Goal: Task Accomplishment & Management: Manage account settings

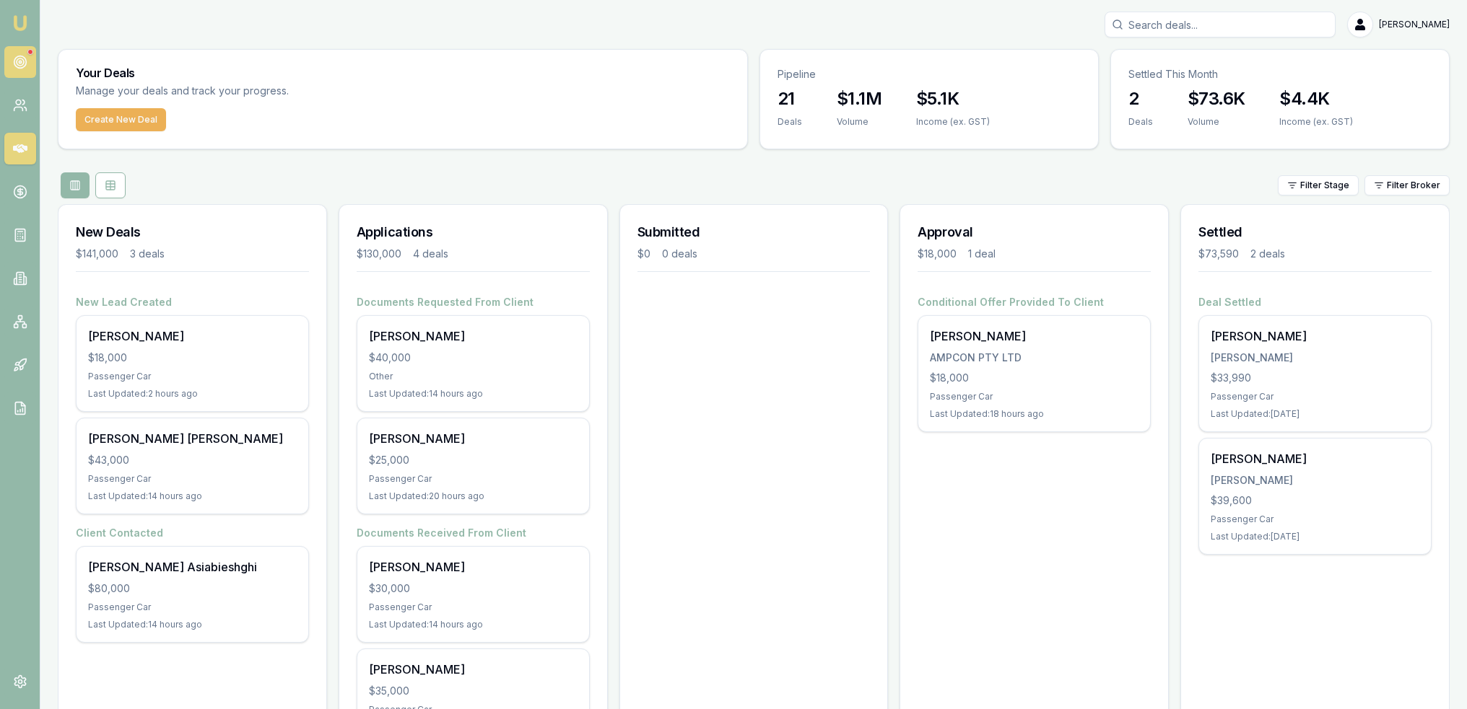
click at [12, 62] on link at bounding box center [20, 62] width 32 height 32
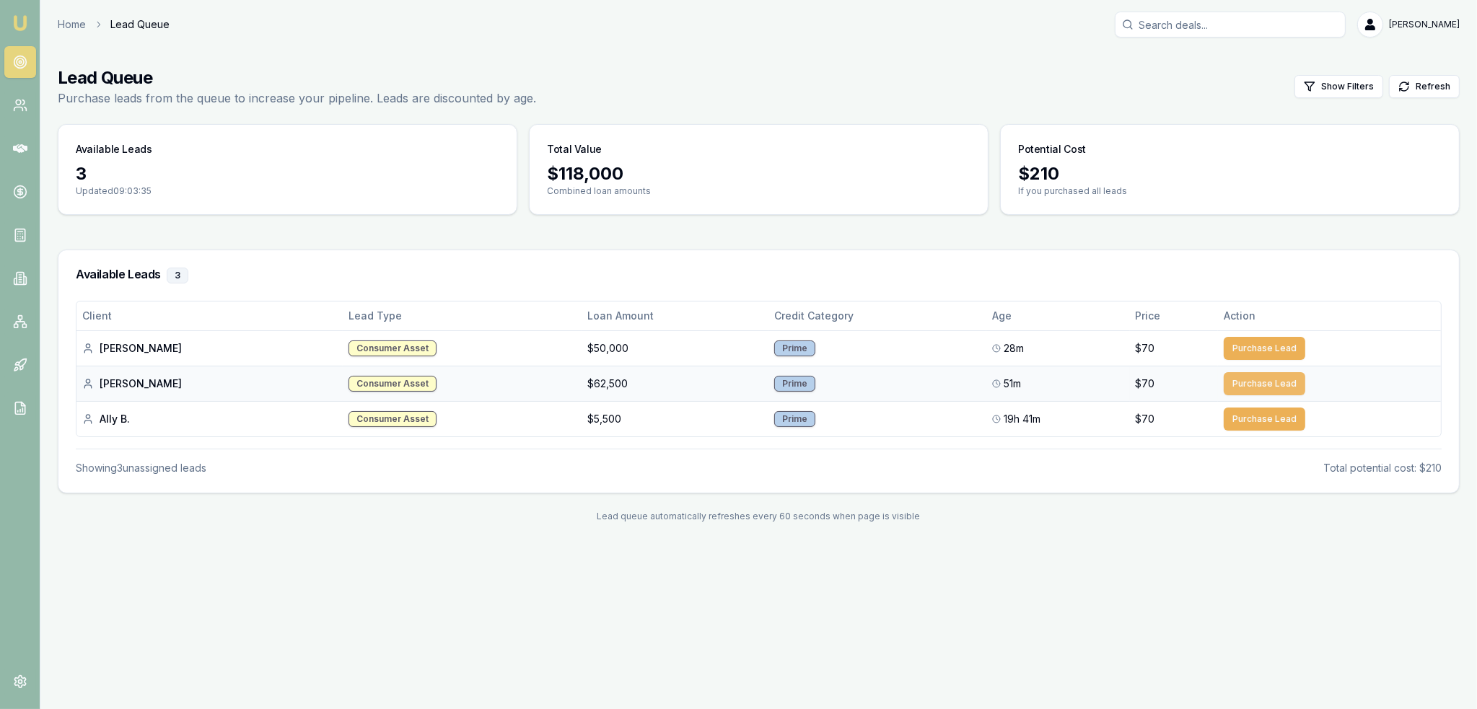
click at [1262, 382] on button "Purchase Lead" at bounding box center [1265, 383] width 82 height 23
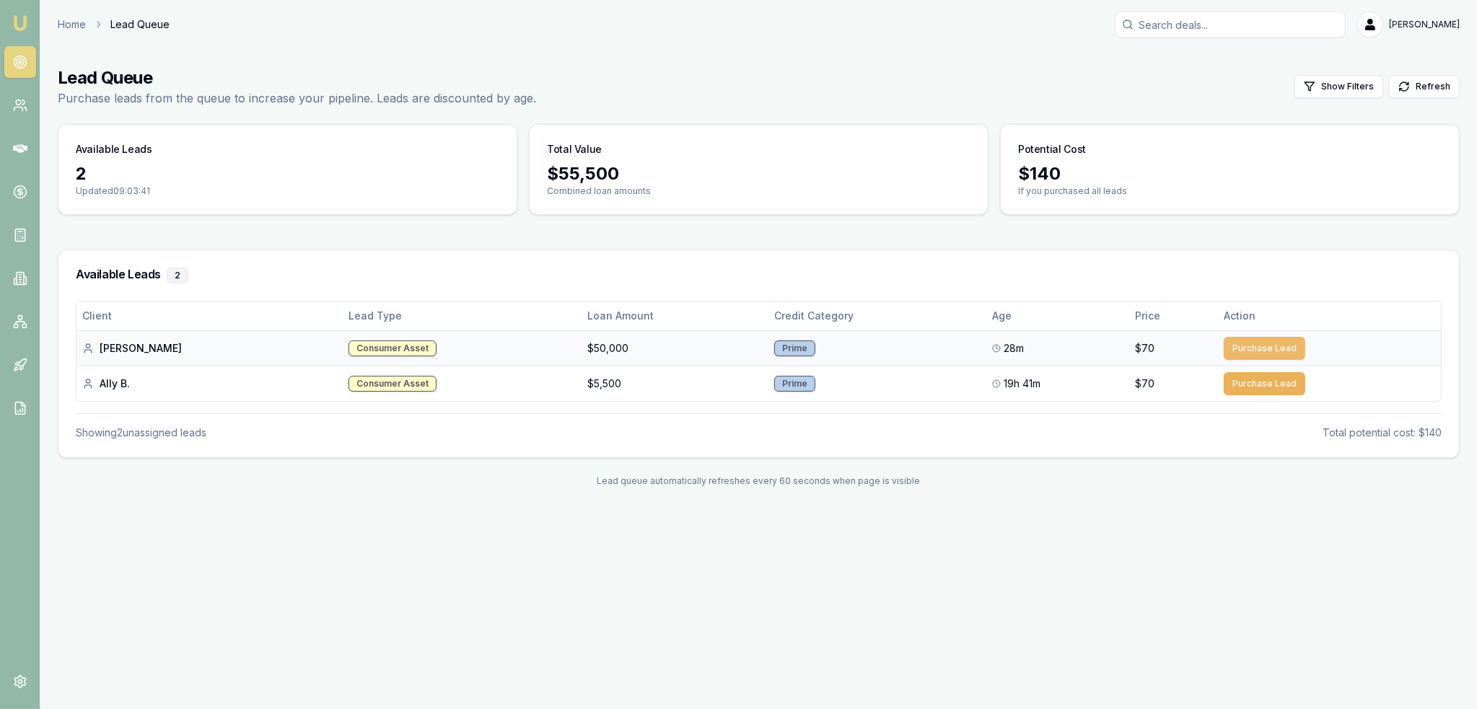
click at [1256, 345] on button "Purchase Lead" at bounding box center [1265, 348] width 82 height 23
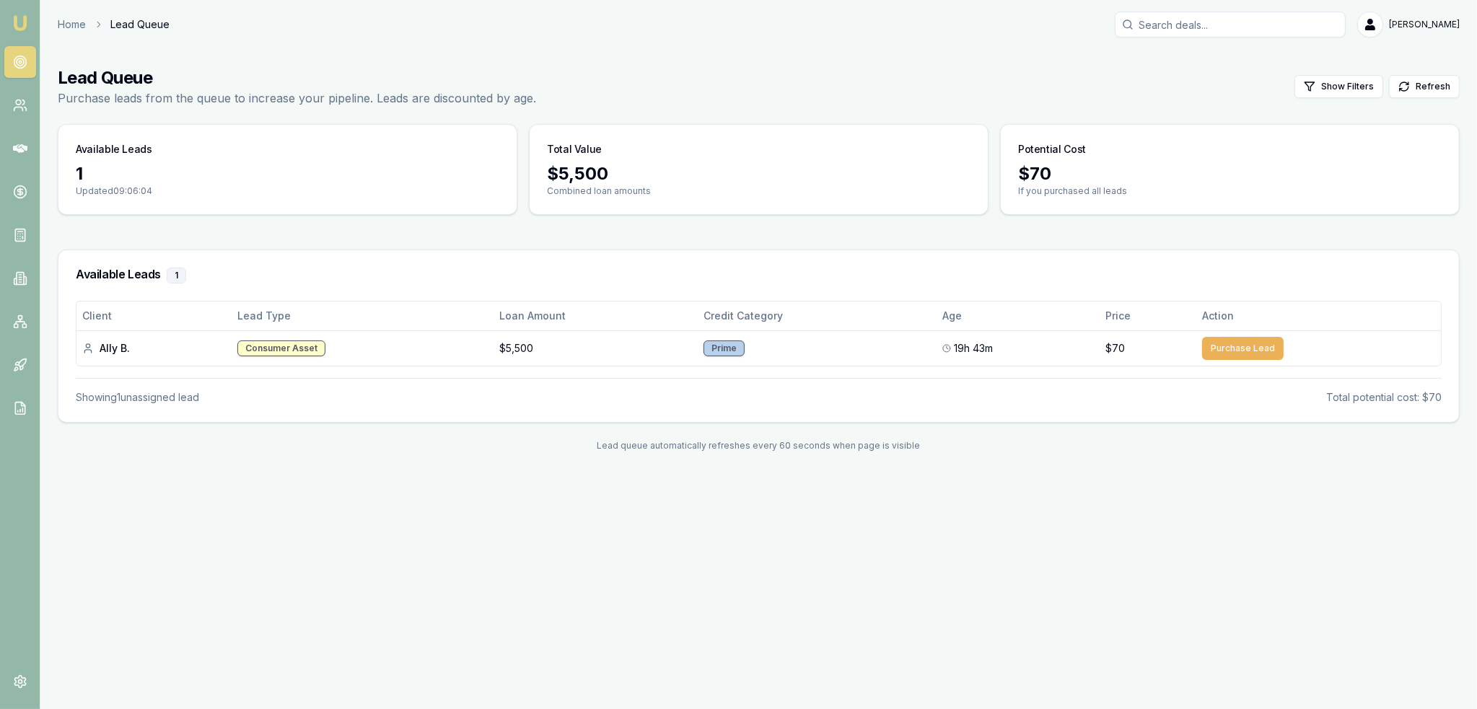
click at [20, 22] on img at bounding box center [20, 22] width 17 height 17
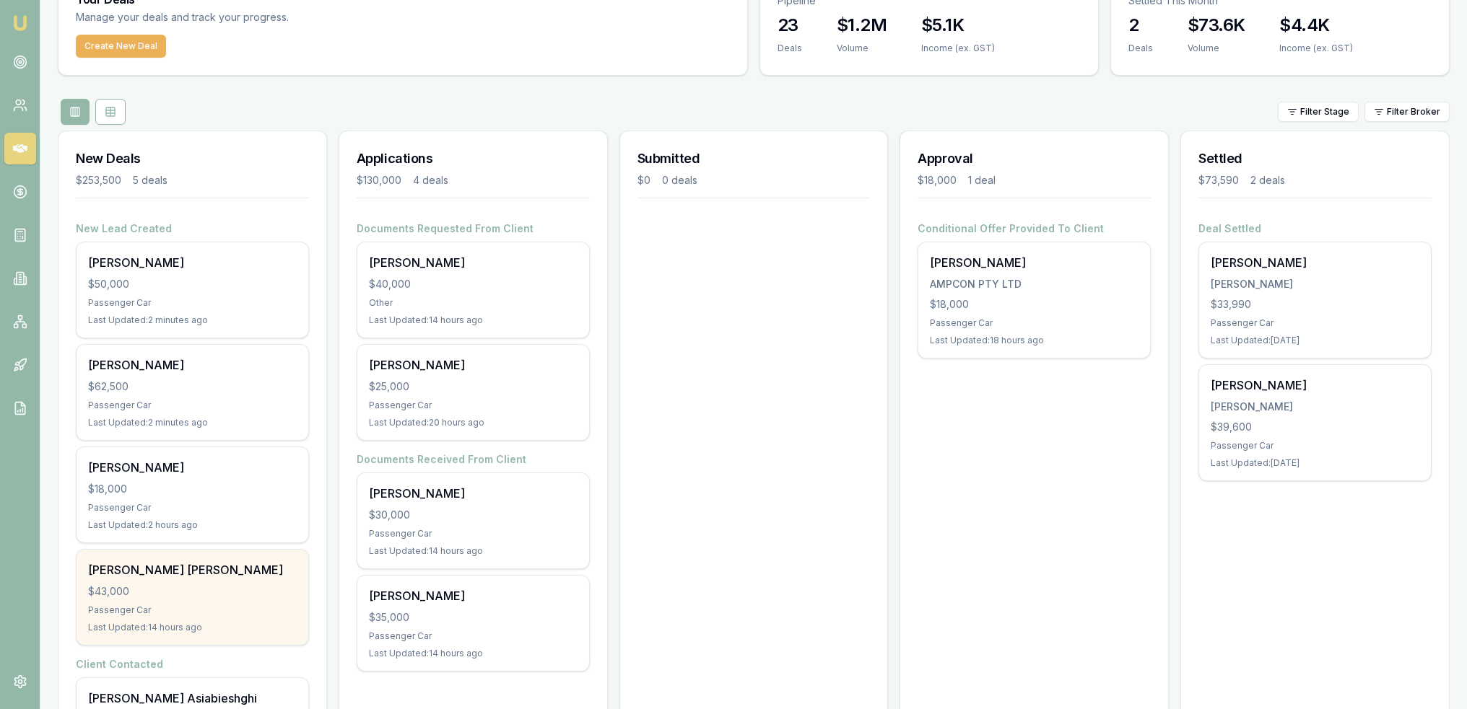
scroll to position [177, 0]
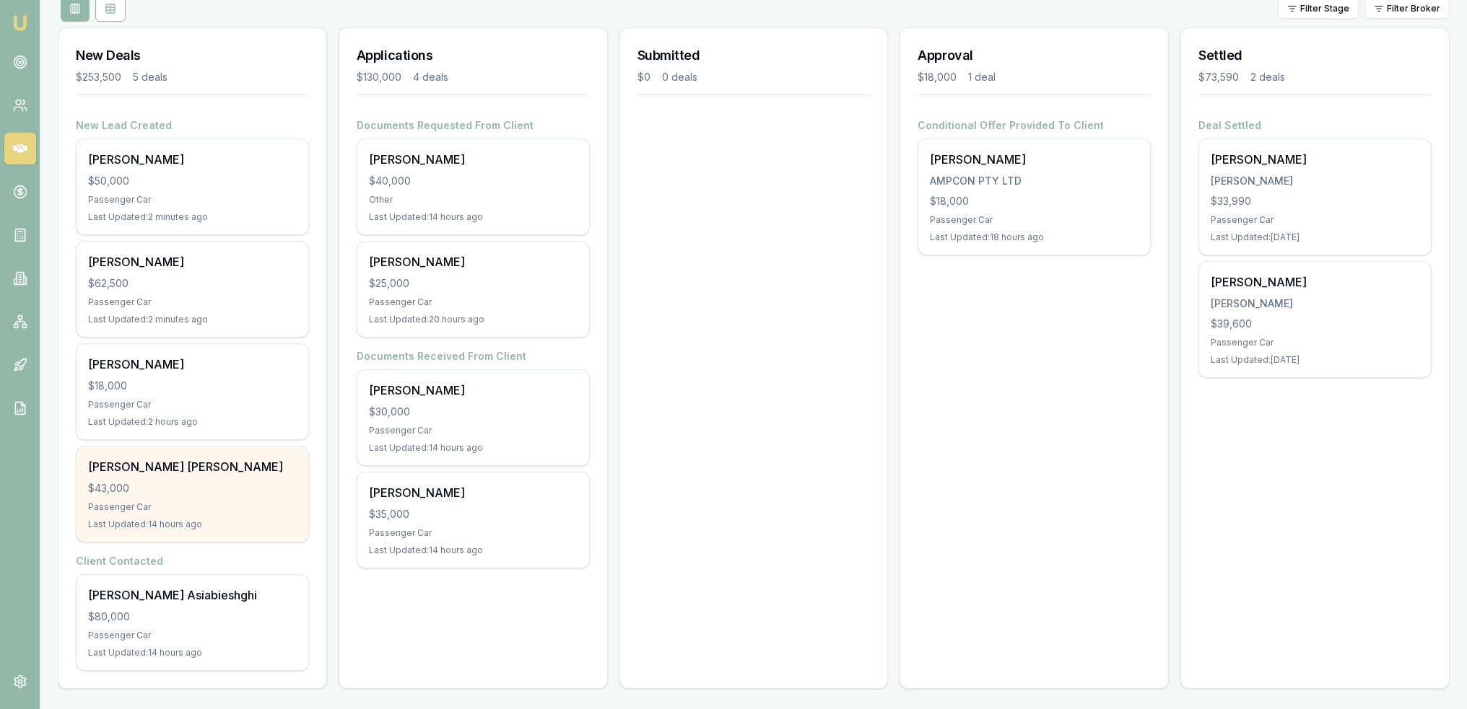
click at [217, 495] on div "Mohammad Shahadat Hossain $43,000 Passenger Car Last Updated: 14 hours ago" at bounding box center [193, 494] width 232 height 95
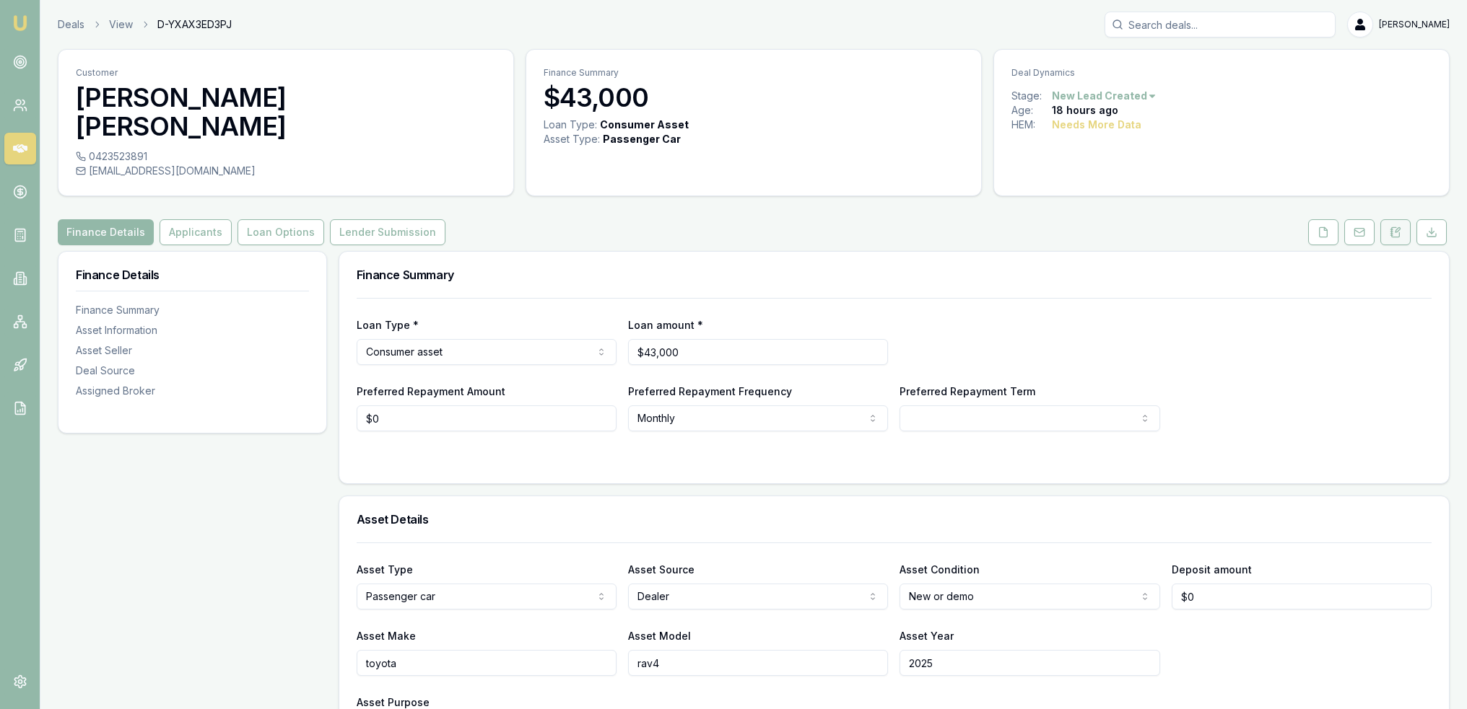
click at [1391, 227] on icon at bounding box center [1395, 233] width 12 height 12
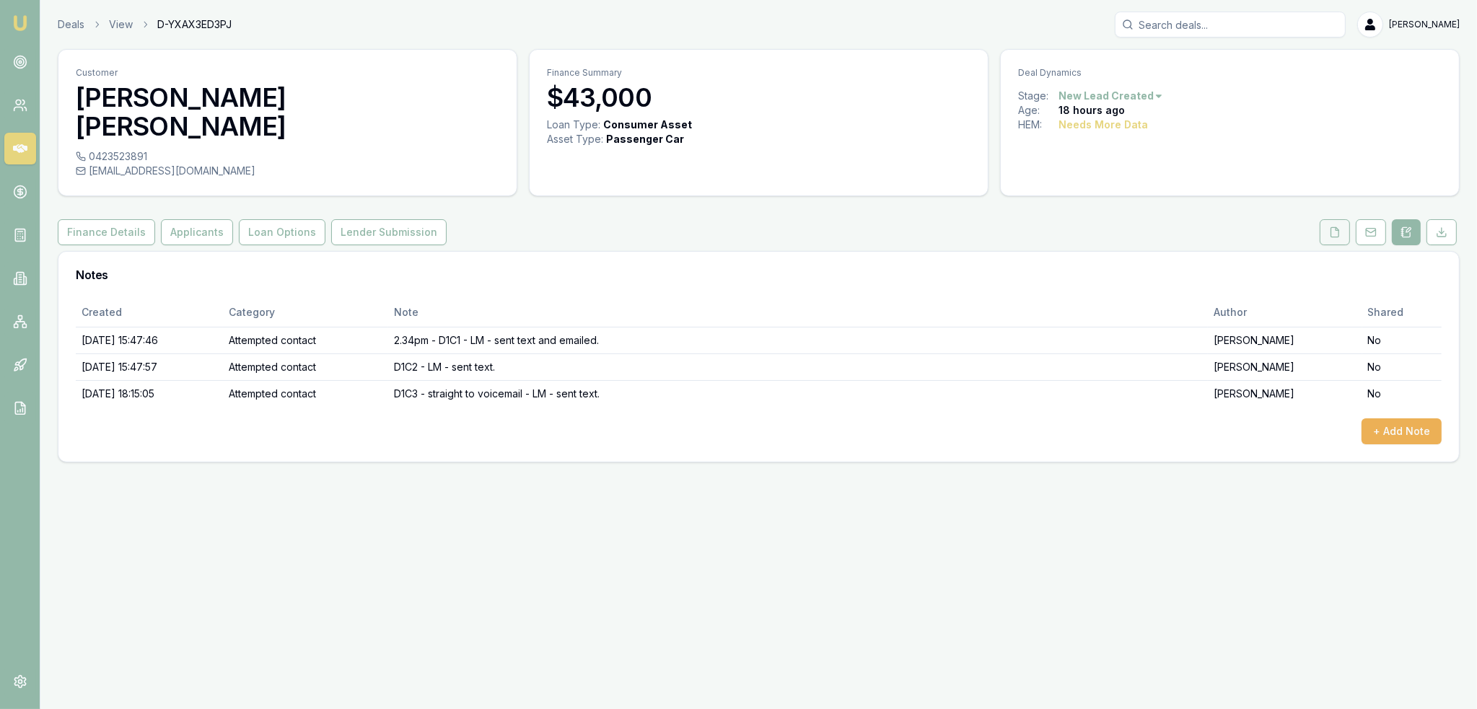
click at [1337, 227] on icon at bounding box center [1335, 233] width 12 height 12
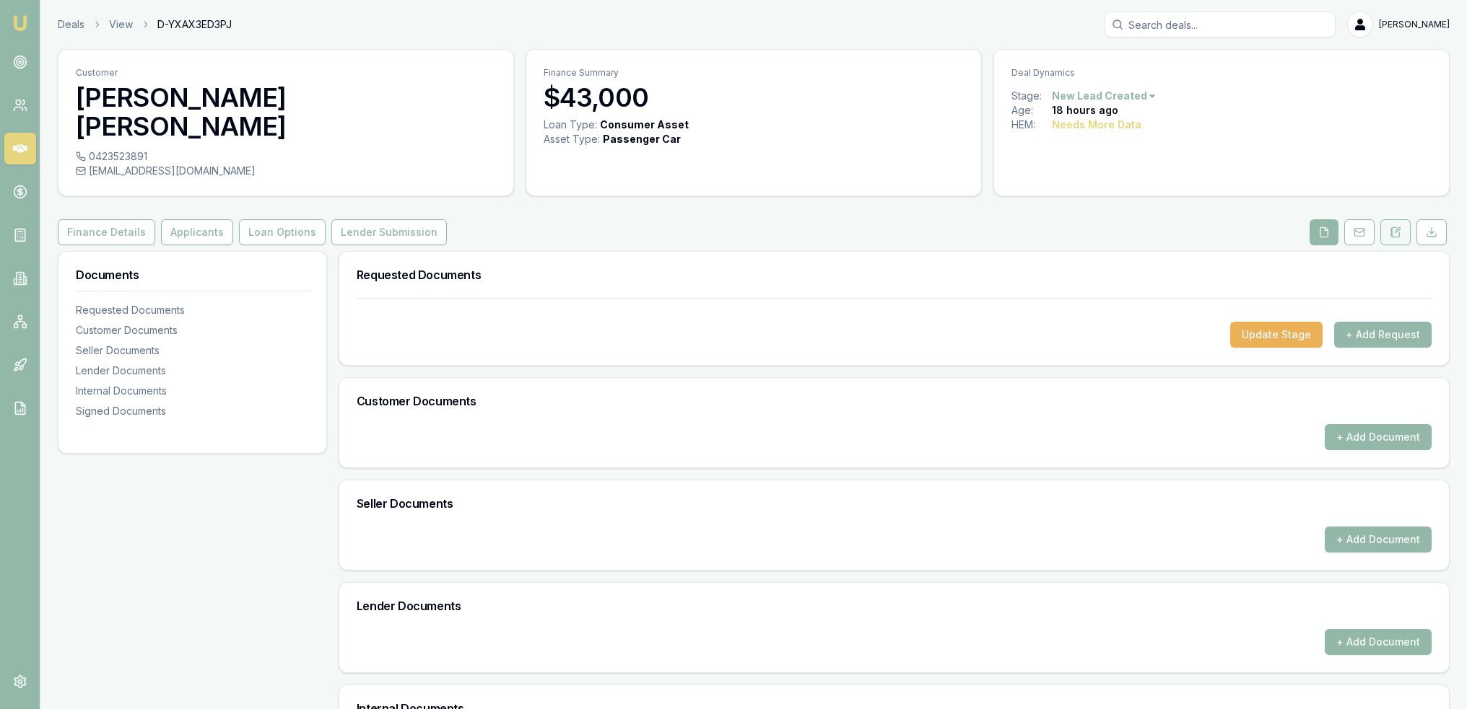
click at [1391, 227] on icon at bounding box center [1395, 233] width 12 height 12
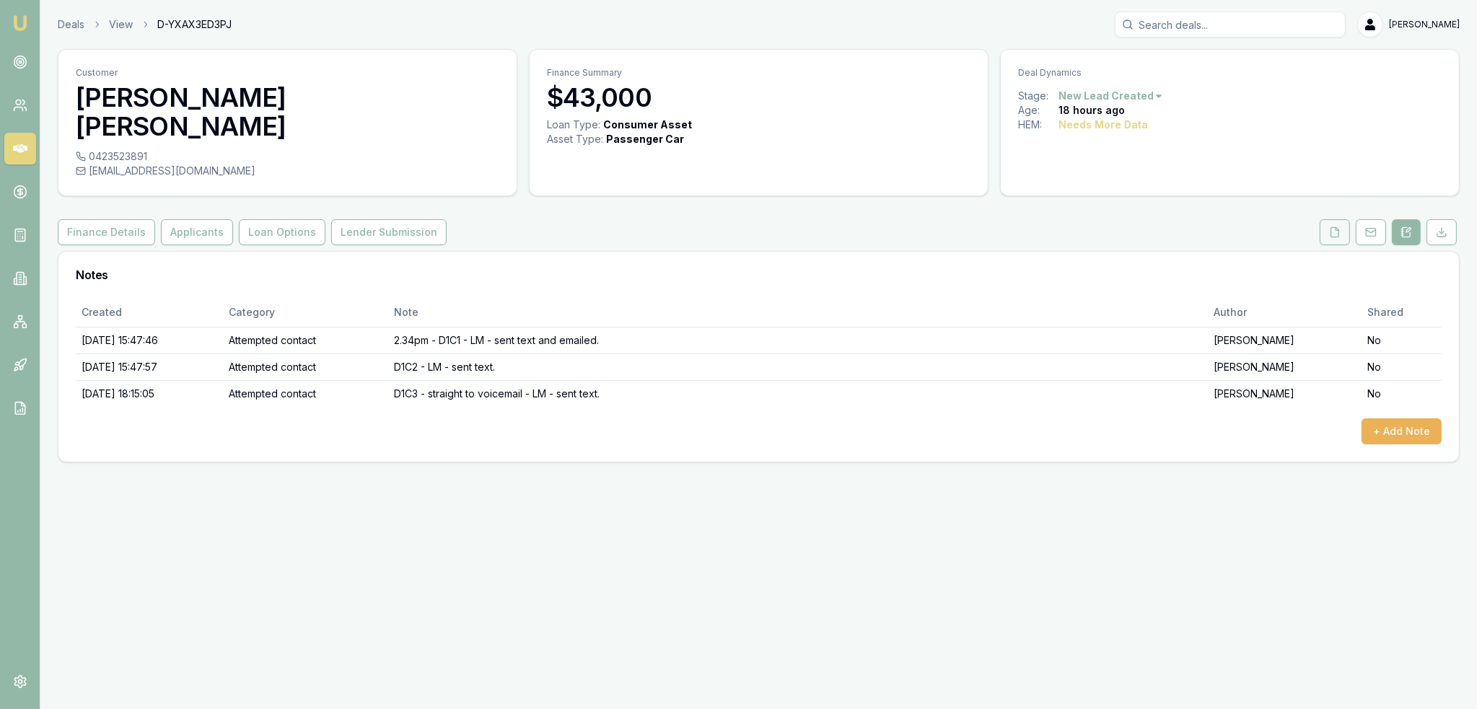
click at [1337, 227] on icon at bounding box center [1335, 233] width 12 height 12
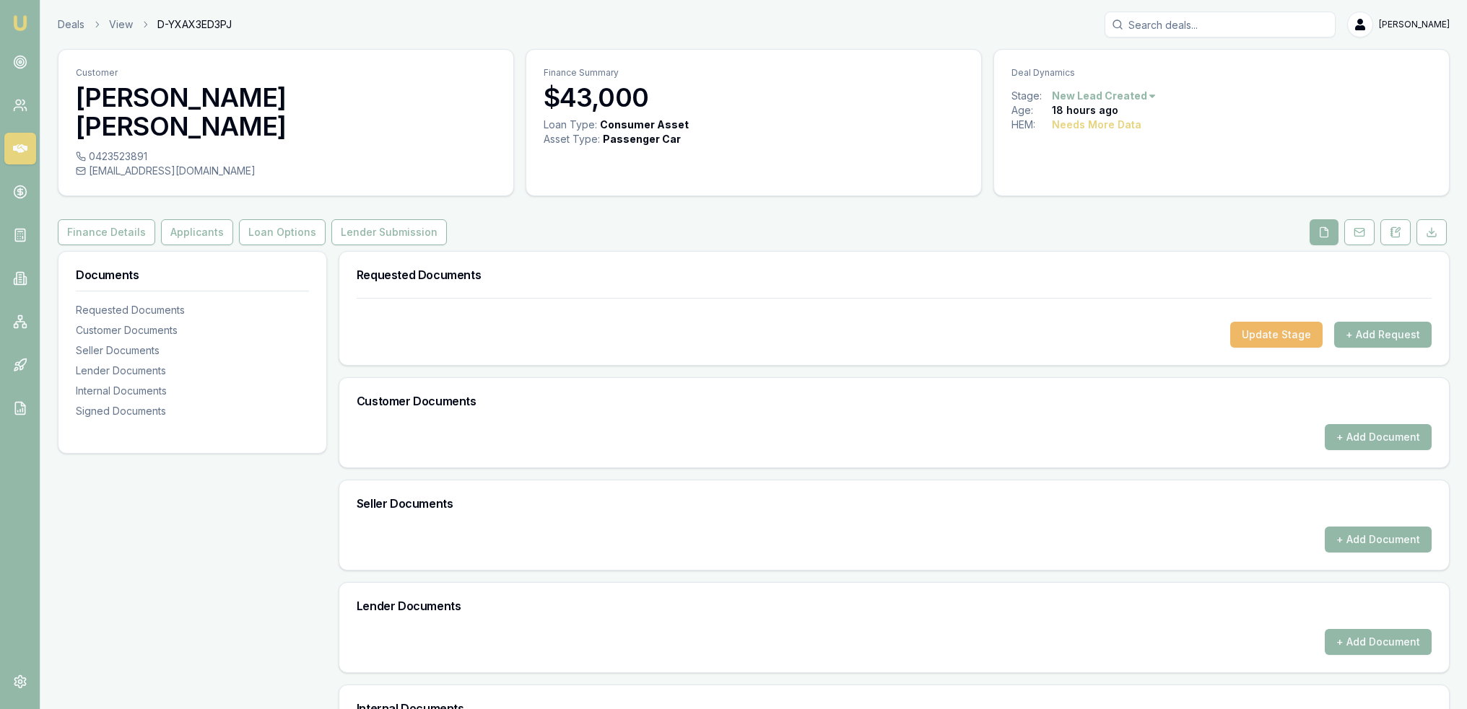
click at [1298, 322] on button "Update Stage" at bounding box center [1276, 335] width 92 height 26
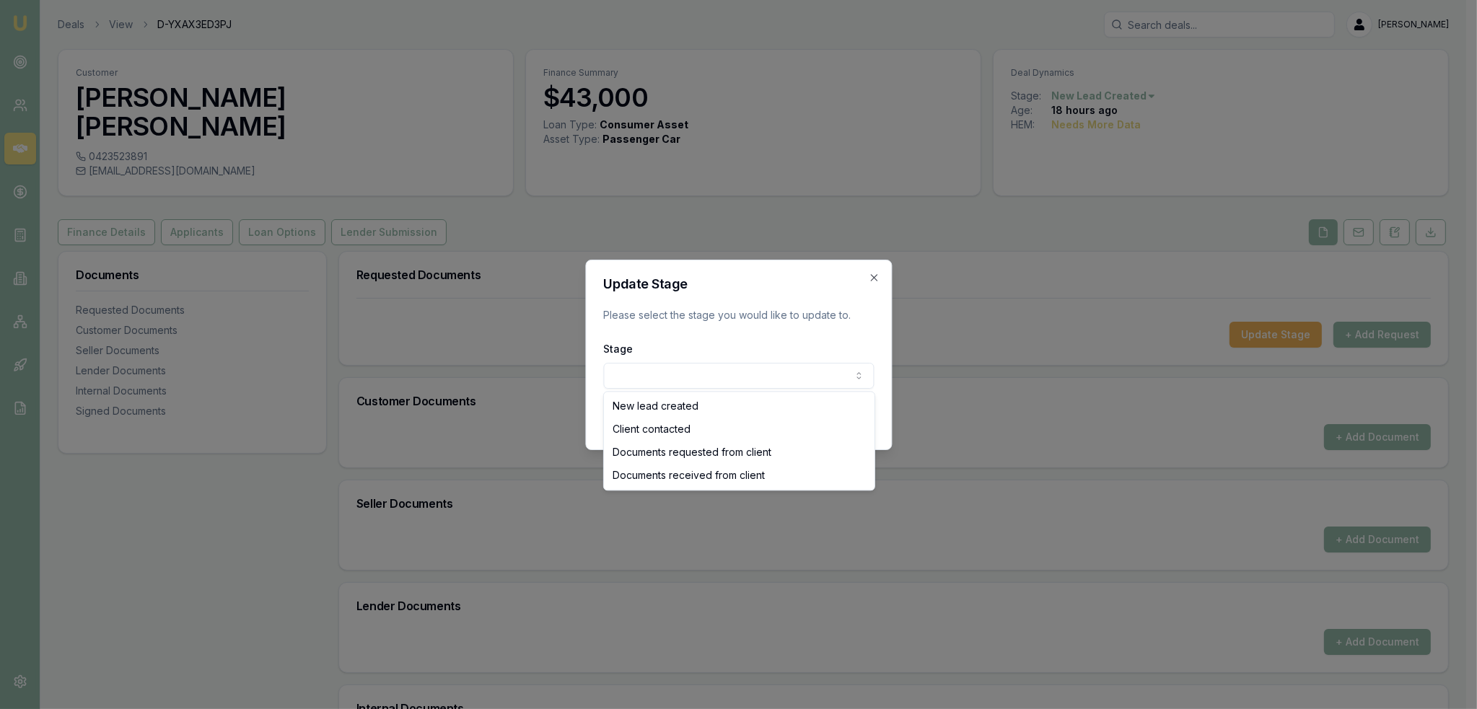
click at [787, 375] on body "Emu Broker Deals View D-YXAX3ED3PJ Robyn Adams Toggle Menu Customer Mohammad Sh…" at bounding box center [733, 354] width 1467 height 709
select select "CLIENT_CONTACTED"
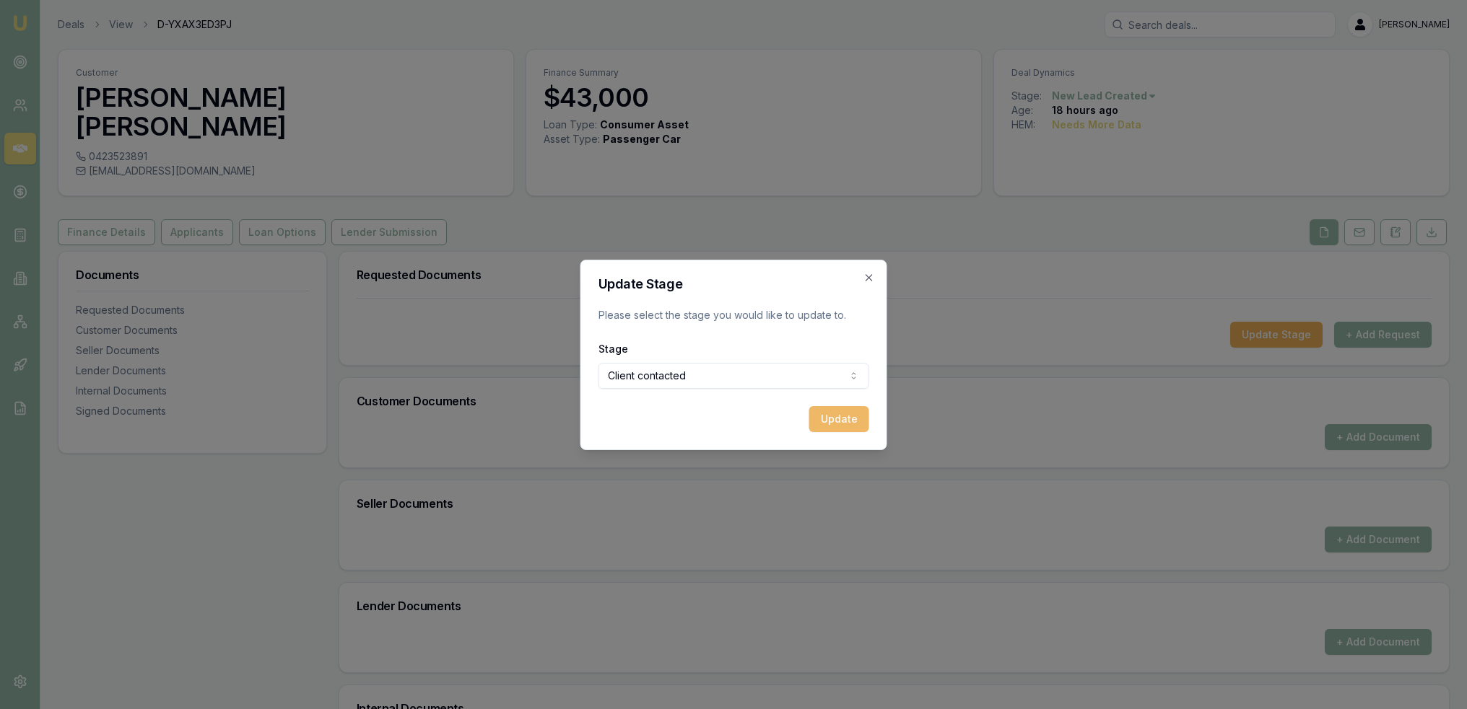
click at [846, 420] on button "Update" at bounding box center [839, 419] width 60 height 26
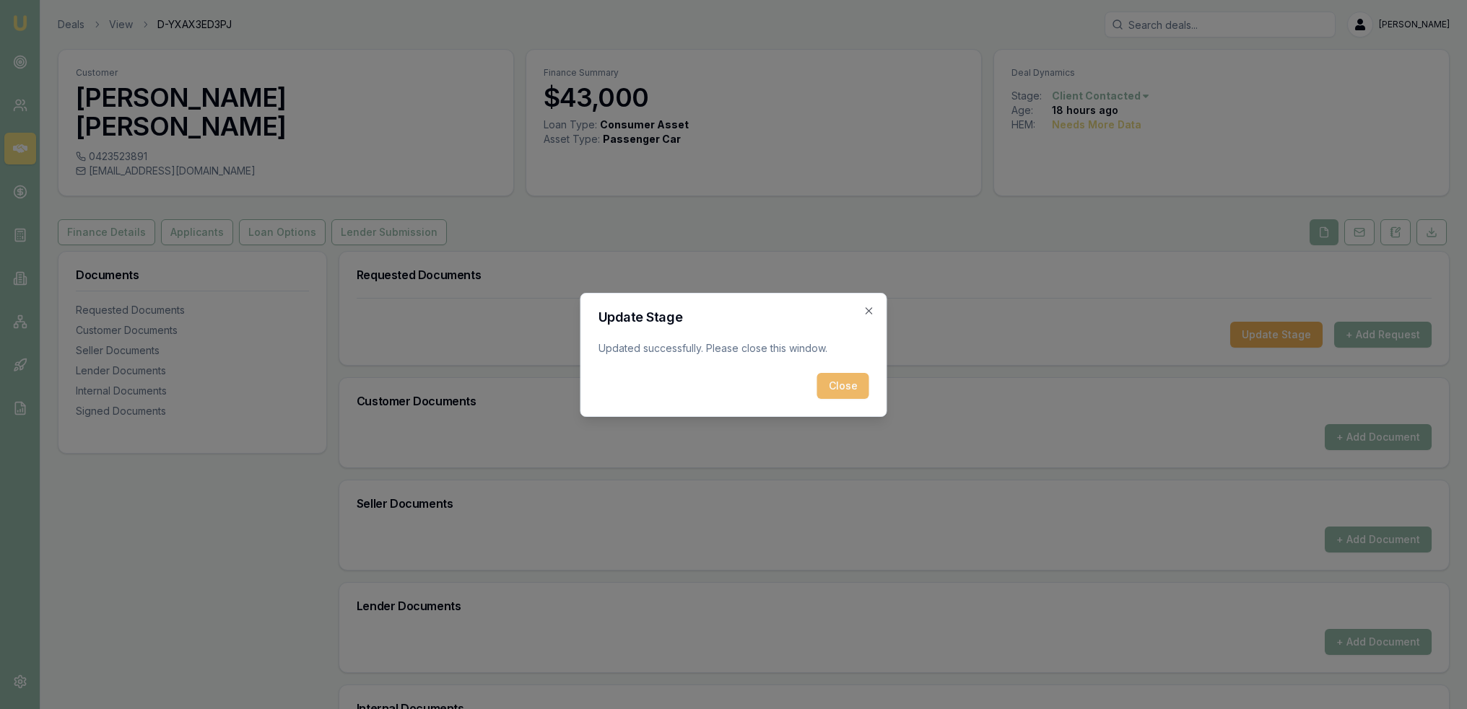
click at [847, 384] on button "Close" at bounding box center [843, 386] width 52 height 26
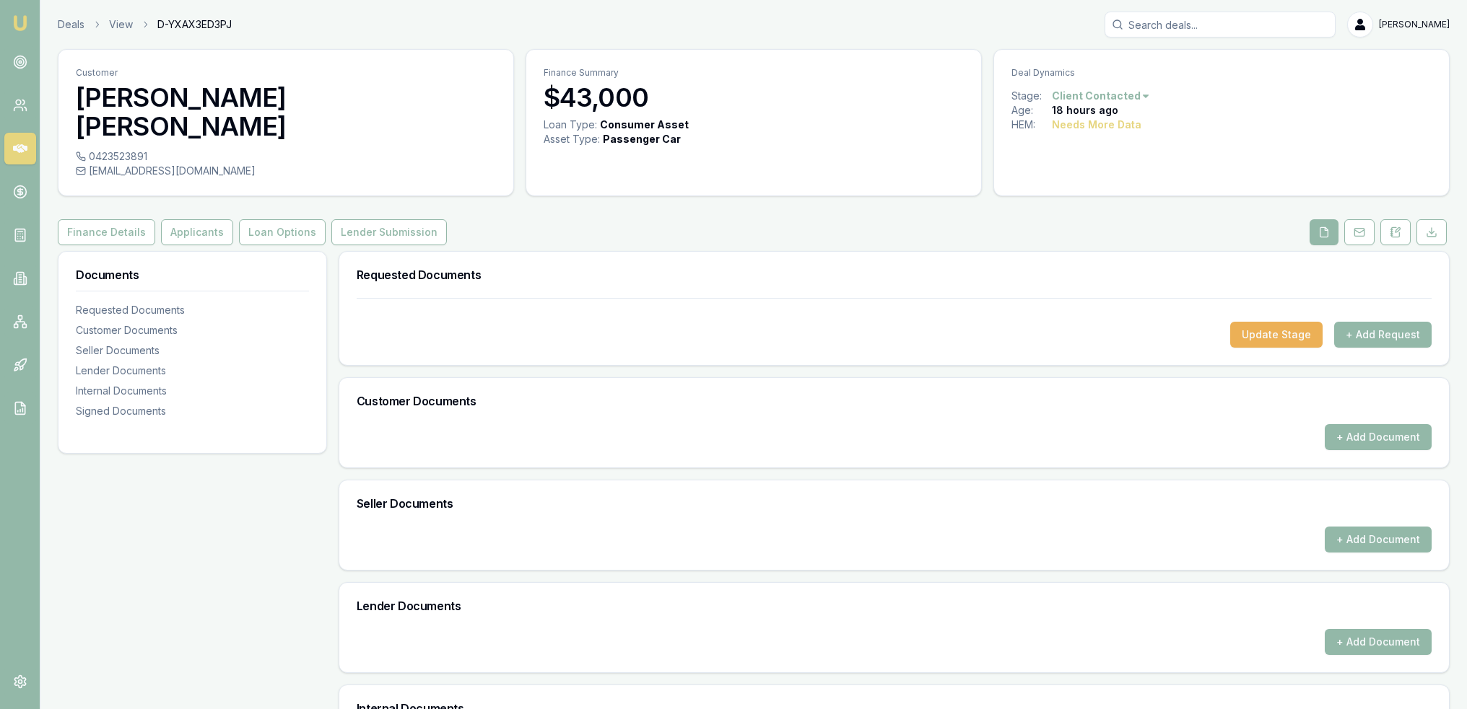
click at [22, 25] on img at bounding box center [20, 22] width 17 height 17
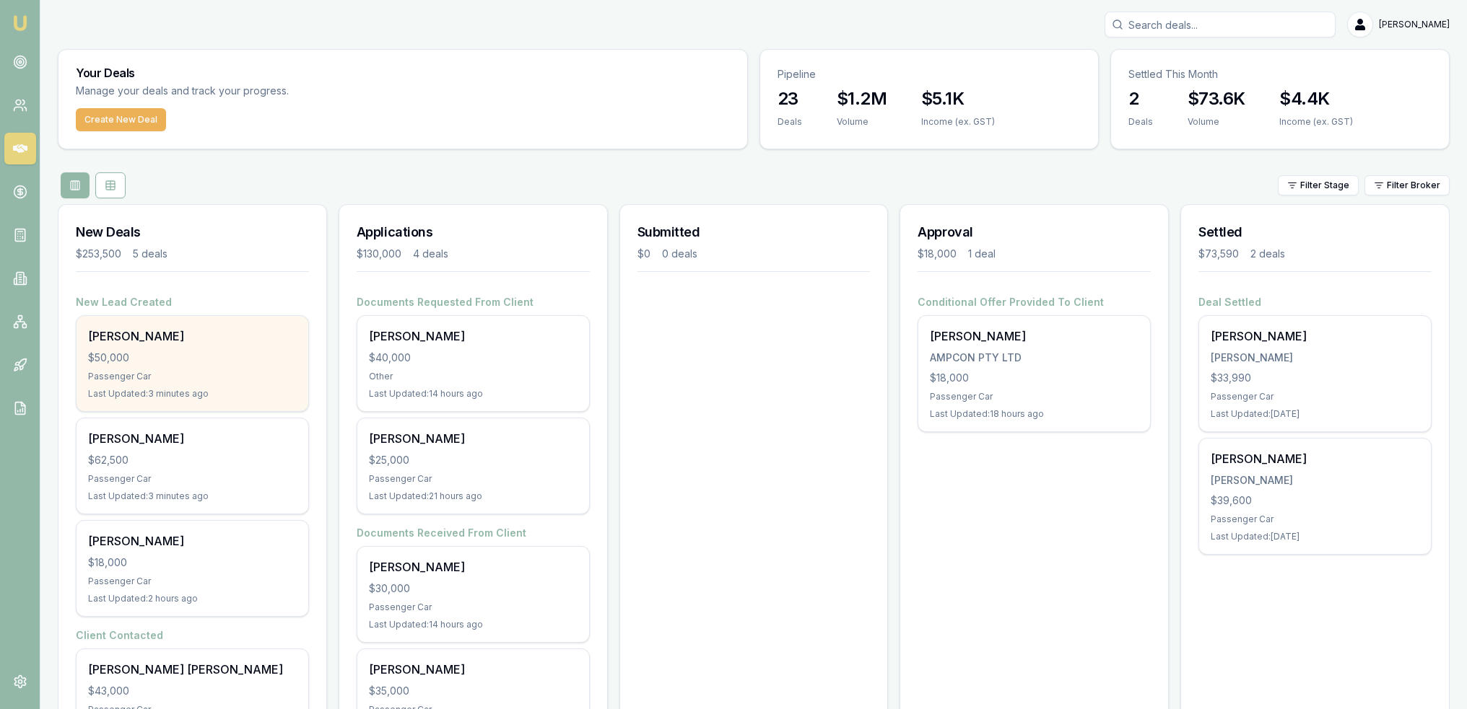
click at [134, 339] on div "Aharon Cross" at bounding box center [192, 336] width 209 height 17
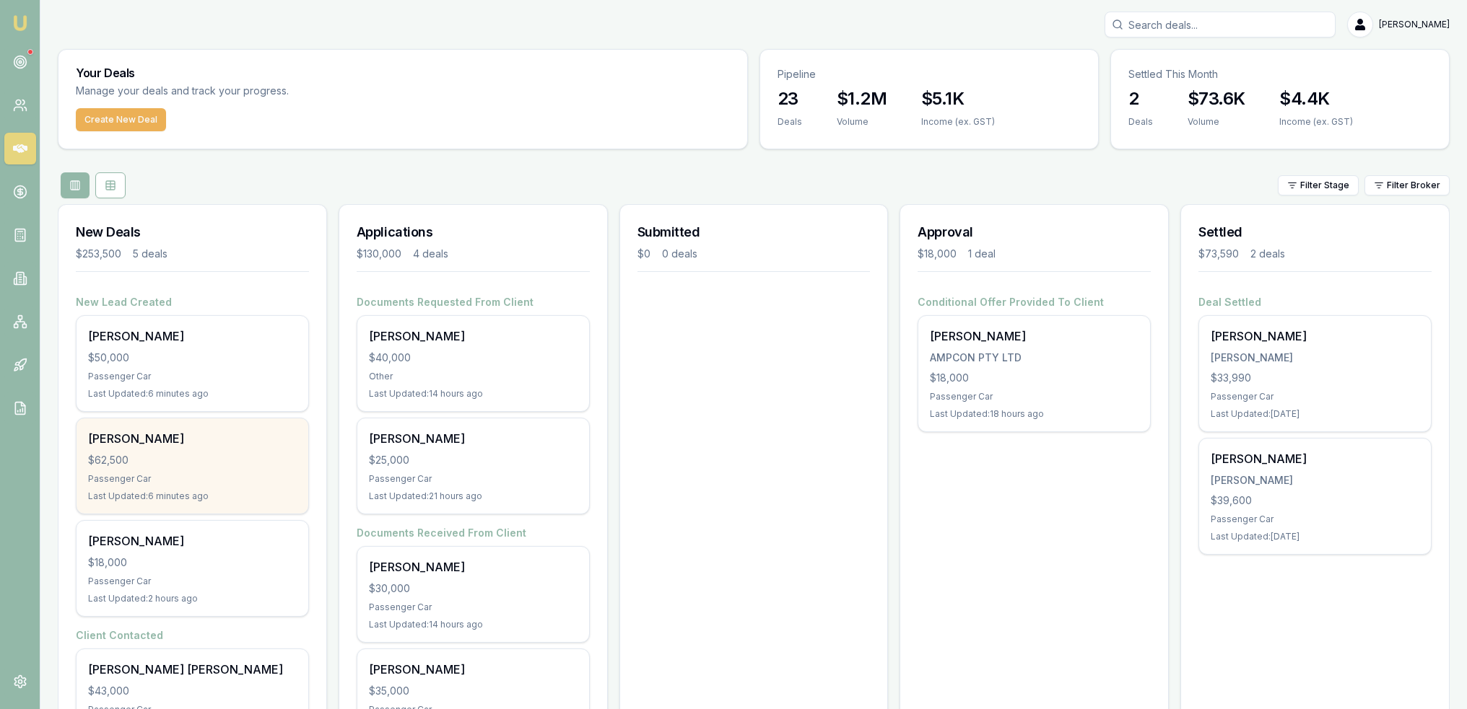
click at [125, 456] on div "$62,500" at bounding box center [192, 460] width 209 height 14
click at [190, 469] on div "Cengizhan Temel $62,500 Passenger Car Last Updated: 7 minutes ago" at bounding box center [193, 466] width 232 height 95
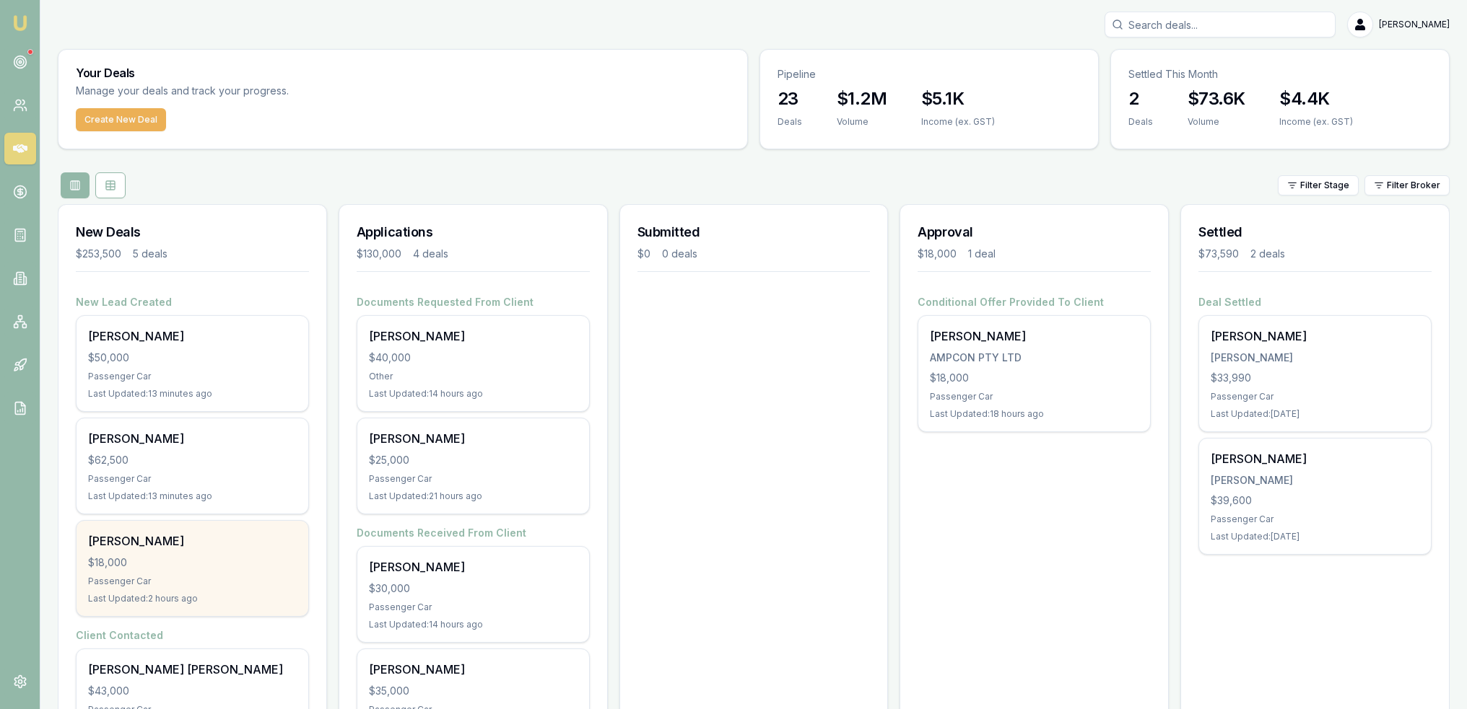
click at [238, 588] on div "Steve Gawler $18,000 Passenger Car Last Updated: 2 hours ago" at bounding box center [193, 568] width 232 height 95
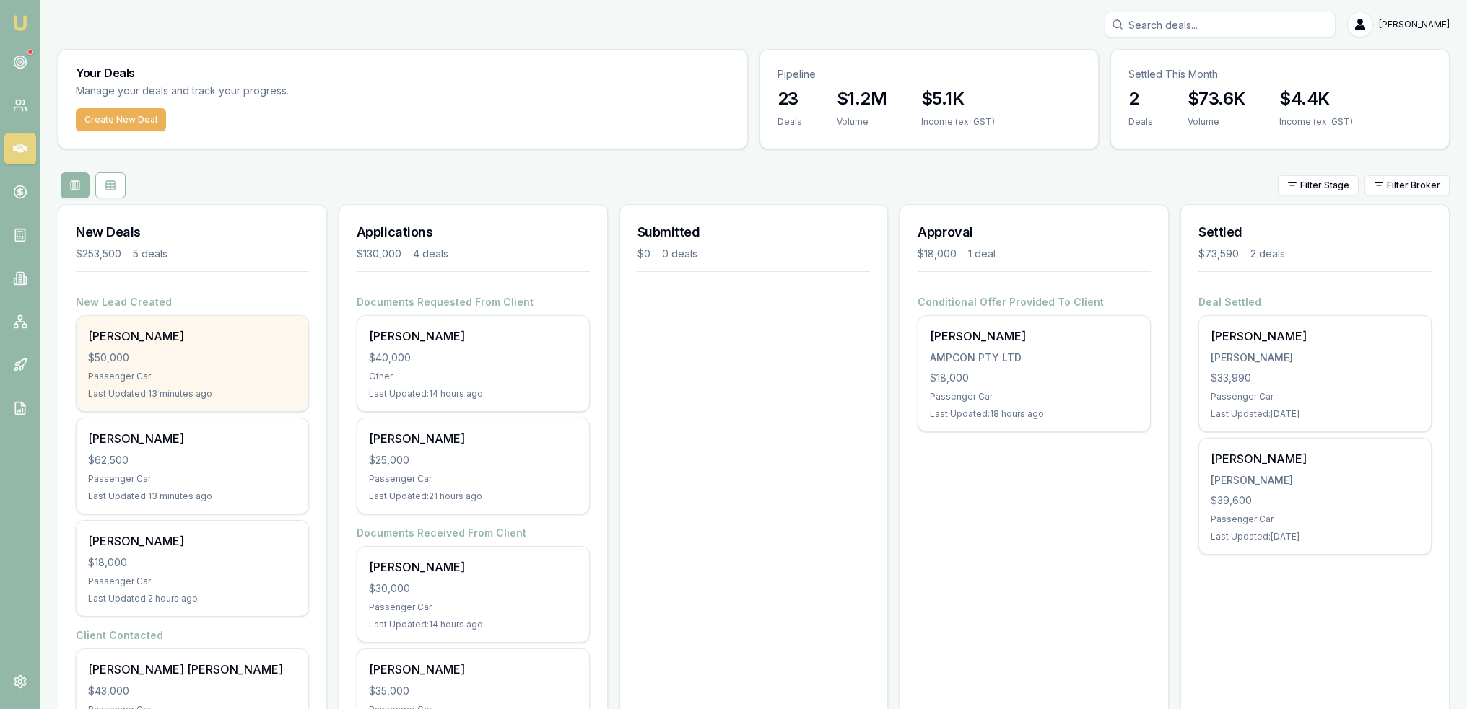
click at [214, 354] on div "$50,000" at bounding box center [192, 358] width 209 height 14
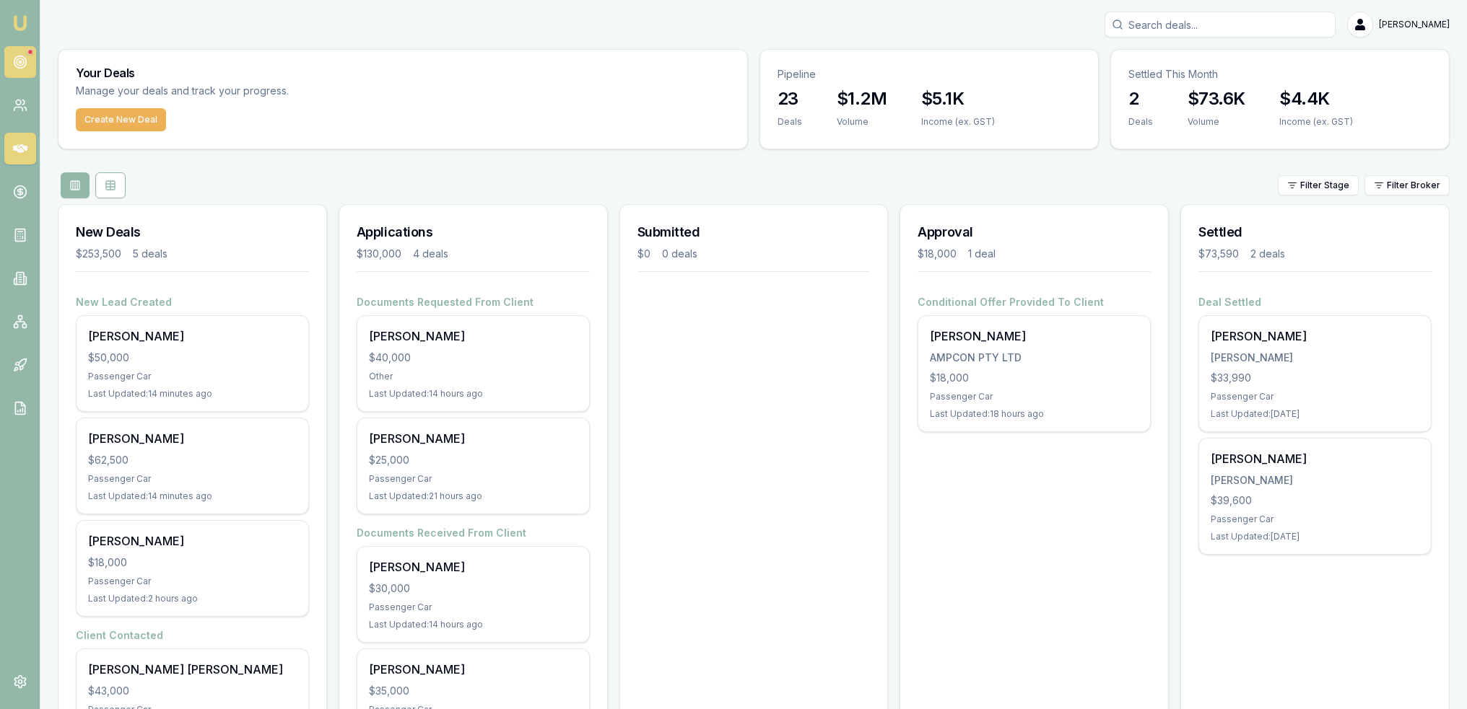
click at [14, 58] on icon at bounding box center [20, 62] width 14 height 14
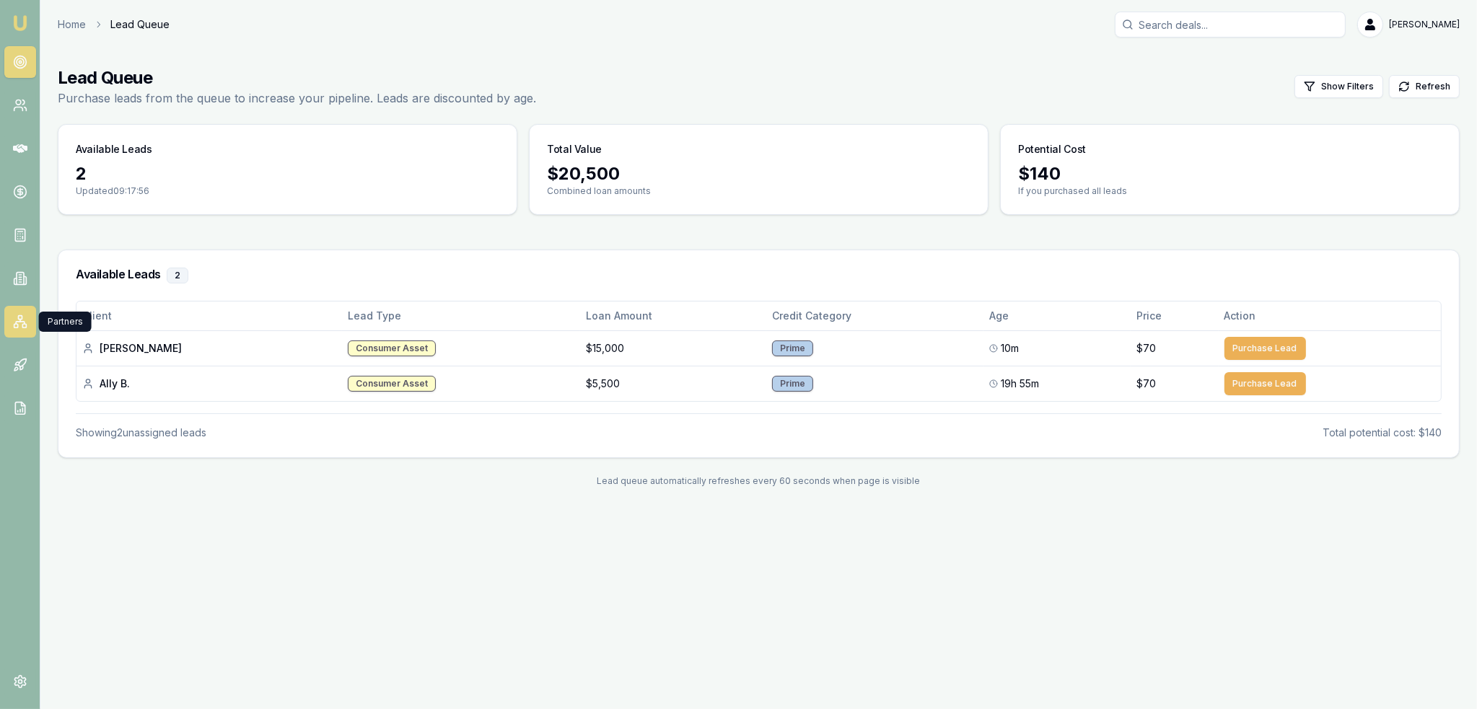
click at [17, 320] on icon at bounding box center [20, 322] width 14 height 14
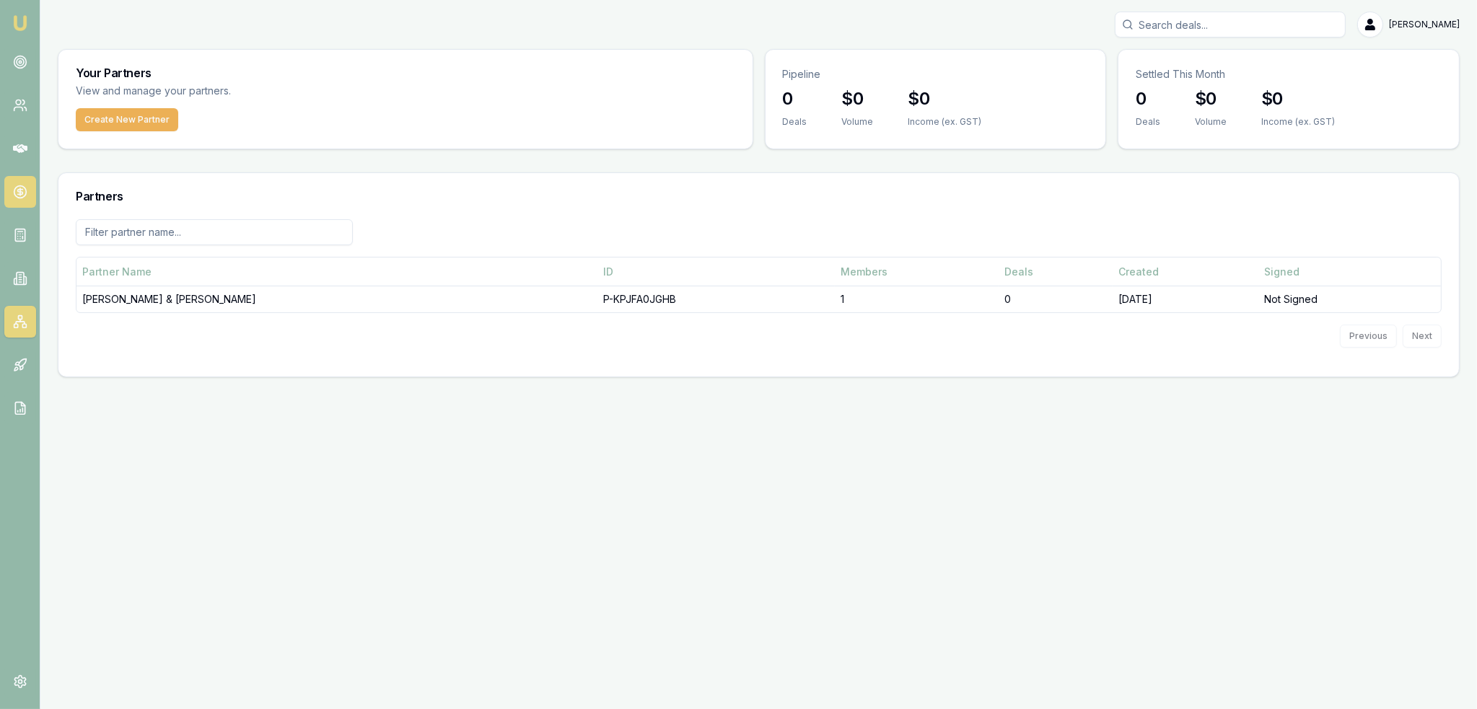
click at [24, 190] on icon at bounding box center [20, 192] width 14 height 14
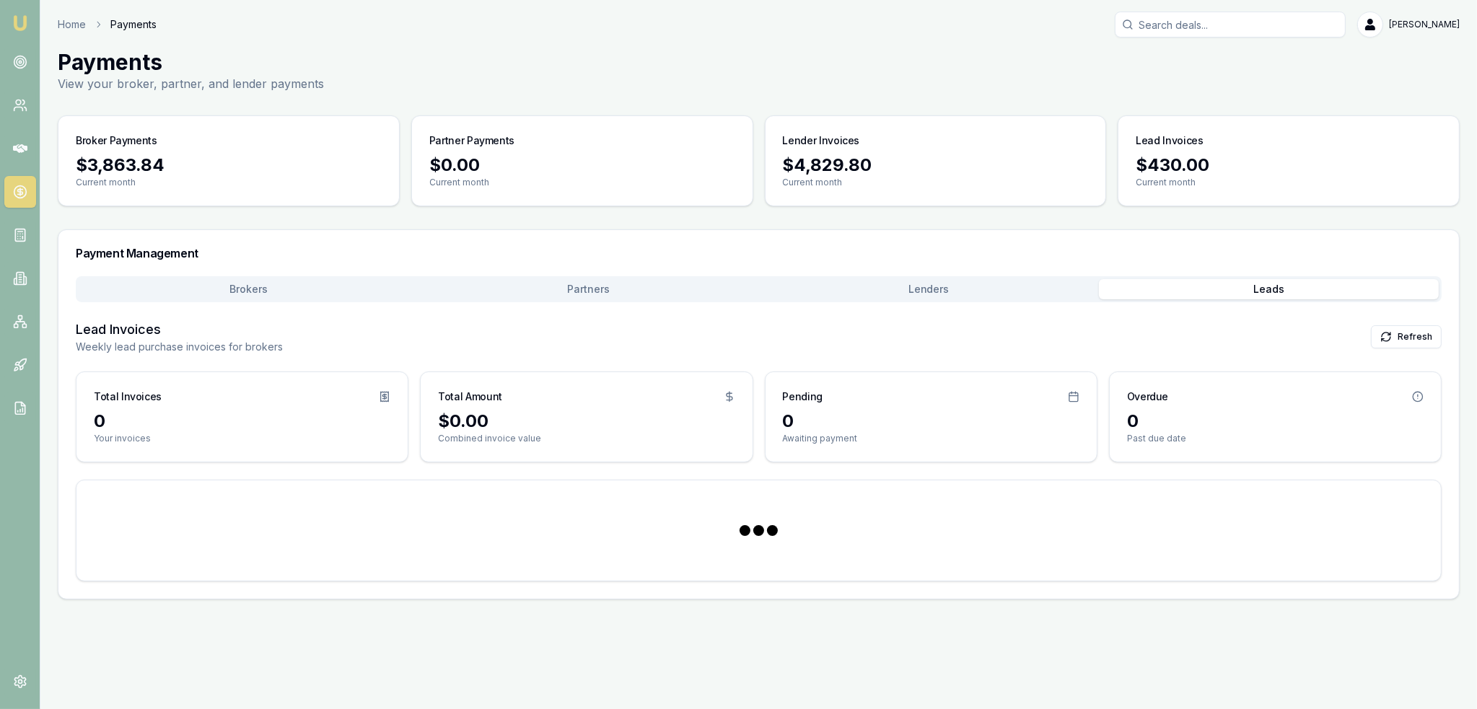
click at [1275, 292] on button "Leads" at bounding box center [1269, 289] width 340 height 20
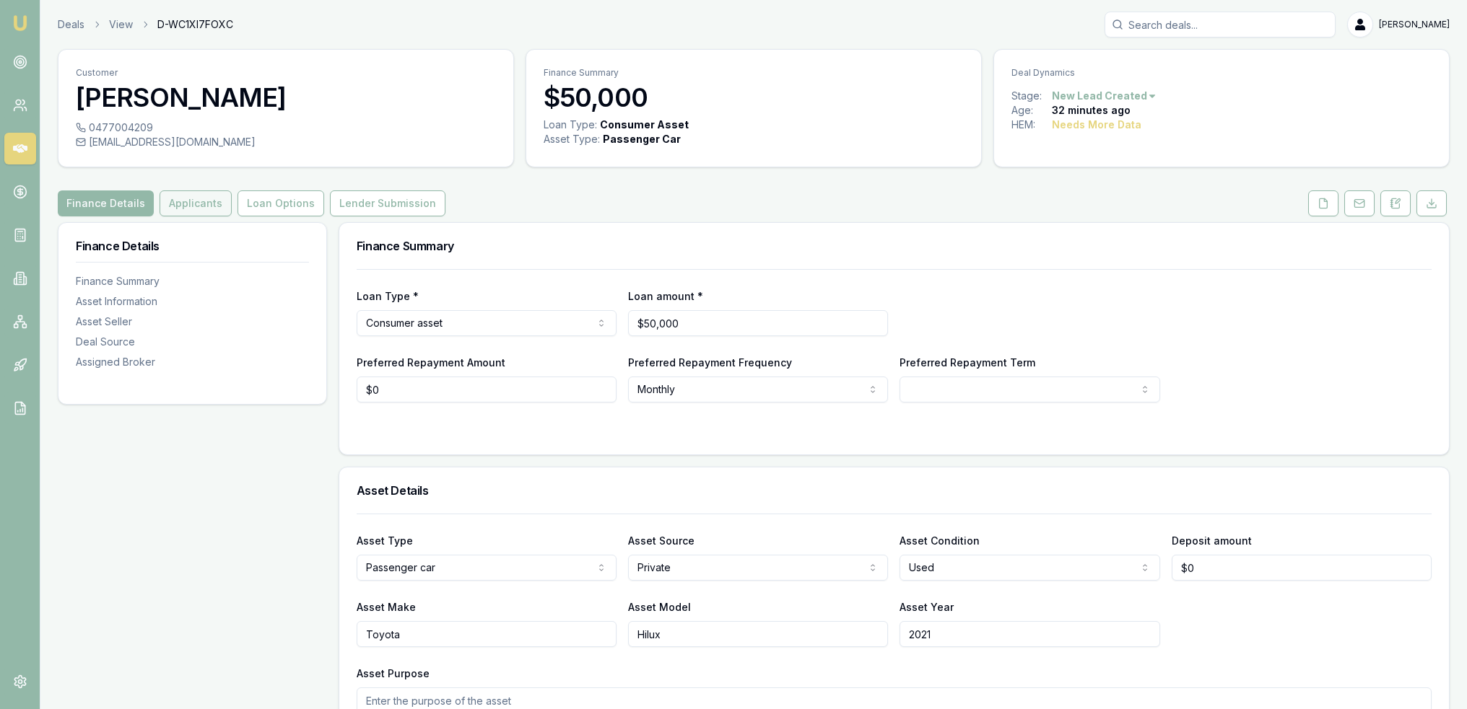
click at [194, 202] on button "Applicants" at bounding box center [195, 204] width 72 height 26
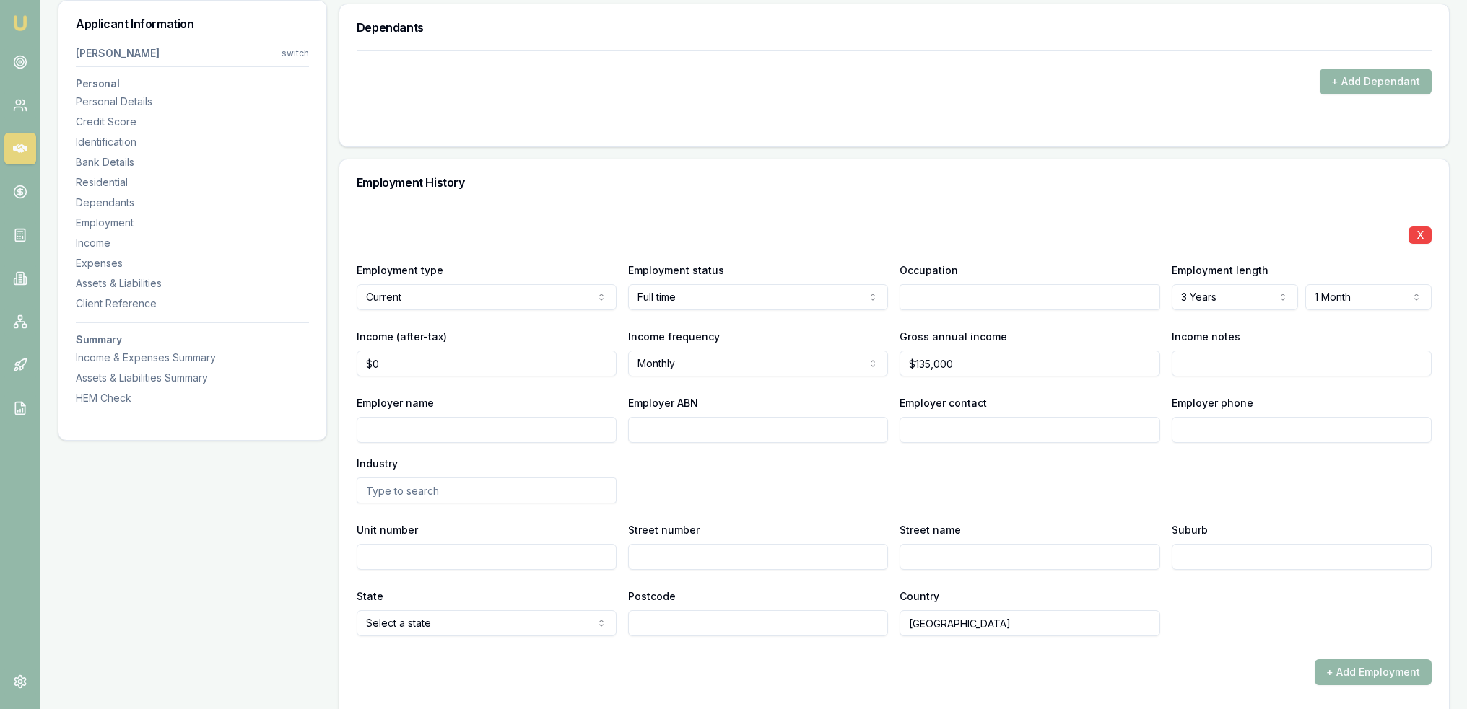
scroll to position [1874, 0]
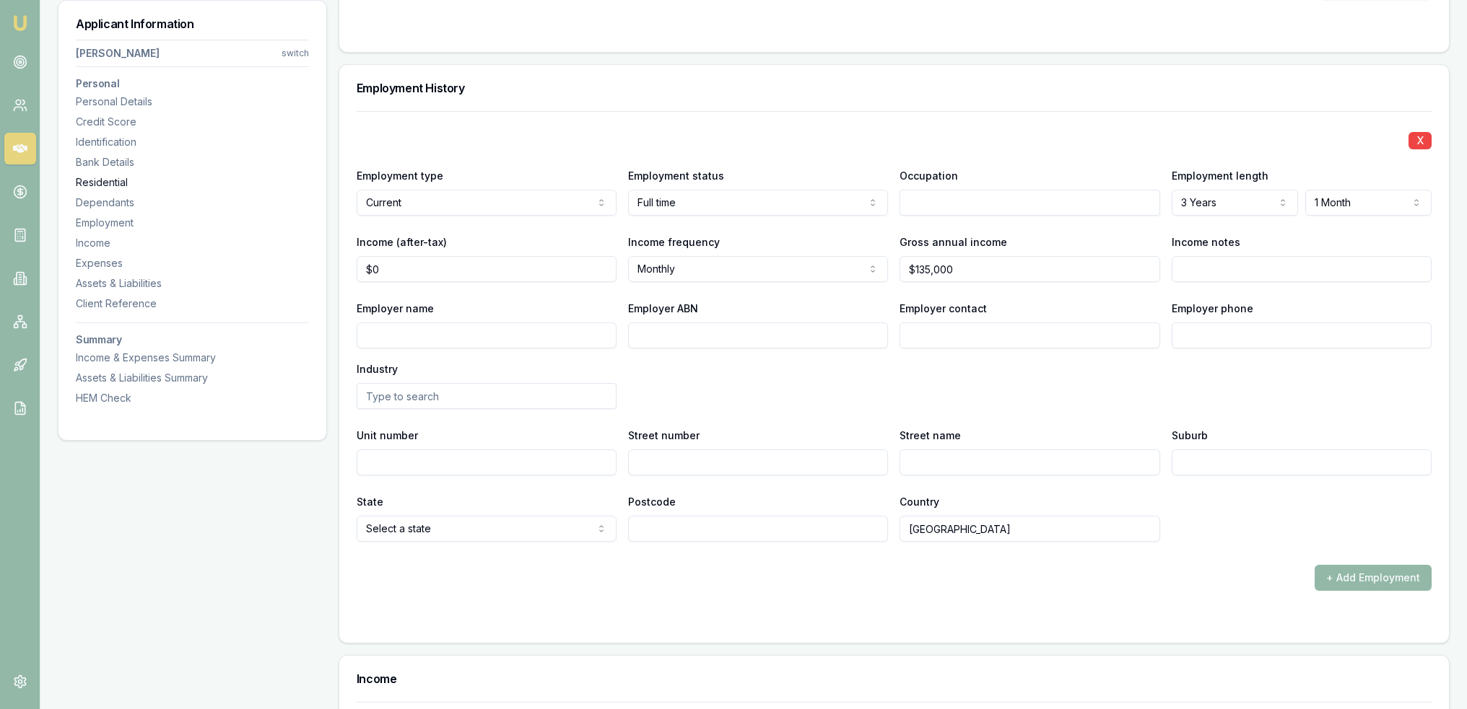
click at [92, 181] on div "Residential" at bounding box center [192, 182] width 233 height 14
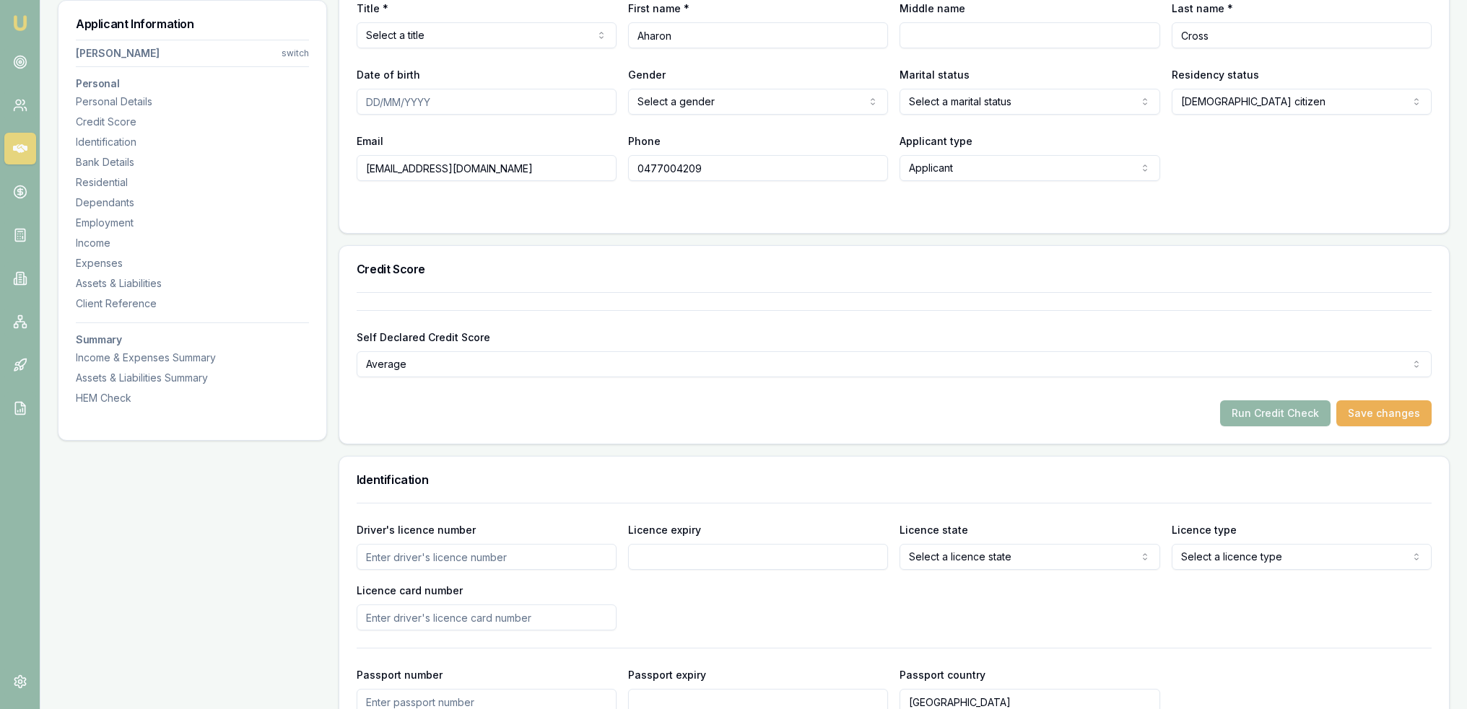
scroll to position [0, 0]
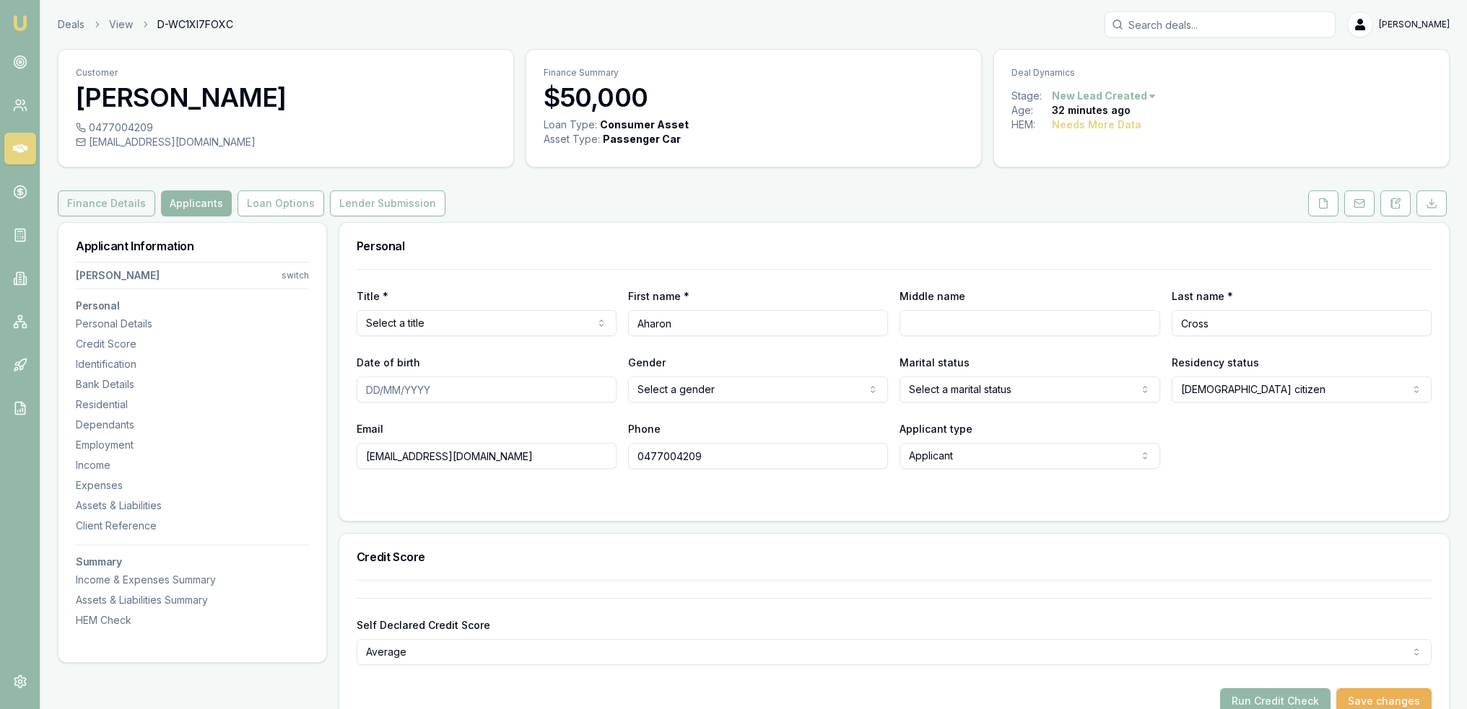
click at [95, 199] on button "Finance Details" at bounding box center [106, 204] width 97 height 26
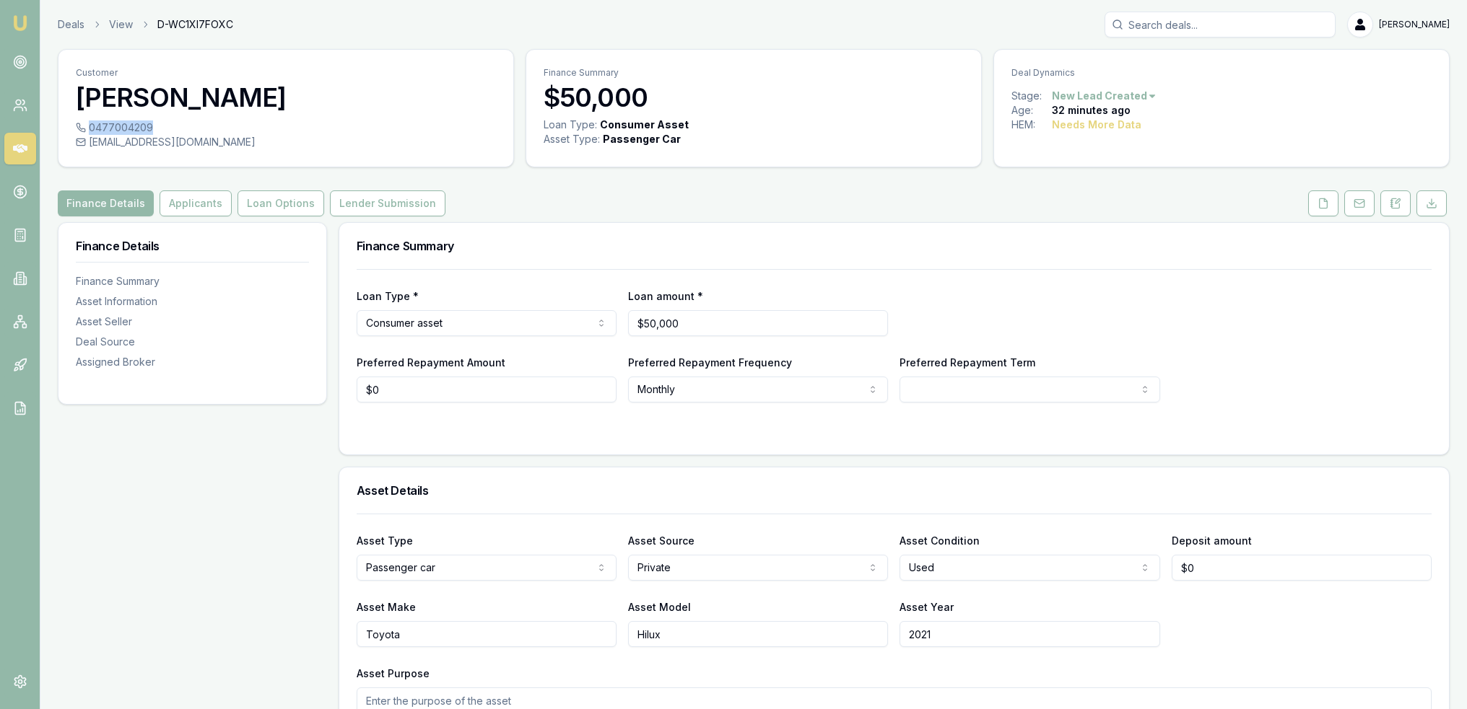
drag, startPoint x: 91, startPoint y: 124, endPoint x: 154, endPoint y: 129, distance: 63.7
click at [153, 130] on div "0477004209" at bounding box center [286, 128] width 420 height 14
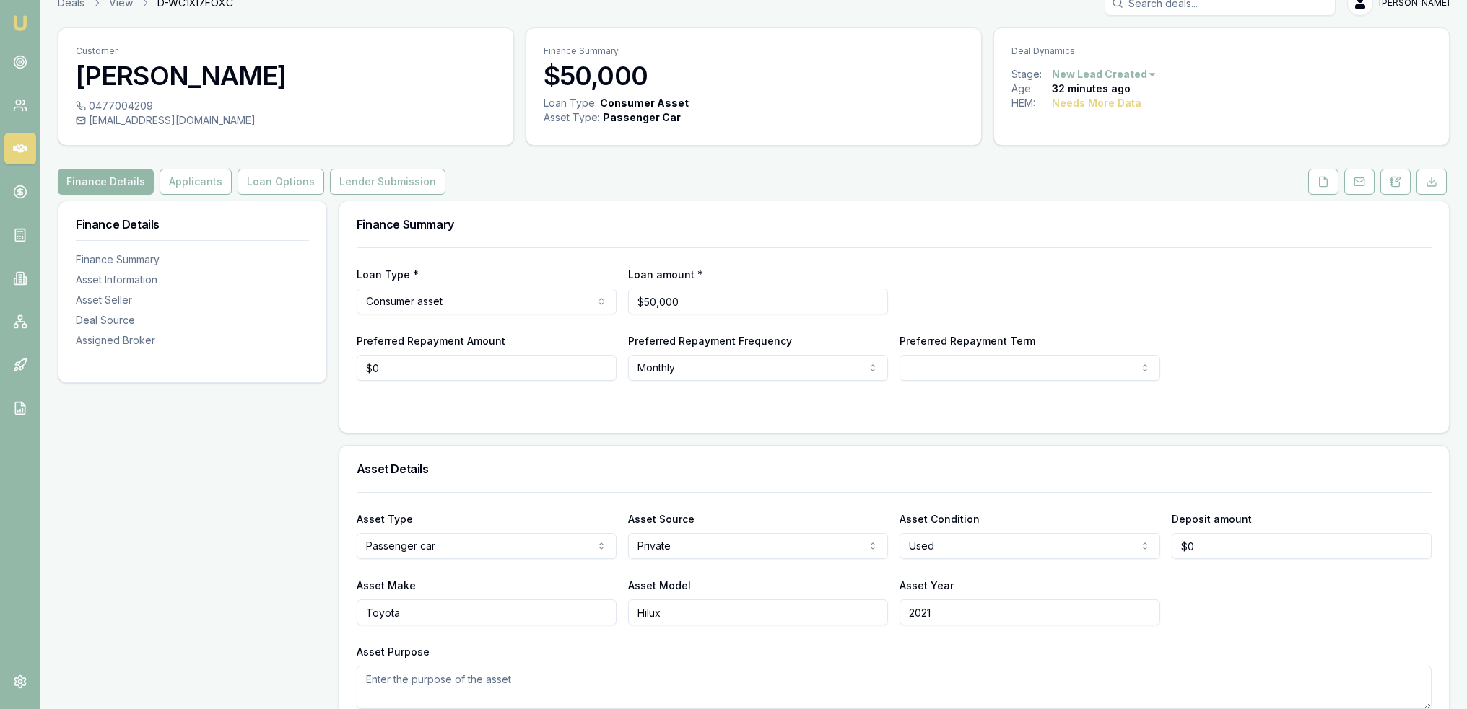
scroll to position [20, 0]
click at [1402, 180] on button at bounding box center [1395, 183] width 30 height 26
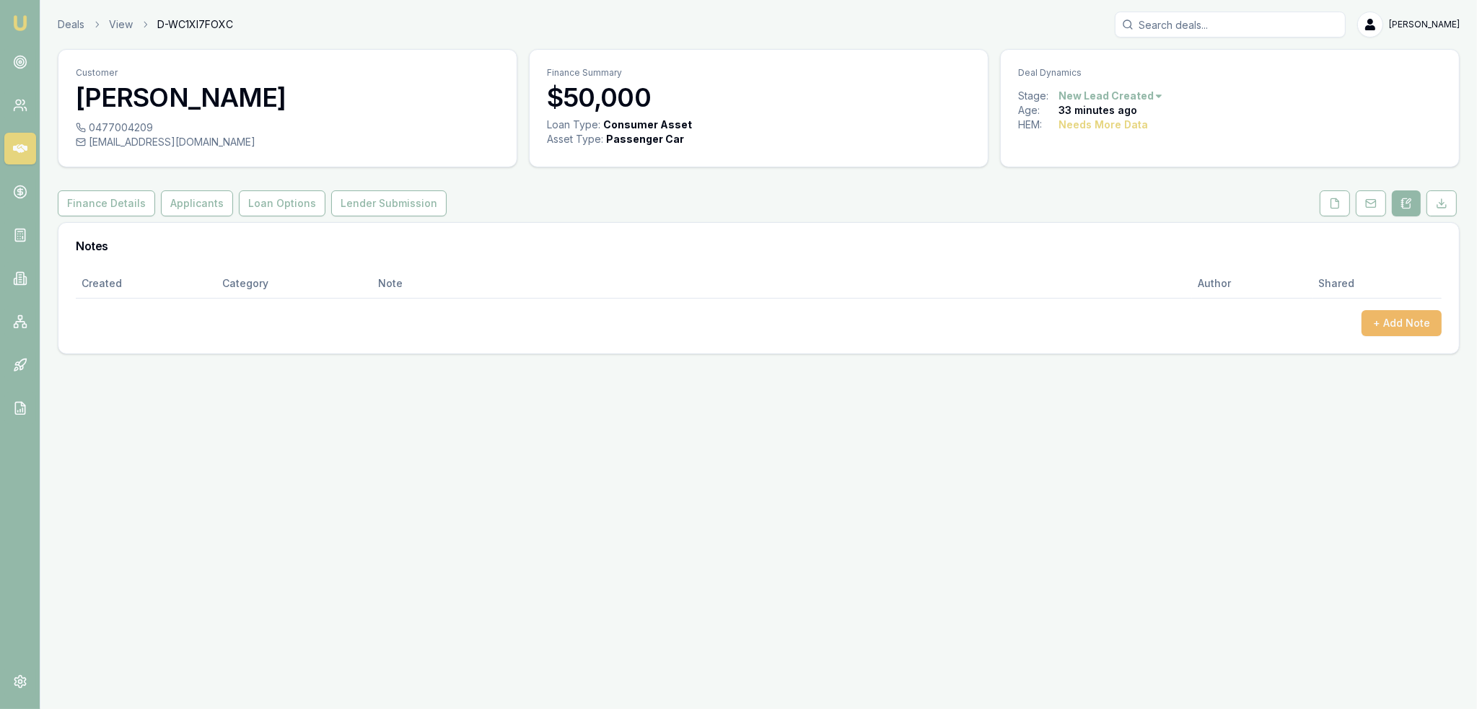
click at [1397, 317] on button "+ Add Note" at bounding box center [1402, 323] width 80 height 26
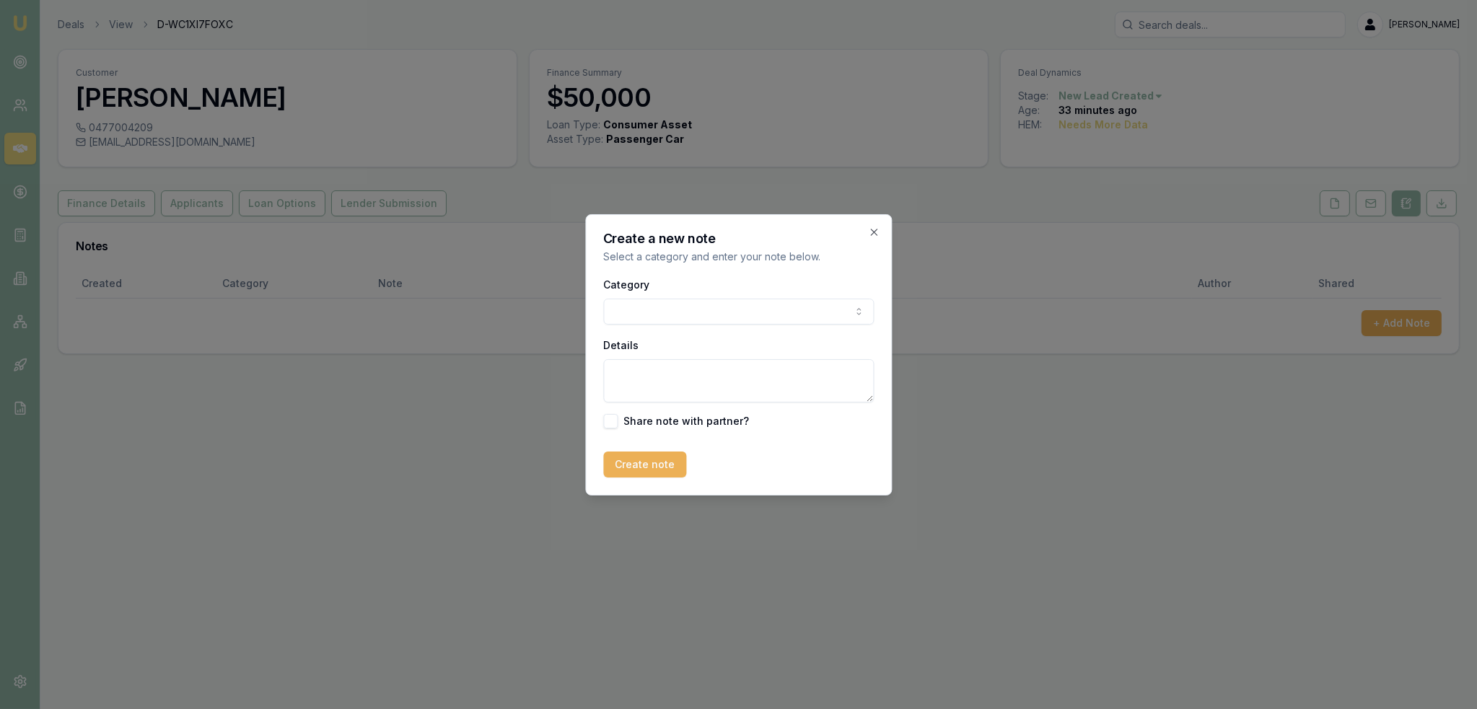
click at [695, 311] on body "Emu Broker Deals View D-WC1XI7FOXC Robyn Adams Toggle Menu Customer Aharon Cros…" at bounding box center [738, 354] width 1477 height 709
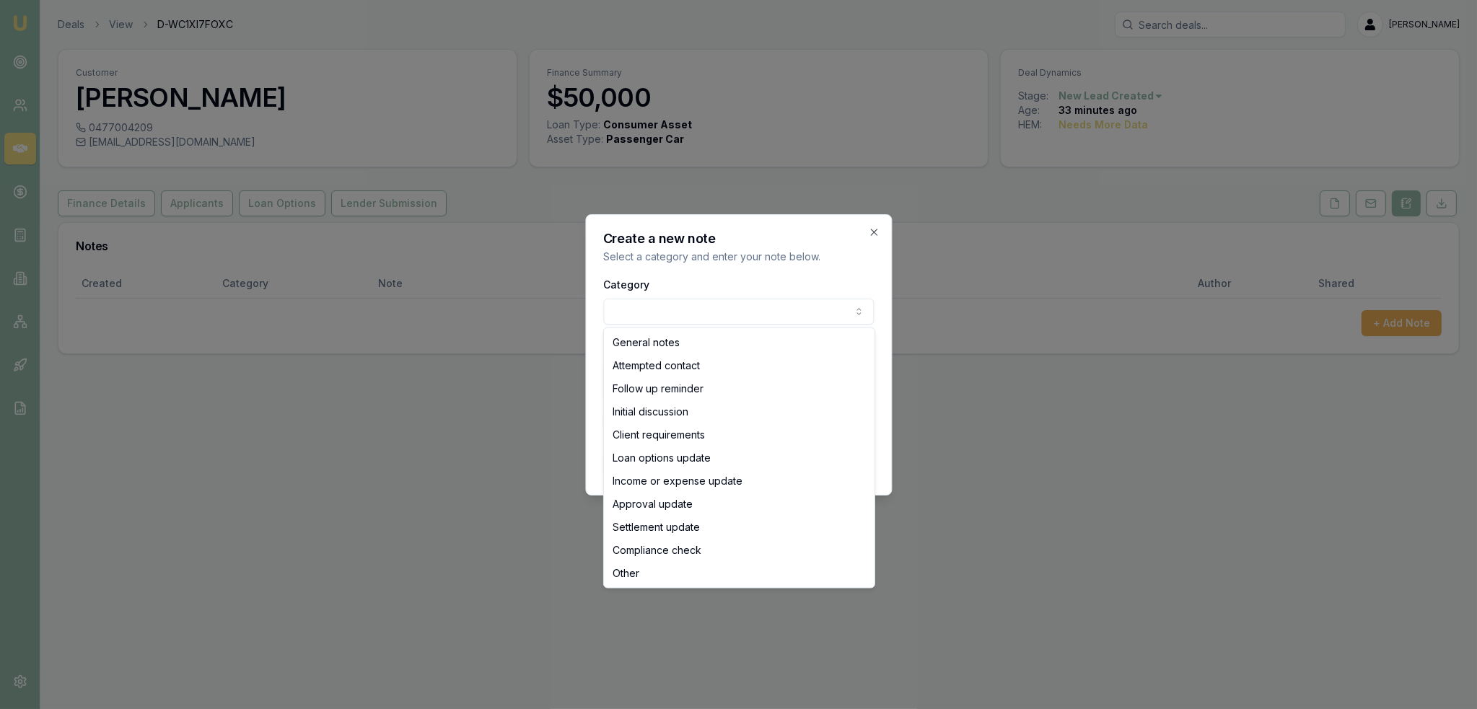
select select "ATTEMPTED_CONTACT"
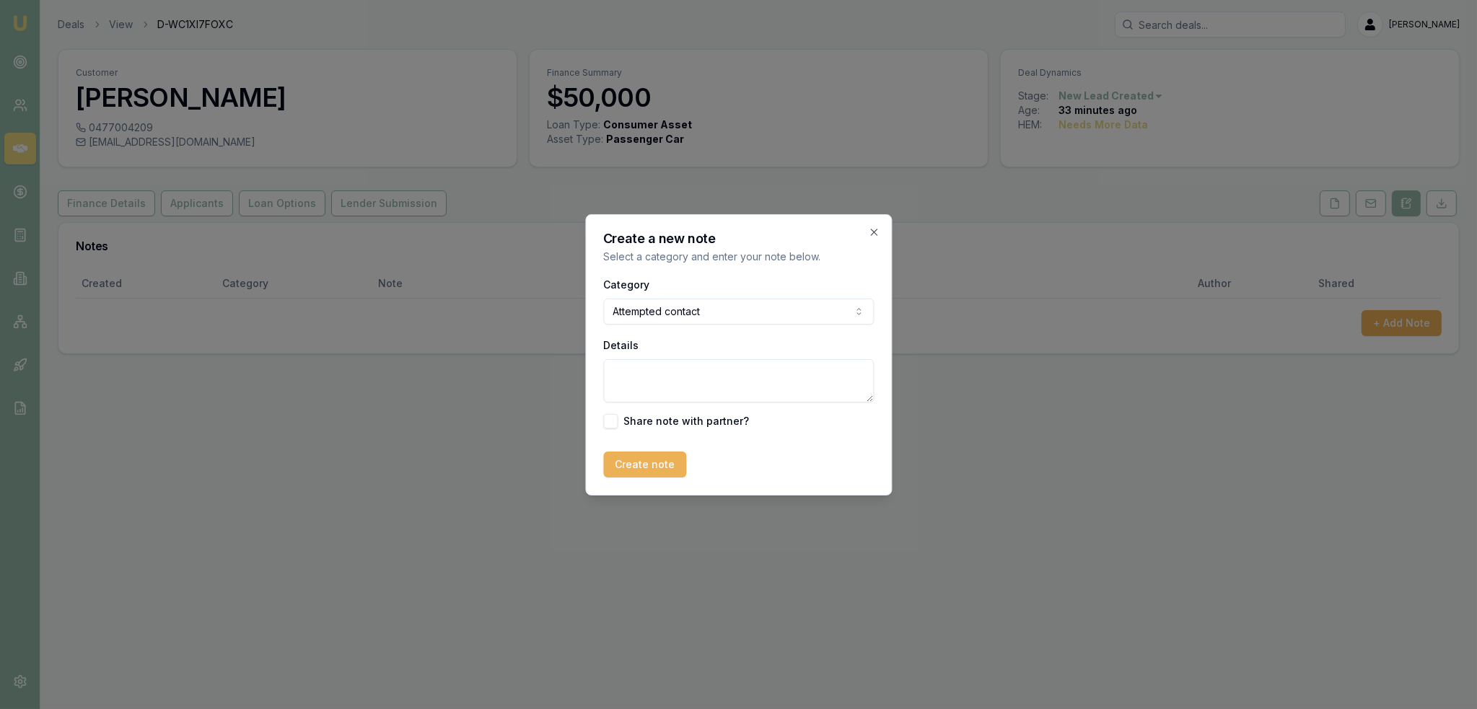
click at [676, 357] on div "Details" at bounding box center [738, 369] width 271 height 66
click at [676, 385] on textarea "Details" at bounding box center [738, 380] width 271 height 43
type textarea "D1C1 - VM - LM - sent intro text."
click at [645, 468] on button "Create note" at bounding box center [644, 465] width 83 height 26
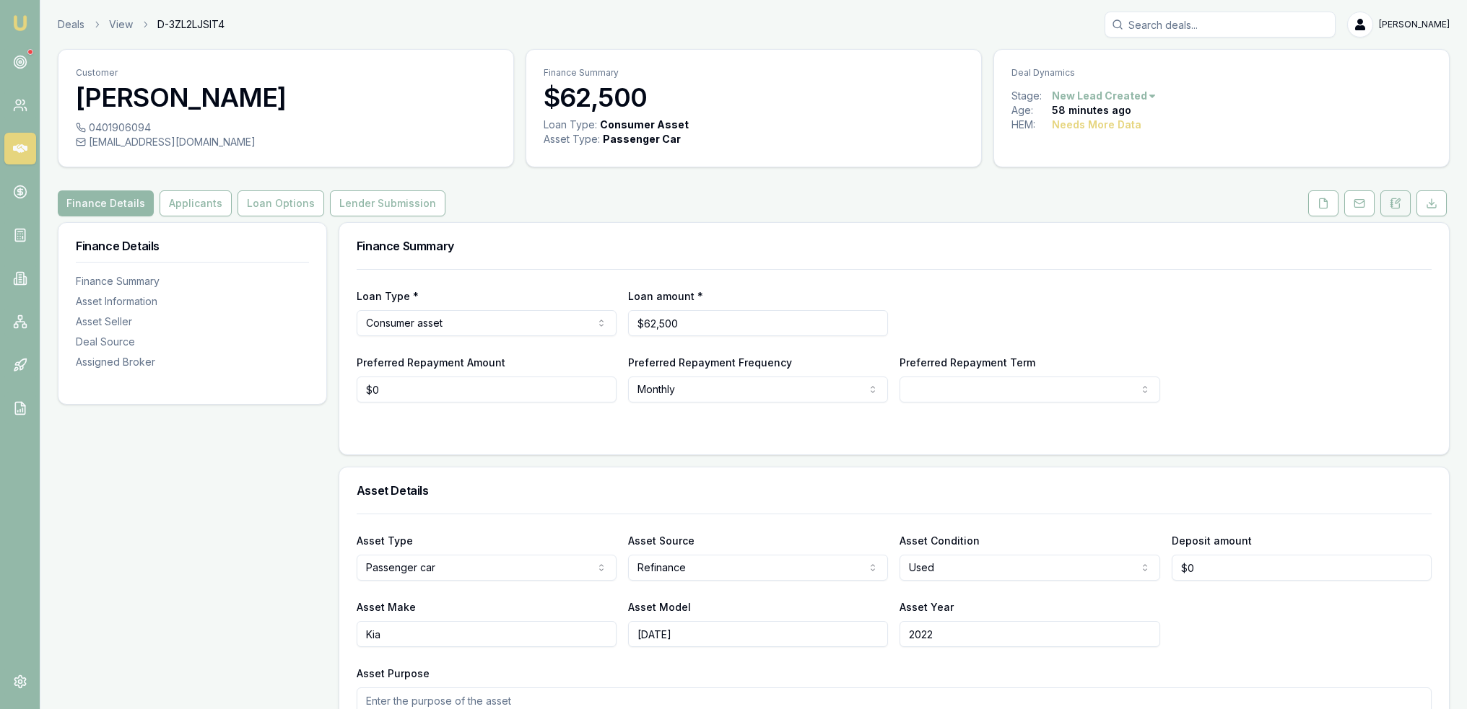
click at [1403, 203] on button at bounding box center [1395, 204] width 30 height 26
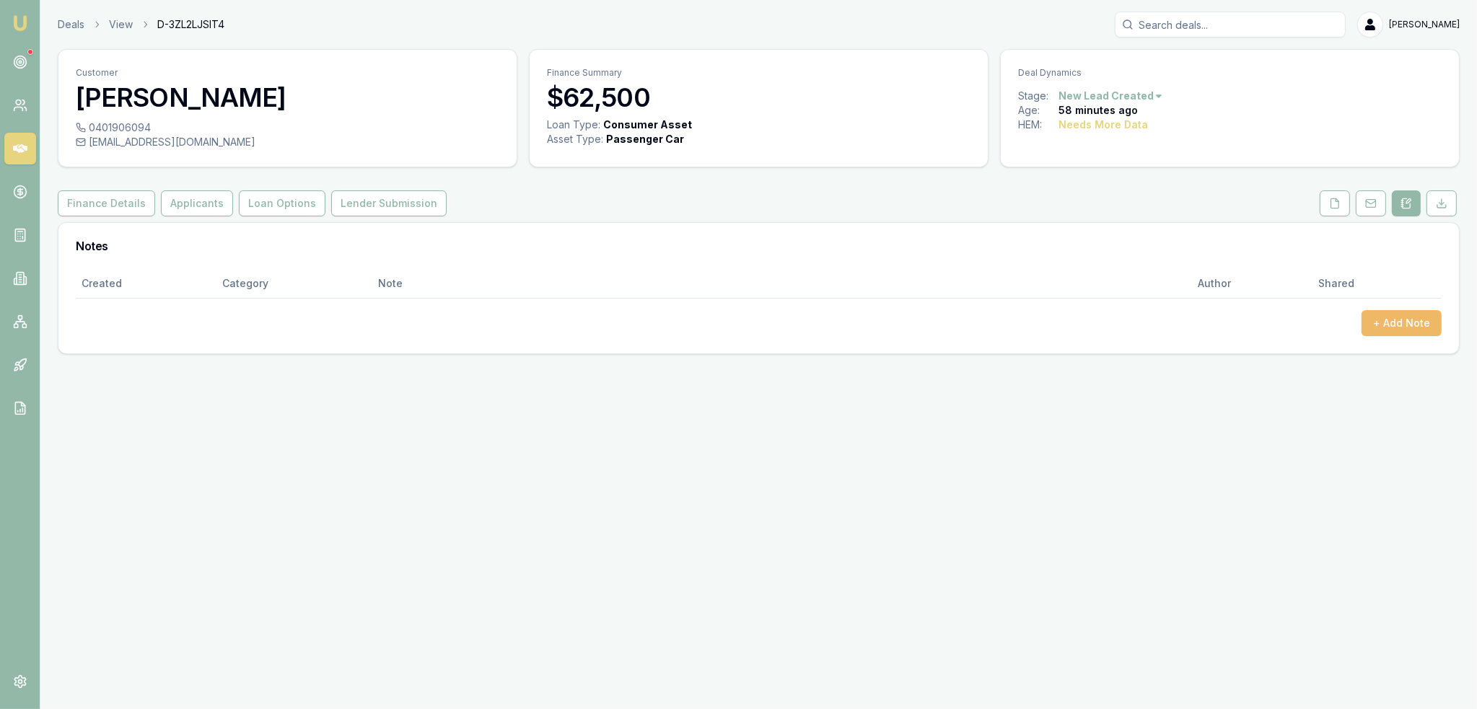
click at [1389, 310] on button "+ Add Note" at bounding box center [1402, 323] width 80 height 26
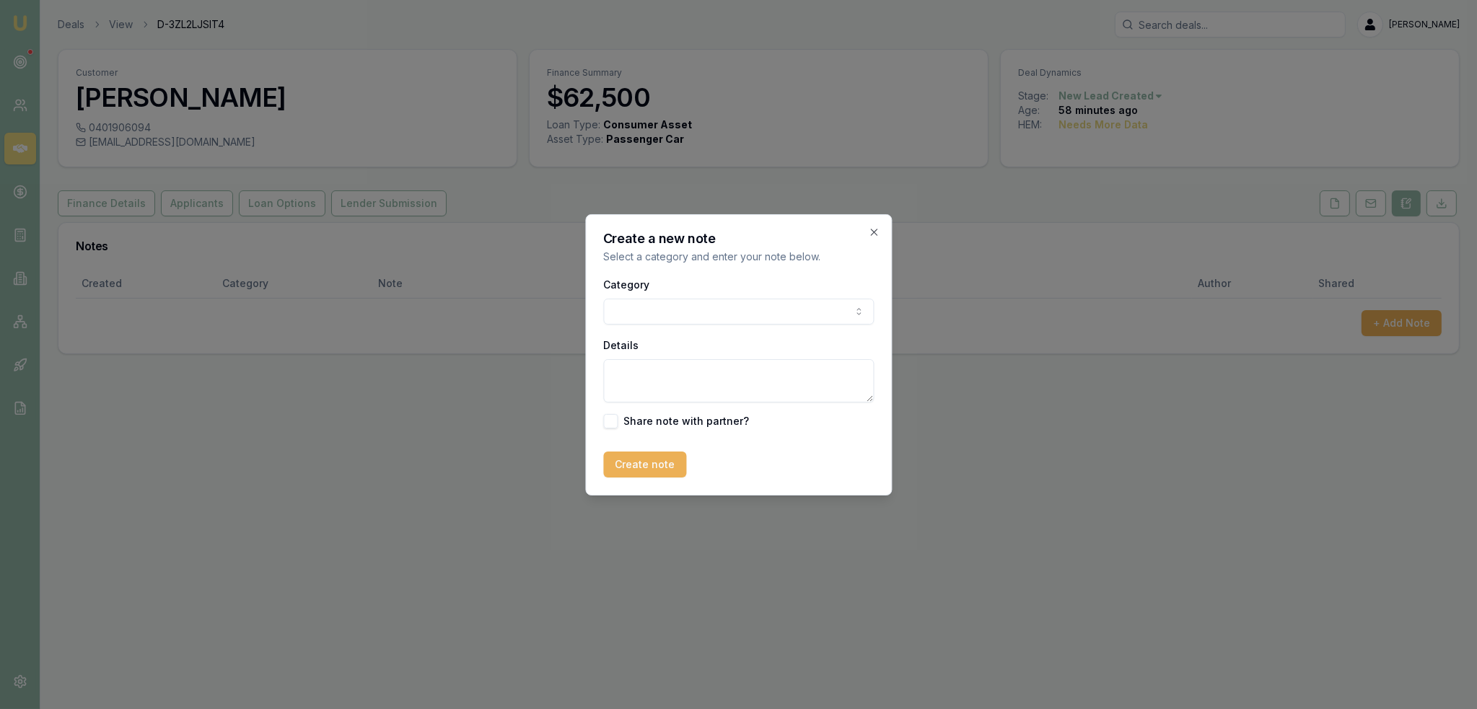
click at [647, 312] on body "Emu Broker Deals View D-3ZL2LJSIT4 [PERSON_NAME] Toggle Menu Customer [PERSON_N…" at bounding box center [738, 354] width 1477 height 709
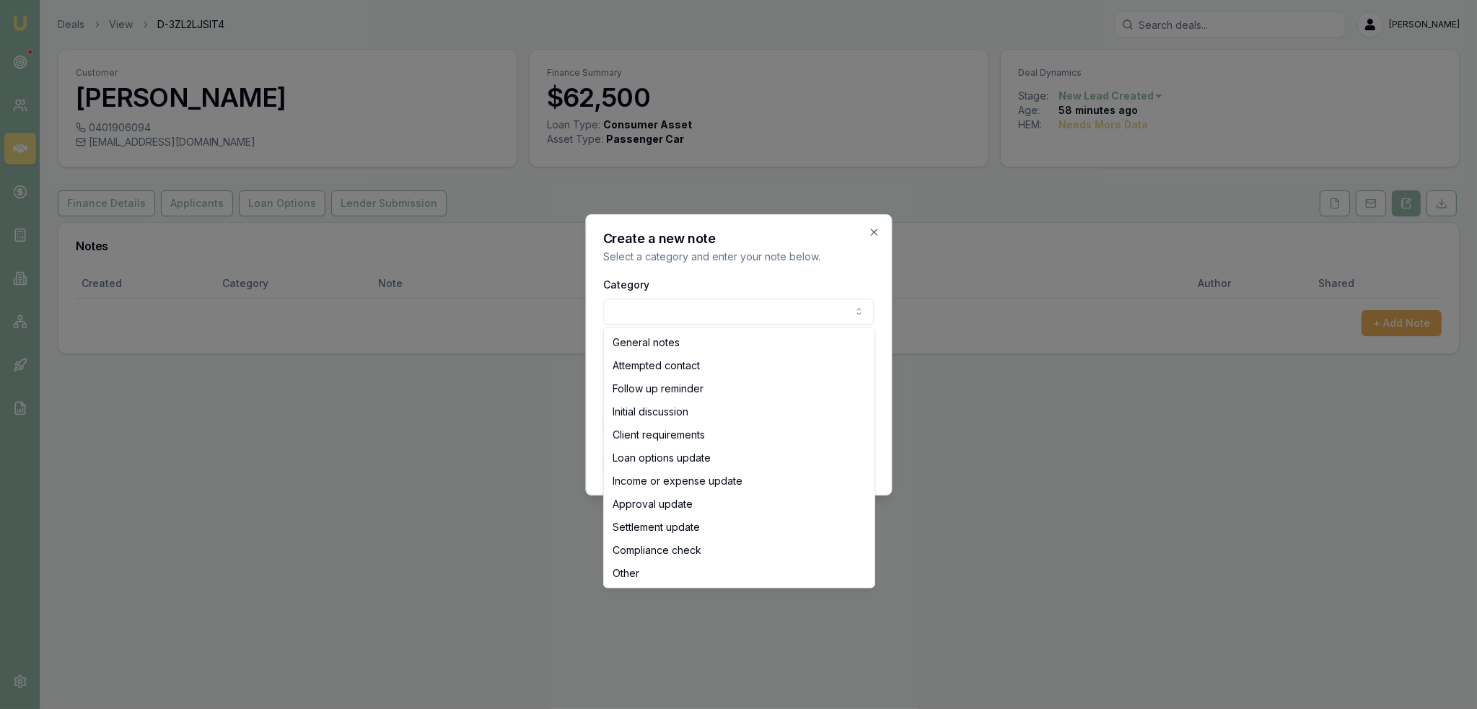
select select "ATTEMPTED_CONTACT"
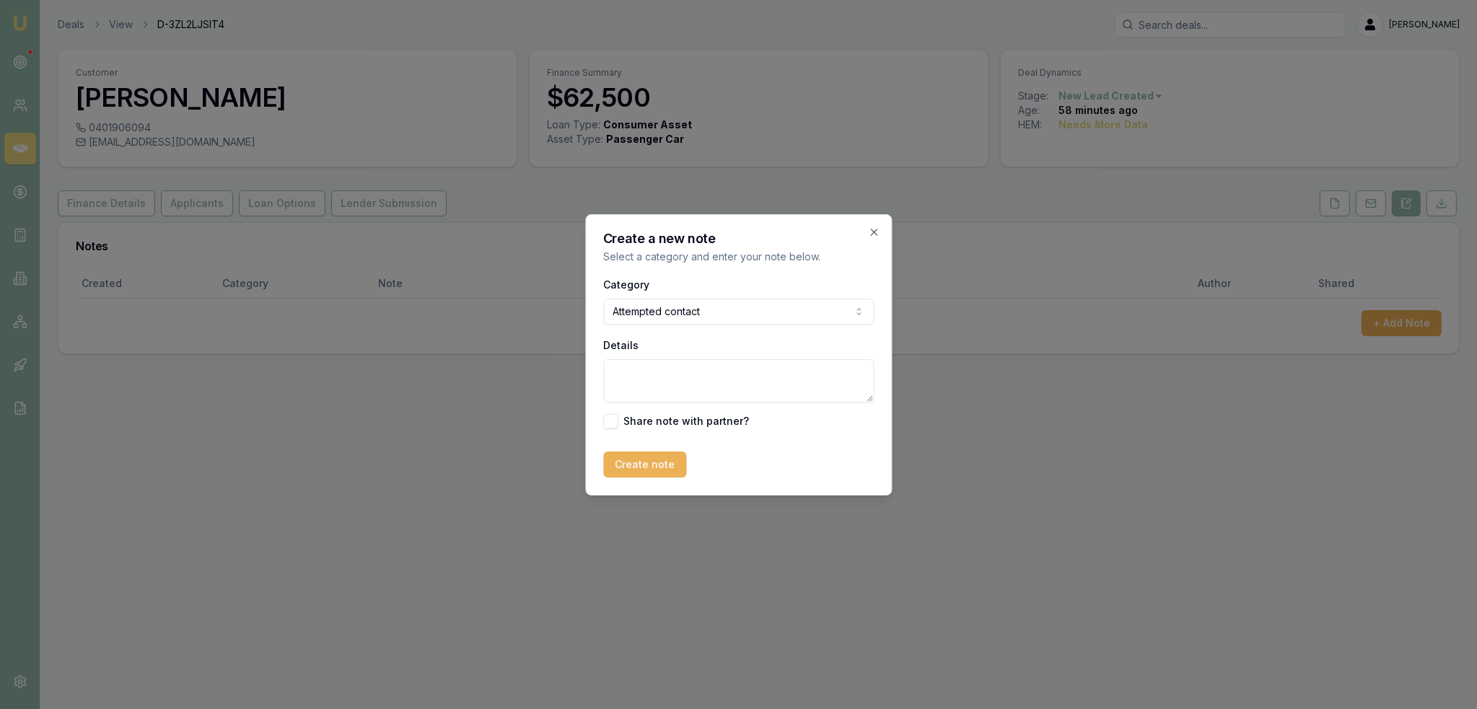
click at [652, 377] on textarea "Details" at bounding box center [738, 380] width 271 height 43
type textarea "Intro"
click at [874, 228] on icon "button" at bounding box center [874, 233] width 12 height 12
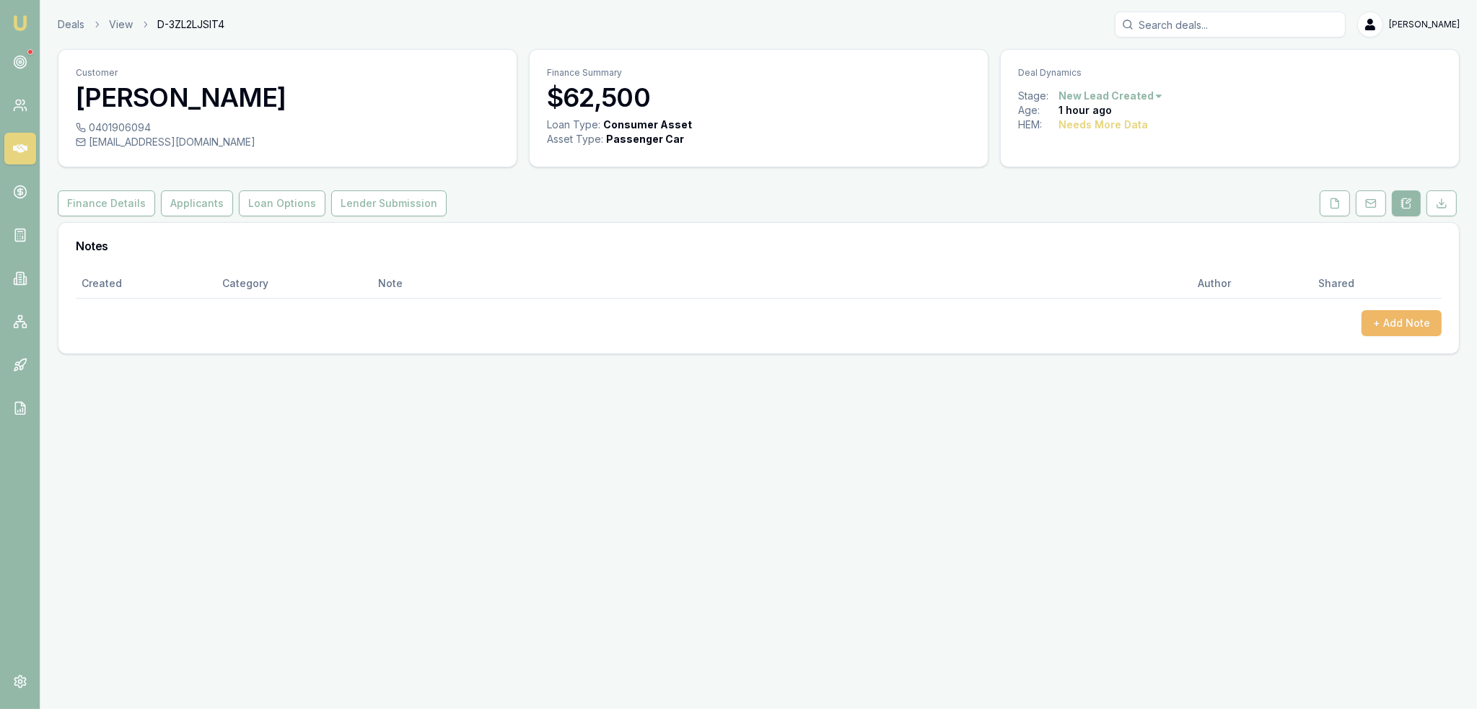
click at [1387, 320] on button "+ Add Note" at bounding box center [1402, 323] width 80 height 26
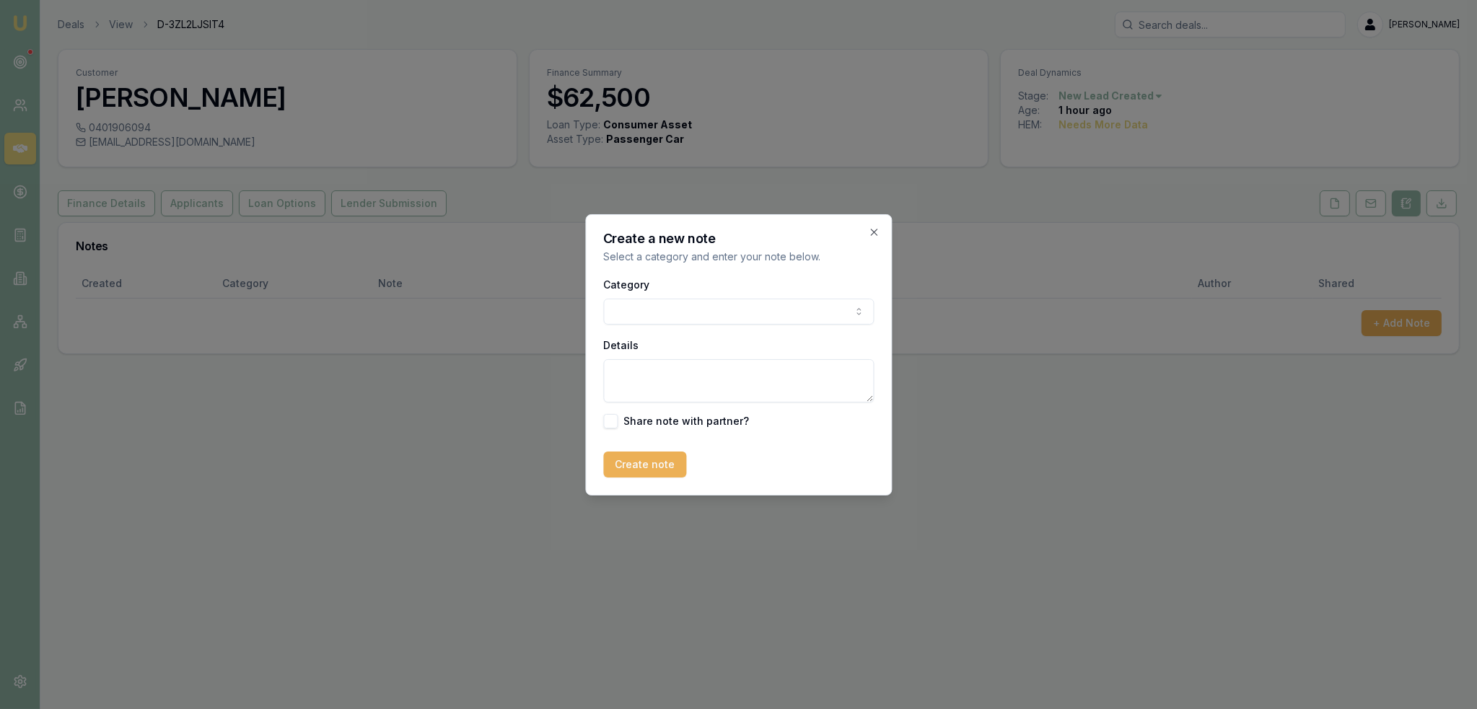
click at [742, 308] on body "Emu Broker Deals View D-3ZL2LJSIT4 Robyn Adams Toggle Menu Customer Cengizhan T…" at bounding box center [738, 354] width 1477 height 709
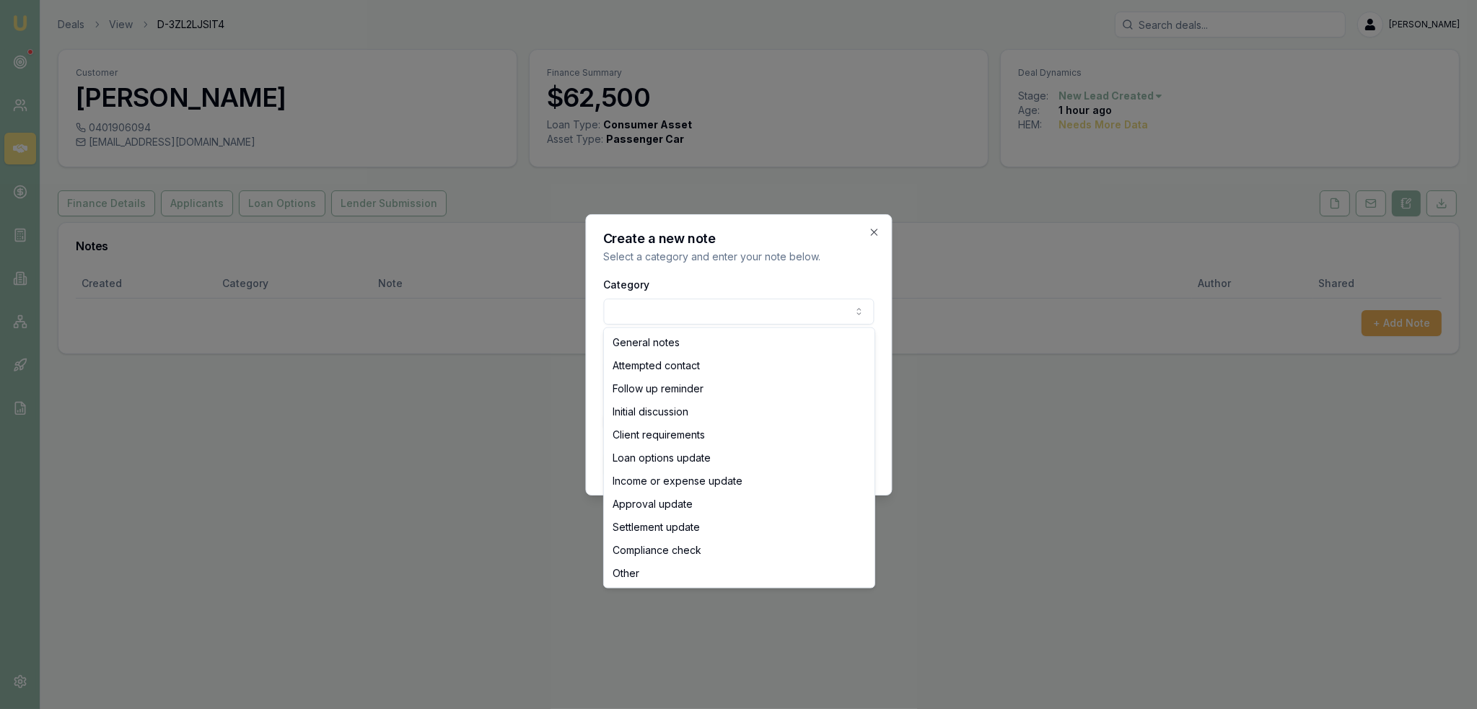
select select "ATTEMPTED_CONTACT"
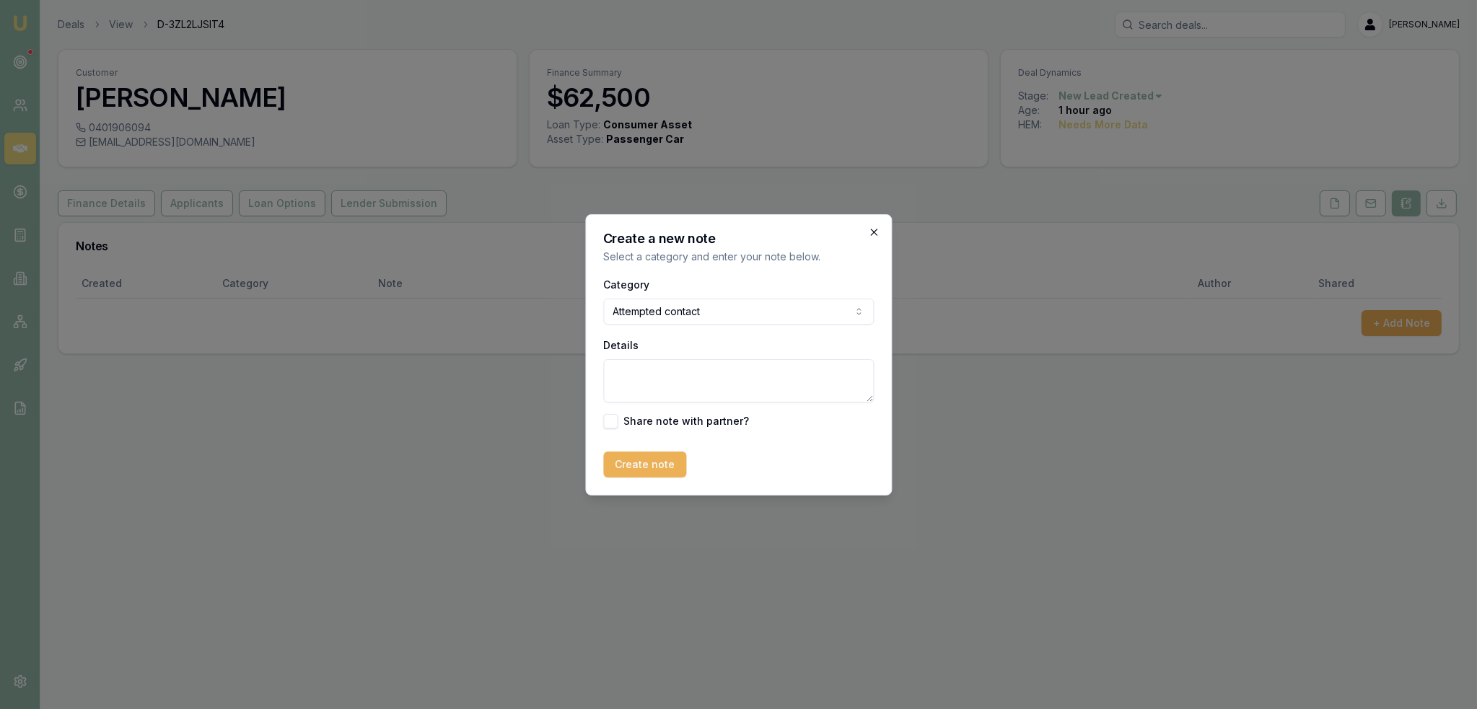
click at [877, 233] on icon "button" at bounding box center [874, 233] width 12 height 12
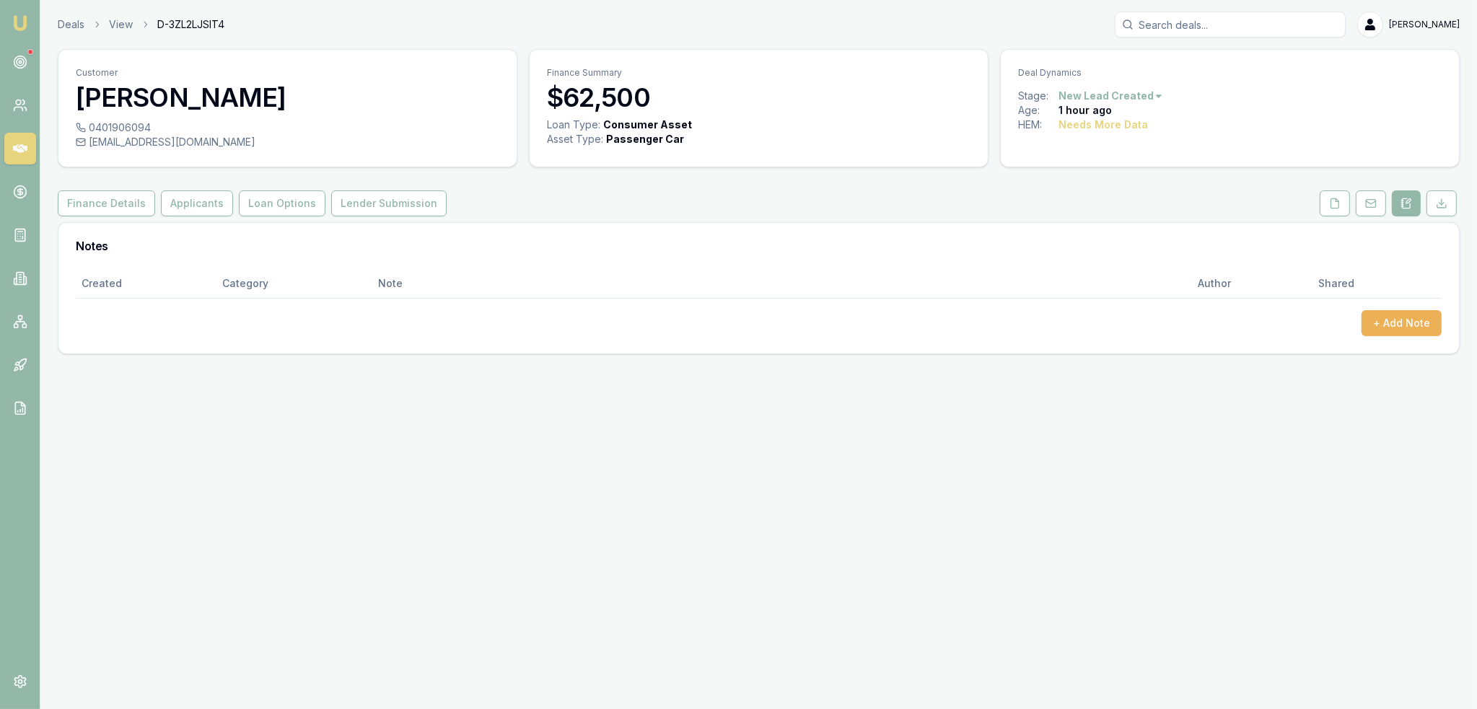
click at [98, 216] on button "Finance Details" at bounding box center [106, 204] width 97 height 26
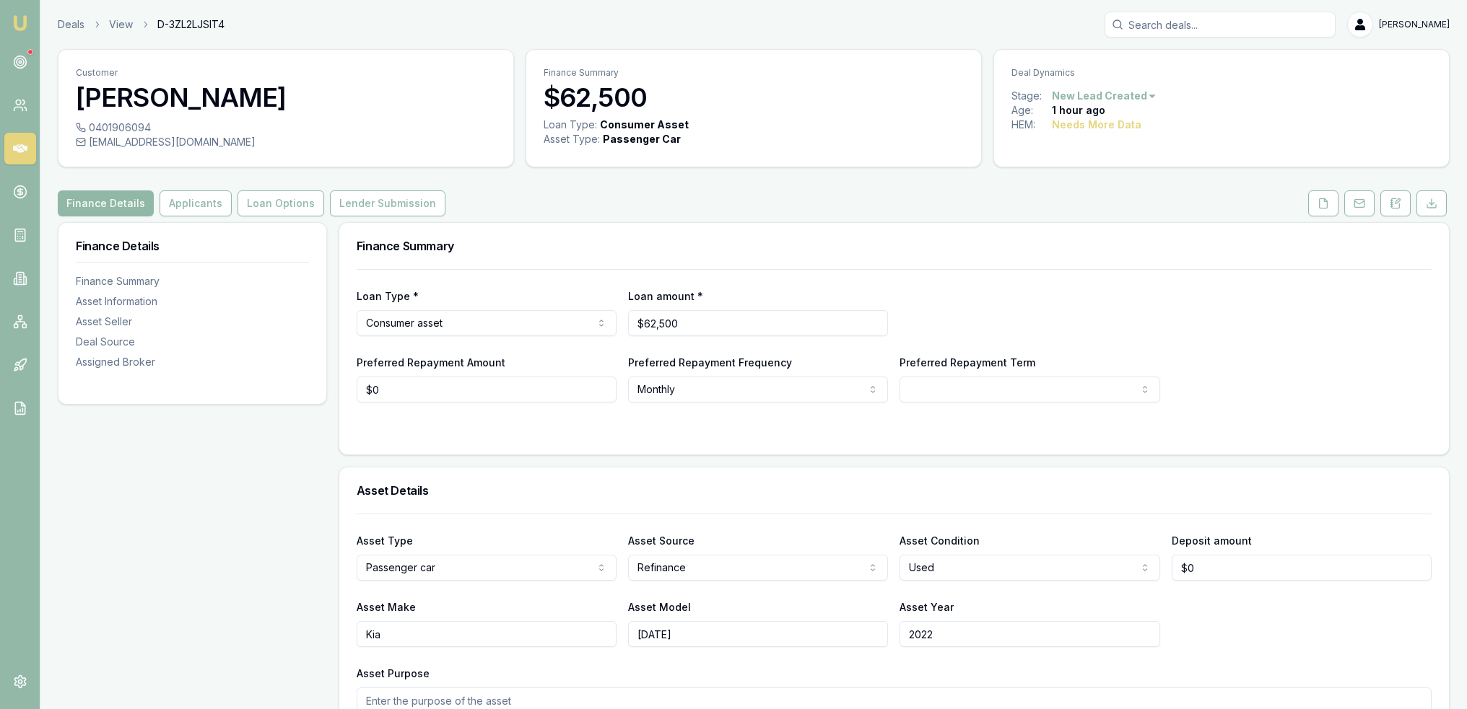
drag, startPoint x: 98, startPoint y: 214, endPoint x: 98, endPoint y: 204, distance: 10.1
click at [98, 204] on button "Finance Details" at bounding box center [106, 204] width 96 height 26
click at [1397, 204] on icon at bounding box center [1395, 204] width 12 height 12
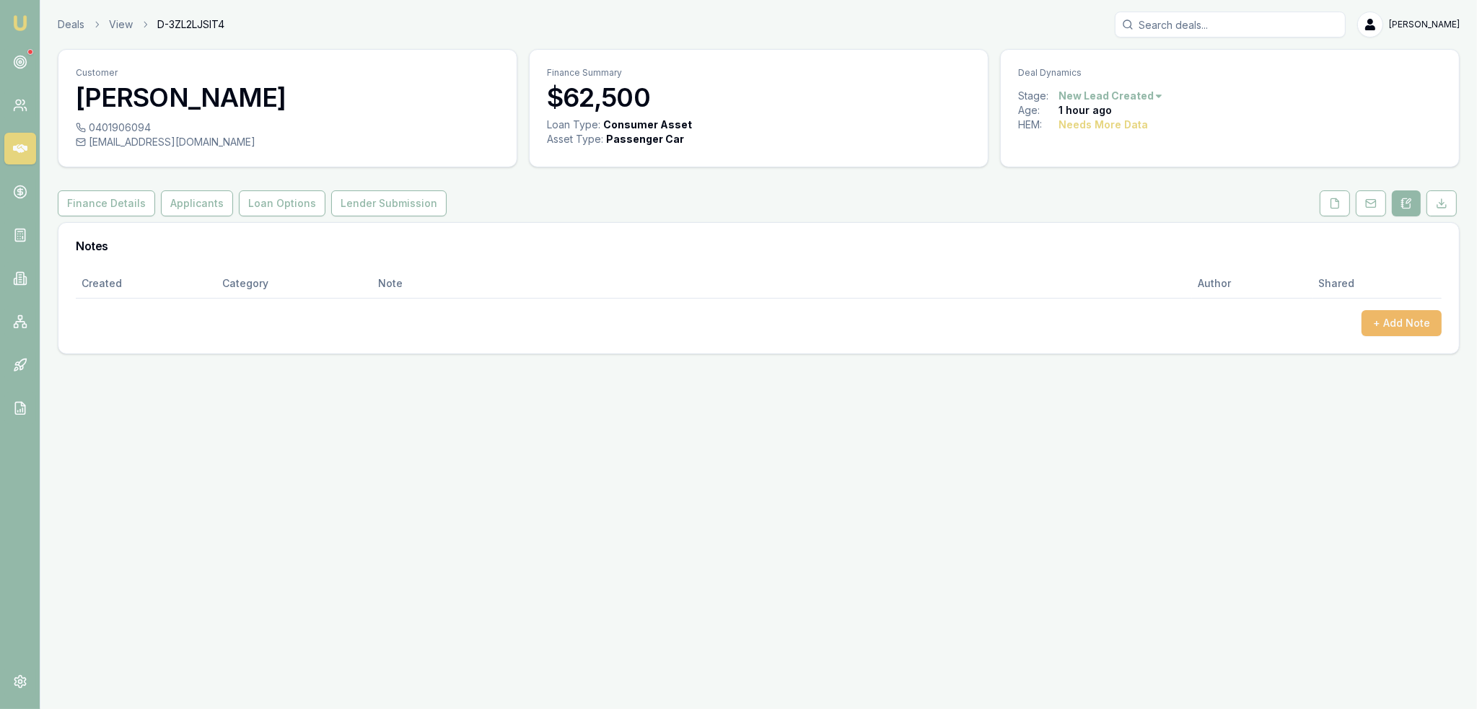
click at [1397, 322] on button "+ Add Note" at bounding box center [1402, 323] width 80 height 26
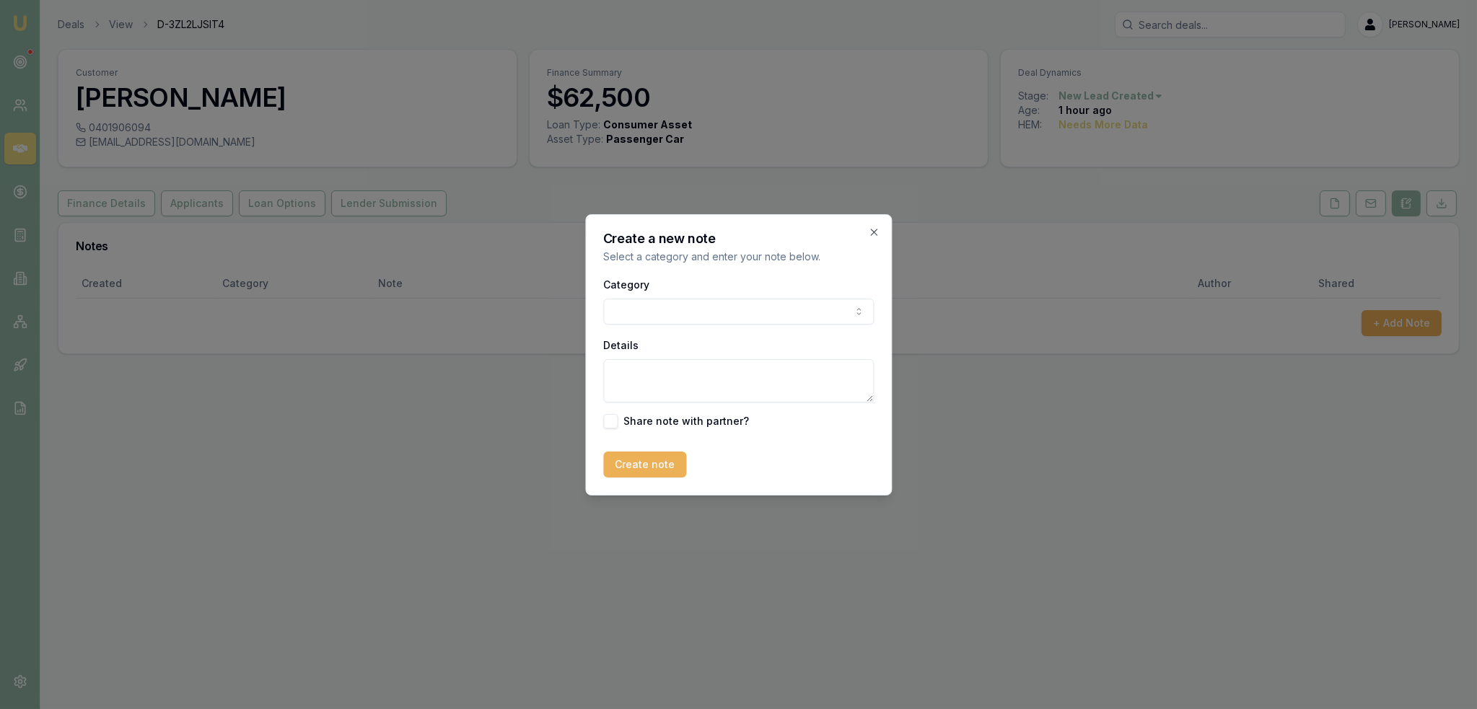
click at [744, 302] on body "Emu Broker Deals View D-3ZL2LJSIT4 Robyn Adams Toggle Menu Customer Cengizhan T…" at bounding box center [738, 354] width 1477 height 709
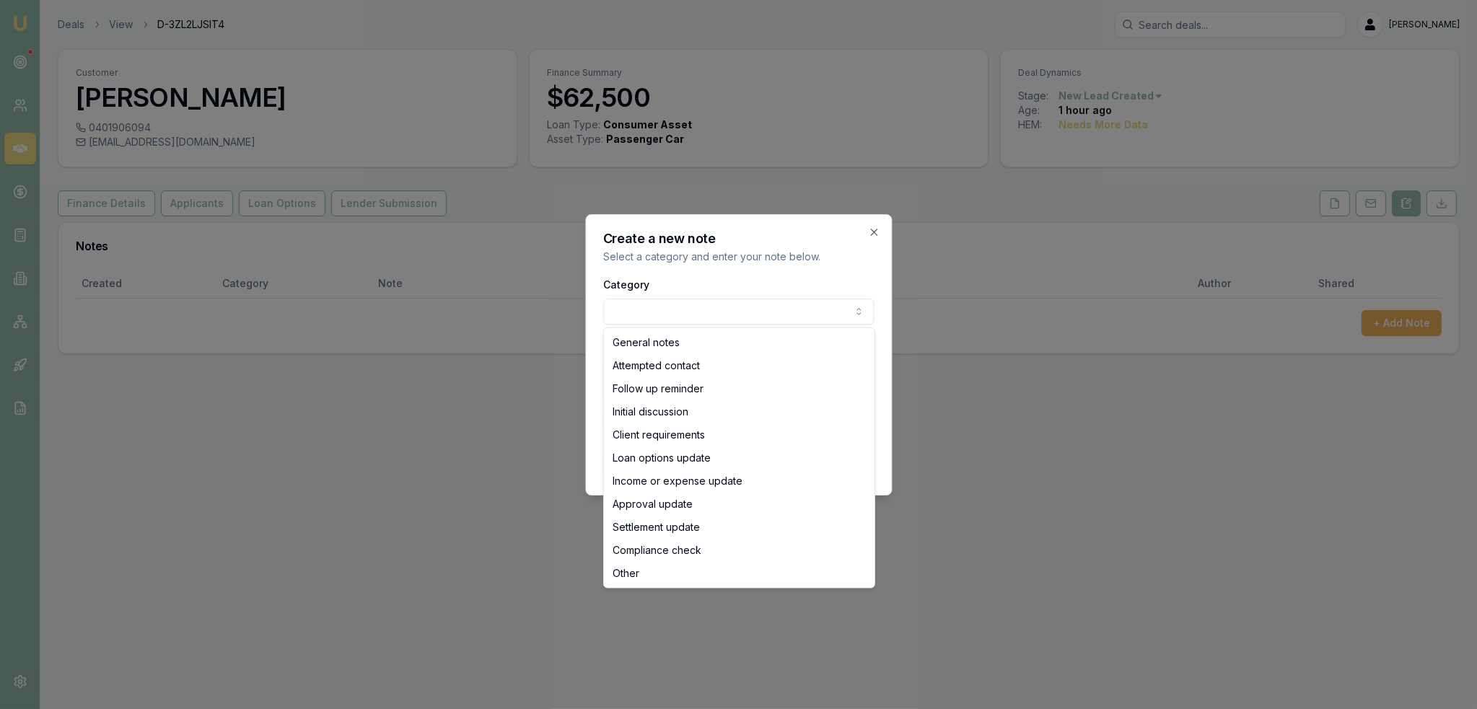
select select "INITIAL_DISCUSSION"
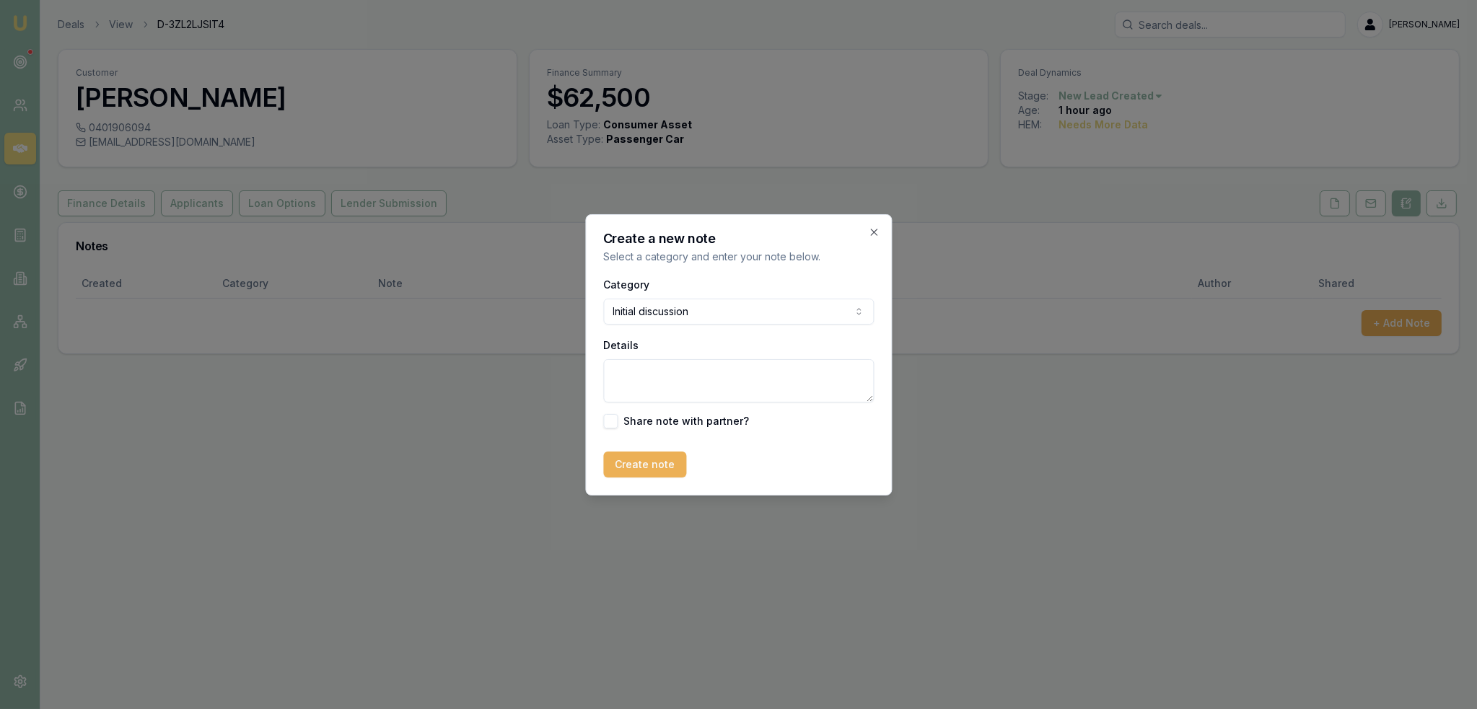
click at [683, 376] on textarea "Details" at bounding box center [738, 380] width 271 height 43
click at [753, 394] on textarea "Firstly said wasn't interested - continued the conversation and he is currently…" at bounding box center [738, 380] width 271 height 43
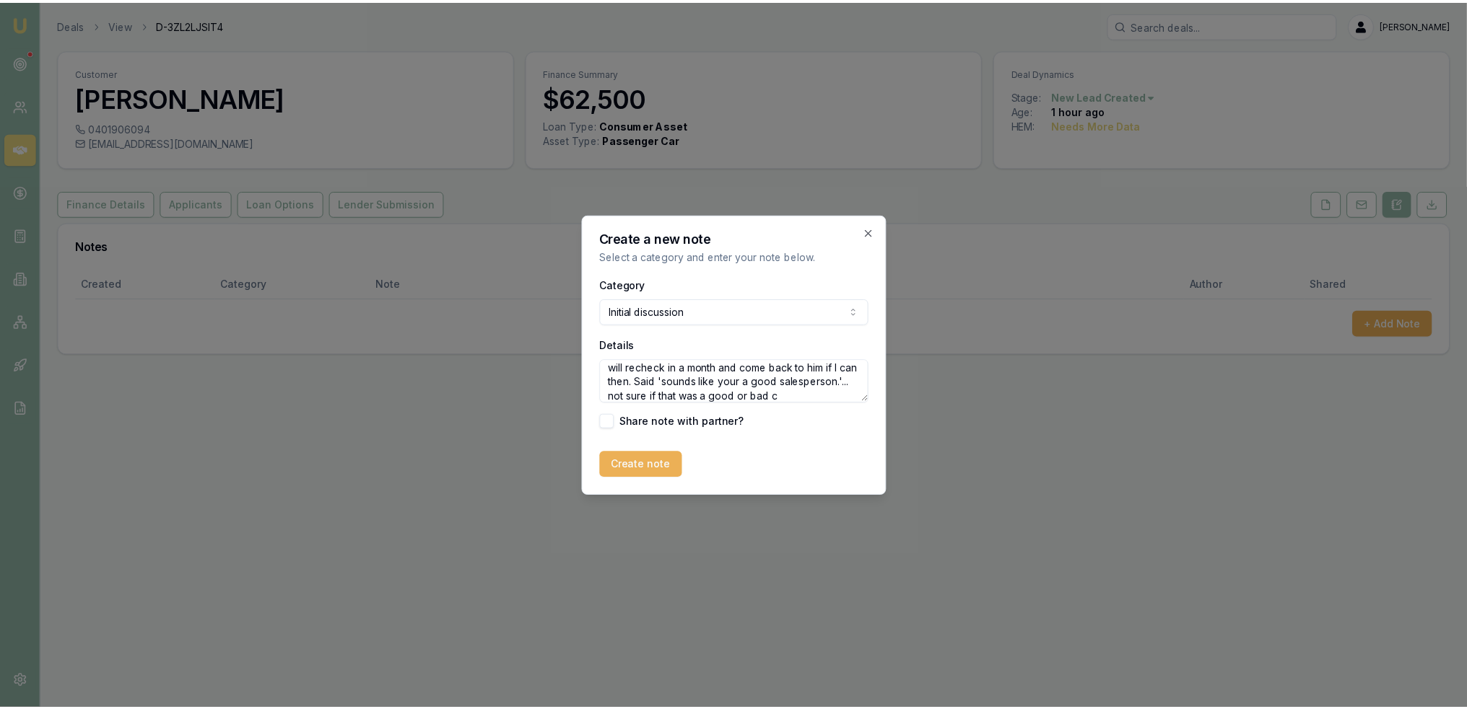
scroll to position [136, 0]
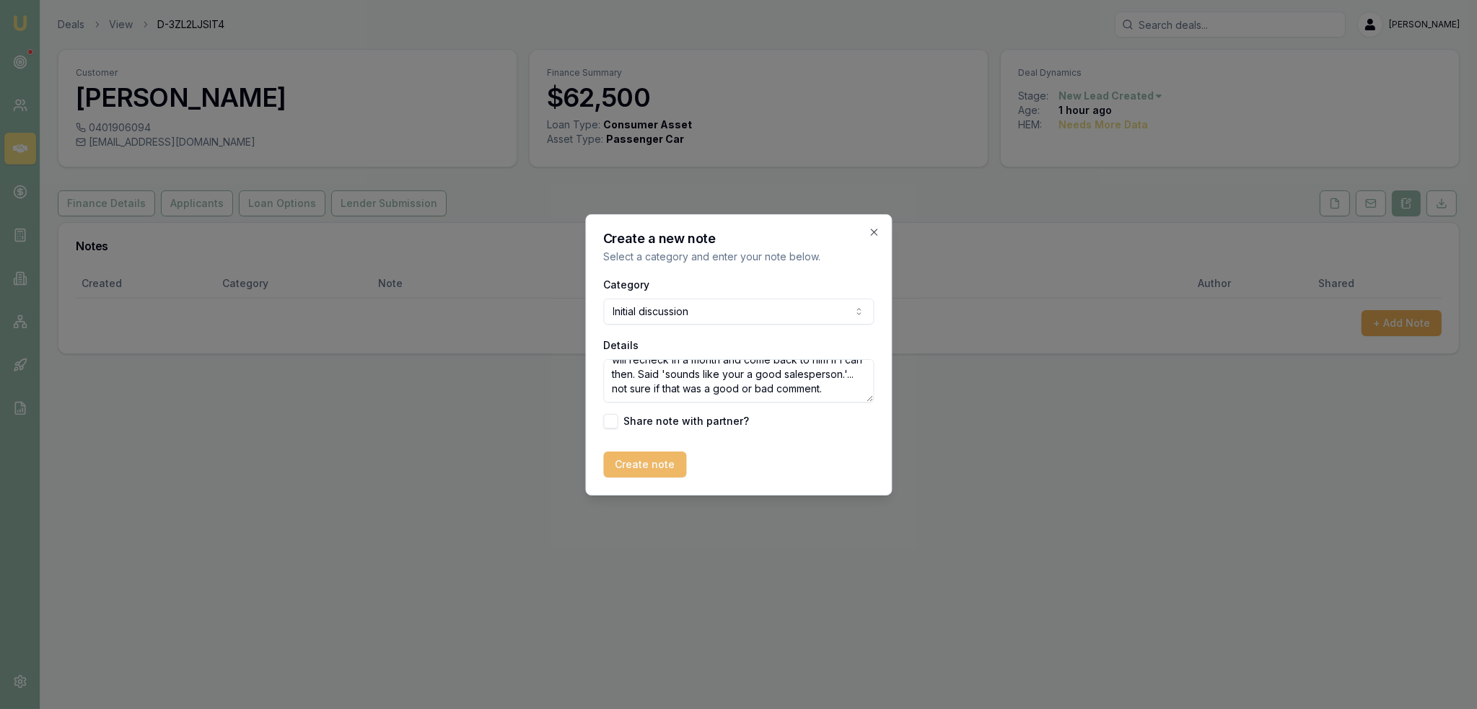
type textarea "Firstly said wasn't interested - continued the conversation and he is currently…"
click at [639, 462] on button "Create note" at bounding box center [644, 465] width 83 height 26
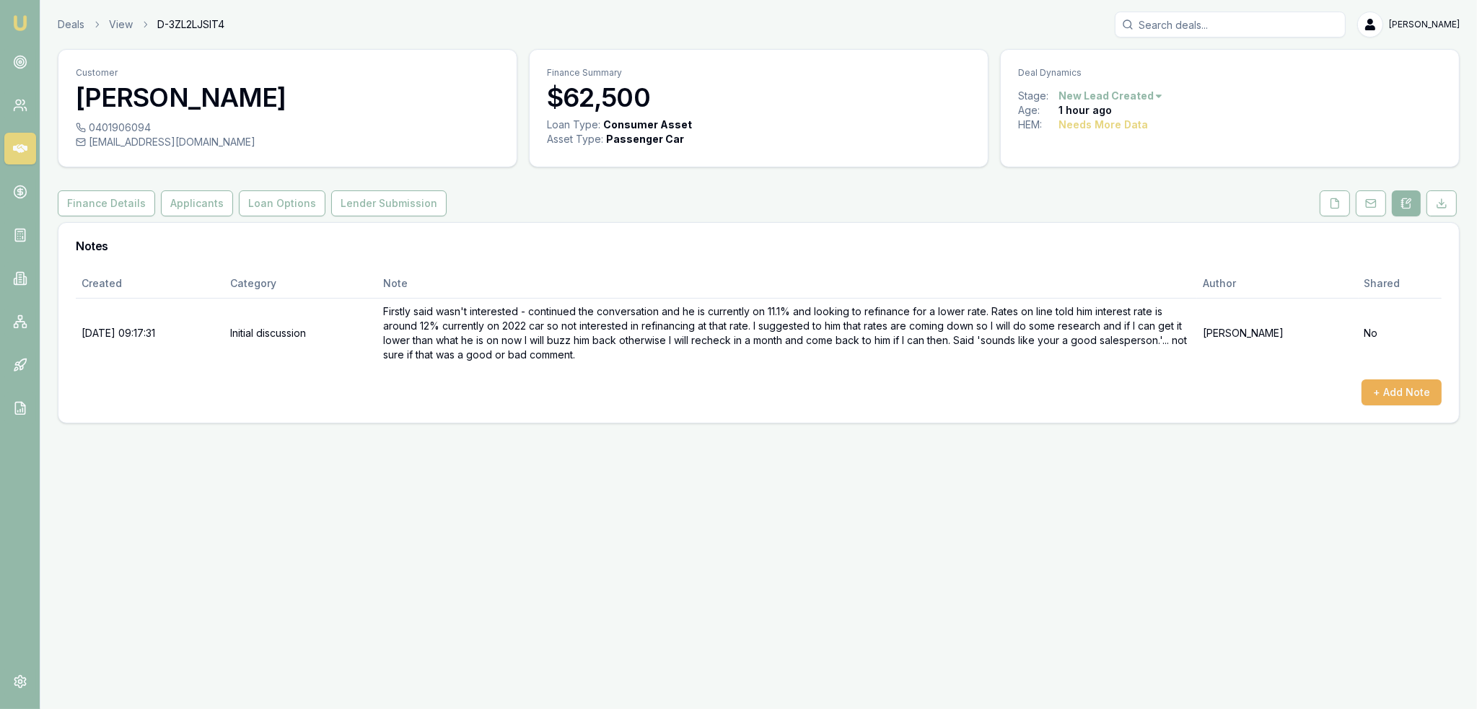
click at [1107, 101] on html "Emu Broker Deals View D-3ZL2LJSIT4 Robyn Adams Toggle Menu Customer Cengizhan T…" at bounding box center [738, 354] width 1477 height 709
click at [1337, 204] on html "Emu Broker Deals View D-3ZL2LJSIT4 Robyn Adams Toggle Menu Customer Cengizhan T…" at bounding box center [738, 354] width 1477 height 709
click at [1337, 204] on icon at bounding box center [1335, 204] width 12 height 12
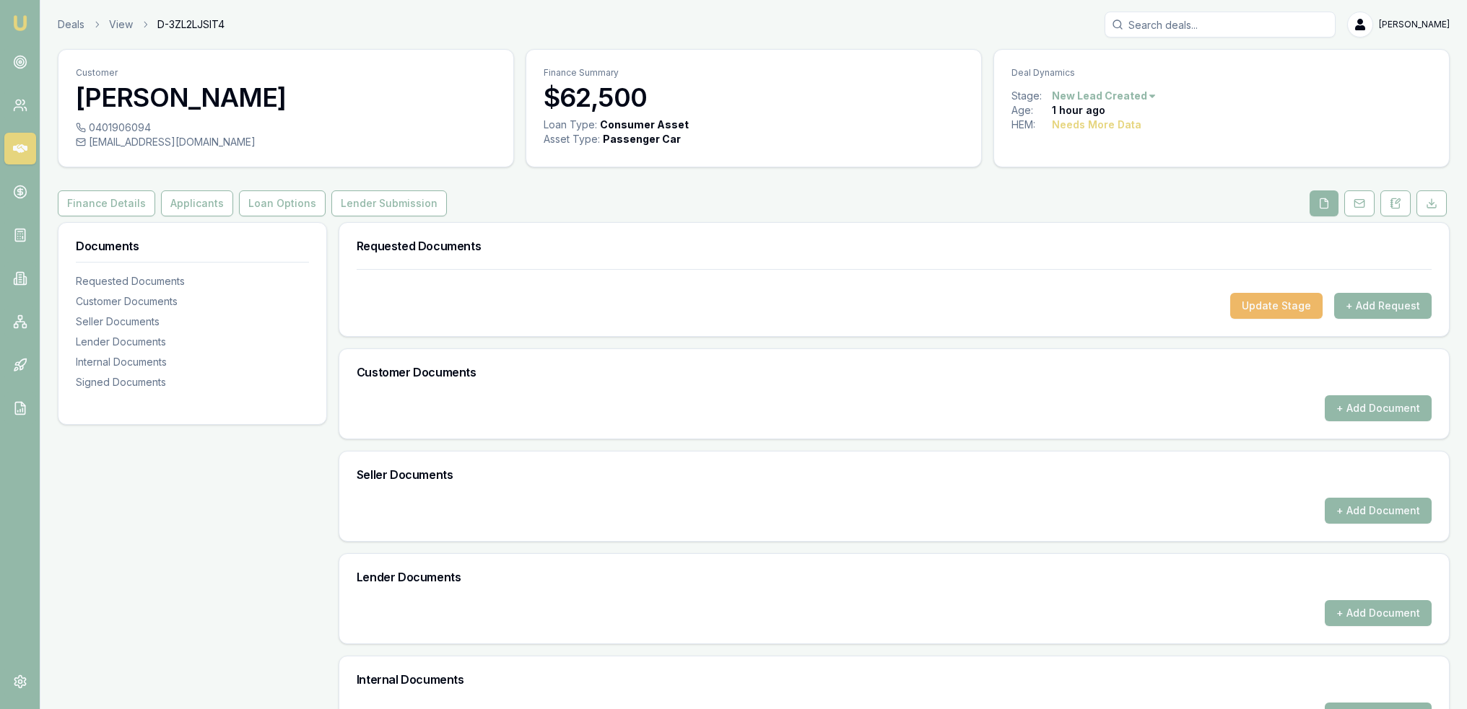
click at [1296, 317] on button "Update Stage" at bounding box center [1276, 306] width 92 height 26
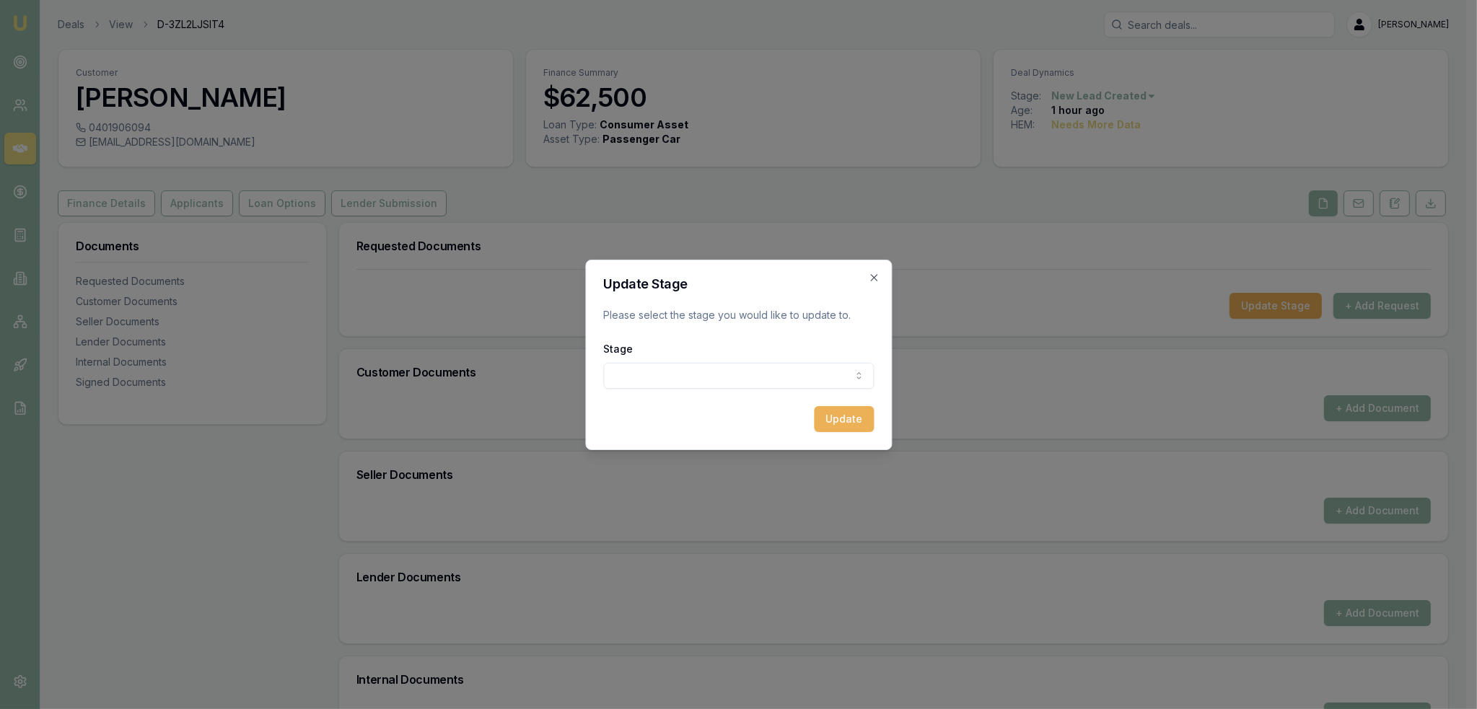
click at [830, 380] on body "Emu Broker Deals View D-3ZL2LJSIT4 Robyn Adams Toggle Menu Customer Cengizhan T…" at bounding box center [733, 354] width 1467 height 709
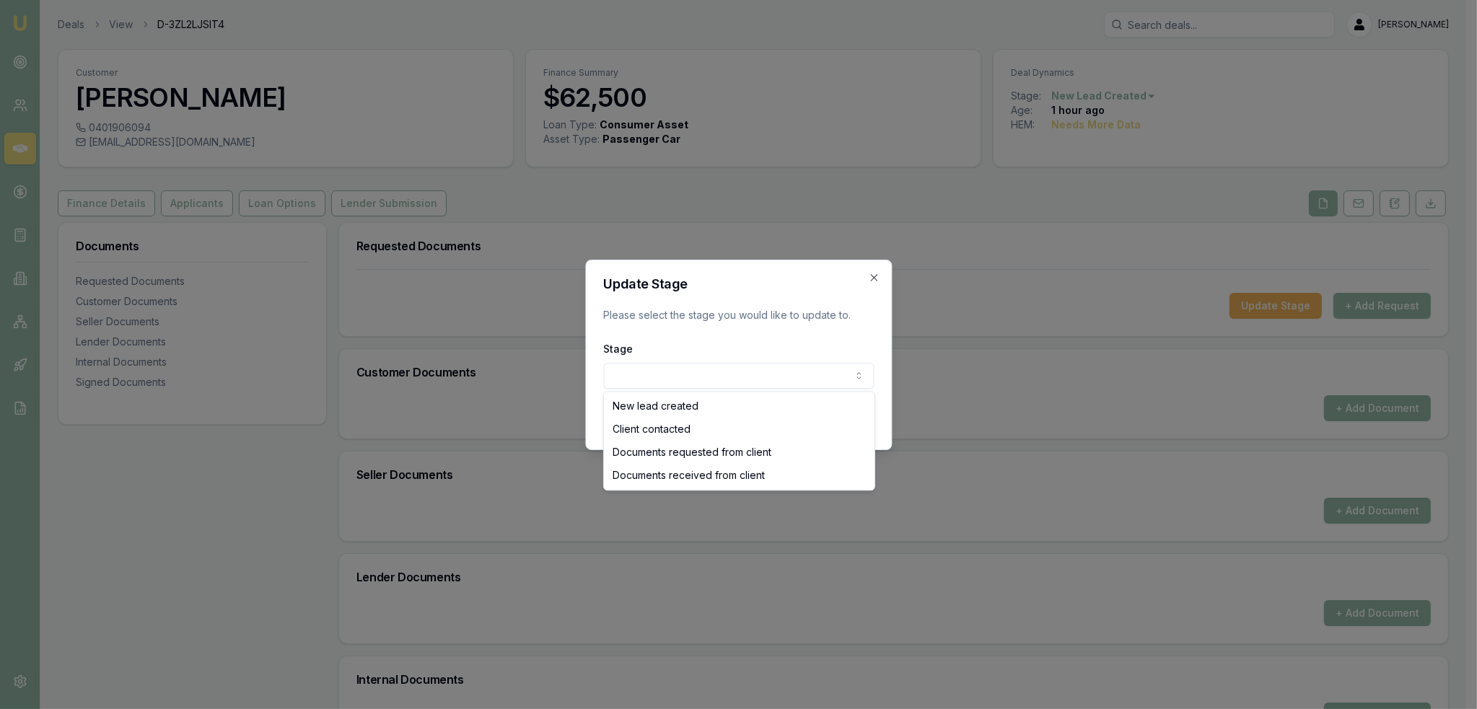
select select "CLIENT_CONTACTED"
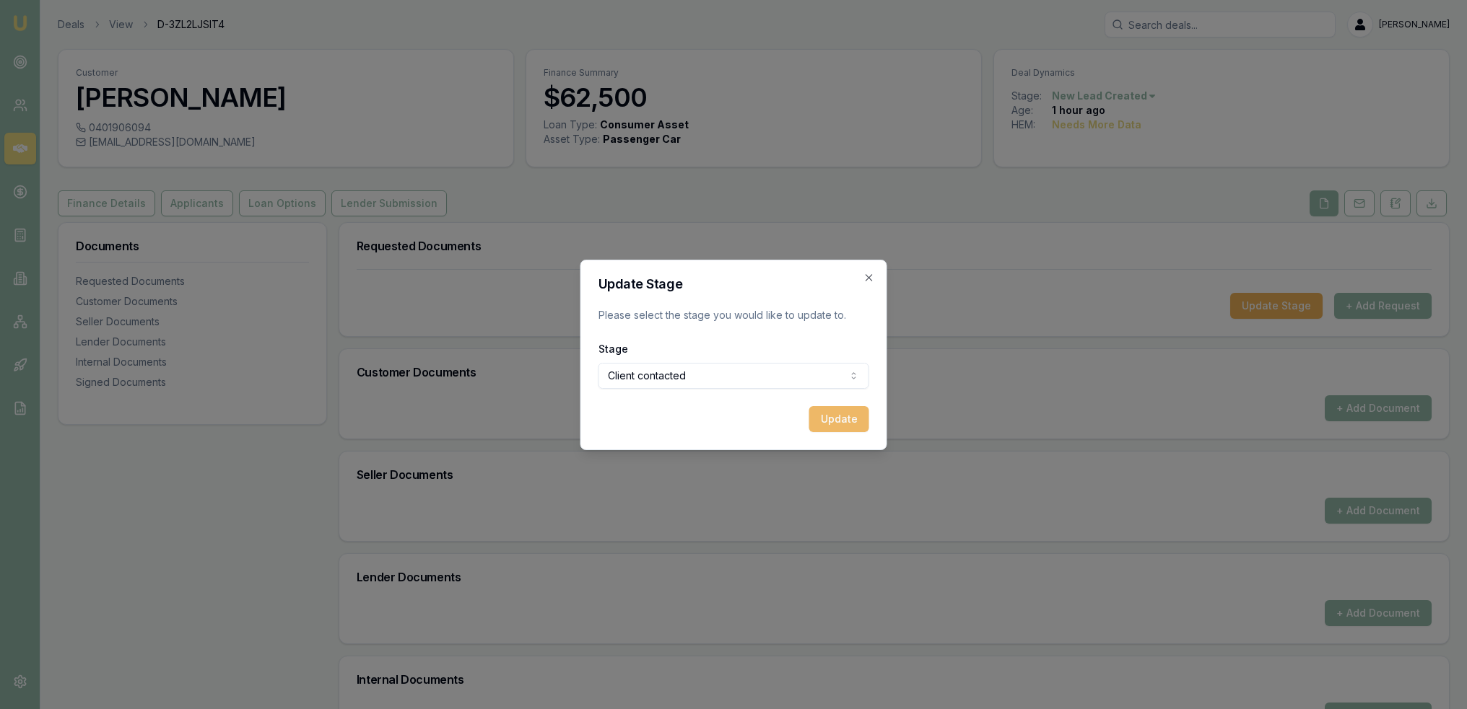
click at [844, 418] on button "Update" at bounding box center [839, 419] width 60 height 26
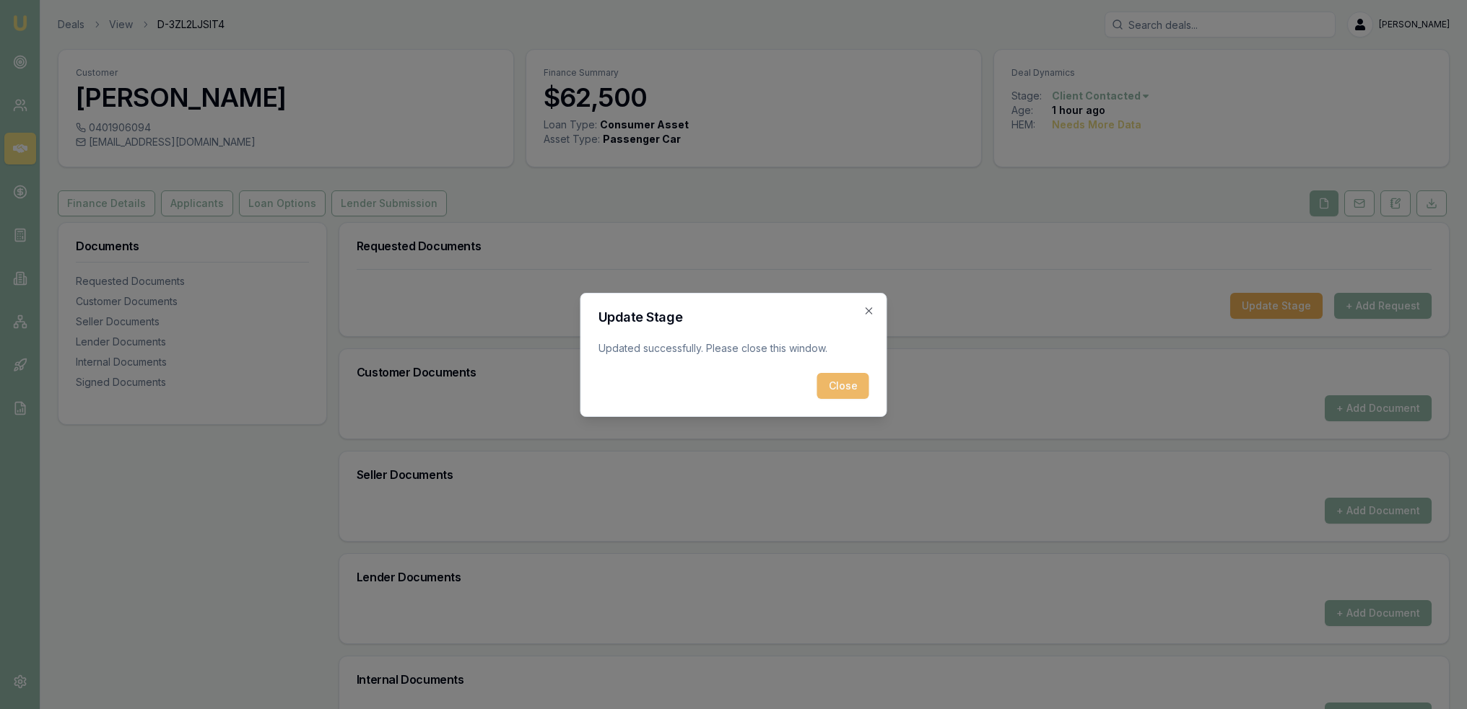
click at [849, 383] on button "Close" at bounding box center [843, 386] width 52 height 26
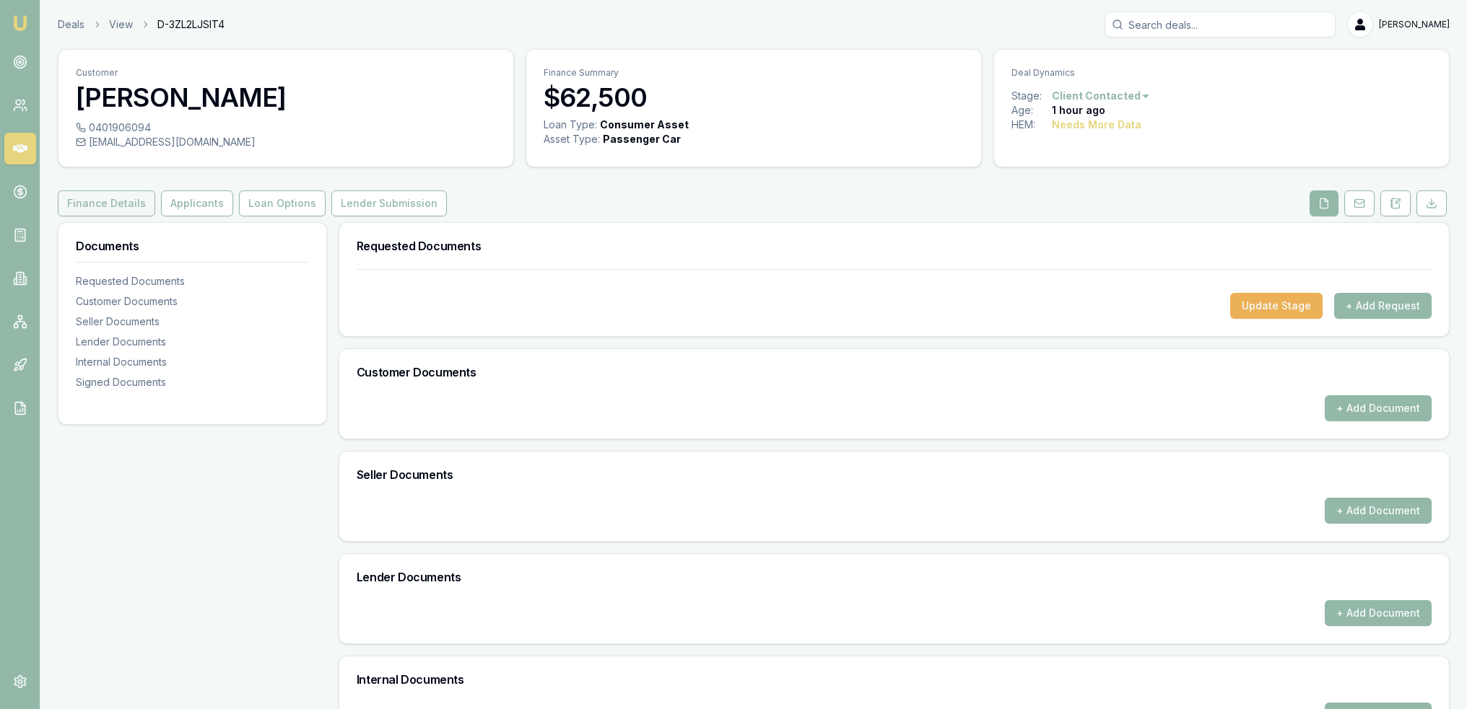
click at [103, 213] on button "Finance Details" at bounding box center [106, 204] width 97 height 26
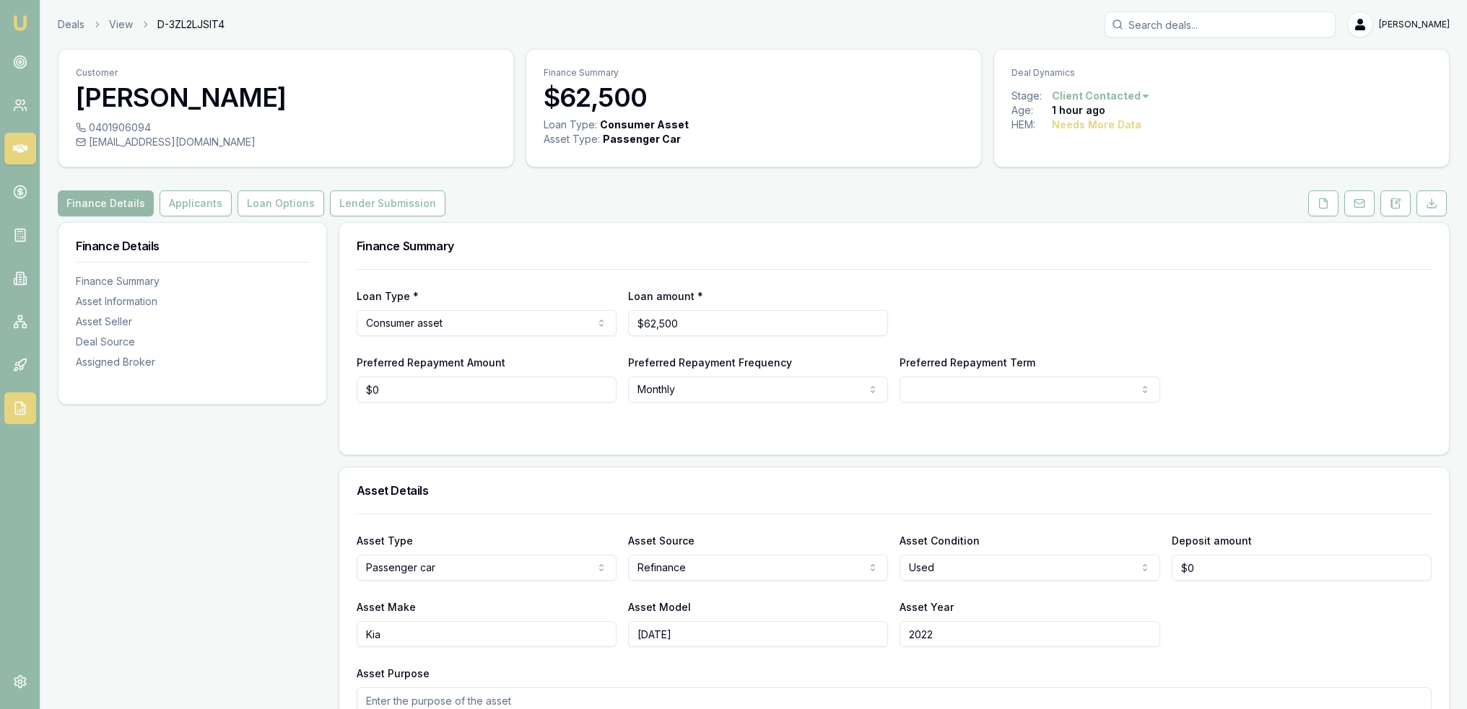
click at [9, 400] on link at bounding box center [20, 409] width 32 height 32
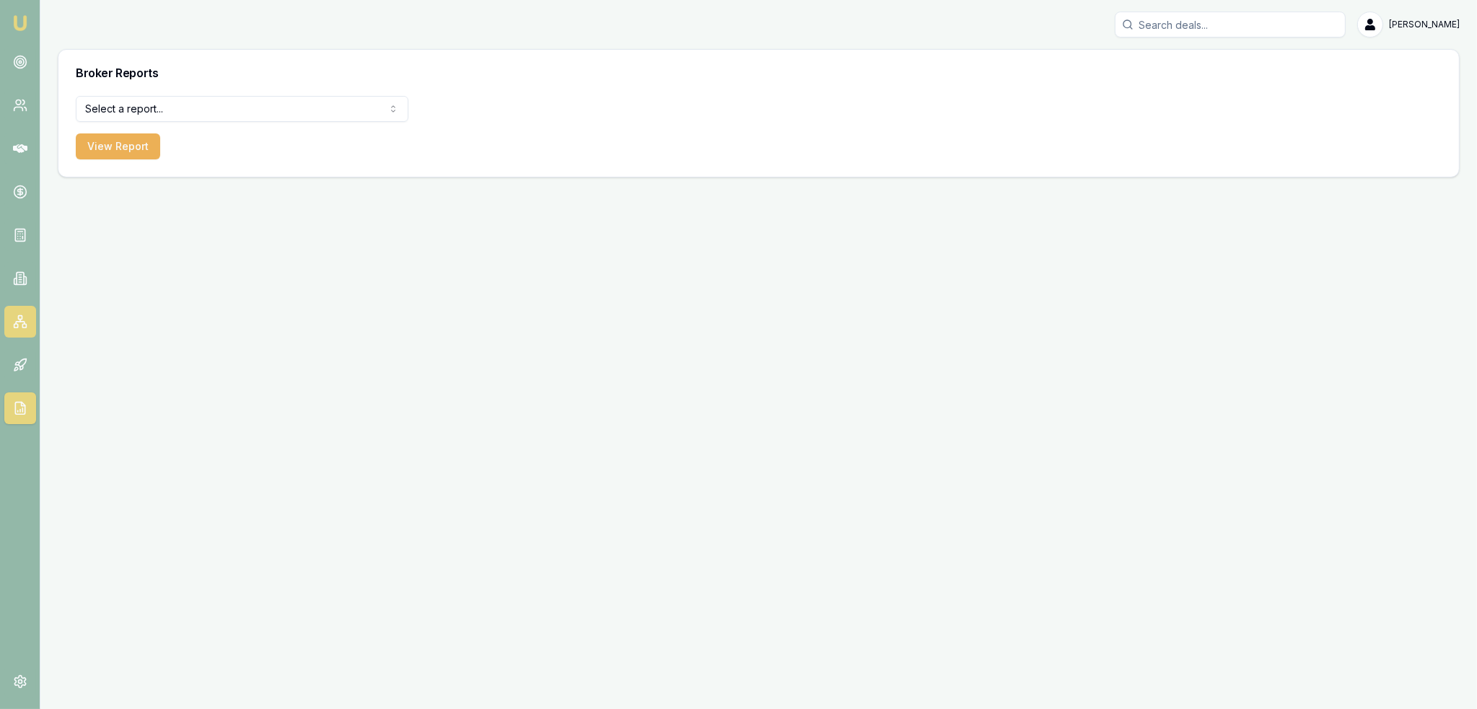
click at [14, 315] on icon at bounding box center [20, 322] width 14 height 14
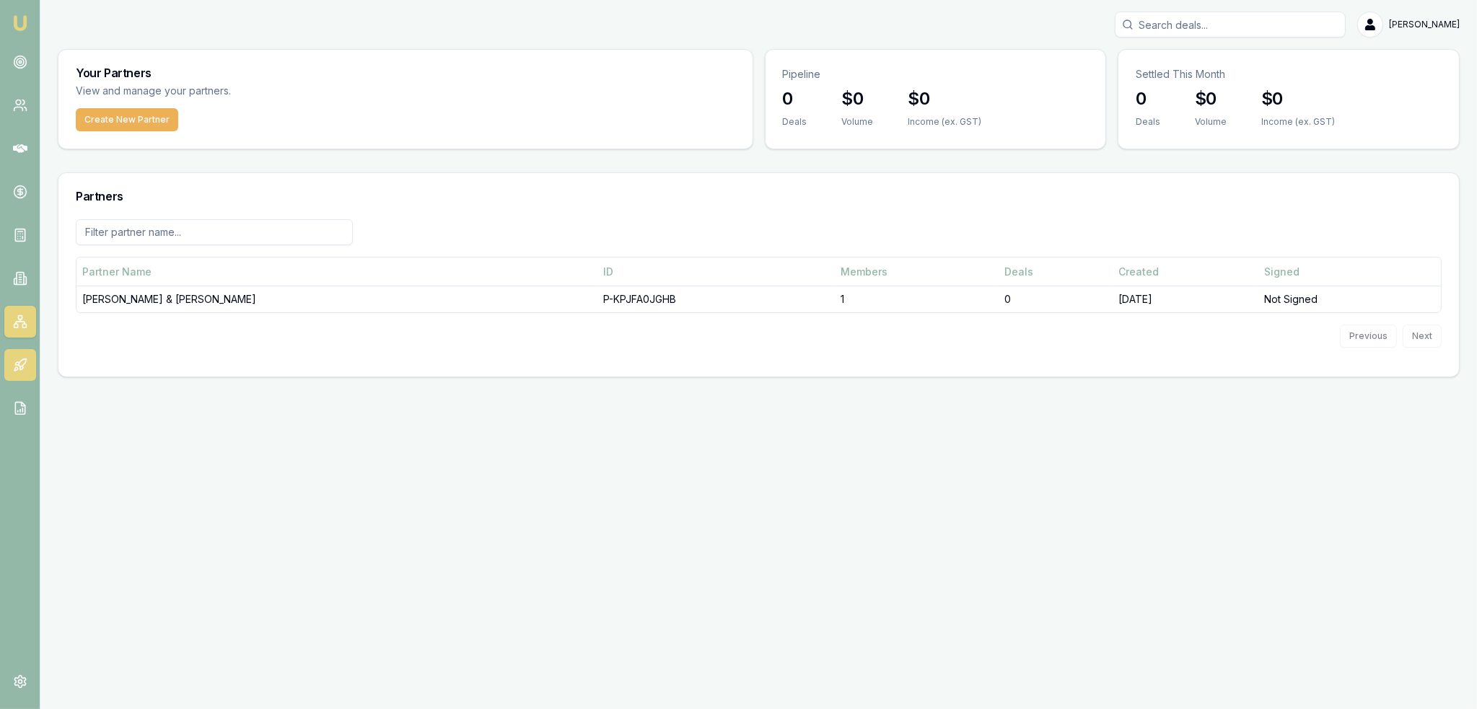
click at [20, 365] on icon at bounding box center [20, 365] width 14 height 14
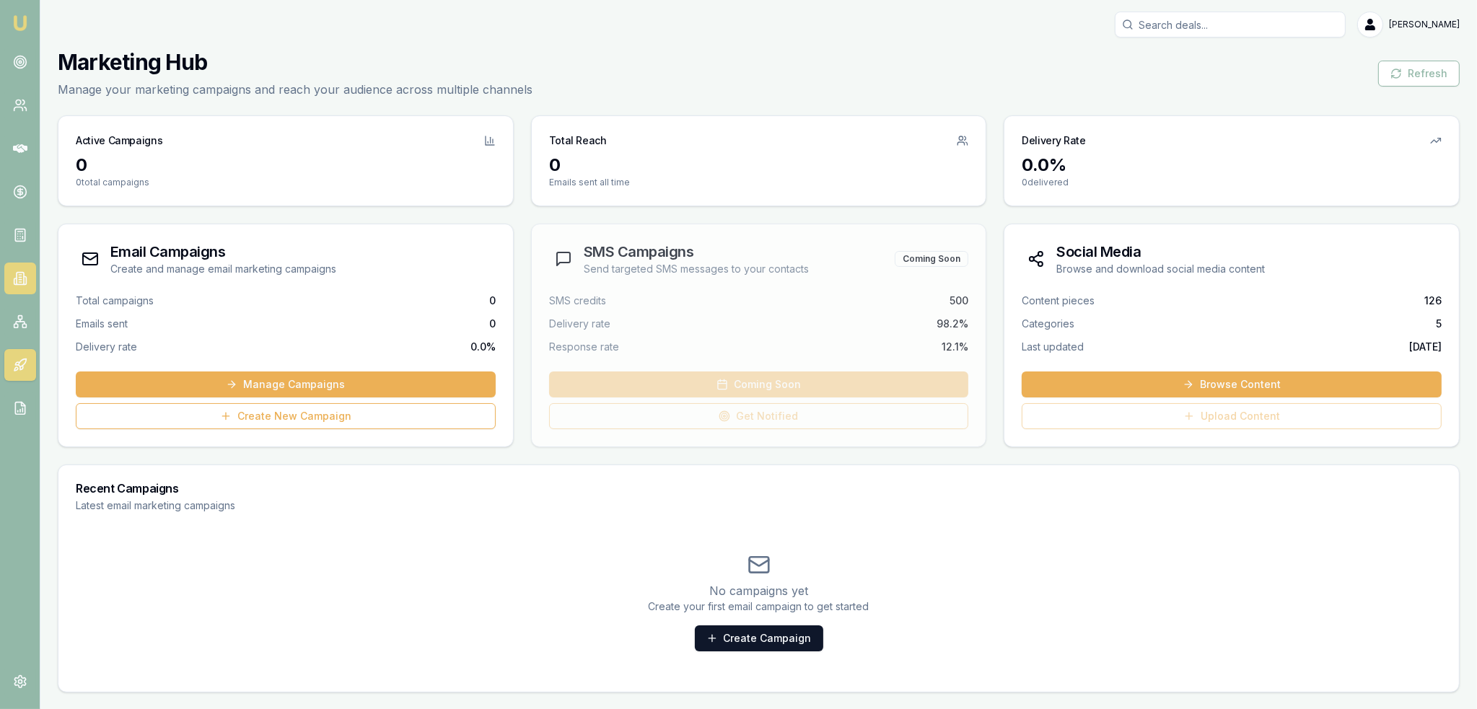
click at [19, 271] on link at bounding box center [20, 279] width 32 height 32
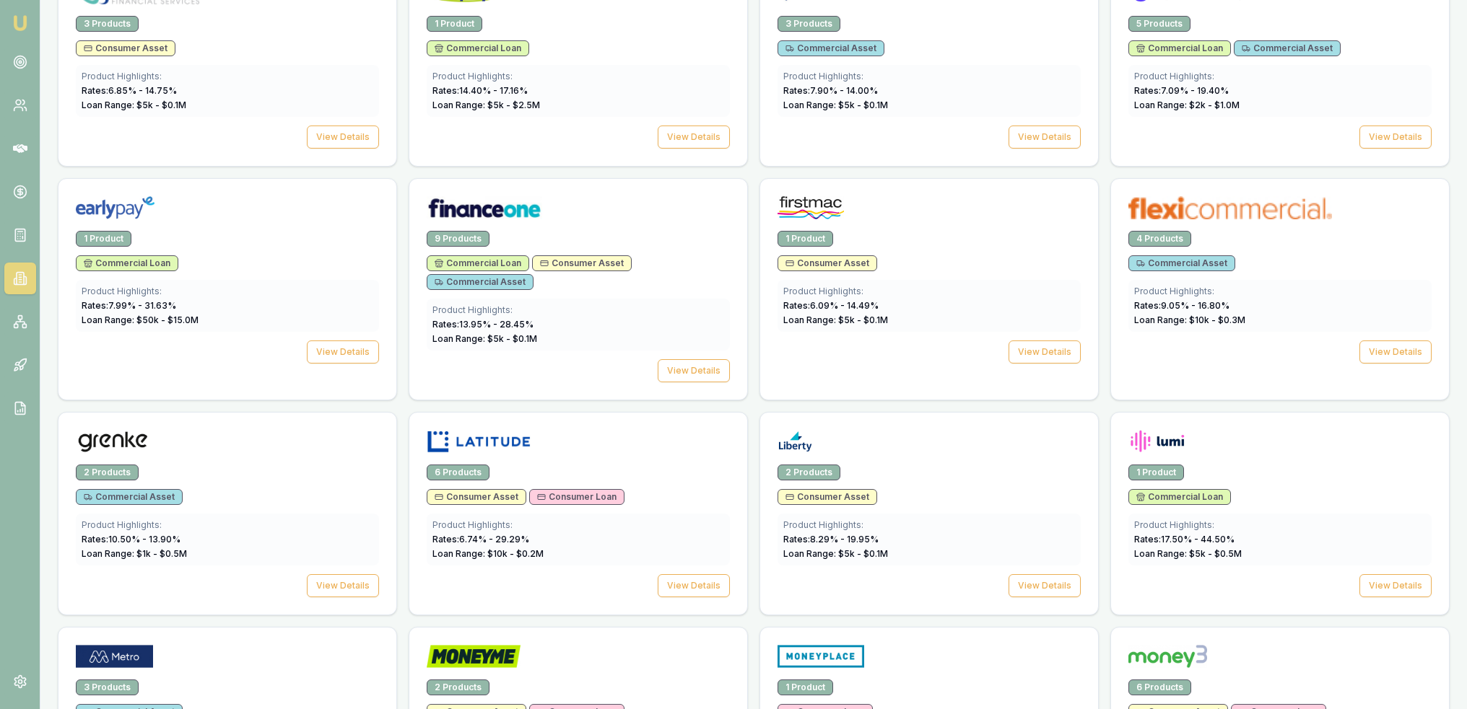
scroll to position [1000, 0]
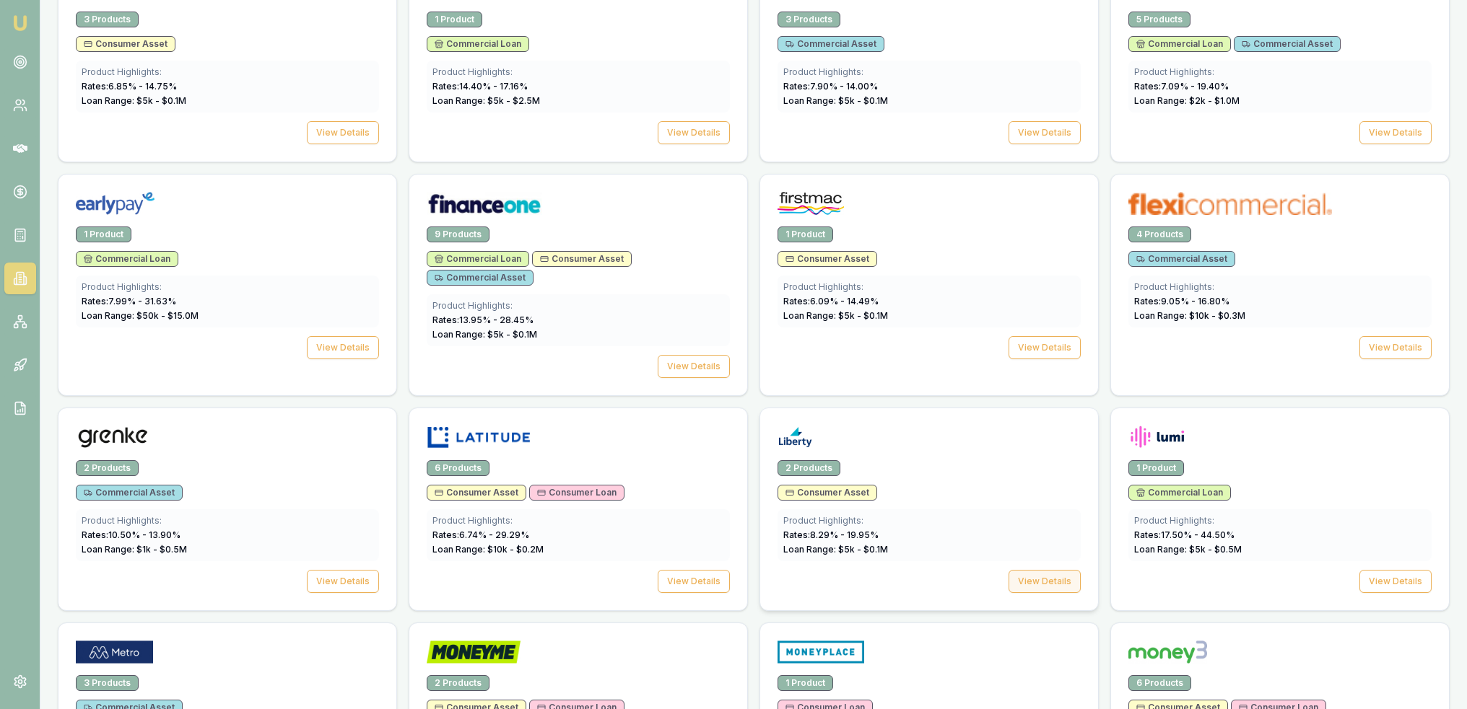
click at [1045, 571] on button "View Details" at bounding box center [1044, 581] width 72 height 23
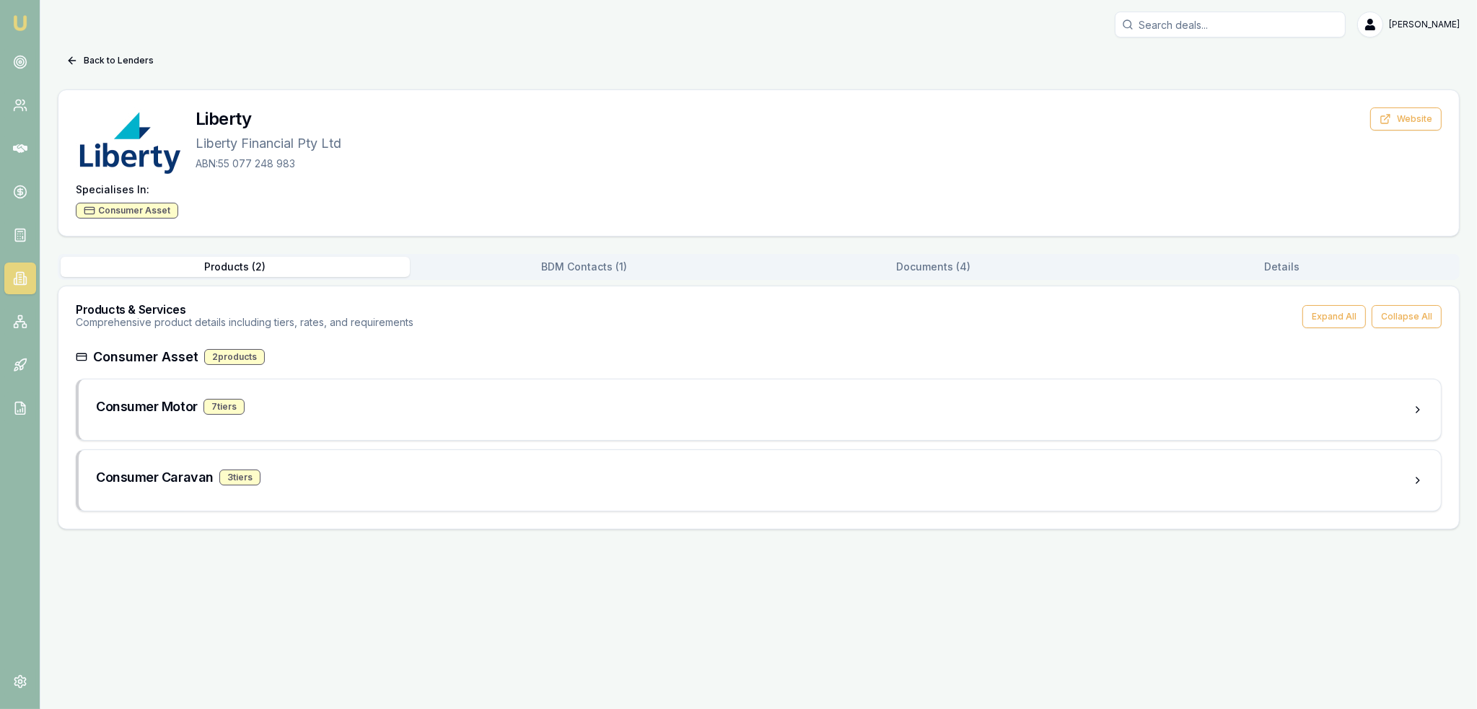
click at [922, 263] on button "Documents ( 4 )" at bounding box center [933, 267] width 349 height 20
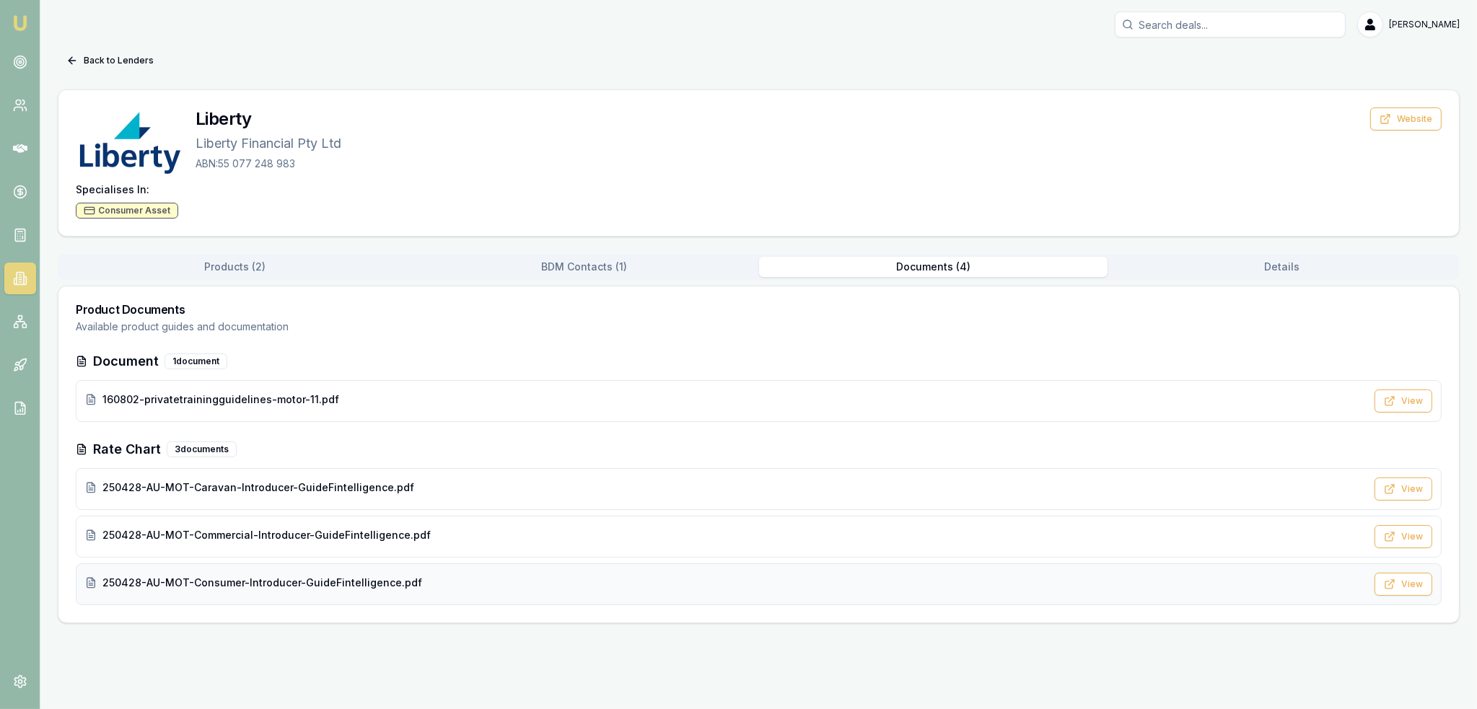
click at [224, 581] on span "250428-AU-MOT-Consumer-Introducer-GuideFintelligence.pdf" at bounding box center [262, 583] width 320 height 14
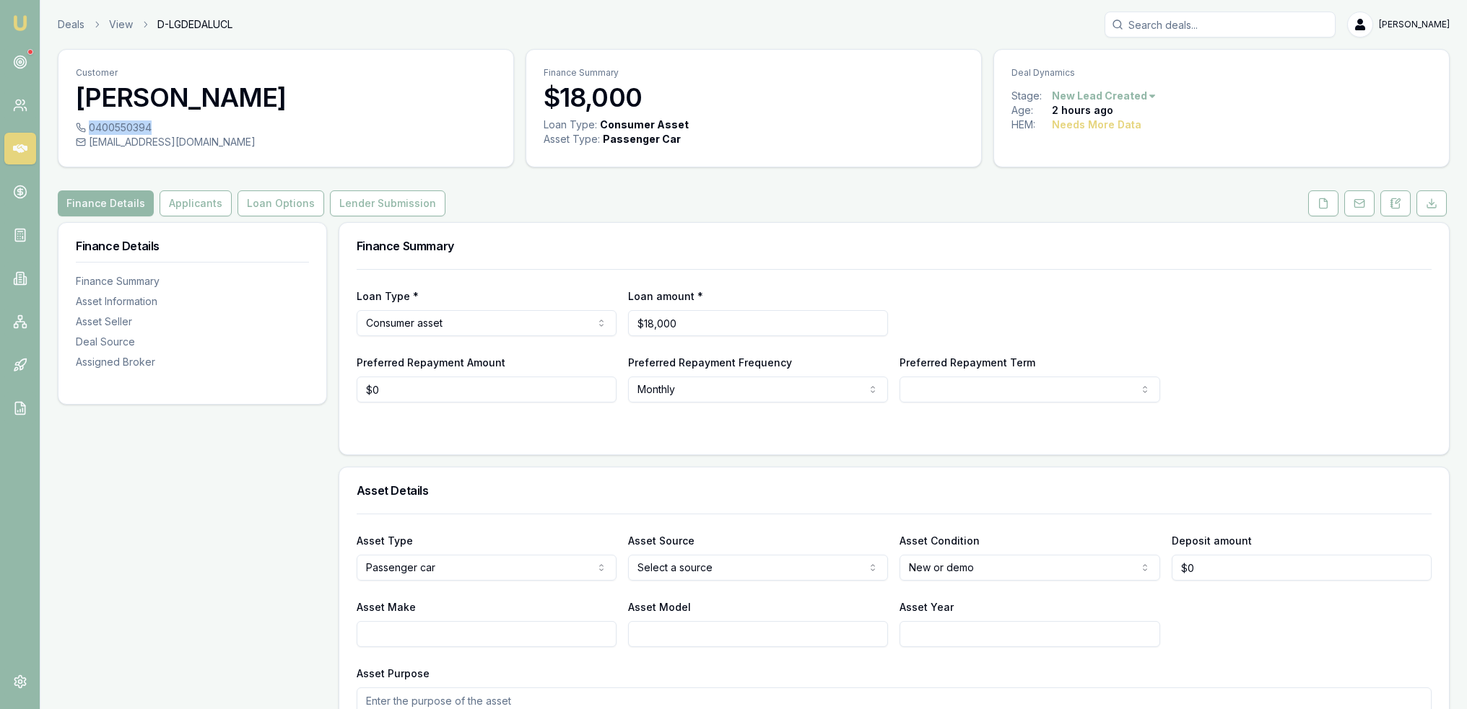
drag, startPoint x: 89, startPoint y: 125, endPoint x: 157, endPoint y: 126, distance: 67.9
click at [153, 127] on div "0400550394" at bounding box center [286, 128] width 420 height 14
click at [1392, 201] on icon at bounding box center [1395, 204] width 12 height 12
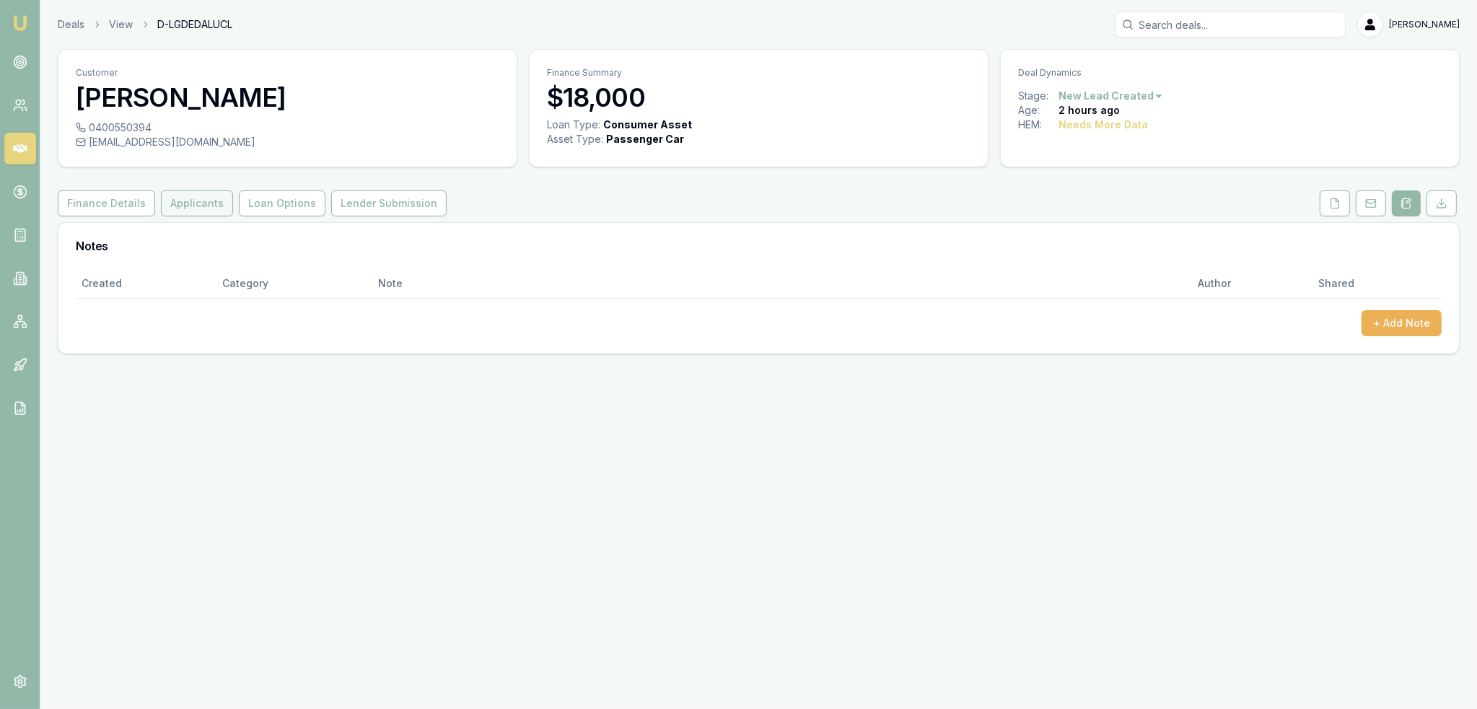
click at [187, 201] on button "Applicants" at bounding box center [197, 204] width 72 height 26
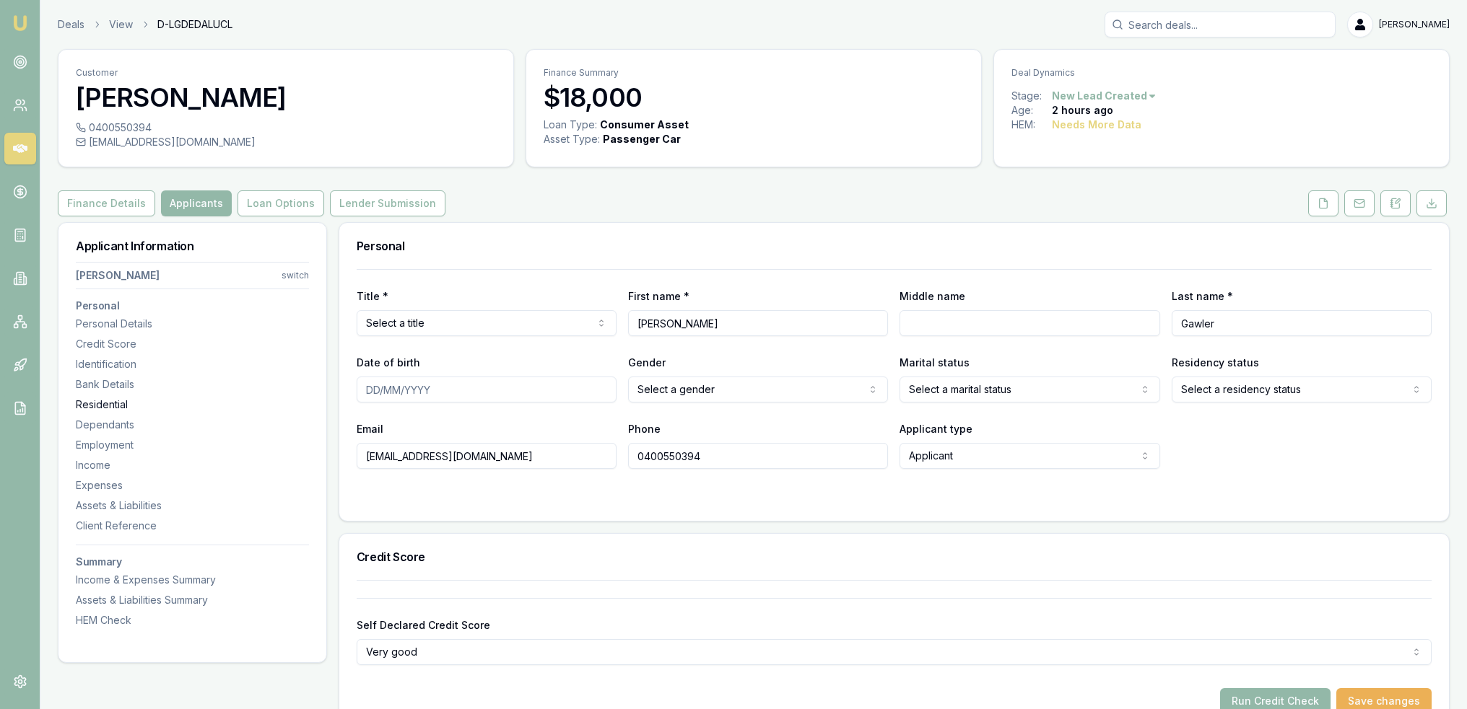
click at [102, 402] on div "Residential" at bounding box center [192, 405] width 233 height 14
drag, startPoint x: 1397, startPoint y: 198, endPoint x: 1374, endPoint y: 219, distance: 30.1
click at [1397, 198] on icon at bounding box center [1395, 204] width 12 height 12
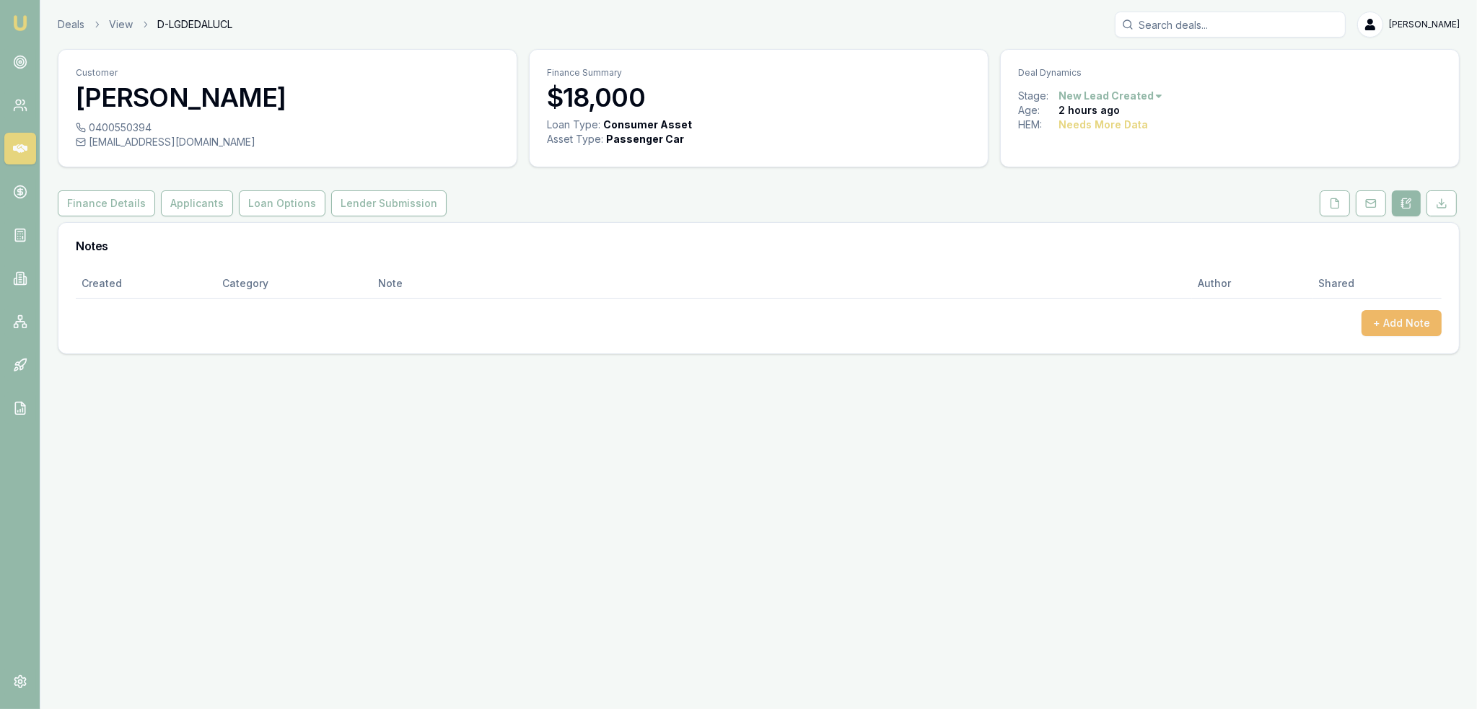
click at [1421, 316] on button "+ Add Note" at bounding box center [1402, 323] width 80 height 26
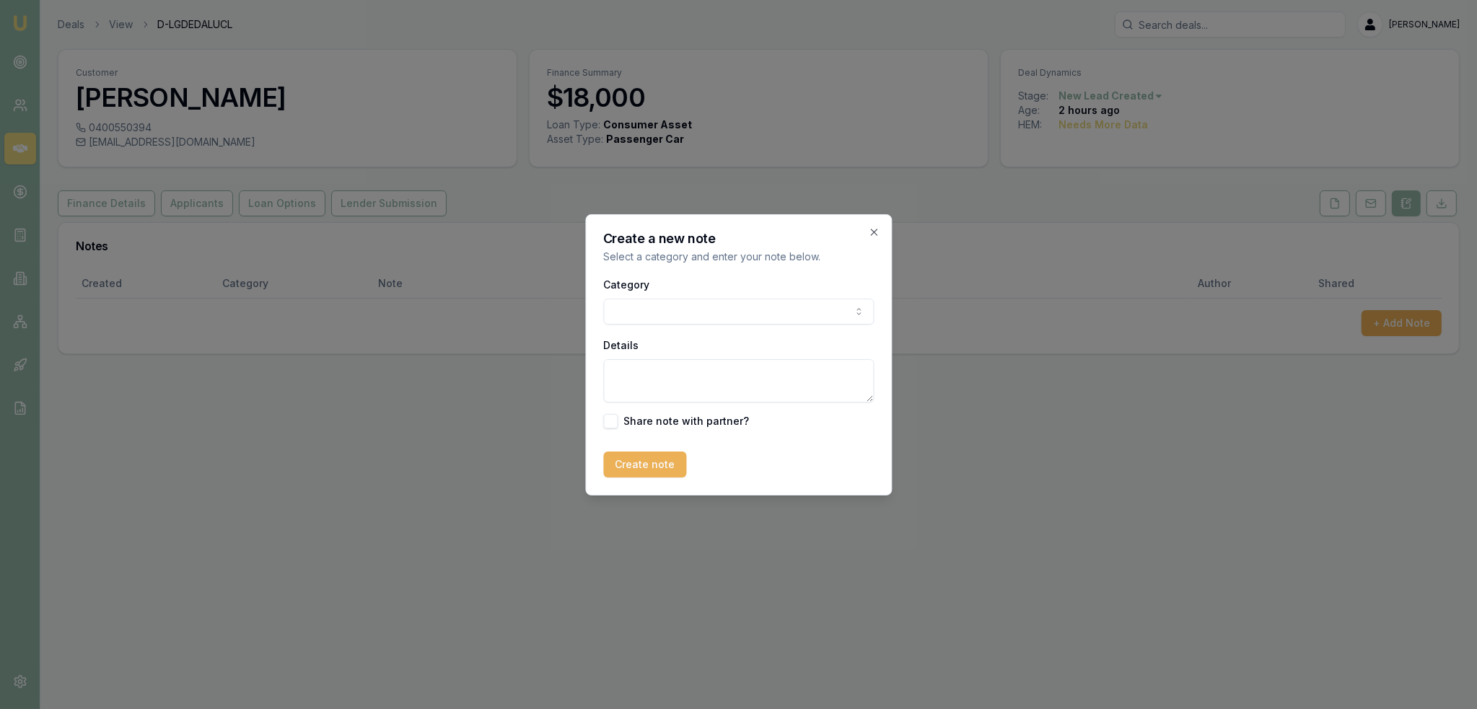
click at [711, 323] on body "Emu Broker Deals View D-LGDEDALUCL Robyn Adams Toggle Menu Customer Steve Gawle…" at bounding box center [738, 354] width 1477 height 709
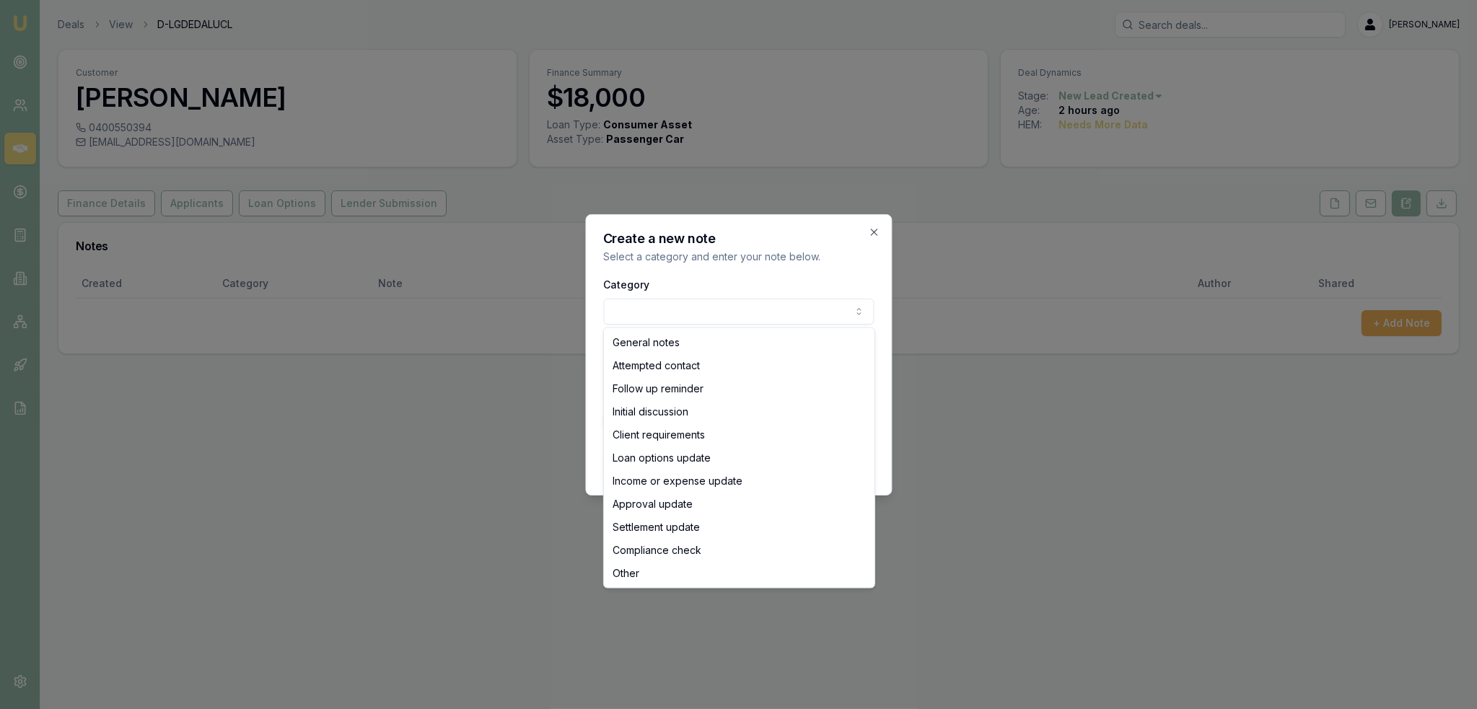
select select "ATTEMPTED_CONTACT"
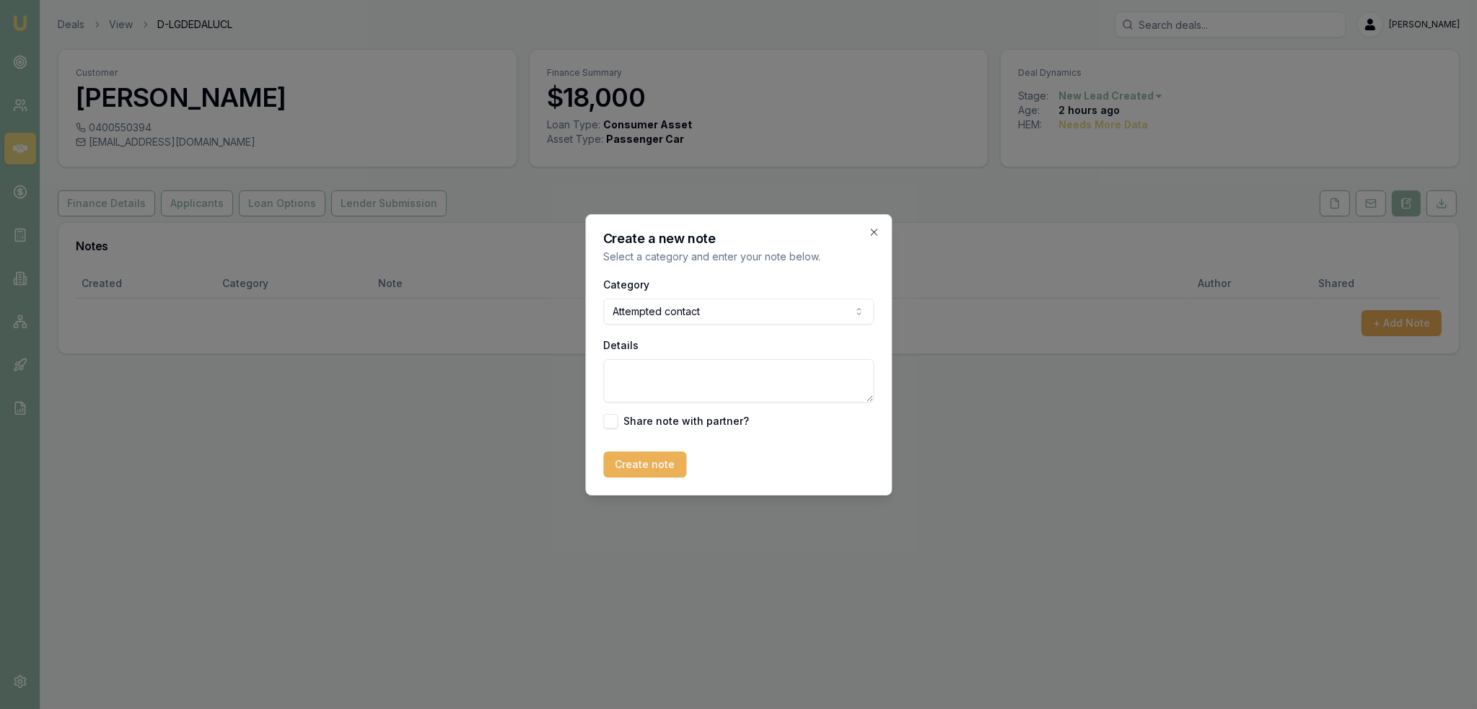
click at [694, 380] on textarea "Details" at bounding box center [738, 380] width 271 height 43
click at [788, 370] on textarea "D1C1 - no message can be left - sent text and emailed." at bounding box center [738, 380] width 271 height 43
type textarea "D1C1 - no message can be left - sent intro text and emailed."
click at [670, 460] on button "Create note" at bounding box center [644, 465] width 83 height 26
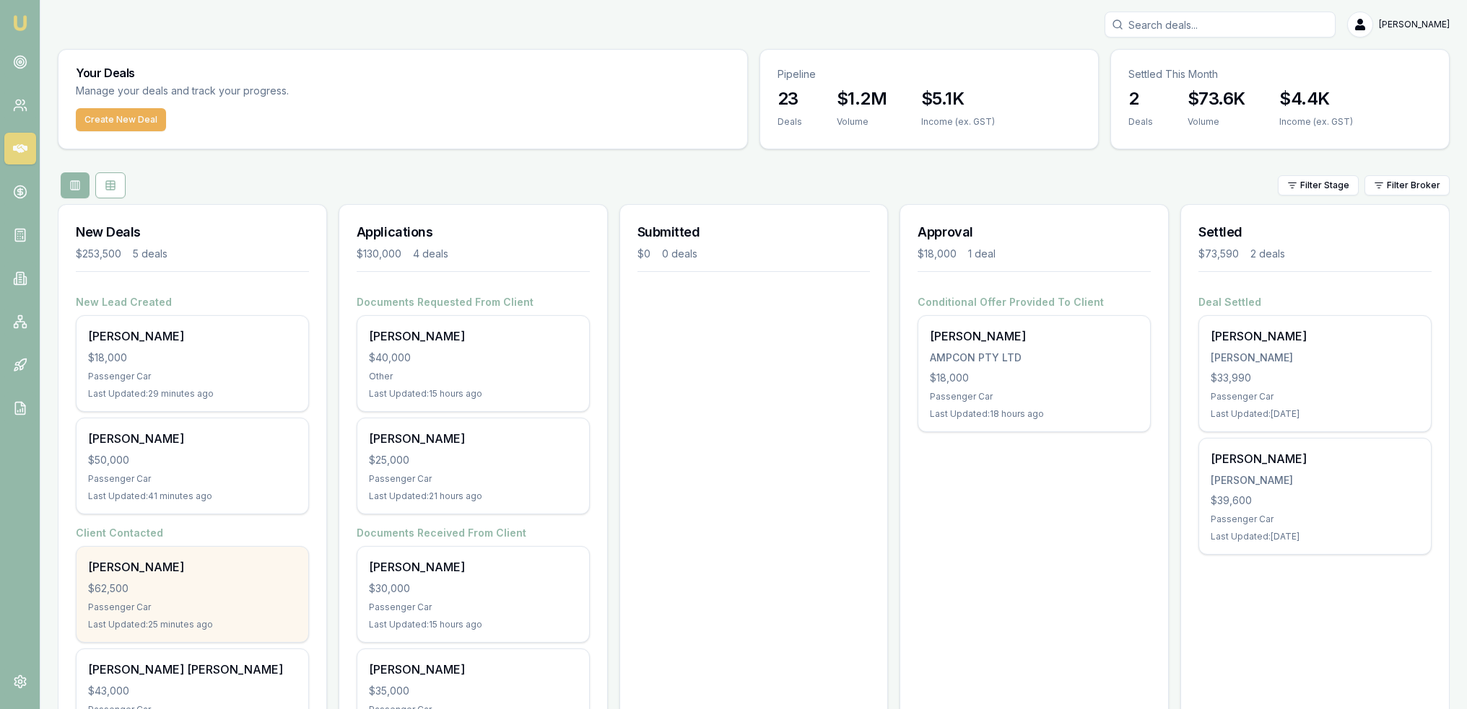
click at [217, 579] on div "Cengizhan Temel $62,500 Passenger Car Last Updated: 25 minutes ago" at bounding box center [193, 594] width 232 height 95
click at [159, 565] on div "[PERSON_NAME]" at bounding box center [192, 567] width 209 height 17
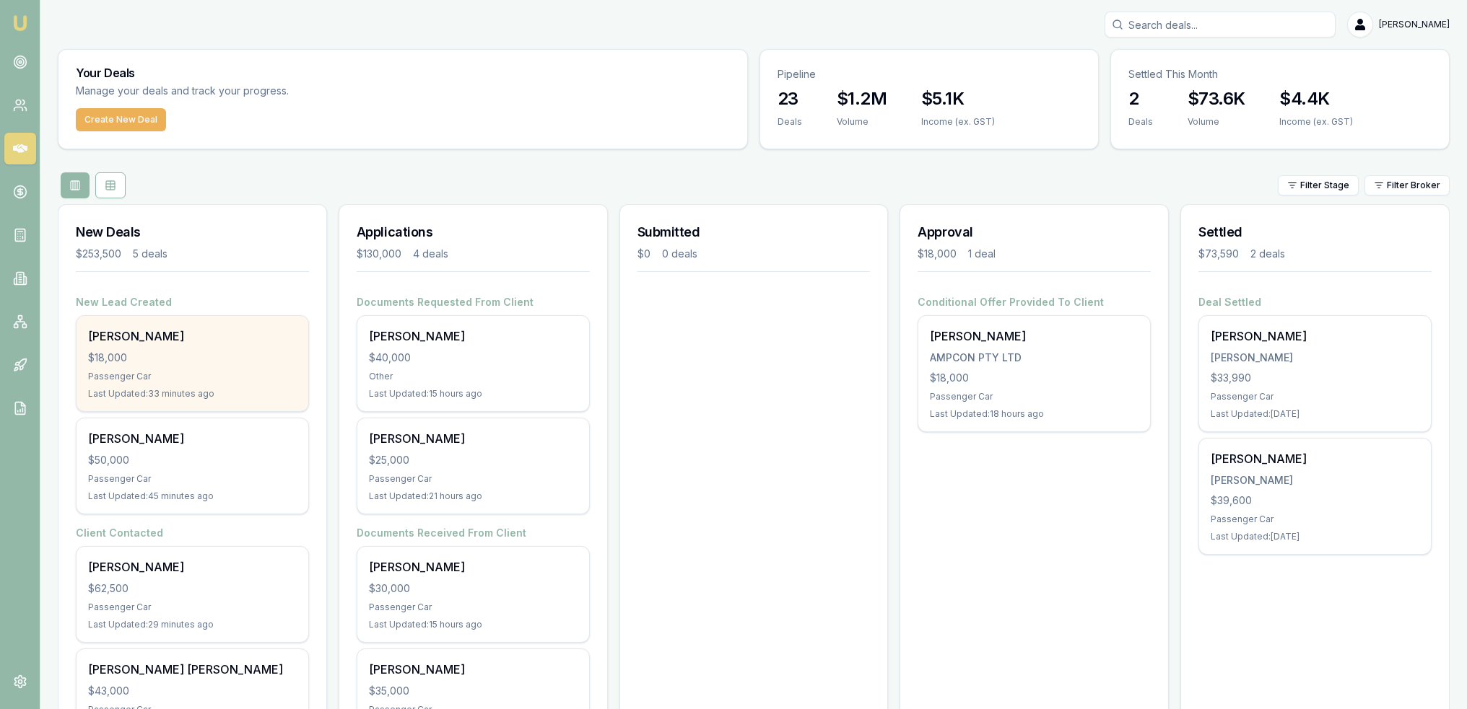
click at [184, 368] on div "Steve Gawler $18,000 Passenger Car Last Updated: 33 minutes ago" at bounding box center [193, 363] width 232 height 95
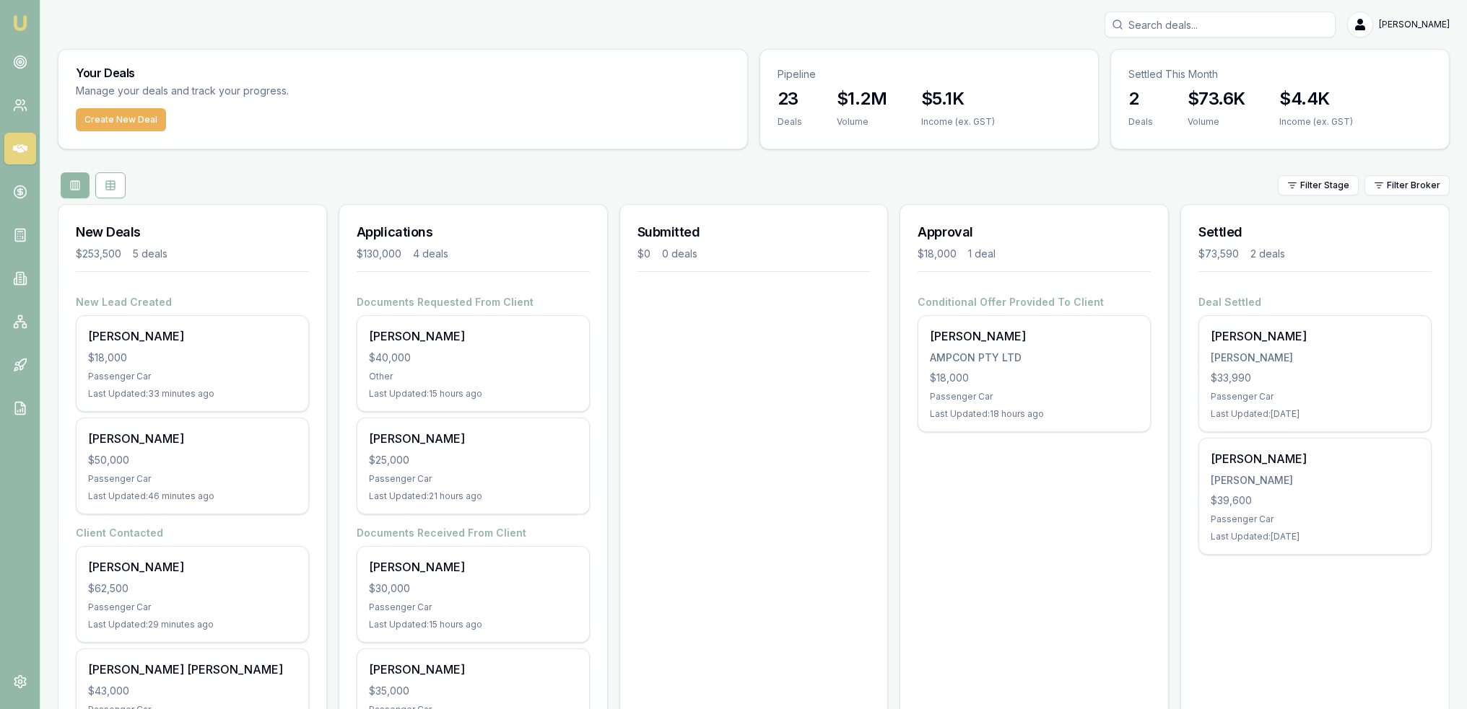
click at [12, 15] on link "Emu Broker" at bounding box center [20, 23] width 23 height 23
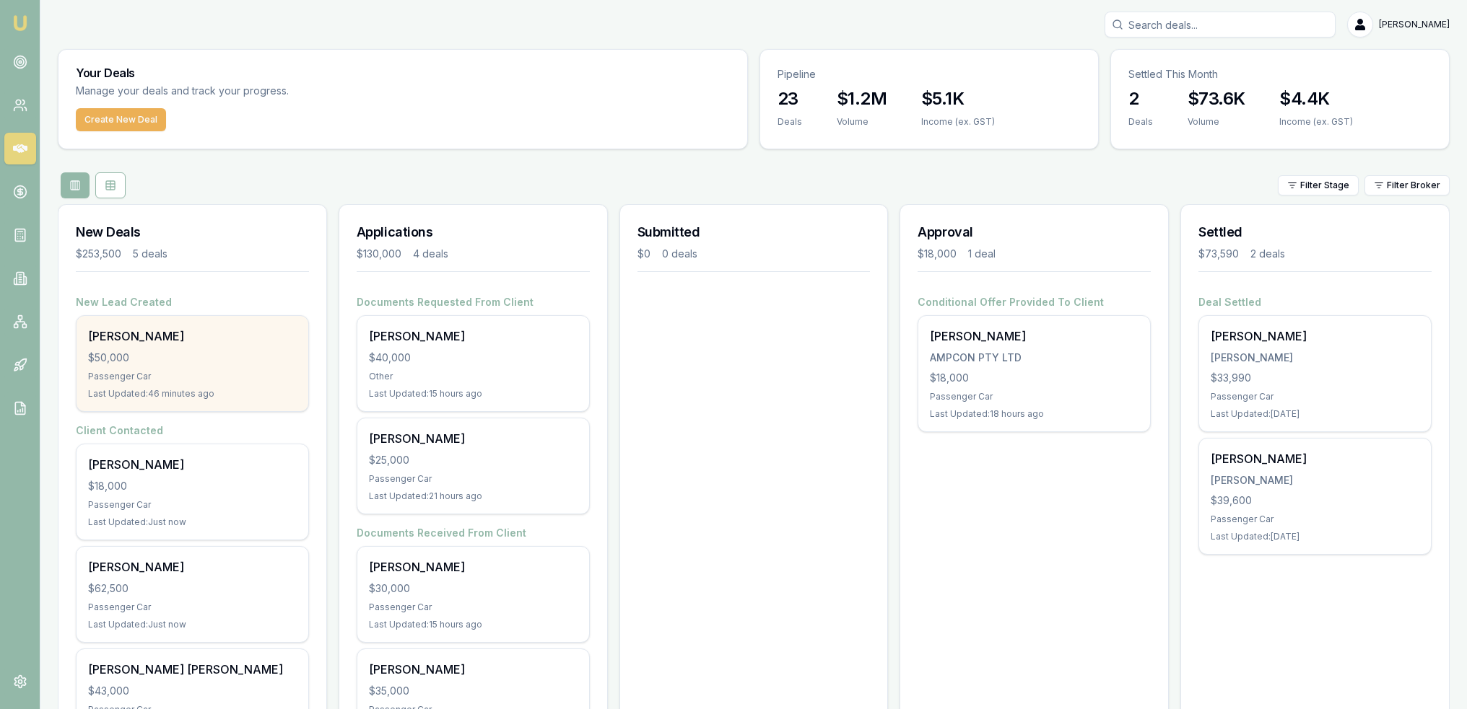
click at [142, 371] on div "Passenger Car" at bounding box center [192, 377] width 209 height 12
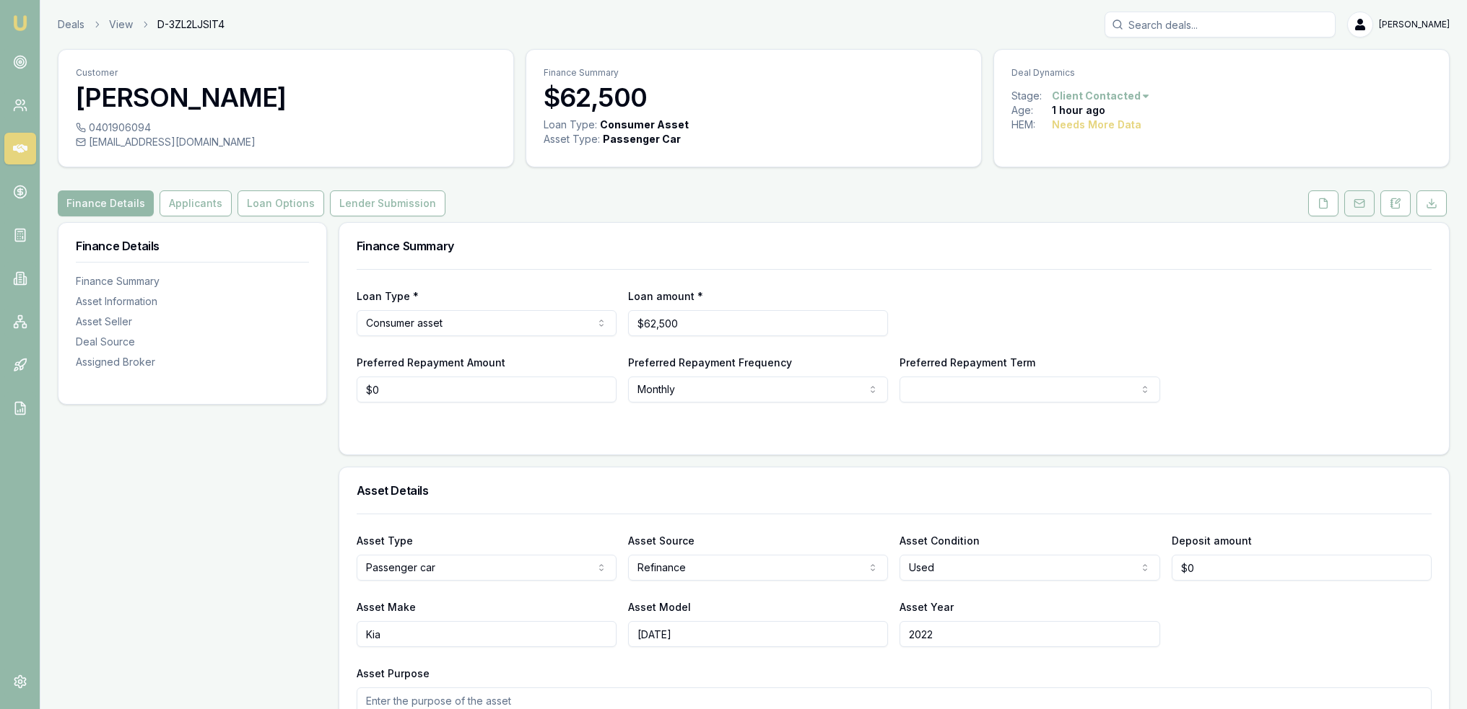
drag, startPoint x: 1397, startPoint y: 201, endPoint x: 1358, endPoint y: 210, distance: 40.1
click at [1397, 201] on icon at bounding box center [1397, 201] width 4 height 4
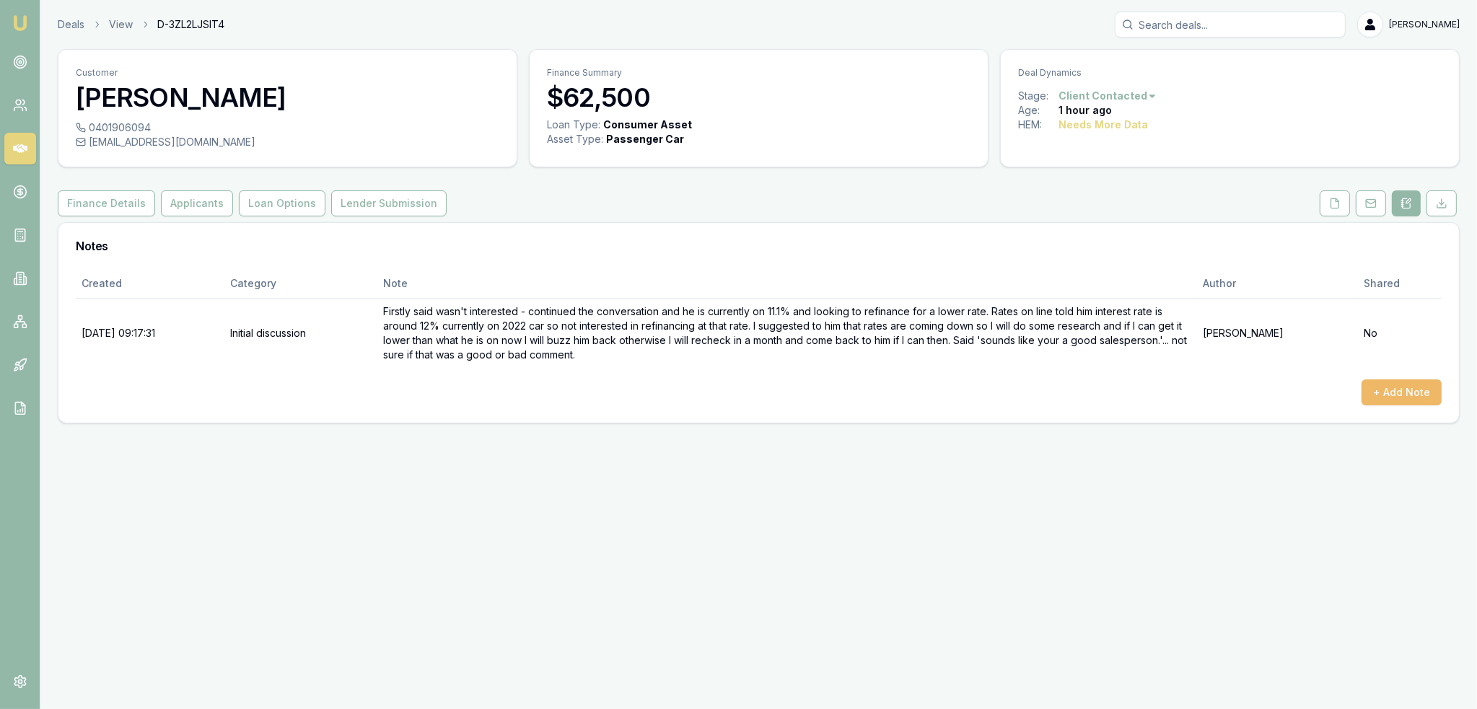
click at [1386, 389] on button "+ Add Note" at bounding box center [1402, 393] width 80 height 26
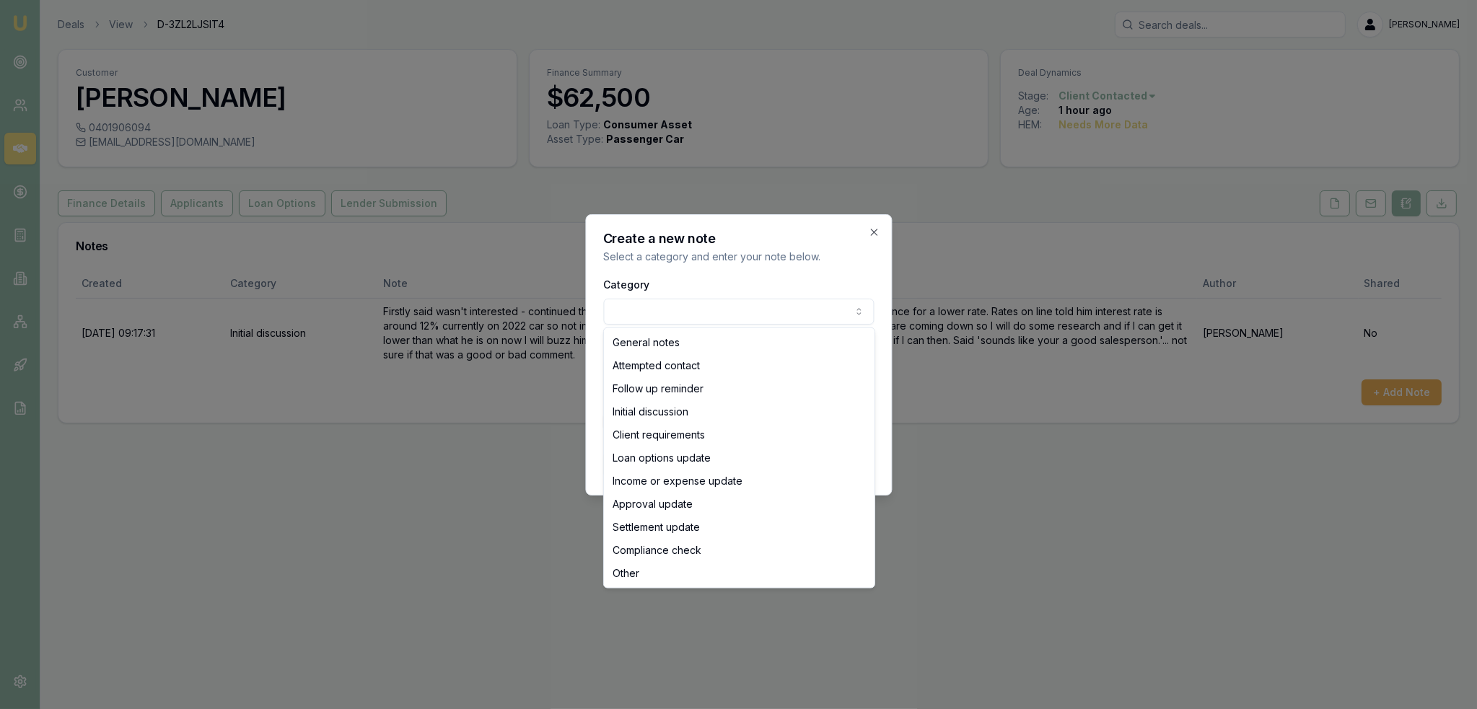
click at [698, 300] on body "Emu Broker Deals View D-3ZL2LJSIT4 [PERSON_NAME] Toggle Menu Customer [PERSON_N…" at bounding box center [738, 354] width 1477 height 709
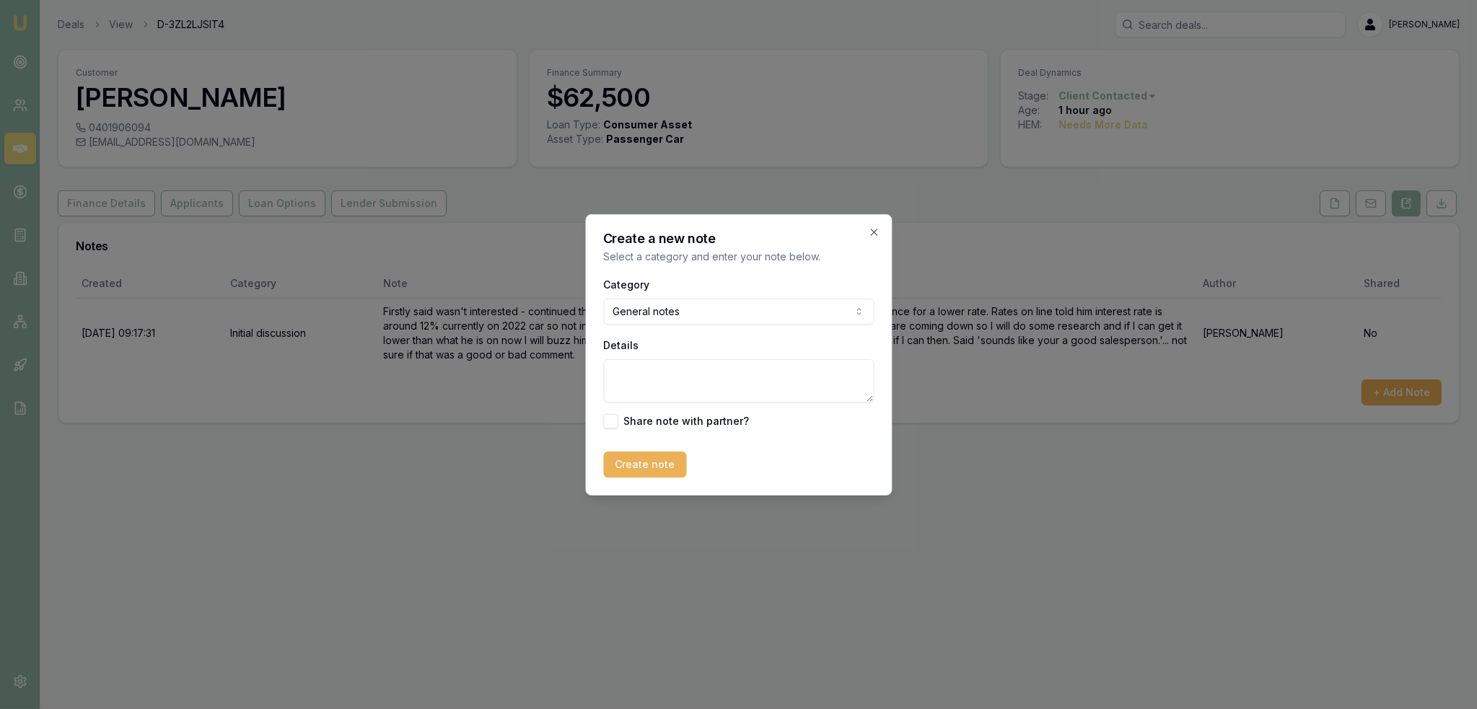
click at [676, 388] on textarea "Details" at bounding box center [738, 380] width 271 height 43
paste textarea "Hi Cengizhan, this is Robyn from EmuMoney and I'm double checking rates for you…"
type textarea "Follow up text sent - Hi Cengizhan, this is Robyn from EmuMoney and I'm double …"
click at [629, 467] on button "Create note" at bounding box center [644, 465] width 83 height 26
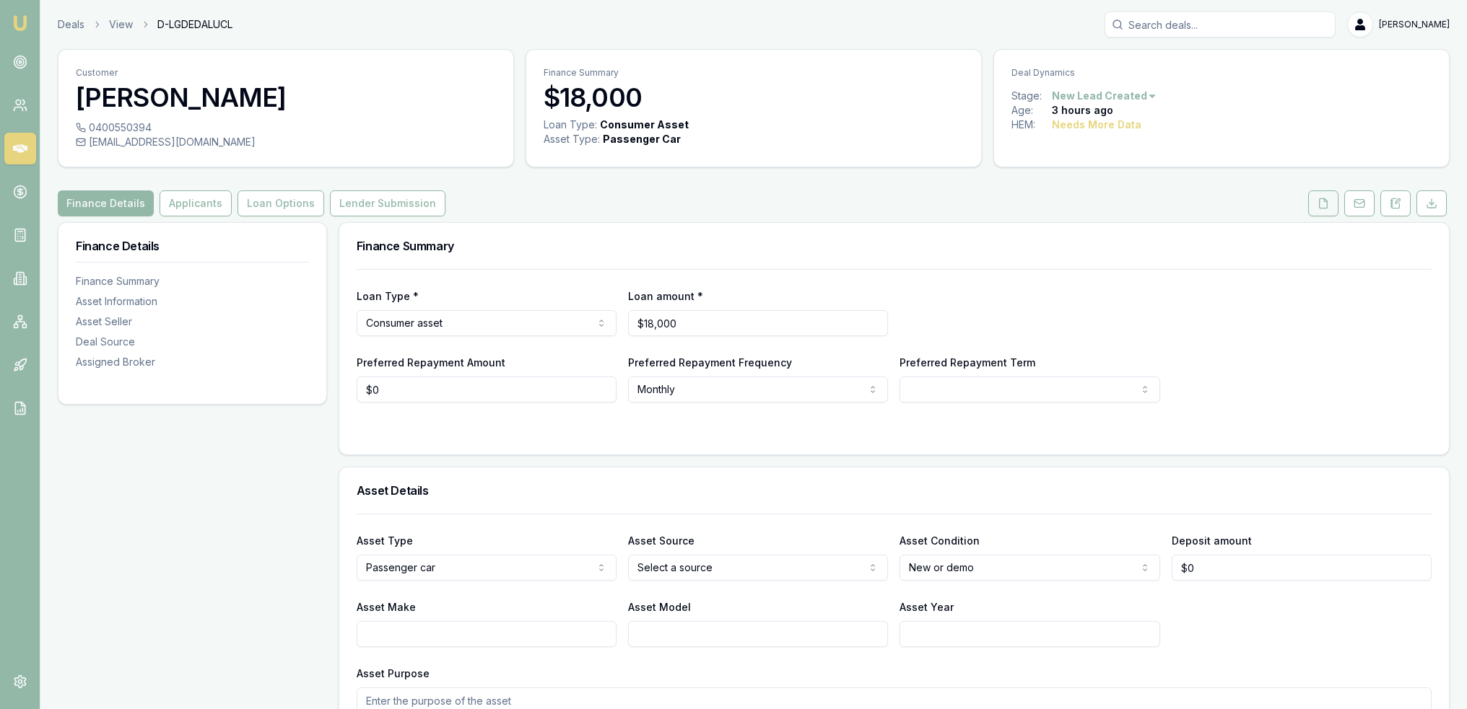
click at [1318, 205] on icon at bounding box center [1323, 204] width 12 height 12
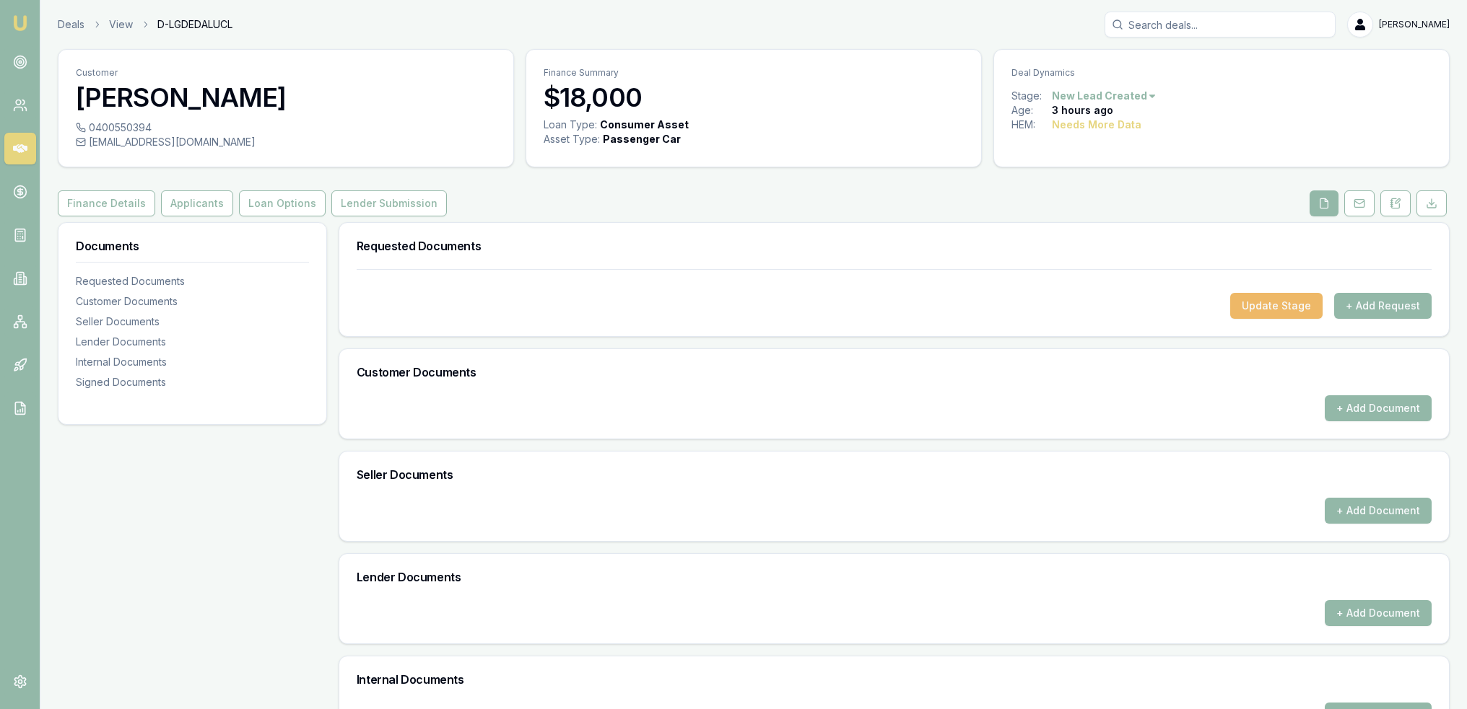
click at [1288, 306] on button "Update Stage" at bounding box center [1276, 306] width 92 height 26
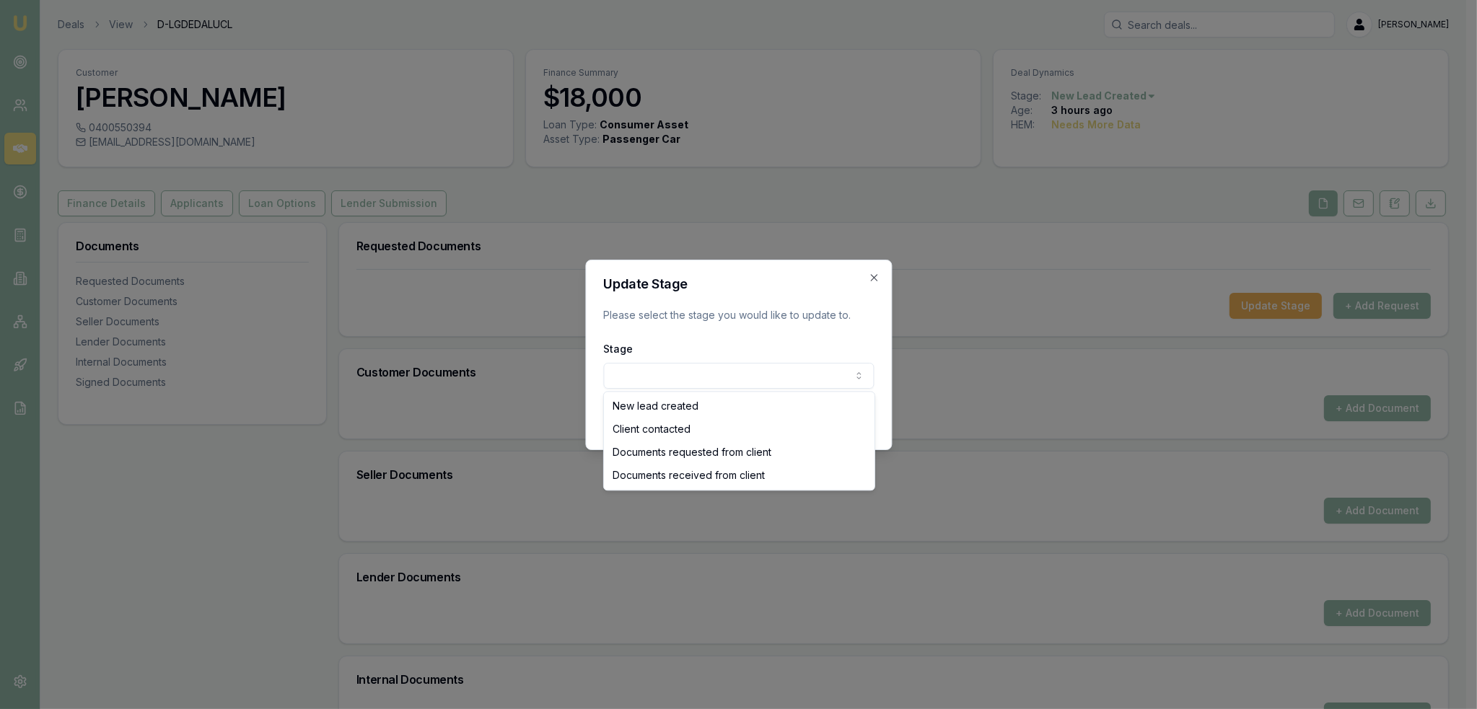
click at [791, 383] on body "Emu Broker Deals View D-LGDEDALUCL Robyn Adams Toggle Menu Customer Steve Gawle…" at bounding box center [733, 354] width 1467 height 709
select select "CLIENT_CONTACTED"
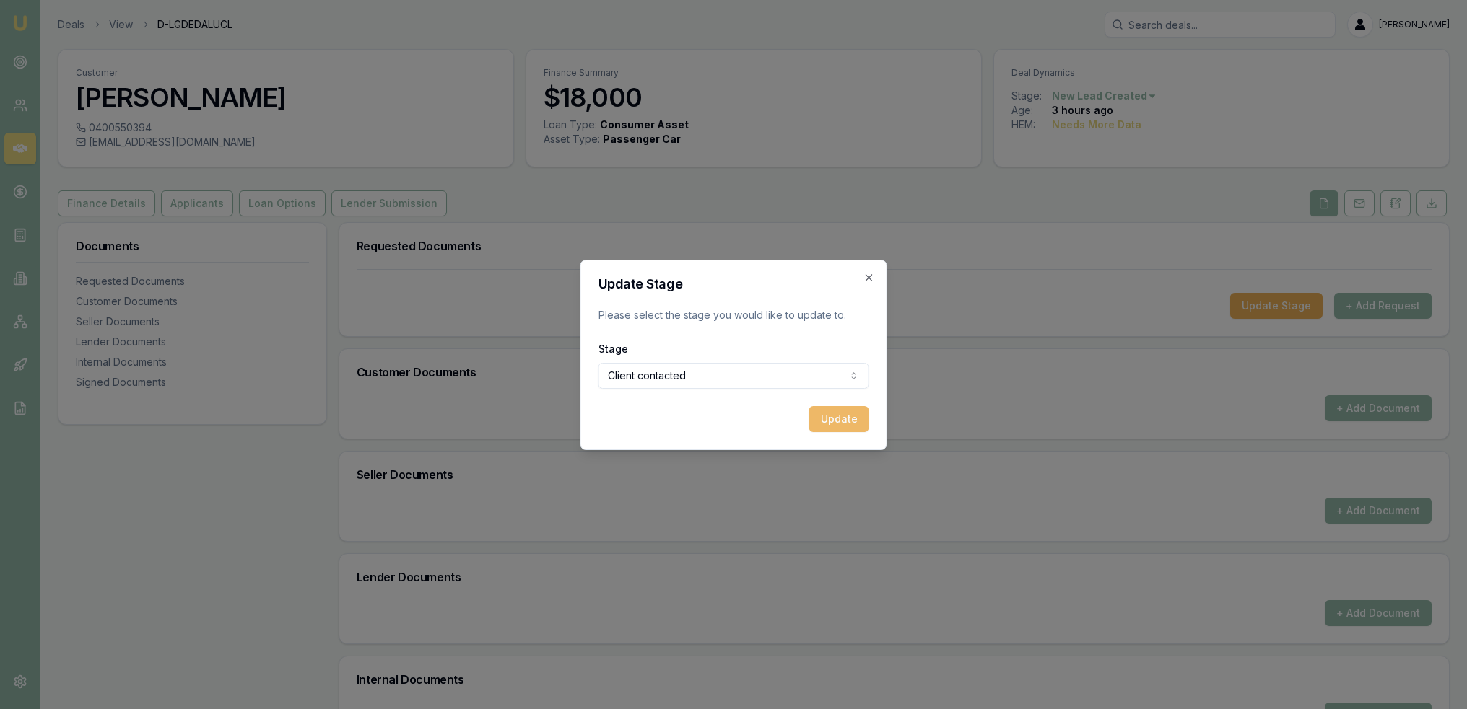
click at [855, 416] on button "Update" at bounding box center [839, 419] width 60 height 26
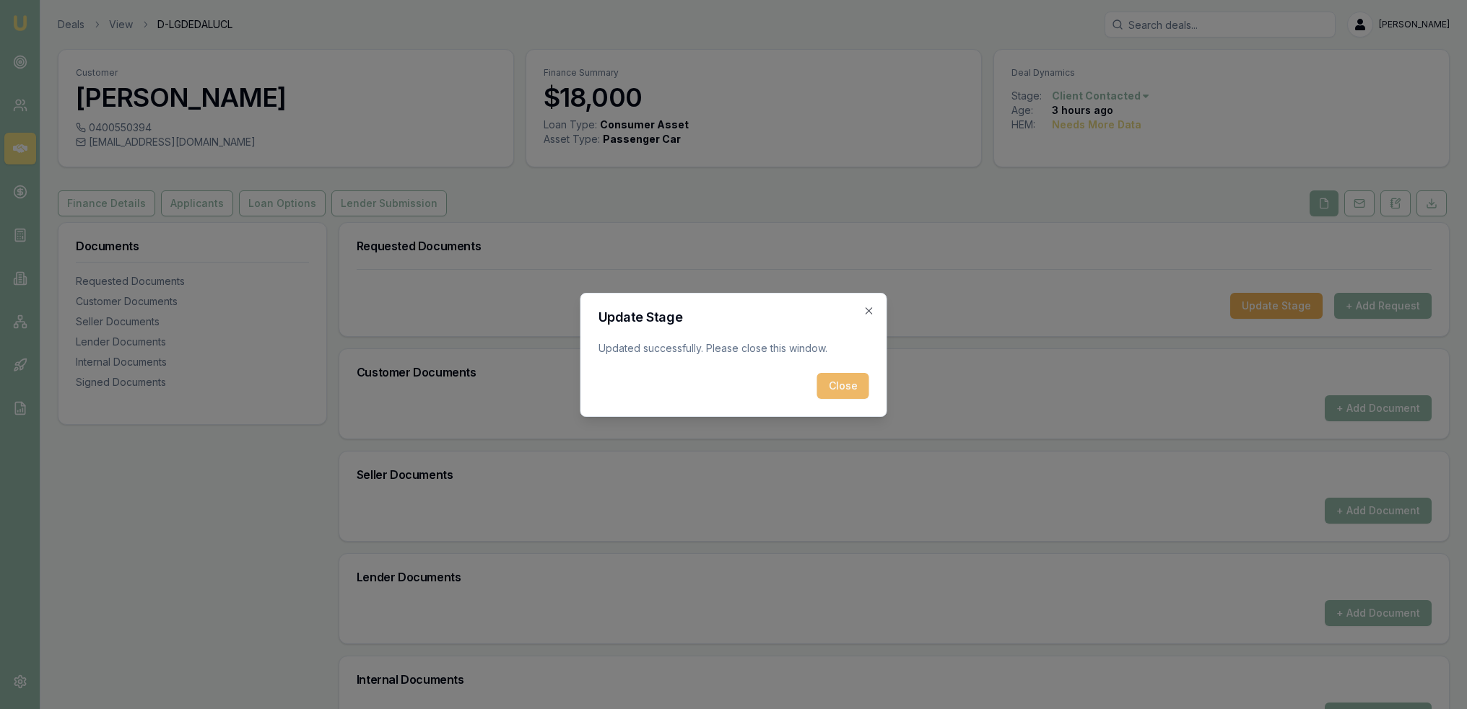
click at [843, 386] on button "Close" at bounding box center [843, 386] width 52 height 26
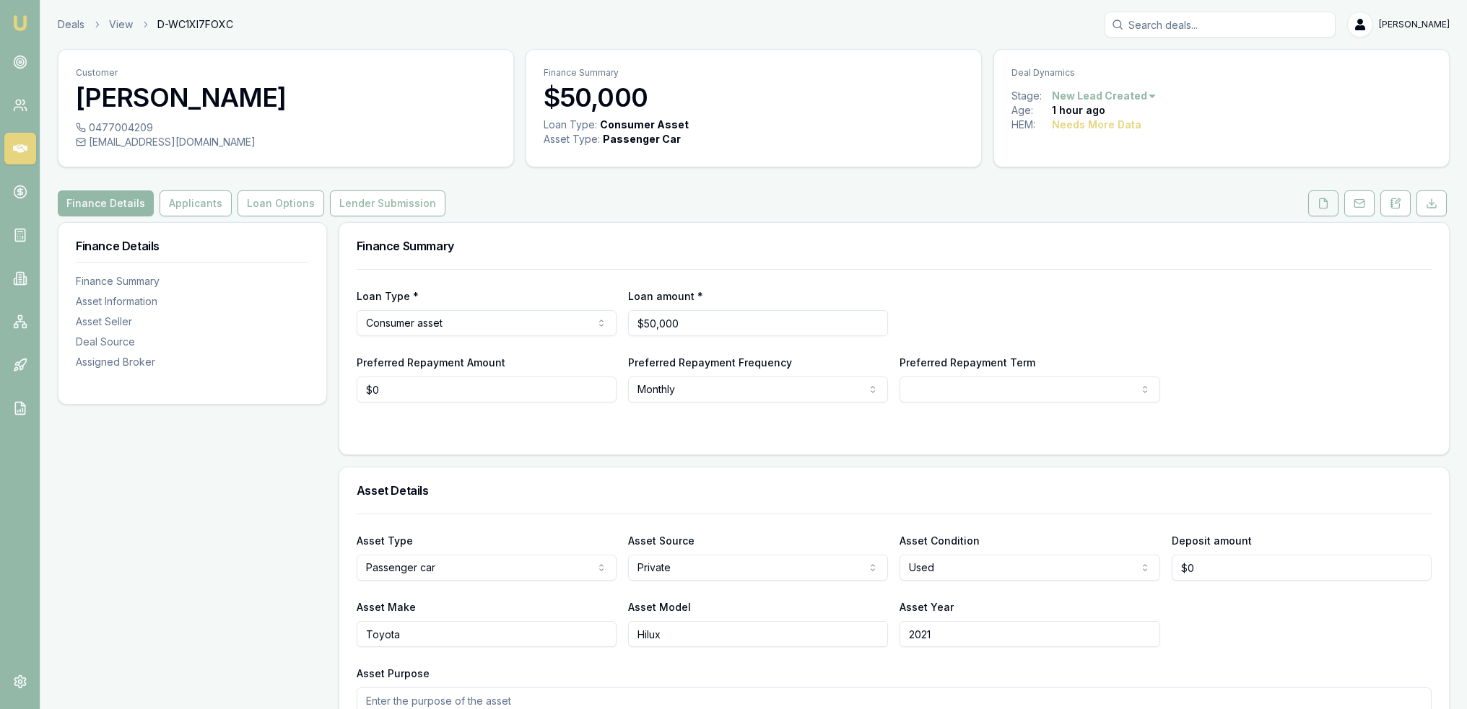
click at [1321, 201] on icon at bounding box center [1323, 204] width 12 height 12
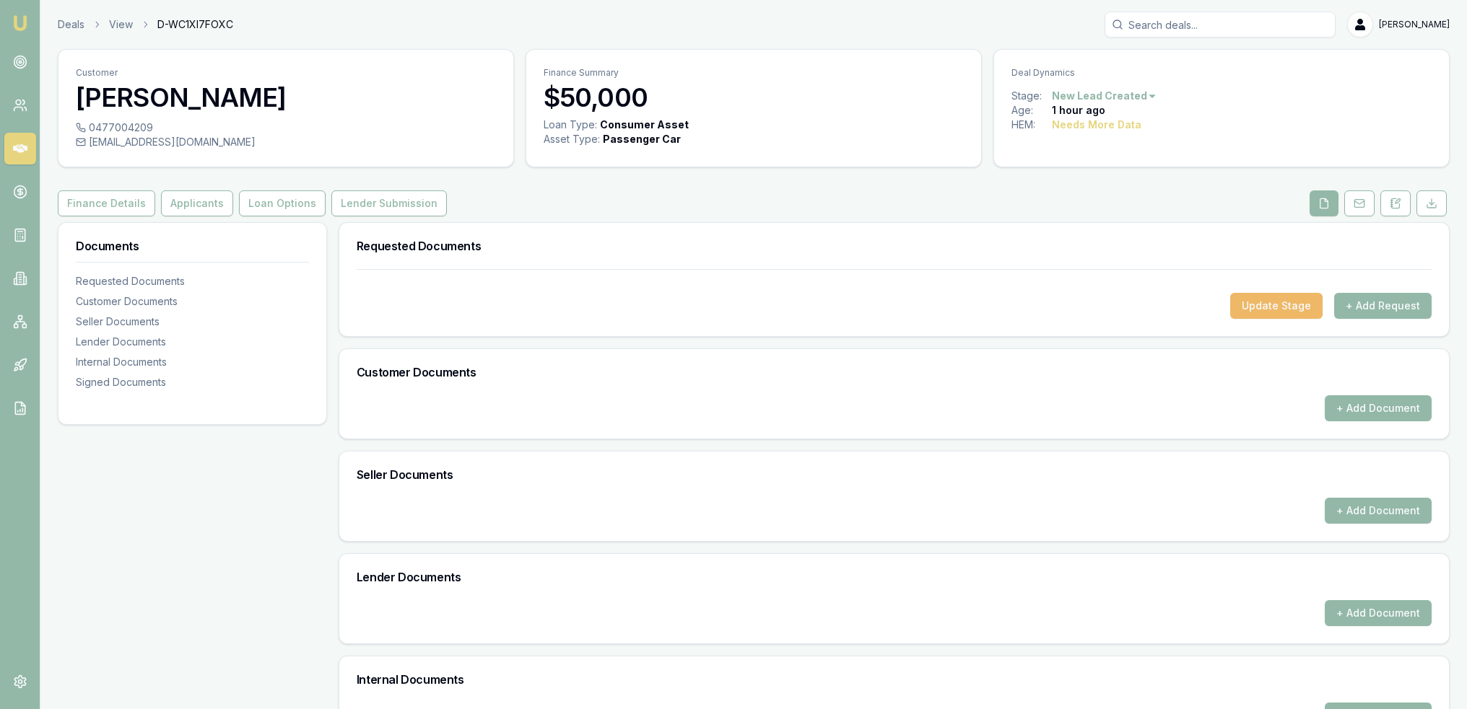
click at [1274, 316] on button "Update Stage" at bounding box center [1276, 306] width 92 height 26
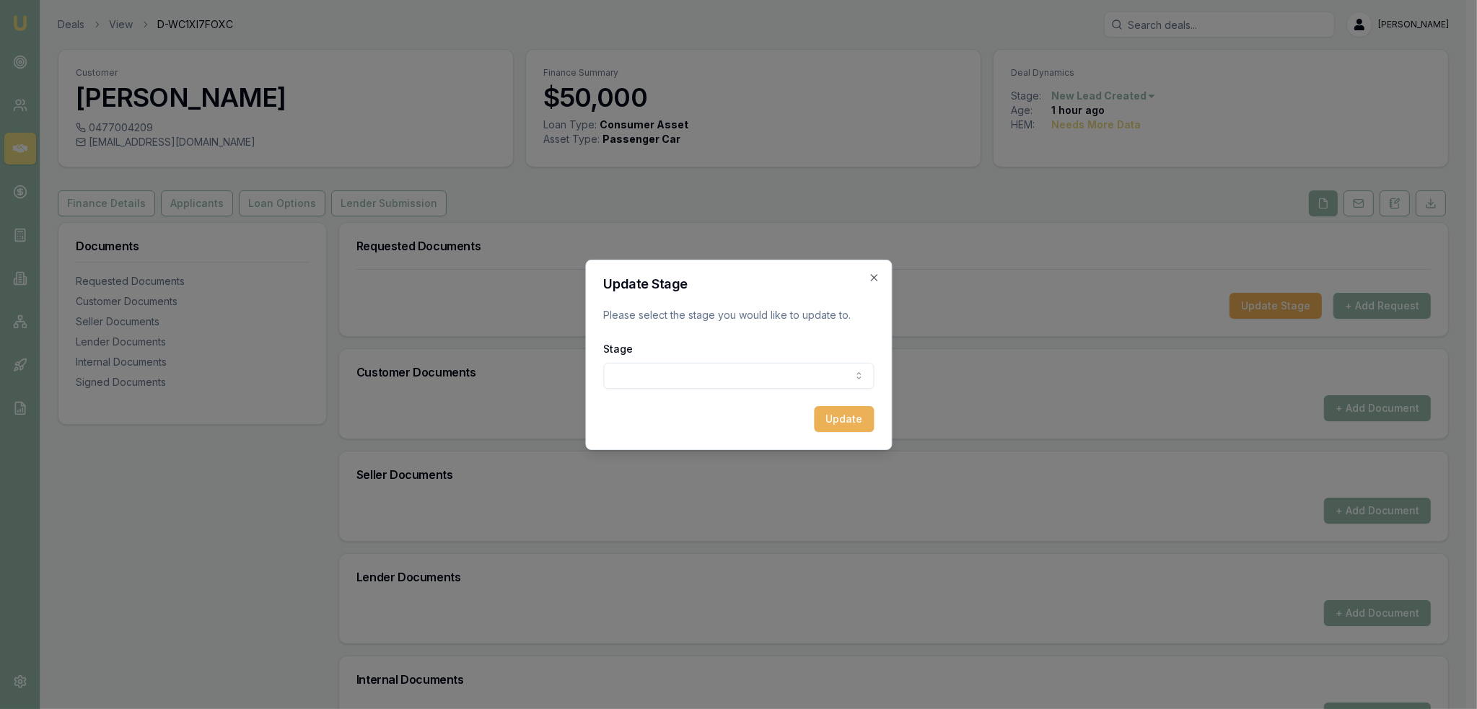
click at [713, 375] on body "Emu Broker Deals View D-WC1XI7FOXC Robyn Adams Toggle Menu Customer Aharon Cros…" at bounding box center [733, 354] width 1467 height 709
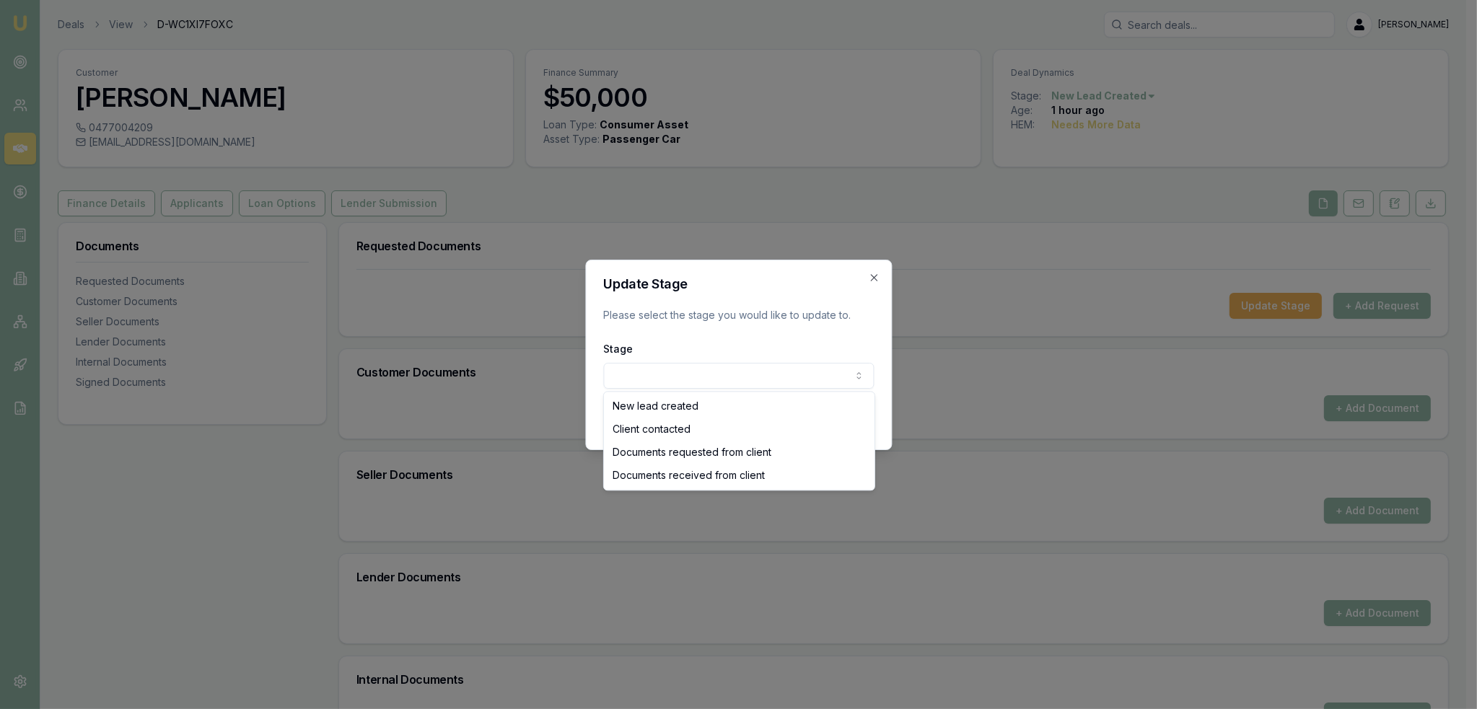
select select "CLIENT_CONTACTED"
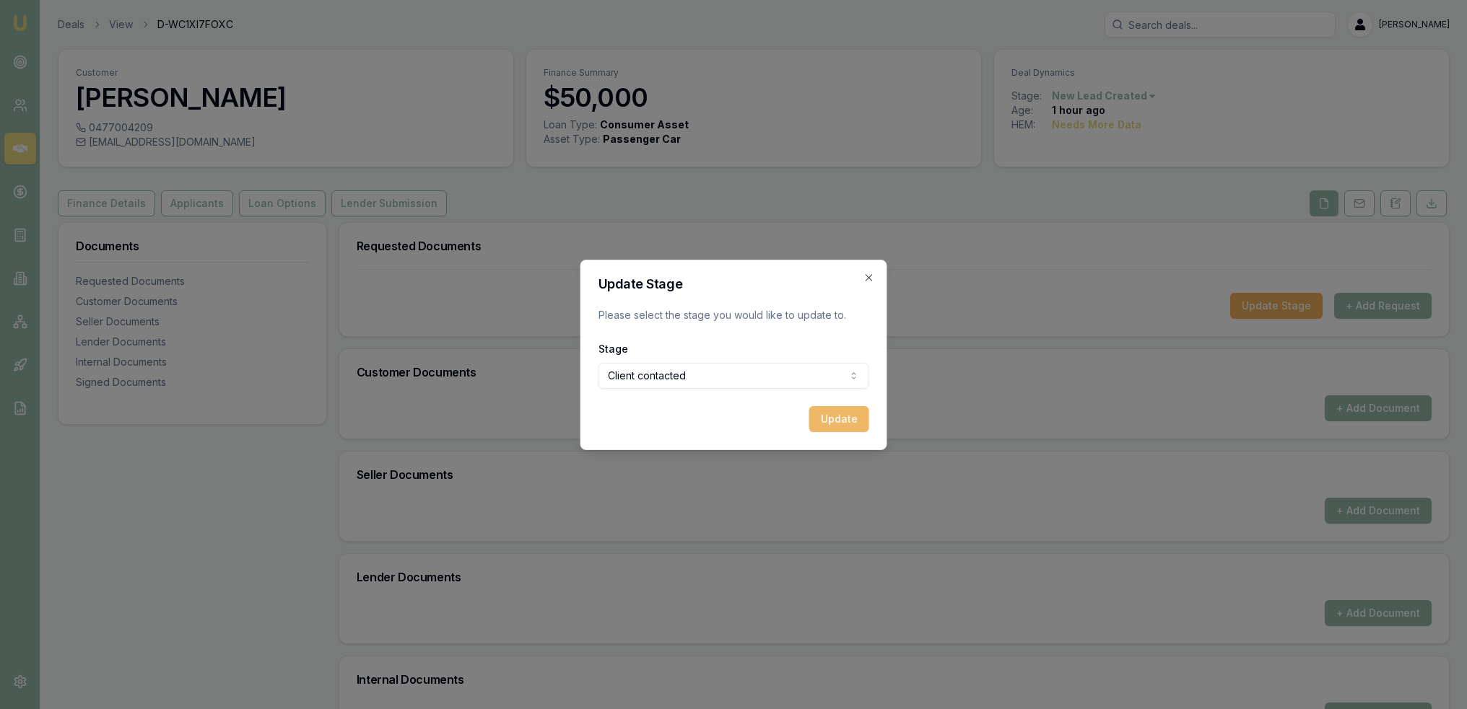
click at [849, 424] on button "Update" at bounding box center [839, 419] width 60 height 26
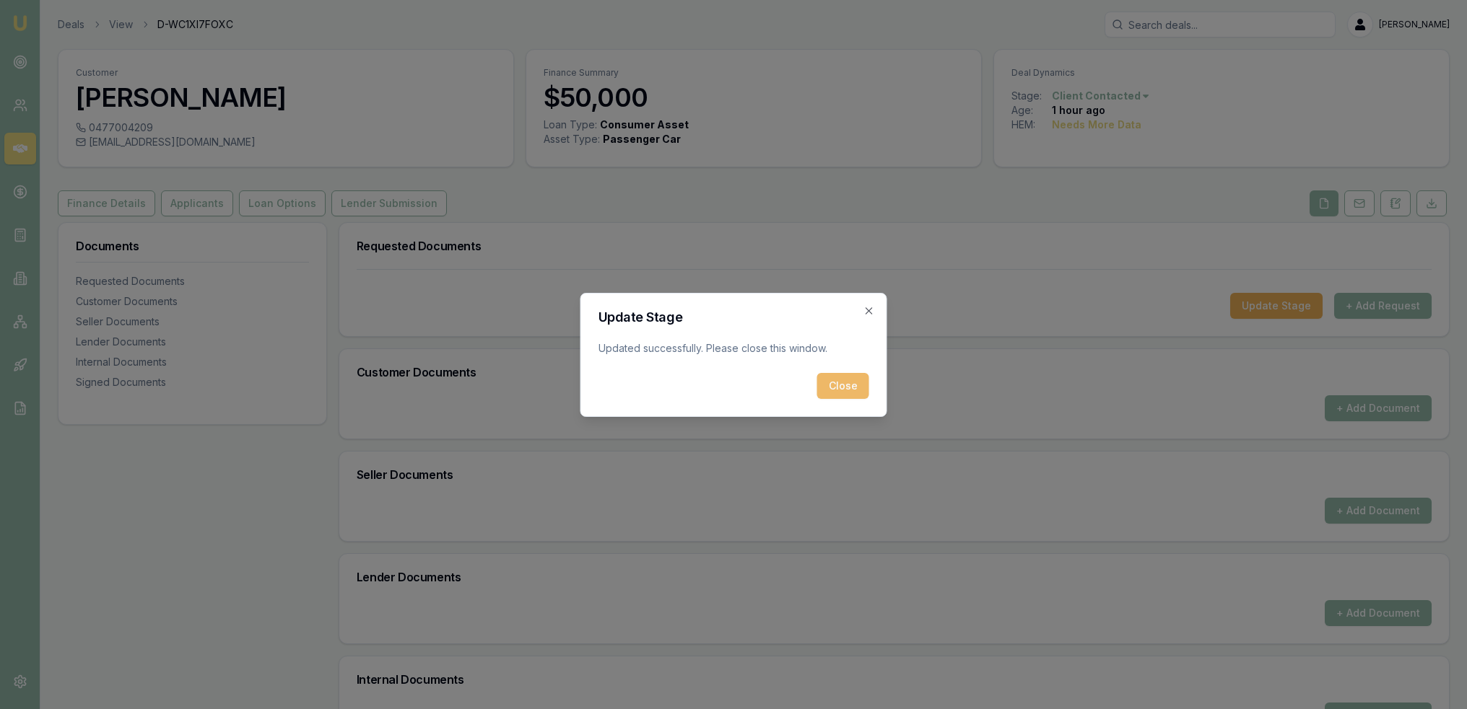
click at [846, 389] on button "Close" at bounding box center [843, 386] width 52 height 26
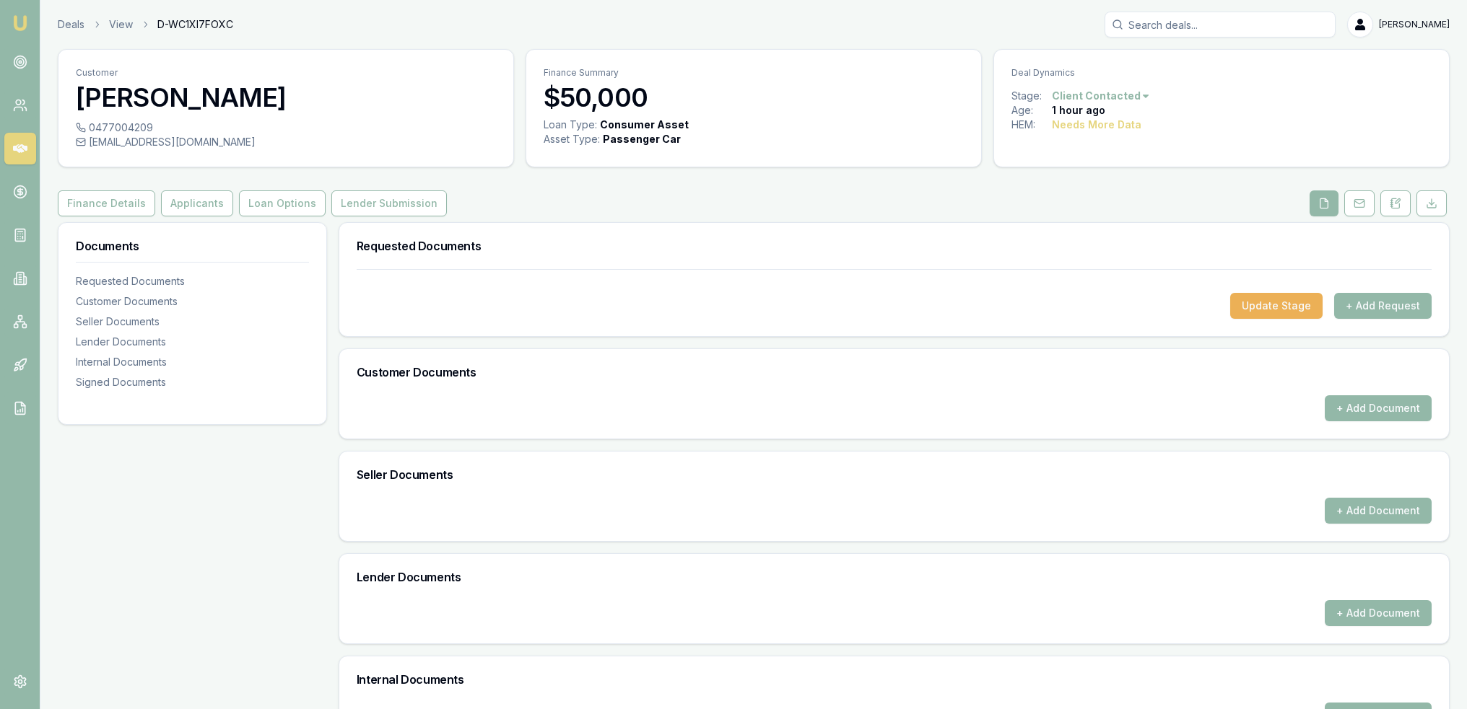
click at [25, 18] on img at bounding box center [20, 22] width 17 height 17
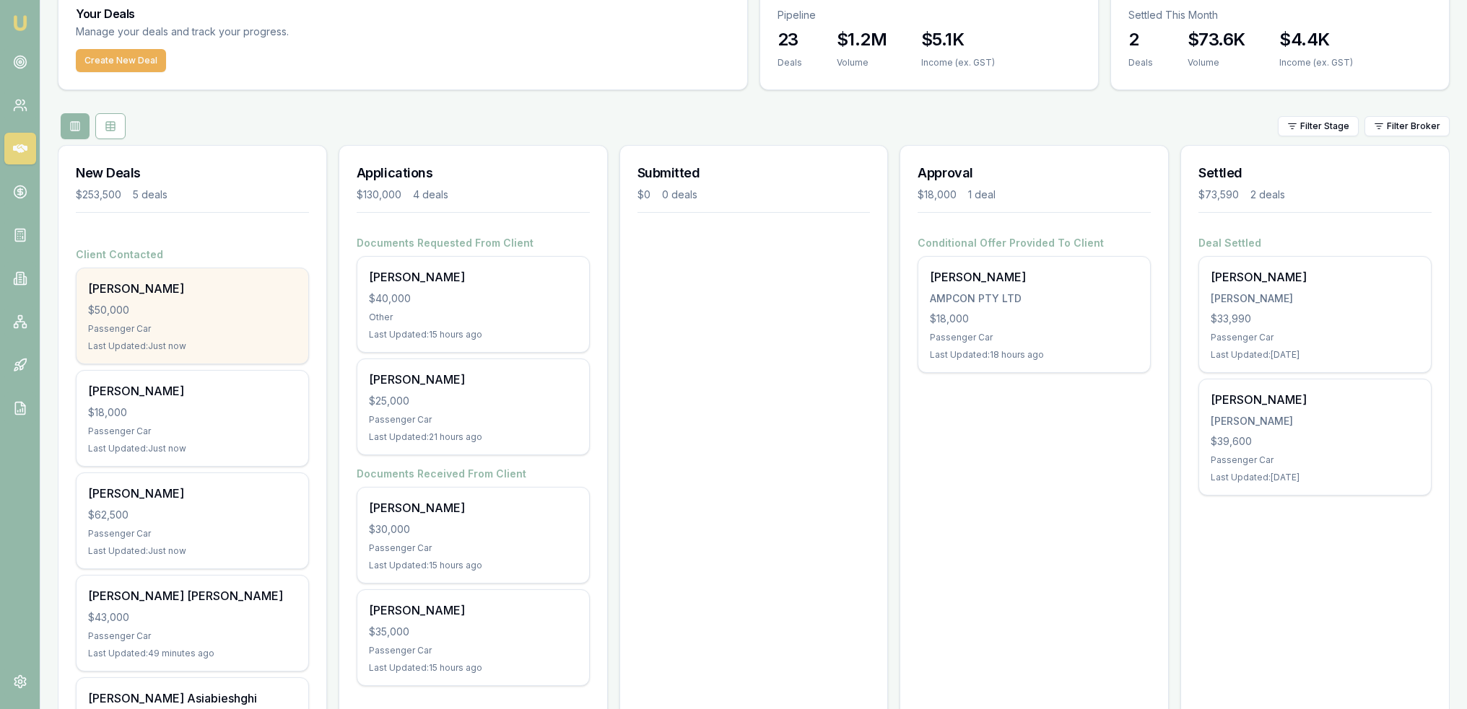
scroll to position [72, 0]
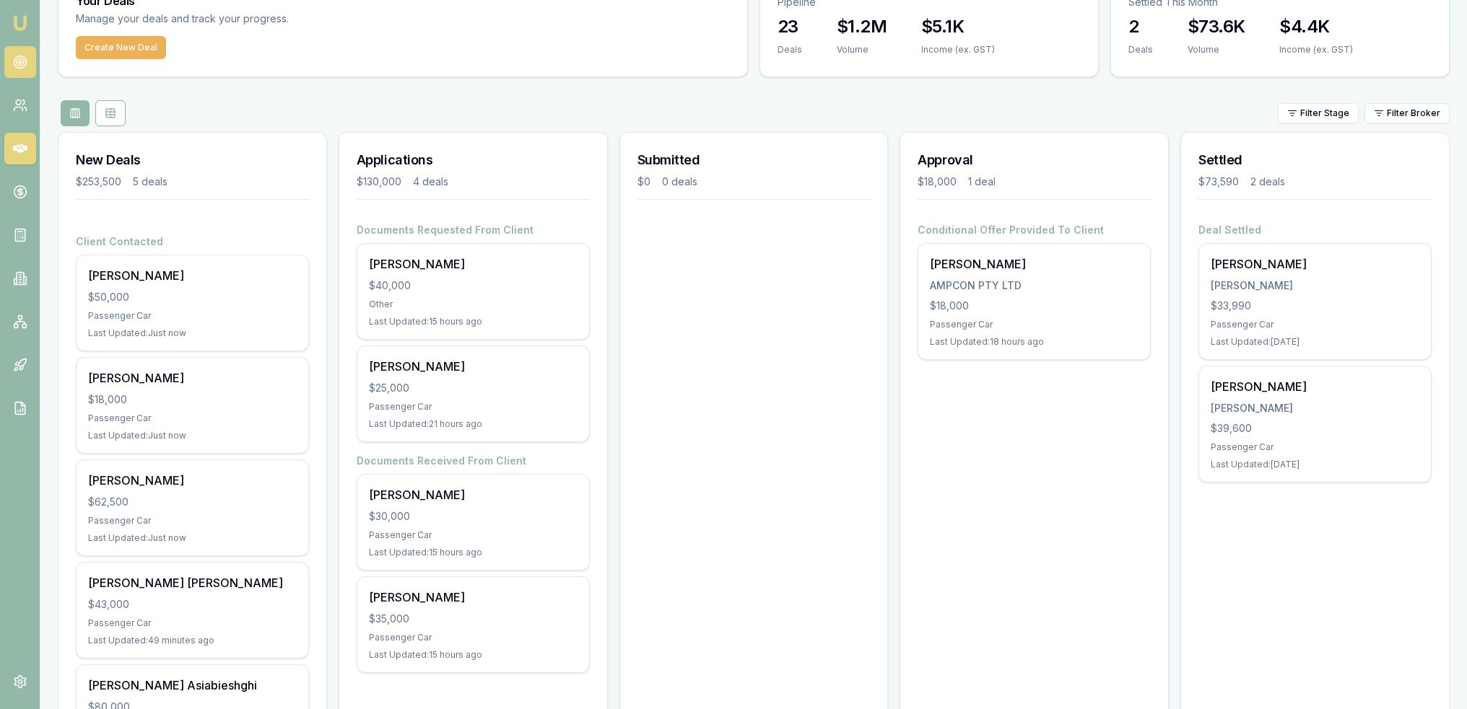
click at [24, 58] on circle at bounding box center [20, 62] width 12 height 12
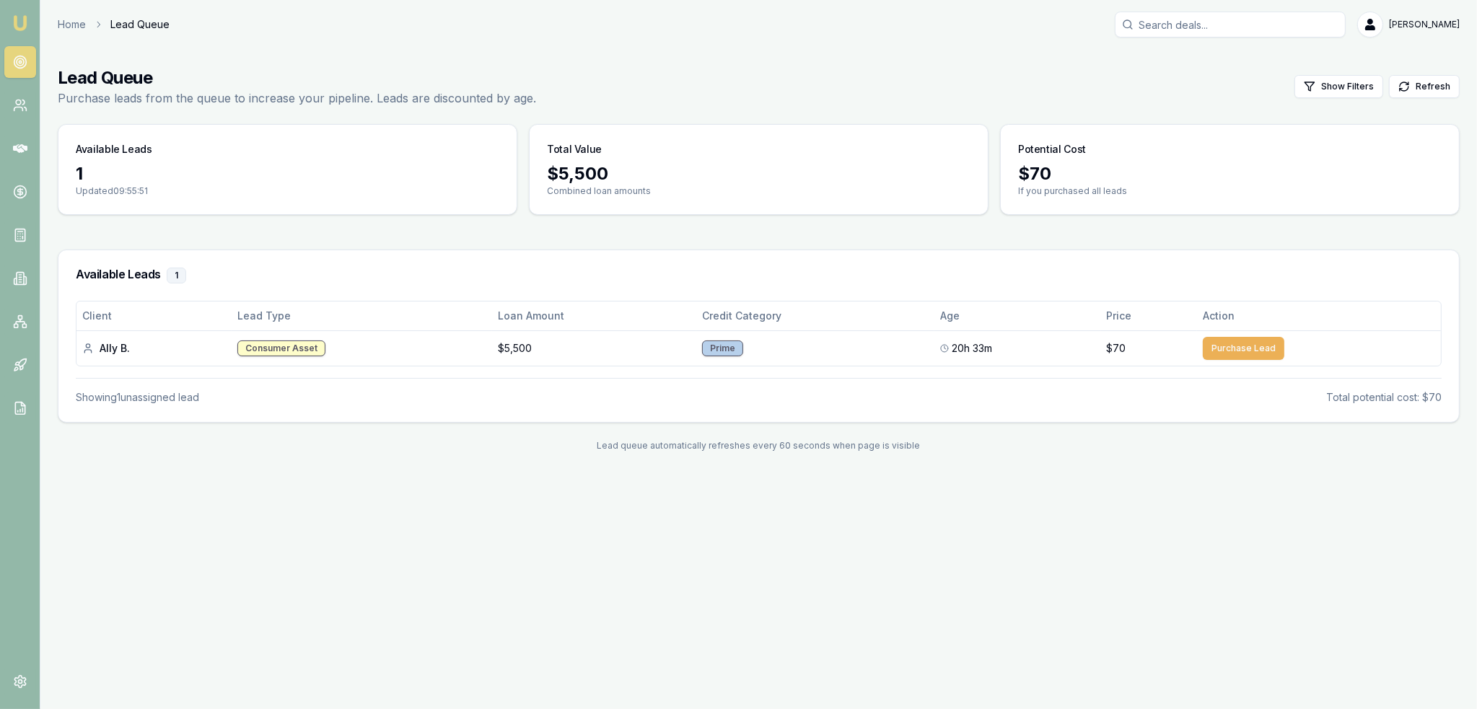
click at [14, 17] on img at bounding box center [20, 22] width 17 height 17
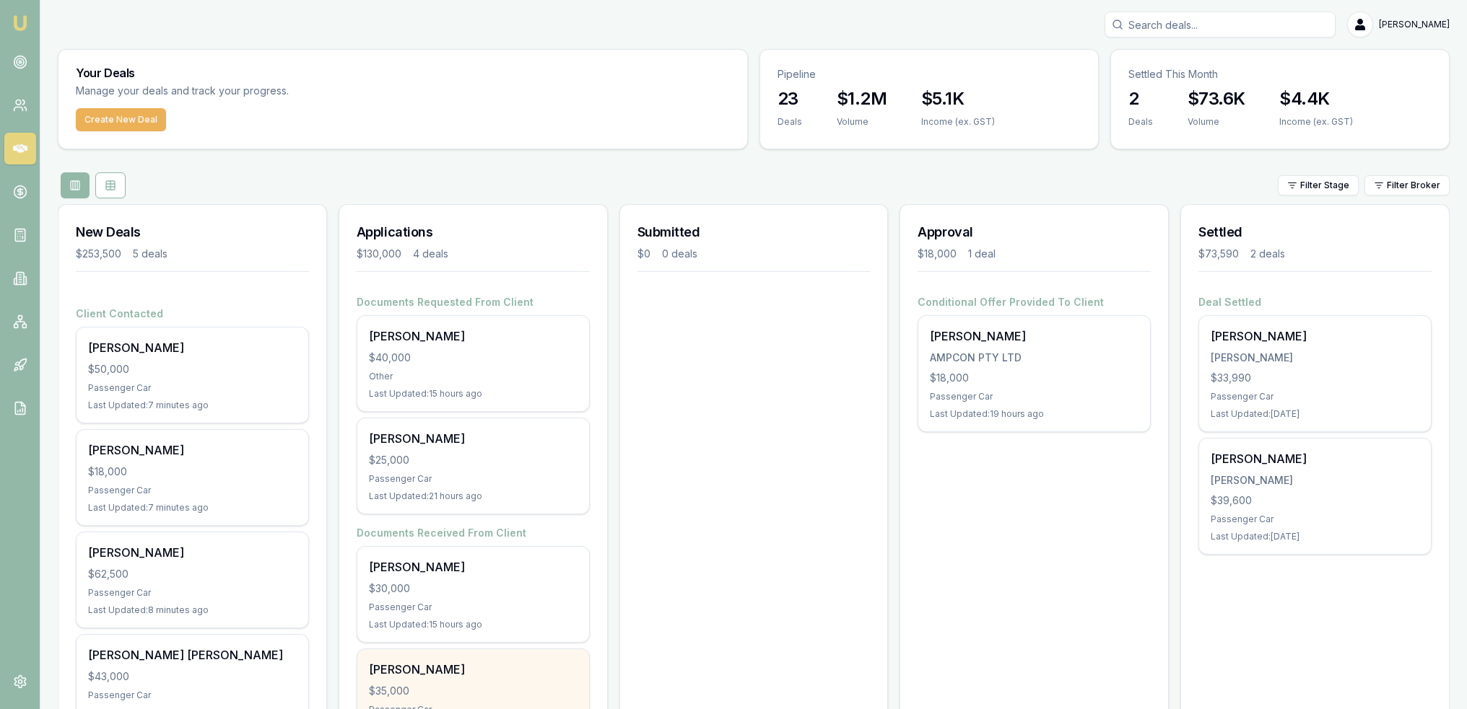
click at [463, 661] on div "[PERSON_NAME]" at bounding box center [473, 669] width 209 height 17
click at [20, 26] on img at bounding box center [20, 22] width 17 height 17
click at [1225, 22] on input "Search deals" at bounding box center [1219, 25] width 231 height 26
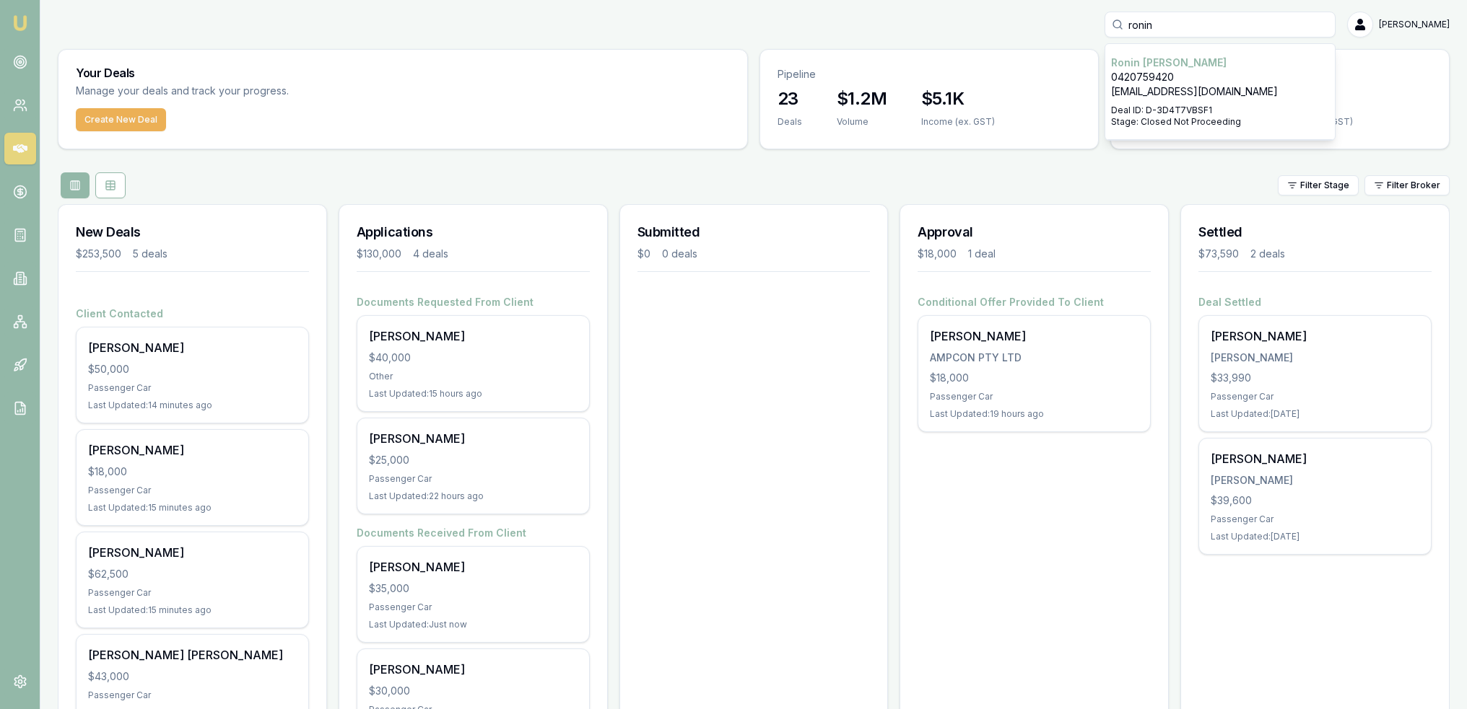
type input "ronin"
click at [1194, 64] on p "Ronin Adams" at bounding box center [1220, 63] width 218 height 14
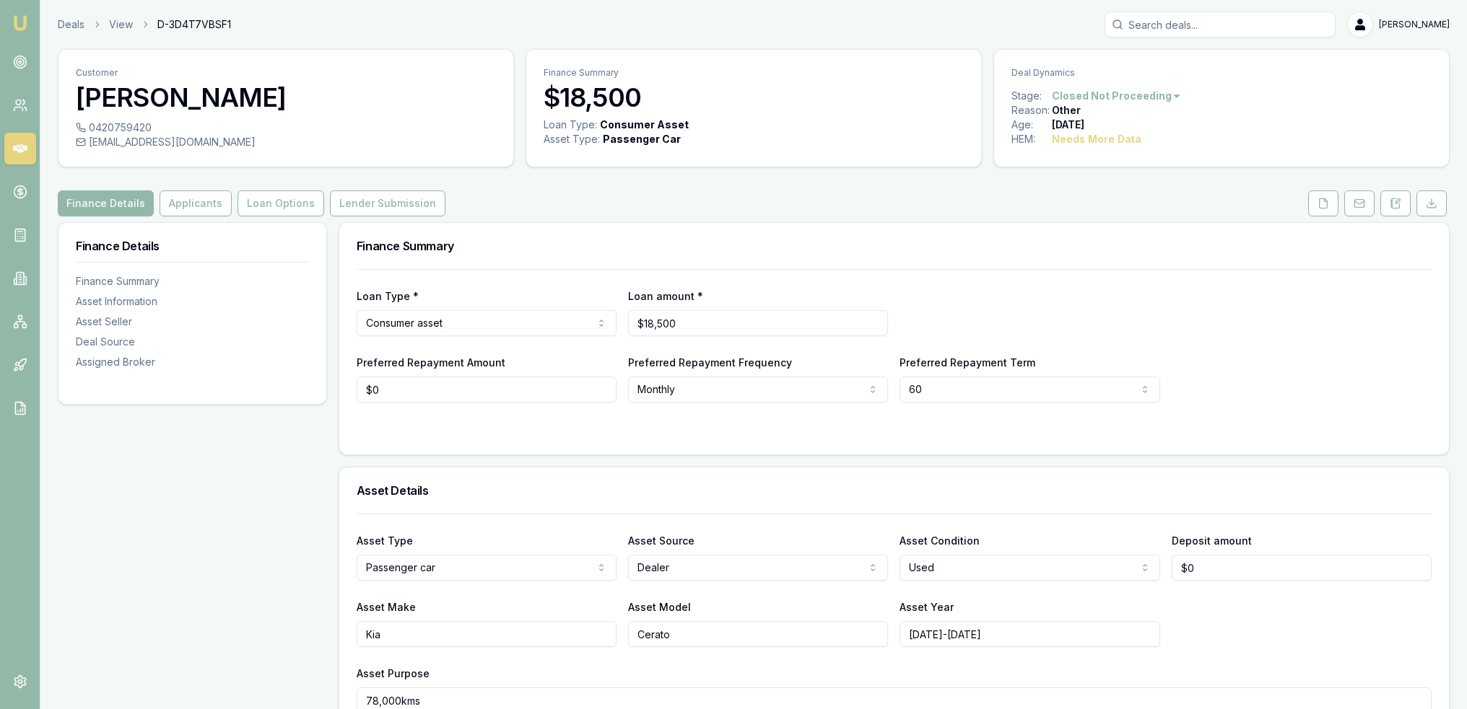
click at [16, 29] on img at bounding box center [20, 22] width 17 height 17
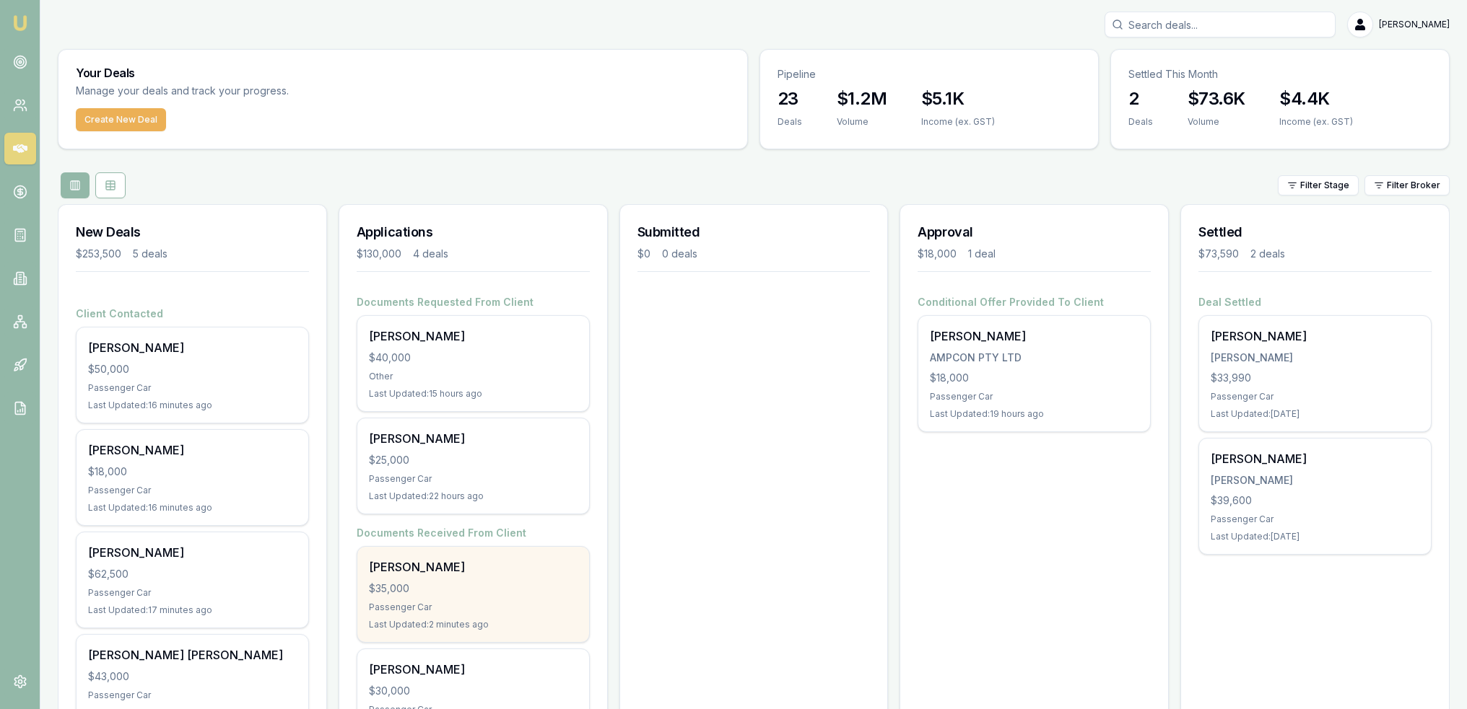
click at [491, 578] on div "Cornelius O'Donnell $35,000 Passenger Car Last Updated: 2 minutes ago" at bounding box center [473, 594] width 232 height 95
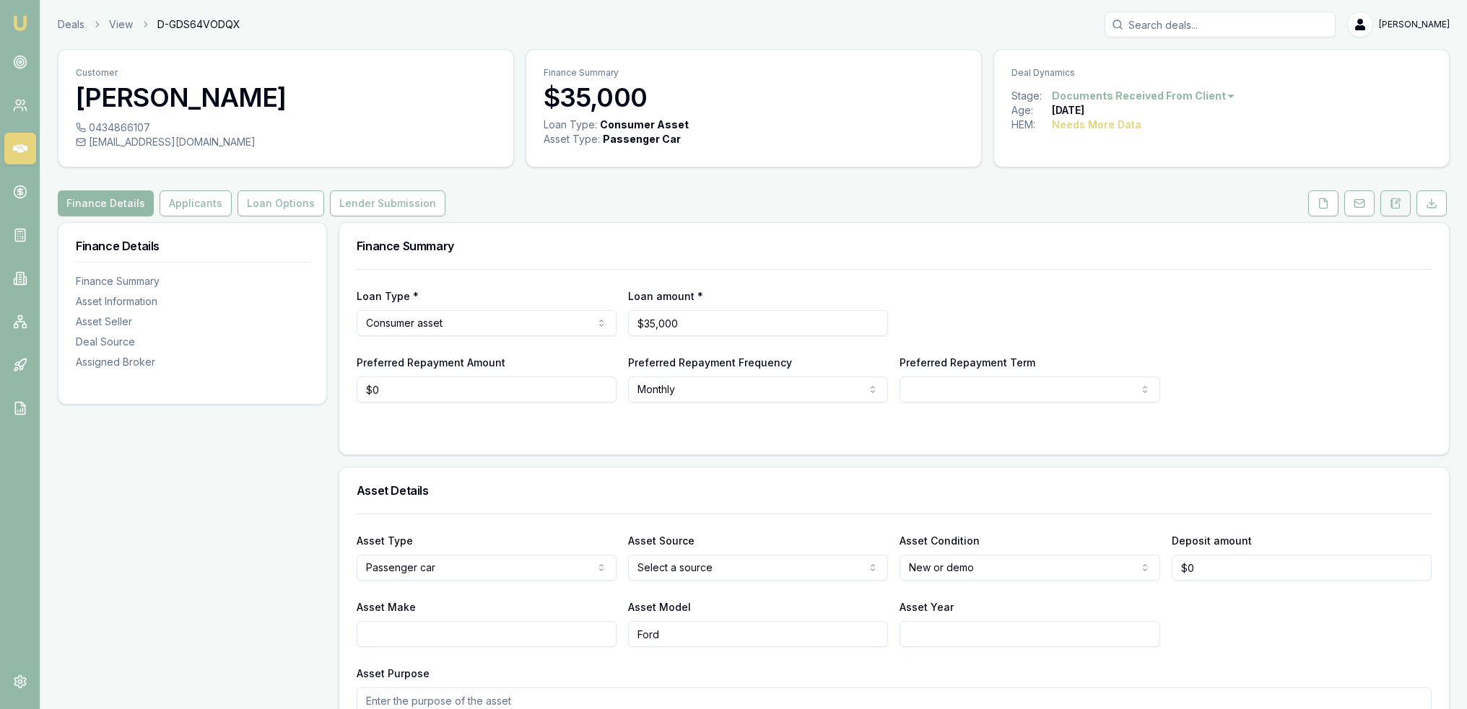
click at [1401, 201] on button at bounding box center [1395, 204] width 30 height 26
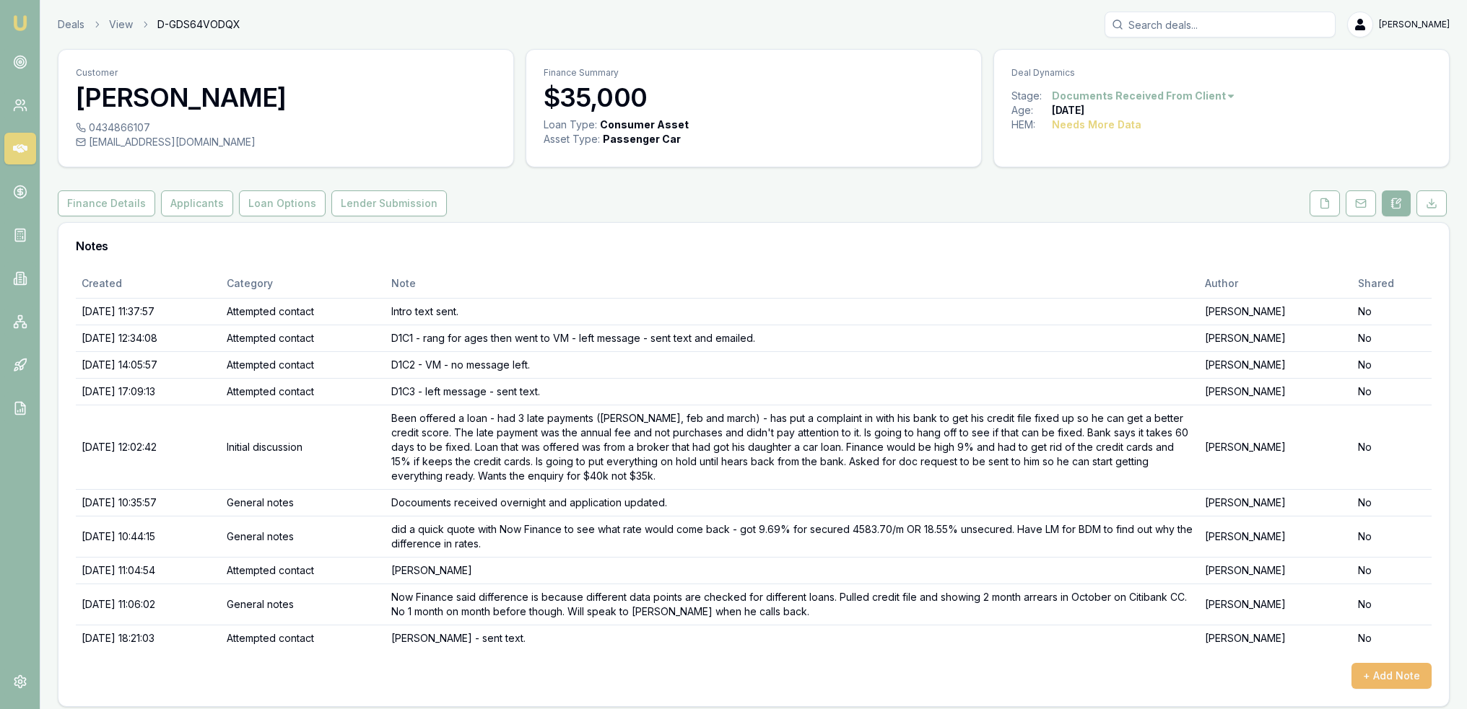
click at [1380, 677] on button "+ Add Note" at bounding box center [1391, 676] width 80 height 26
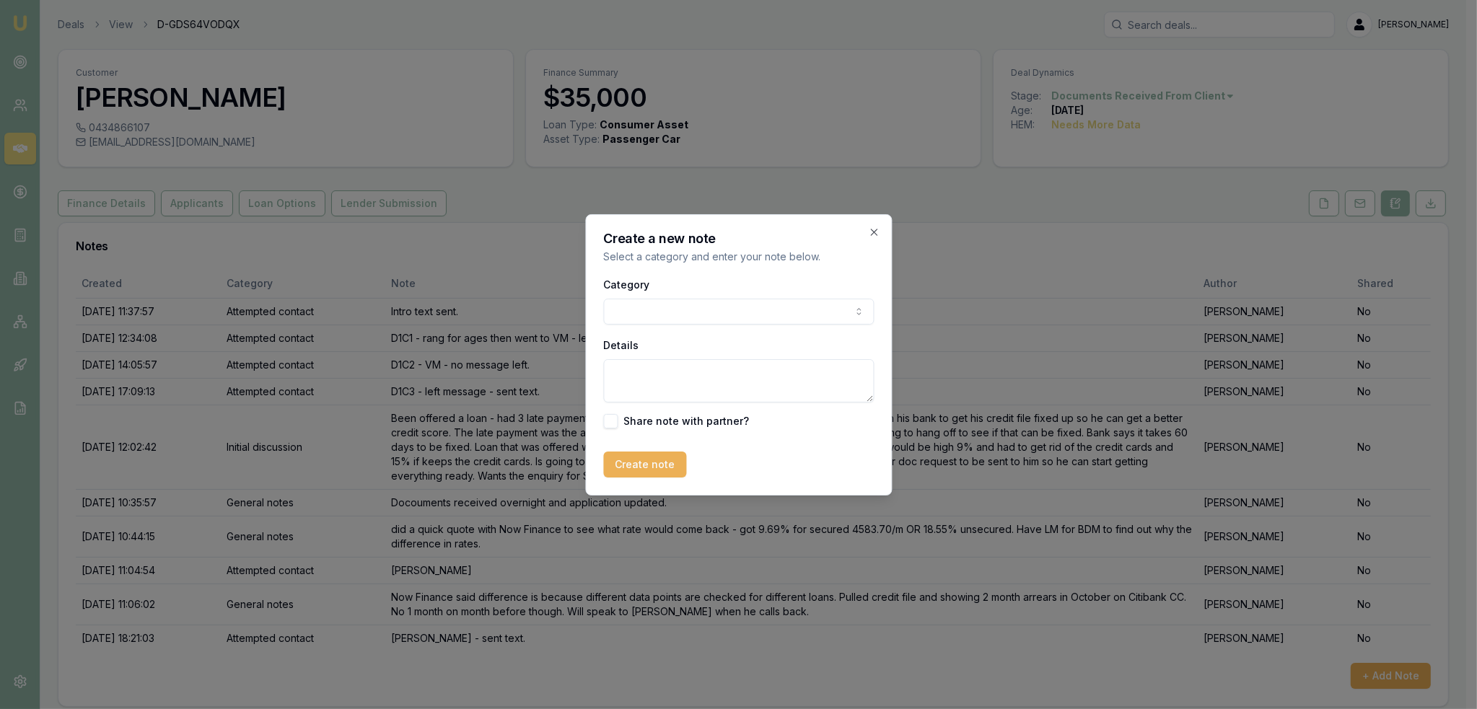
click at [638, 305] on body "Emu Broker Deals View D-GDS64VODQX [PERSON_NAME] Toggle Menu Customer [PERSON_N…" at bounding box center [733, 354] width 1467 height 709
click at [635, 386] on textarea "Details" at bounding box center [733, 380] width 271 height 43
type textarea "t"
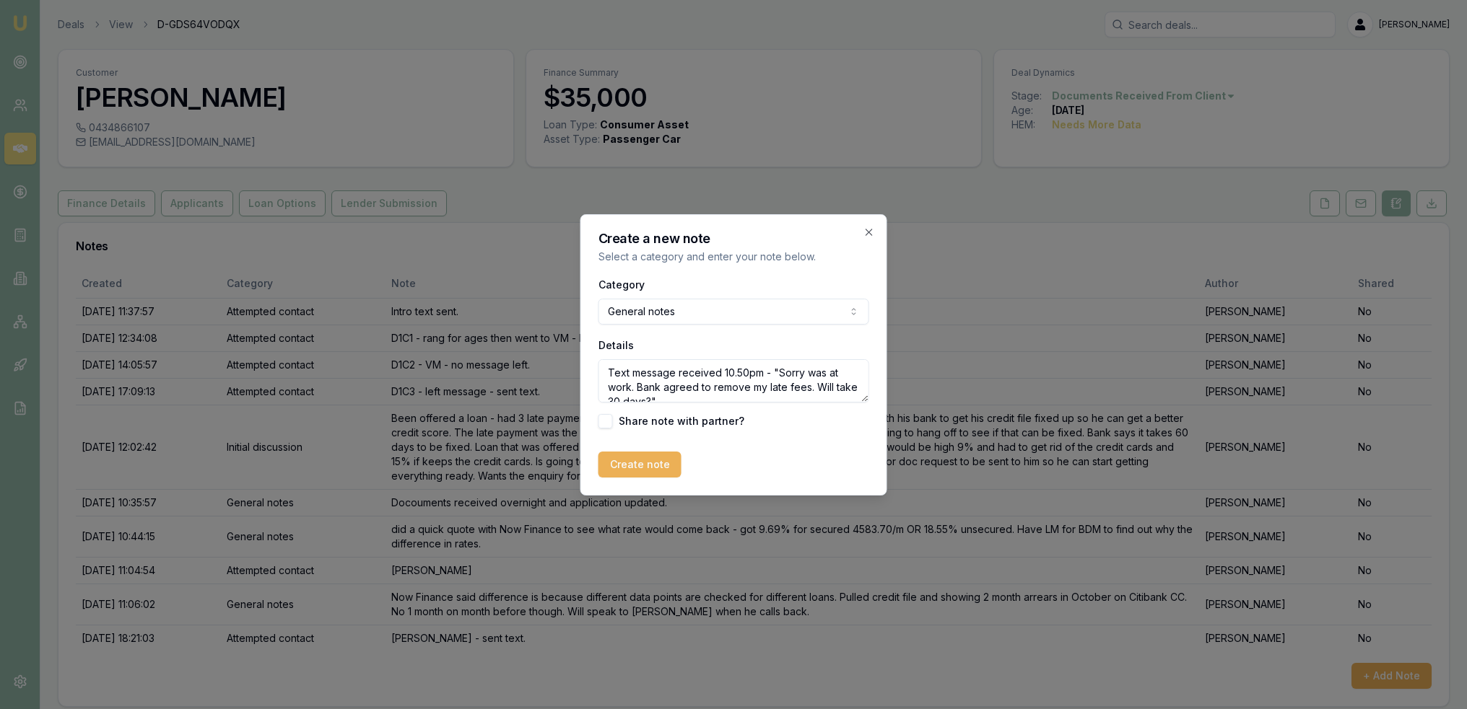
drag, startPoint x: 673, startPoint y: 398, endPoint x: 682, endPoint y: 387, distance: 14.3
click at [682, 387] on textarea "Text message received 10.50pm - "Sorry was at work. Bank agreed to remove my la…" at bounding box center [733, 380] width 271 height 43
type textarea "Text message received 10.50pm - "Sorry was at work. Bank agreed to remove my la…"
click at [650, 460] on button "Create note" at bounding box center [639, 465] width 83 height 26
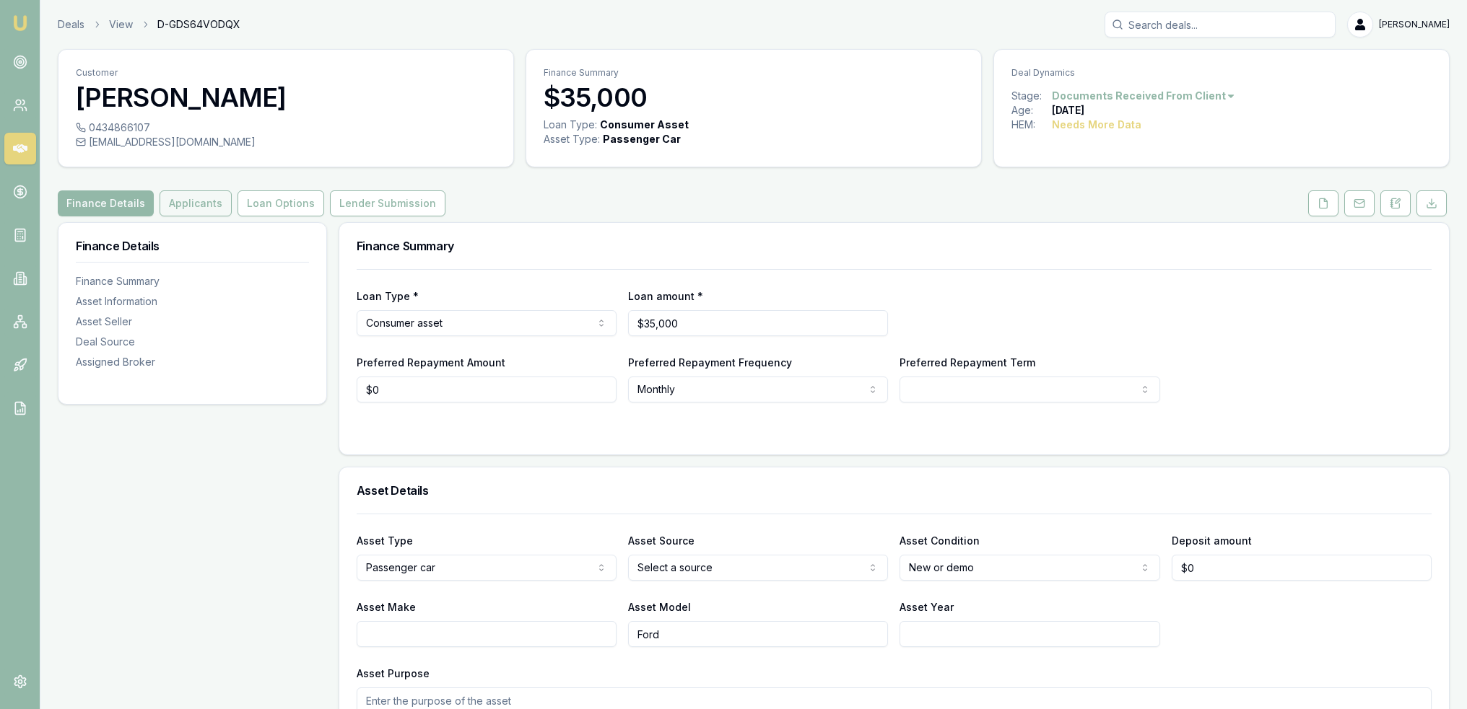
click at [185, 201] on button "Applicants" at bounding box center [195, 204] width 72 height 26
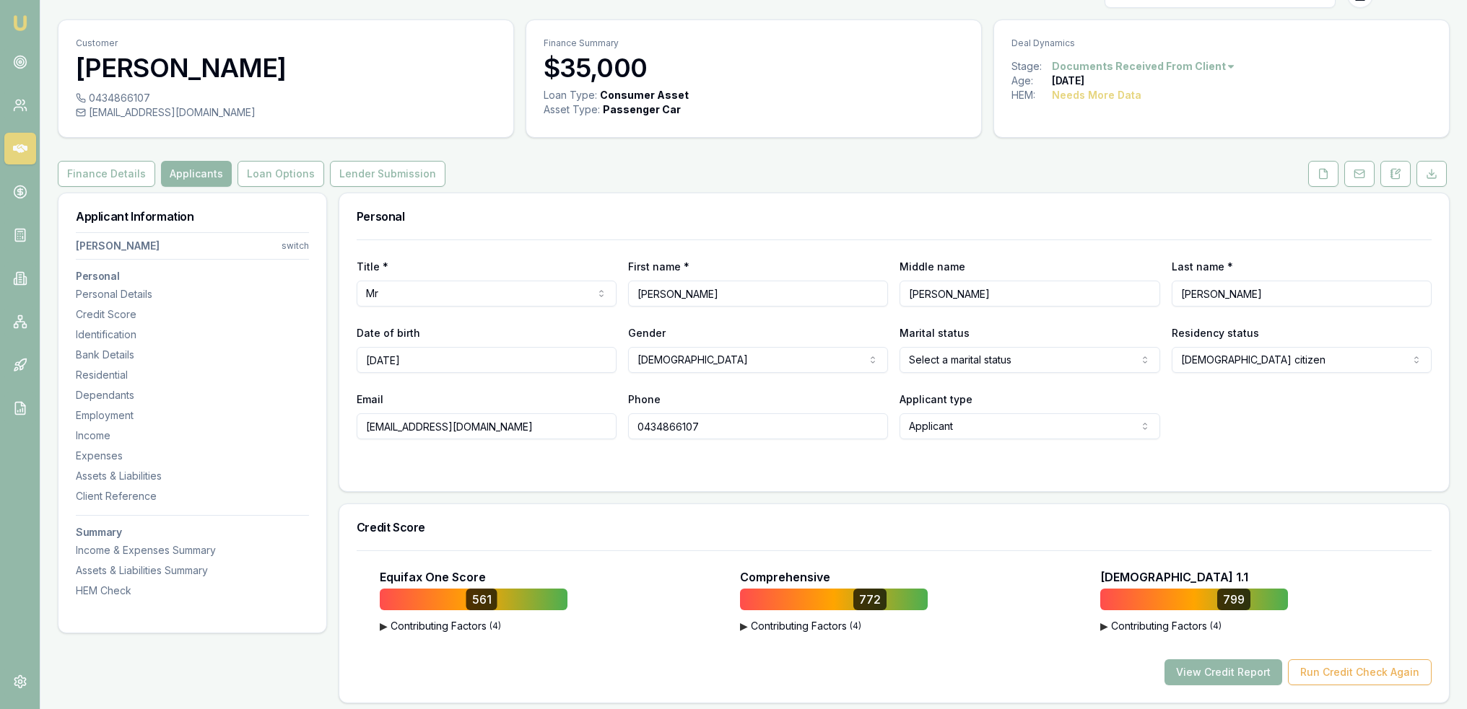
scroll to position [27, 0]
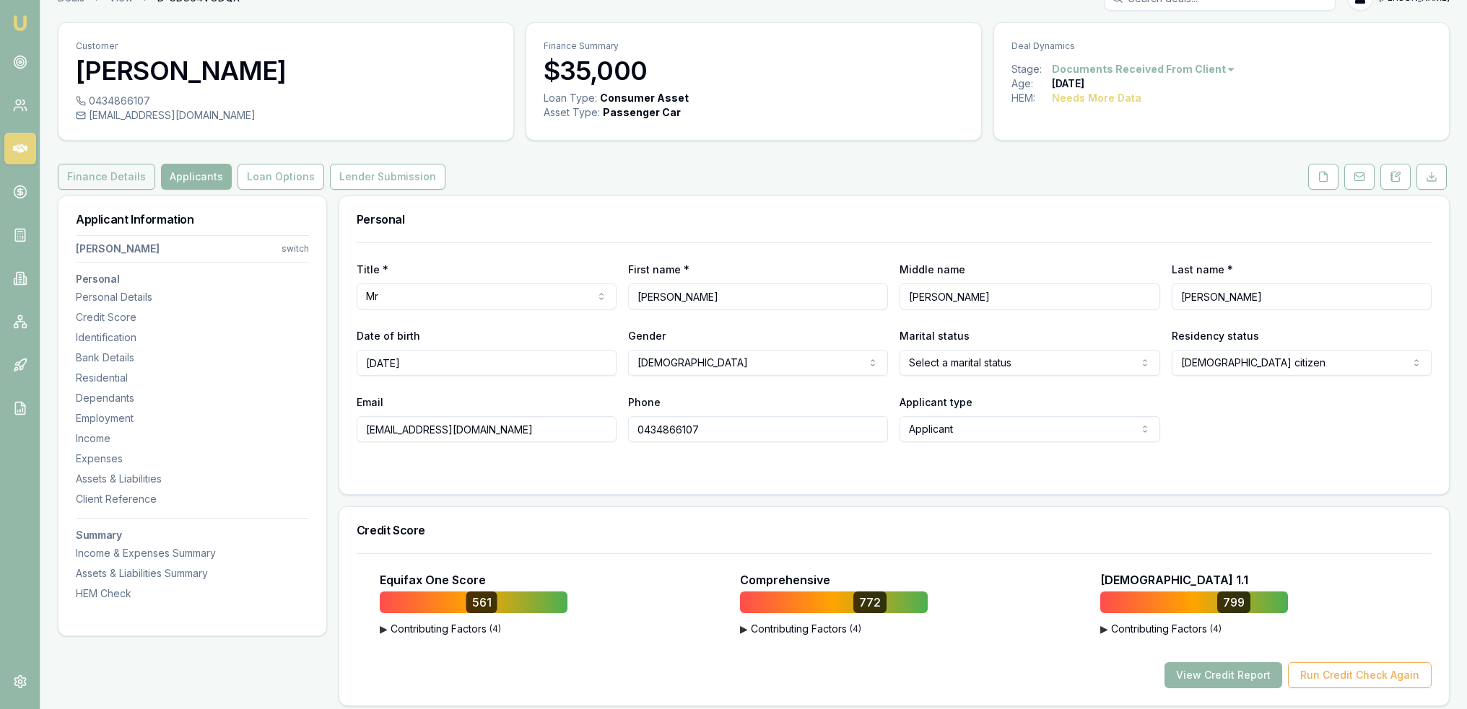
click at [123, 178] on button "Finance Details" at bounding box center [106, 177] width 97 height 26
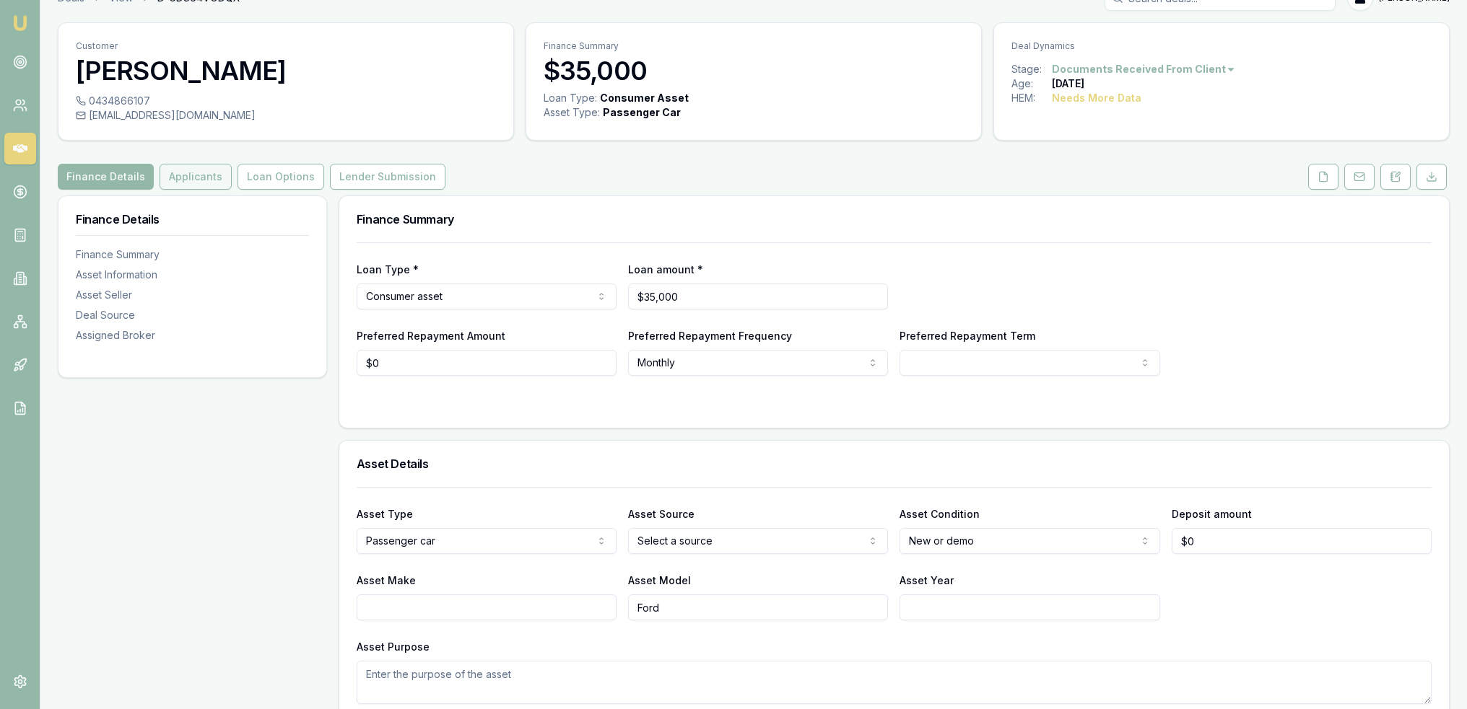
click at [184, 178] on button "Applicants" at bounding box center [195, 177] width 72 height 26
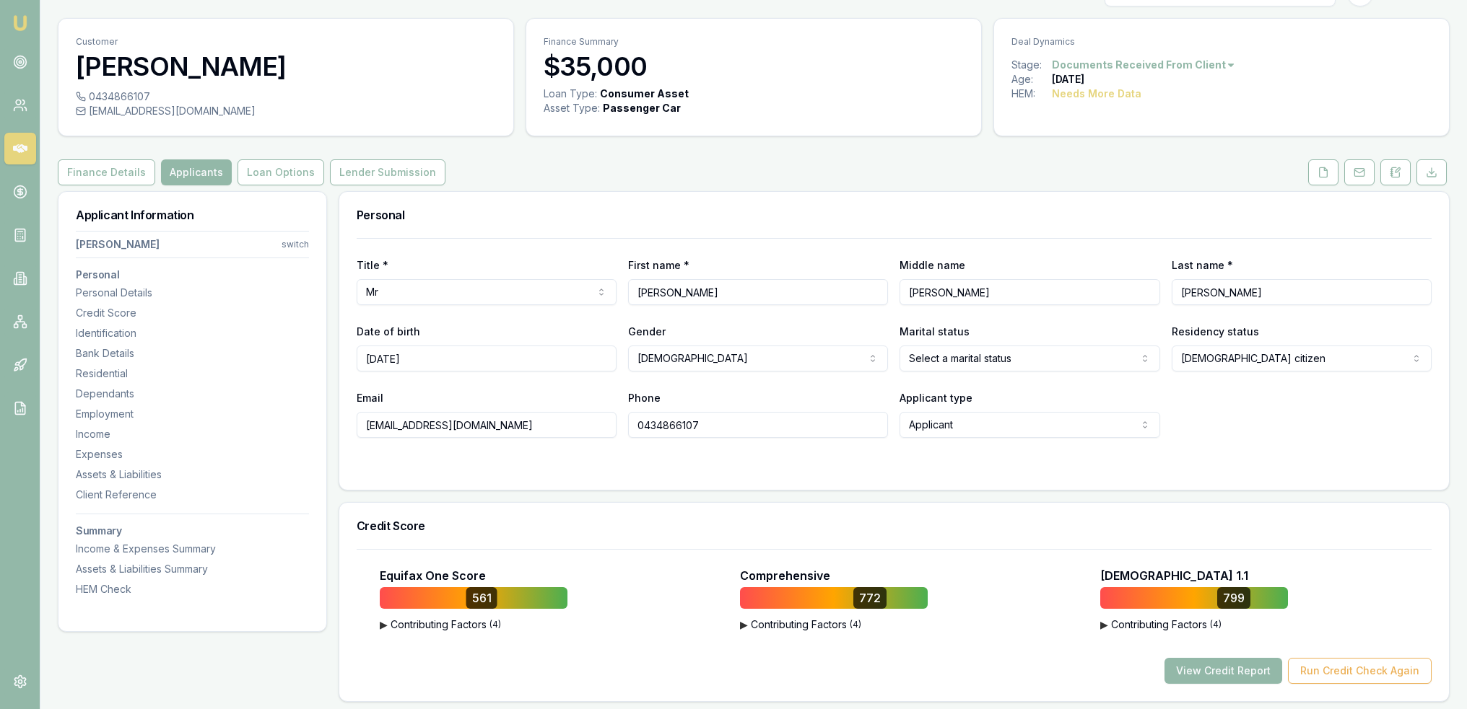
scroll to position [4, 0]
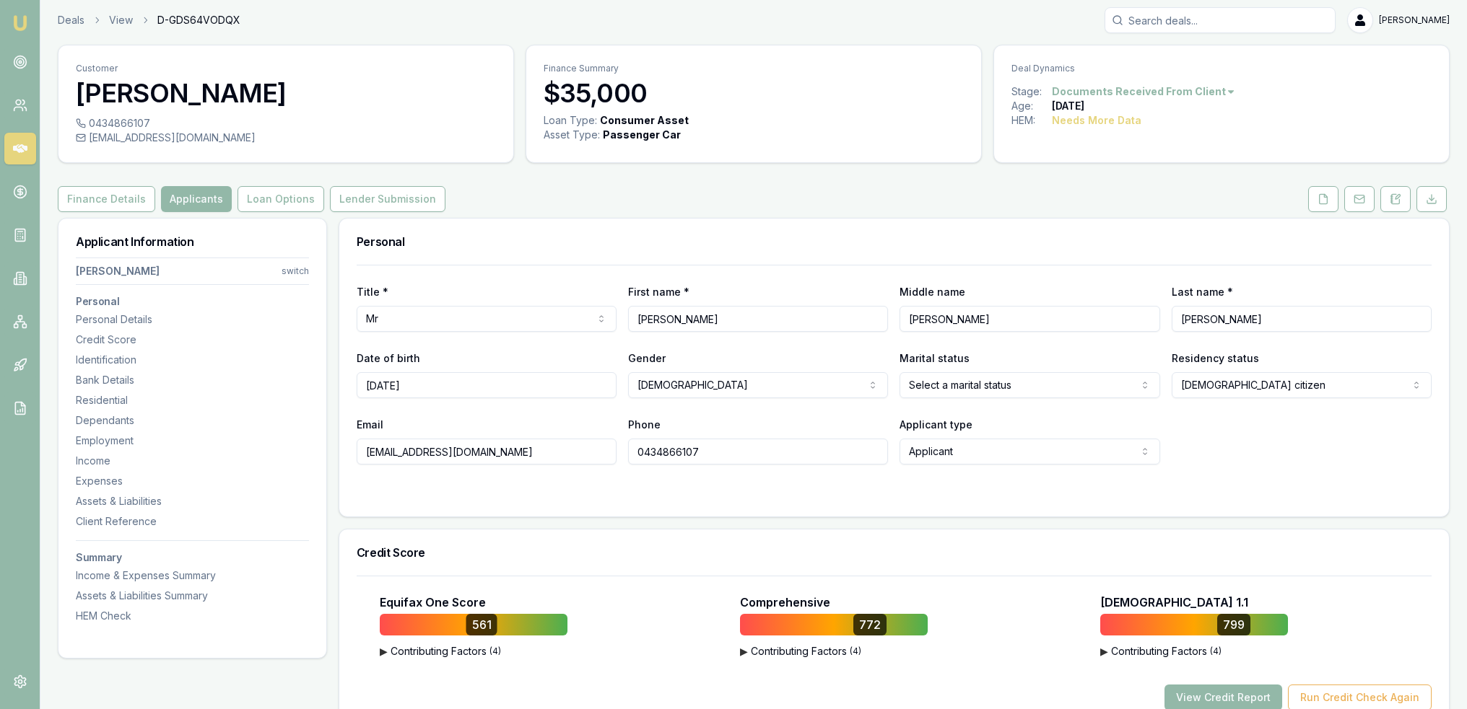
click at [986, 383] on html "Emu Broker Deals View D-GDS64VODQX Robyn Adams Toggle Menu Customer Cornelius O…" at bounding box center [733, 350] width 1467 height 709
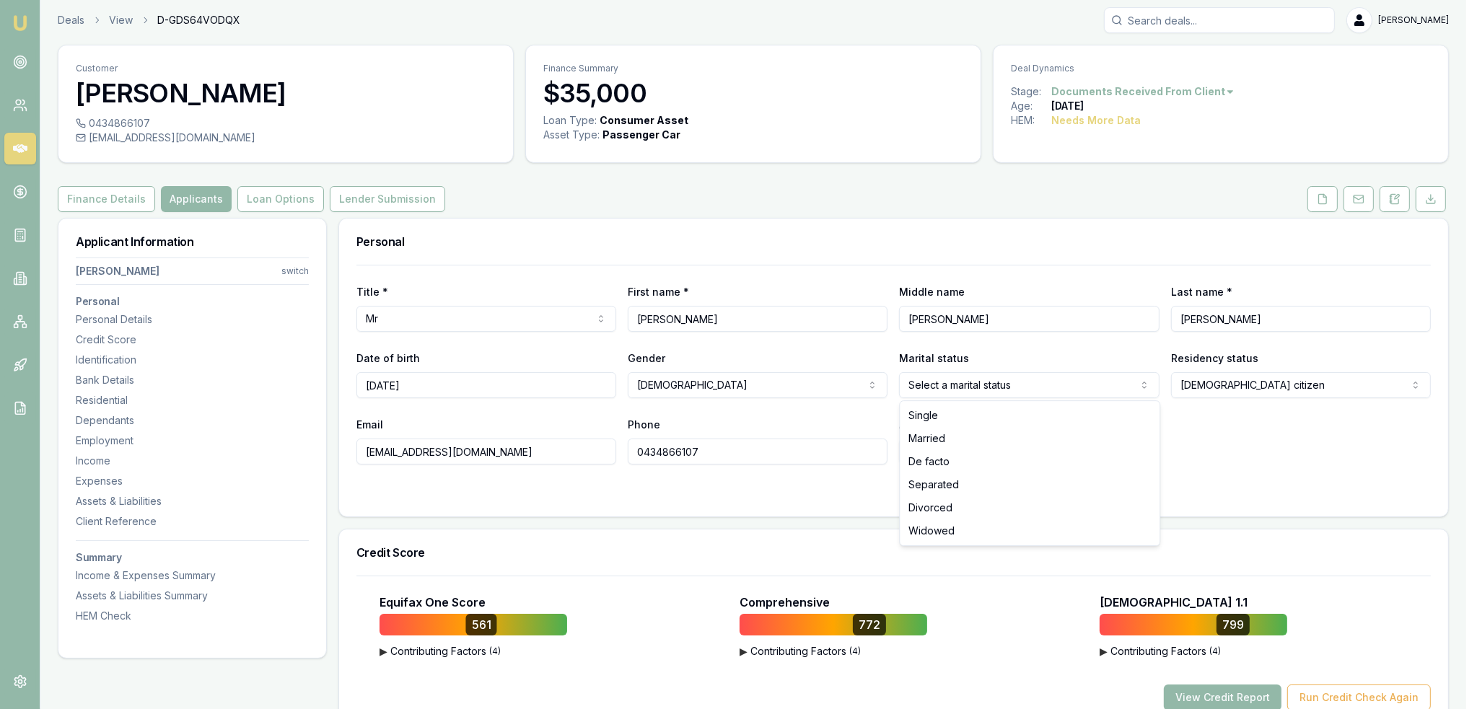
select select "MARRIED"
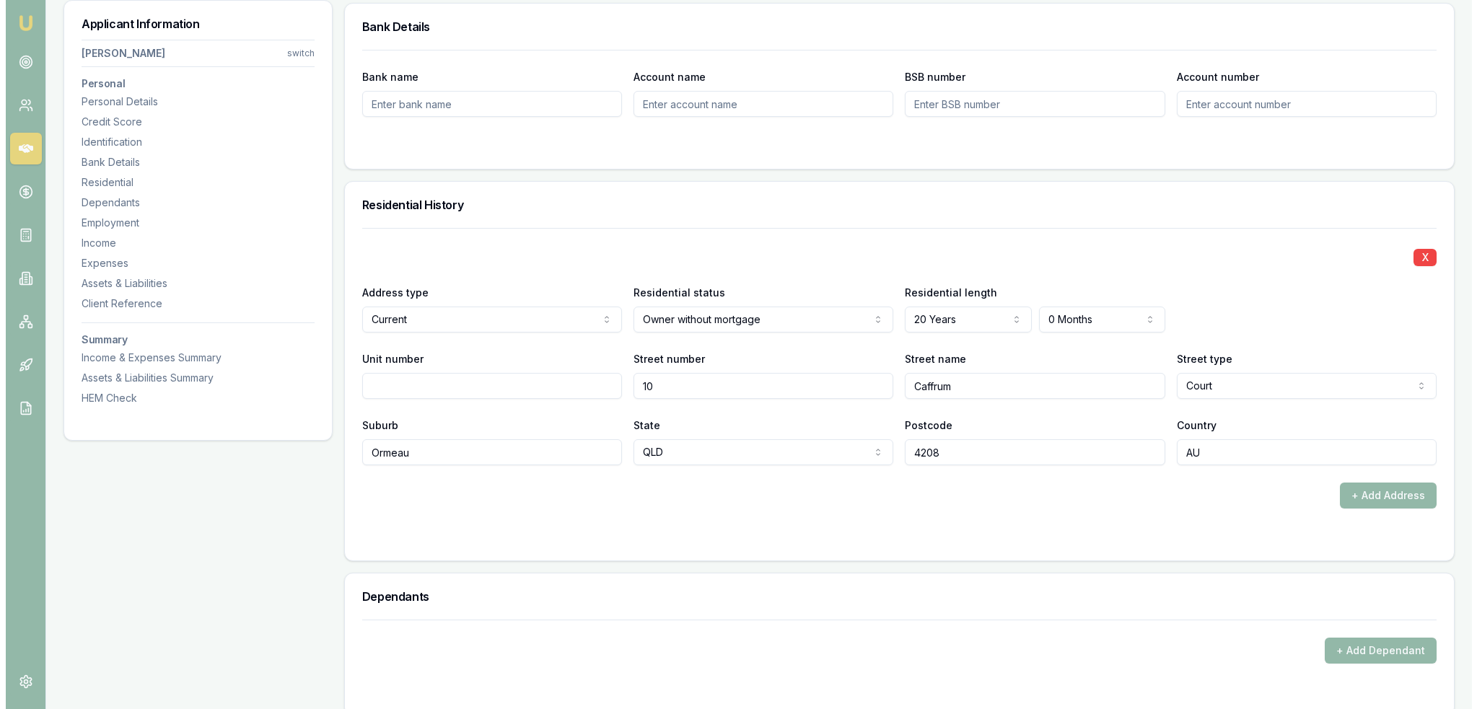
scroll to position [1214, 0]
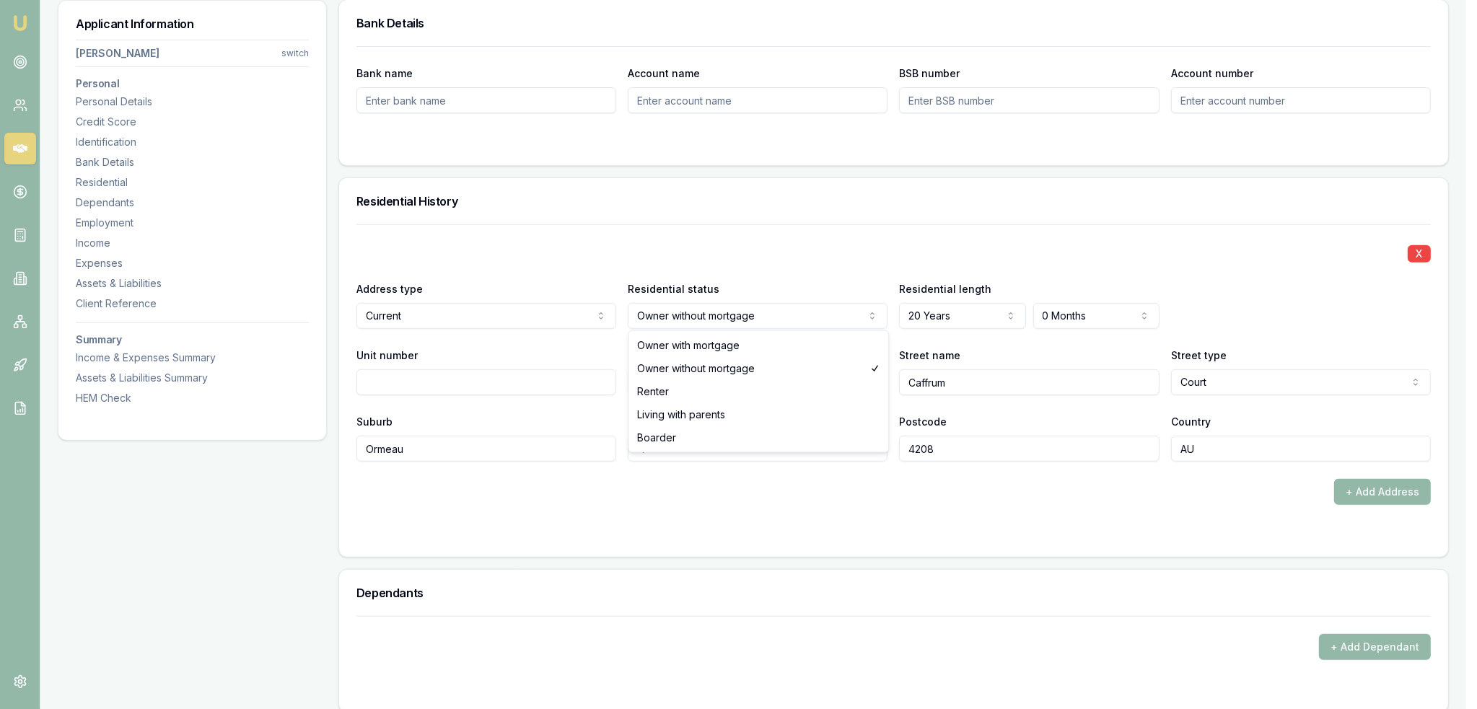
select select "RENTER"
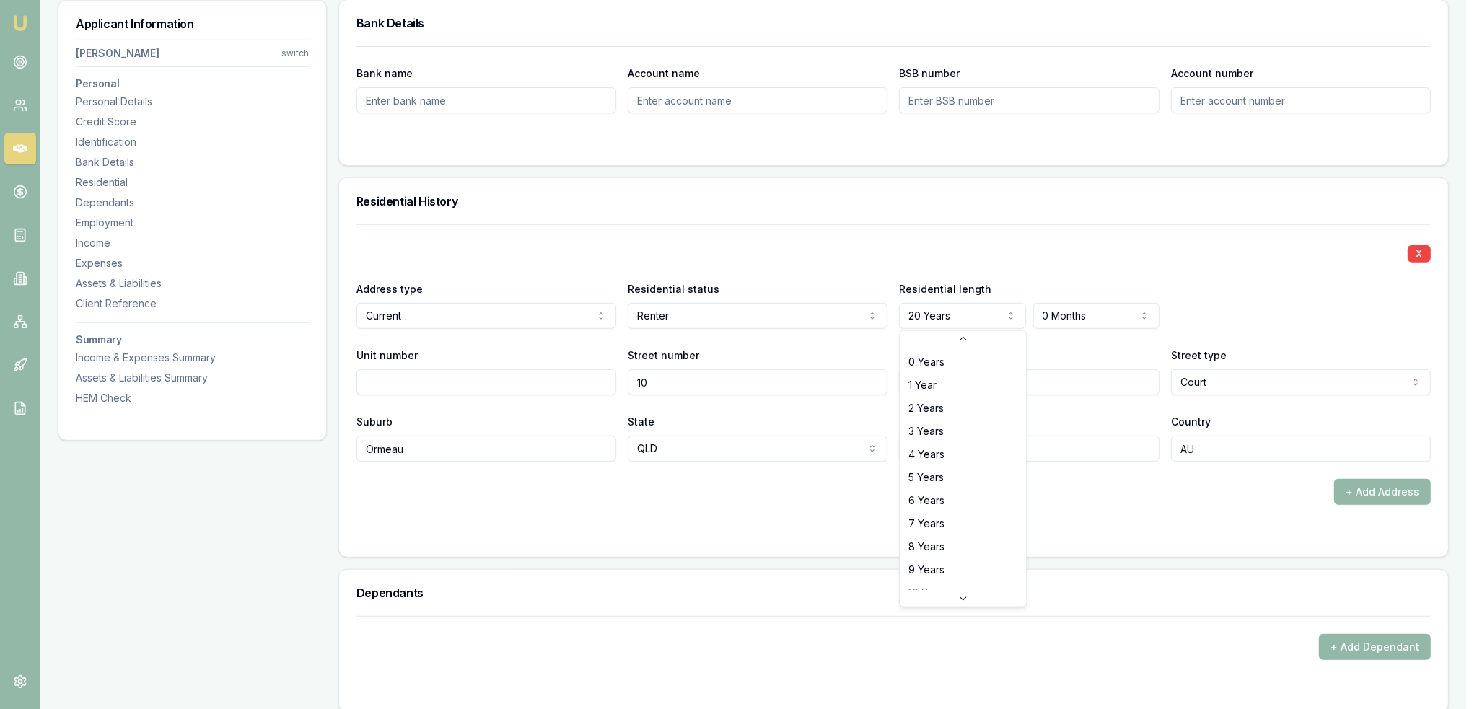
scroll to position [245, 0]
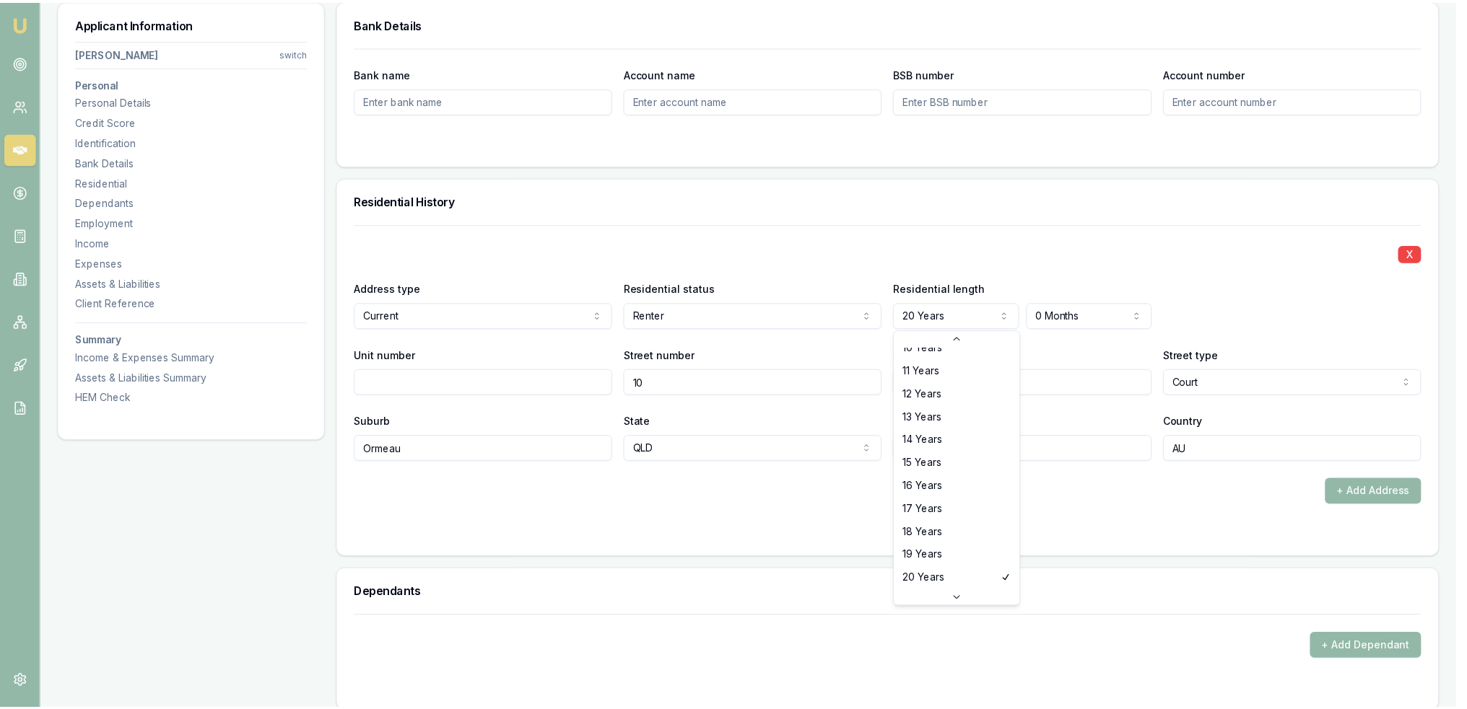
scroll to position [199, 0]
select select "10"
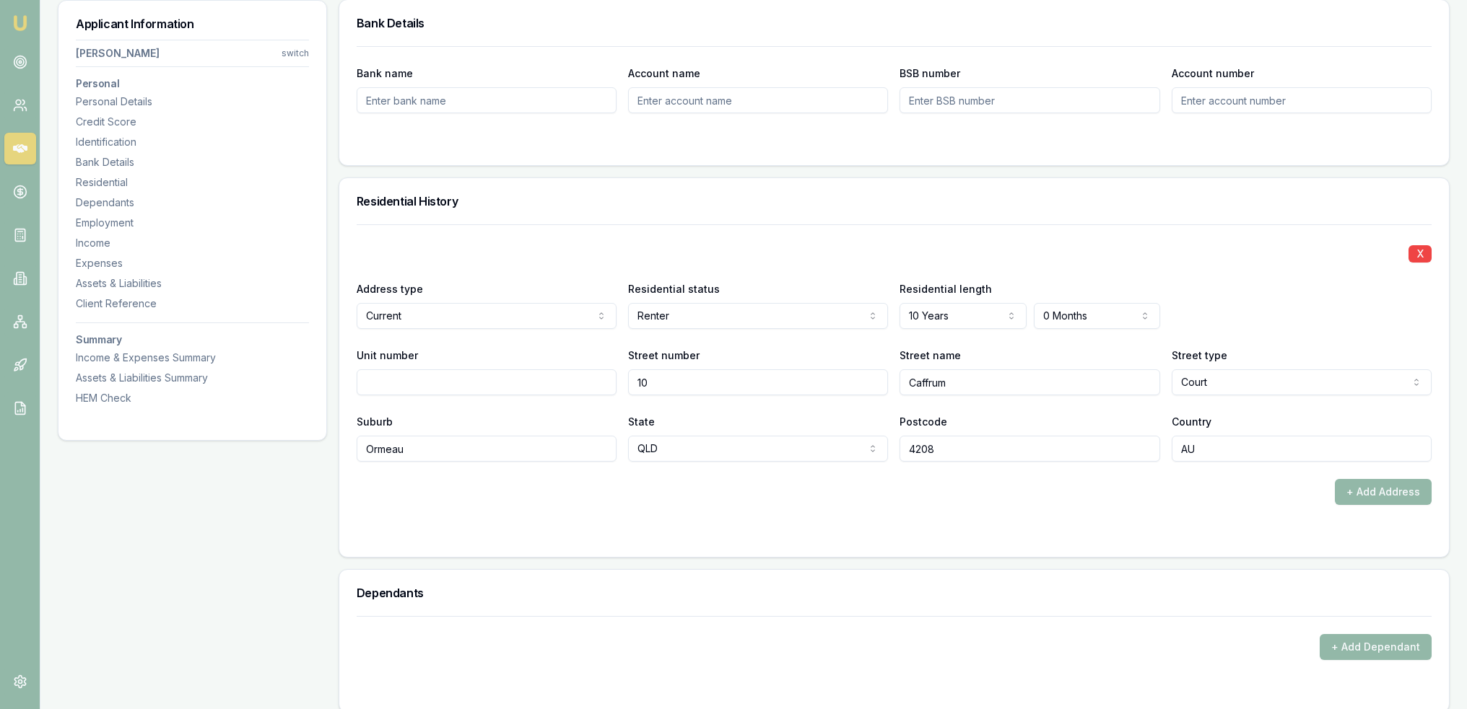
click at [1035, 507] on form "X Address type Current Current Previous Residential status Renter Owner with mo…" at bounding box center [894, 381] width 1075 height 315
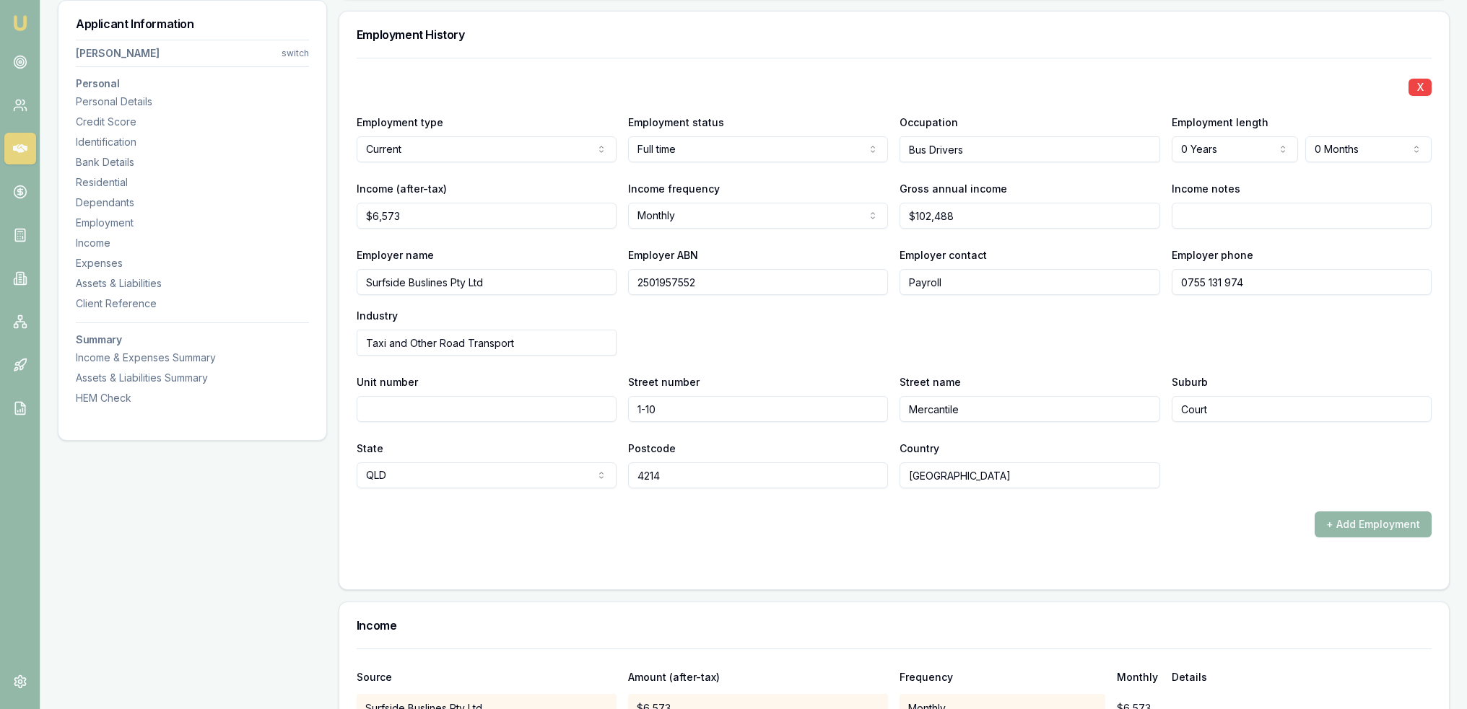
scroll to position [1931, 0]
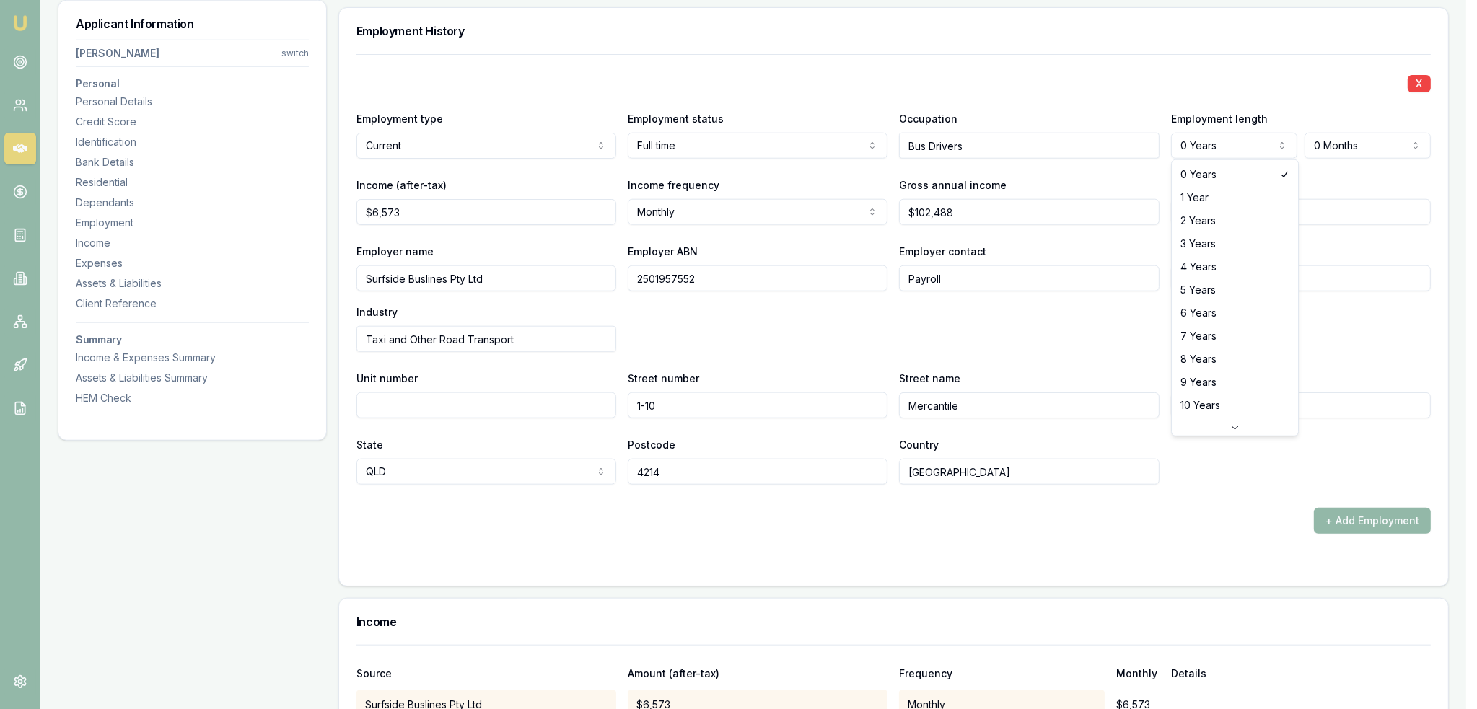
select select "2"
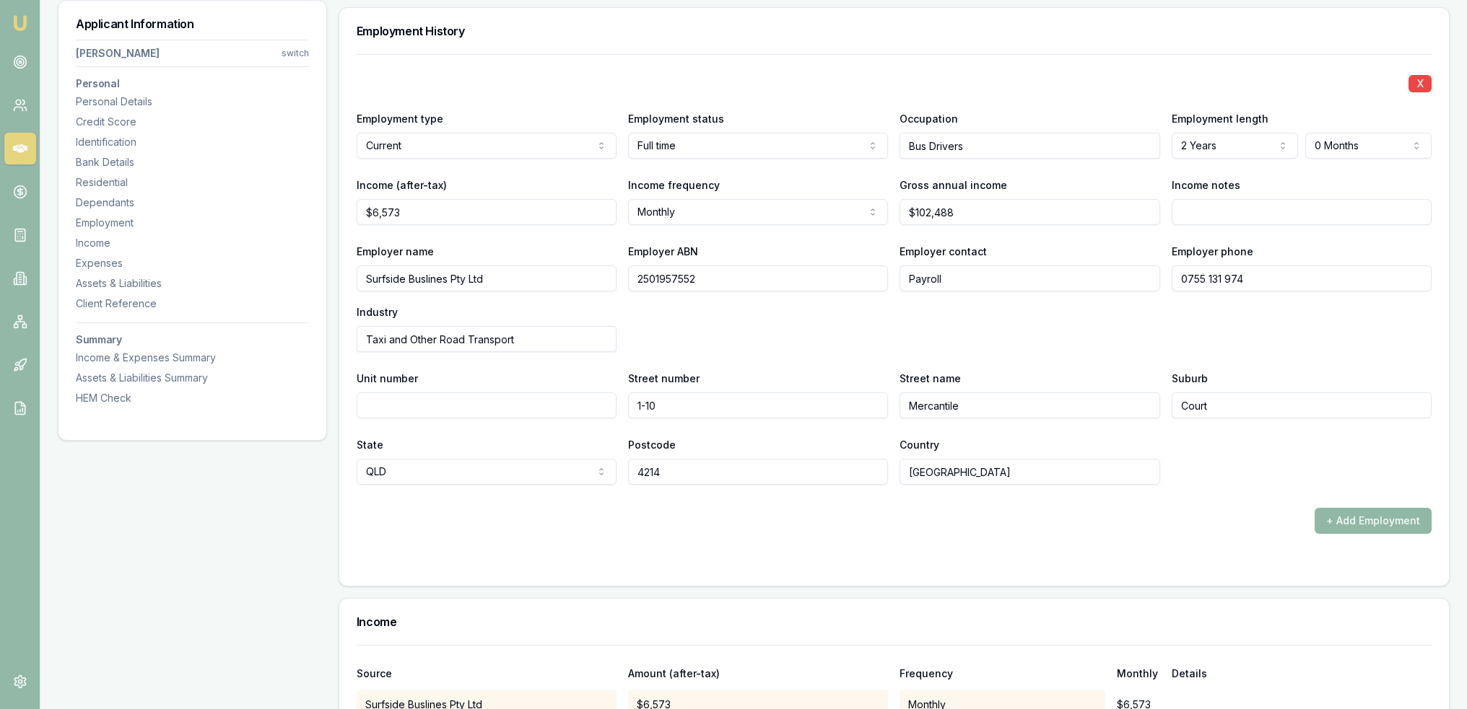
click at [1366, 523] on button "+ Add Employment" at bounding box center [1372, 521] width 117 height 26
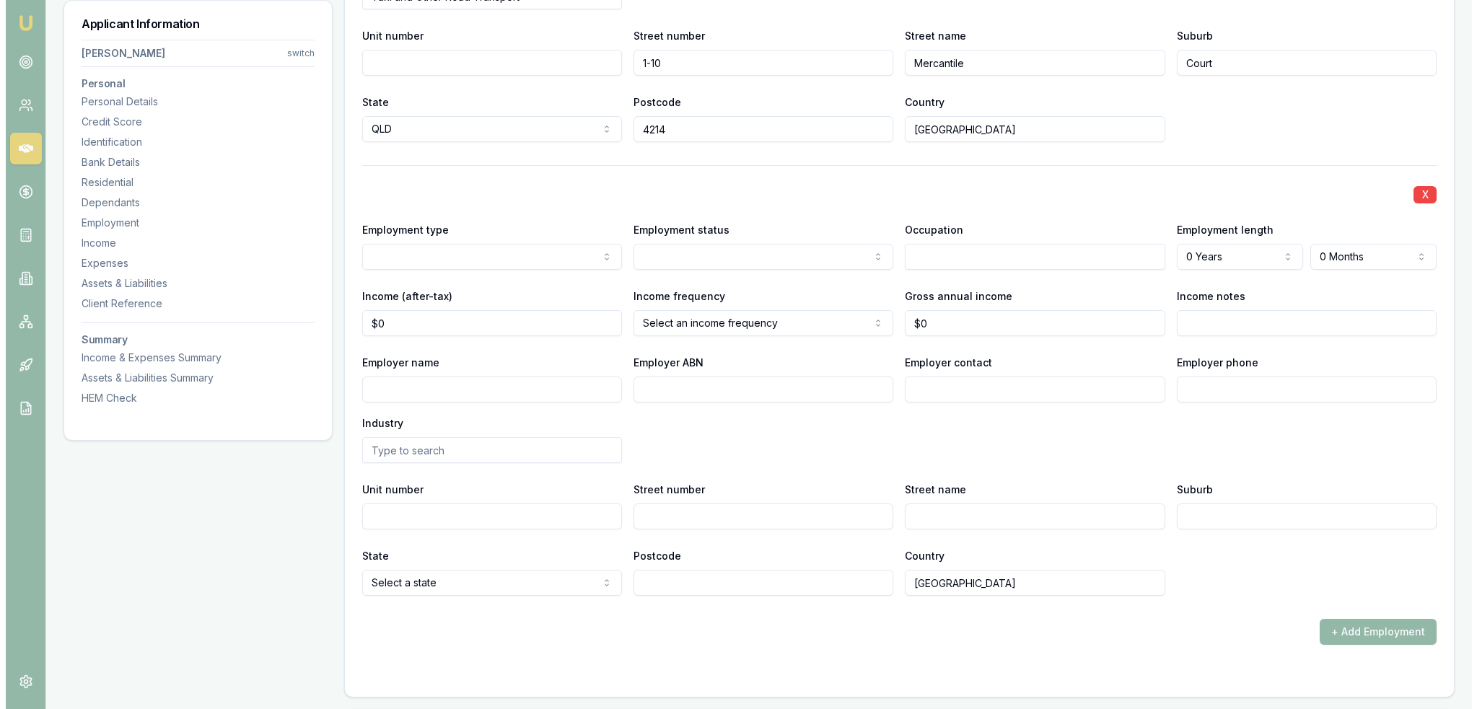
scroll to position [2292, 0]
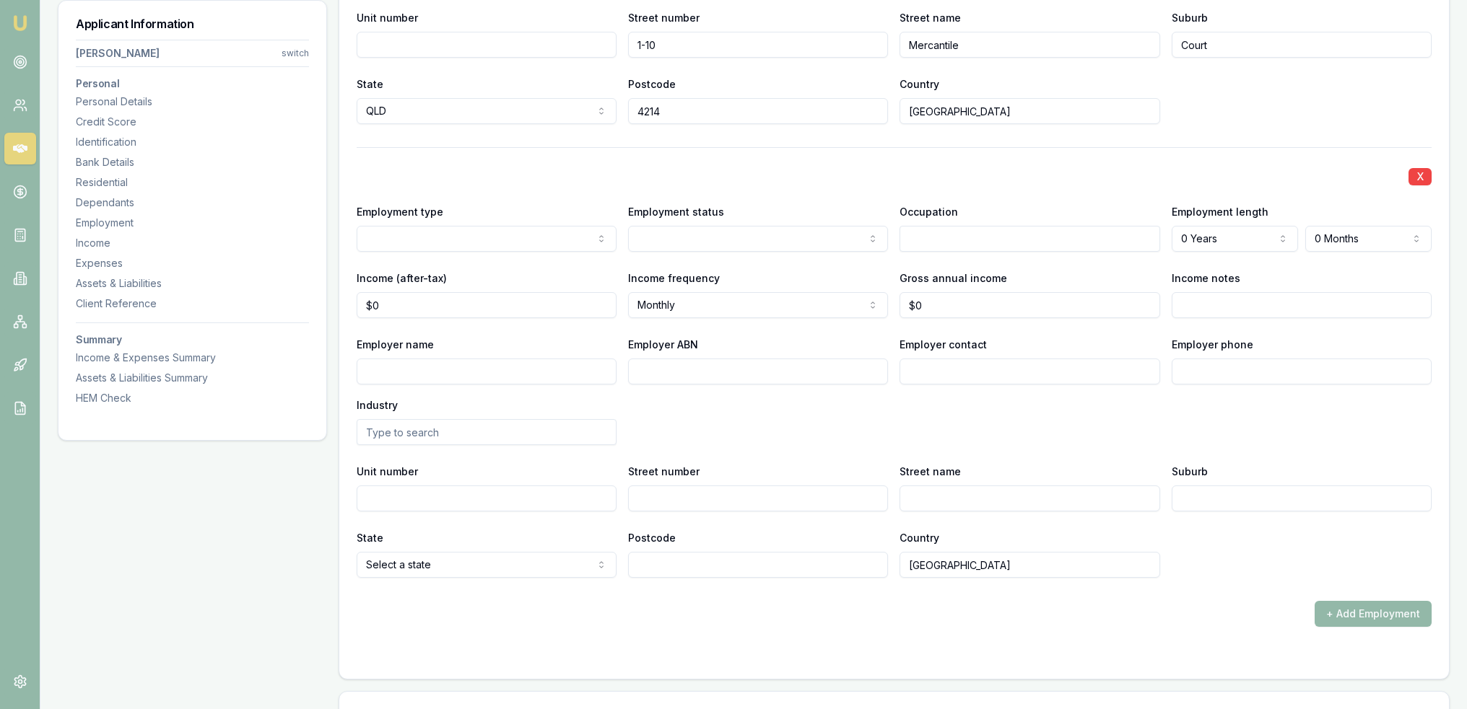
click at [442, 375] on input "Employer name" at bounding box center [487, 372] width 260 height 26
type input "Beenleigh Senior Citizen"
click at [920, 236] on input "text" at bounding box center [1029, 239] width 260 height 26
type input "Admin Co-ordinator"
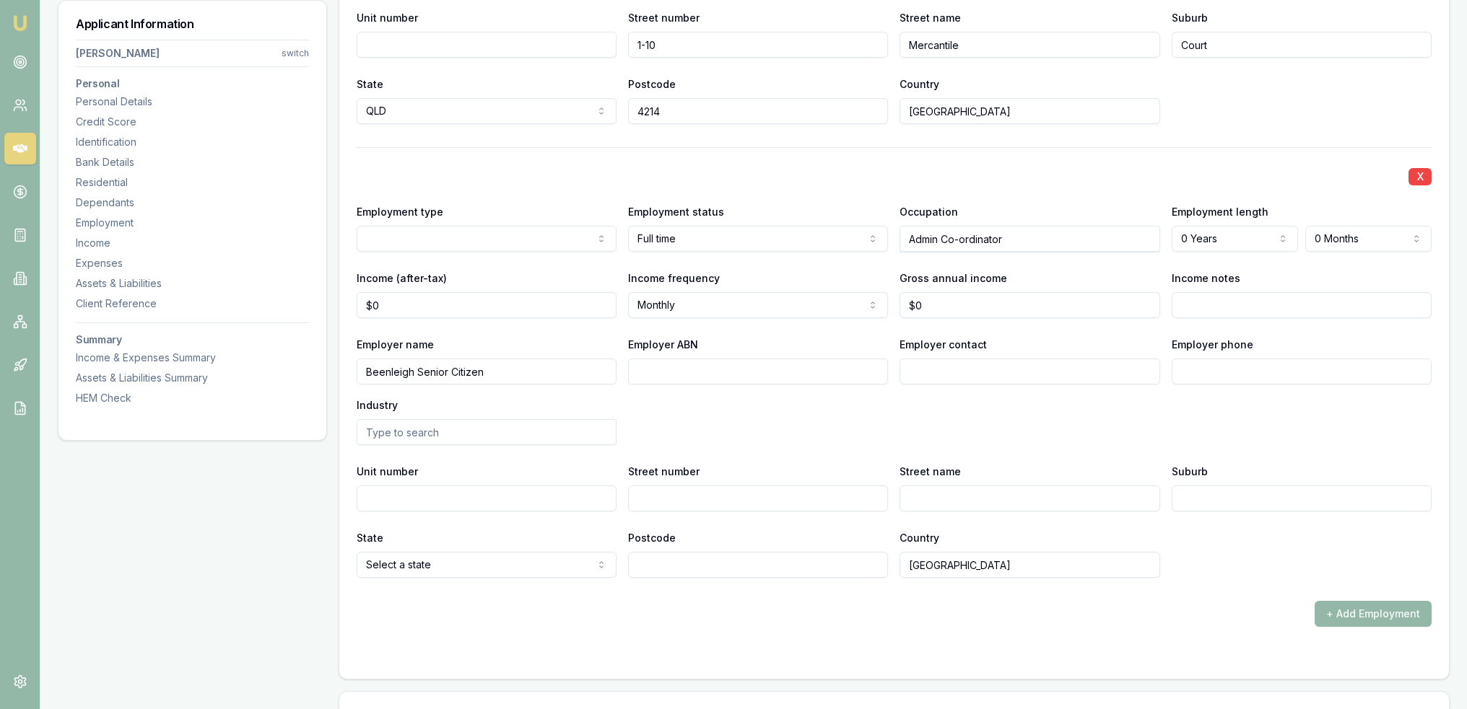
drag, startPoint x: 447, startPoint y: 268, endPoint x: 570, endPoint y: 265, distance: 123.5
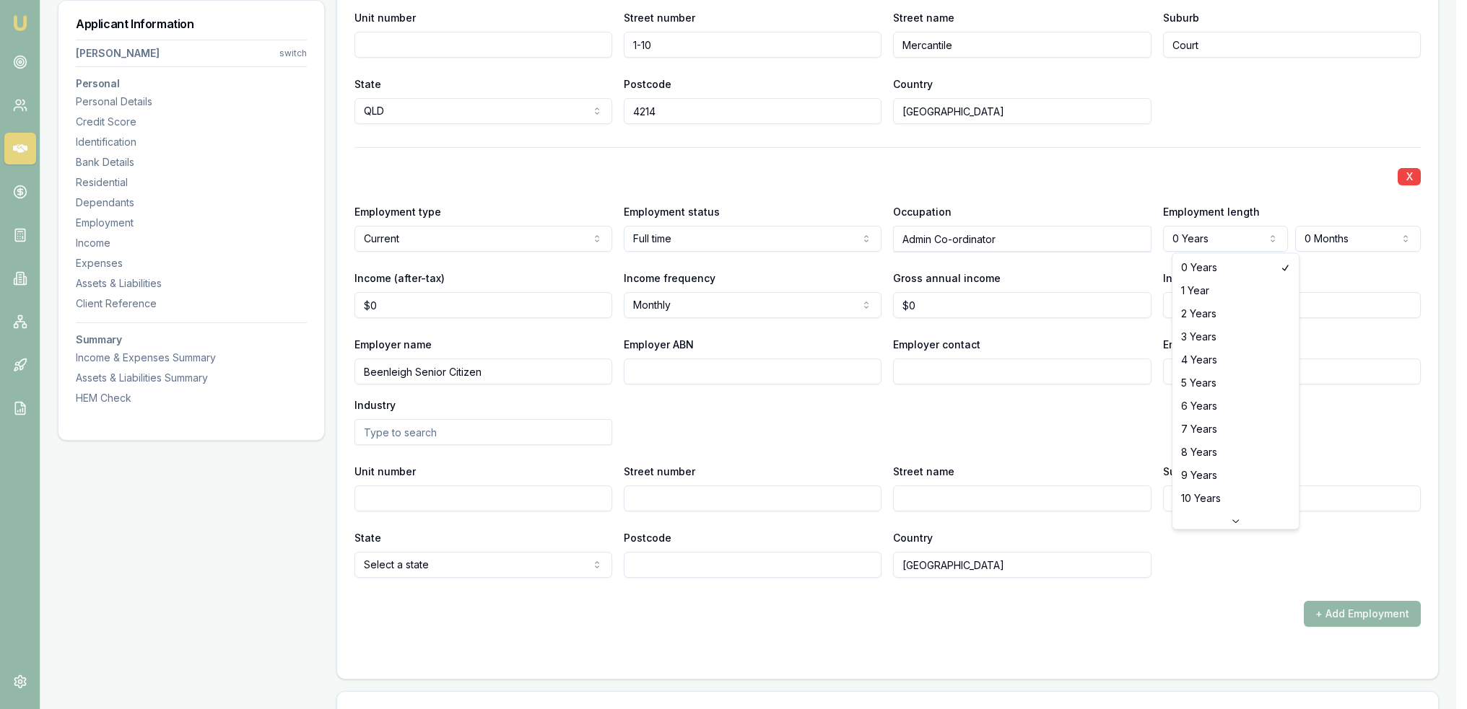
click at [1230, 524] on icon at bounding box center [1235, 520] width 11 height 11
select select "20"
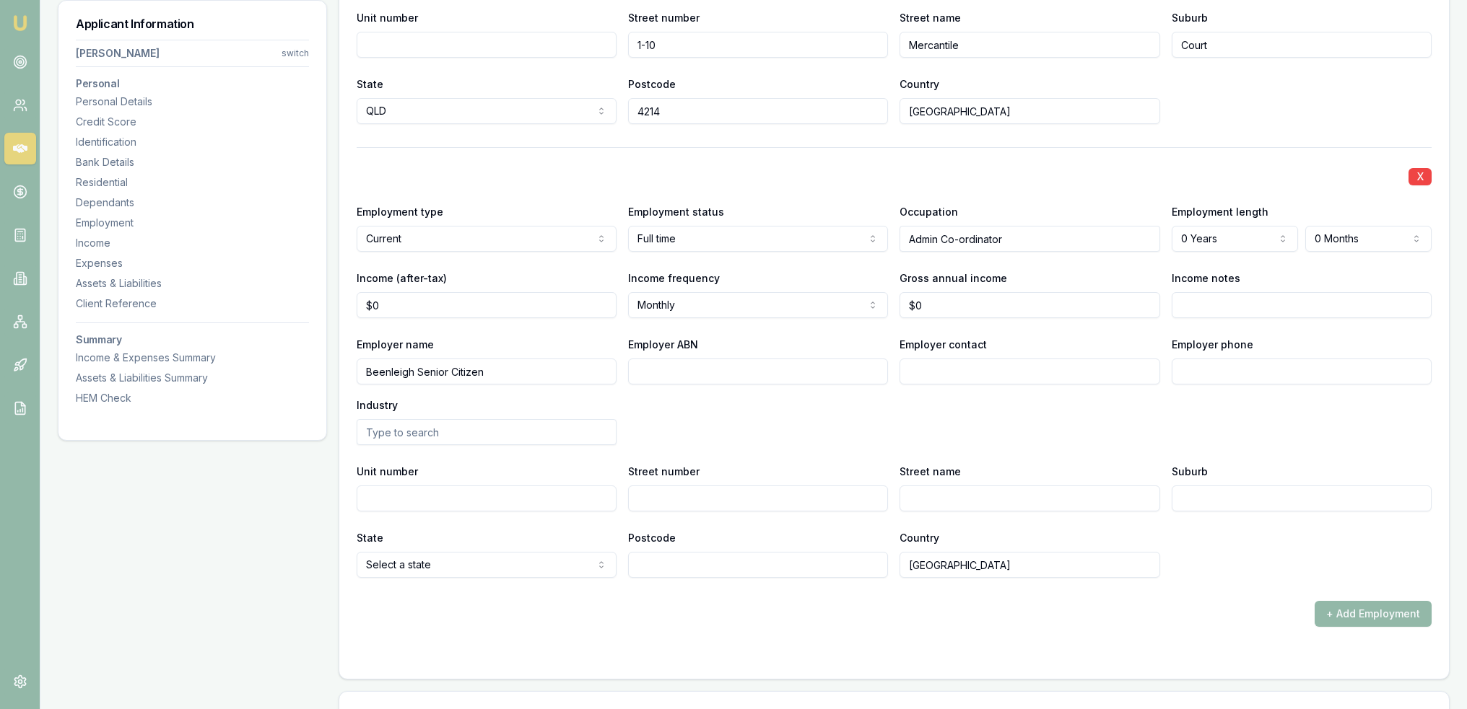
click at [1241, 302] on input "Income notes" at bounding box center [1301, 305] width 260 height 26
type input "Made redundant and was there"
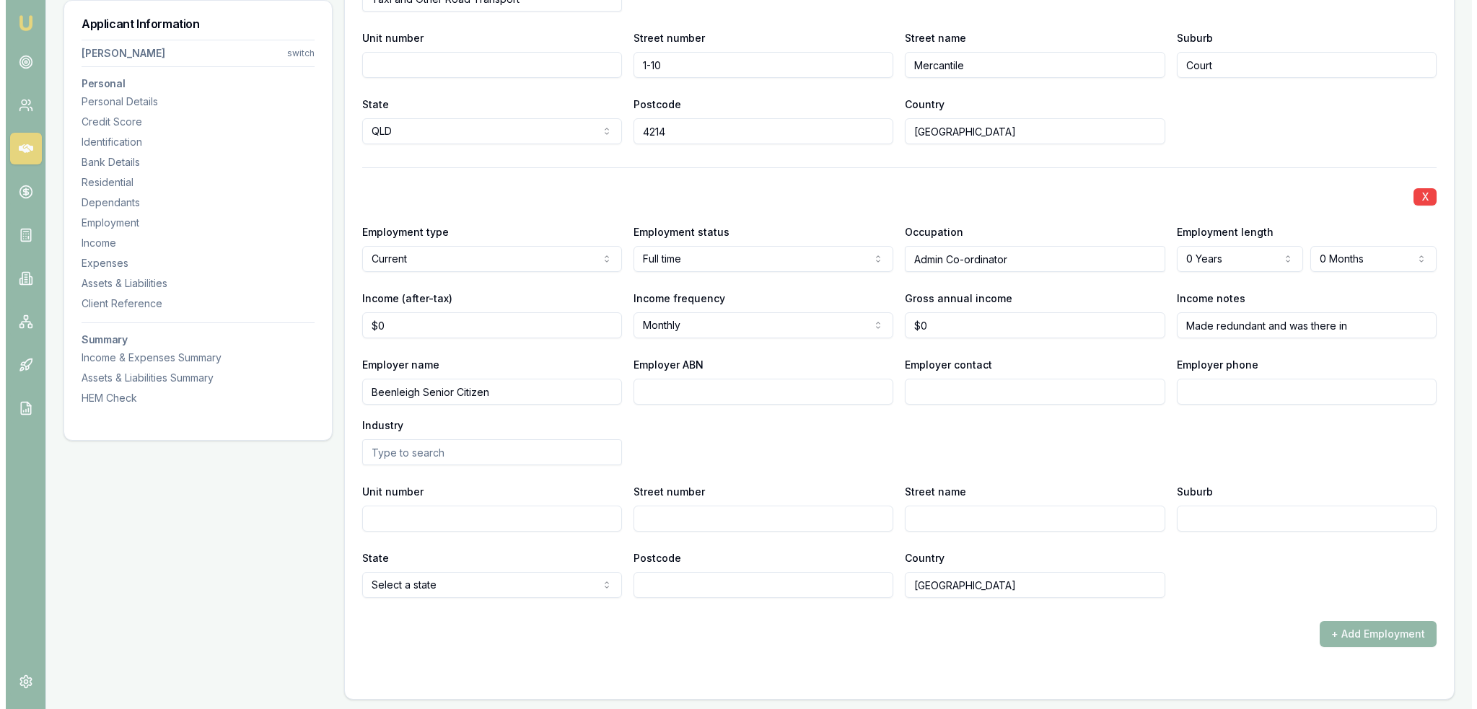
scroll to position [2283, 0]
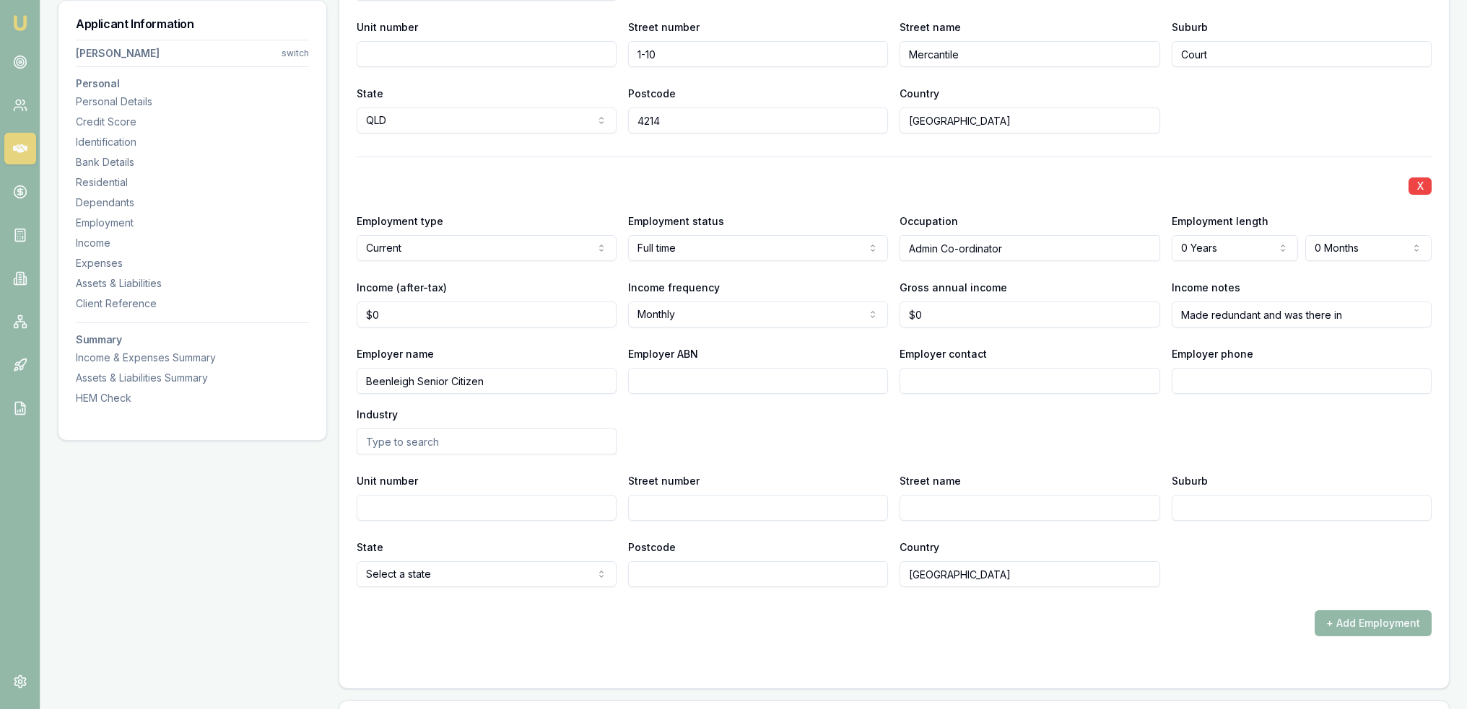
click at [1363, 320] on input "Made redundant and was there in" at bounding box center [1301, 315] width 260 height 26
type input "Made redundant and was there for 22 years"
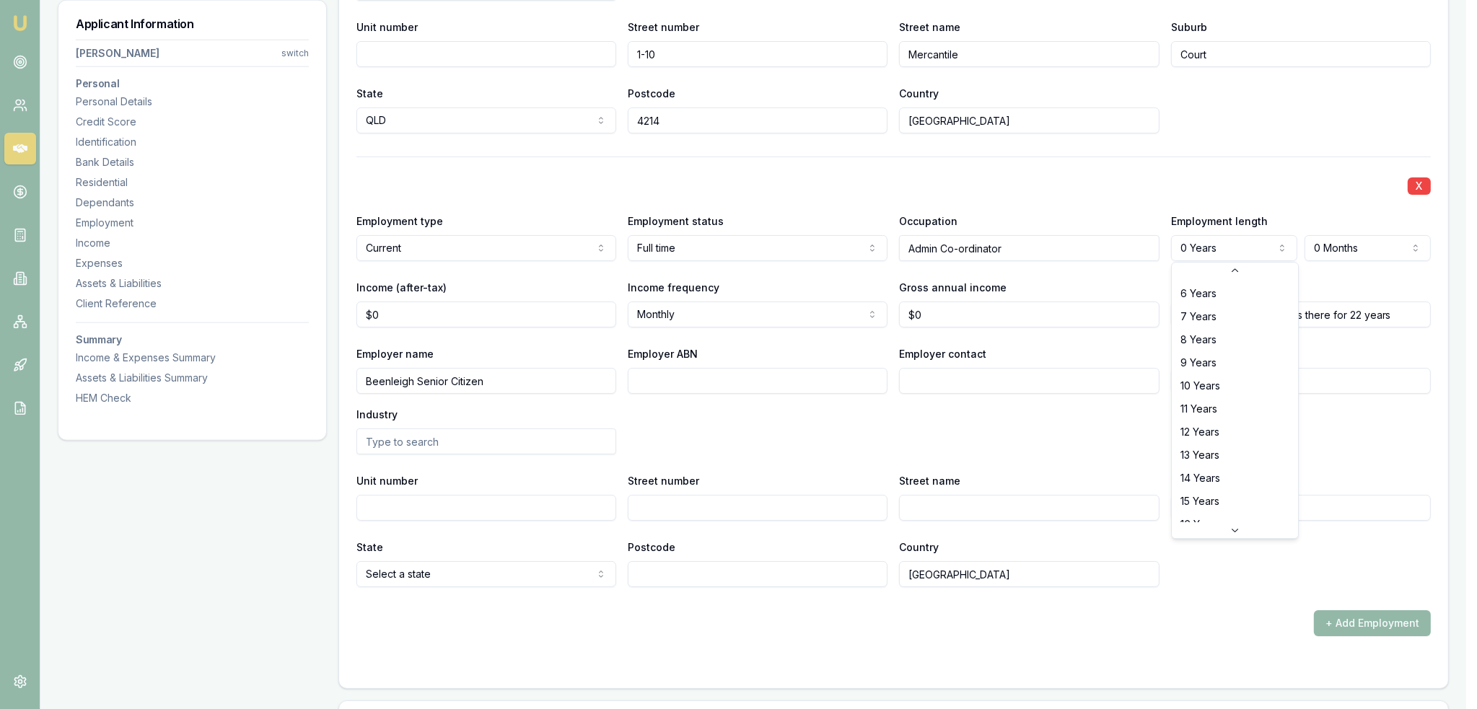
click at [1233, 528] on icon at bounding box center [1235, 530] width 11 height 11
select select "20"
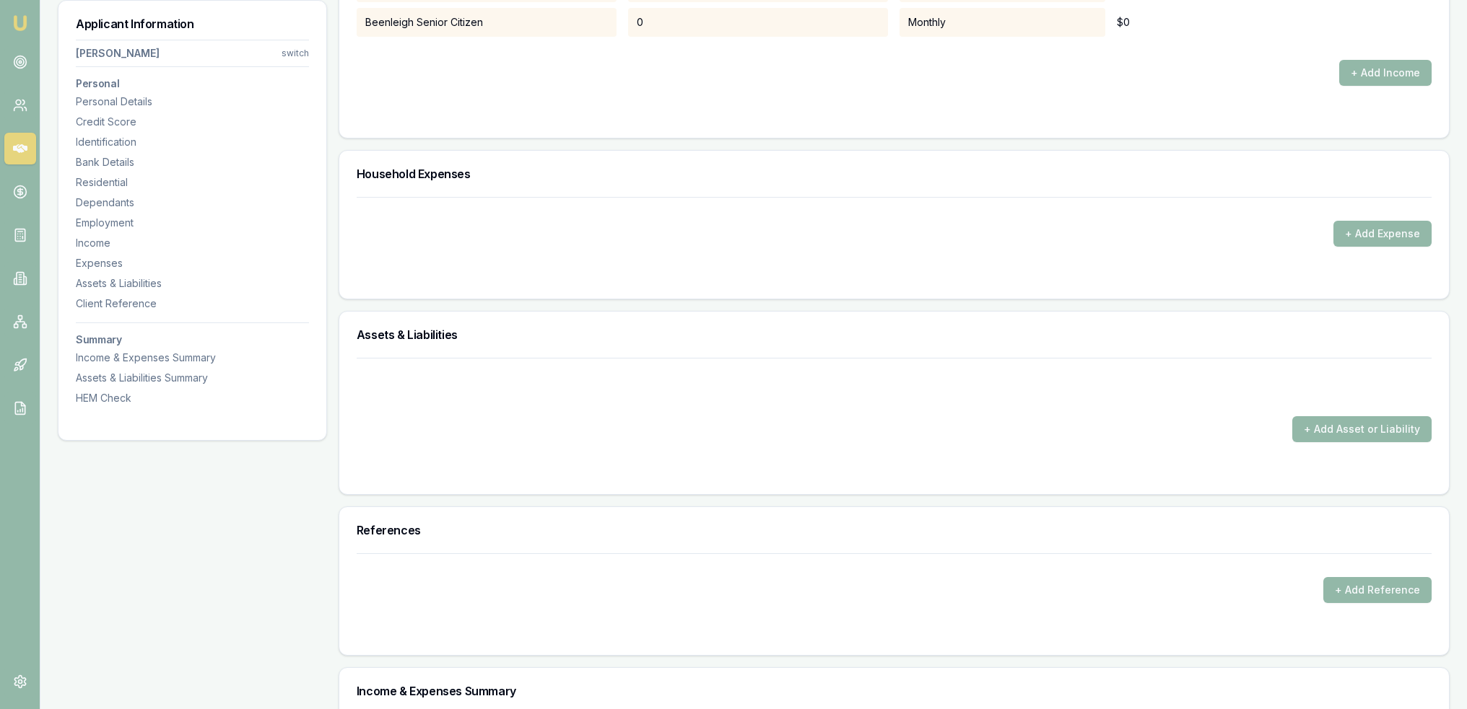
scroll to position [3110, 0]
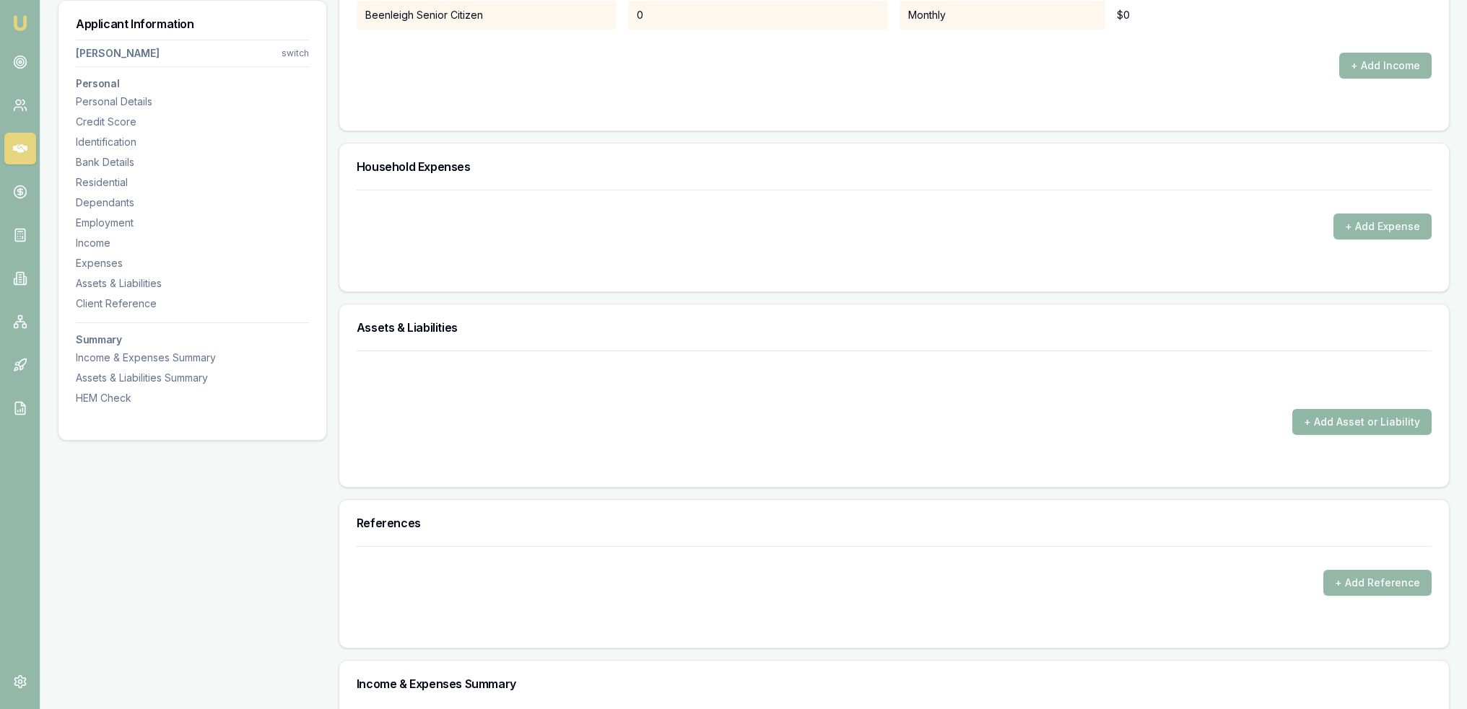
click at [1363, 411] on button "+ Add Asset or Liability" at bounding box center [1361, 422] width 139 height 26
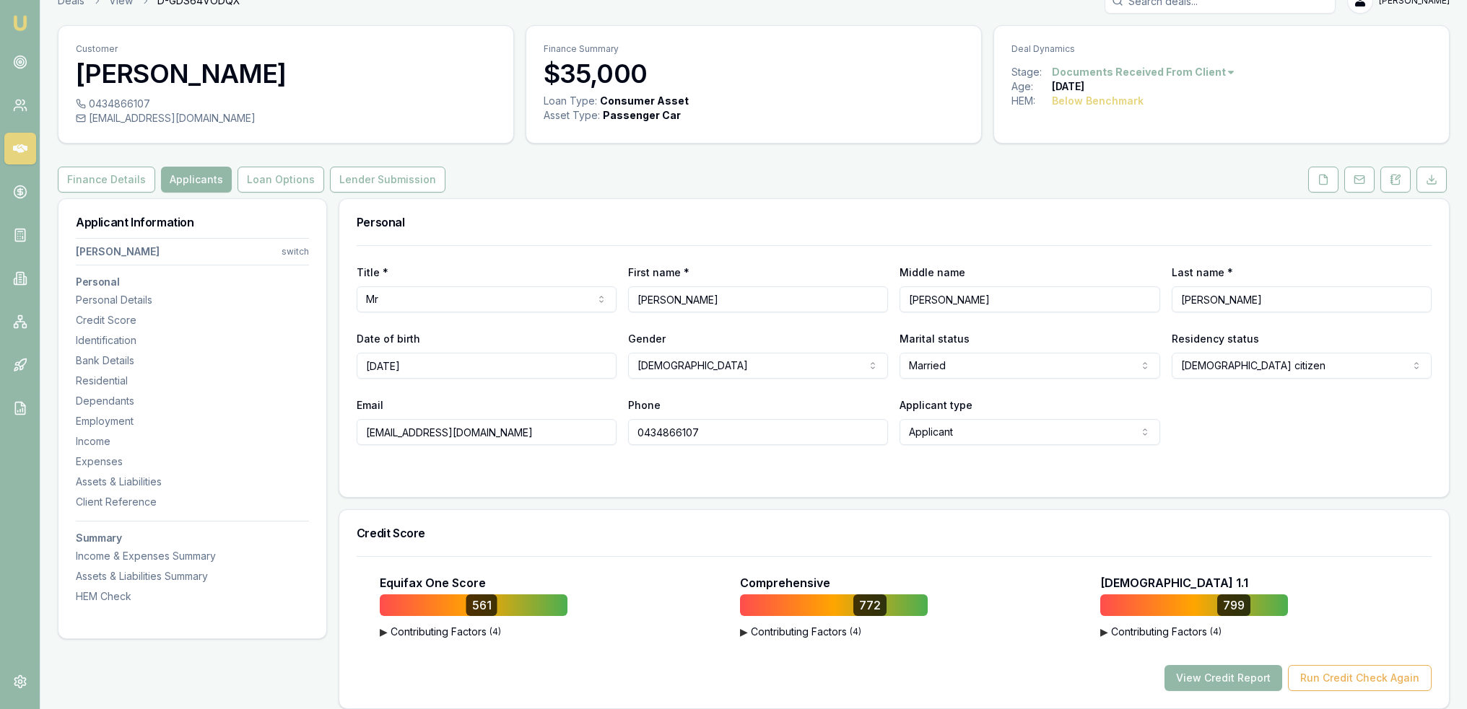
scroll to position [0, 0]
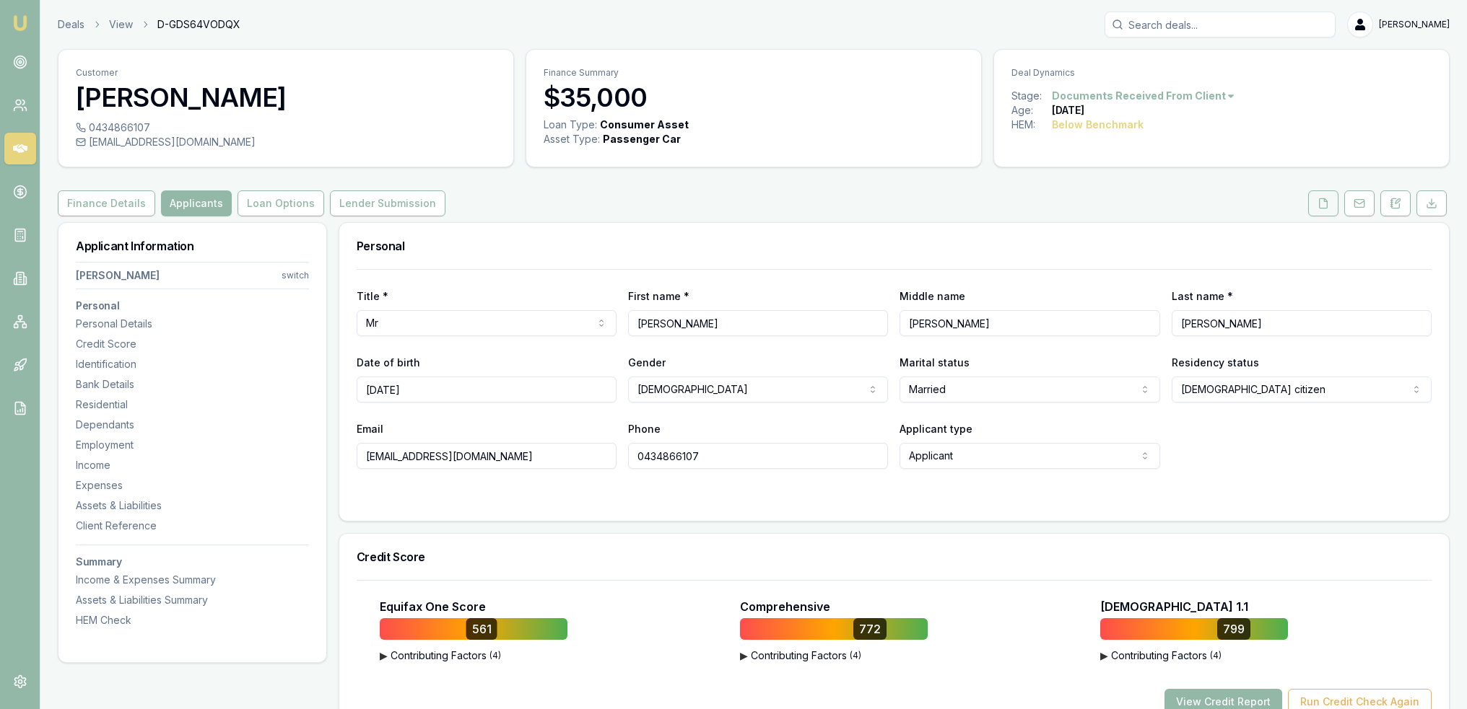
click at [1321, 209] on icon at bounding box center [1323, 204] width 12 height 12
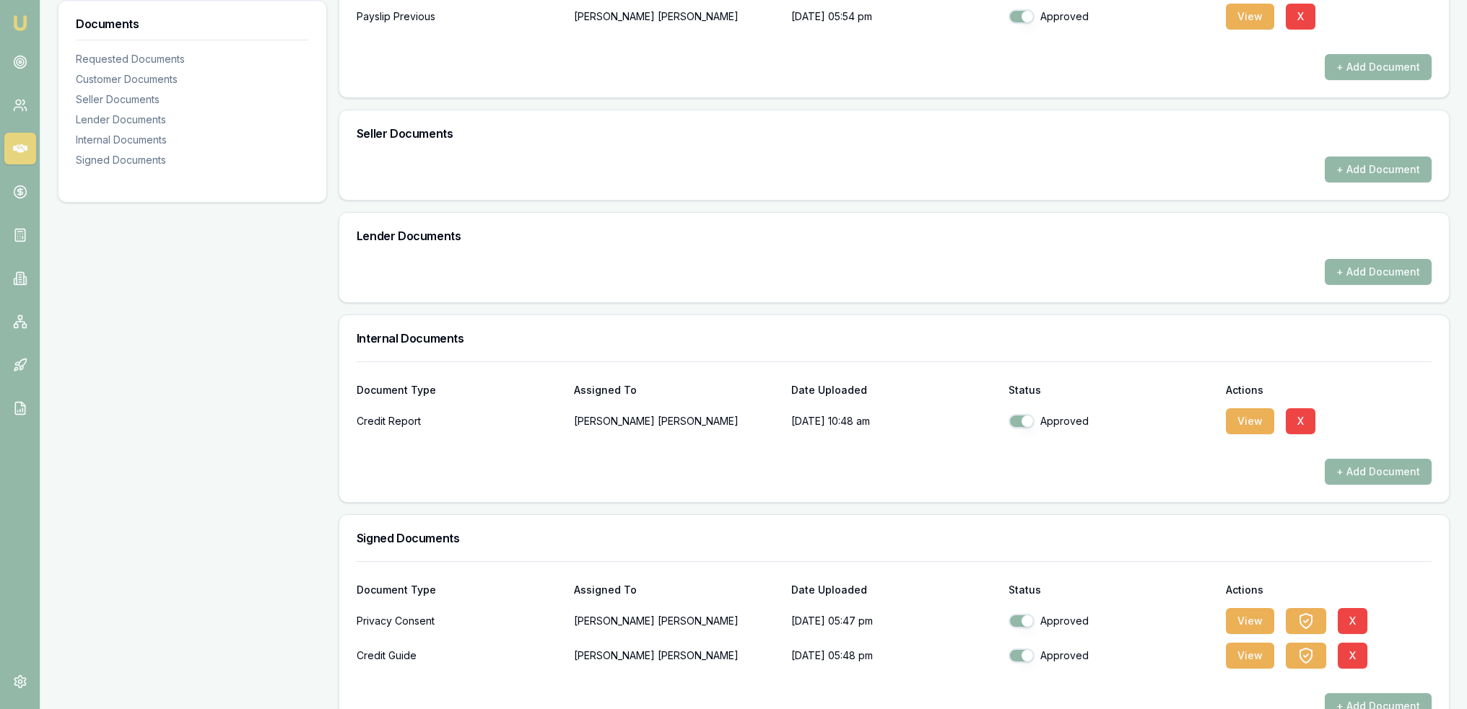
scroll to position [620, 0]
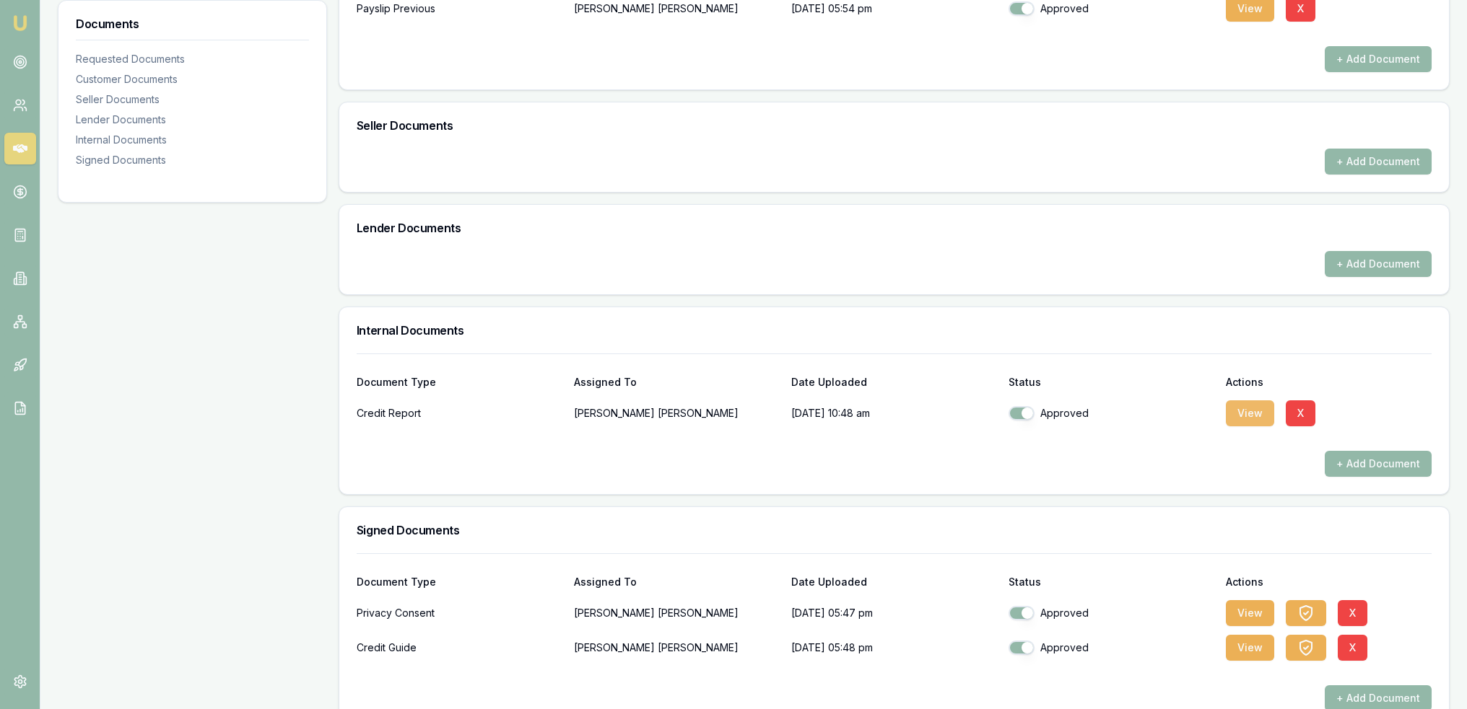
click at [1244, 413] on button "View" at bounding box center [1249, 414] width 48 height 26
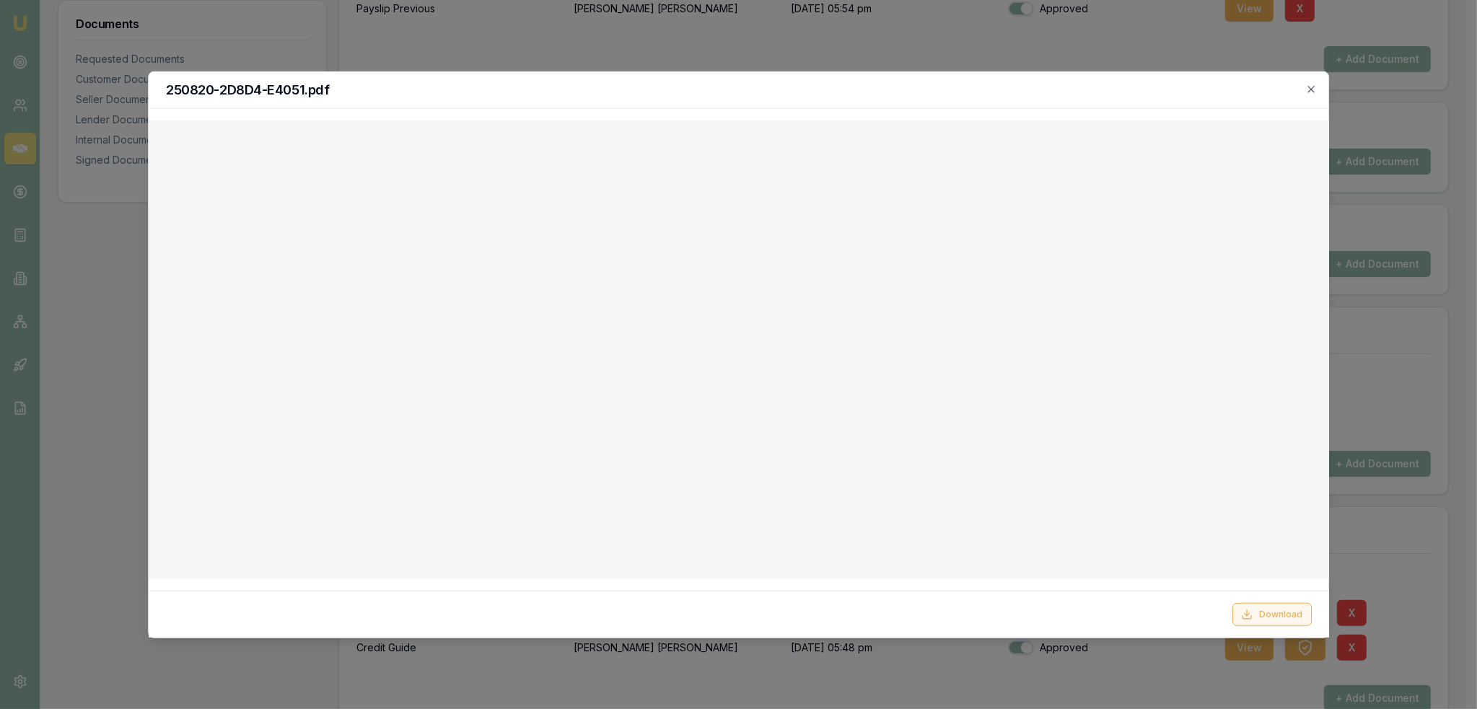
click at [1273, 611] on button "Download" at bounding box center [1271, 614] width 79 height 23
click at [1311, 86] on icon "button" at bounding box center [1312, 89] width 12 height 12
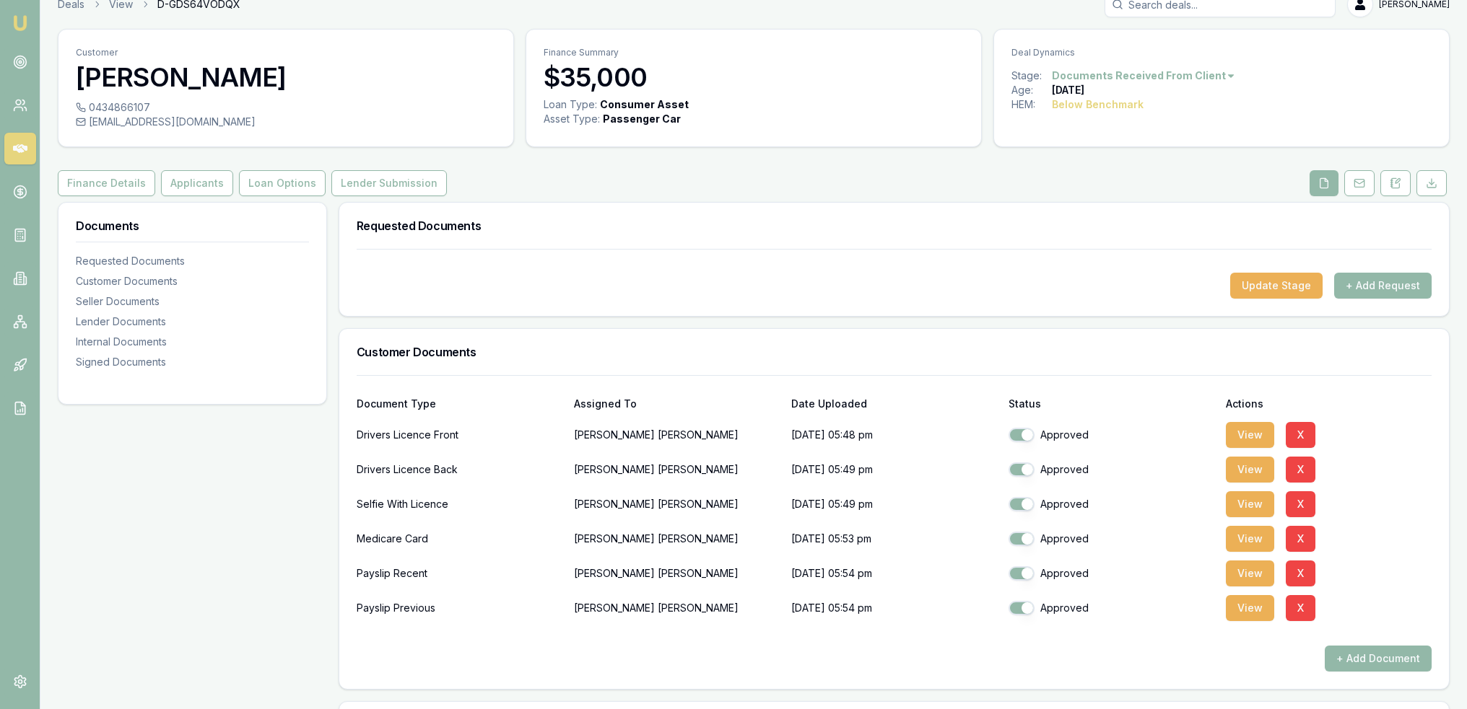
scroll to position [0, 0]
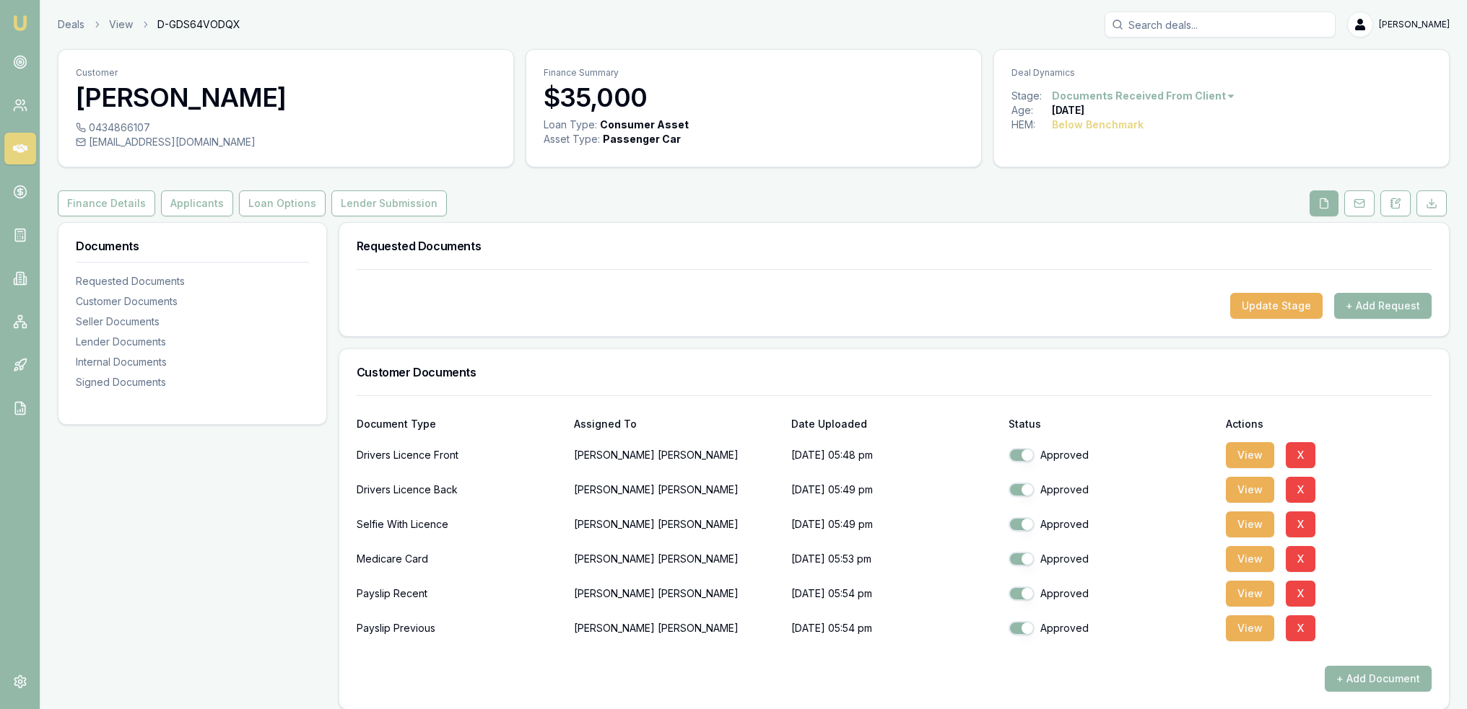
drag, startPoint x: 202, startPoint y: 201, endPoint x: 760, endPoint y: 244, distance: 559.5
click at [202, 201] on button "Applicants" at bounding box center [197, 204] width 72 height 26
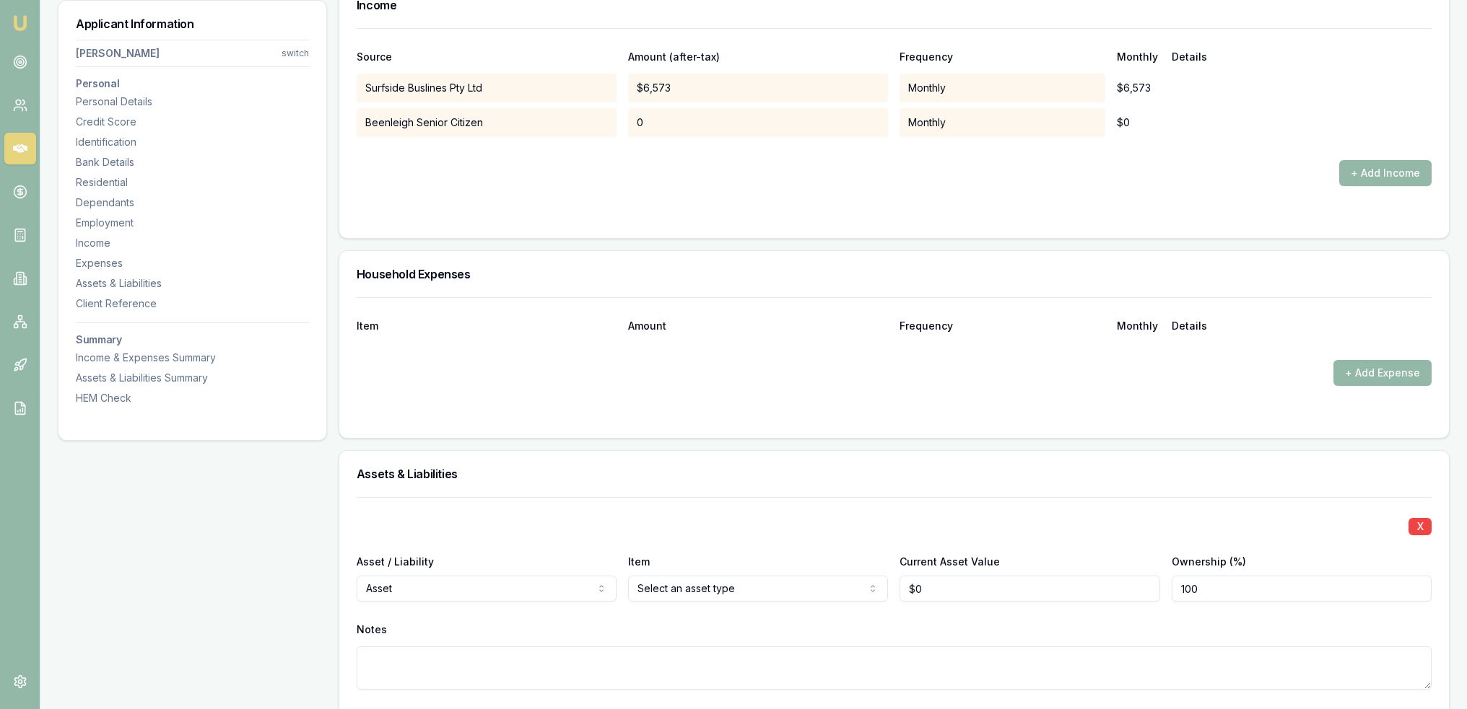
scroll to position [3006, 0]
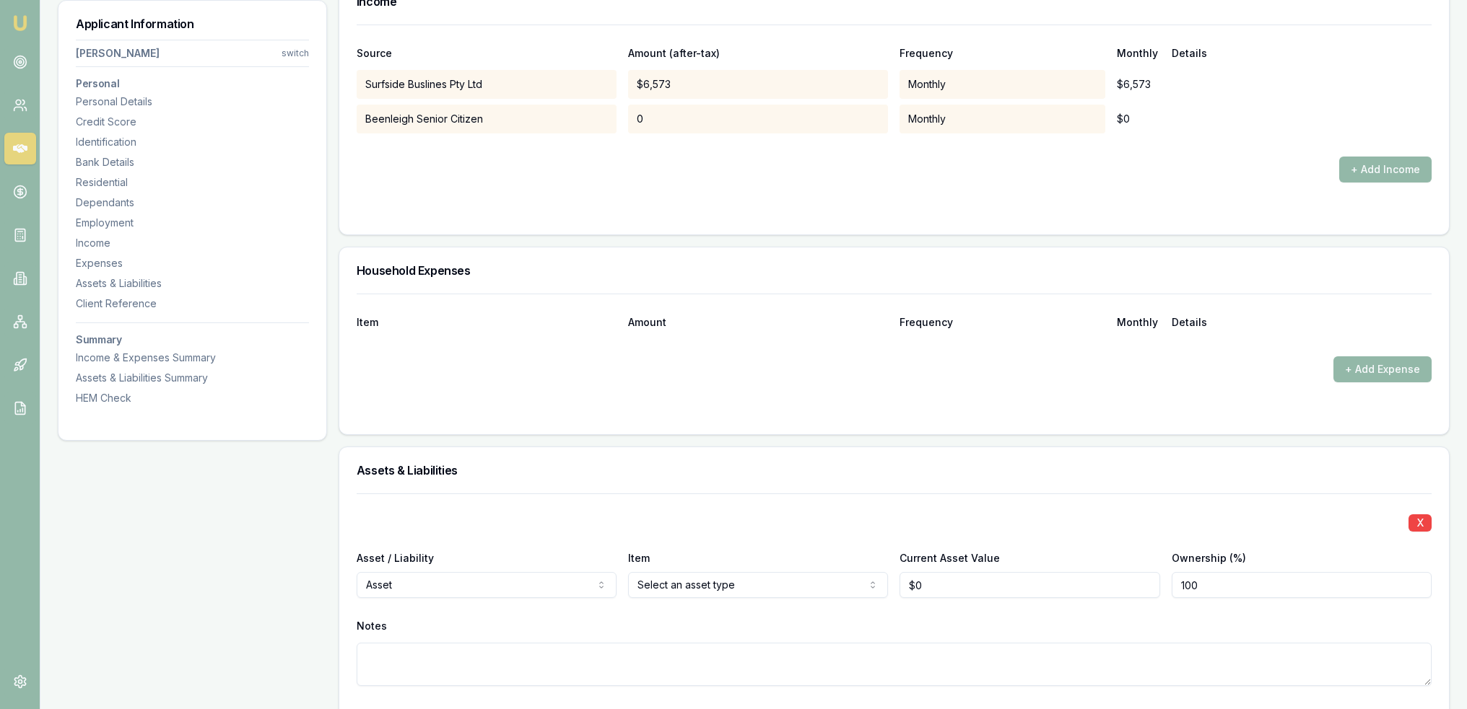
drag, startPoint x: 1385, startPoint y: 366, endPoint x: 1285, endPoint y: 392, distance: 103.6
click at [1385, 365] on button "+ Add Expense" at bounding box center [1382, 370] width 98 height 26
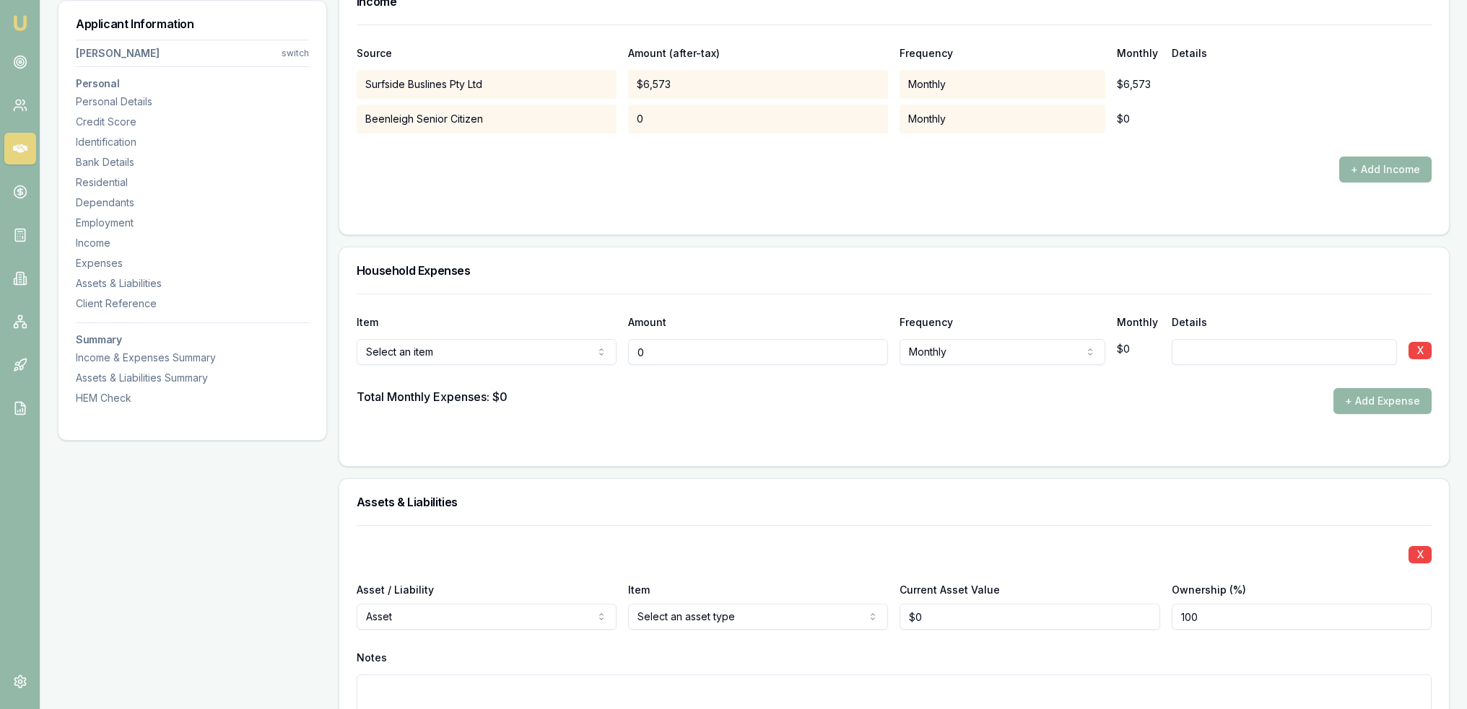
type input "0"
click at [665, 339] on input "0" at bounding box center [758, 352] width 260 height 26
type input "0"
drag, startPoint x: 670, startPoint y: 351, endPoint x: 624, endPoint y: 349, distance: 45.5
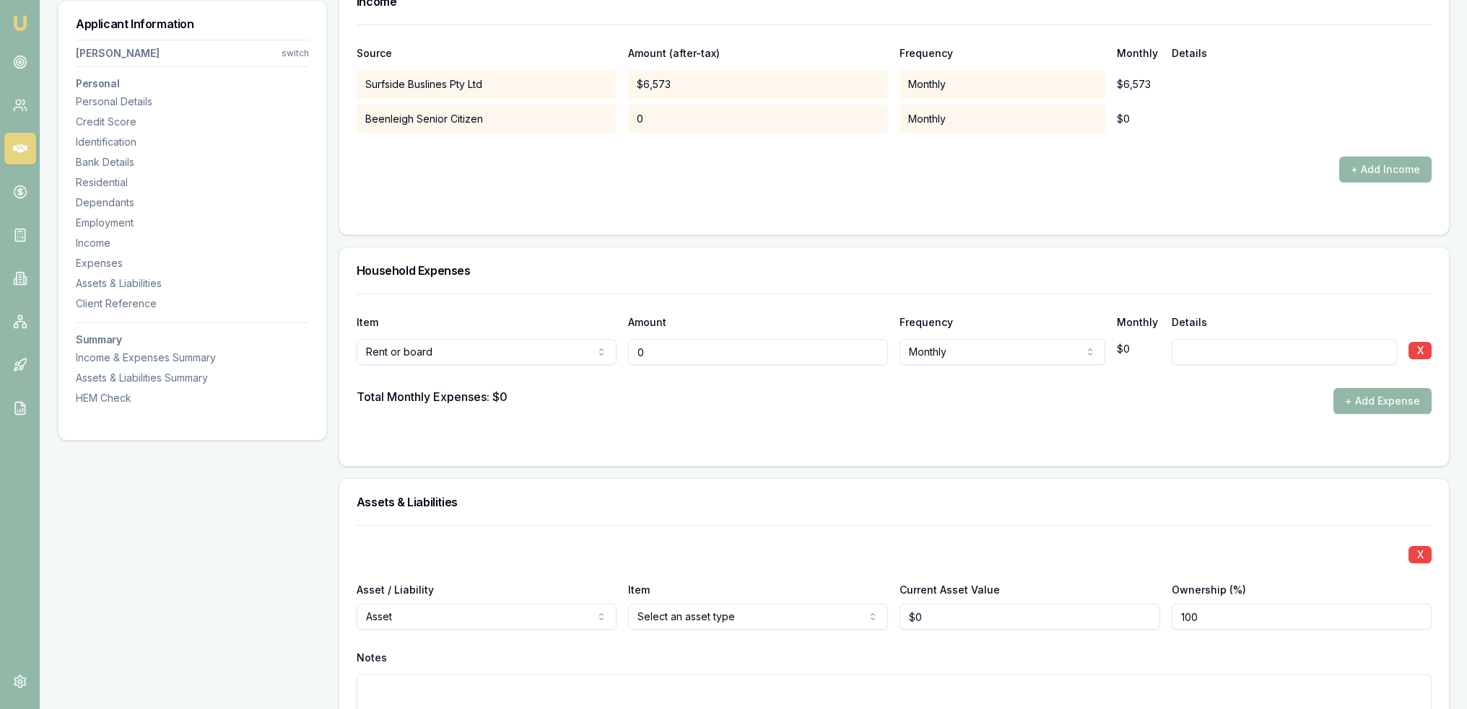
click at [625, 349] on div "Rent or board Rent or board Food and groceries Utilities Insurance Transport He…" at bounding box center [894, 349] width 1075 height 32
click at [646, 354] on input "0" at bounding box center [758, 352] width 260 height 26
type input "$0"
click at [1201, 350] on input at bounding box center [1283, 352] width 225 height 26
type input "4 people on the lease"
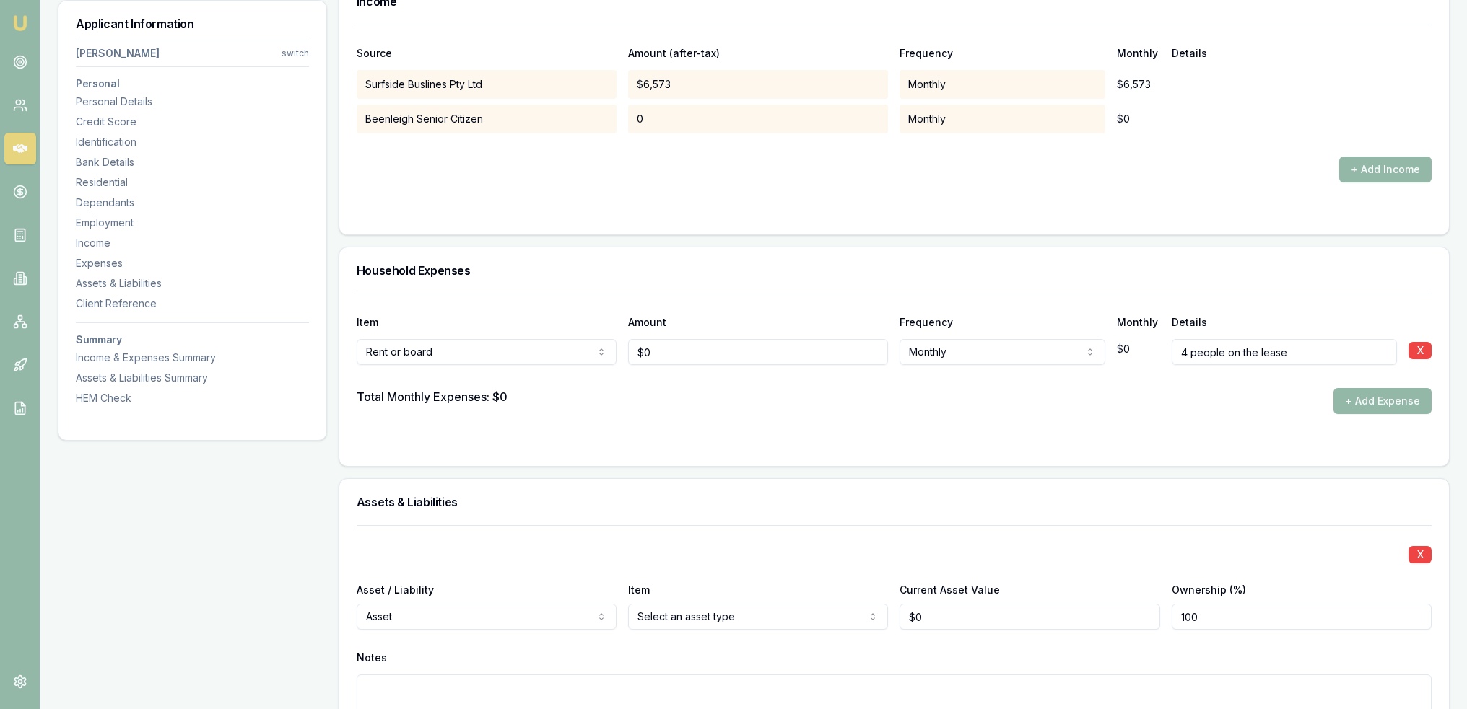
click at [1337, 353] on input "4 people on the lease" at bounding box center [1283, 352] width 225 height 26
type input "4 people on the lease $800/w divided 4."
type input "0"
click at [647, 349] on input "0" at bounding box center [758, 352] width 260 height 26
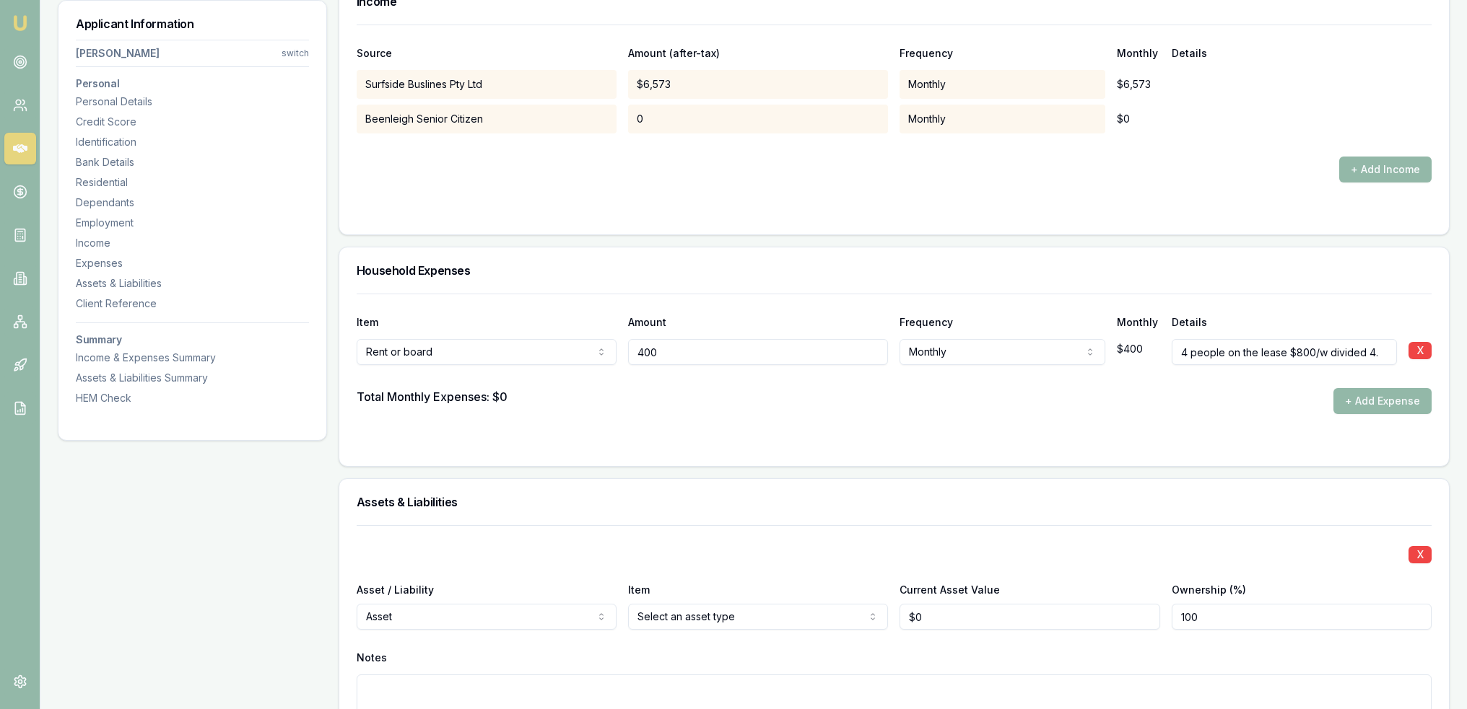
type input "$400"
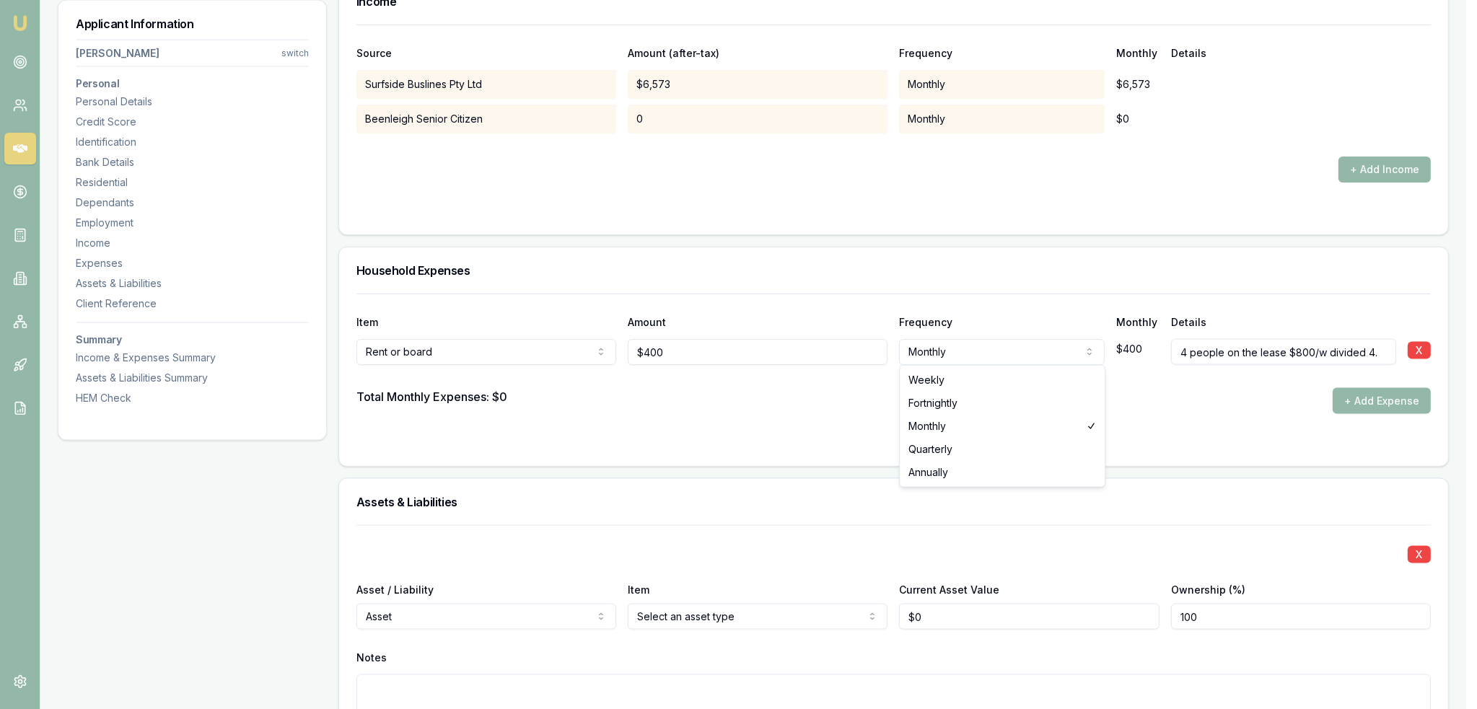
select select "WEEKLY"
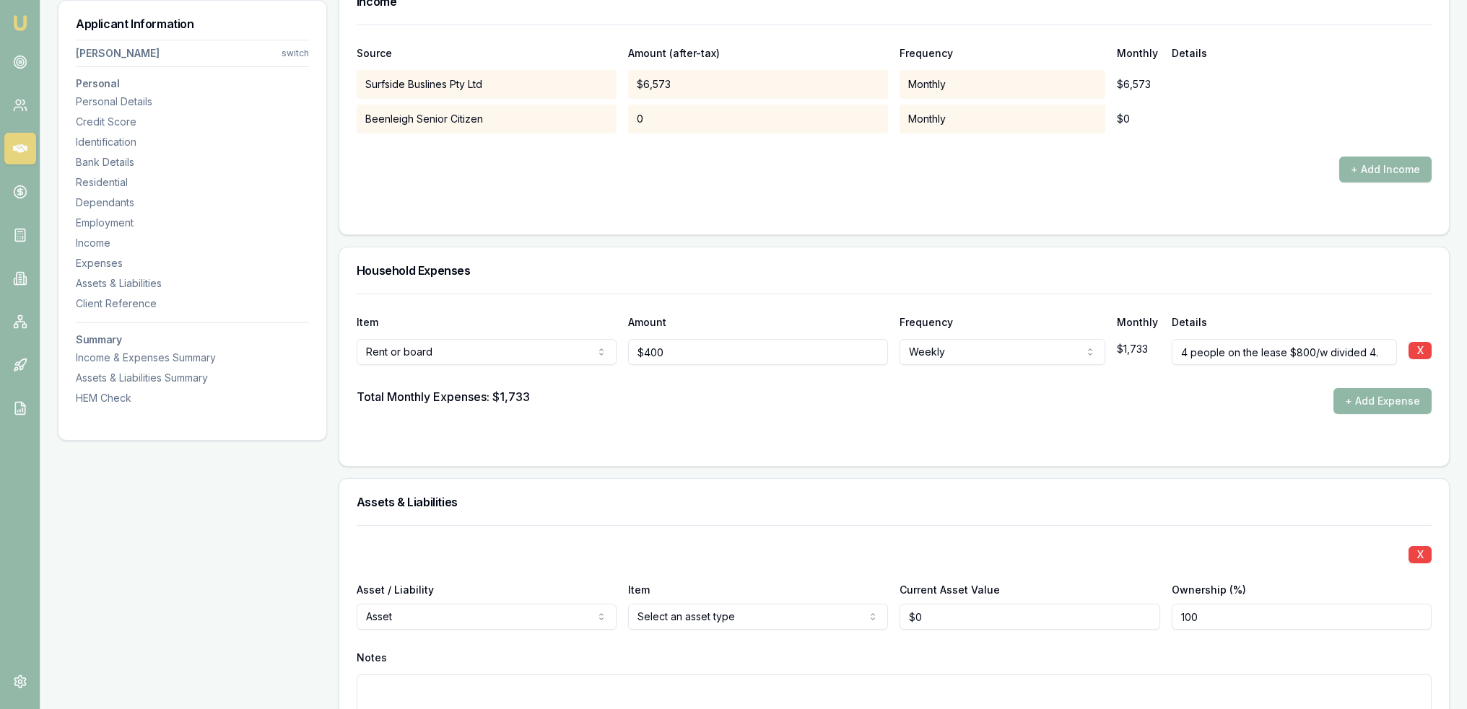
click at [1416, 392] on button "+ Add Expense" at bounding box center [1382, 401] width 98 height 26
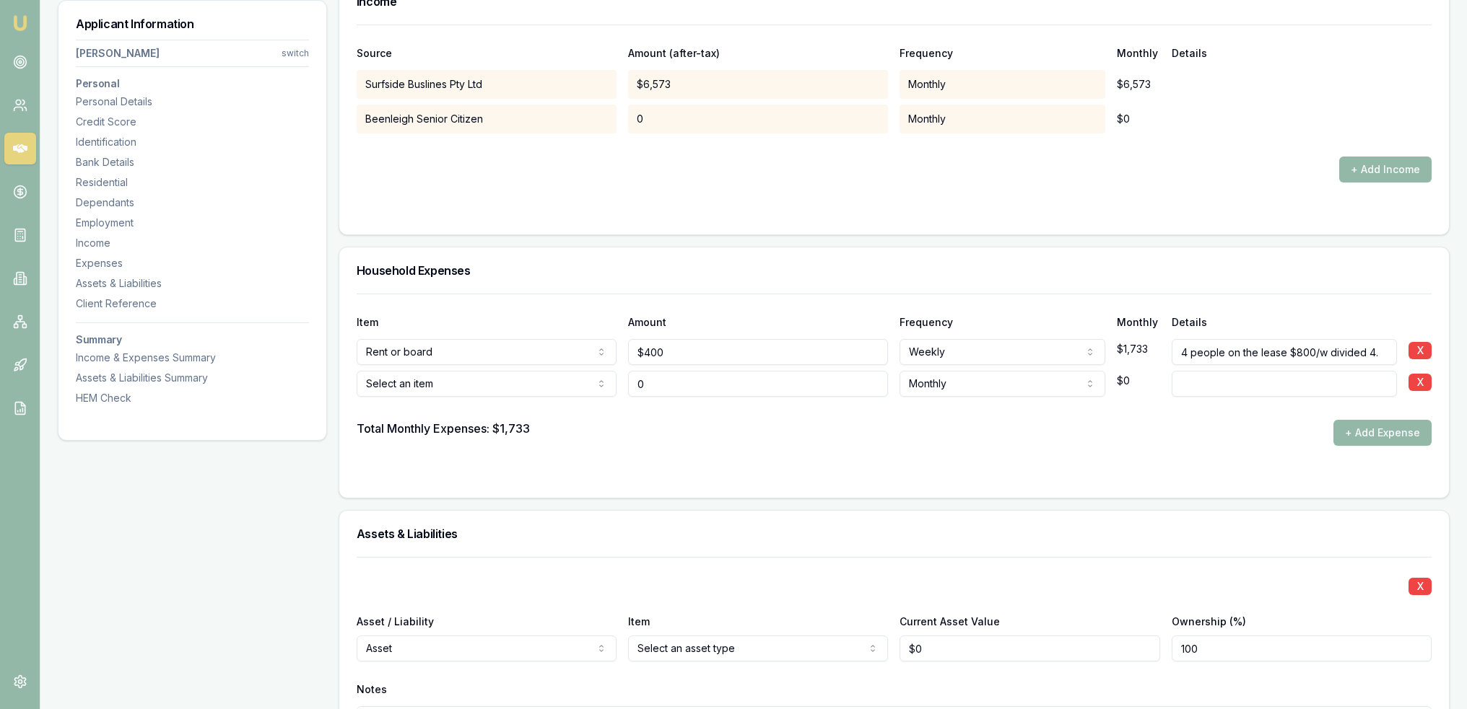
type input "$0"
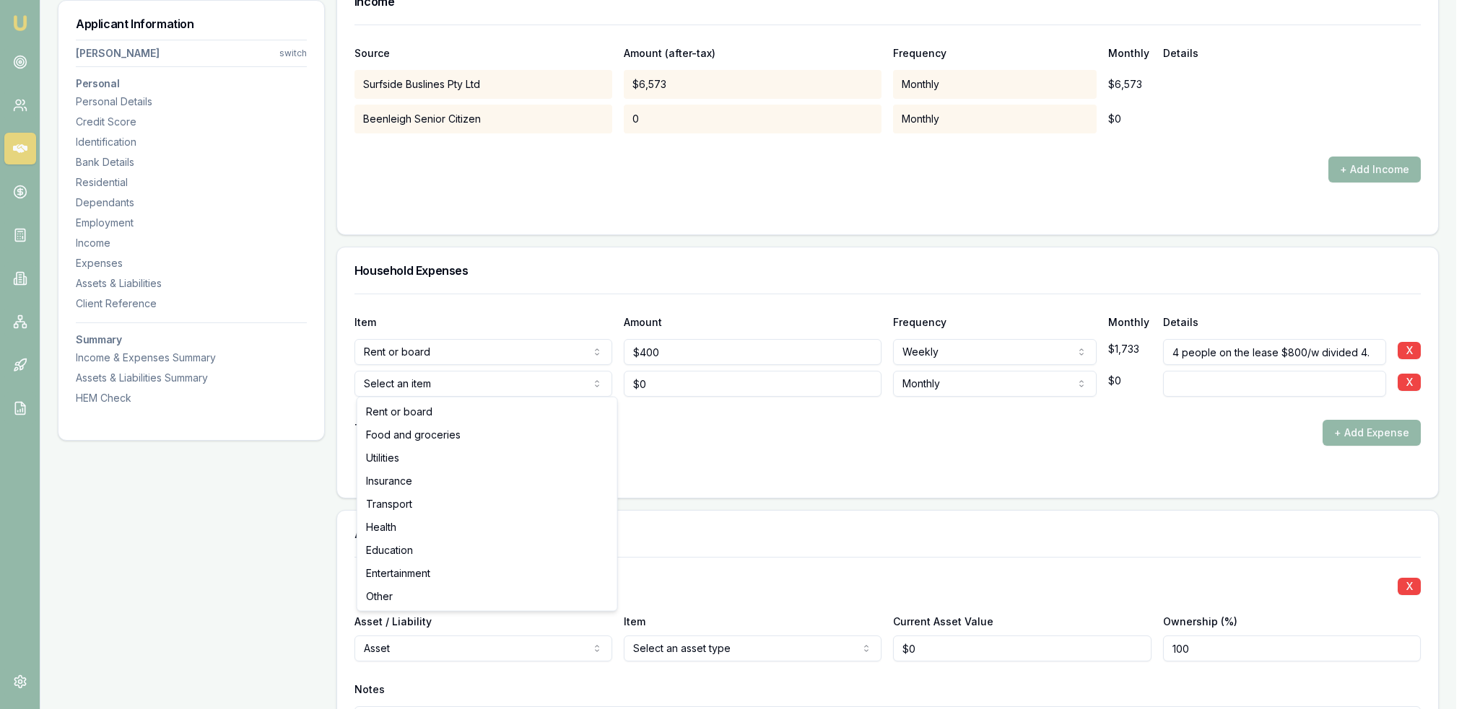
select select "FOOD_AND_GROCERIES"
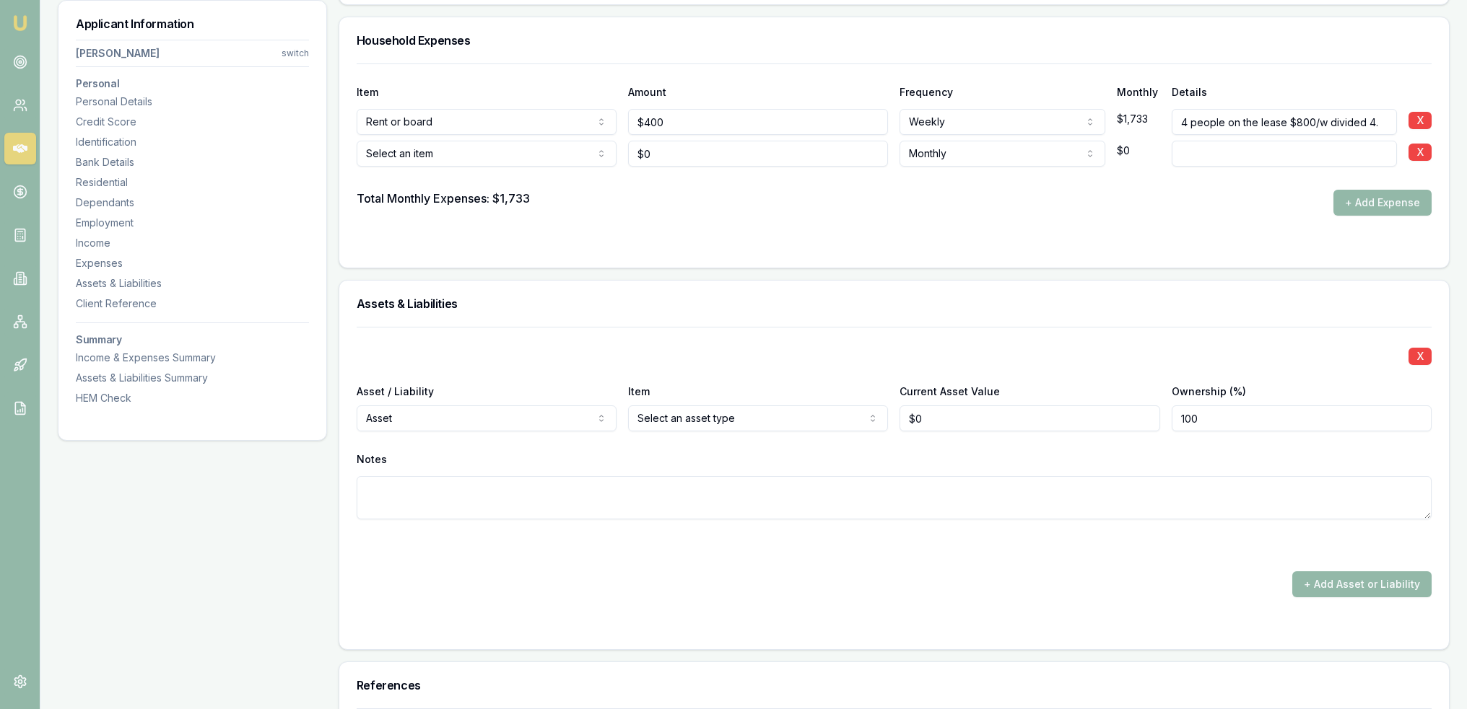
scroll to position [3240, 0]
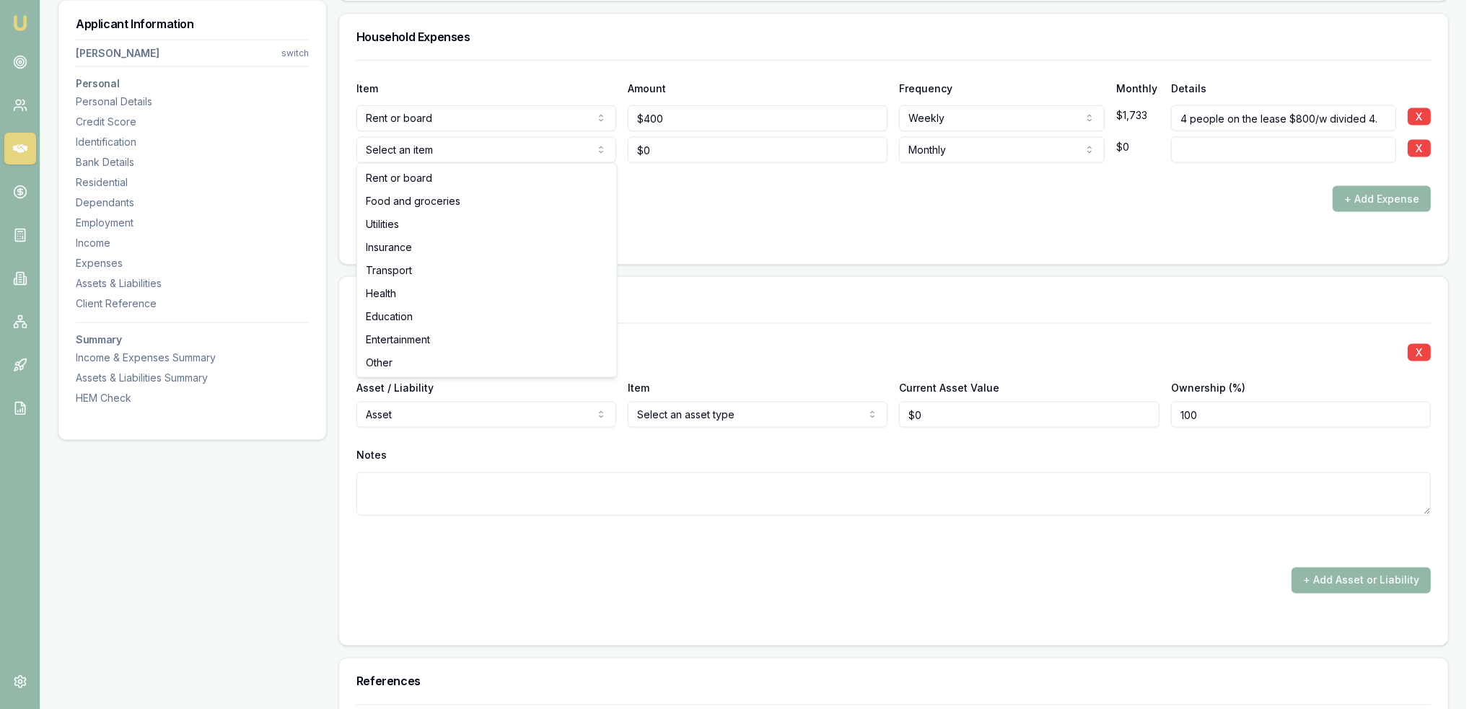
select select "FOOD_AND_GROCERIES"
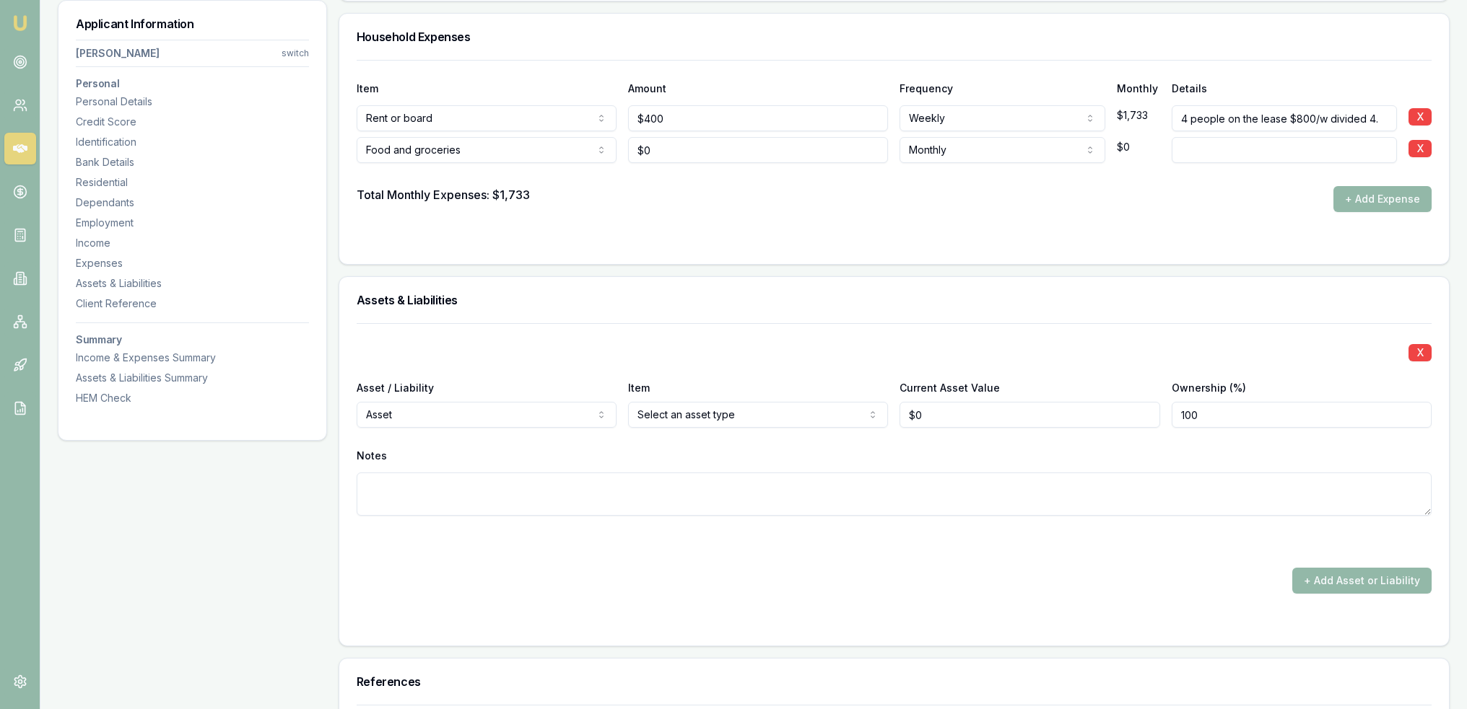
type input "0"
click at [669, 152] on input "0" at bounding box center [758, 150] width 260 height 26
click at [1221, 114] on input "4 people on the lease $800/w divided 4." at bounding box center [1283, 118] width 225 height 26
type input "4 people (inlc son and DIL) on the lease $800/w divided 4."
type input "0"
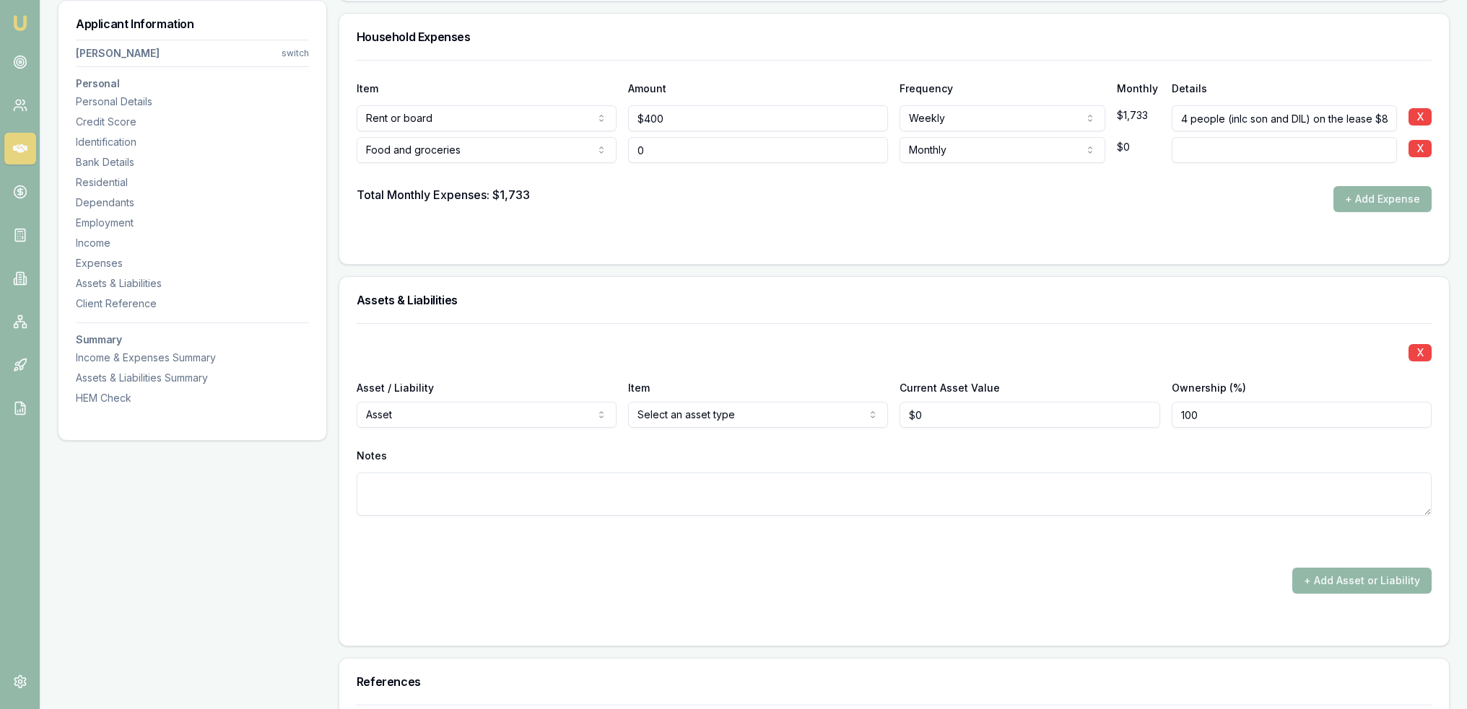
click at [644, 149] on input "0" at bounding box center [758, 150] width 260 height 26
type input "$200"
select select "WEEKLY"
click at [1371, 195] on button "+ Add Expense" at bounding box center [1382, 199] width 98 height 26
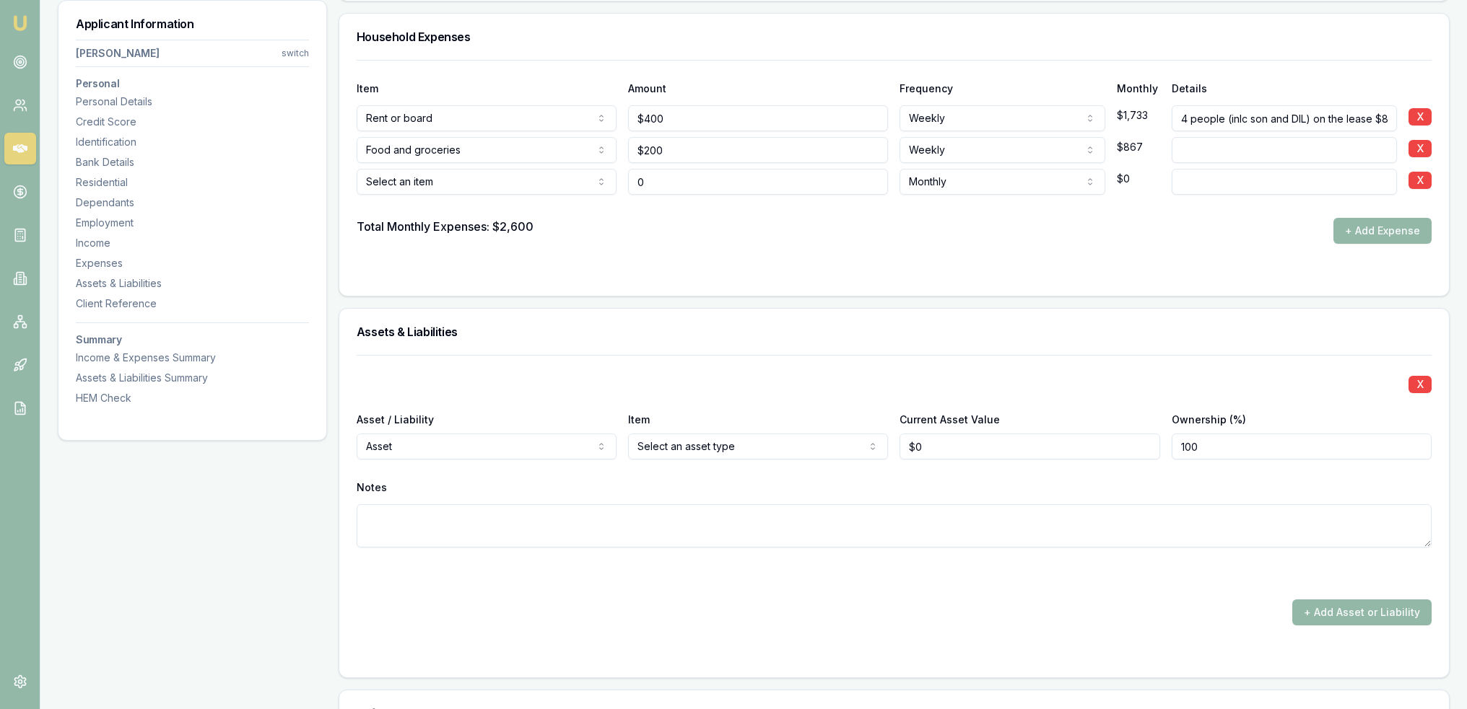
type input "$0"
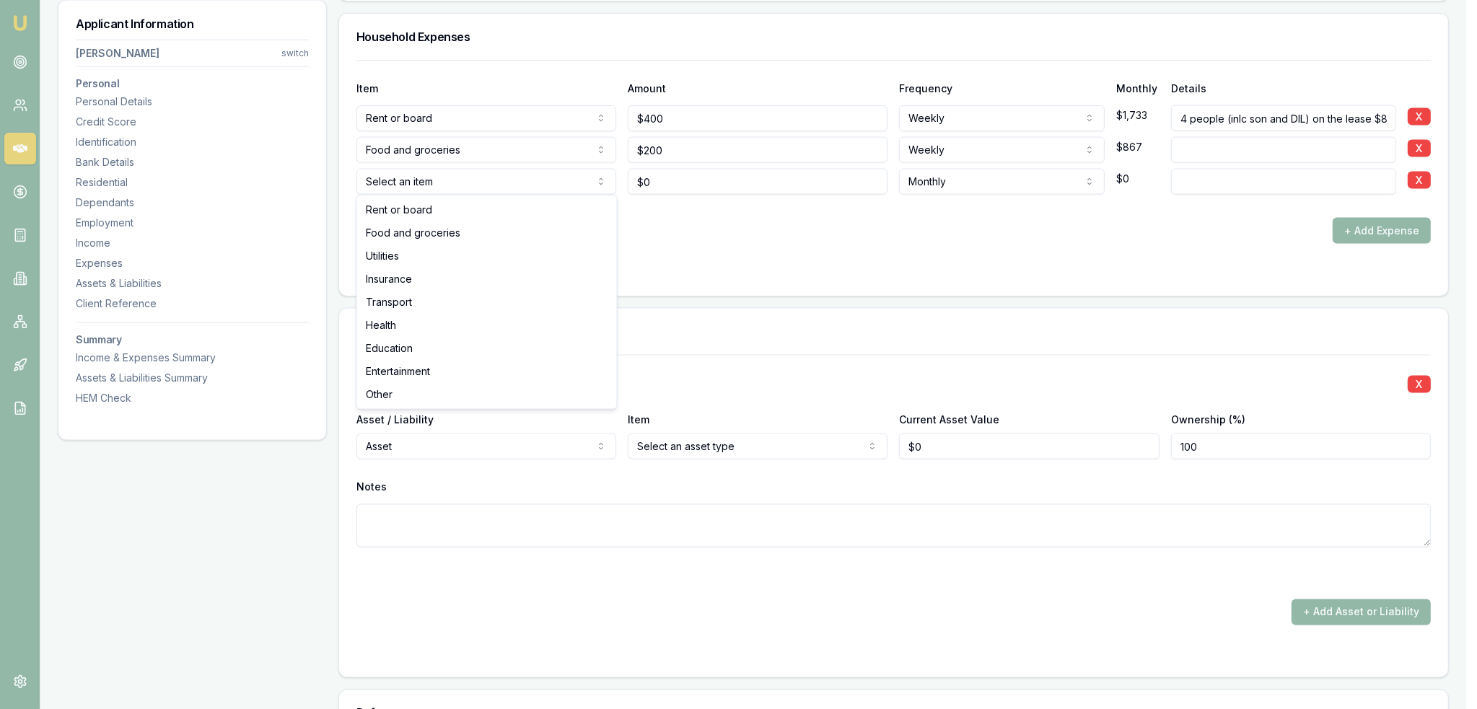
select select "UTILITIES"
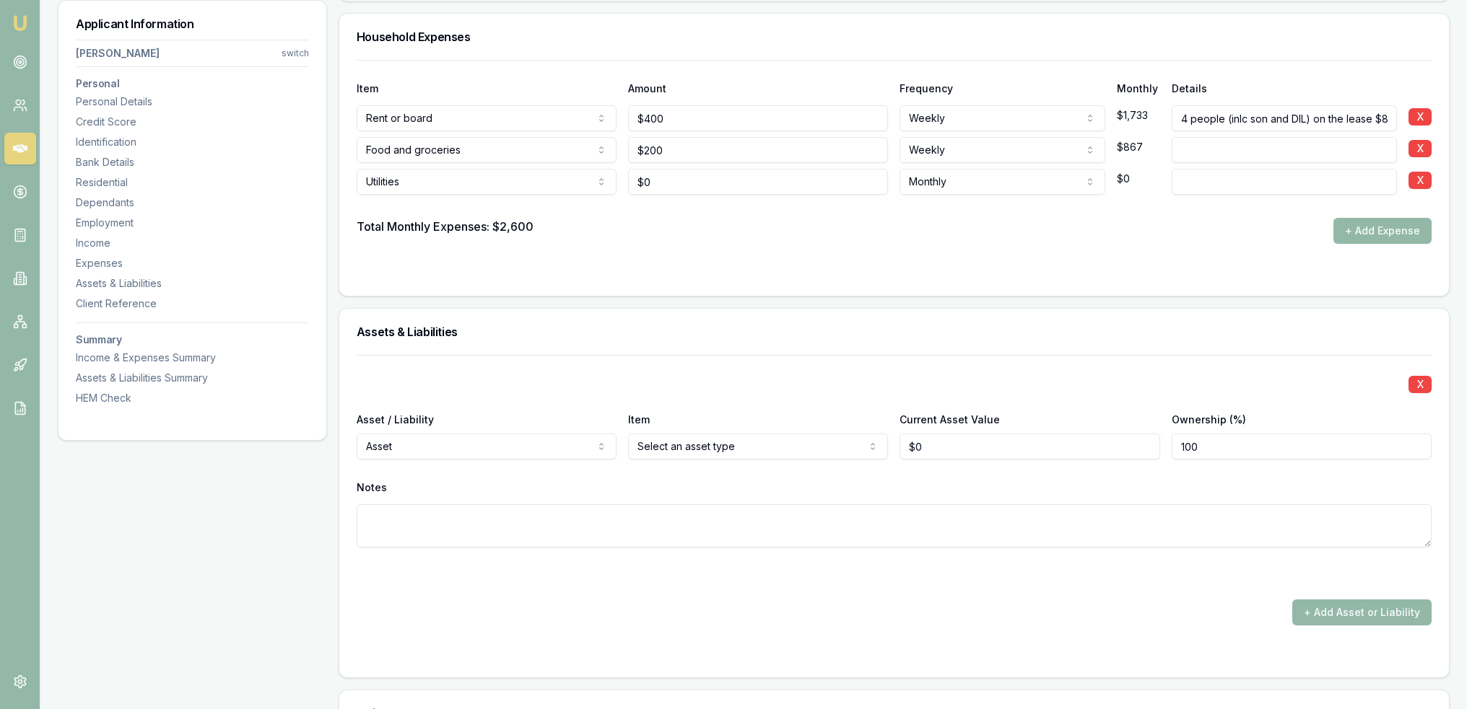
type input "0"
click at [707, 178] on input "0" at bounding box center [758, 182] width 260 height 26
type input "$600"
select select "QUARTERLY"
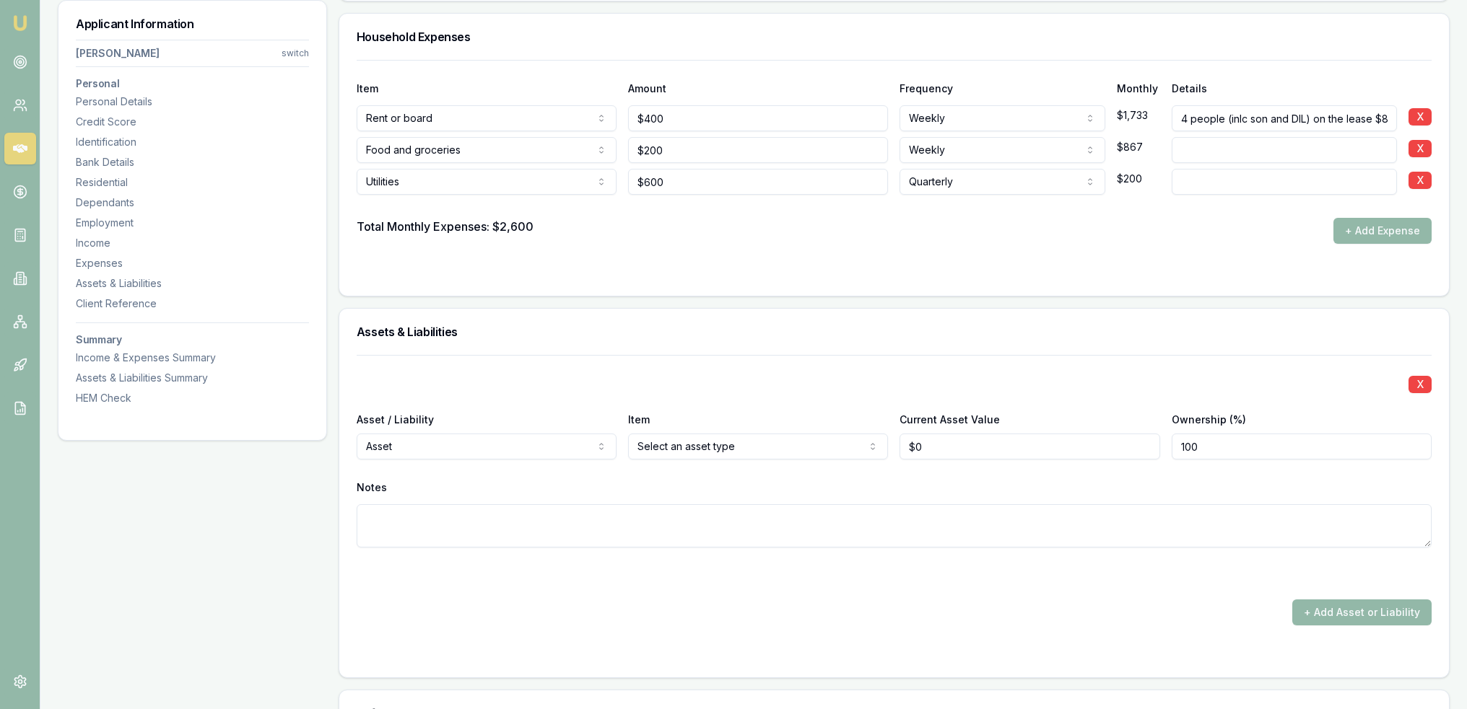
click at [1383, 235] on button "+ Add Expense" at bounding box center [1382, 231] width 98 height 26
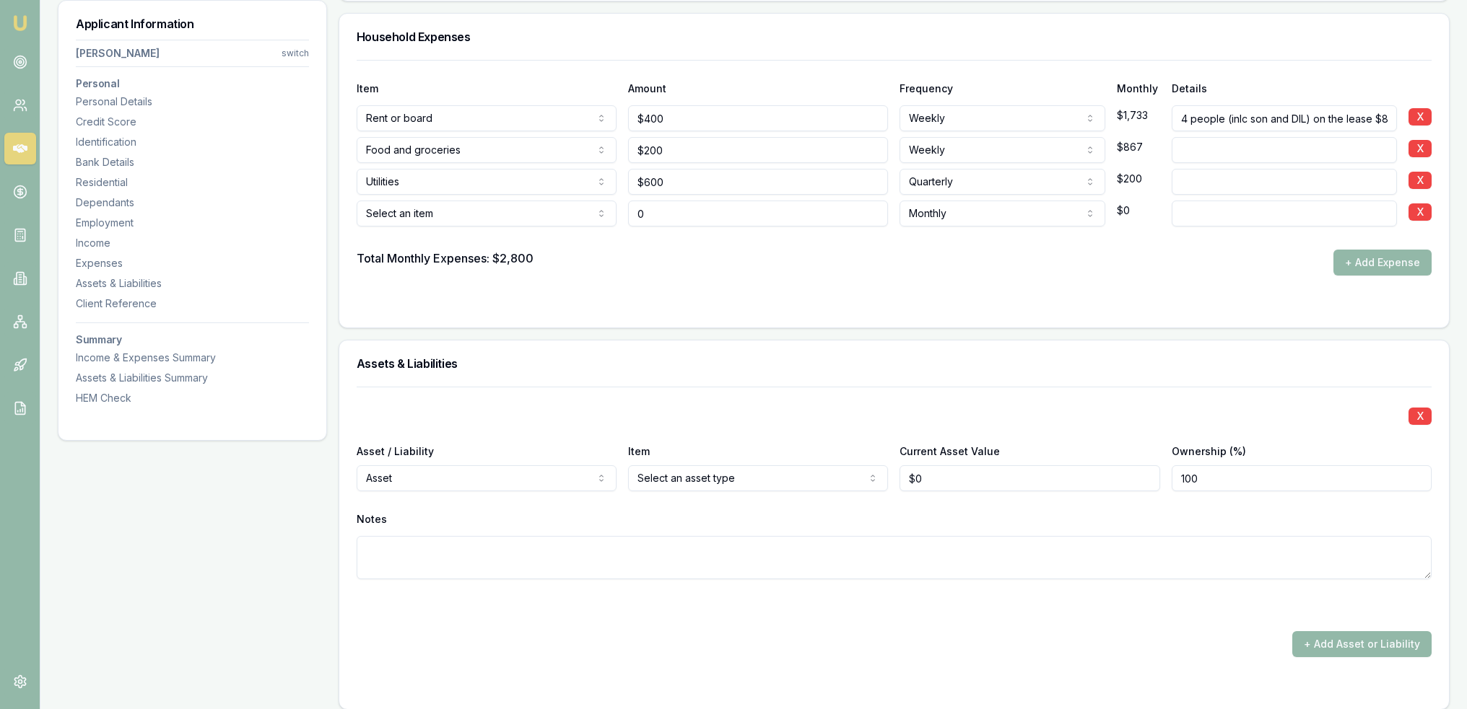
type input "$0"
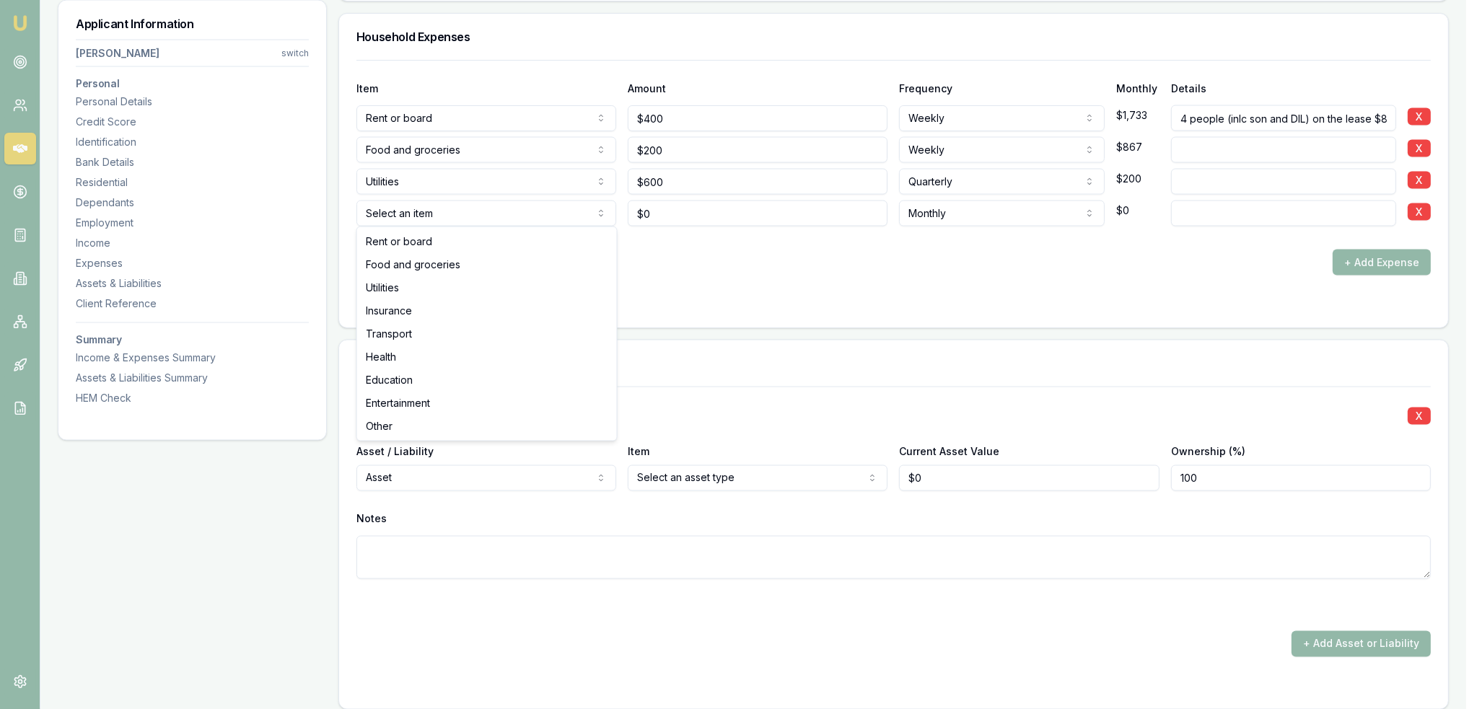
select select "UTILITIES"
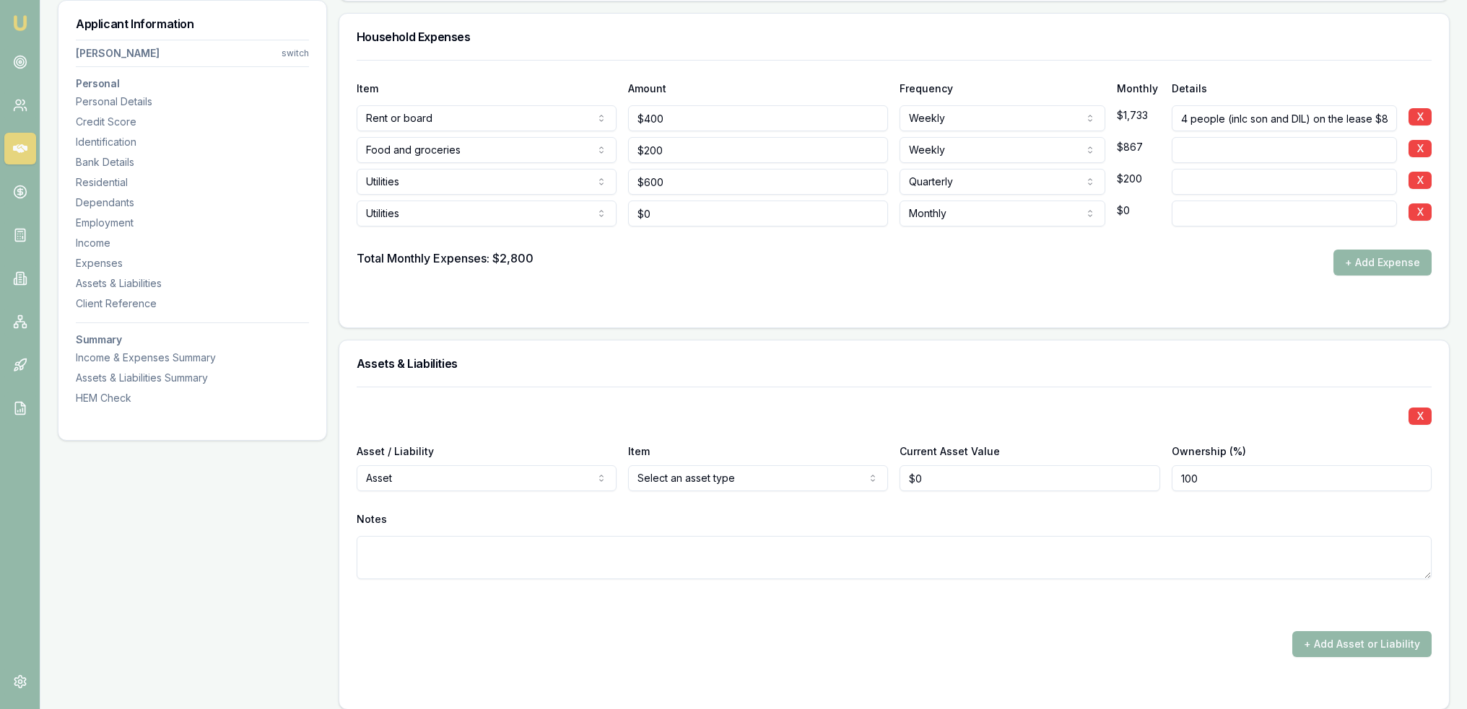
click at [1215, 217] on input at bounding box center [1283, 214] width 225 height 26
type input "m"
type input "Mobile phones"
drag, startPoint x: 752, startPoint y: 211, endPoint x: 563, endPoint y: 211, distance: 189.1
click at [563, 211] on div "Utilities Rent or board Food and groceries Utilities Insurance Transport Health…" at bounding box center [894, 211] width 1075 height 32
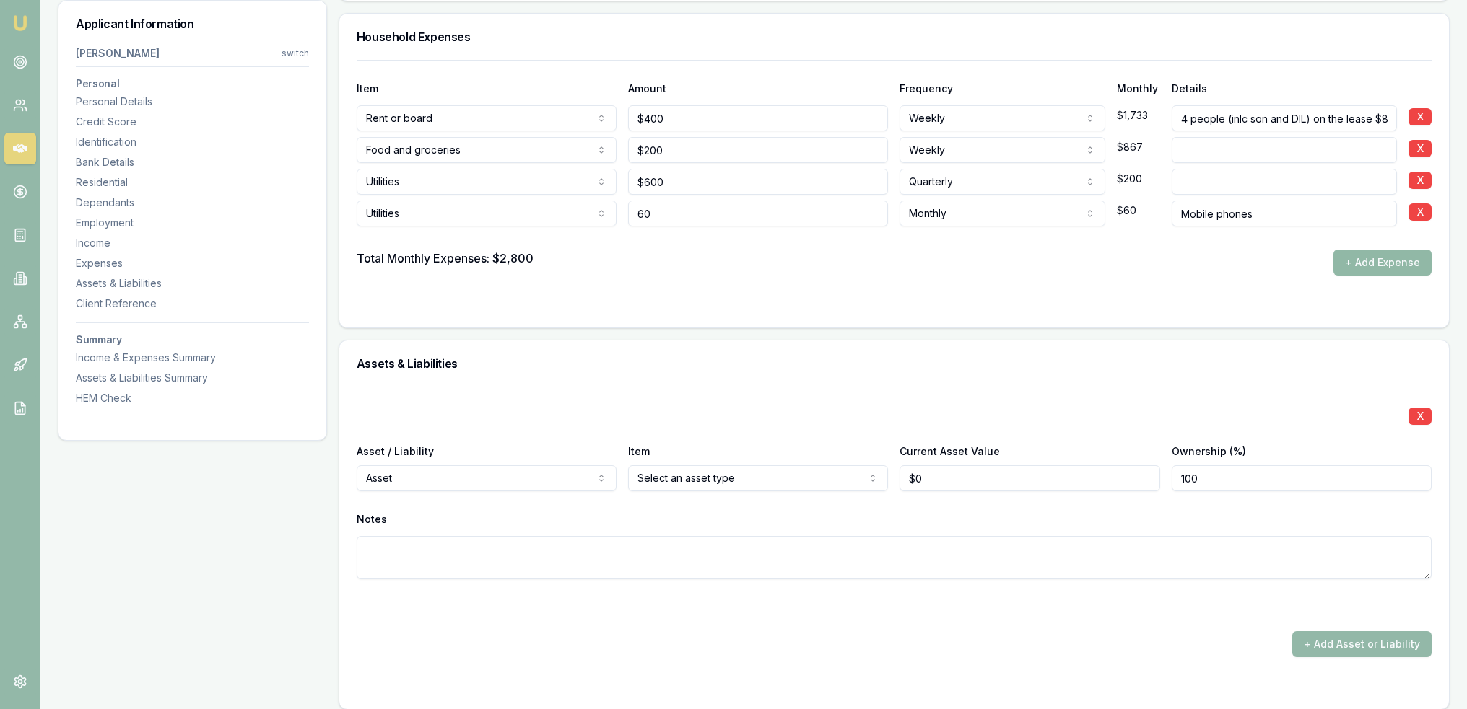
type input "$60"
click at [1389, 250] on button "+ Add Expense" at bounding box center [1382, 263] width 98 height 26
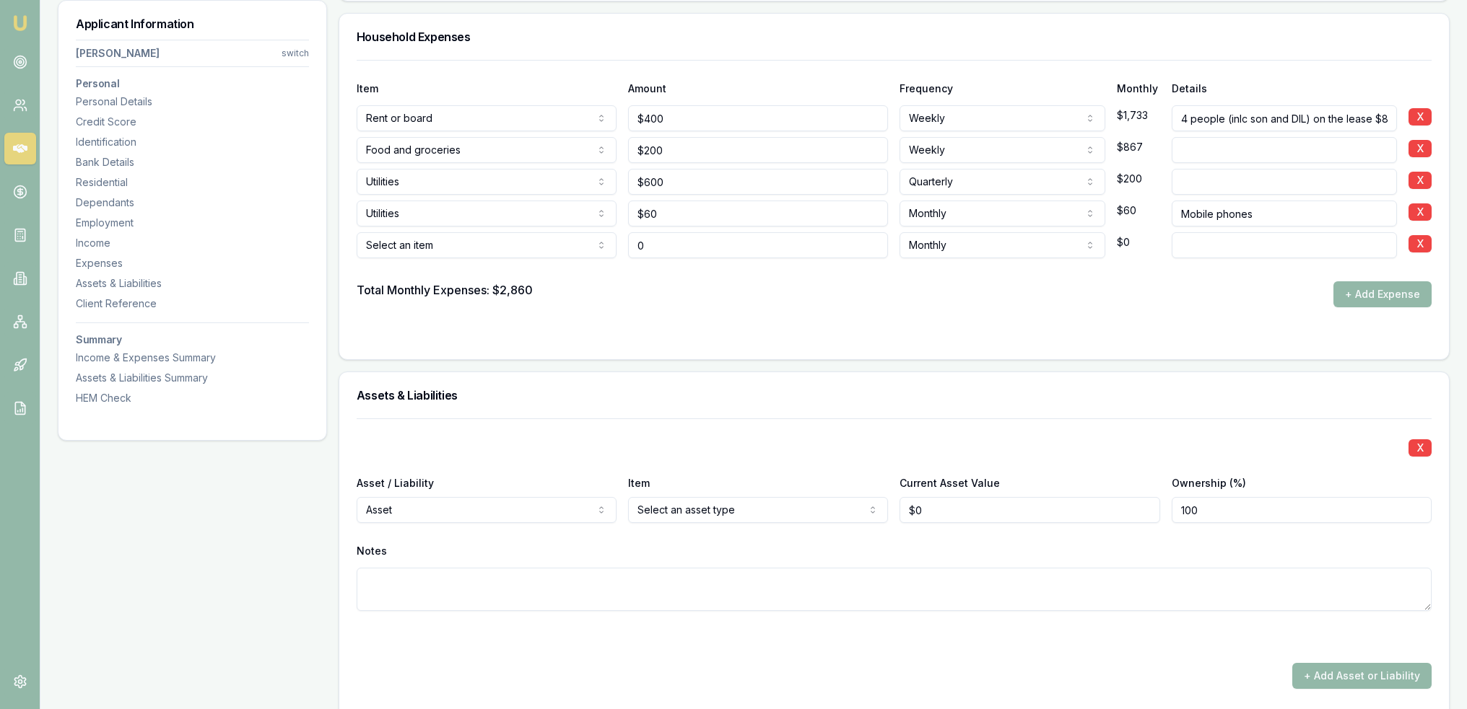
type input "$0"
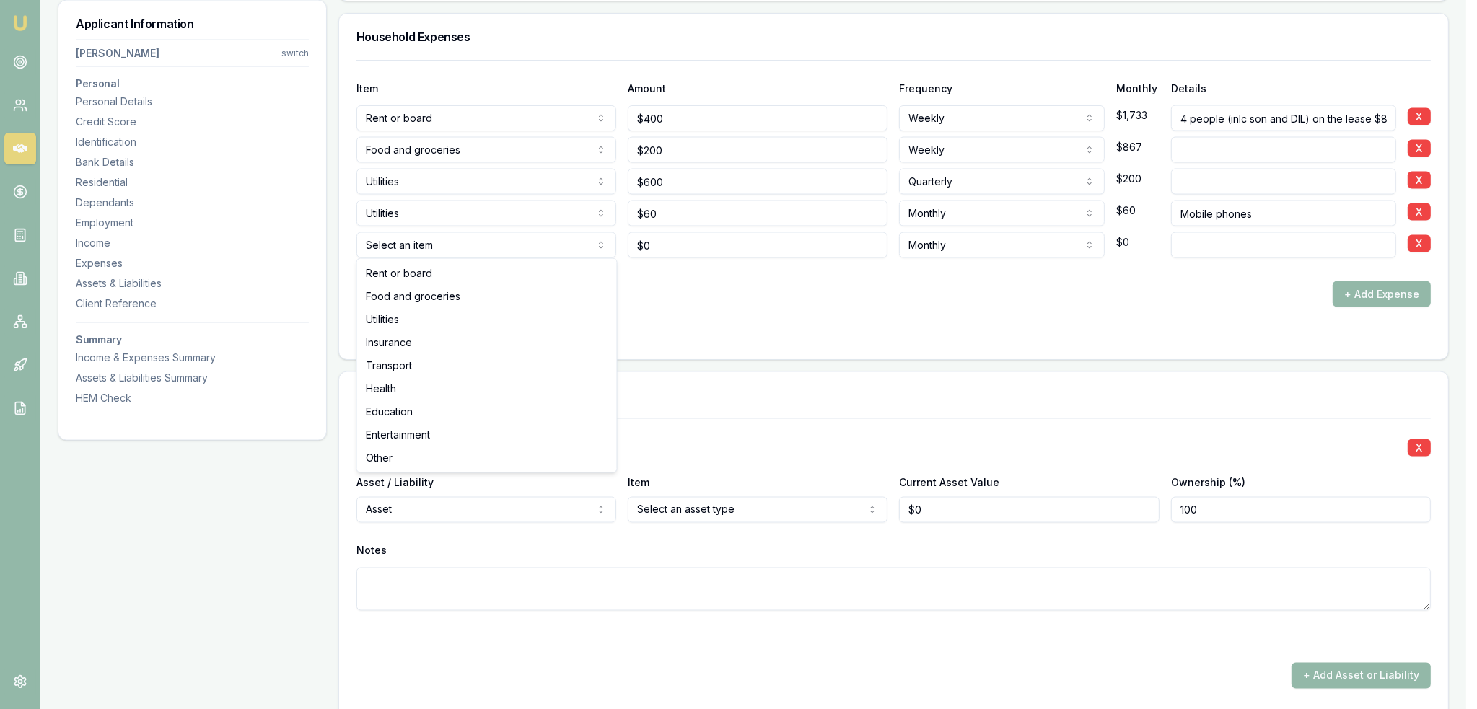
select select "UTILITIES"
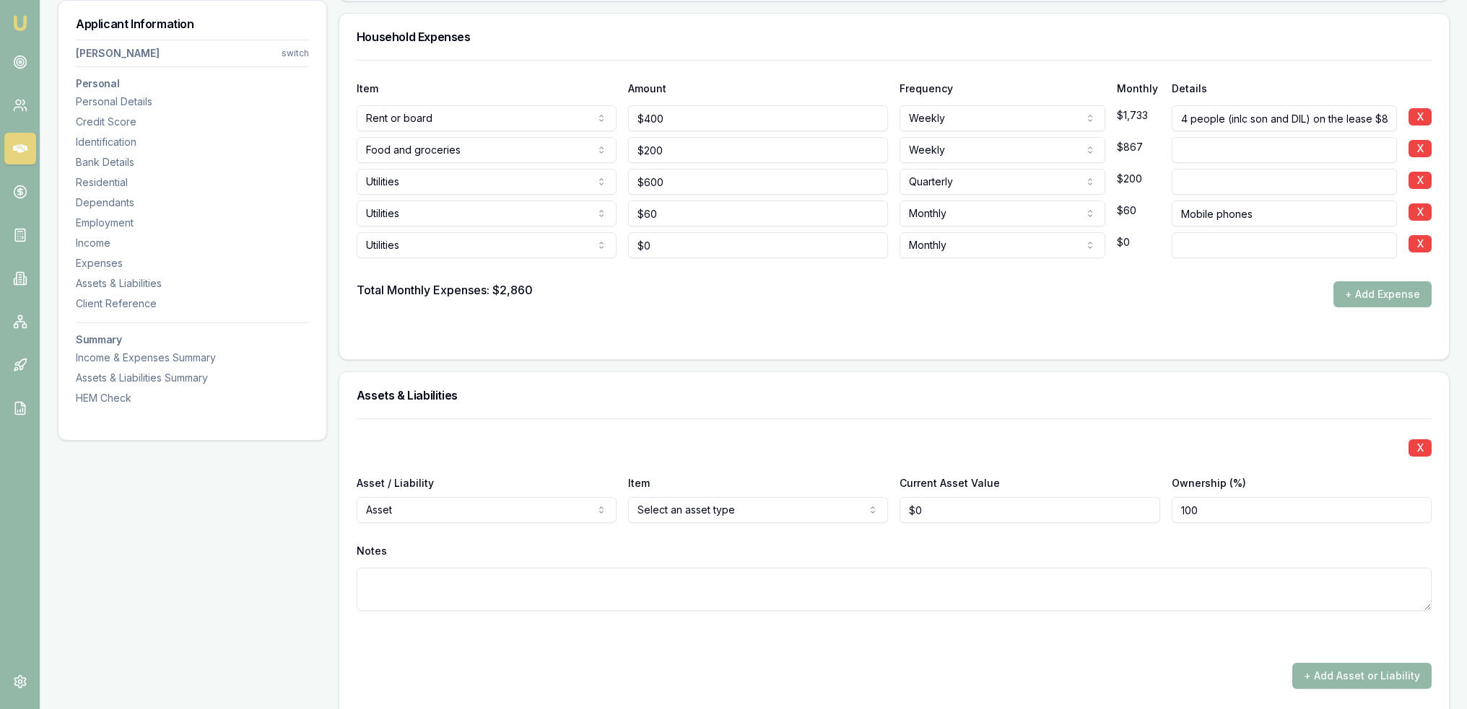
type input "0"
drag, startPoint x: 651, startPoint y: 238, endPoint x: 604, endPoint y: 238, distance: 46.9
click at [604, 238] on div "Utilities Rent or board Food and groceries Utilities Insurance Transport Health…" at bounding box center [894, 243] width 1075 height 32
click at [1250, 242] on input at bounding box center [1283, 245] width 225 height 26
type input "o"
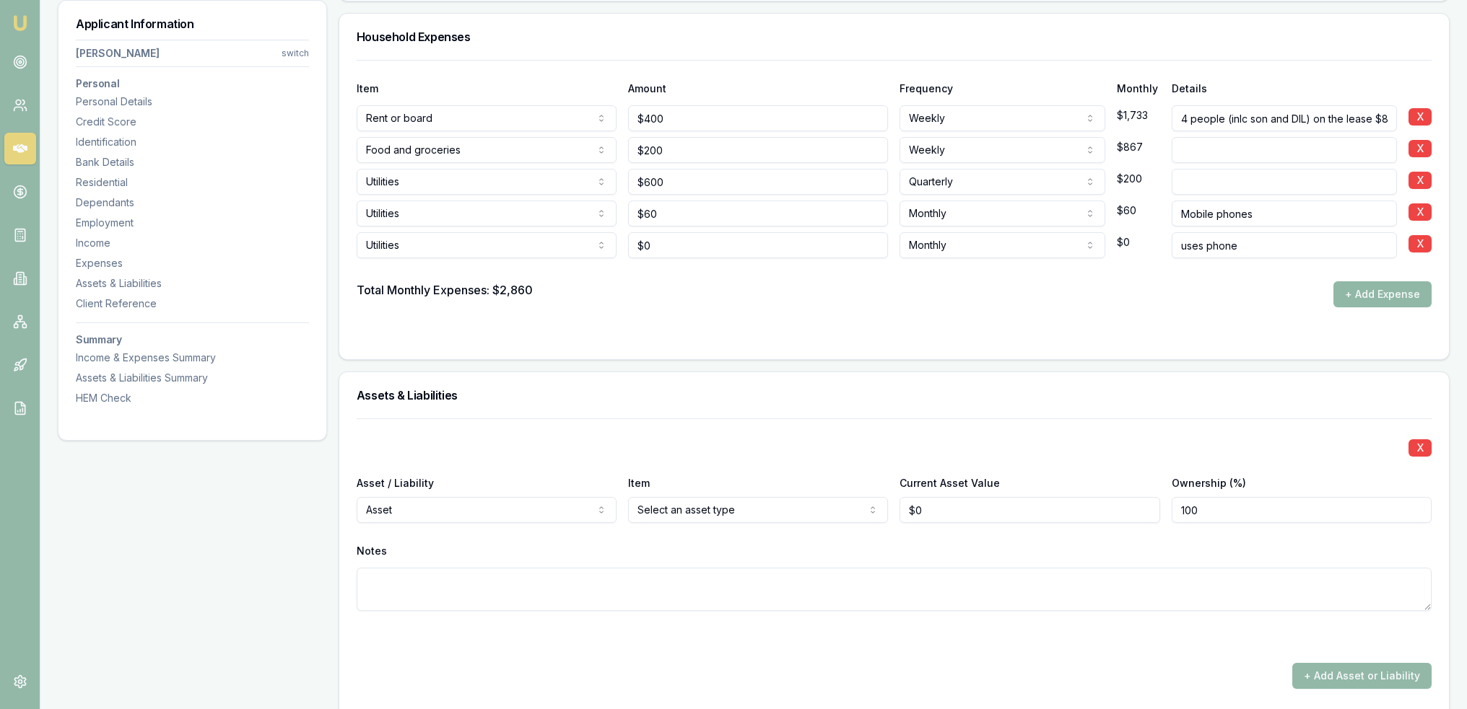
type input "uses phone"
click at [1406, 292] on button "+ Add Expense" at bounding box center [1382, 294] width 98 height 26
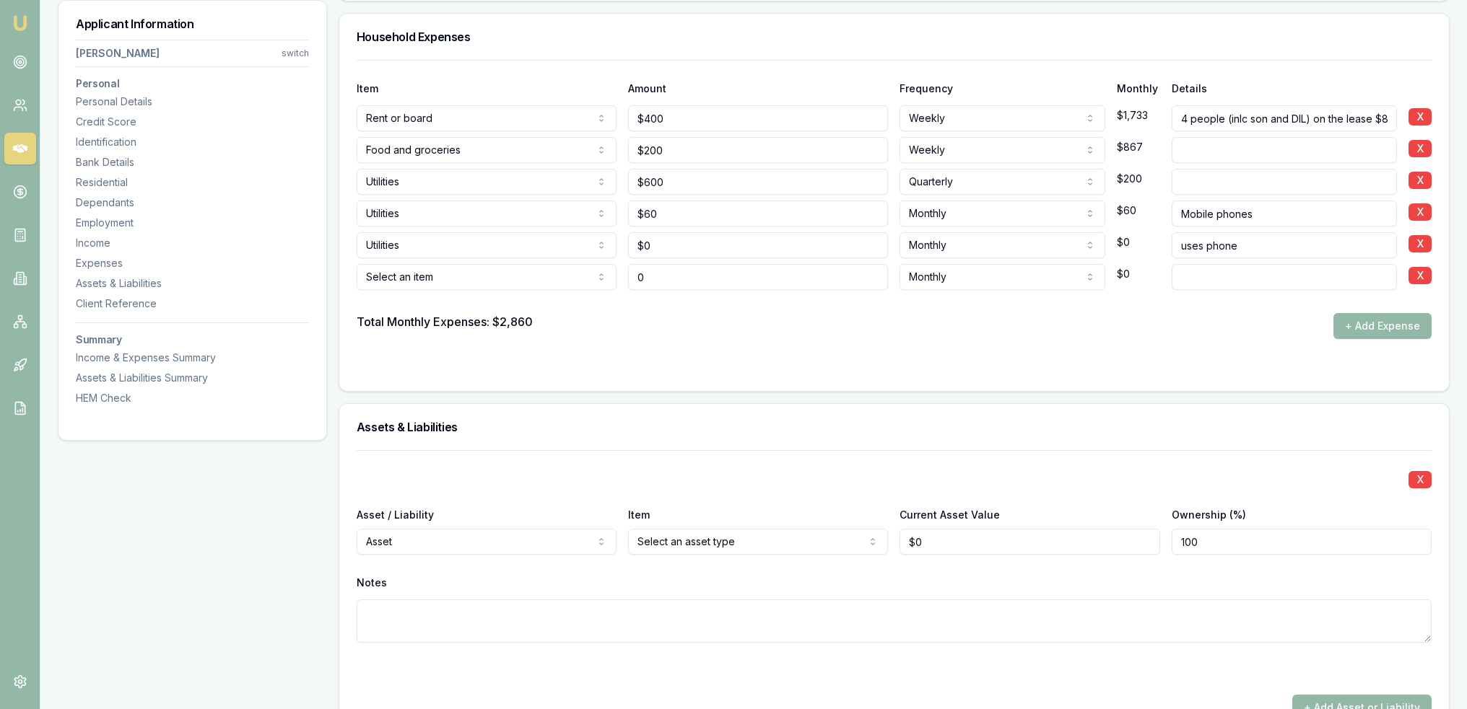
type input "$0"
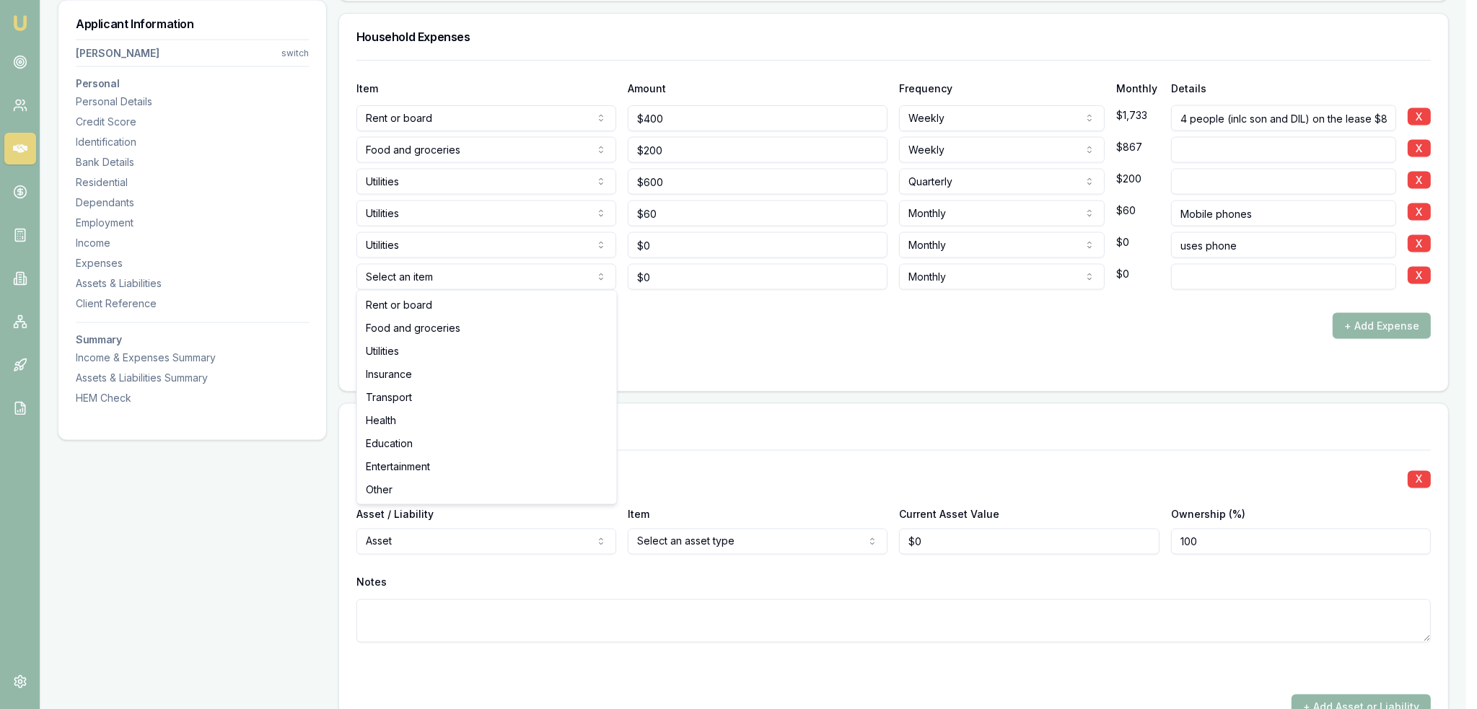
select select "INSURANCE"
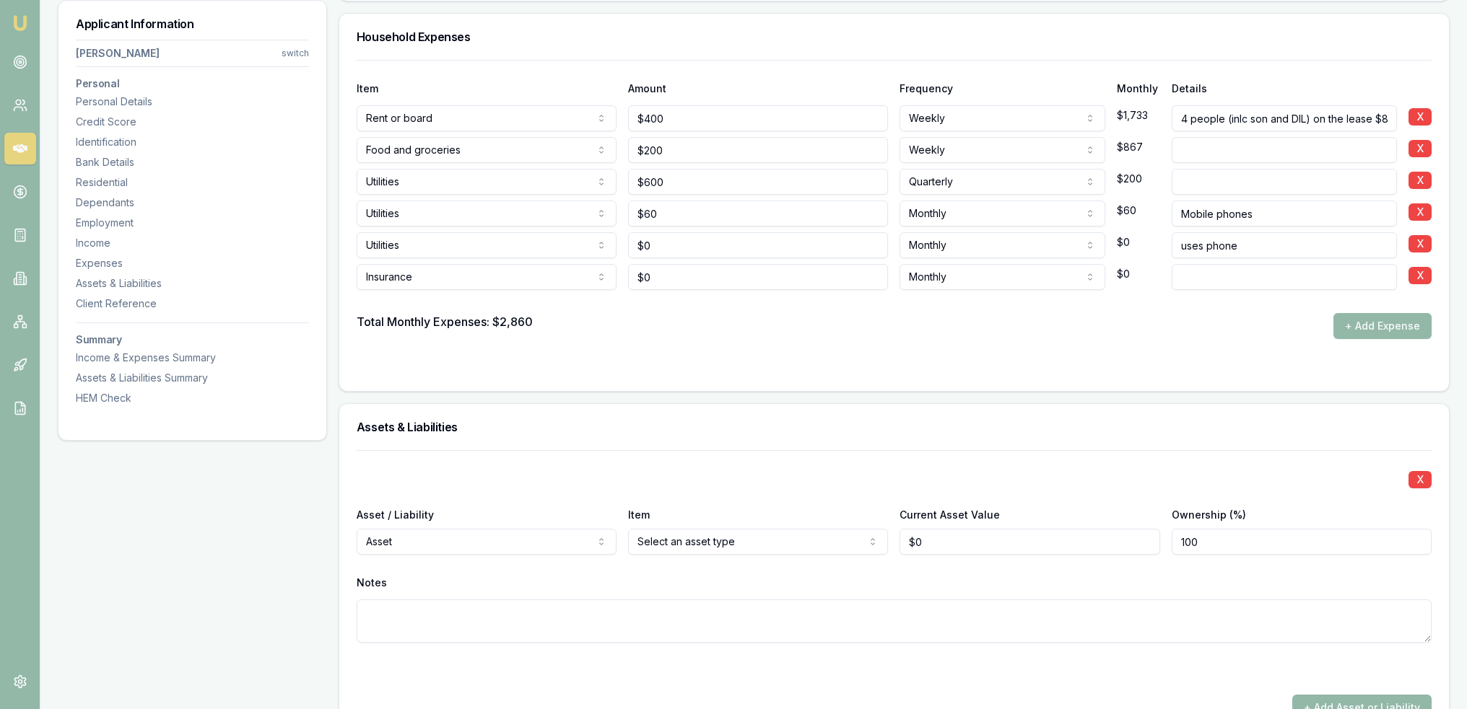
click at [1194, 275] on input at bounding box center [1283, 277] width 225 height 26
type input "0"
click at [662, 271] on input "0" at bounding box center [758, 277] width 260 height 26
type input "$25"
select select "WEEKLY"
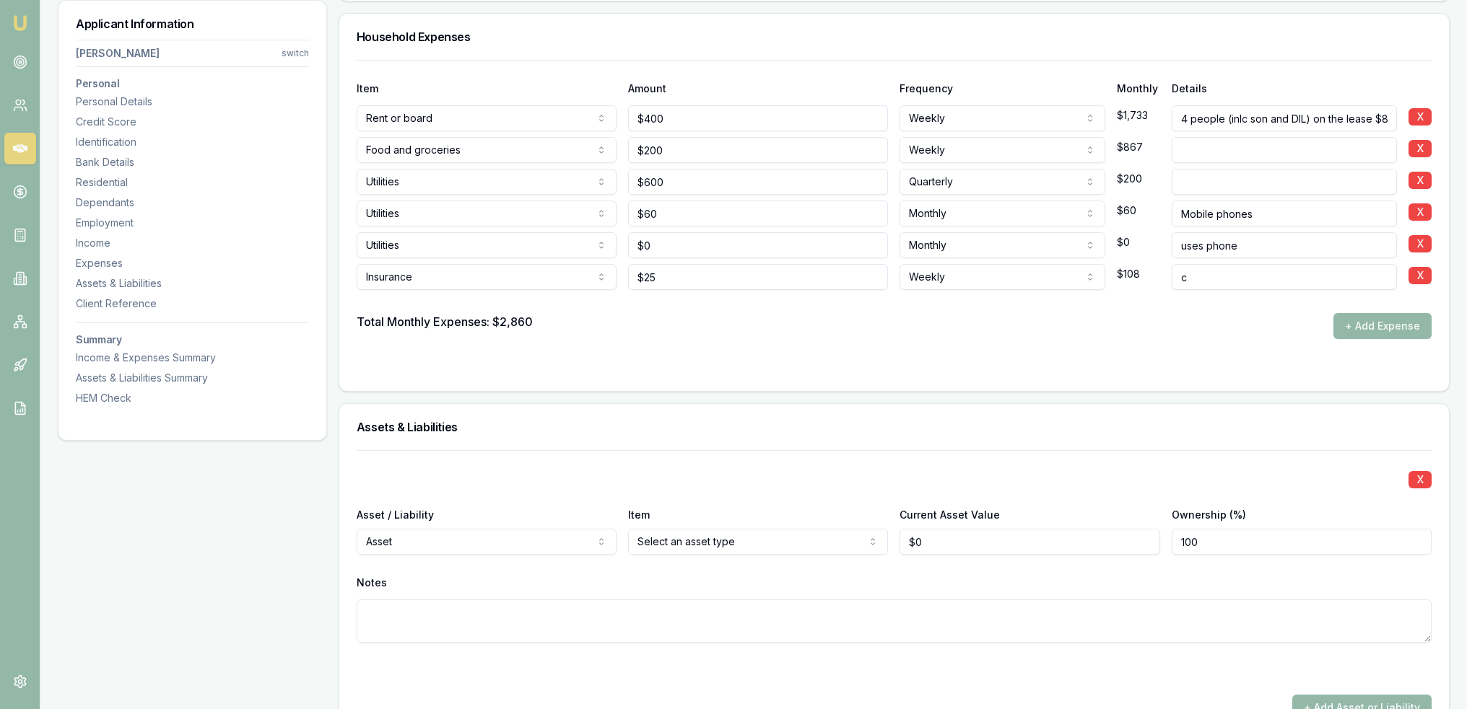
type input "ca"
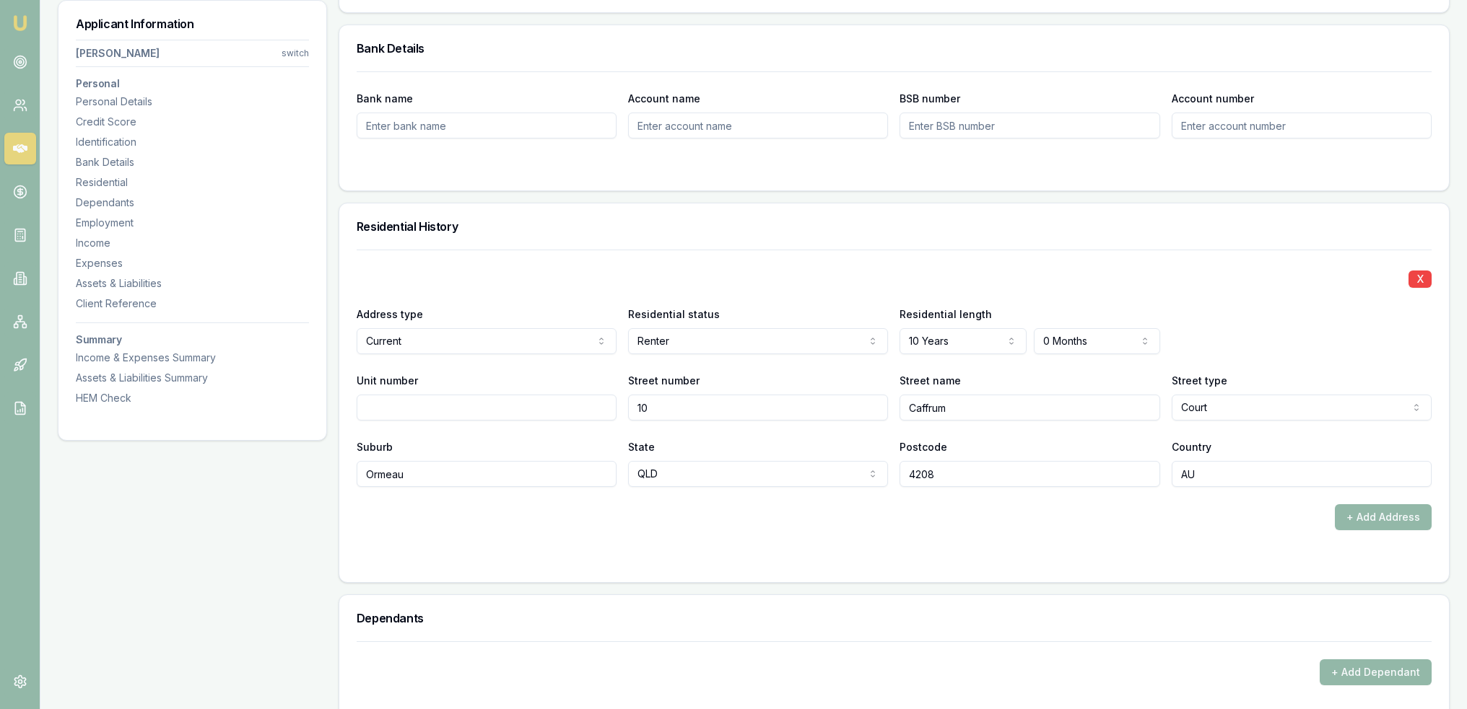
scroll to position [1101, 0]
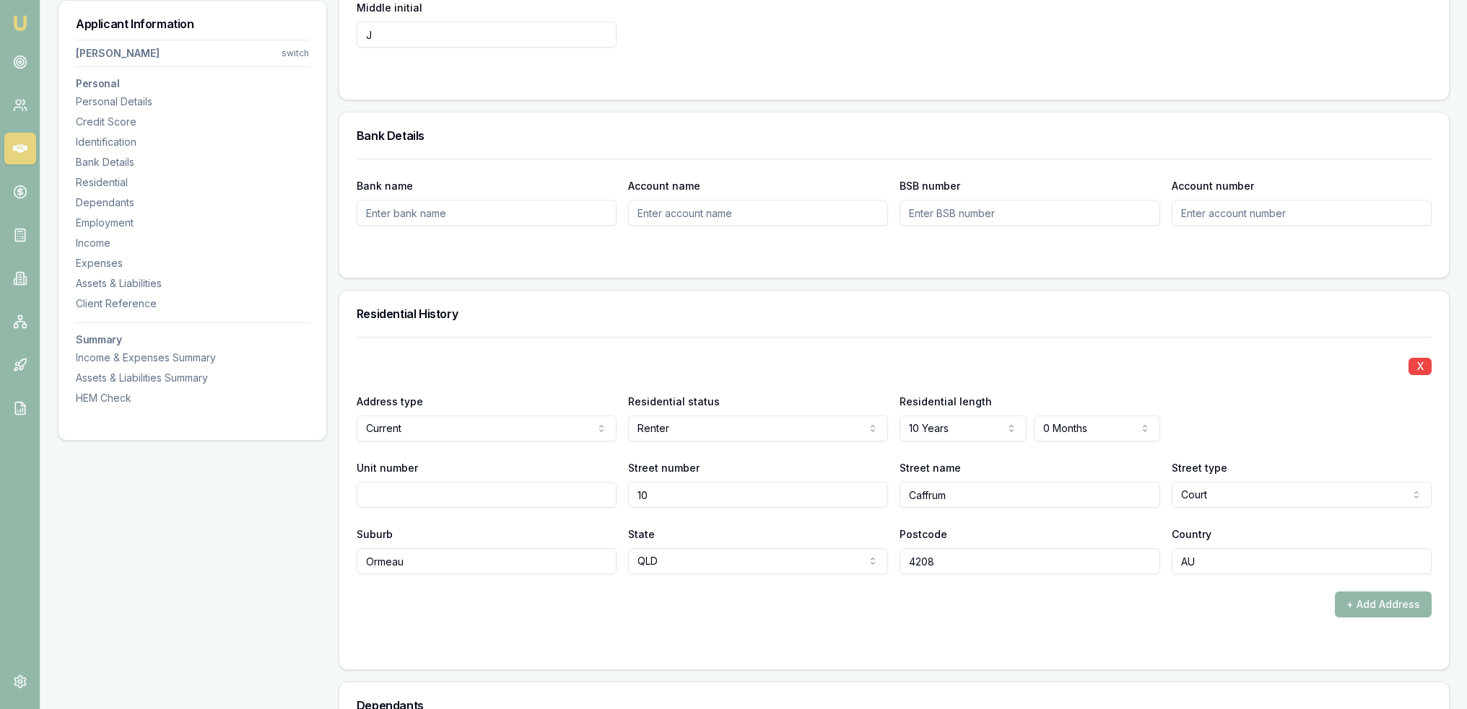
click at [92, 271] on nav "Cornelius O'Donnell switch Personal Personal Details Credit Score Identificatio…" at bounding box center [192, 220] width 233 height 372
click at [91, 262] on div "Expenses" at bounding box center [192, 263] width 233 height 14
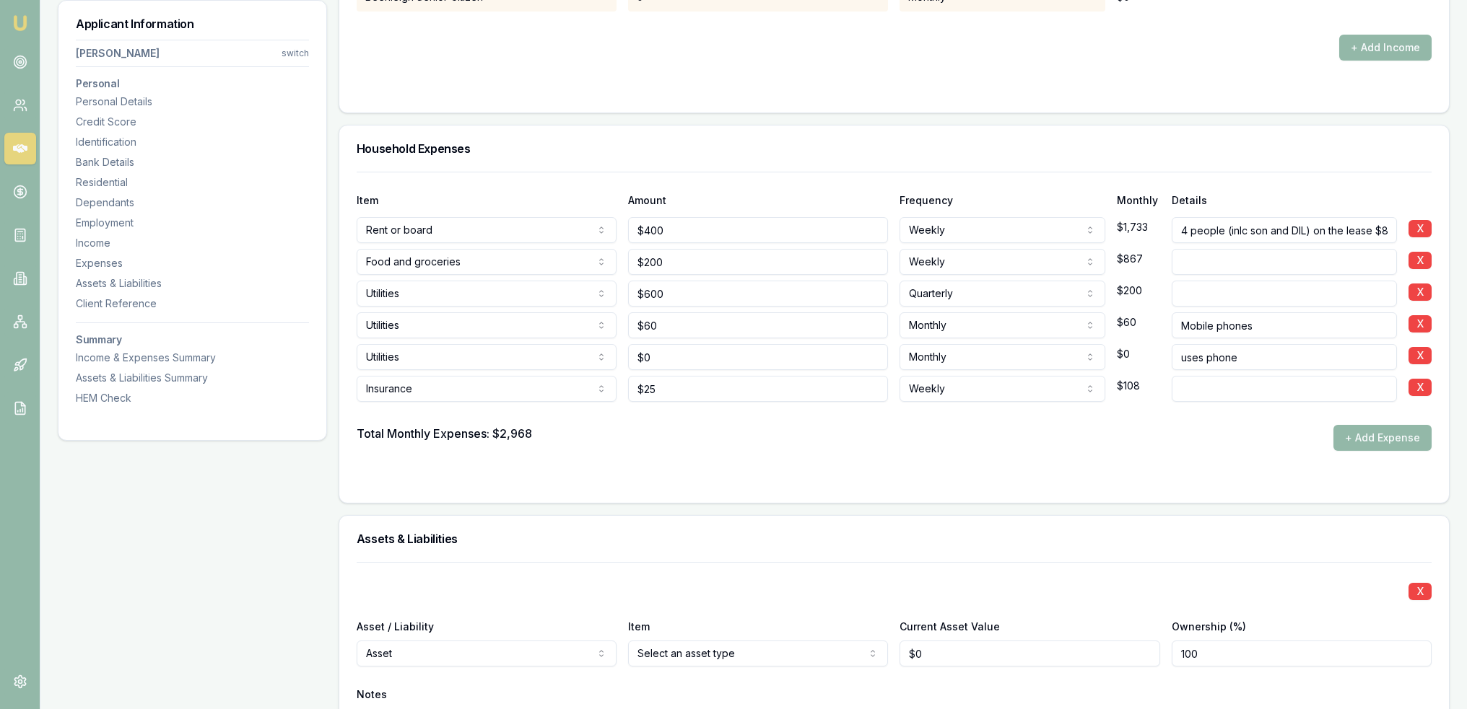
scroll to position [3250, 0]
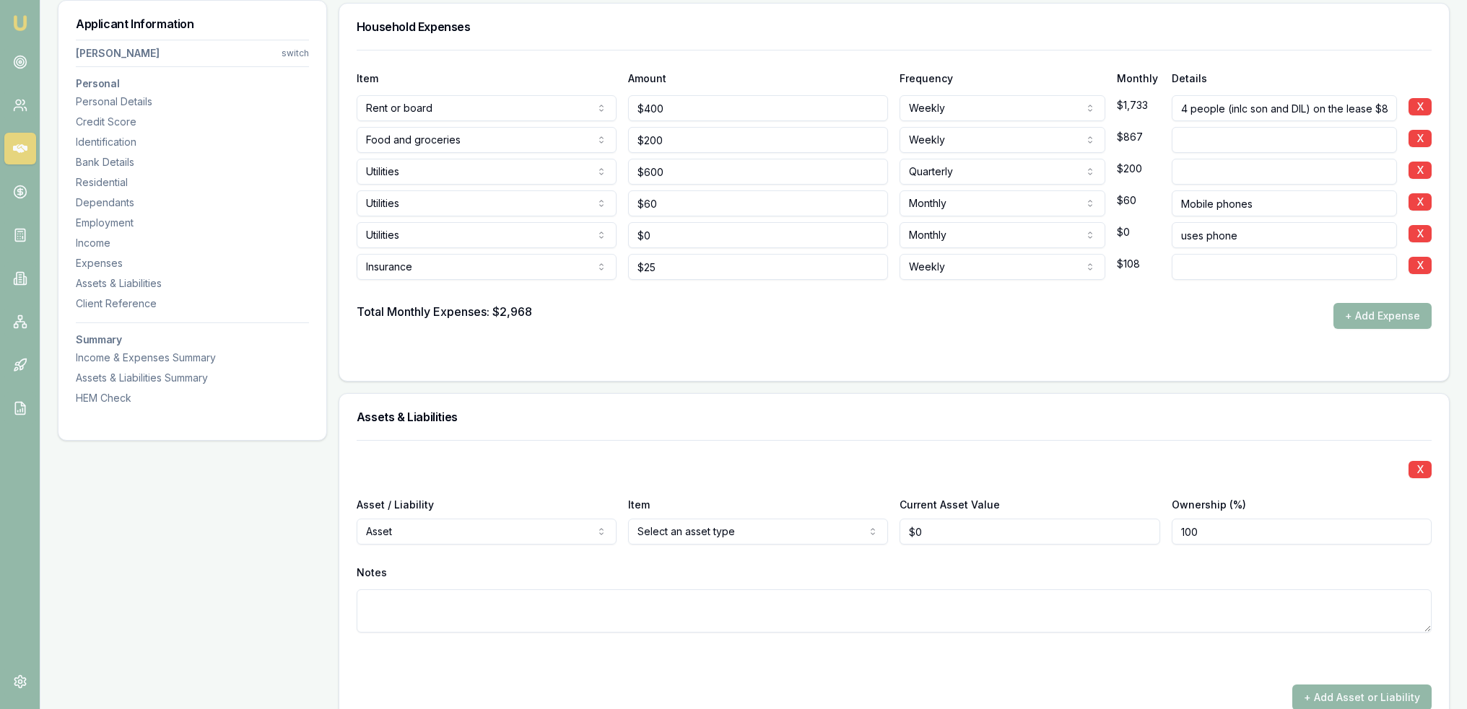
click at [1219, 272] on input at bounding box center [1283, 267] width 225 height 26
type input "car insurance"
click at [1357, 312] on button "+ Add Expense" at bounding box center [1382, 316] width 98 height 26
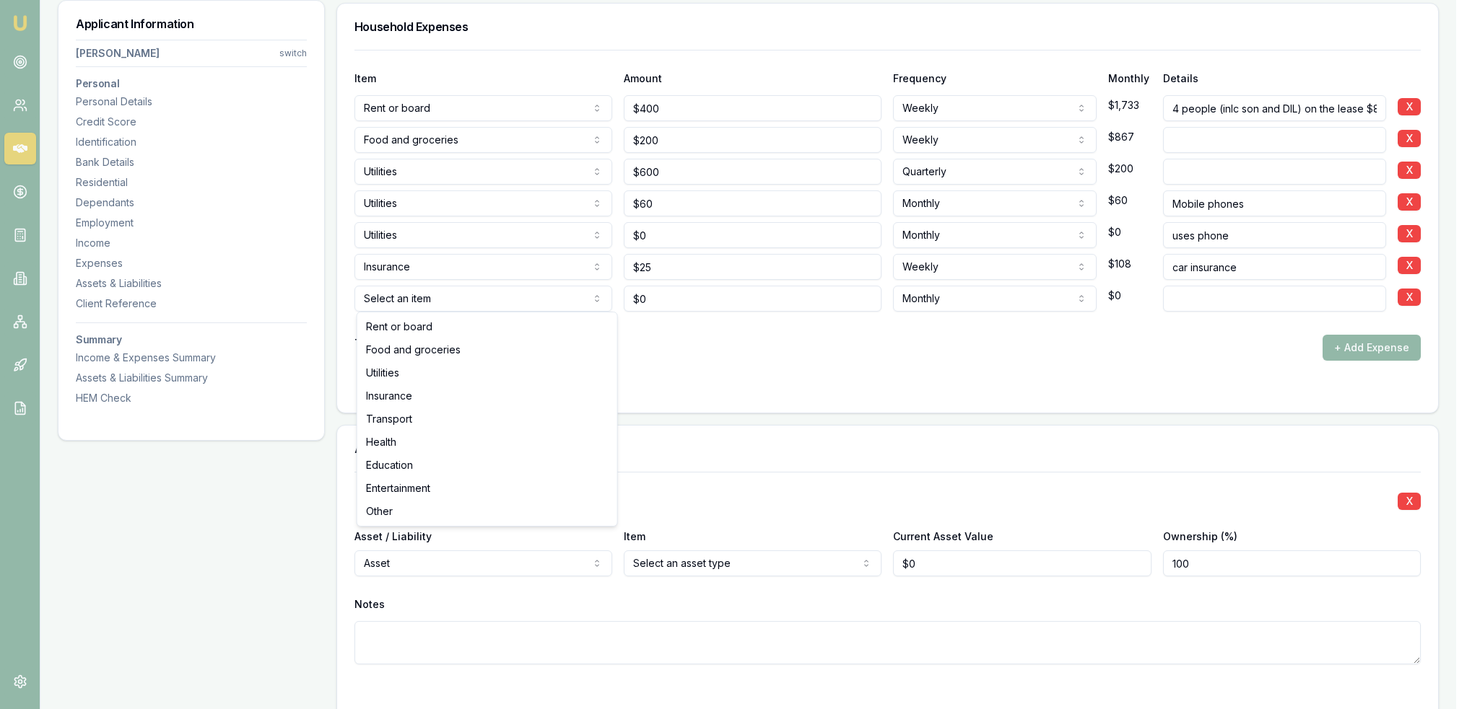
type input "$0"
select select "TRANSPORT"
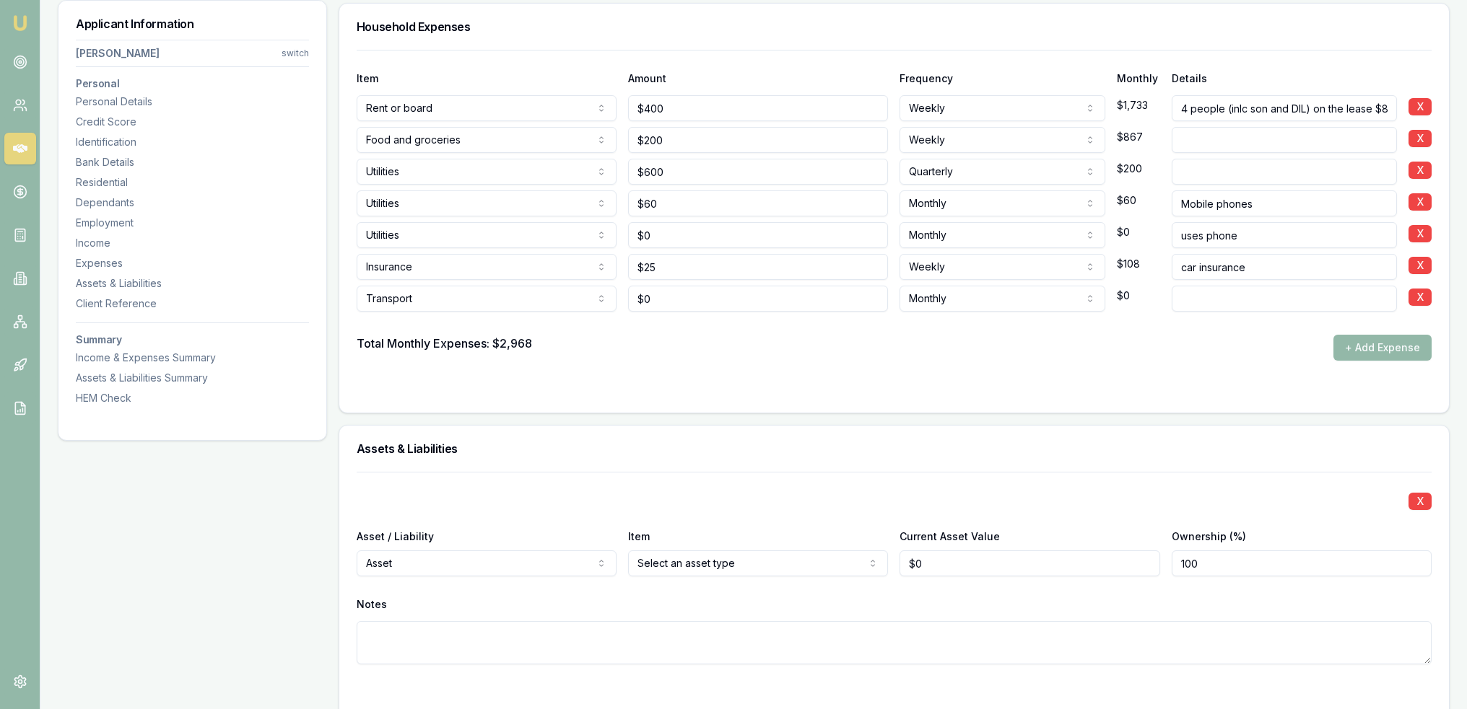
type input "0"
click at [639, 294] on input "0" at bounding box center [758, 299] width 260 height 26
type input "0"
click at [664, 288] on input "0" at bounding box center [758, 299] width 260 height 26
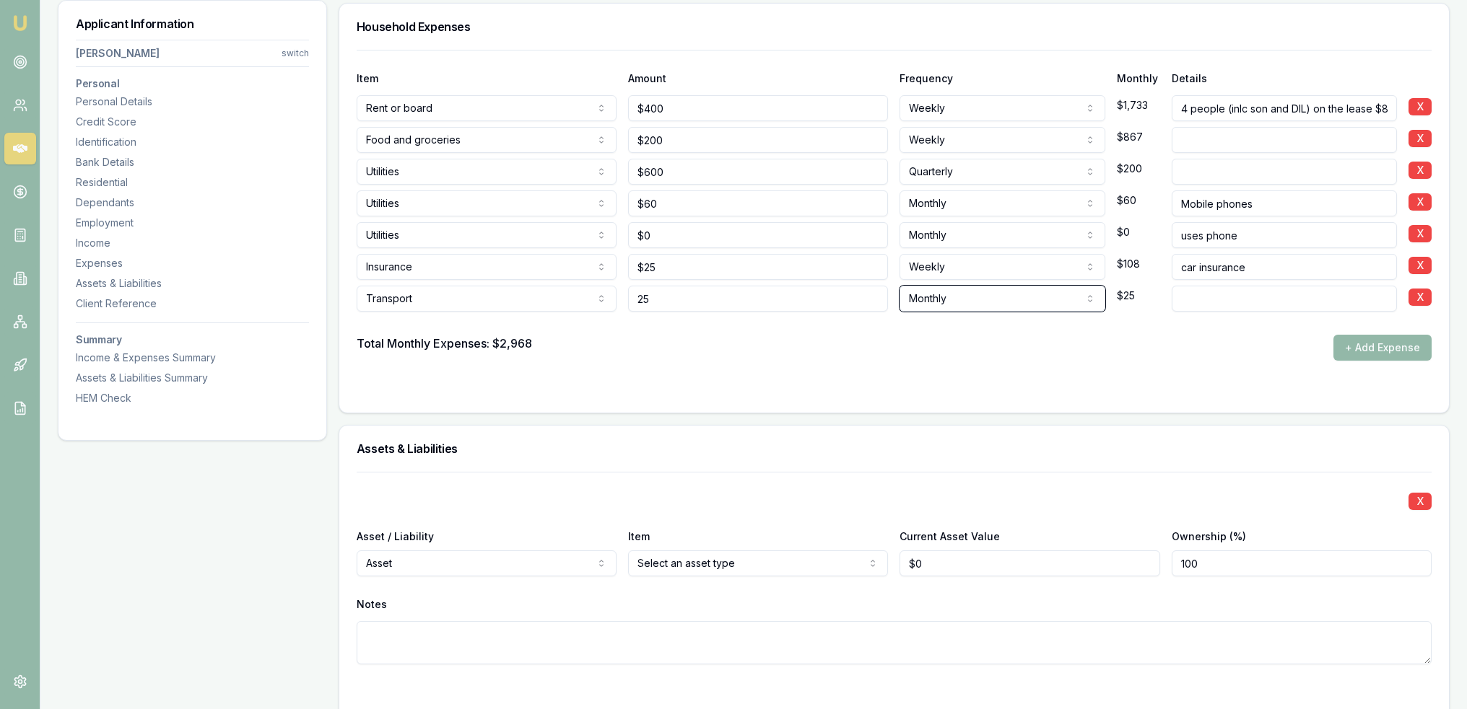
type input "$25"
select select "WEEKLY"
click at [1399, 351] on button "+ Add Expense" at bounding box center [1382, 348] width 98 height 26
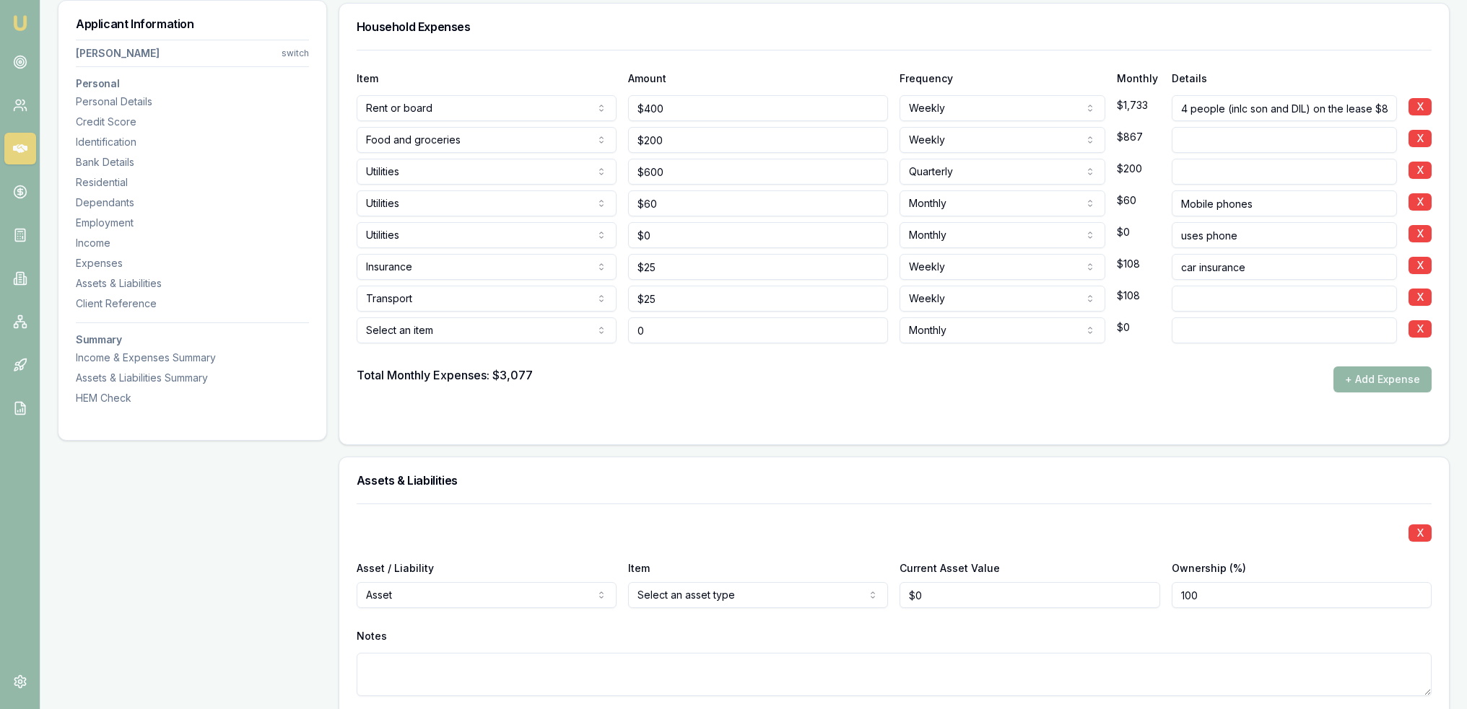
type input "$0"
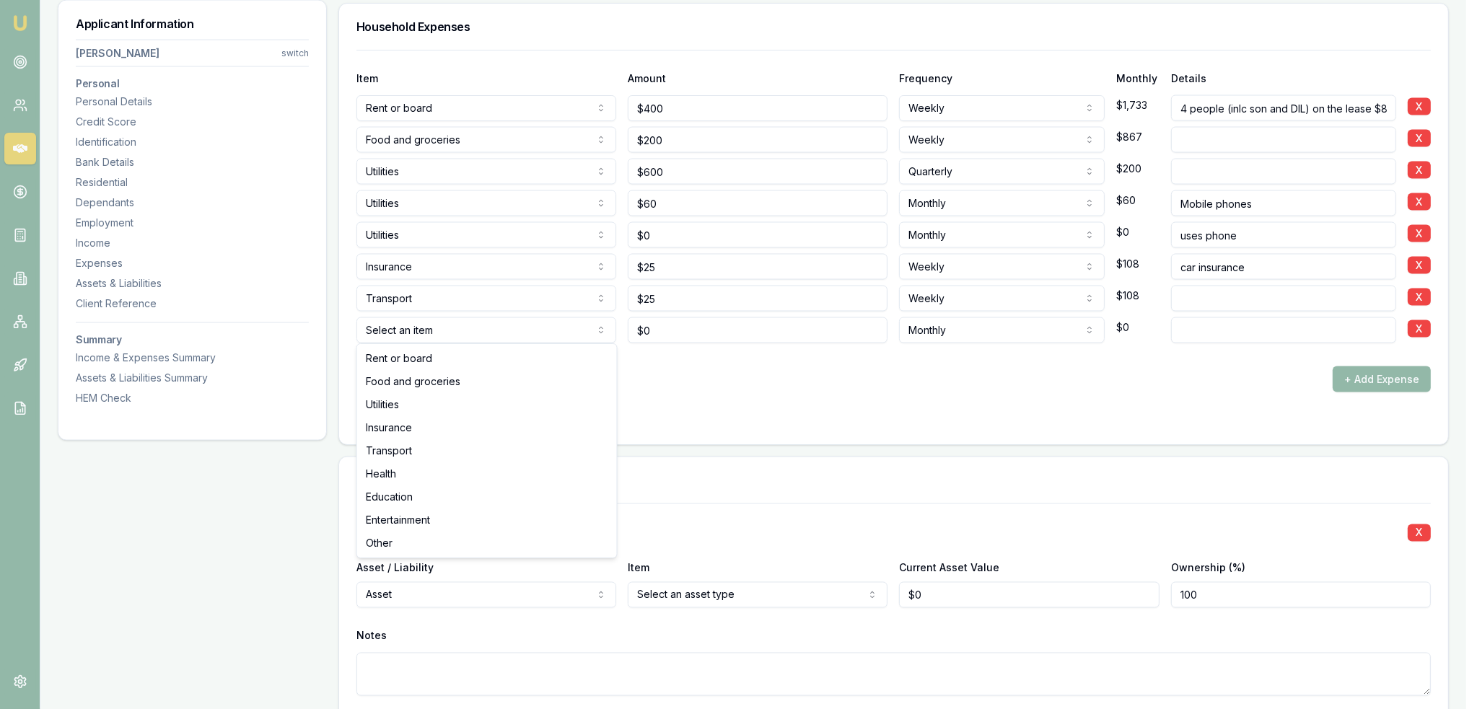
select select "ENTERTAINMENT"
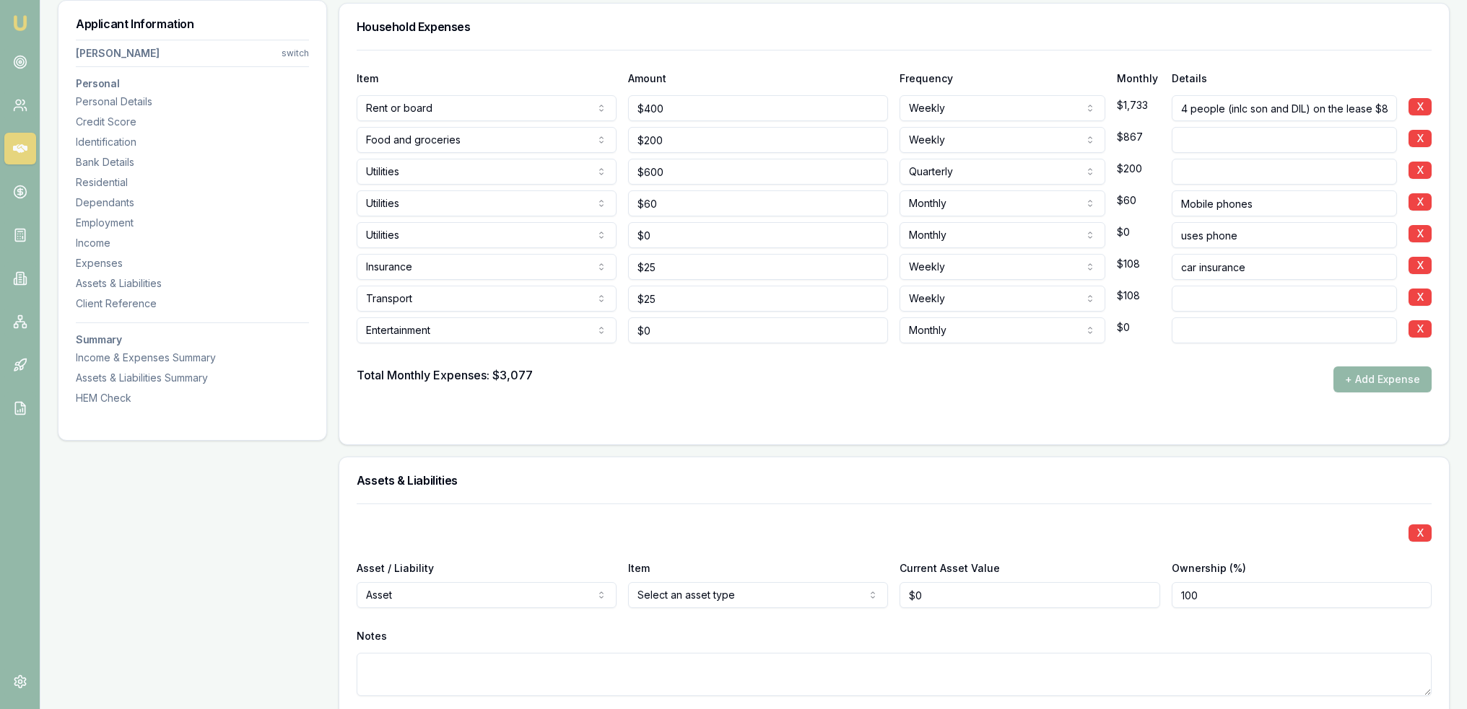
click at [1280, 325] on input at bounding box center [1283, 331] width 225 height 26
type input "Mainly do picnics and things don't"
click at [1360, 323] on input "Mainly do picnics and things don't" at bounding box center [1283, 331] width 225 height 26
type input "Mainly do picnics and things don't cost $"
click at [769, 313] on div "$0" at bounding box center [758, 328] width 260 height 32
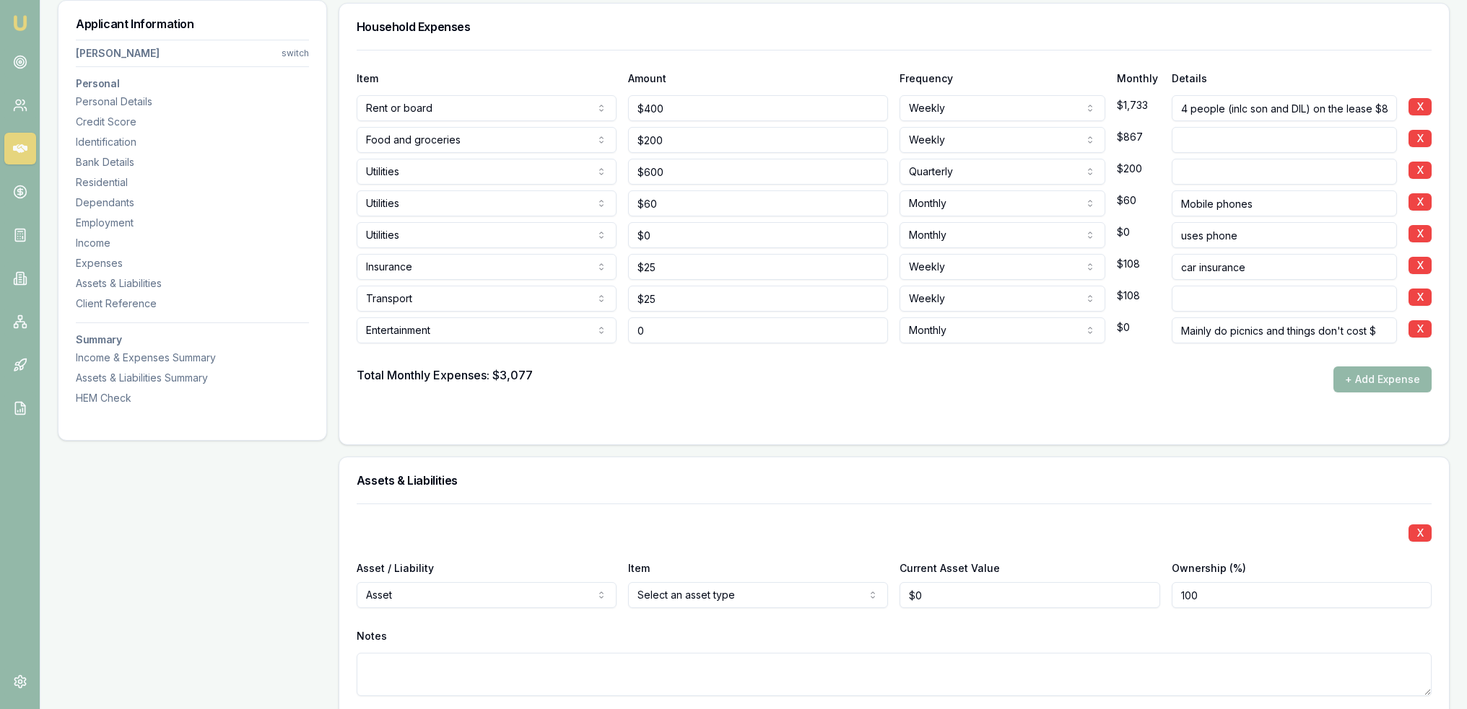
type input "0"
click at [756, 318] on input "0" at bounding box center [758, 331] width 260 height 26
type input "0"
click at [756, 318] on input "0" at bounding box center [758, 331] width 260 height 26
type input "$50"
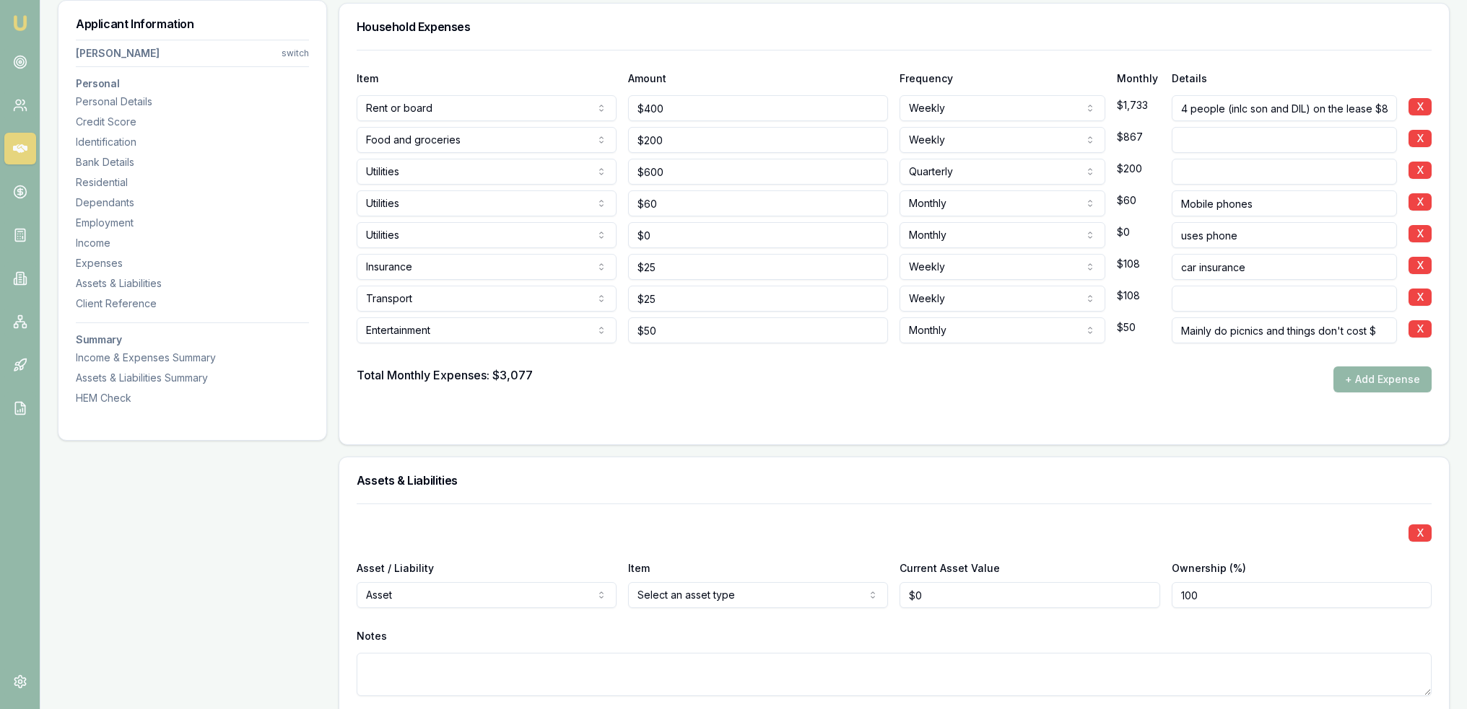
click at [756, 362] on div at bounding box center [894, 355] width 1075 height 23
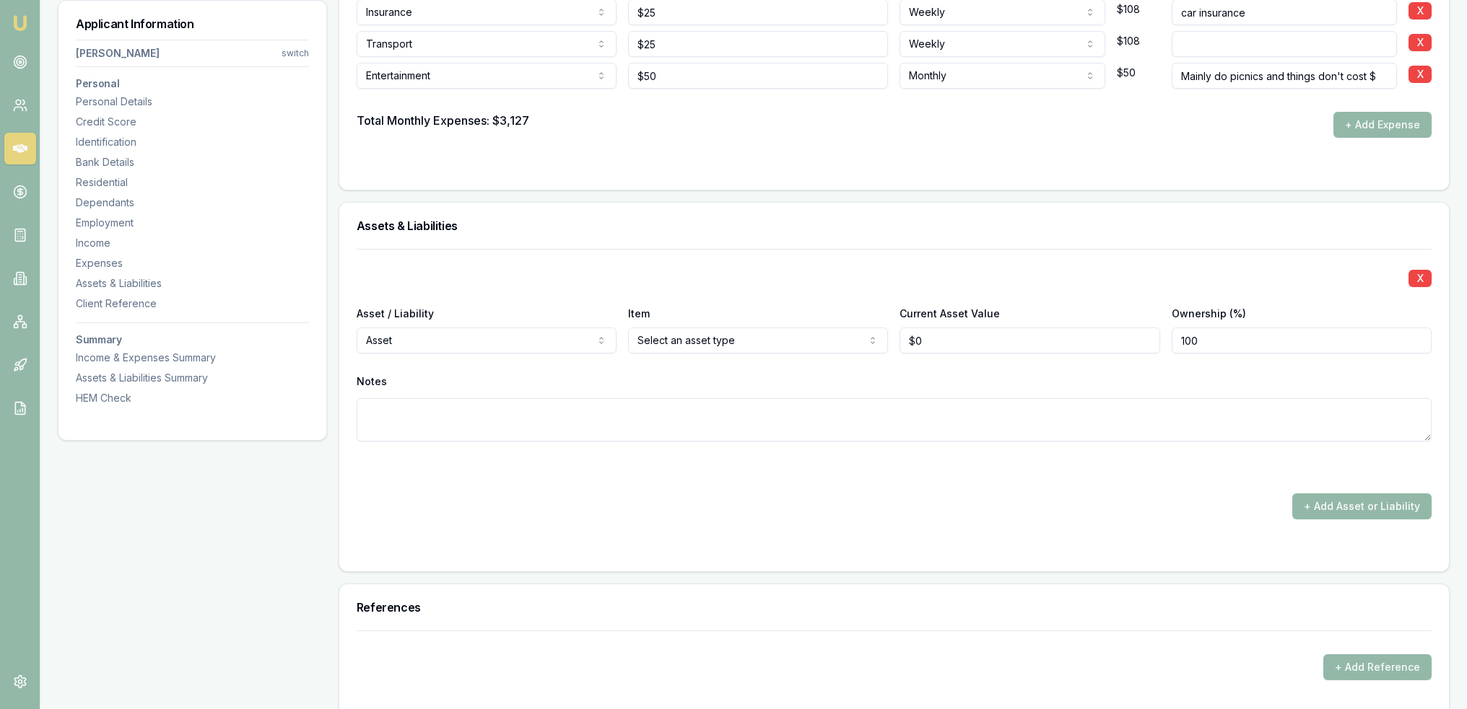
scroll to position [3585, 0]
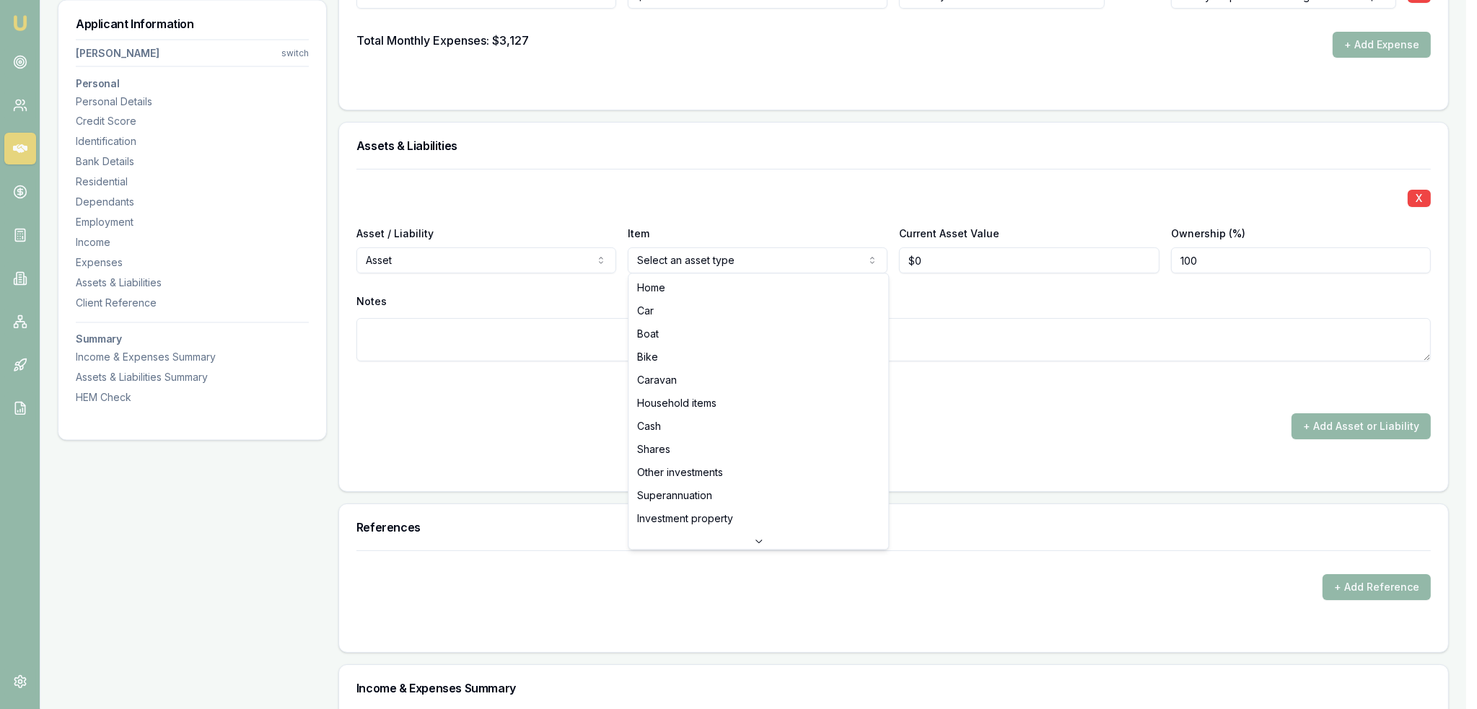
select select "CAR"
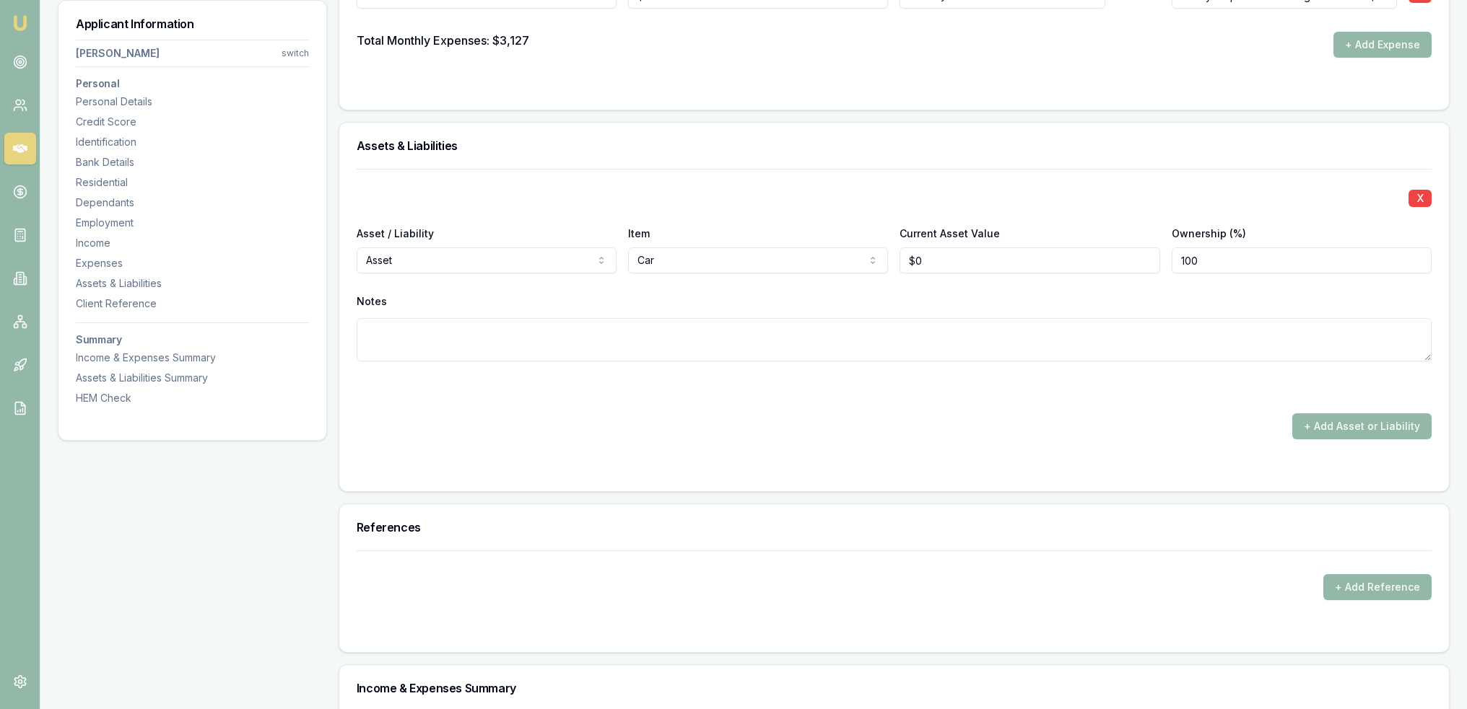
type input "0"
click at [914, 261] on input "0" at bounding box center [1029, 261] width 260 height 26
type input "$15,000"
type textarea "2"
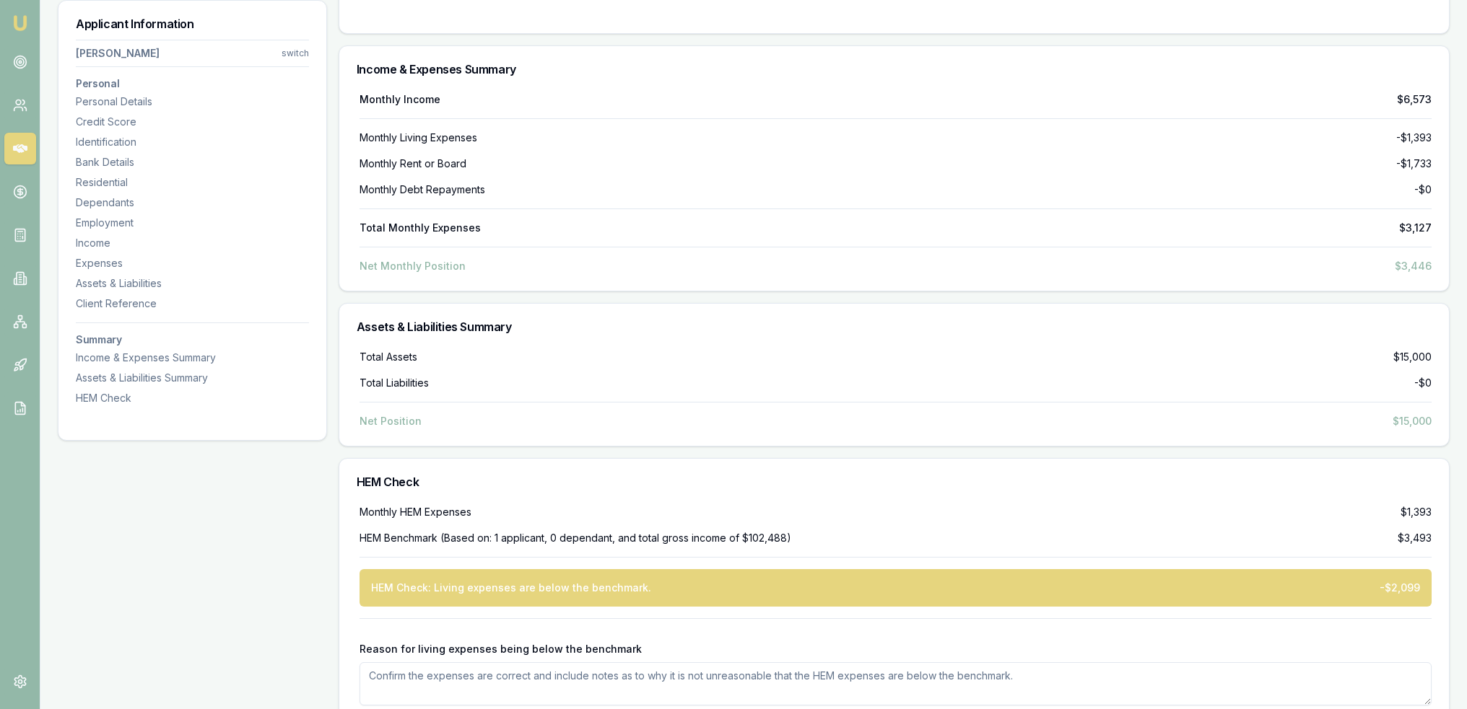
scroll to position [3914, 0]
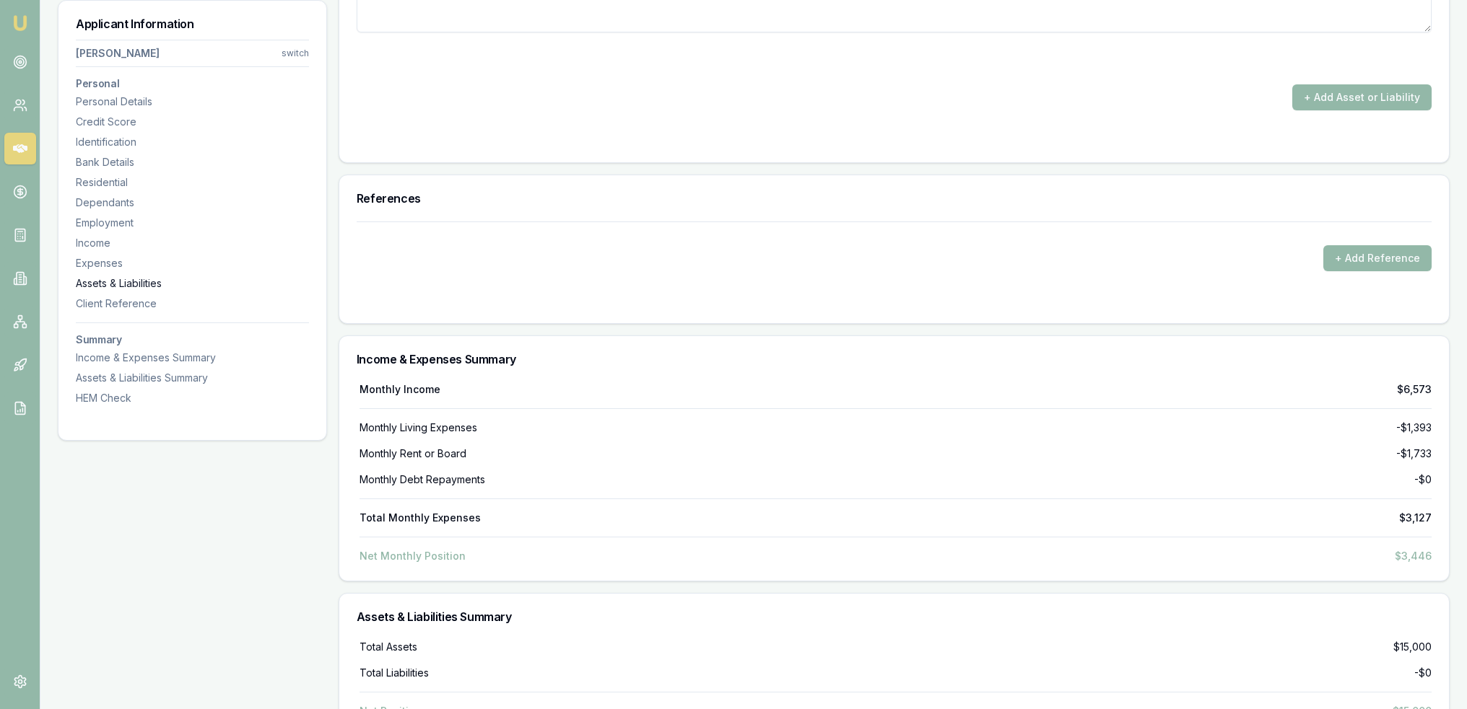
click at [96, 279] on div "Assets & Liabilities" at bounding box center [192, 283] width 233 height 14
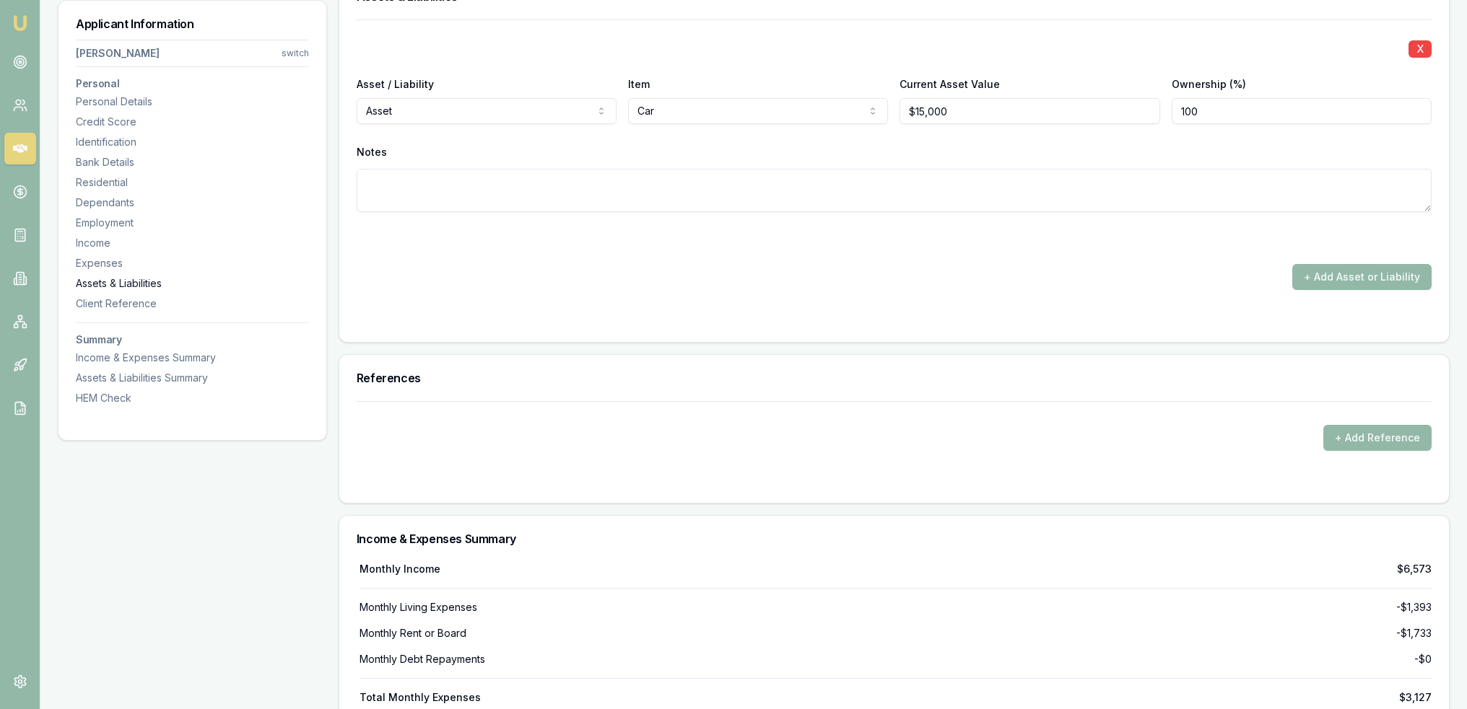
scroll to position [3704, 0]
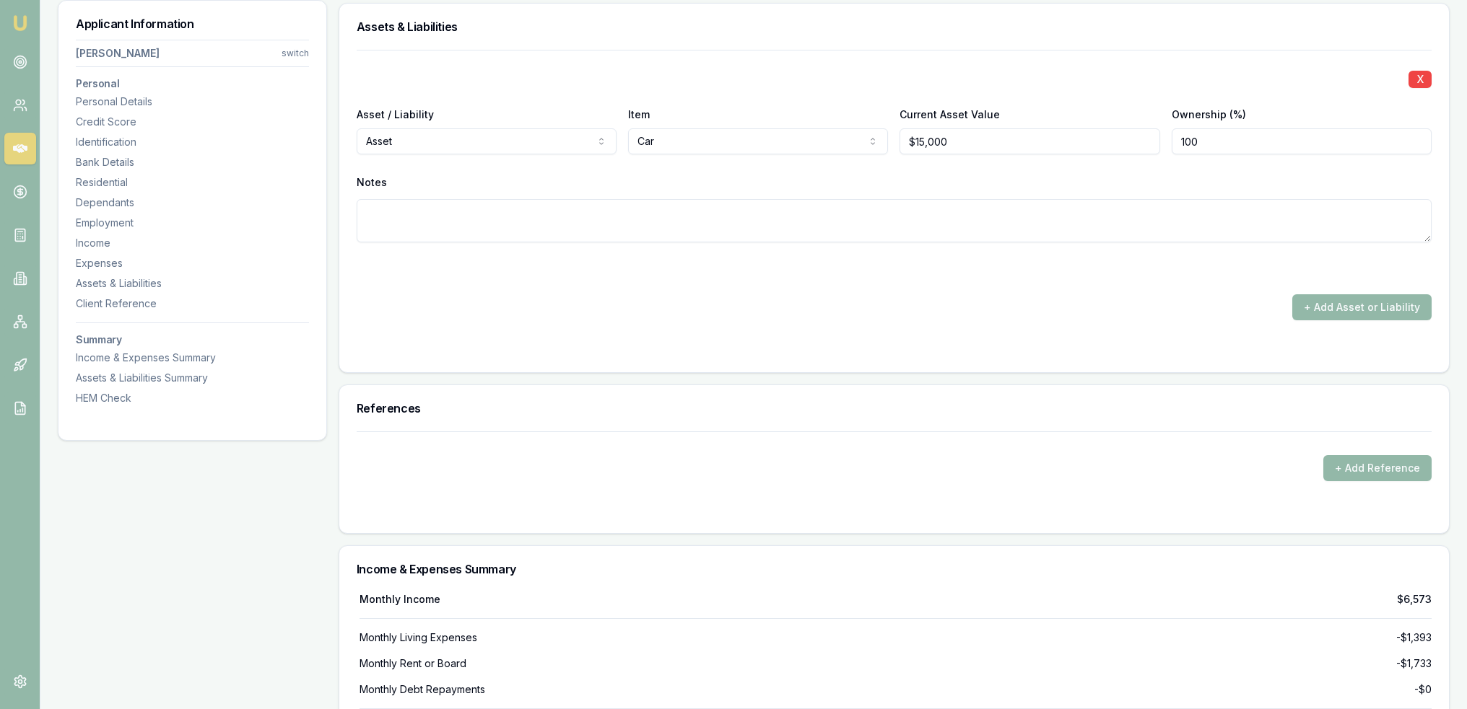
click at [447, 205] on textarea at bounding box center [894, 220] width 1075 height 43
type textarea "2017 Ford Ranger XLT"
drag, startPoint x: 959, startPoint y: 136, endPoint x: 887, endPoint y: 148, distance: 73.1
click at [887, 148] on div "Asset / Liability Asset Asset Liability Item Car Home Car Boat Bike Caravan Hou…" at bounding box center [894, 129] width 1075 height 49
type input "$20,000"
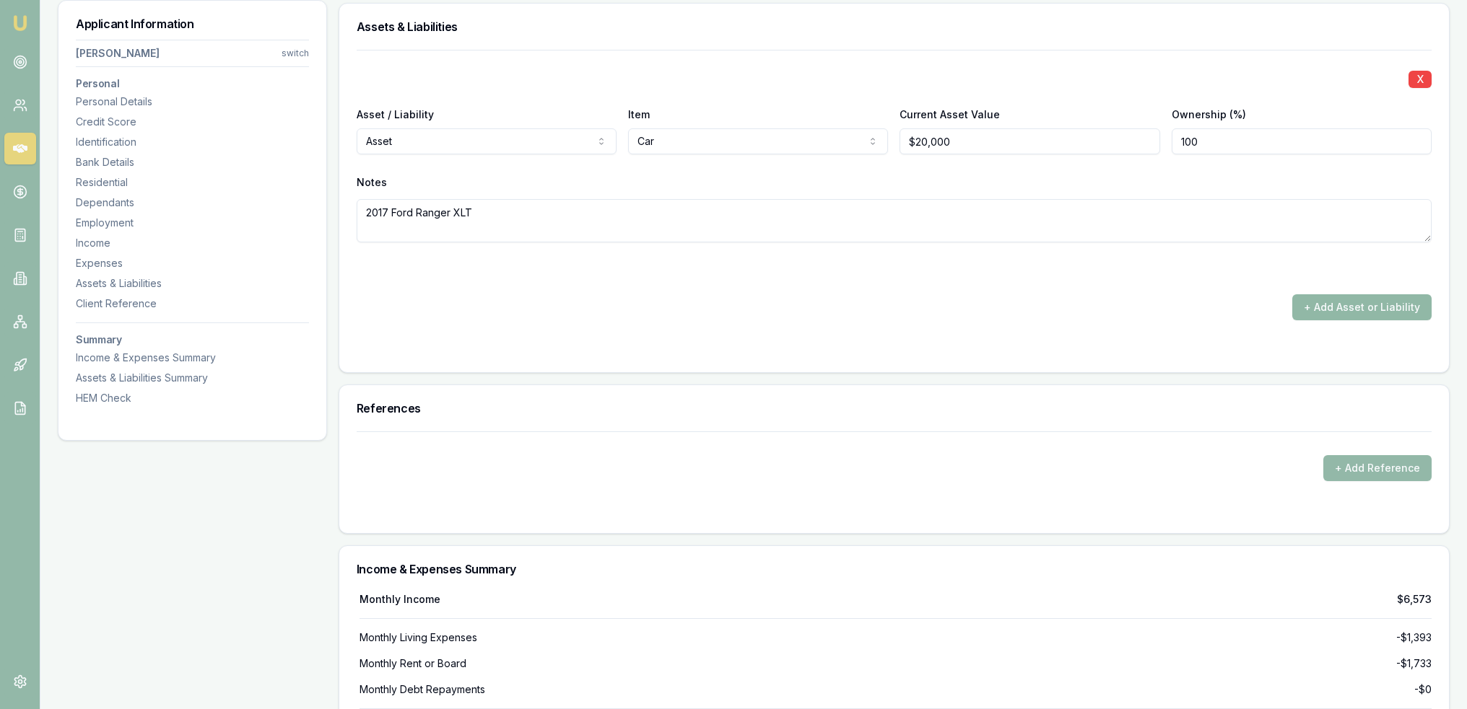
click at [1363, 294] on button "+ Add Asset or Liability" at bounding box center [1361, 307] width 139 height 26
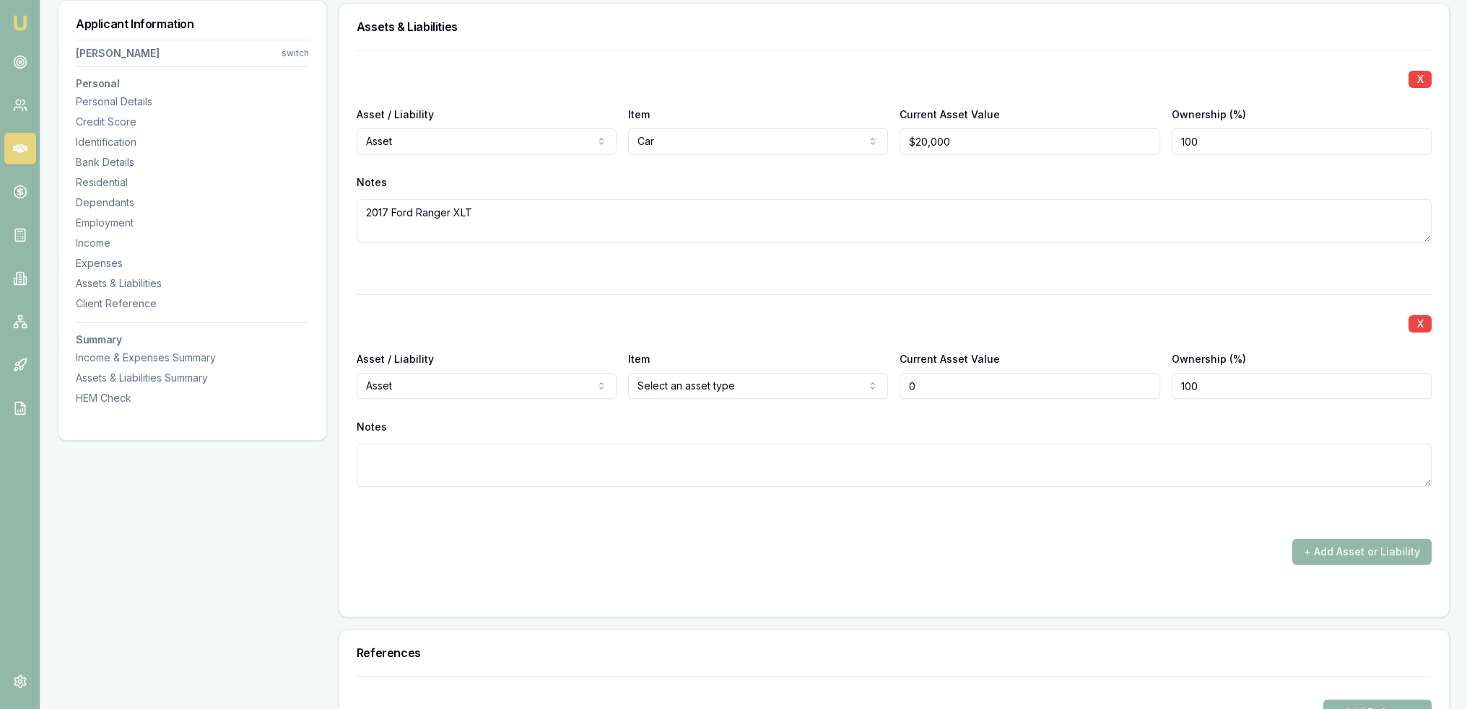
type input "$0"
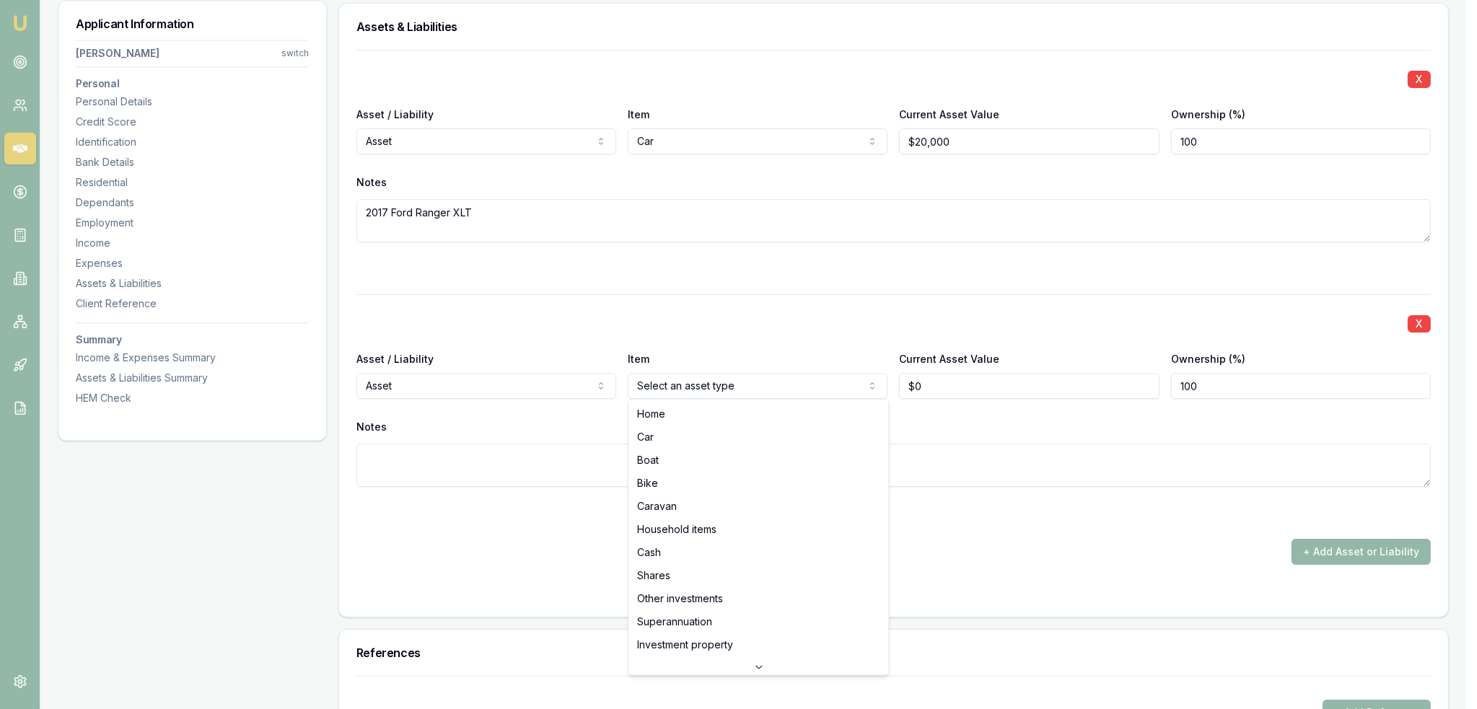
select select "BIKE"
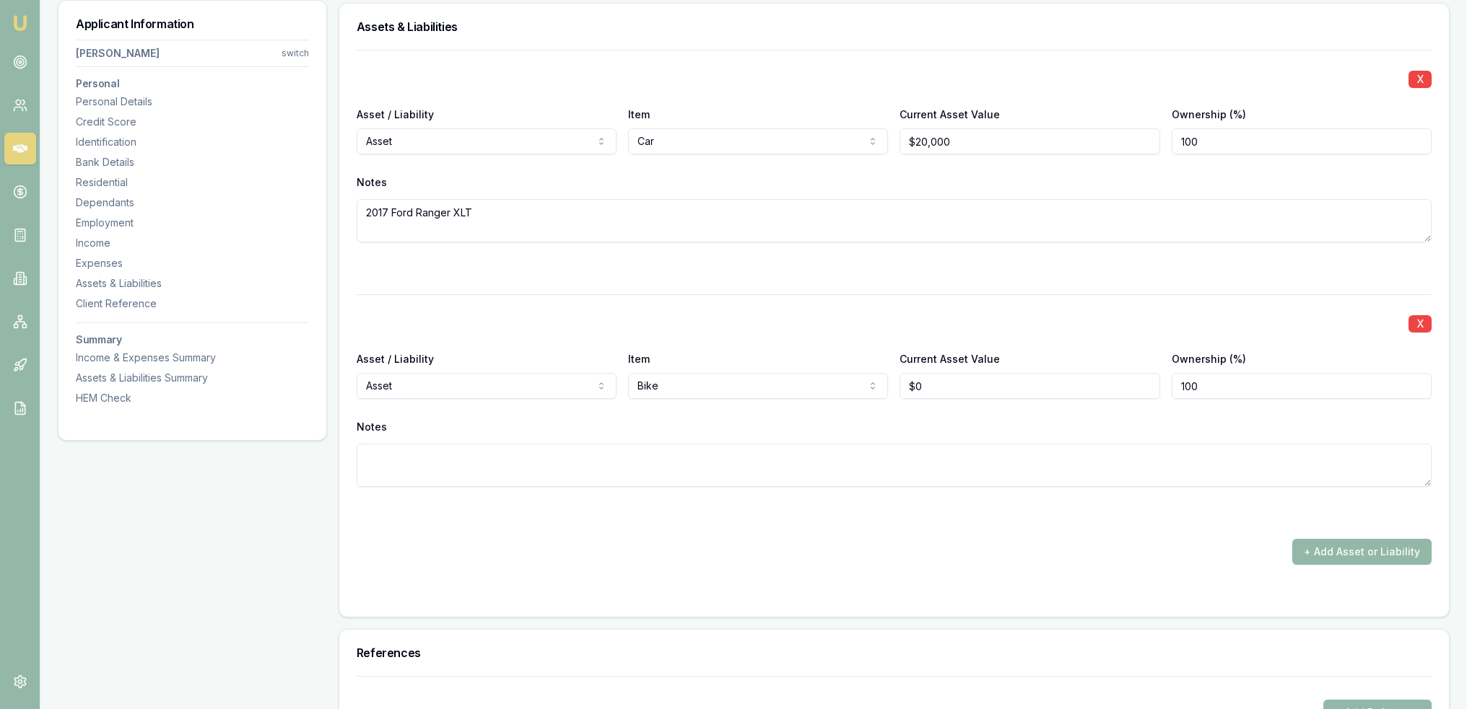
type input "0"
click at [909, 385] on input "0" at bounding box center [1029, 386] width 260 height 26
type input "$8,000"
type textarea "2024"
click at [457, 450] on textarea "2024" at bounding box center [894, 465] width 1075 height 43
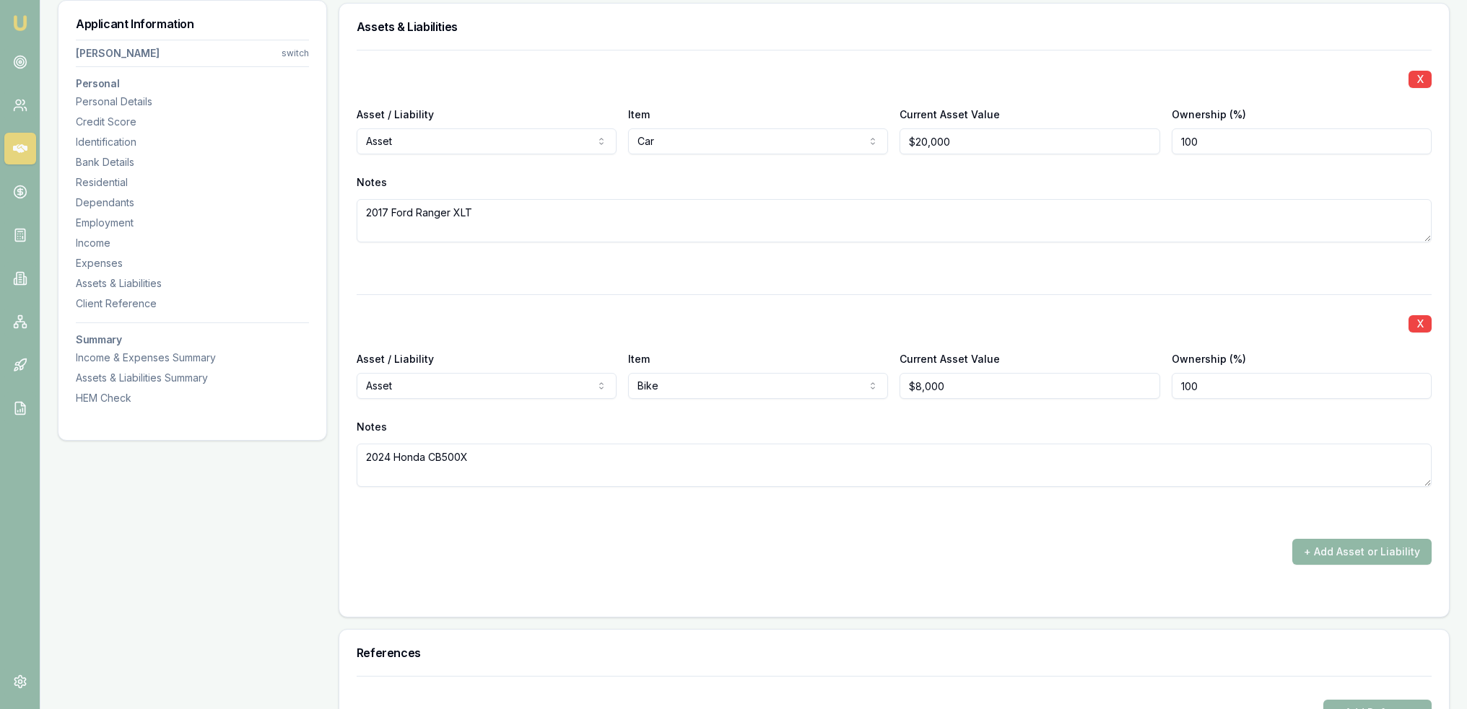
type textarea "2024 Honda CB500X"
click at [1360, 539] on button "+ Add Asset or Liability" at bounding box center [1361, 552] width 139 height 26
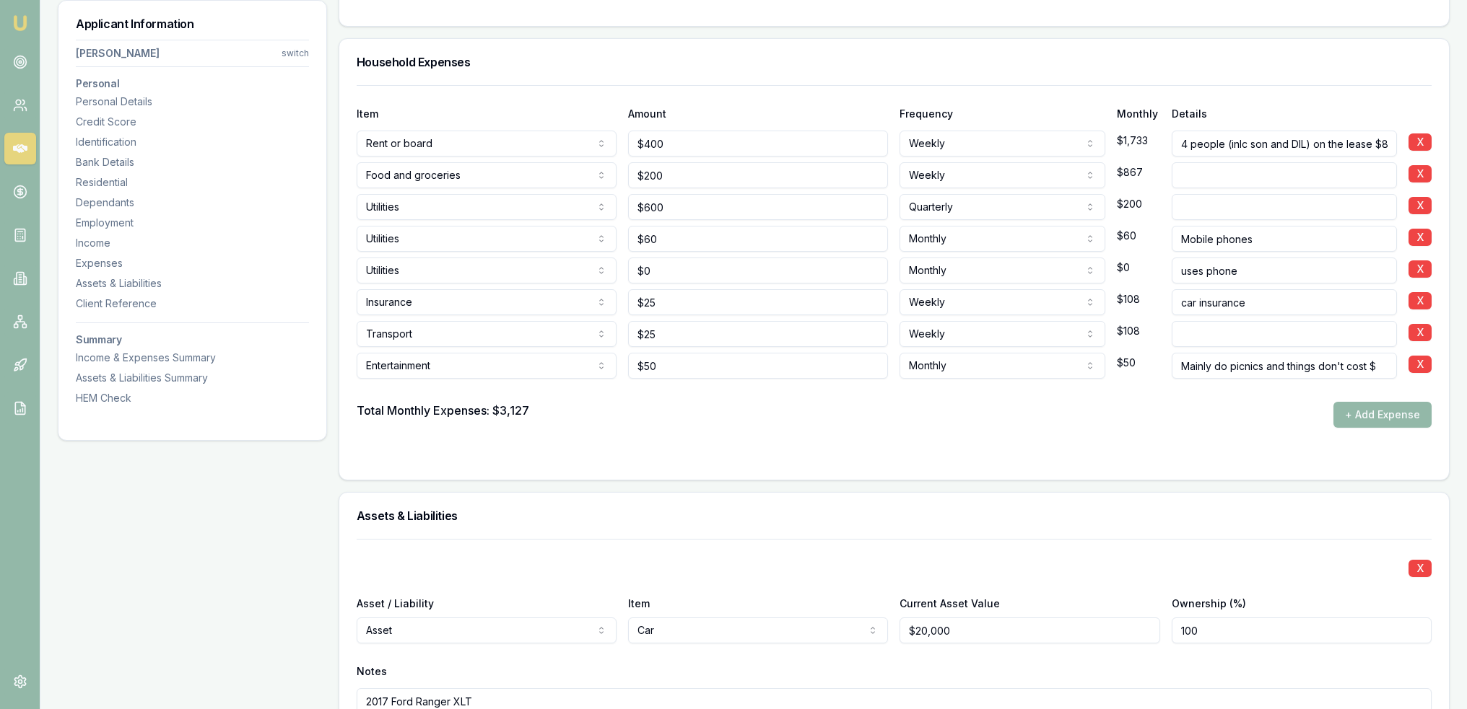
scroll to position [3238, 0]
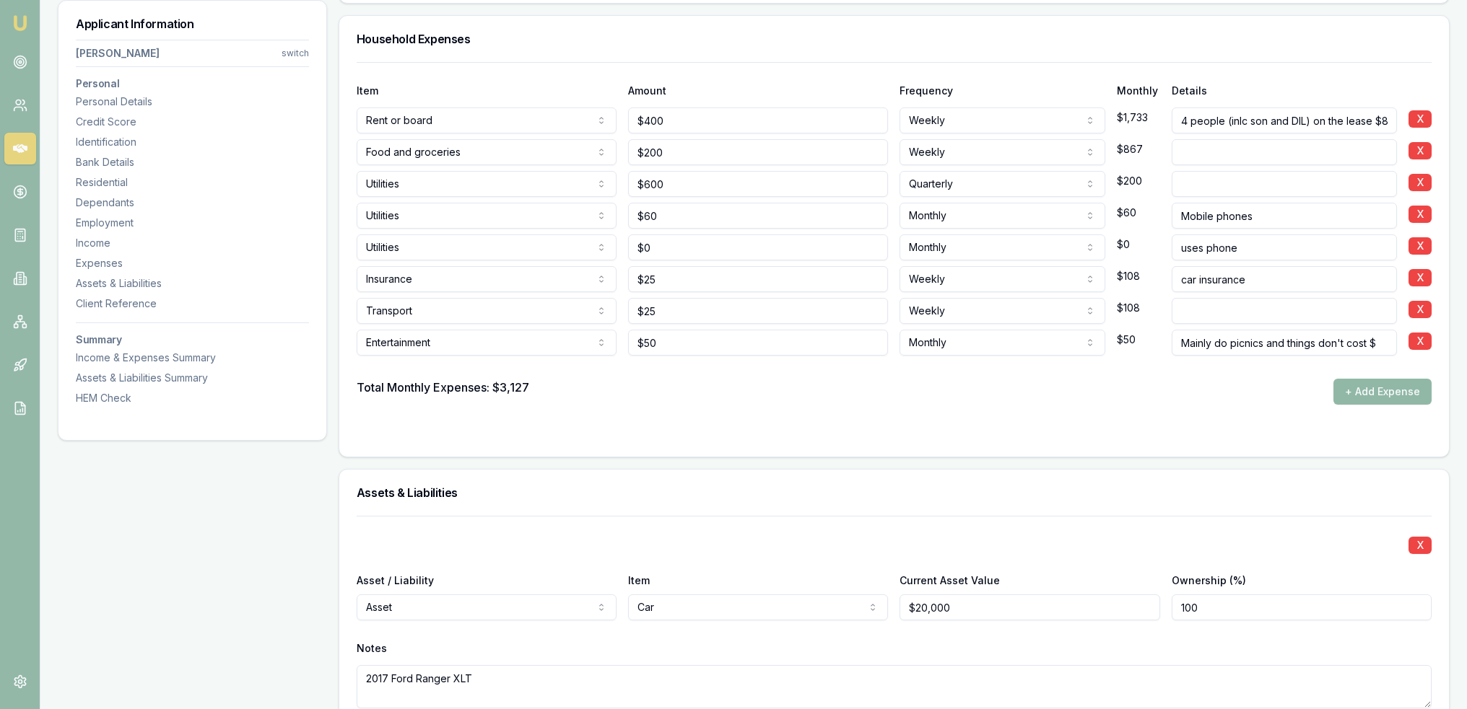
click at [1371, 385] on button "+ Add Expense" at bounding box center [1382, 392] width 98 height 26
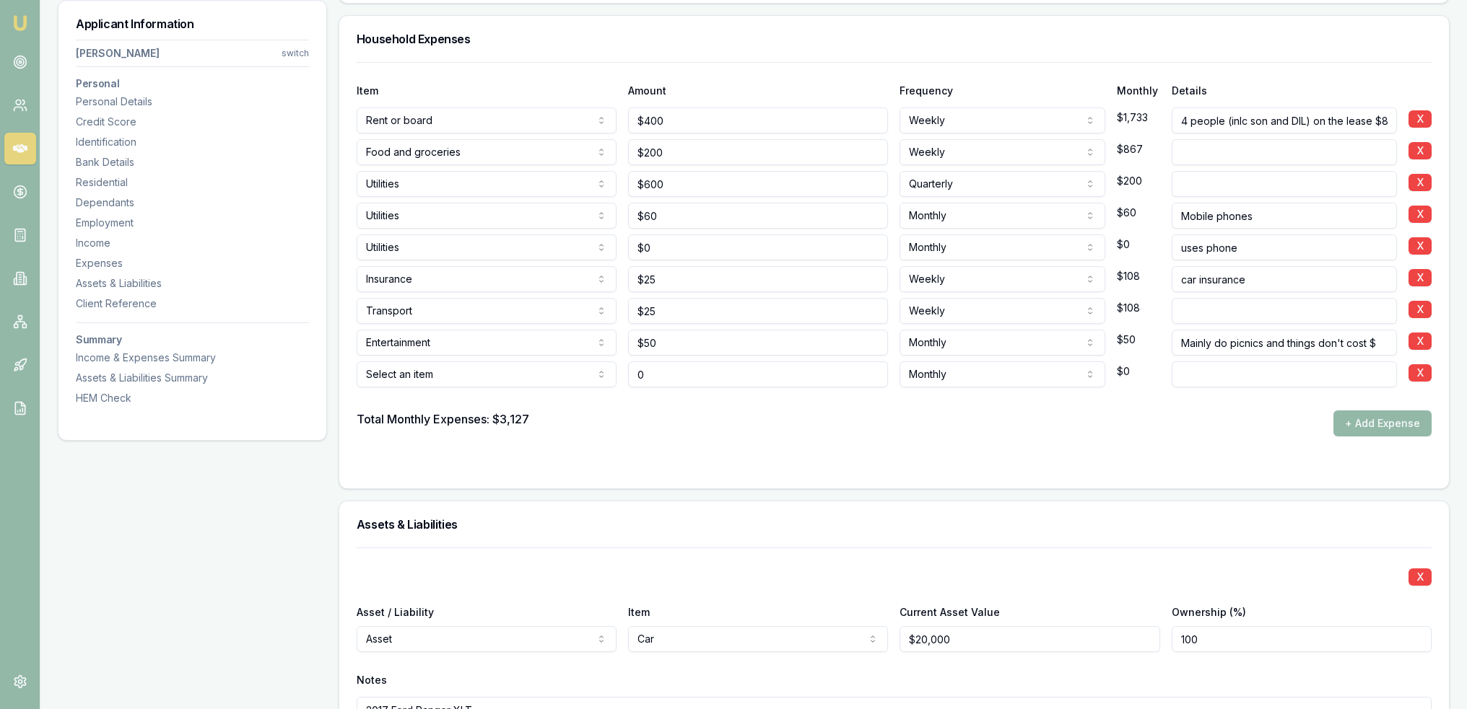
type input "$0"
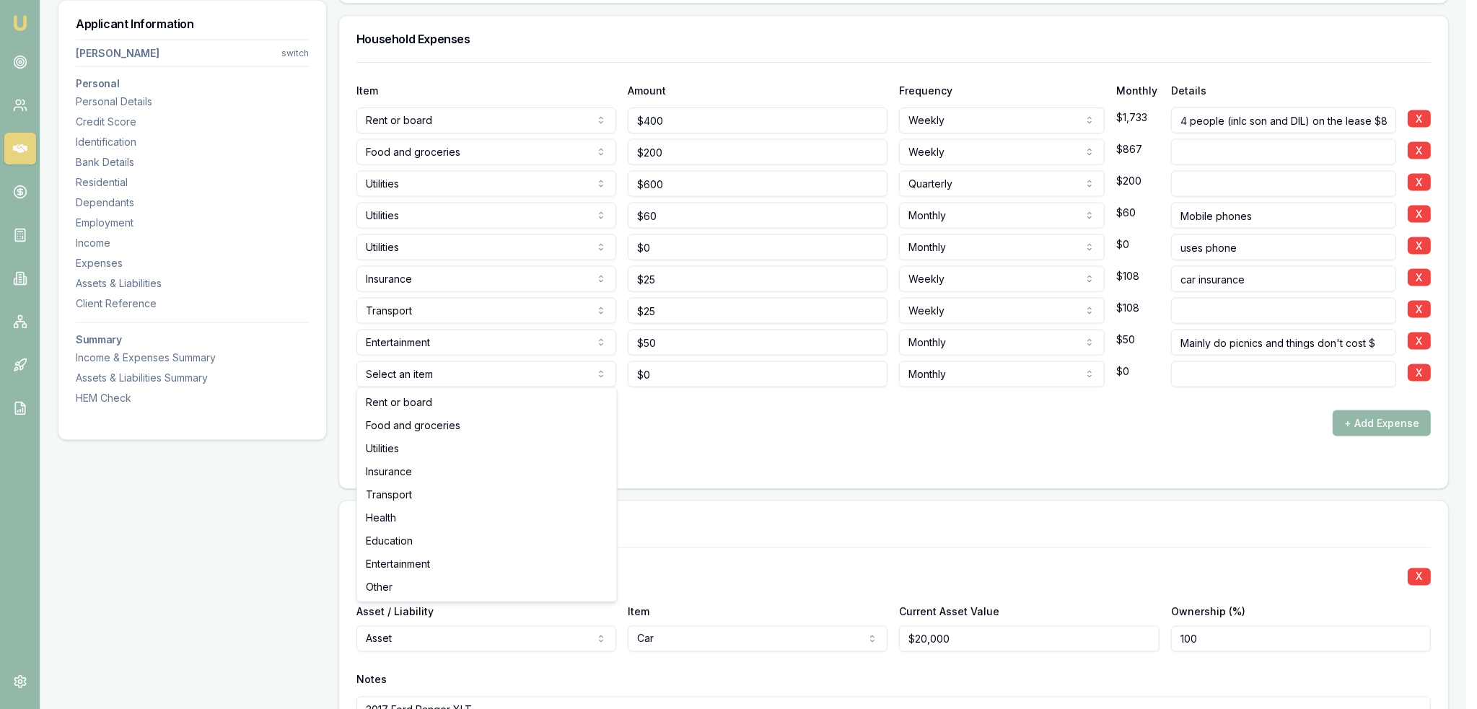
select select "TRANSPORT"
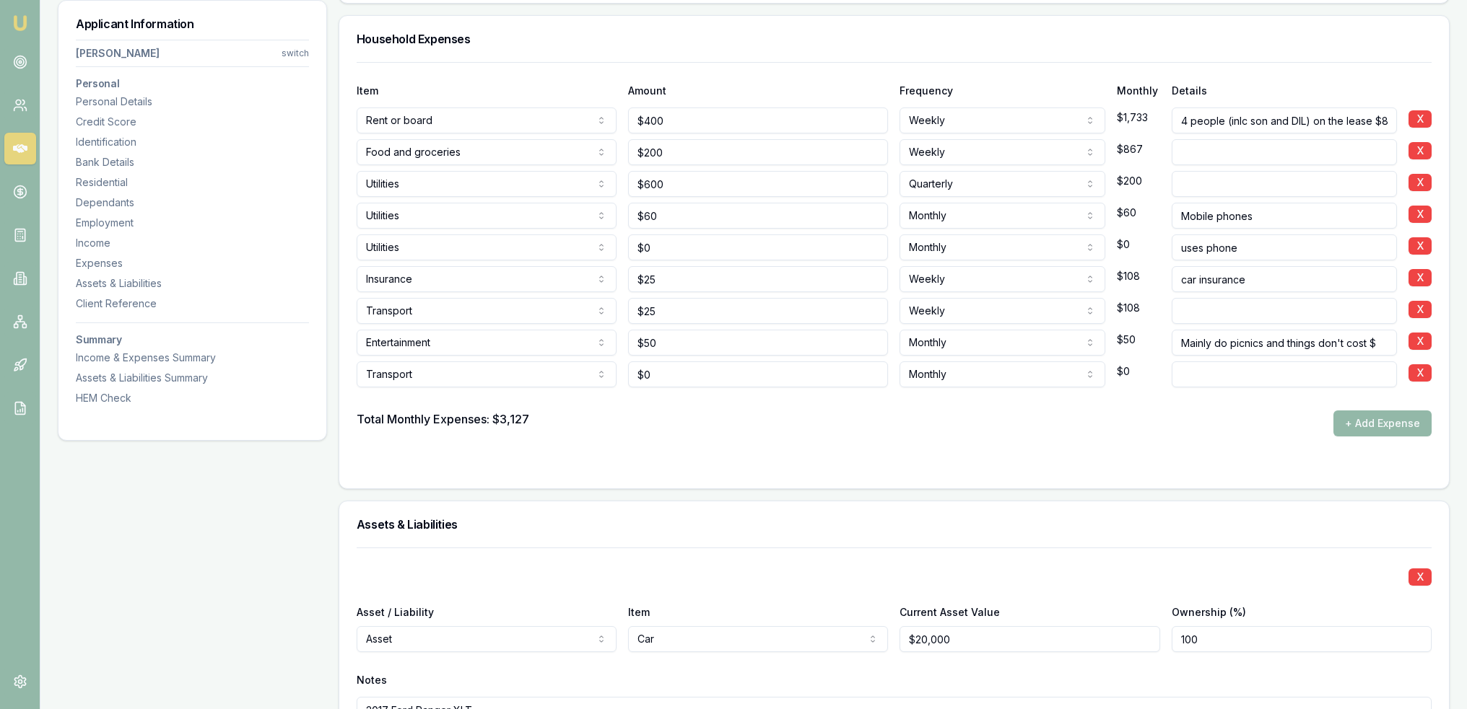
click at [1199, 375] on input at bounding box center [1283, 375] width 225 height 26
type input "Rego"
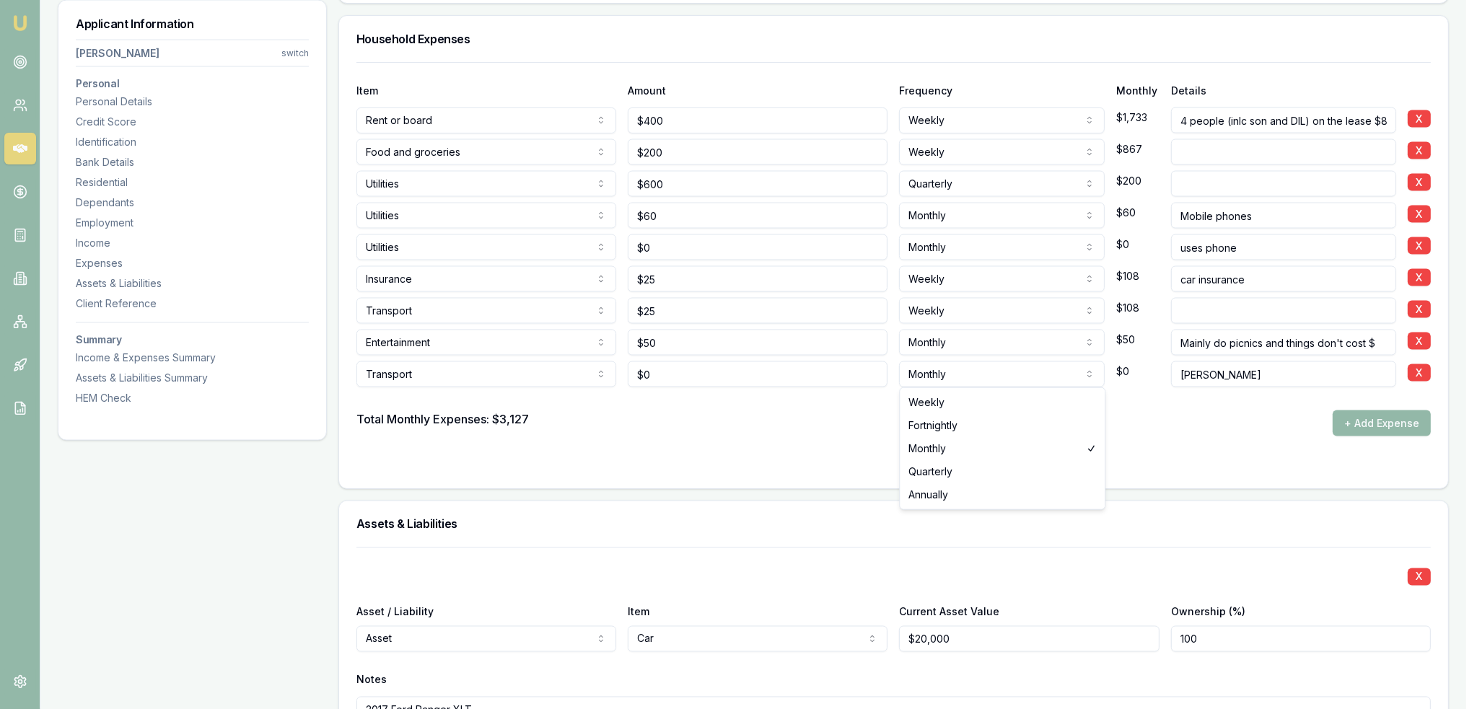
select select "ANNUALLY"
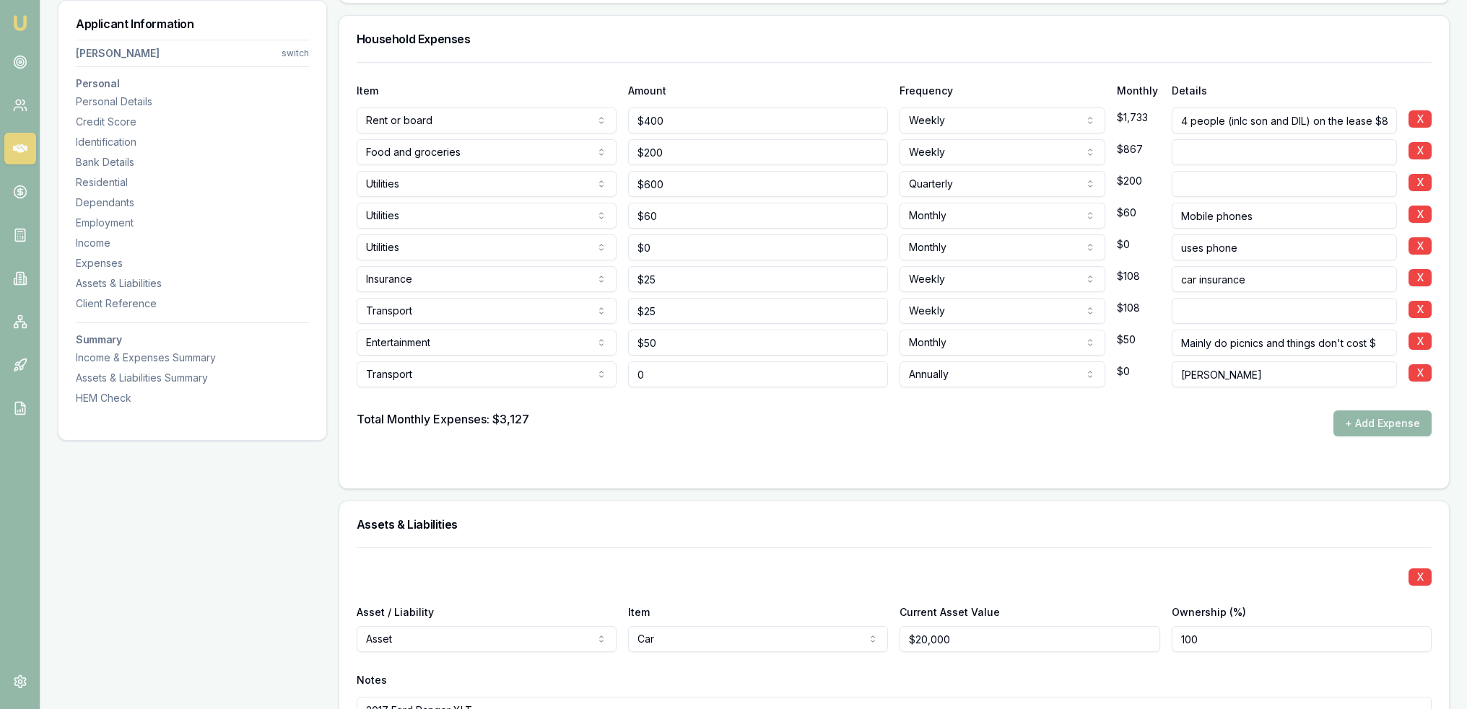
click at [663, 368] on input "0" at bounding box center [758, 375] width 260 height 26
drag, startPoint x: 661, startPoint y: 368, endPoint x: 624, endPoint y: 374, distance: 37.3
click at [624, 374] on div "Transport Rent or board Food and groceries Utilities Insurance Transport Health…" at bounding box center [894, 372] width 1075 height 32
click at [655, 406] on div at bounding box center [894, 399] width 1075 height 23
type input "$800"
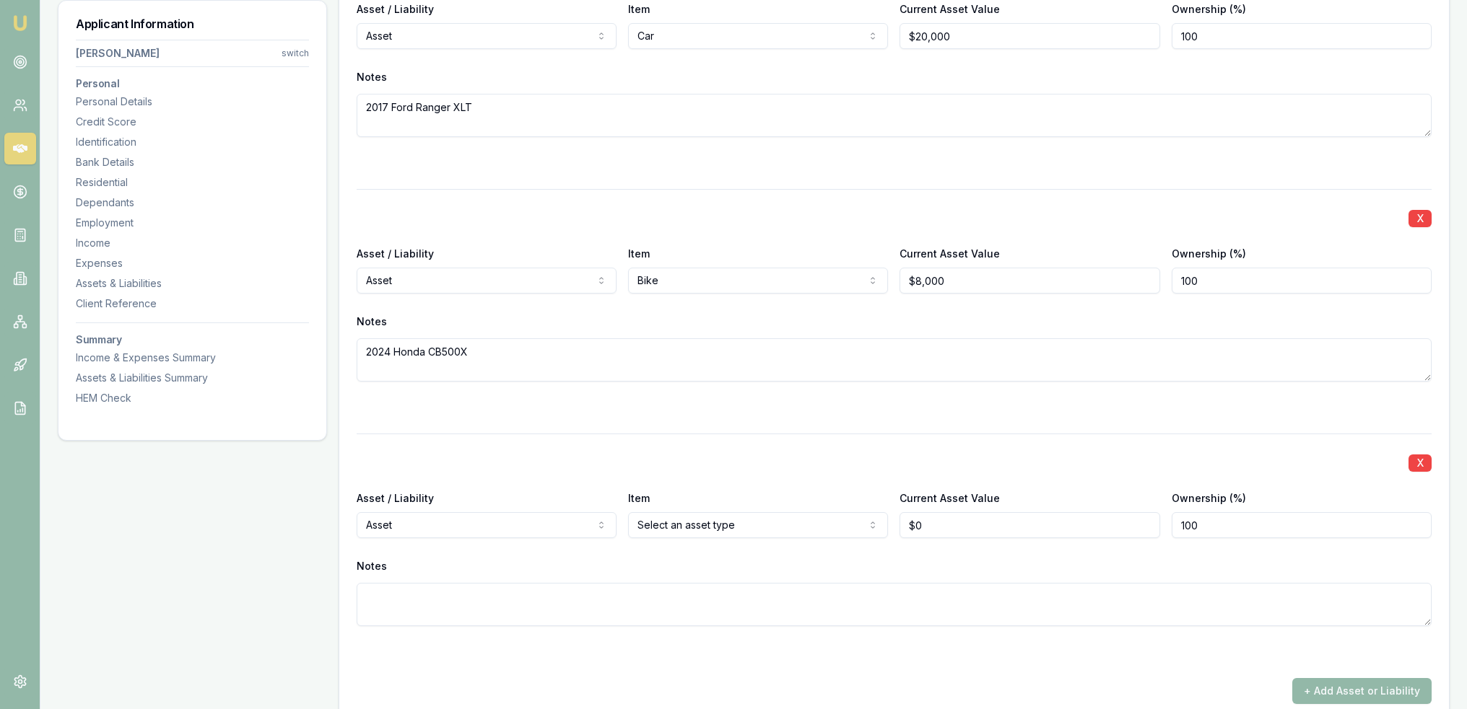
scroll to position [3892, 0]
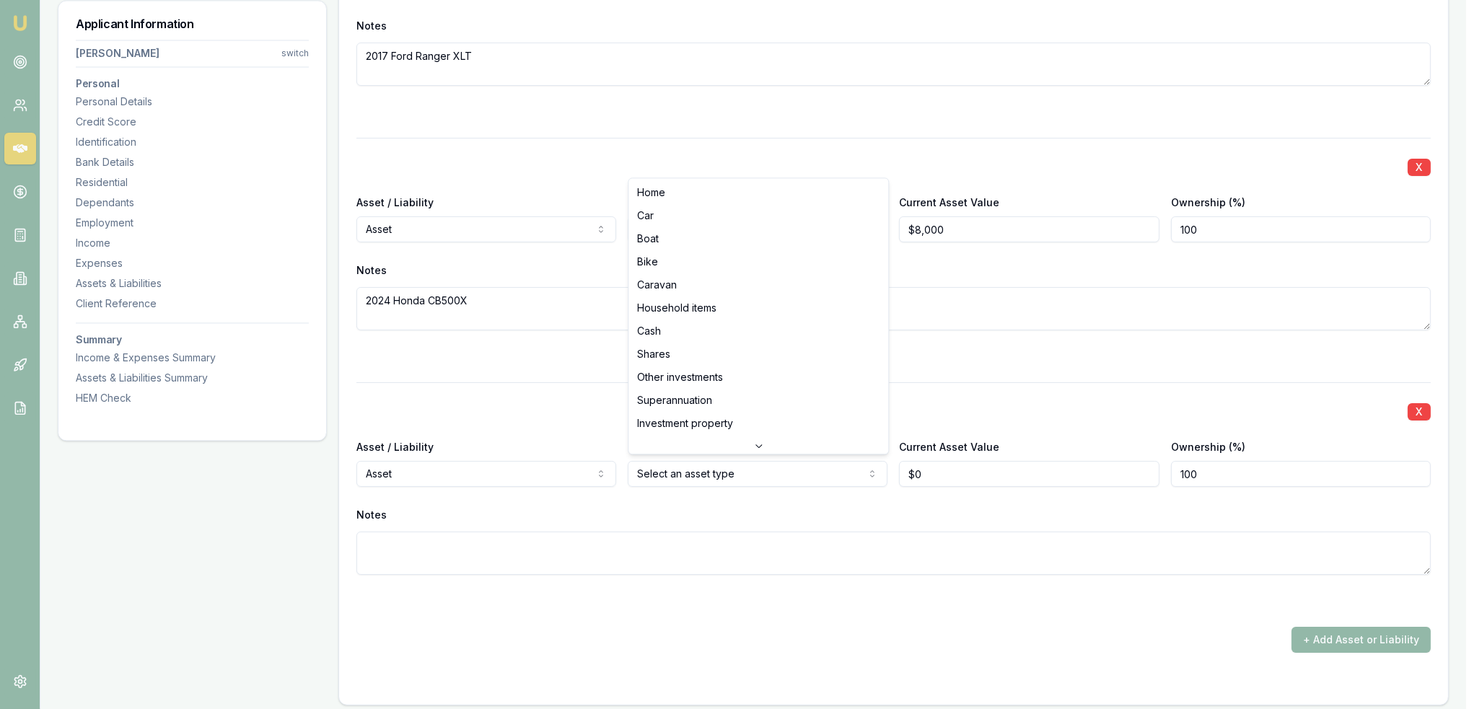
select select "HOUSEHOLD_ITEMS"
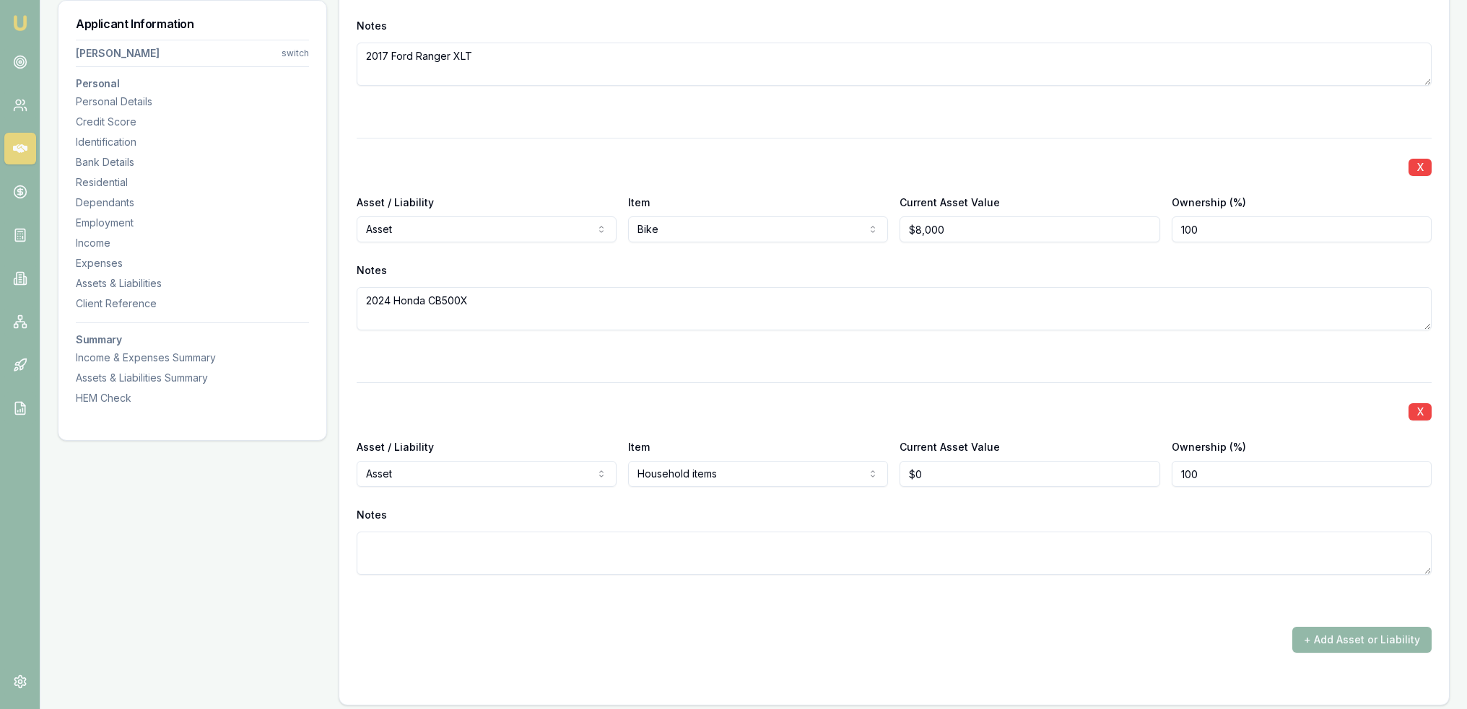
type input "0"
click at [915, 468] on input "0" at bounding box center [1029, 474] width 260 height 26
type input "$120,000"
click at [843, 545] on textarea at bounding box center [894, 553] width 1075 height 43
type textarea "Home contents"
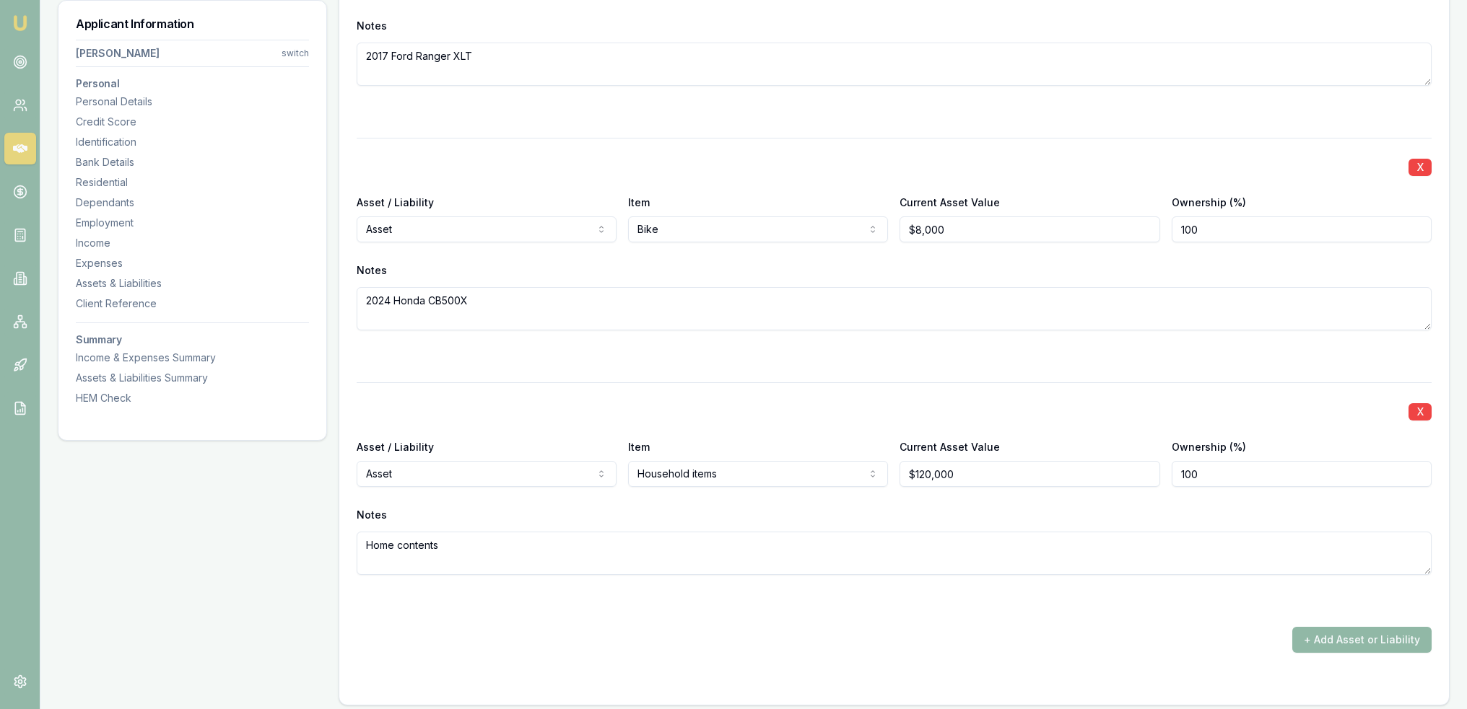
click at [1390, 629] on button "+ Add Asset or Liability" at bounding box center [1361, 640] width 139 height 26
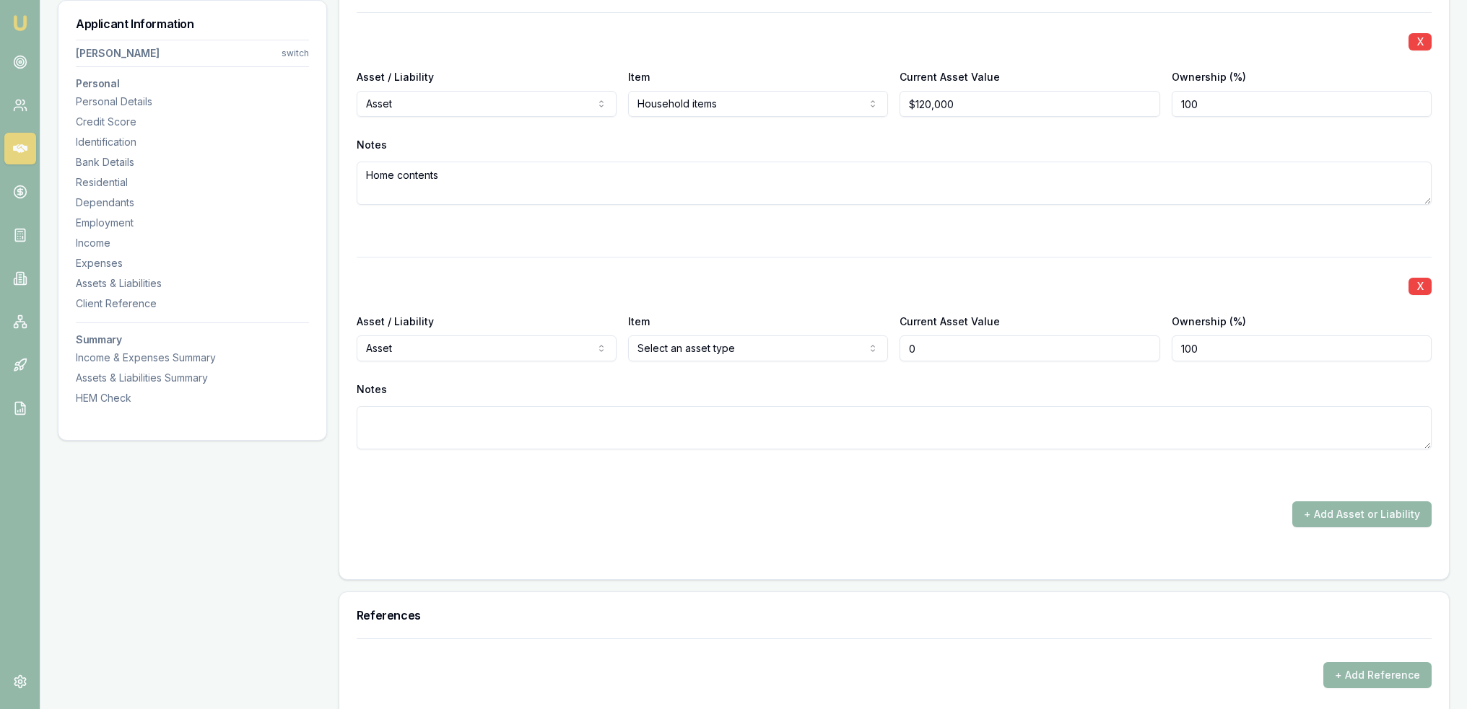
scroll to position [4321, 0]
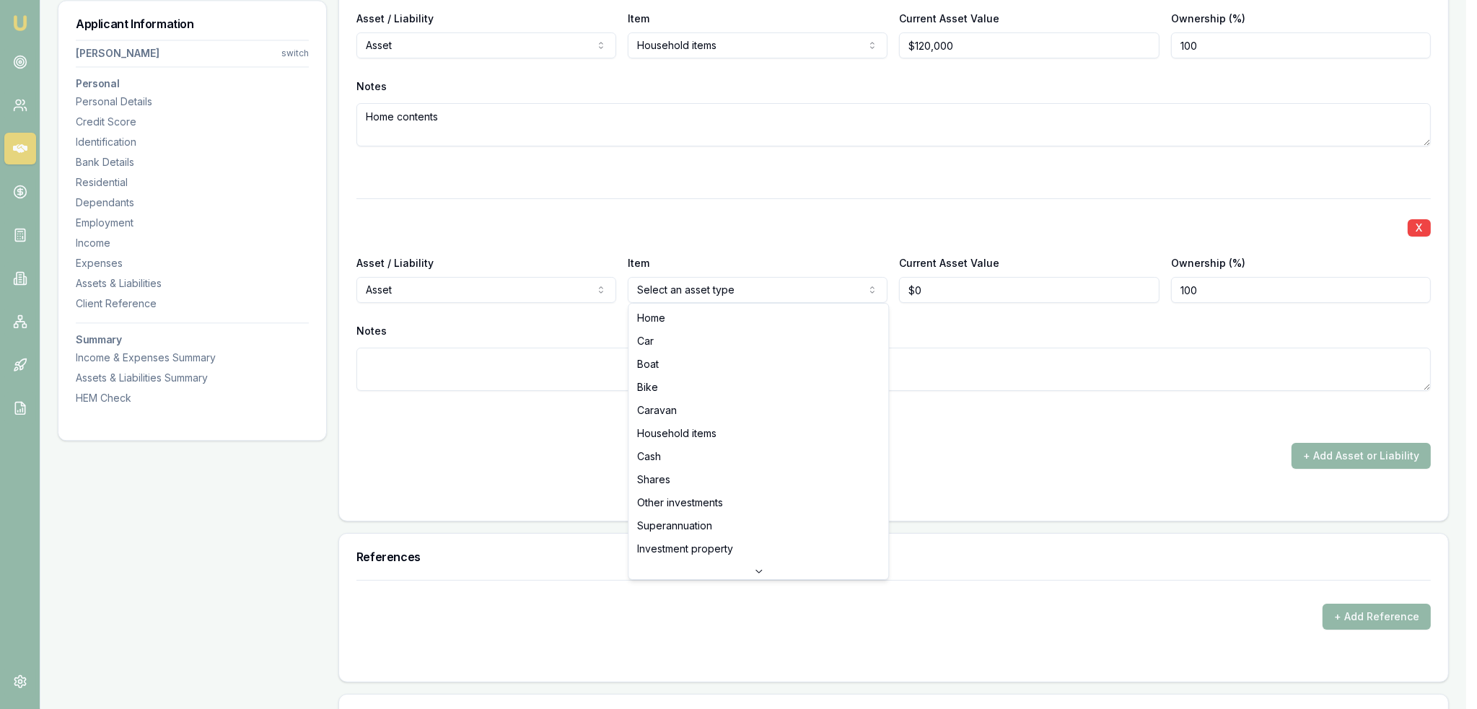
select select "CARAVAN"
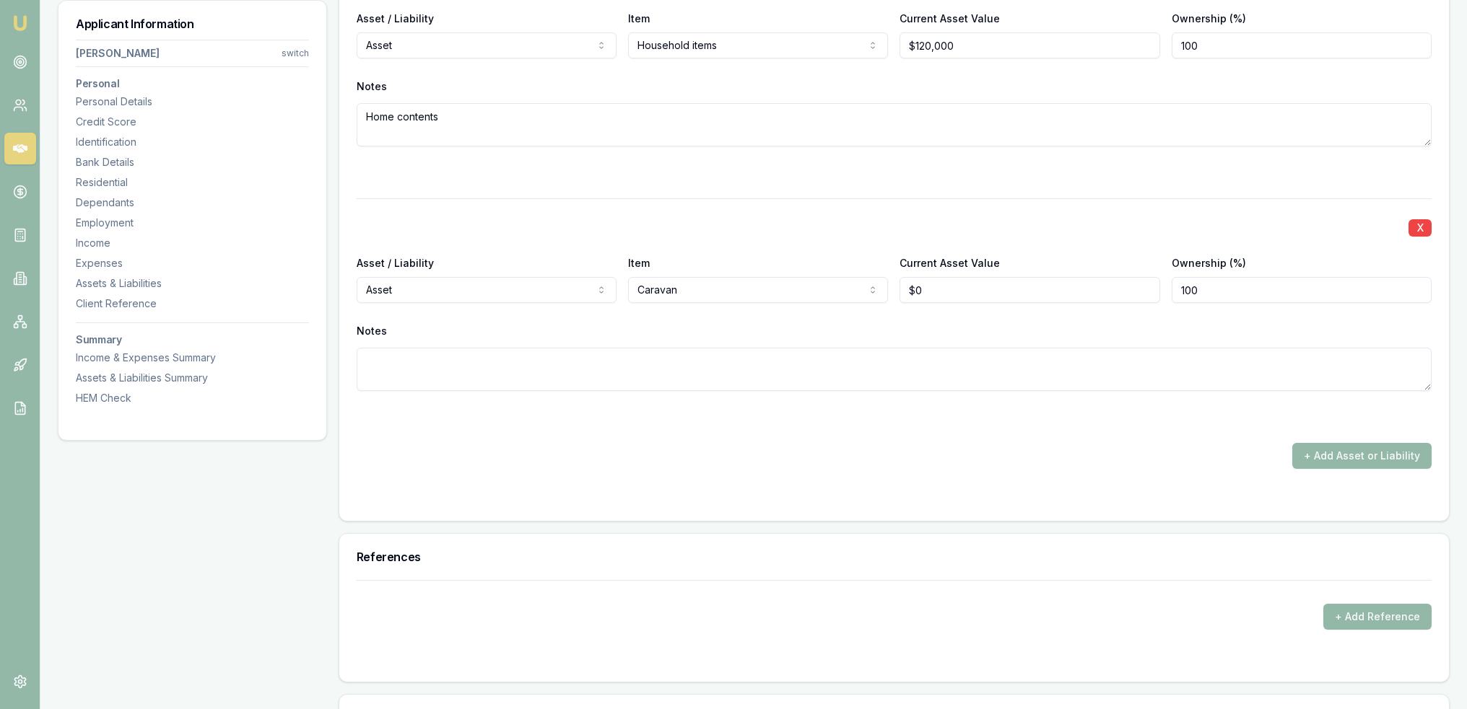
type input "0"
click at [915, 289] on input "0" at bounding box center [1029, 290] width 260 height 26
type input "$35,000"
click at [890, 380] on textarea at bounding box center [894, 369] width 1075 height 43
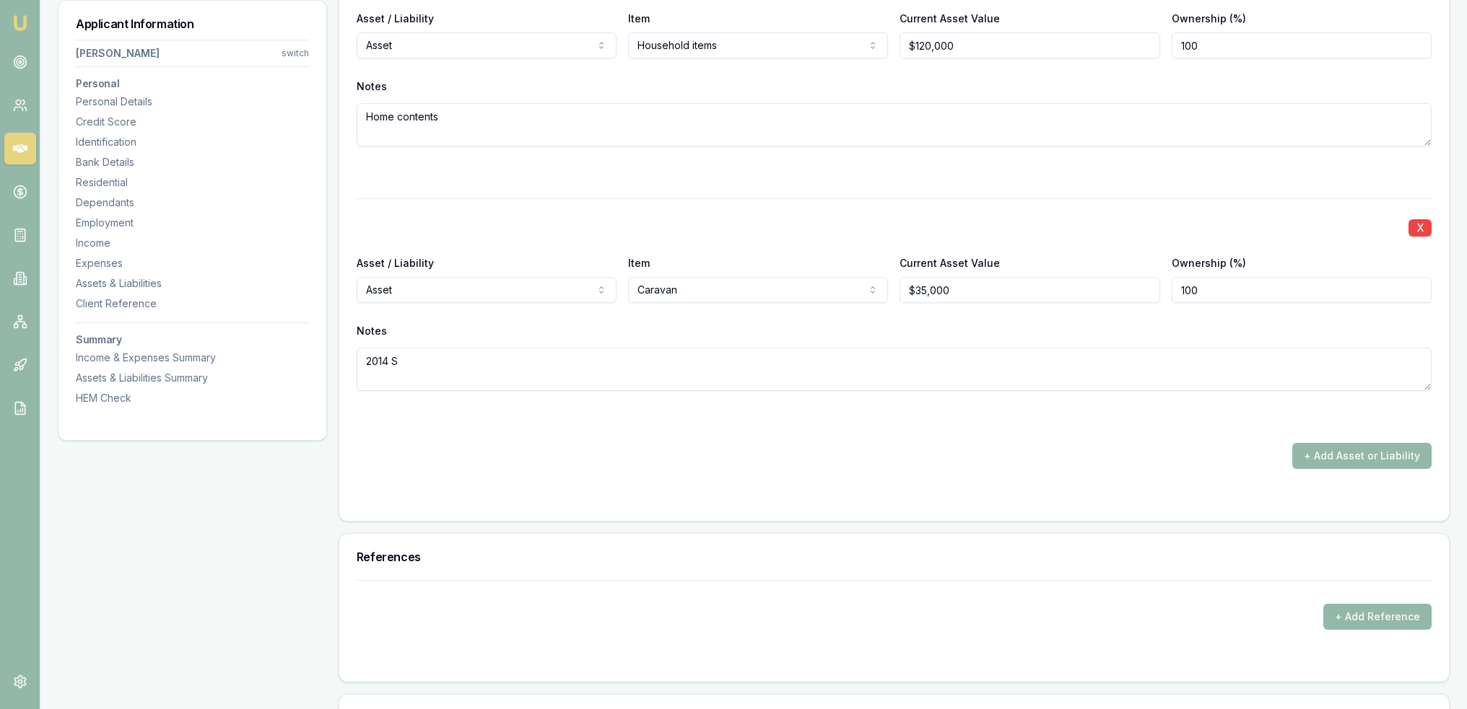
type textarea "2014 Su"
click at [883, 370] on textarea "2014 Su" at bounding box center [894, 369] width 1075 height 43
type textarea "2014 Splendar Blue Sky"
drag, startPoint x: 482, startPoint y: 361, endPoint x: 390, endPoint y: 362, distance: 92.4
click at [390, 362] on textarea "2014 Splendar Blue Sky" at bounding box center [894, 369] width 1075 height 43
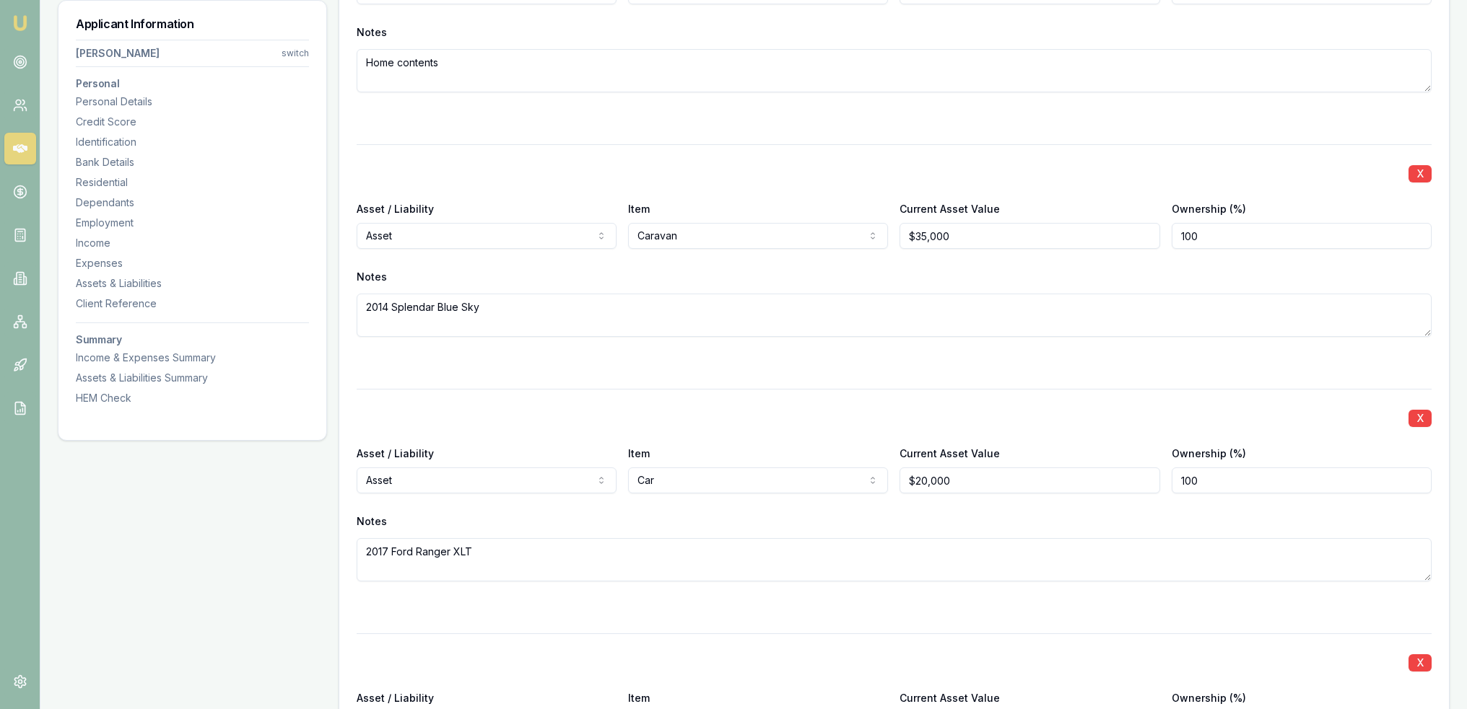
scroll to position [4036, 0]
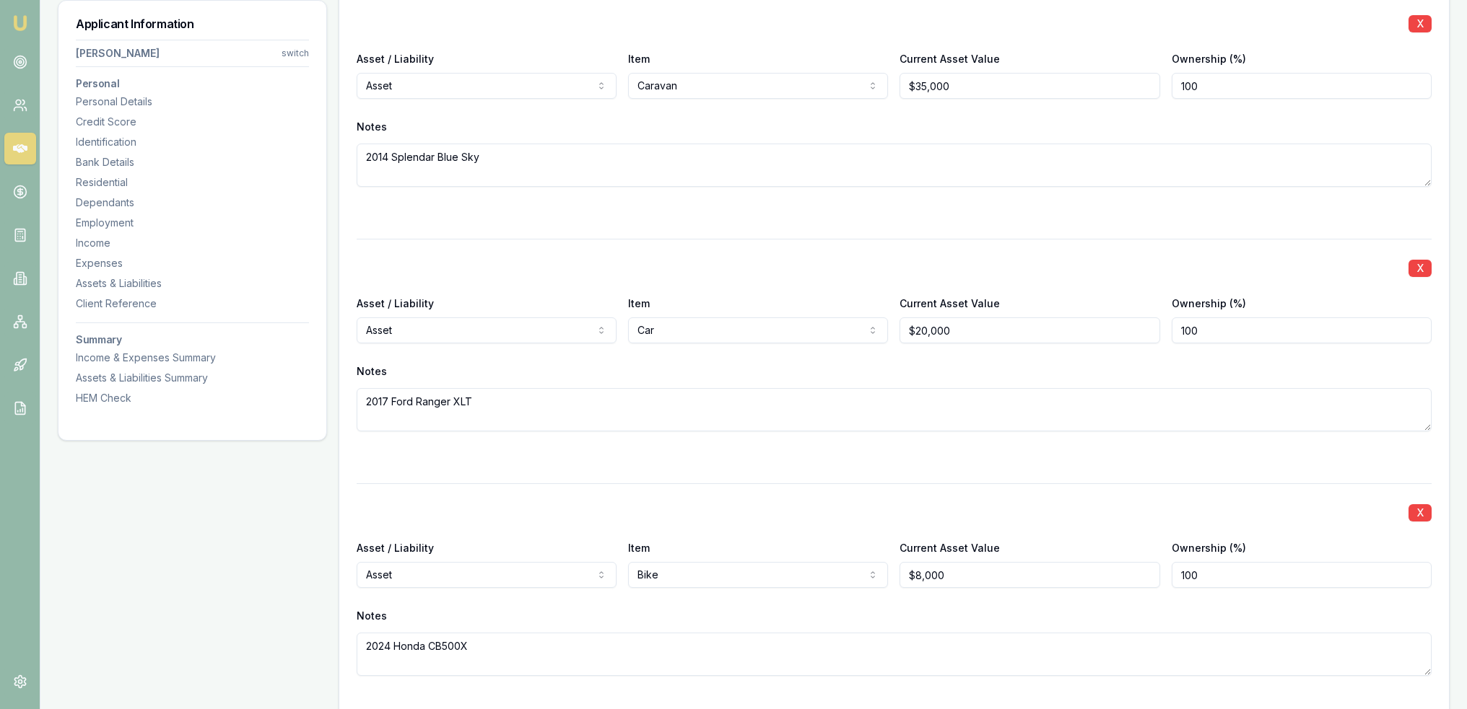
click at [502, 158] on textarea "2014 Splendar Blue Sky" at bounding box center [894, 165] width 1075 height 43
drag, startPoint x: 502, startPoint y: 158, endPoint x: 394, endPoint y: 157, distance: 108.3
click at [394, 157] on textarea "2014 Splendar Blue Sky" at bounding box center [894, 165] width 1075 height 43
type textarea "2014 Blue Sky Splender"
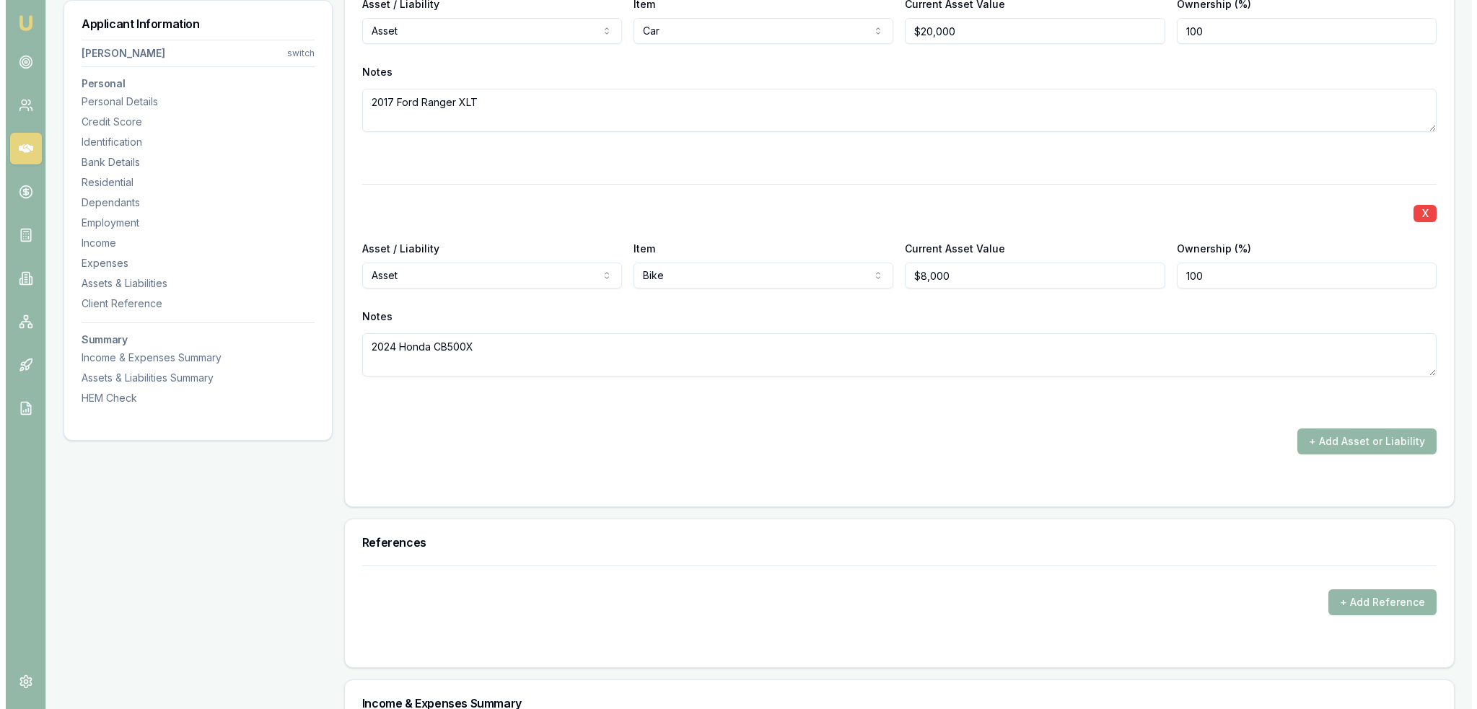
scroll to position [4388, 0]
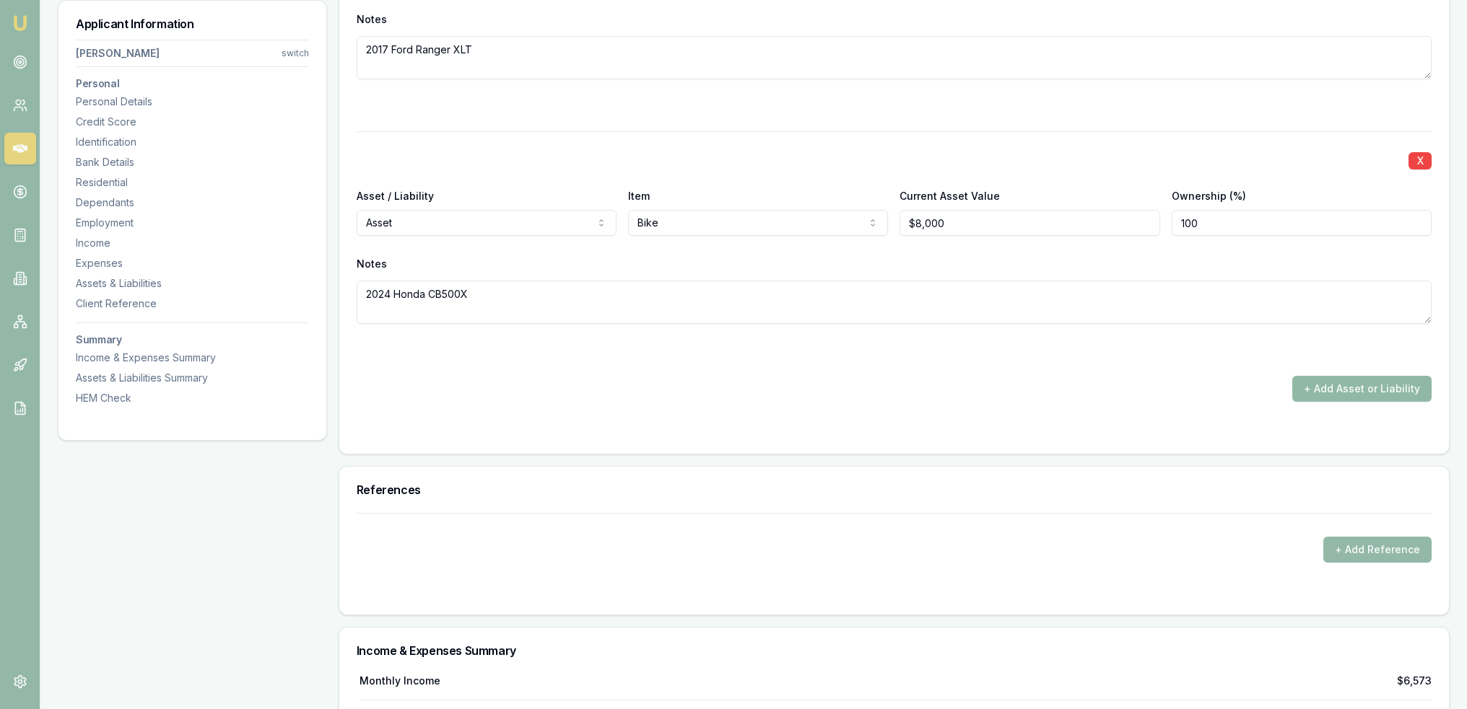
click at [1342, 382] on button "+ Add Asset or Liability" at bounding box center [1361, 389] width 139 height 26
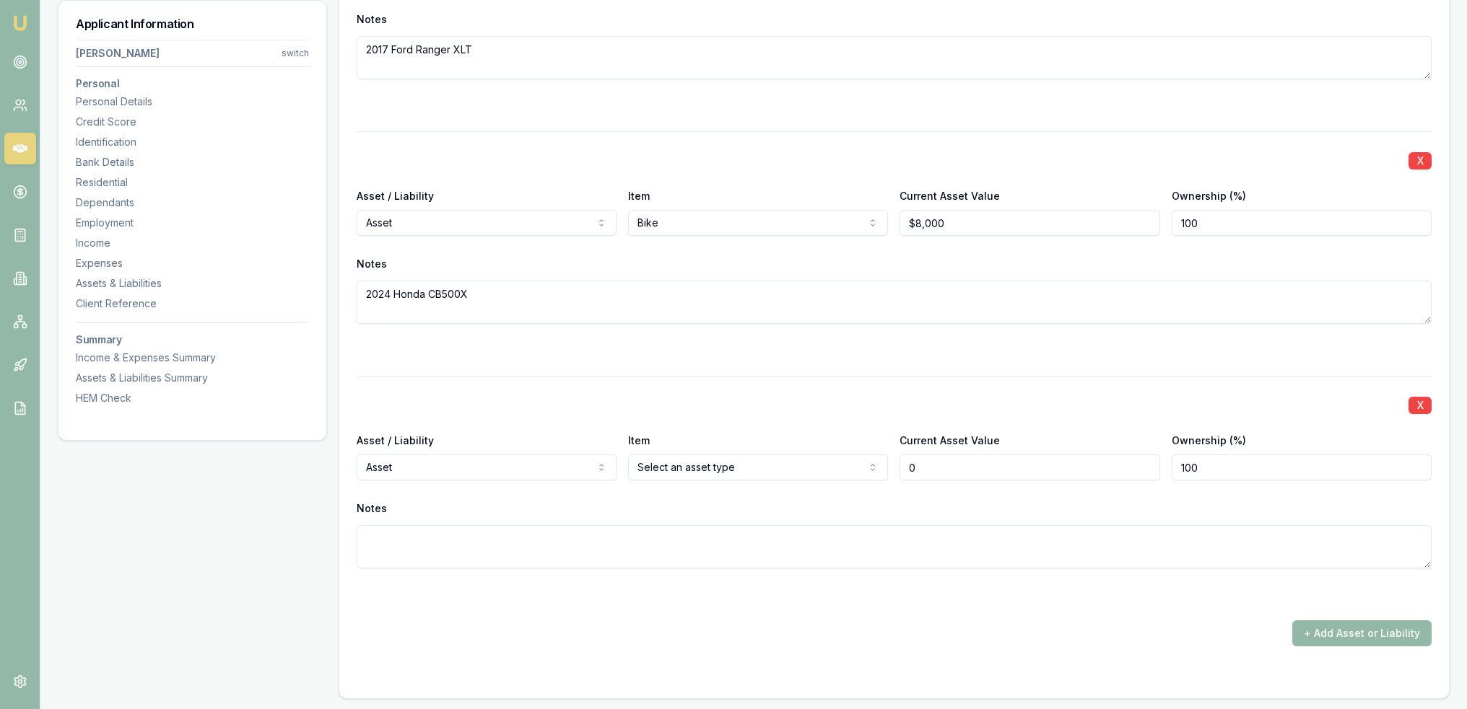
type input "$0"
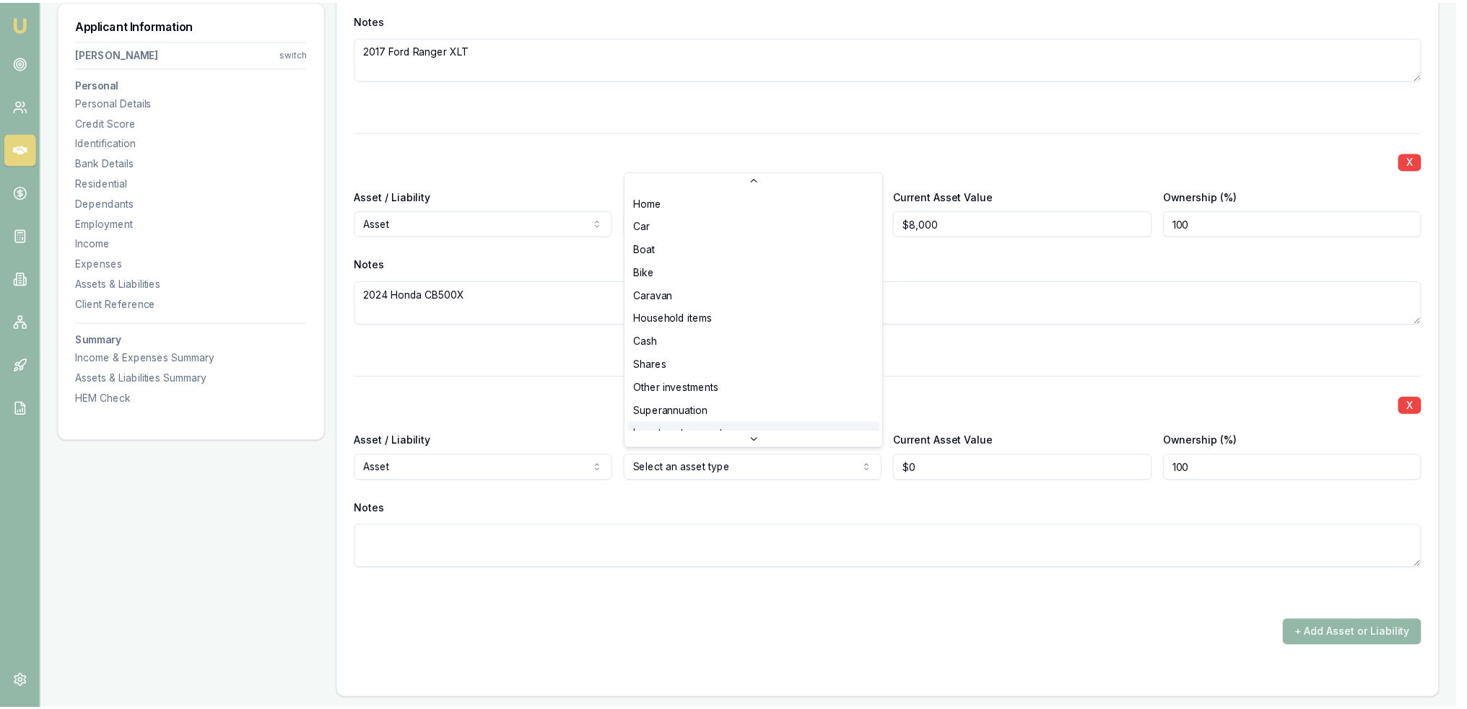
scroll to position [23, 0]
select select "SUPERANNUATION"
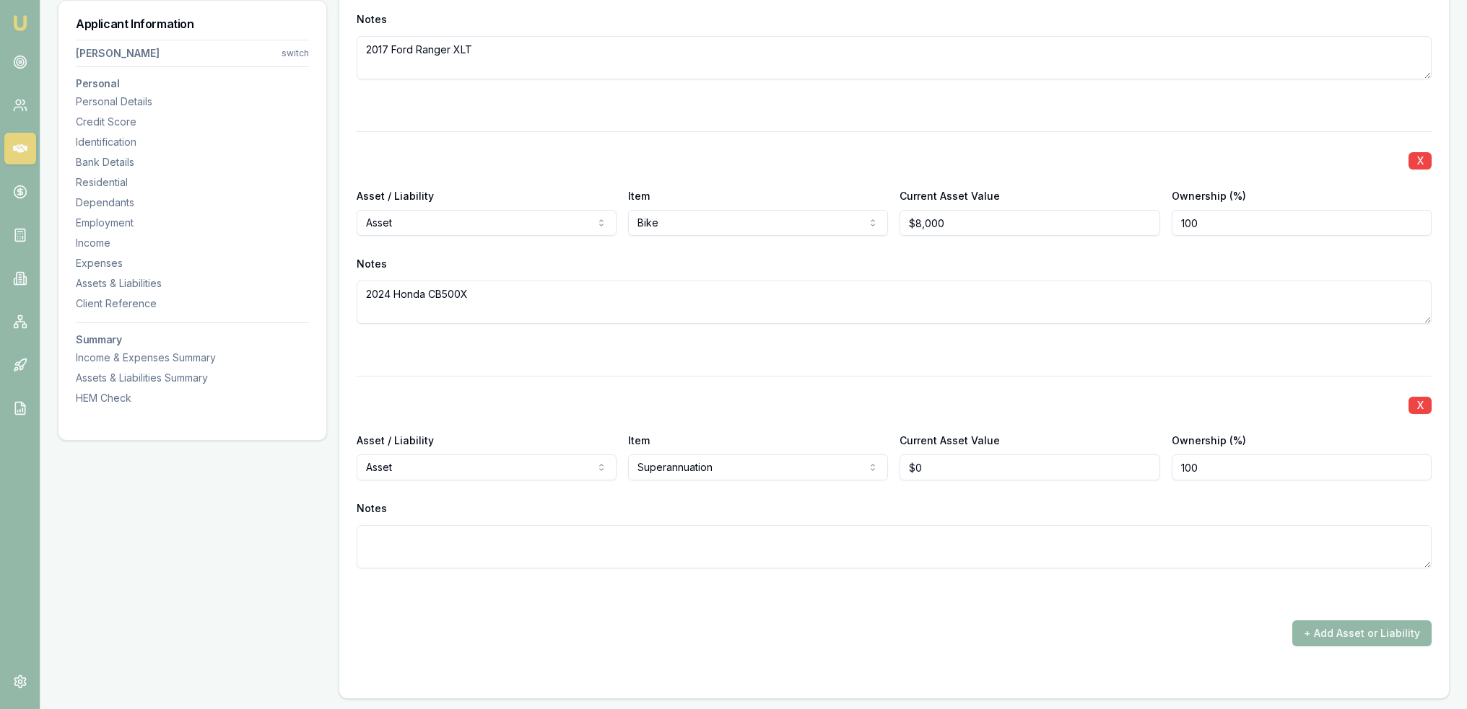
type input "0"
drag, startPoint x: 947, startPoint y: 466, endPoint x: 893, endPoint y: 463, distance: 53.5
click at [893, 463] on div "Asset / Liability Asset Asset Liability Item Superannuation Home Car Boat Bike …" at bounding box center [894, 456] width 1075 height 49
type input "$200,000"
click at [907, 545] on textarea at bounding box center [894, 546] width 1075 height 43
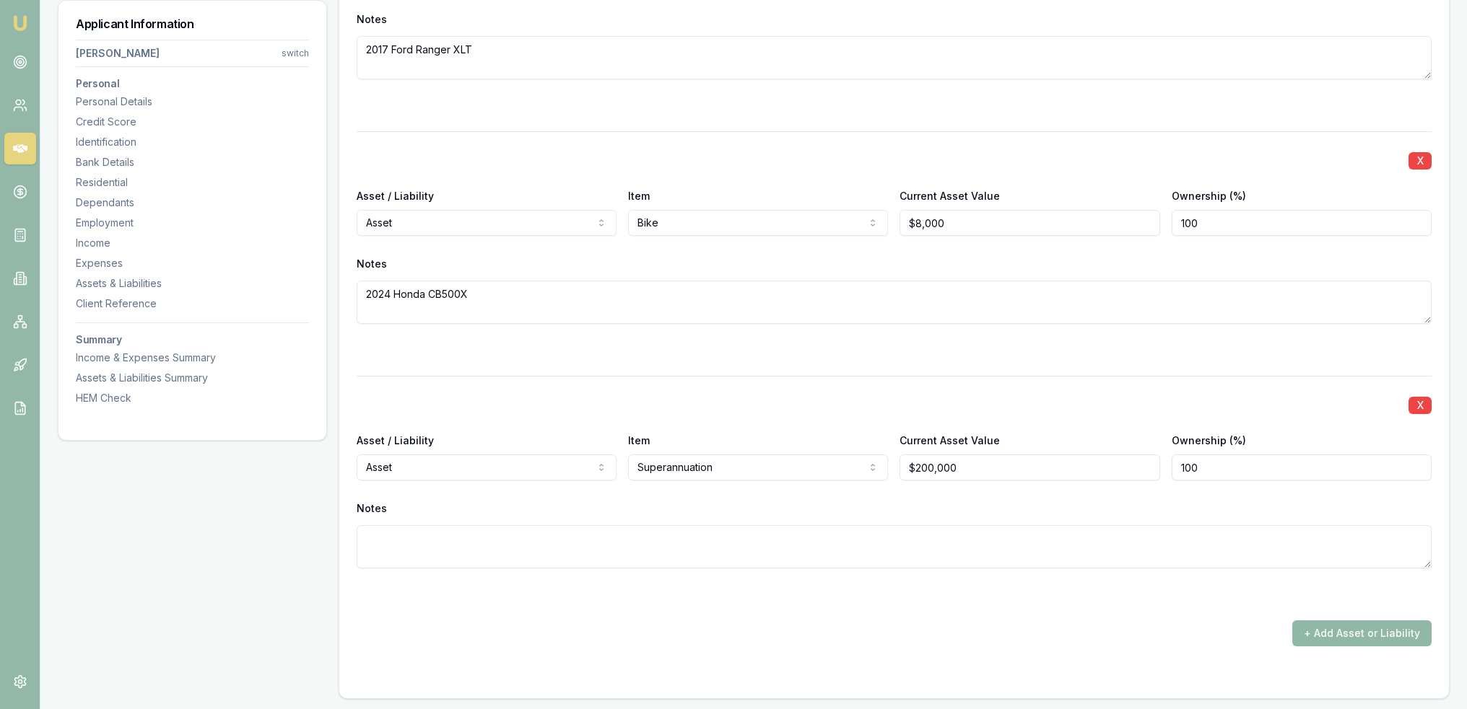
click at [1337, 624] on button "+ Add Asset or Liability" at bounding box center [1361, 634] width 139 height 26
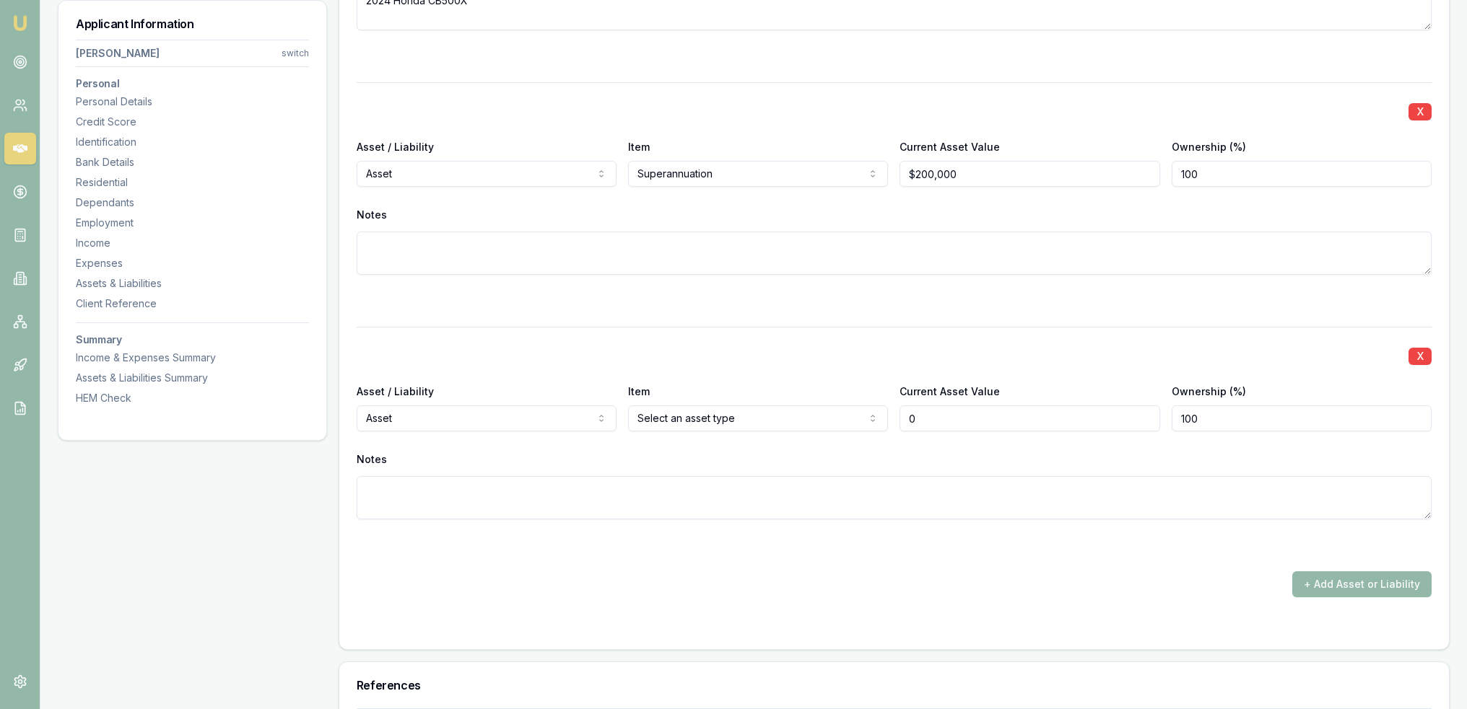
scroll to position [4776, 0]
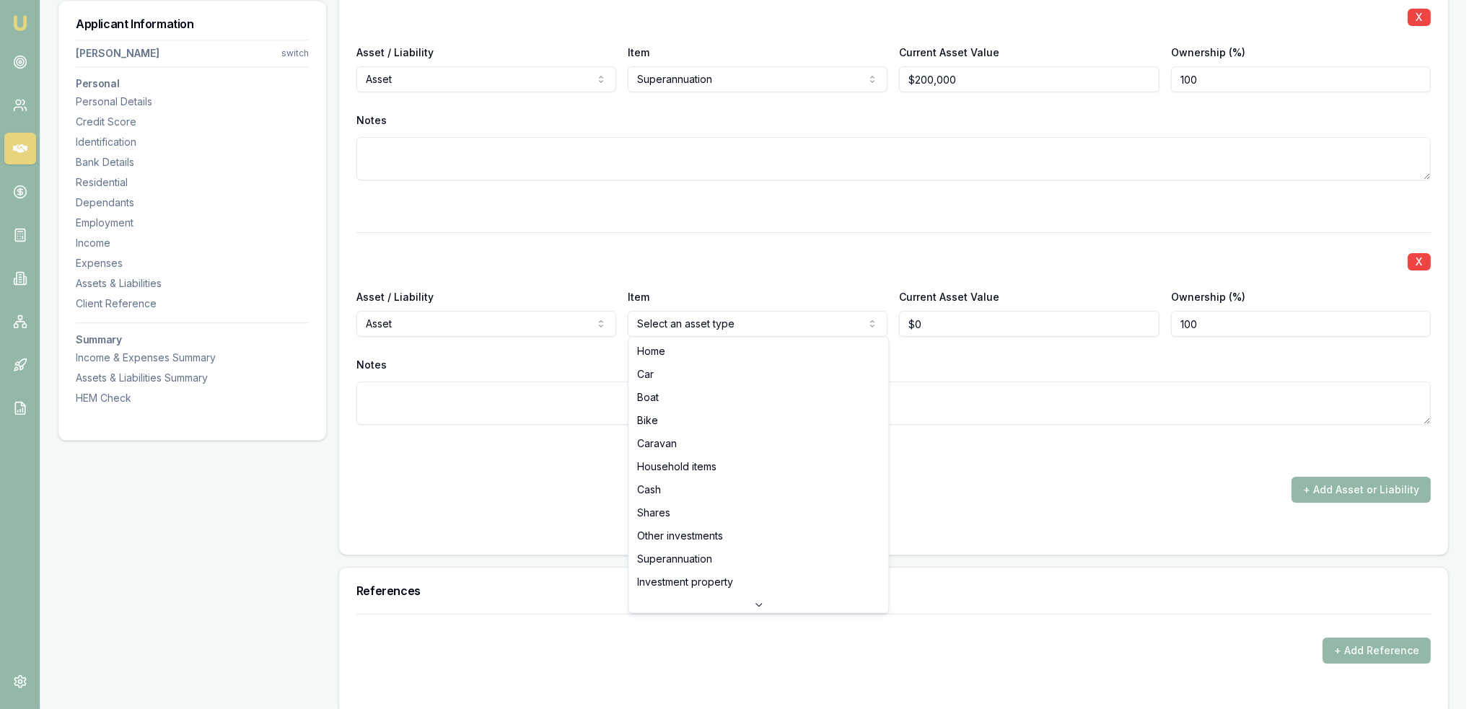
select select "CASH"
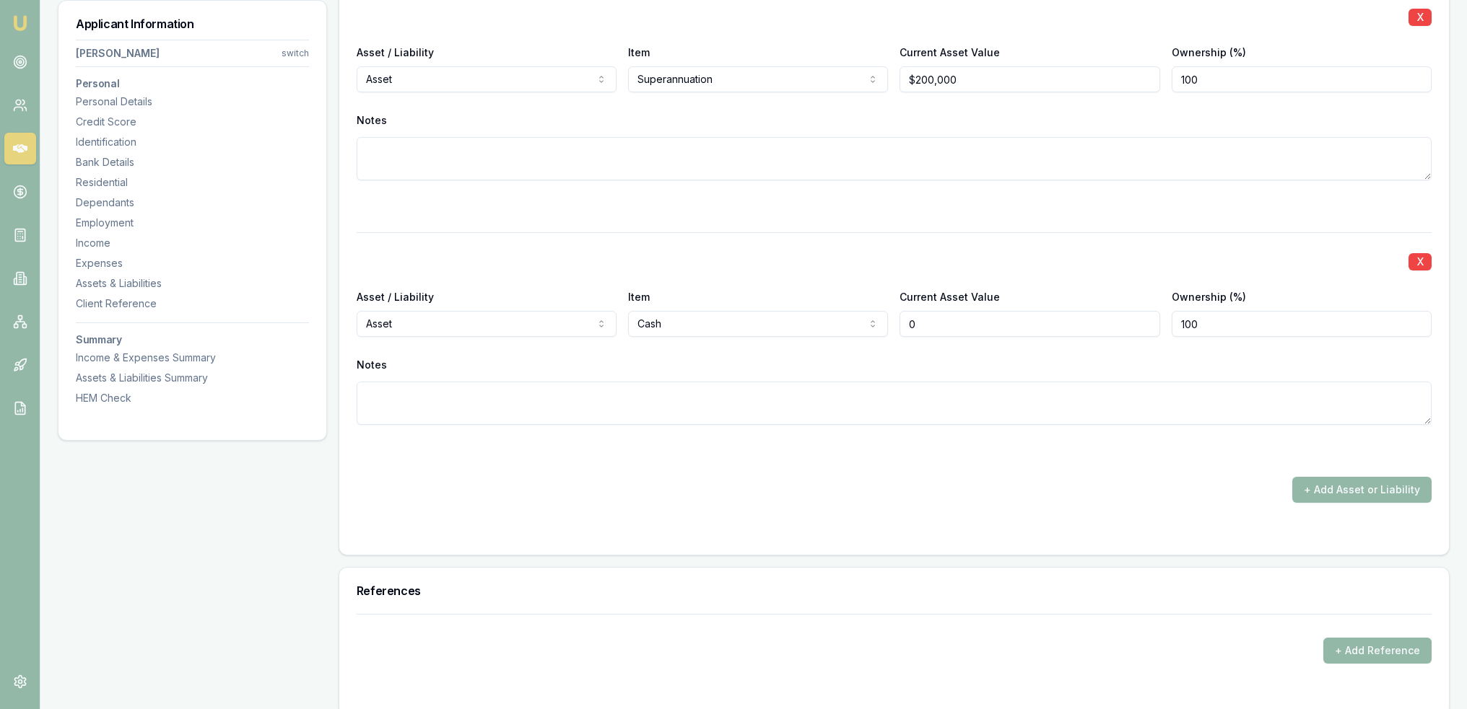
drag, startPoint x: 928, startPoint y: 314, endPoint x: 876, endPoint y: 311, distance: 52.0
click at [876, 311] on div "Asset / Liability Asset Asset Liability Item Cash Home Car Boat Bike Caravan Ho…" at bounding box center [894, 312] width 1075 height 49
type input "$4,000"
click at [816, 390] on textarea at bounding box center [894, 403] width 1075 height 43
type textarea "Suncorp and Commbank"
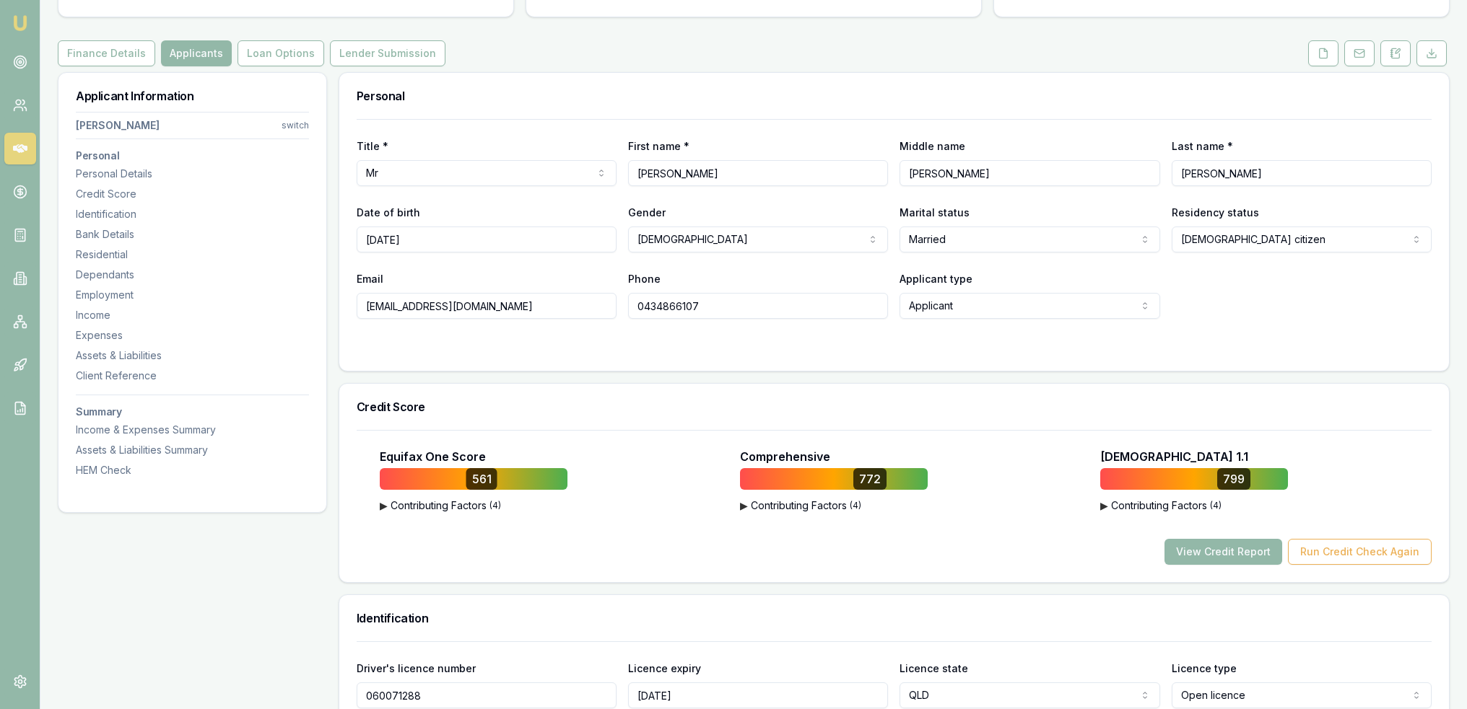
scroll to position [0, 0]
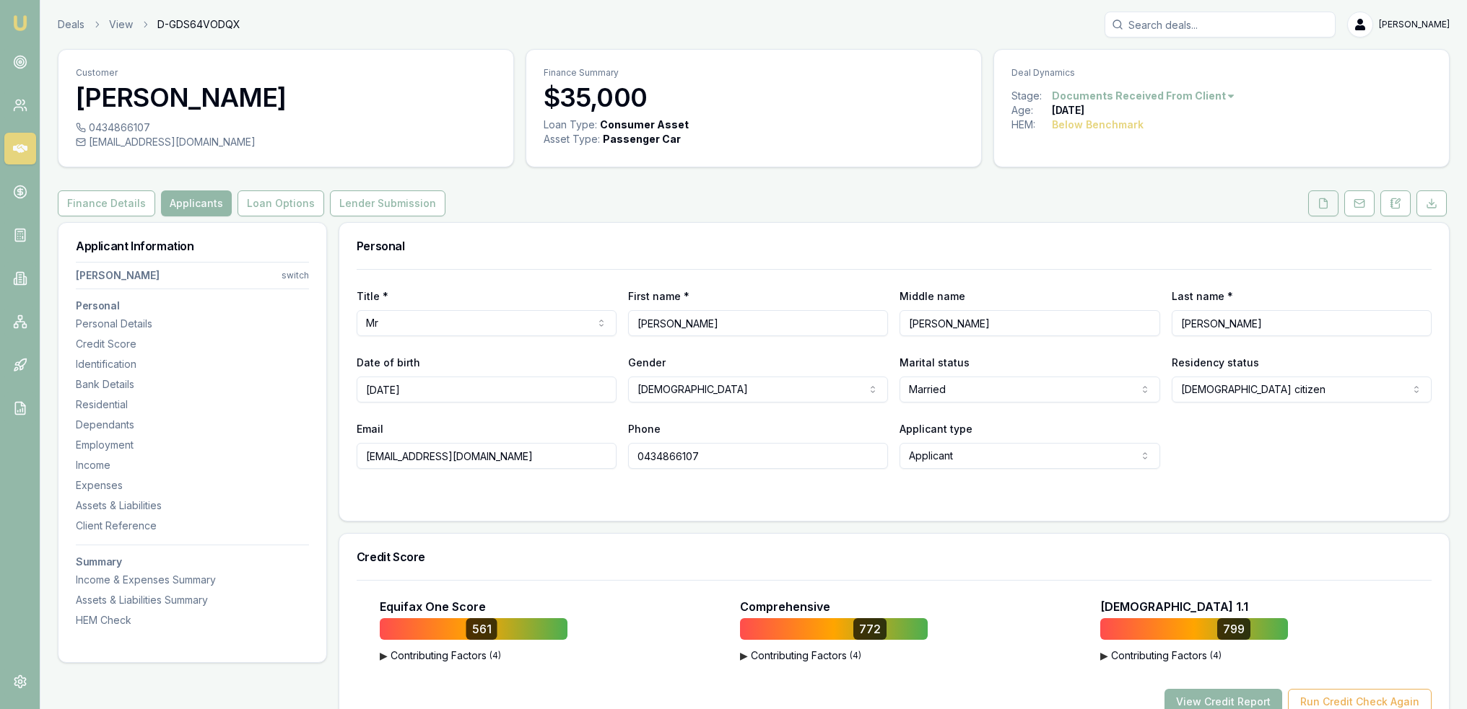
click at [1325, 204] on icon at bounding box center [1323, 204] width 12 height 12
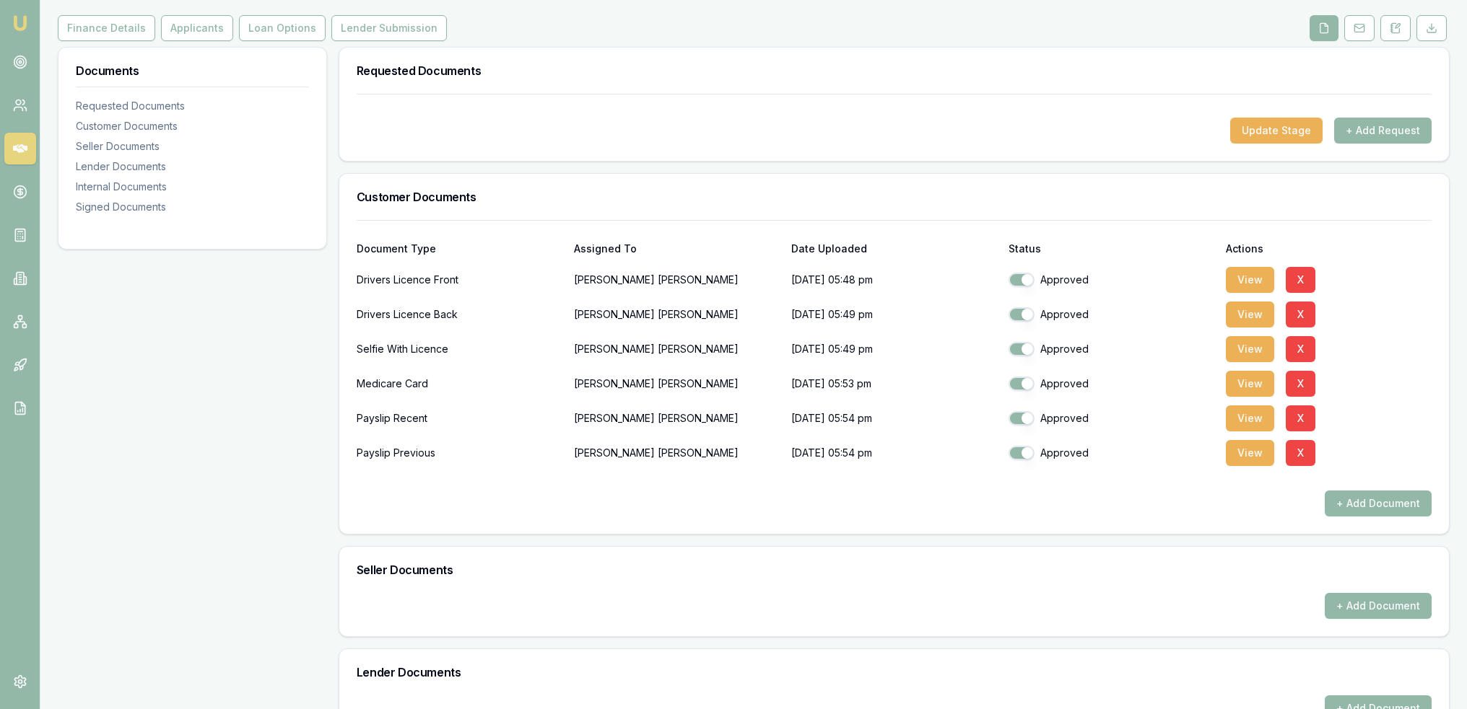
scroll to position [289, 0]
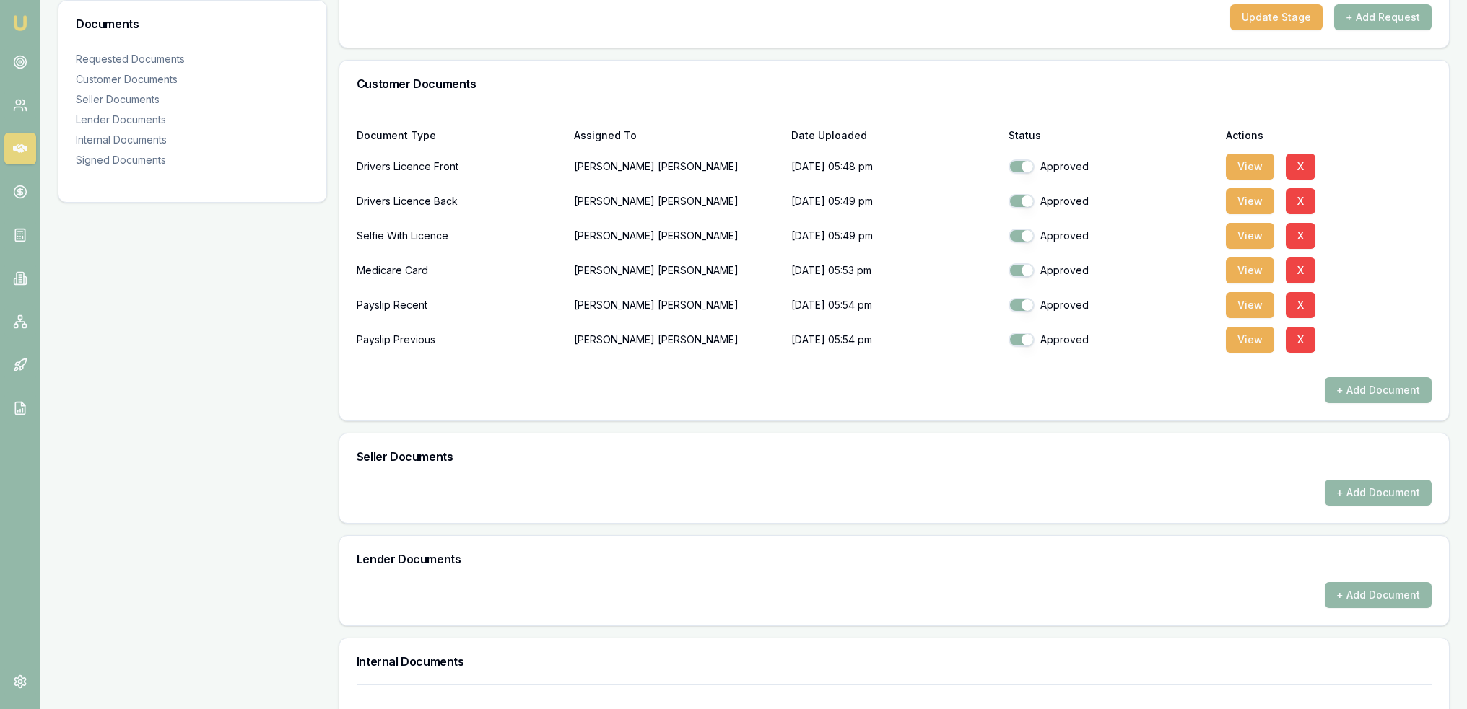
click at [1366, 20] on button "+ Add Request" at bounding box center [1382, 17] width 97 height 26
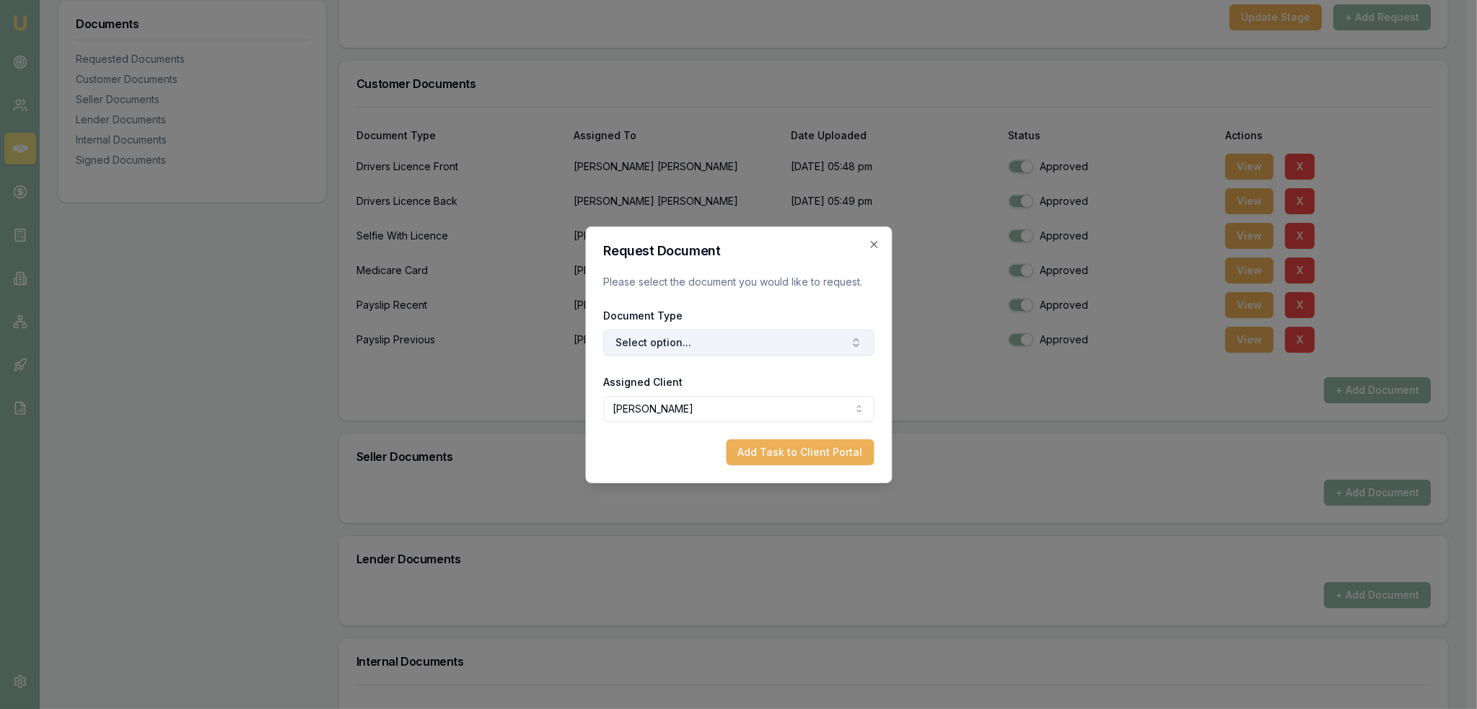
click at [694, 346] on button "Select option..." at bounding box center [738, 343] width 271 height 26
type input "other"
click at [696, 398] on div "Other Customer Document" at bounding box center [745, 403] width 180 height 23
click at [772, 451] on button "Add Task to Client Portal" at bounding box center [800, 453] width 148 height 26
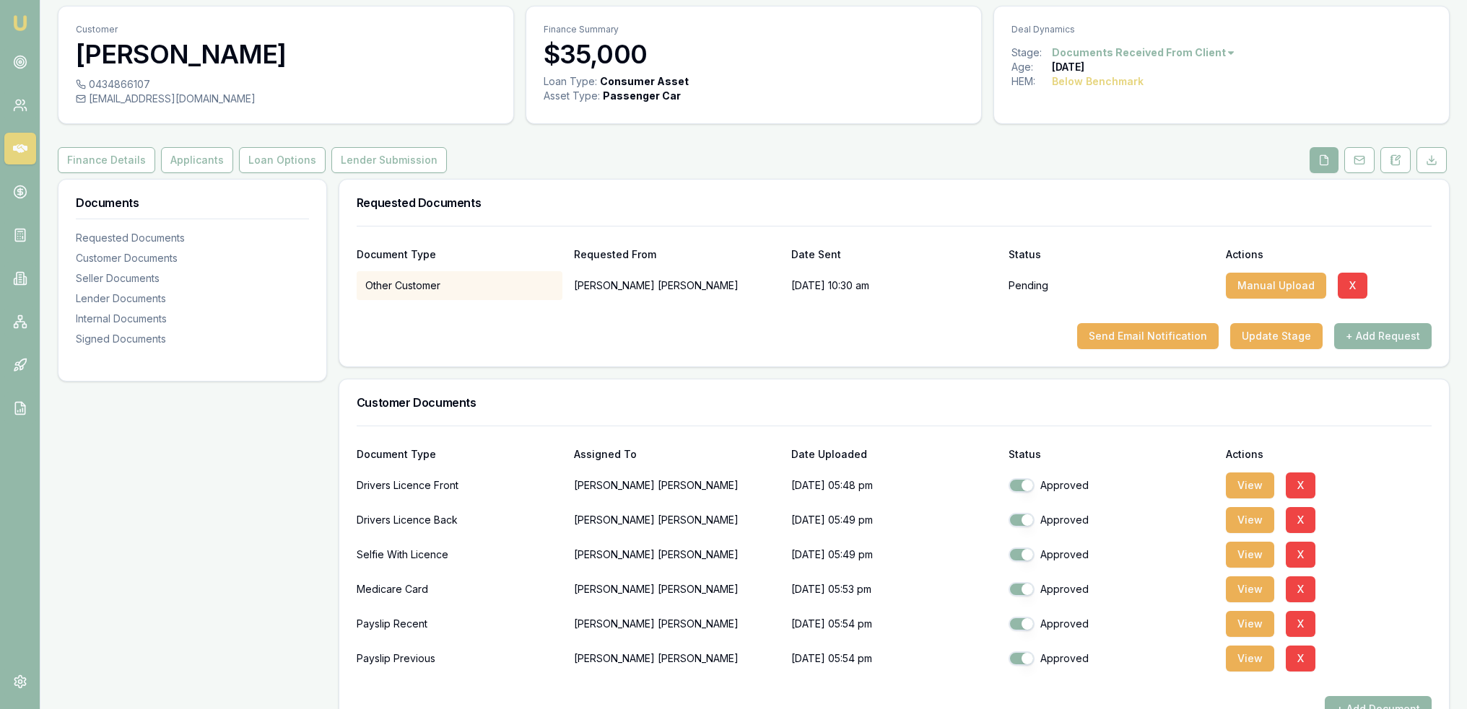
scroll to position [0, 0]
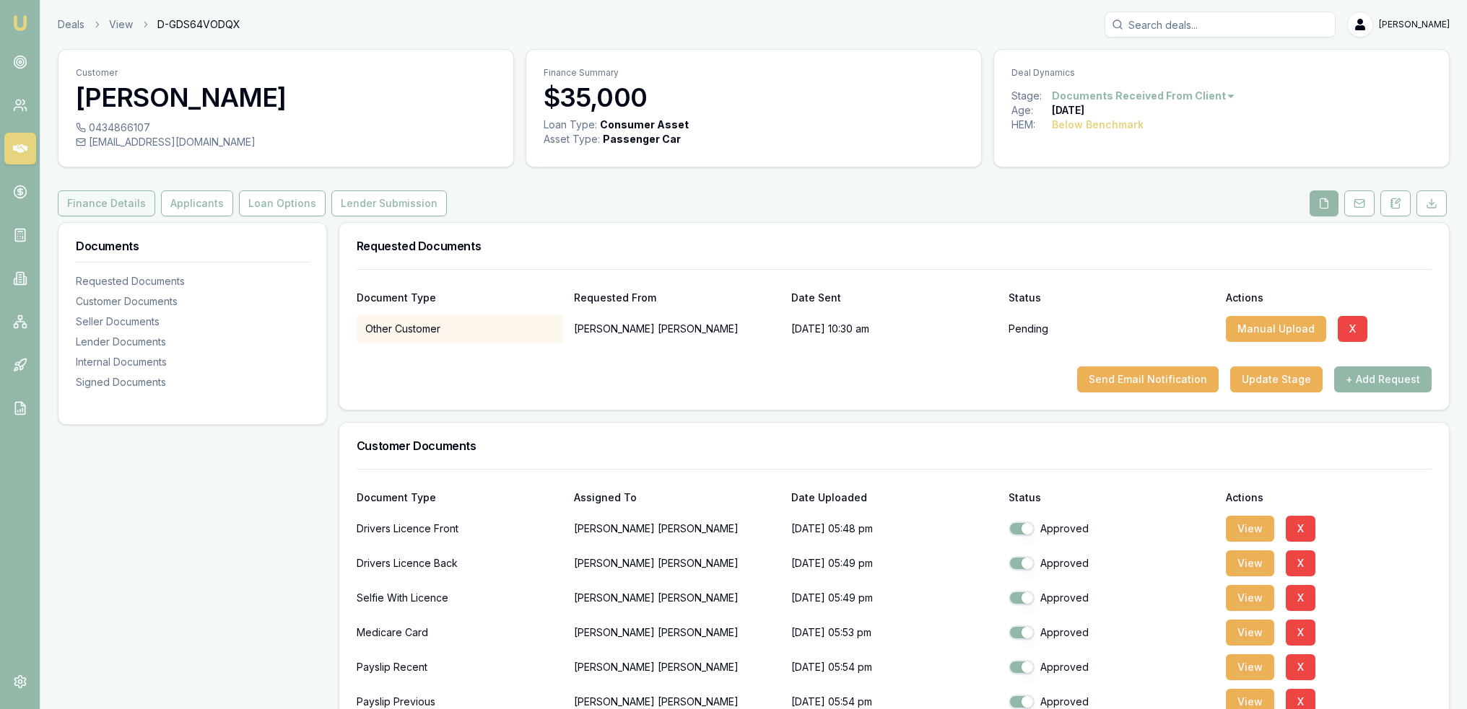
click at [113, 212] on button "Finance Details" at bounding box center [106, 204] width 97 height 26
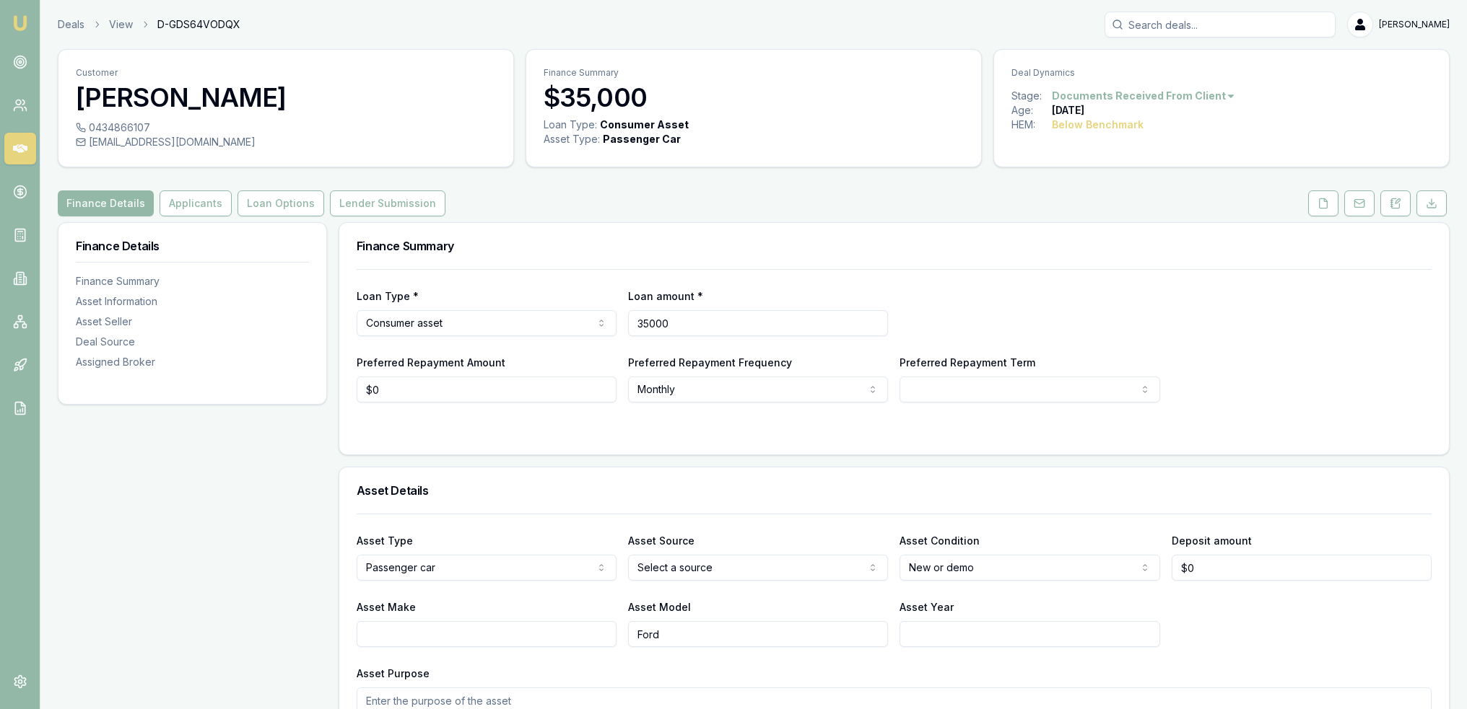
drag, startPoint x: 632, startPoint y: 317, endPoint x: 586, endPoint y: 317, distance: 46.2
click at [586, 317] on div "Loan Type * Consumer asset Consumer loan Consumer asset Commercial loan Commerc…" at bounding box center [894, 311] width 1075 height 49
type input "$40,000"
click at [996, 328] on div "Loan Type * Consumer asset Consumer loan Consumer asset Commercial loan Commerc…" at bounding box center [894, 311] width 1075 height 49
select select "60"
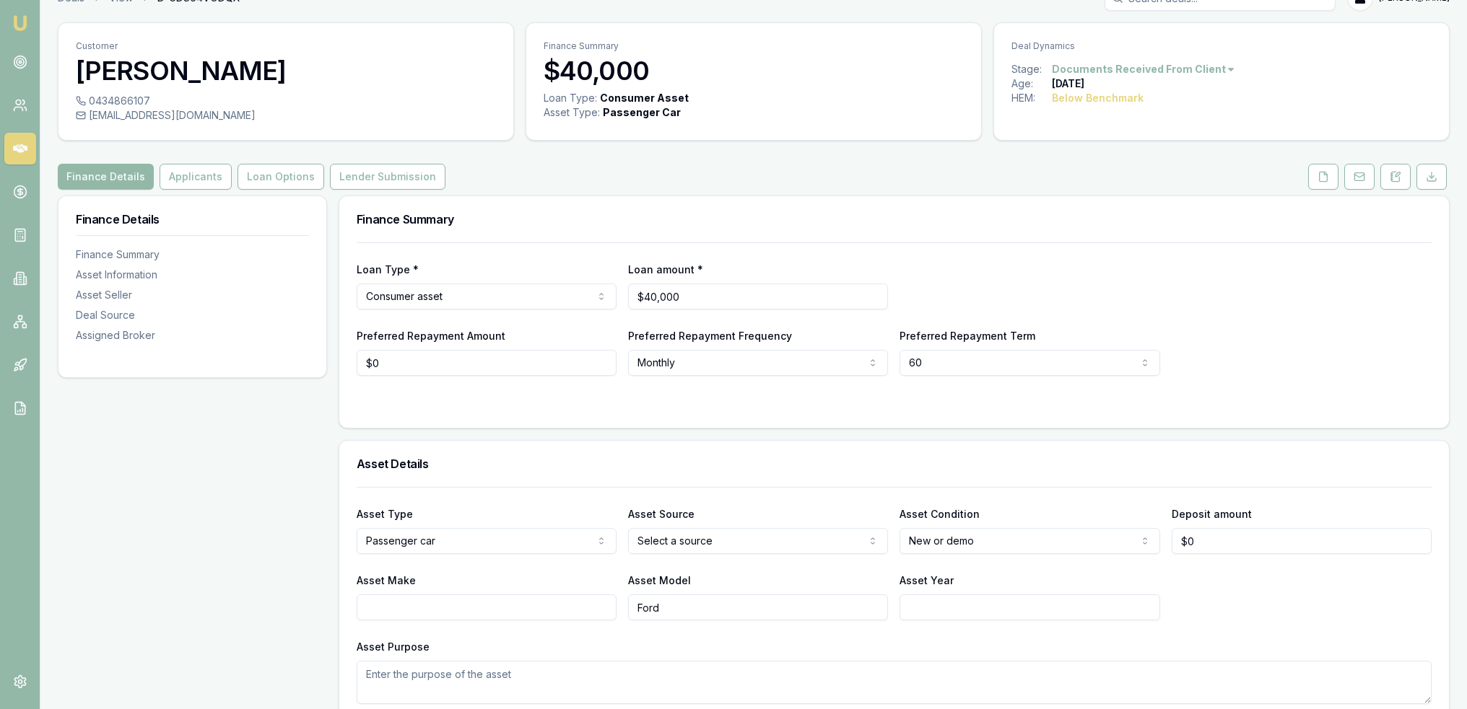
scroll to position [16, 0]
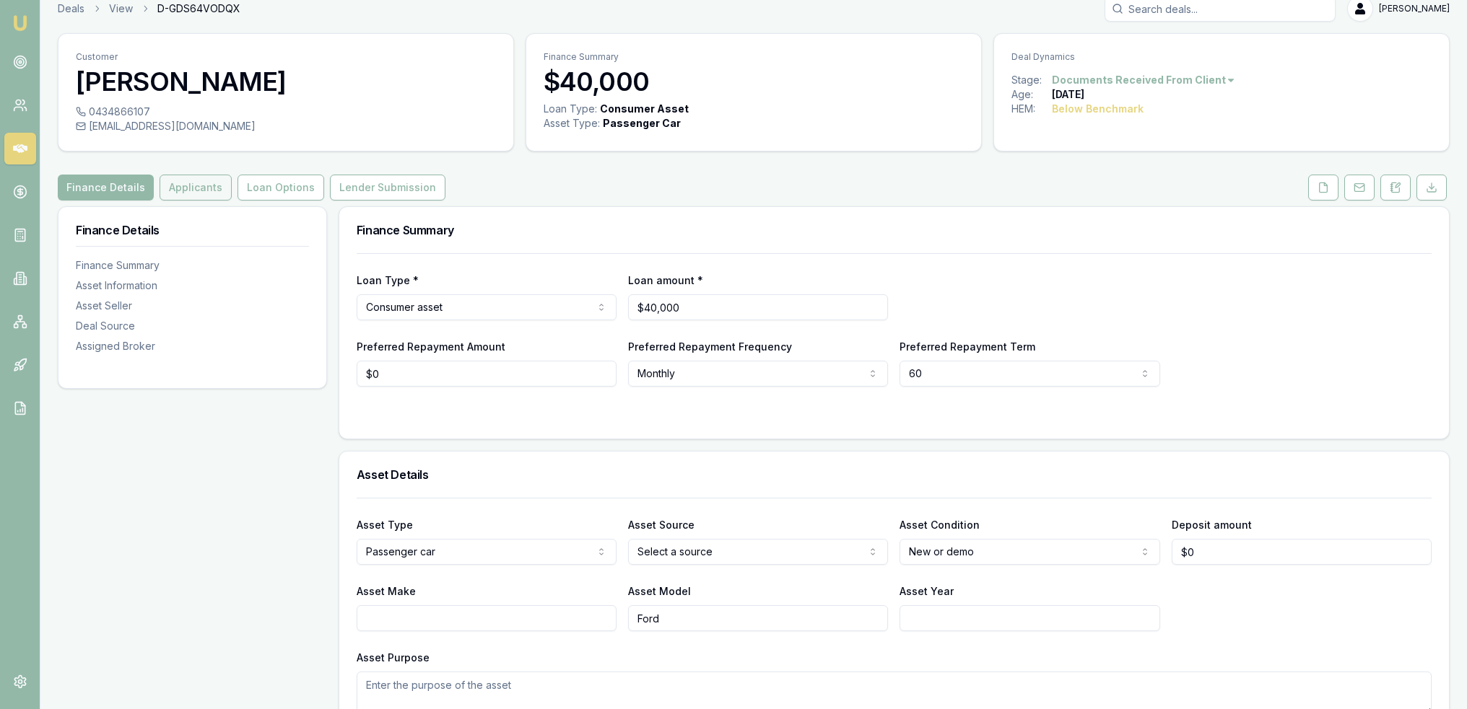
click at [188, 188] on button "Applicants" at bounding box center [195, 188] width 72 height 26
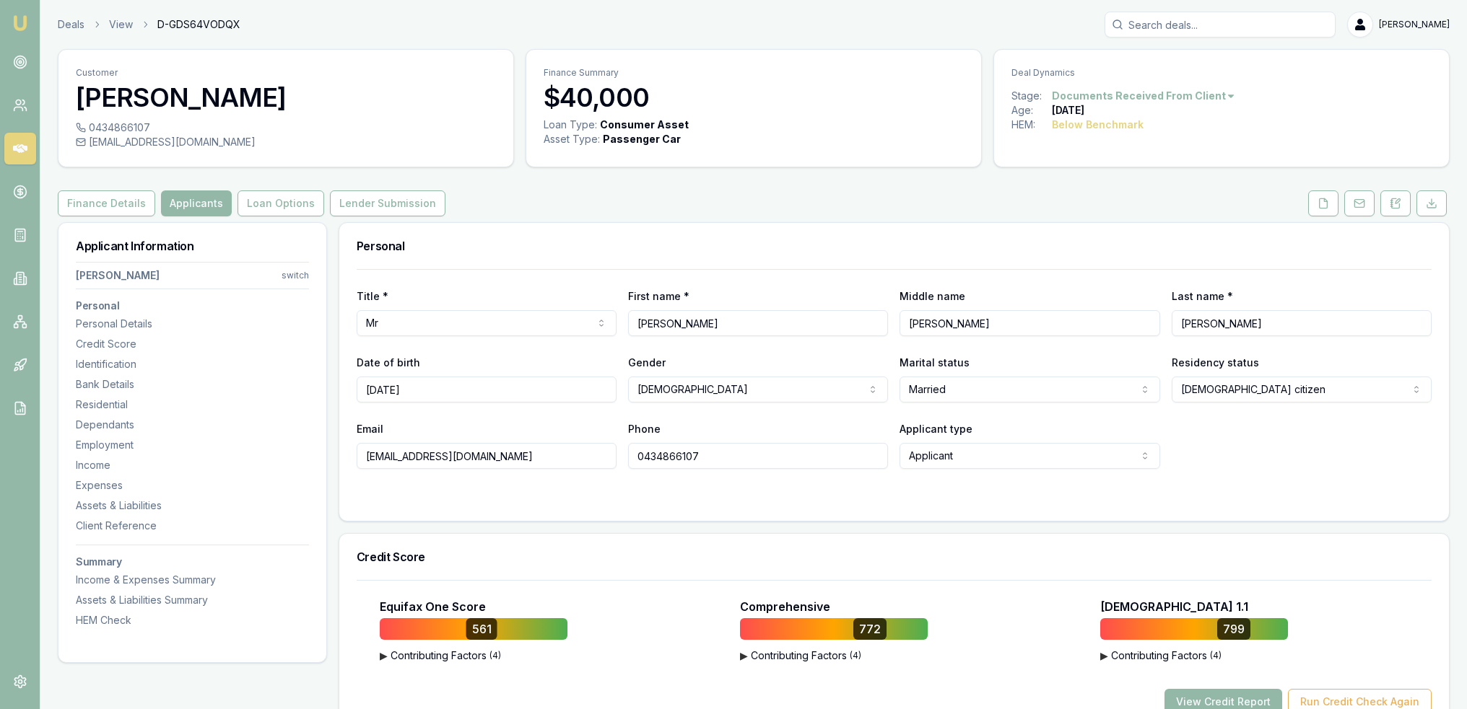
drag, startPoint x: 1394, startPoint y: 202, endPoint x: 1375, endPoint y: 206, distance: 19.3
click at [1394, 202] on icon at bounding box center [1395, 204] width 12 height 12
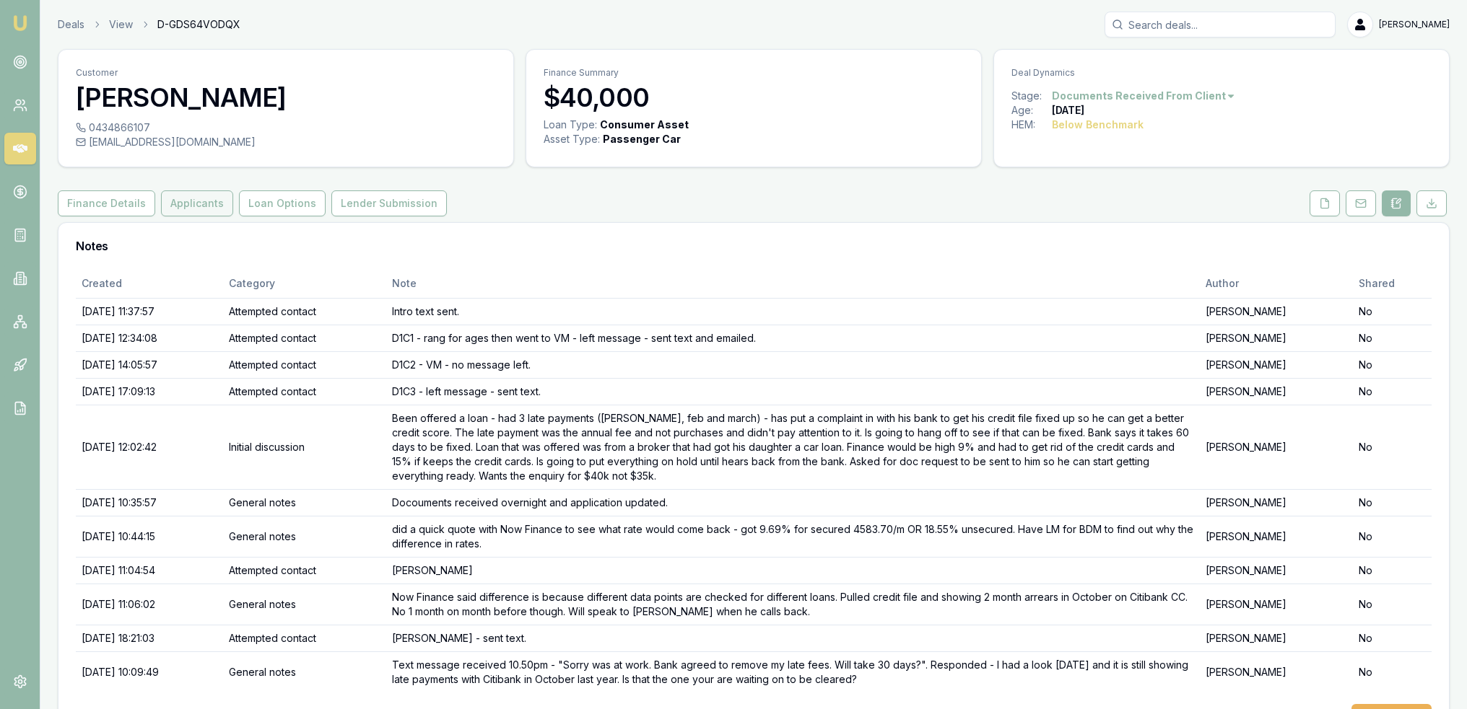
click at [194, 204] on button "Applicants" at bounding box center [197, 204] width 72 height 26
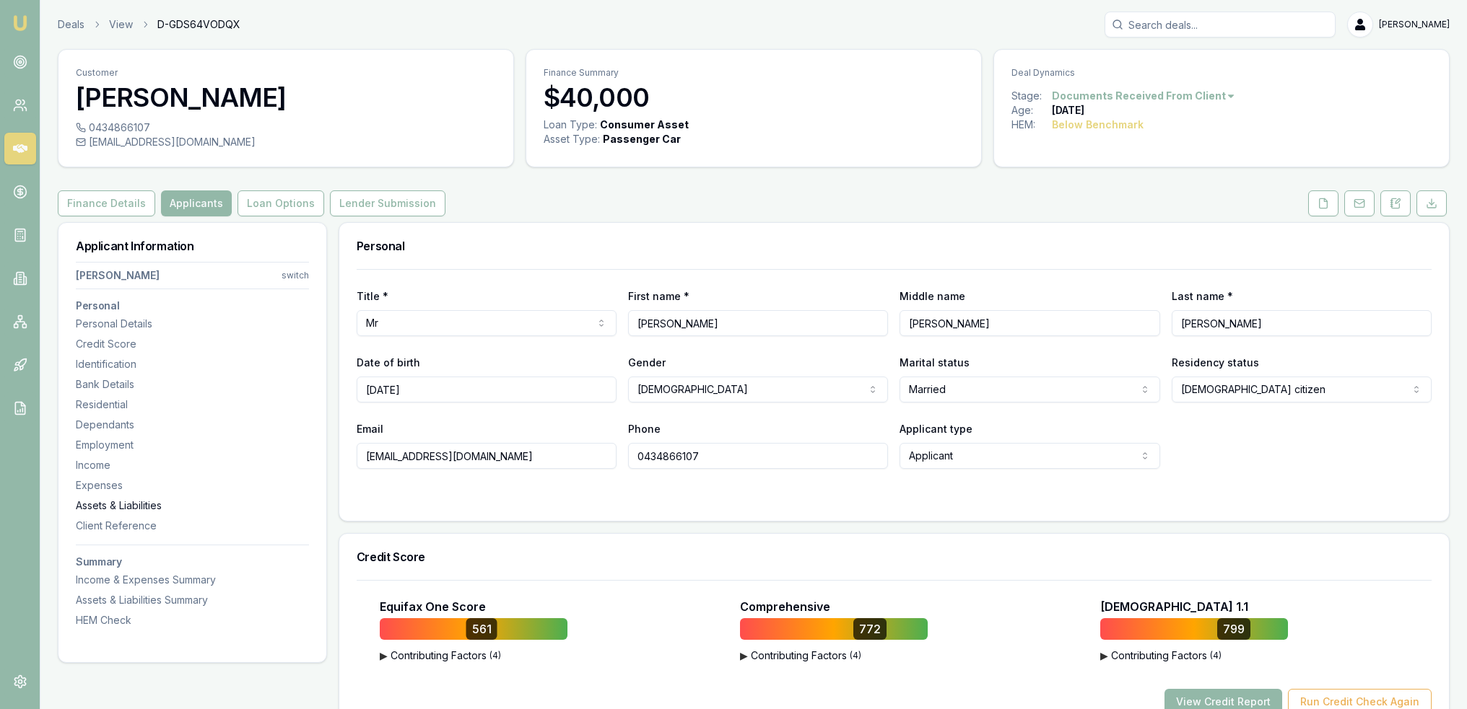
click at [82, 510] on div "Assets & Liabilities" at bounding box center [192, 506] width 233 height 14
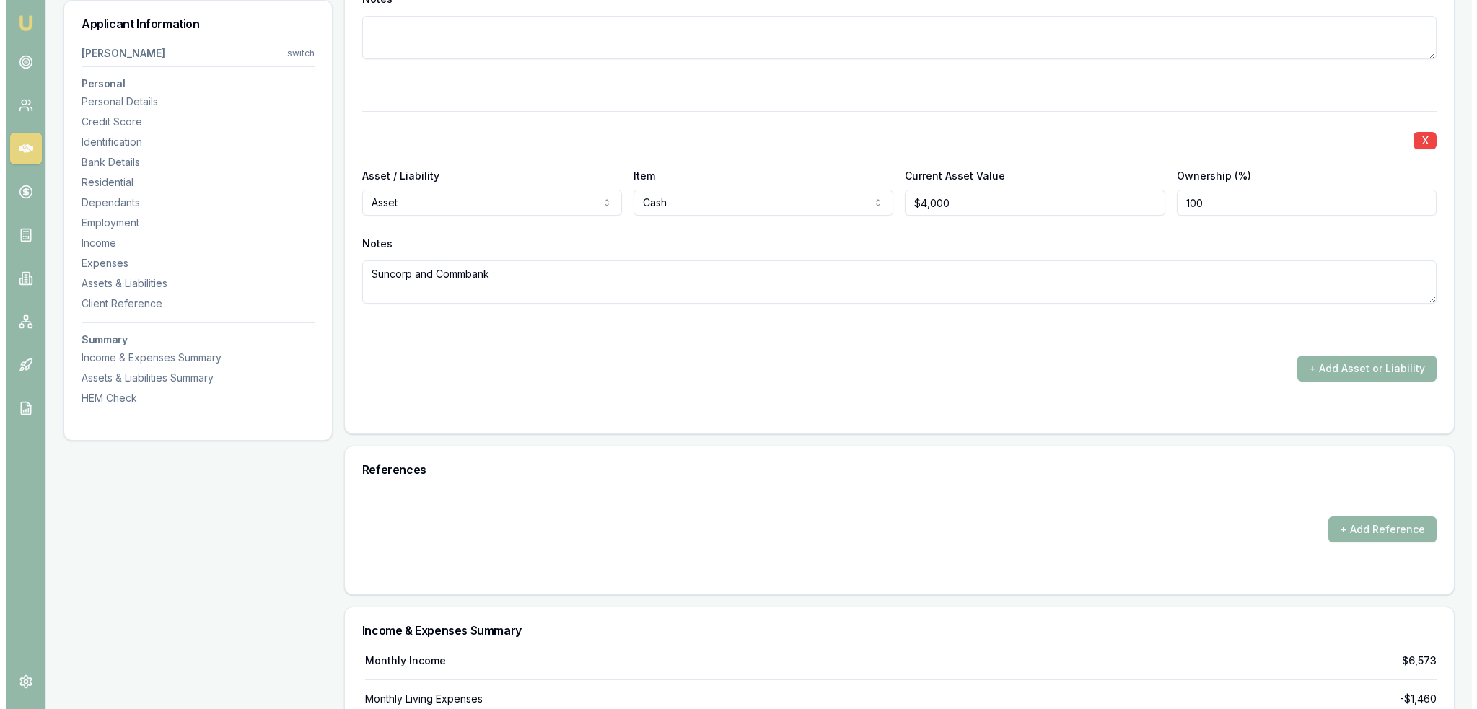
scroll to position [4908, 0]
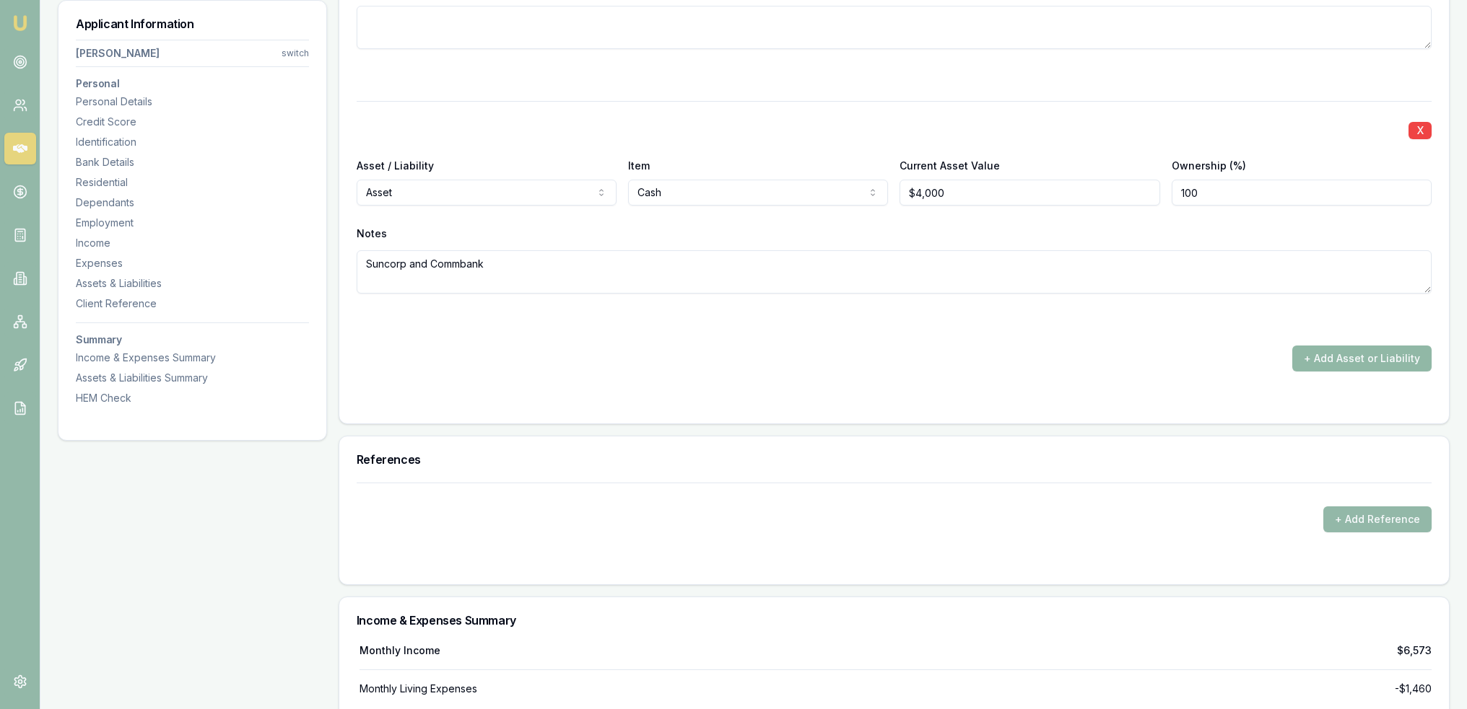
click at [1371, 361] on button "+ Add Asset or Liability" at bounding box center [1361, 359] width 139 height 26
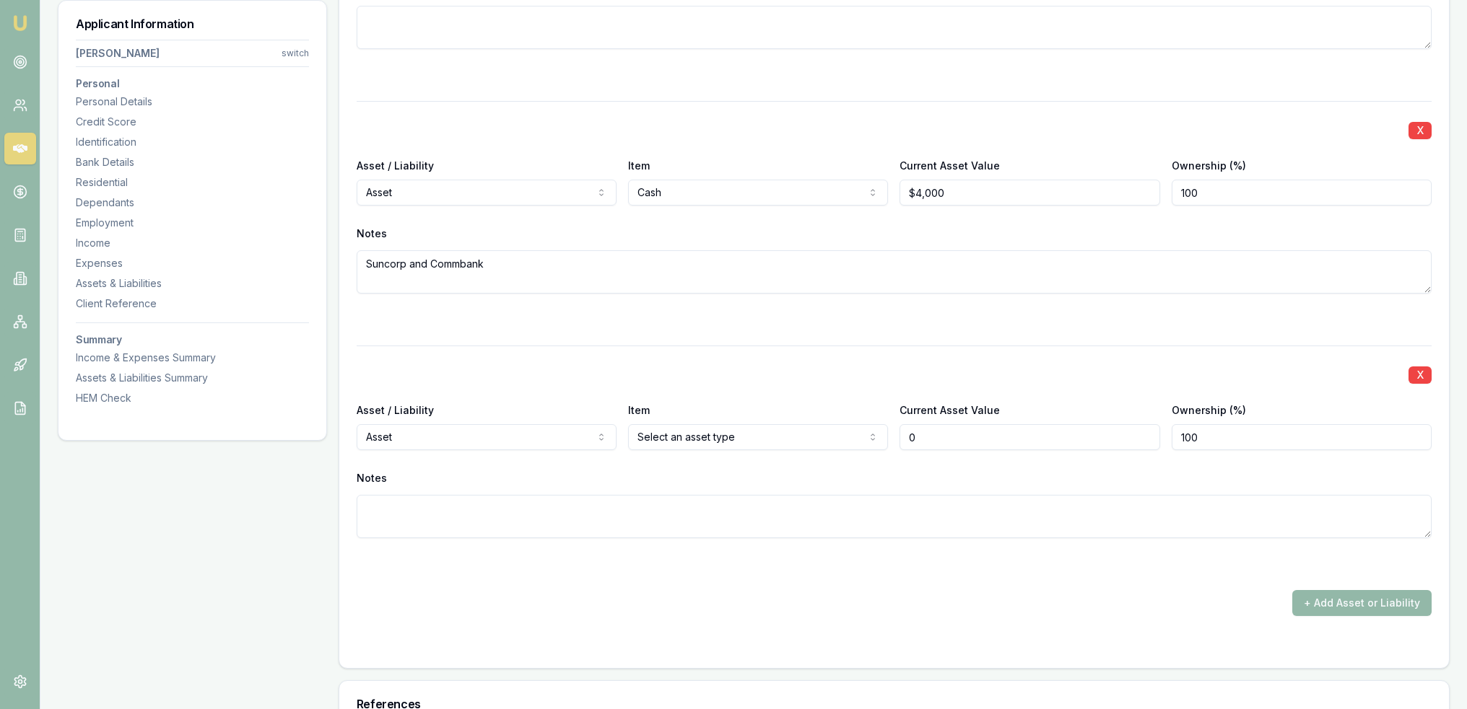
type input "$0"
select select "LIABILITY"
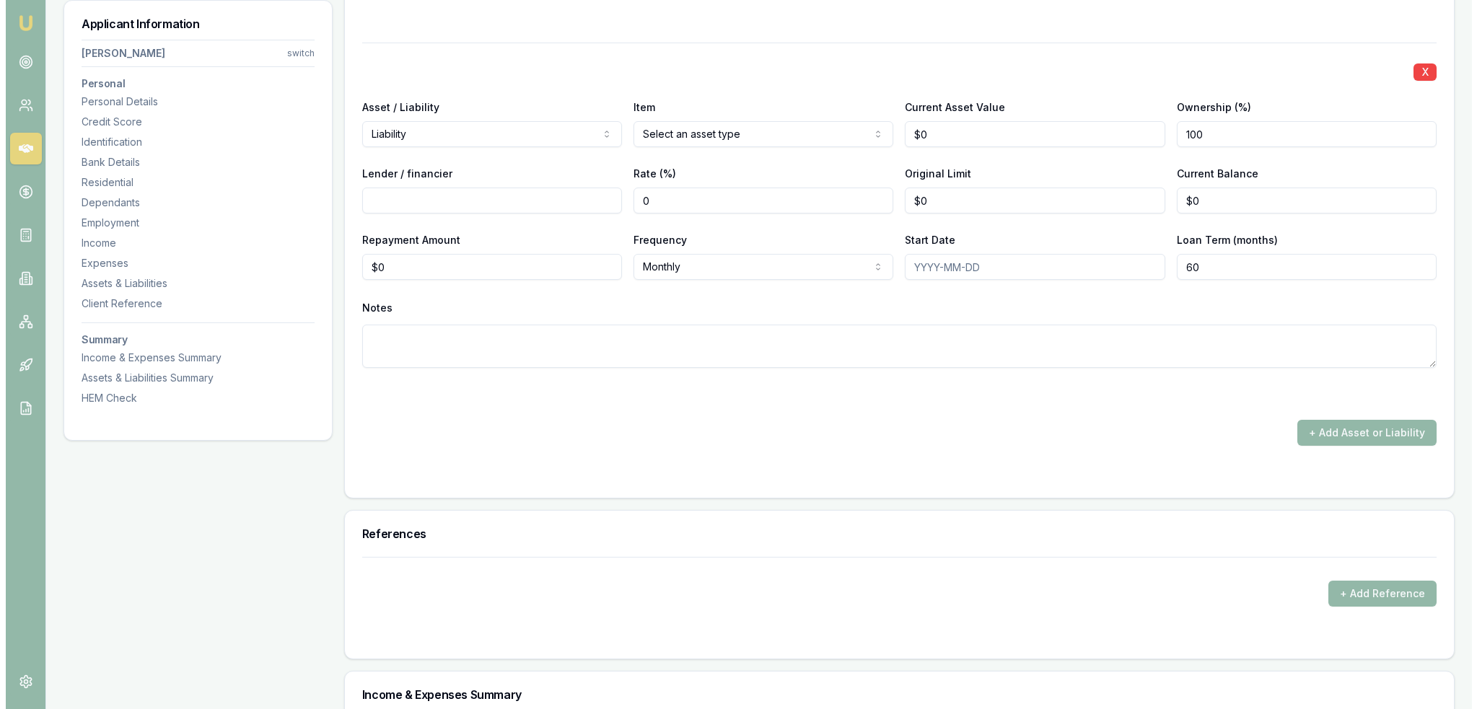
scroll to position [5251, 0]
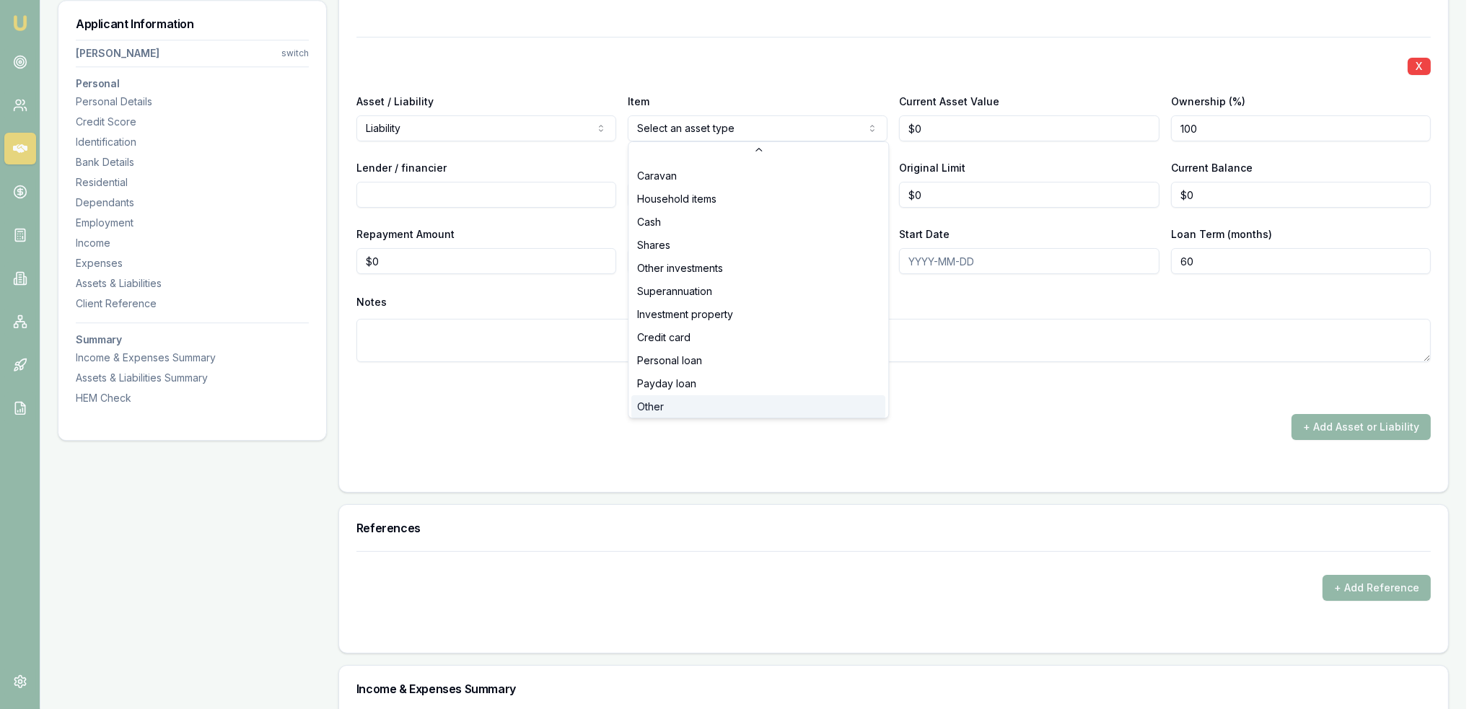
scroll to position [92, 0]
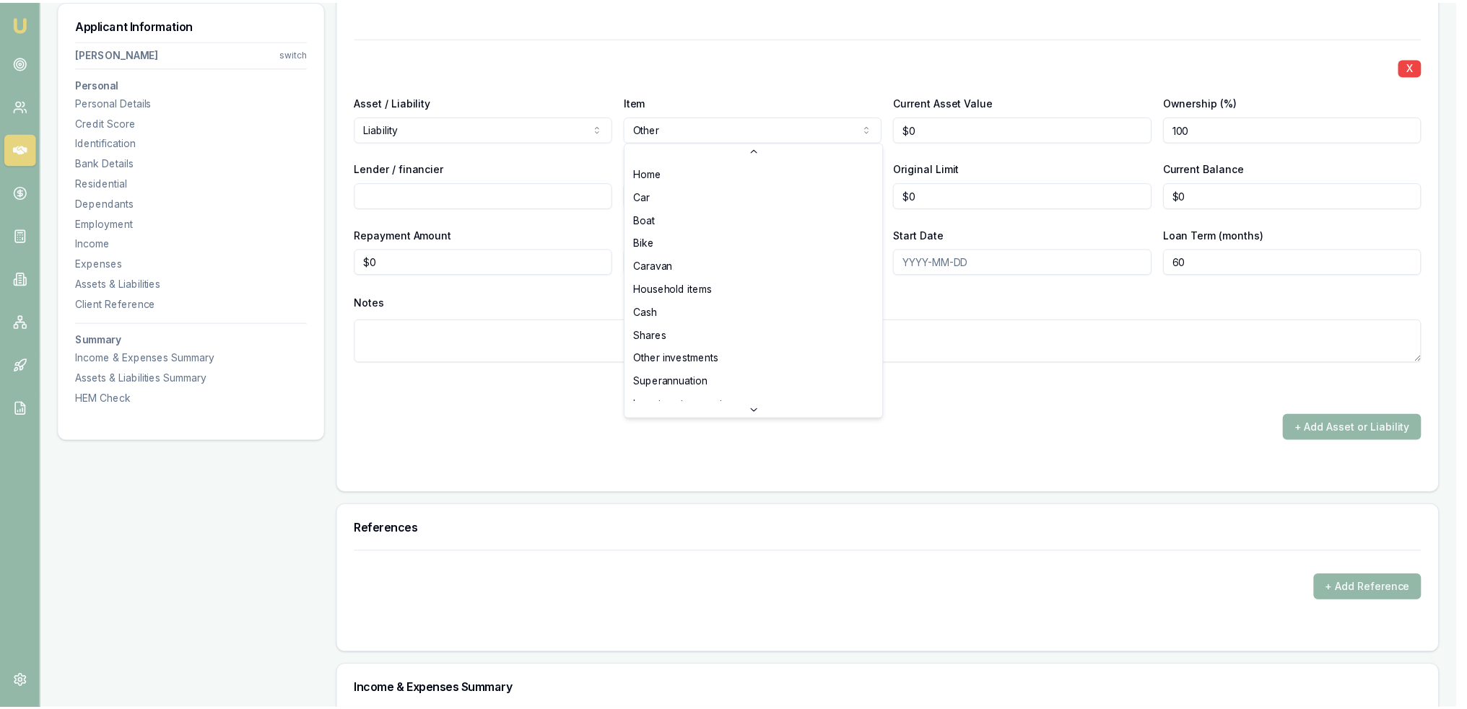
scroll to position [107, 0]
select select "CREDIT_CARD"
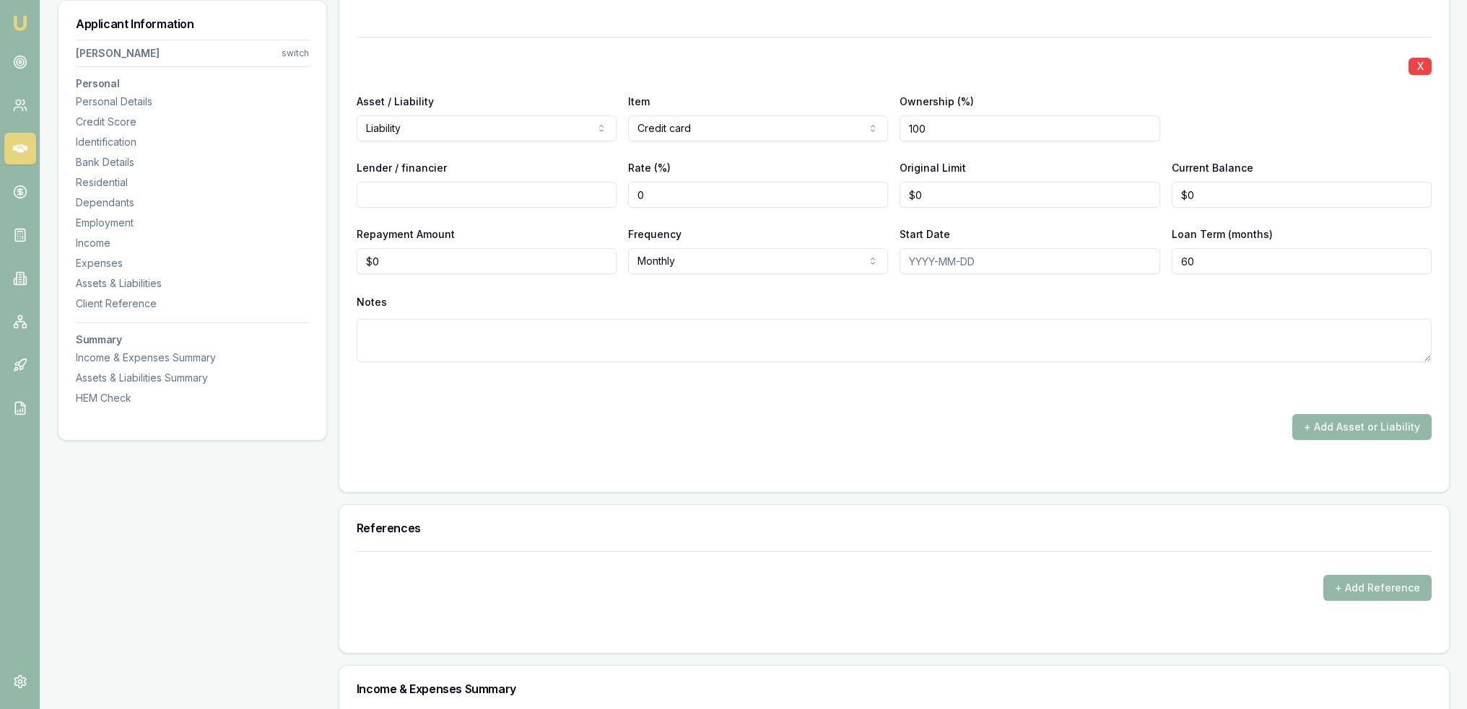
click at [500, 190] on input "Lender / financier" at bounding box center [487, 195] width 260 height 26
click at [499, 190] on input "Lender / financier" at bounding box center [487, 195] width 260 height 26
type input "Commbank"
type input "0"
type input "$3,400"
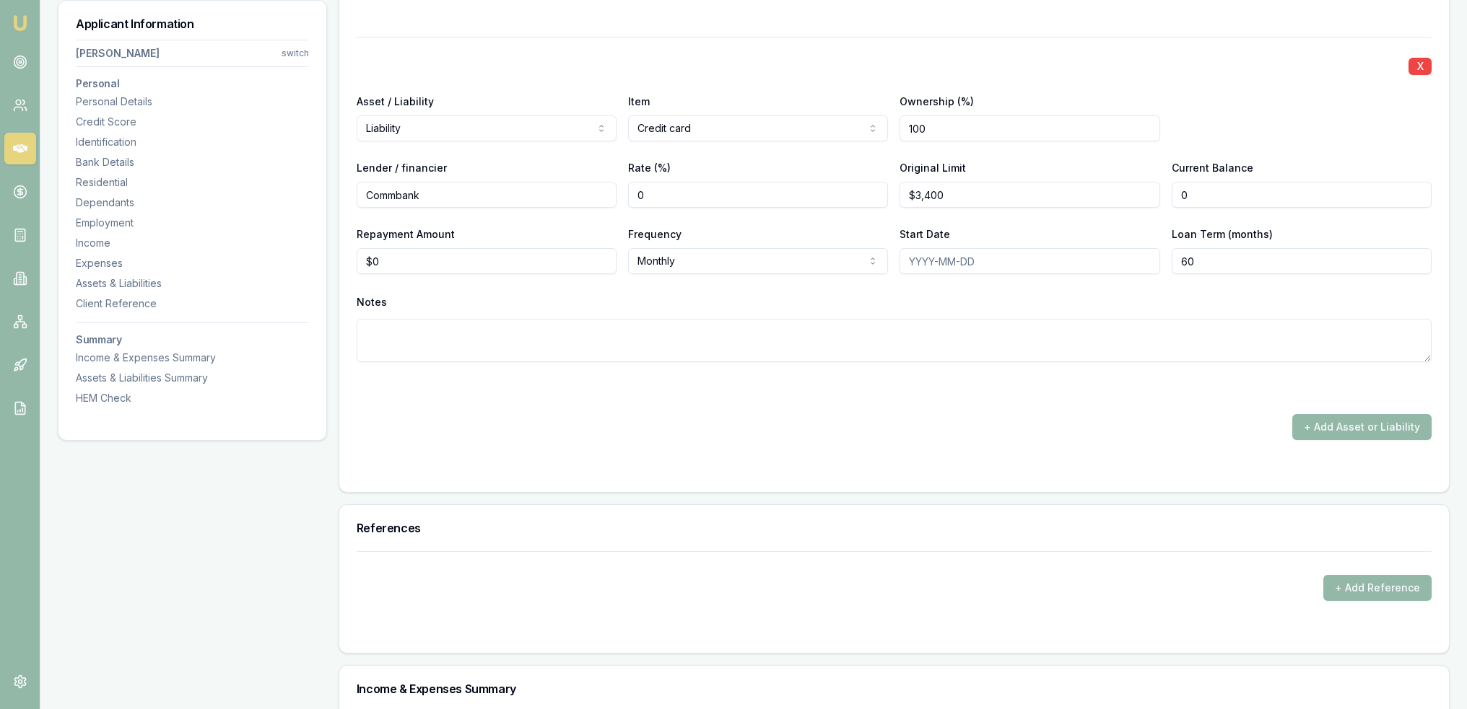
type input "$0"
type input "0"
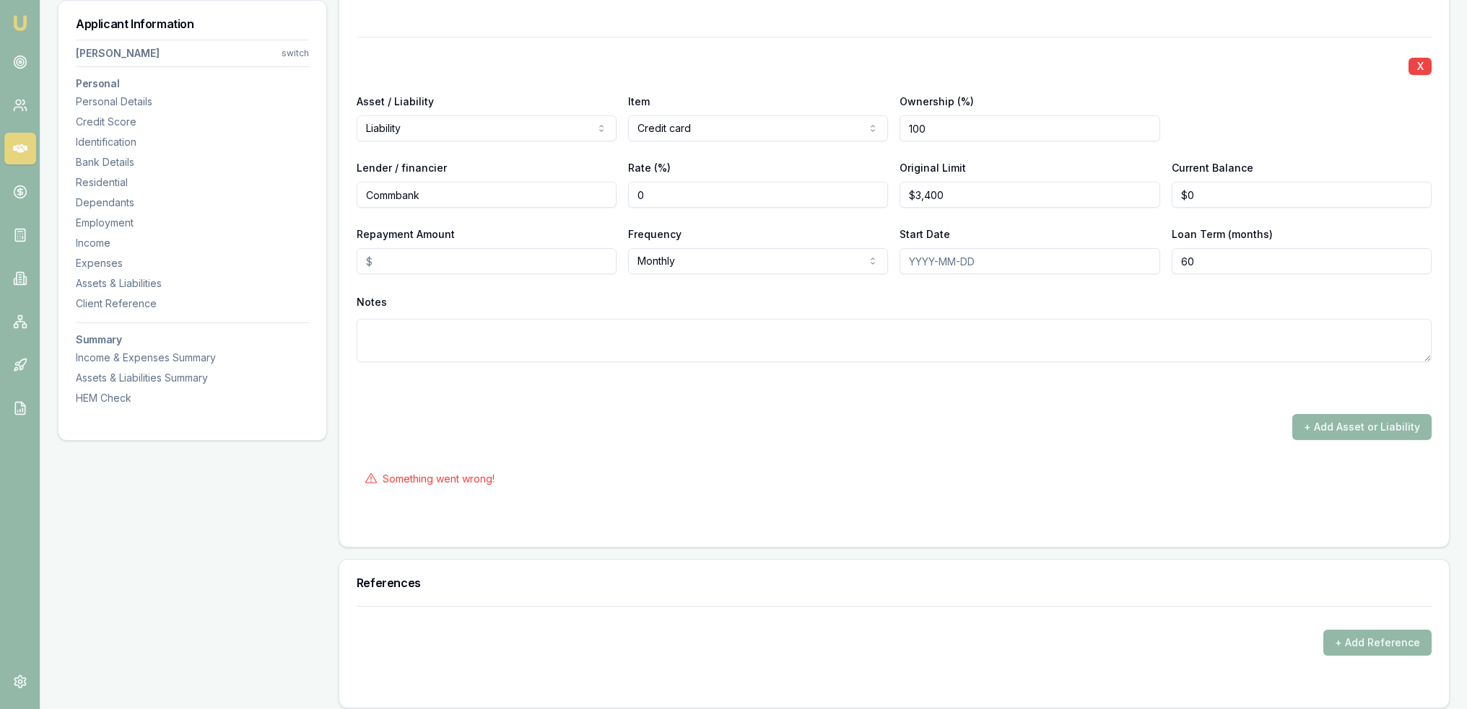
click at [471, 261] on input "Repayment Amount" at bounding box center [487, 261] width 260 height 26
type input "$129"
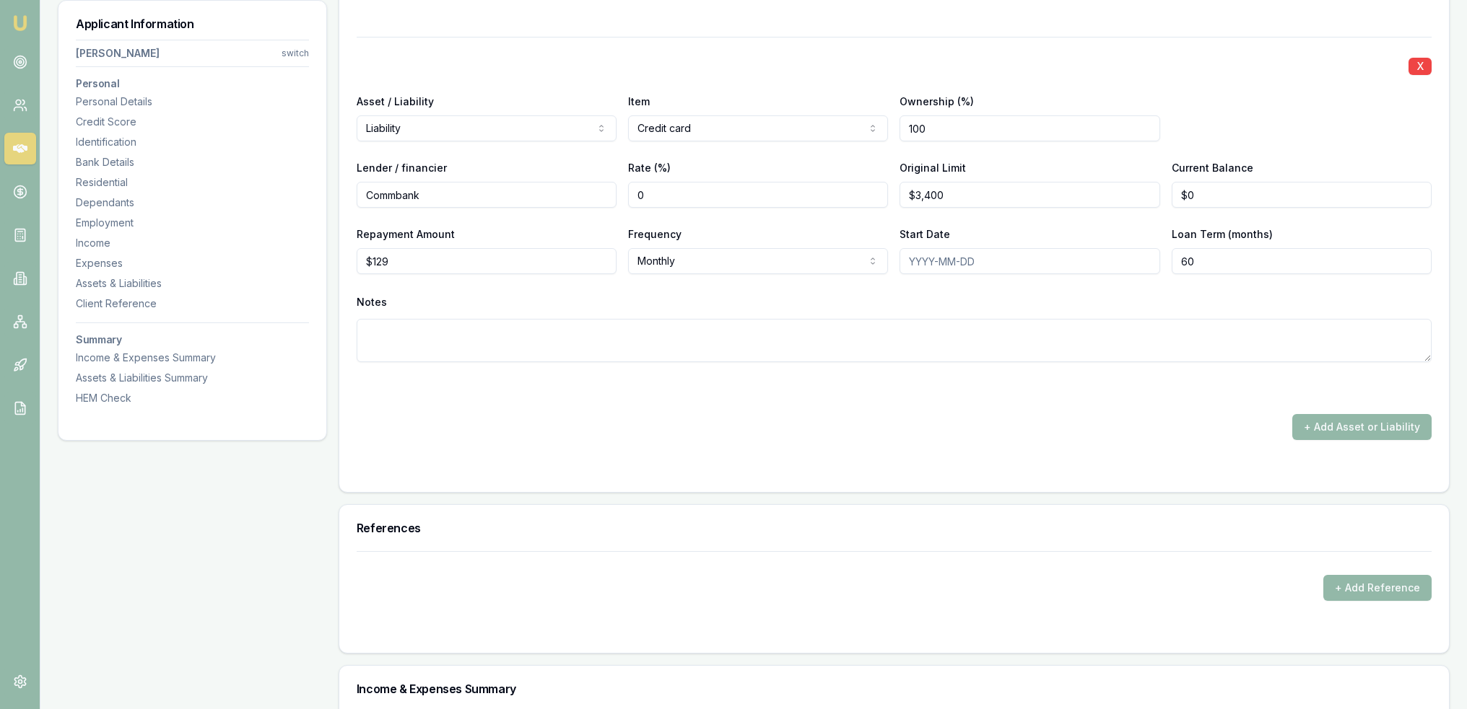
click at [976, 258] on input "Start Date" at bounding box center [1029, 261] width 260 height 26
type input "1999/10/27"
click at [1367, 426] on button "+ Add Asset or Liability" at bounding box center [1361, 427] width 139 height 26
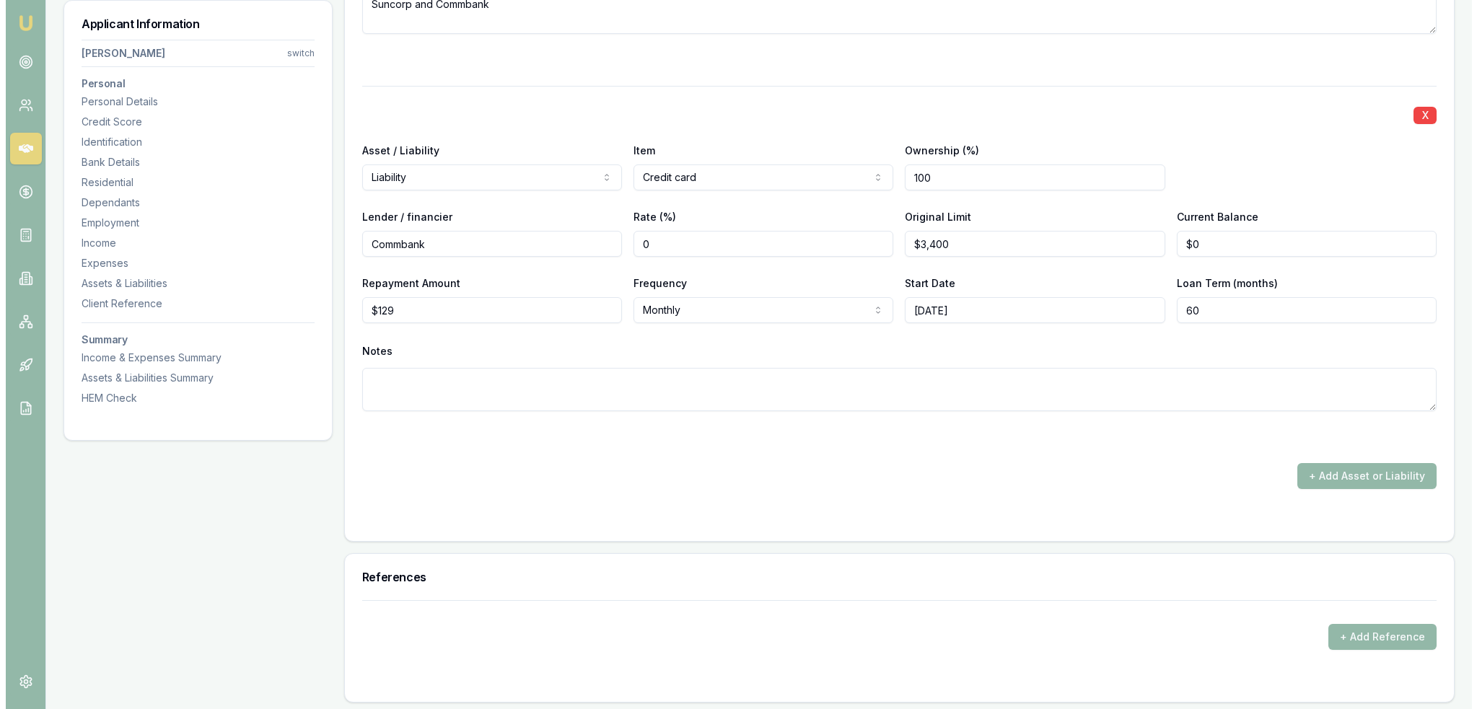
scroll to position [5229, 0]
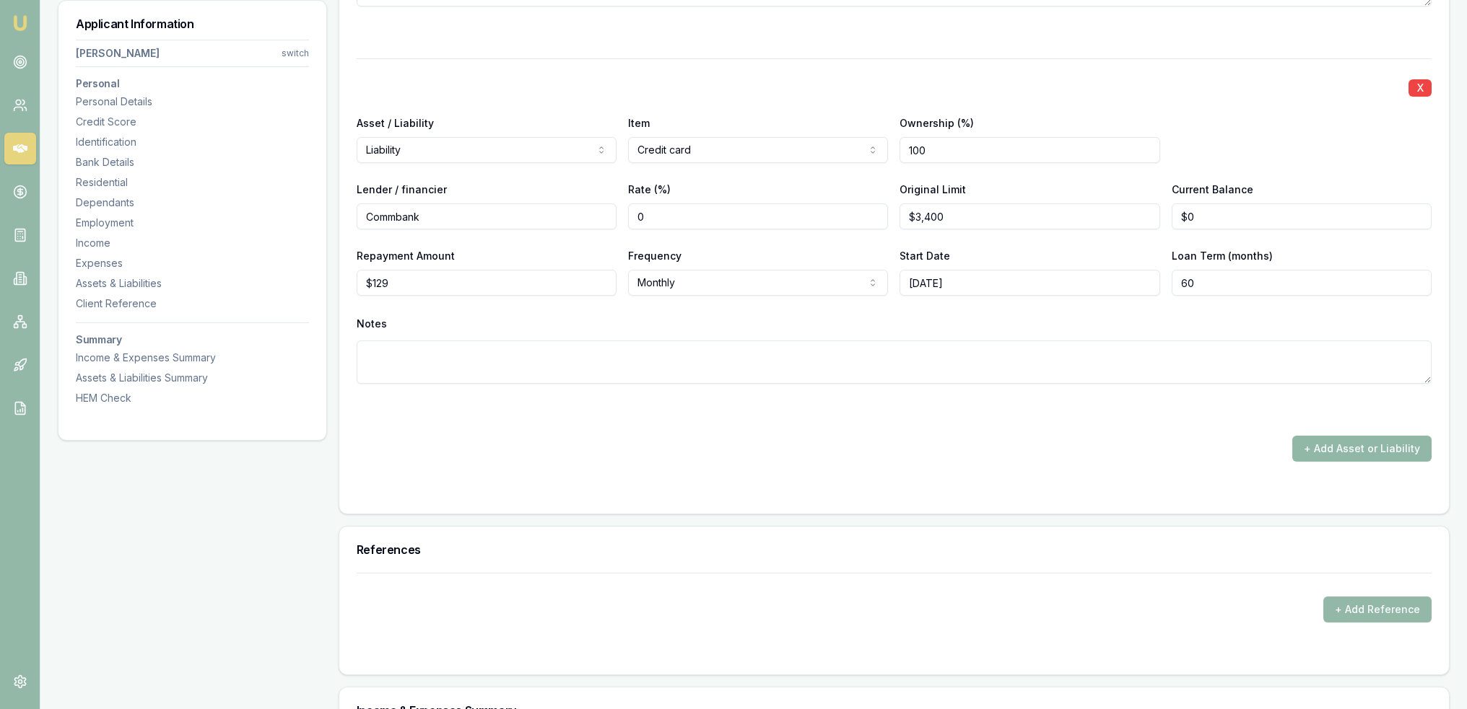
click at [1345, 445] on button "+ Add Asset or Liability" at bounding box center [1361, 449] width 139 height 26
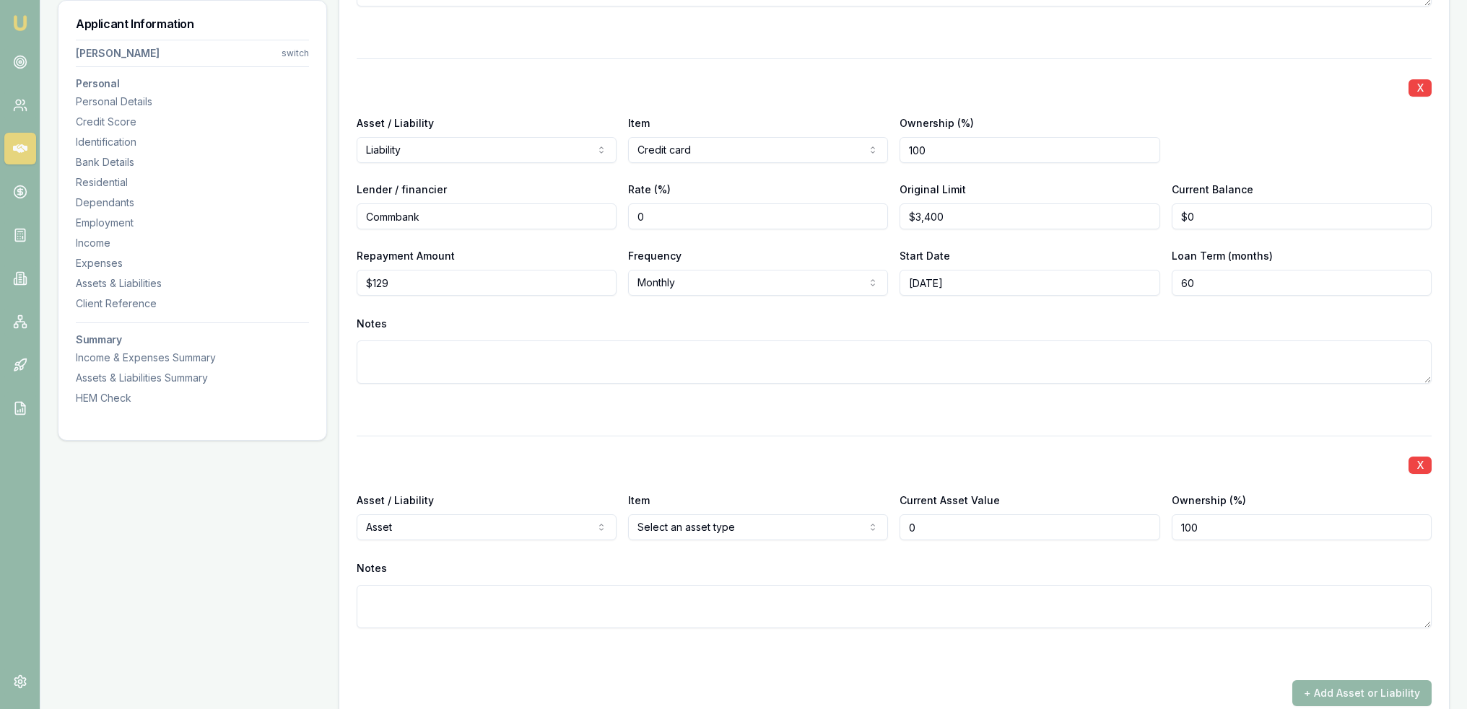
type input "$0"
select select "LIABILITY"
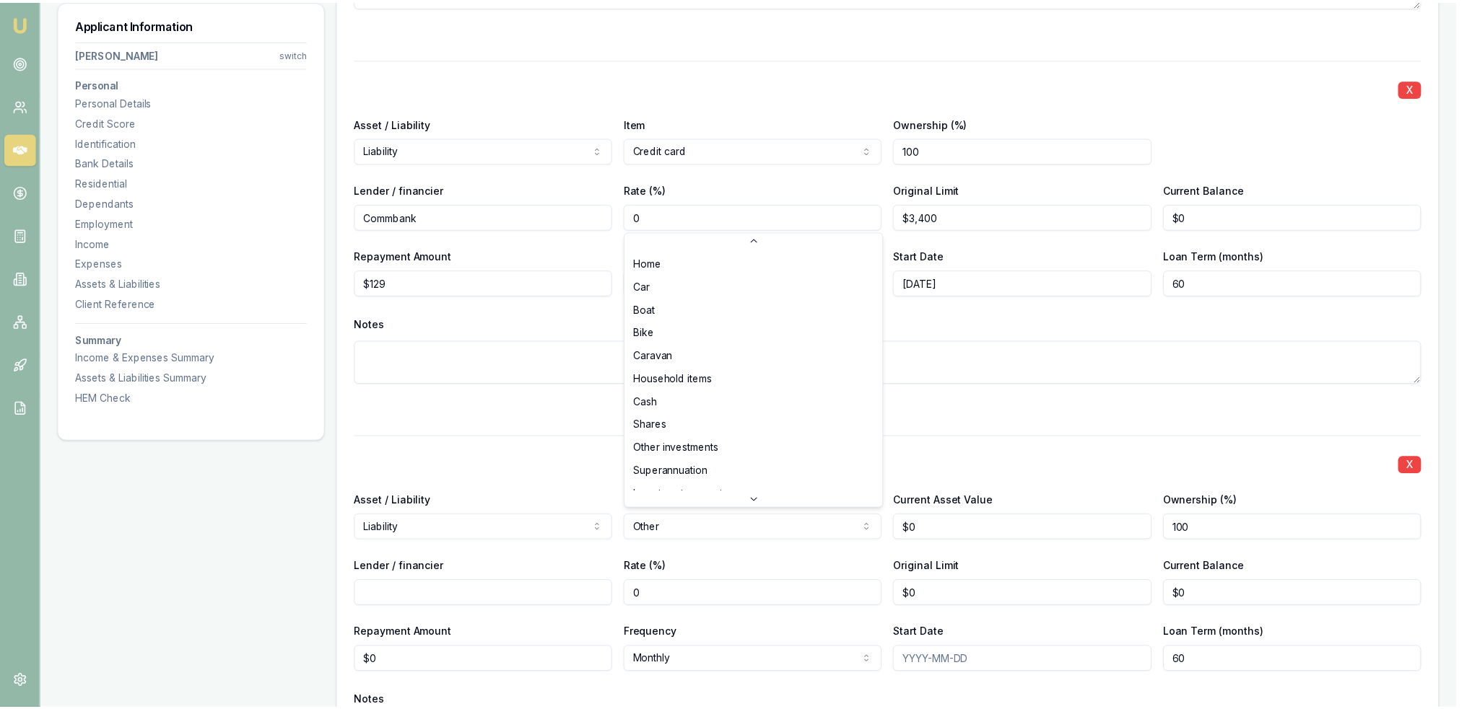
scroll to position [107, 0]
select select "CREDIT_CARD"
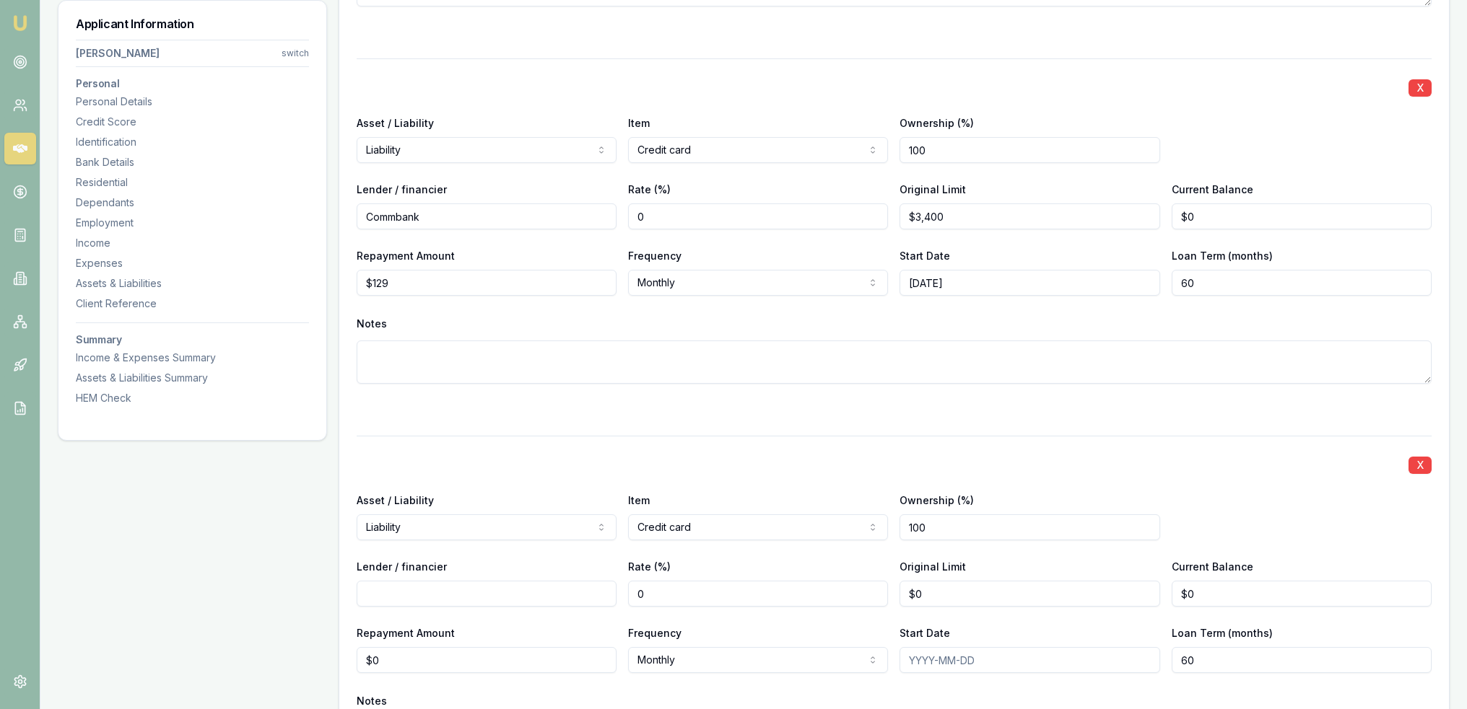
click at [498, 597] on input "Lender / financier" at bounding box center [487, 594] width 260 height 26
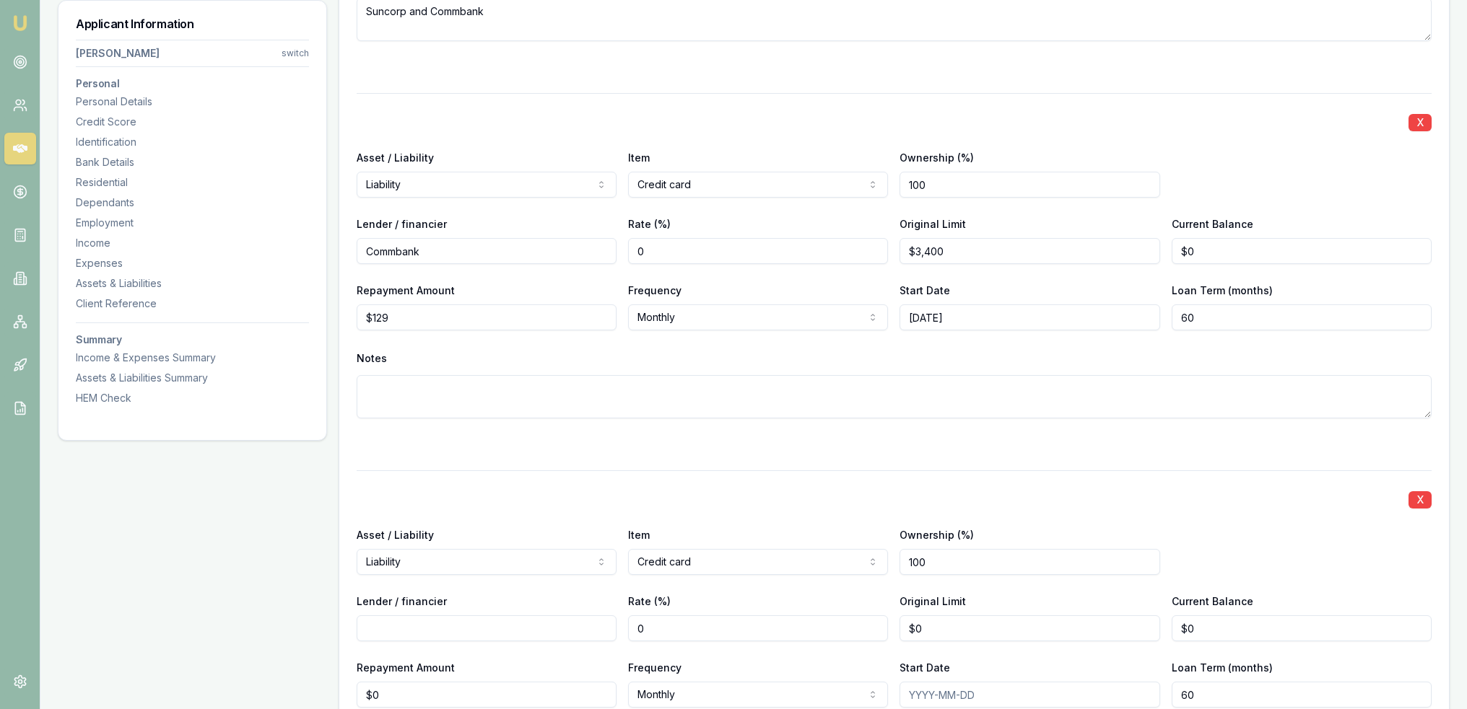
click at [504, 629] on input "Lender / financier" at bounding box center [487, 629] width 260 height 26
type input "St George"
type input "0"
type input "$2,500"
type input "$0"
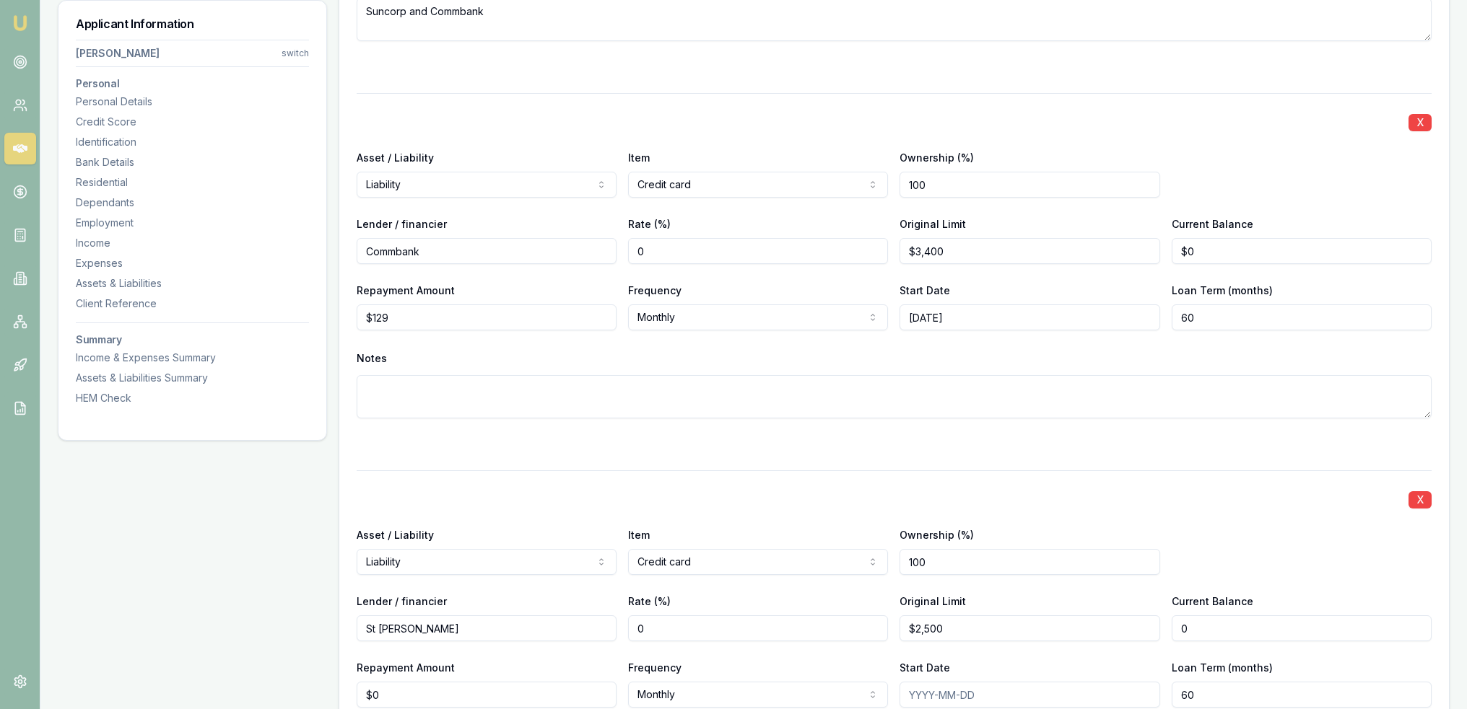
type input "0"
click at [394, 691] on input "Repayment Amount" at bounding box center [487, 695] width 260 height 26
type input "$95"
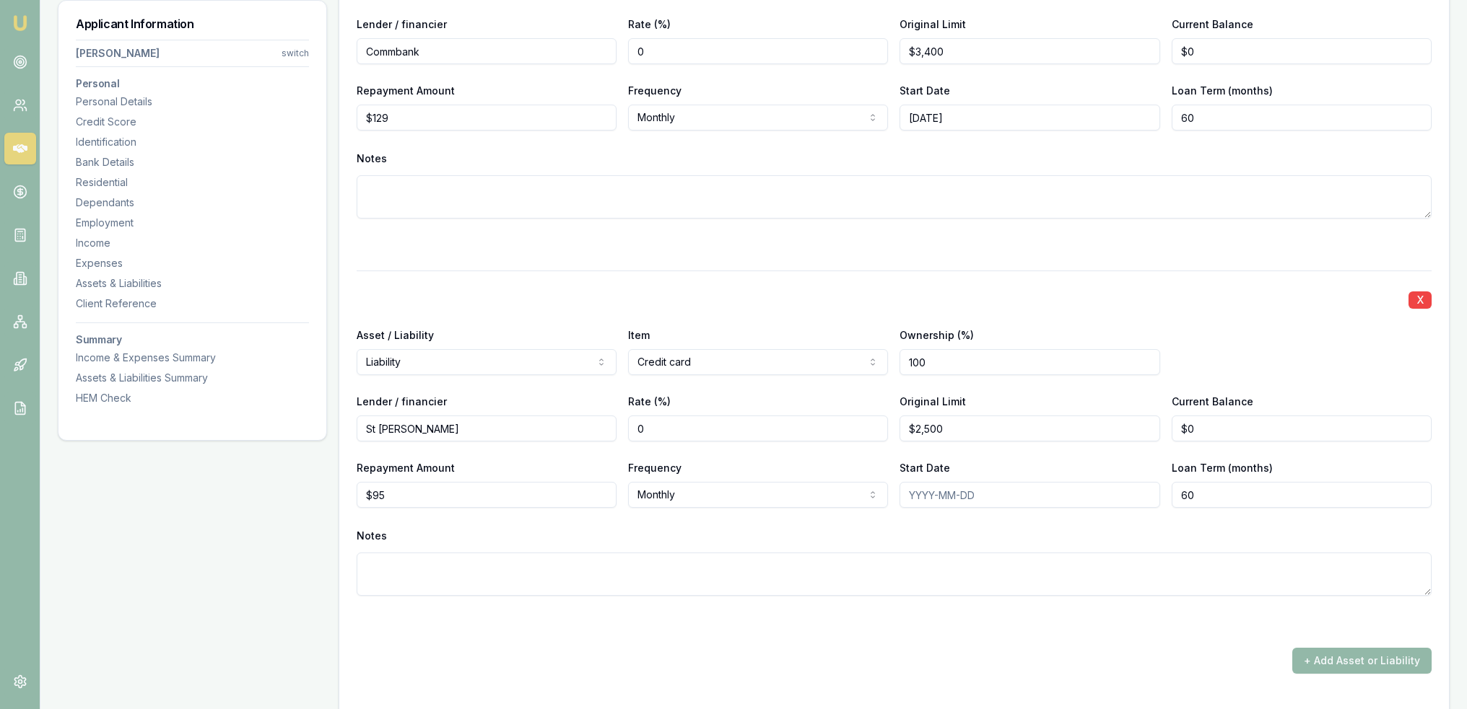
scroll to position [5446, 0]
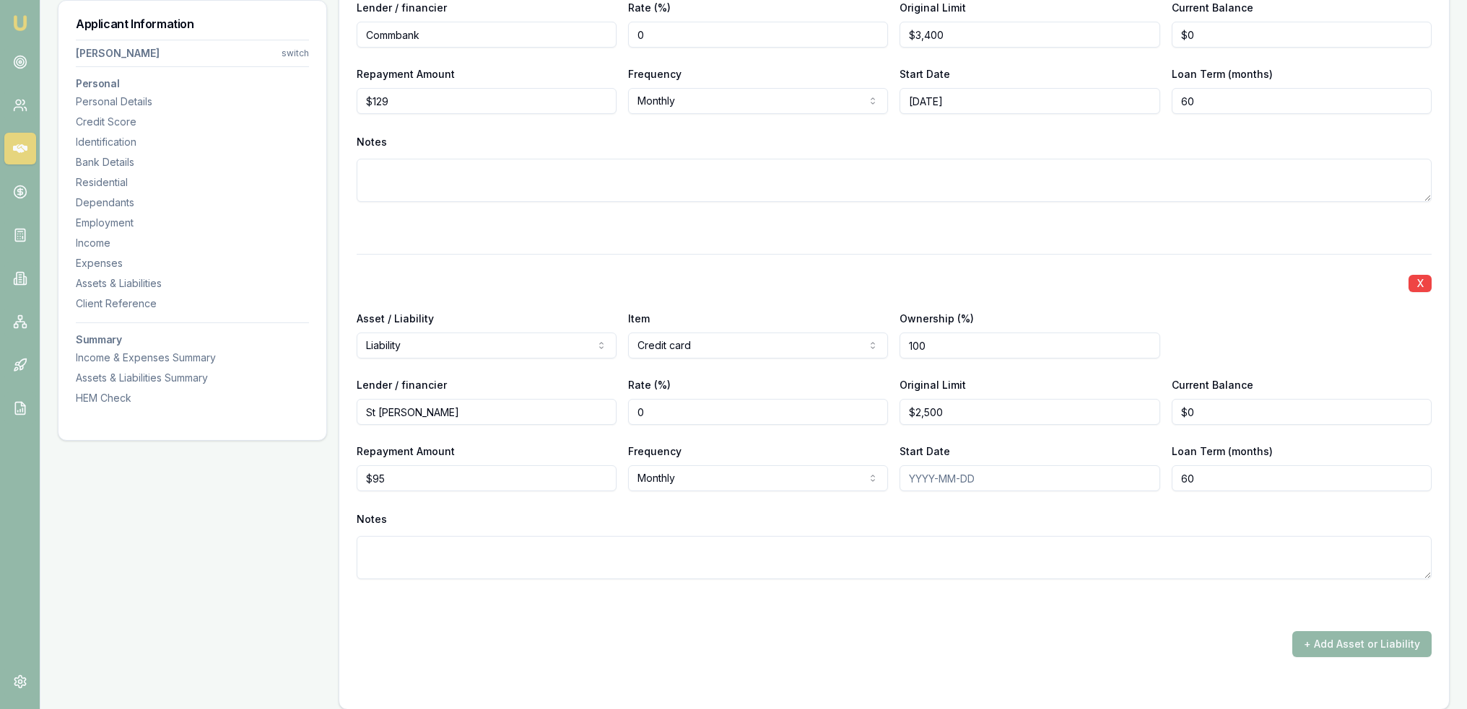
click at [966, 478] on input "Start Date" at bounding box center [1029, 479] width 260 height 26
click at [934, 478] on input "2015-12/15" at bounding box center [1029, 479] width 260 height 26
type input "2015/12/15"
click at [1368, 635] on button "+ Add Asset or Liability" at bounding box center [1361, 644] width 139 height 26
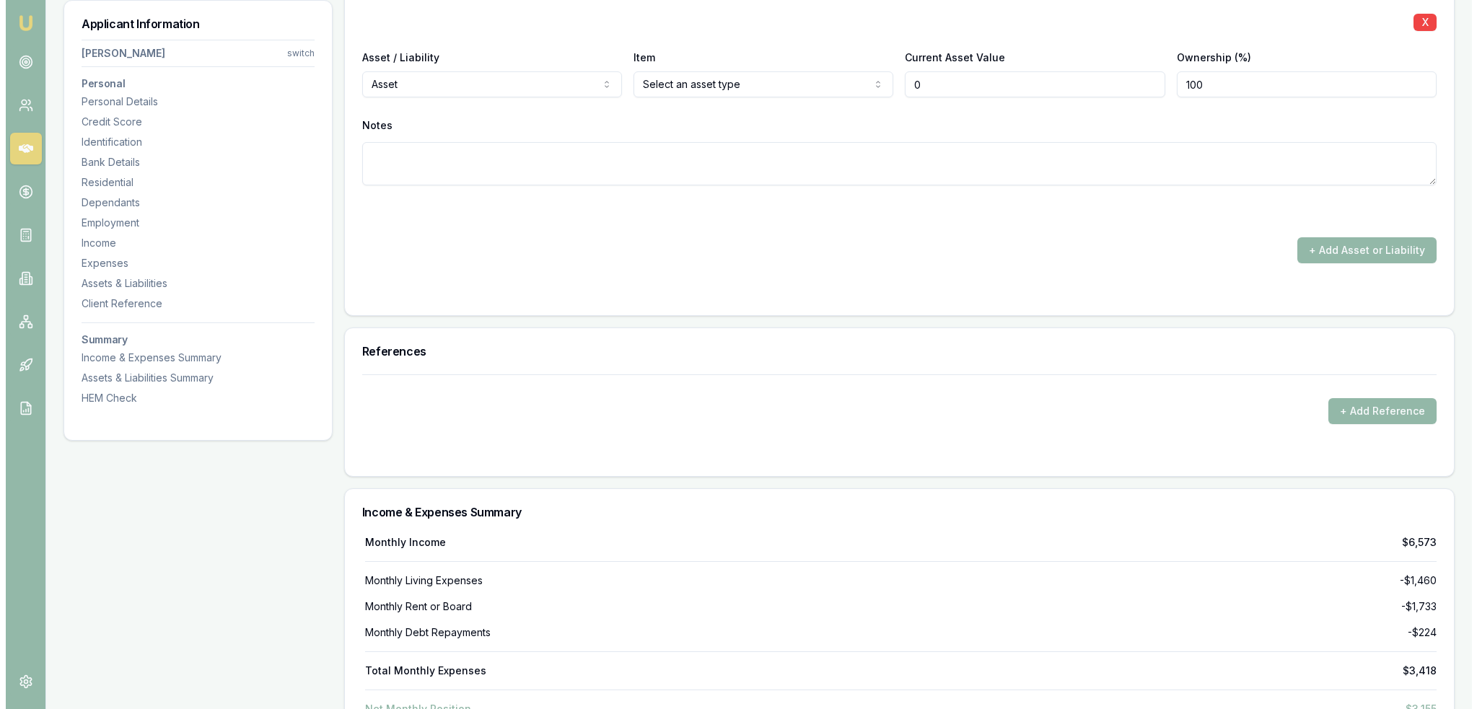
scroll to position [5902, 0]
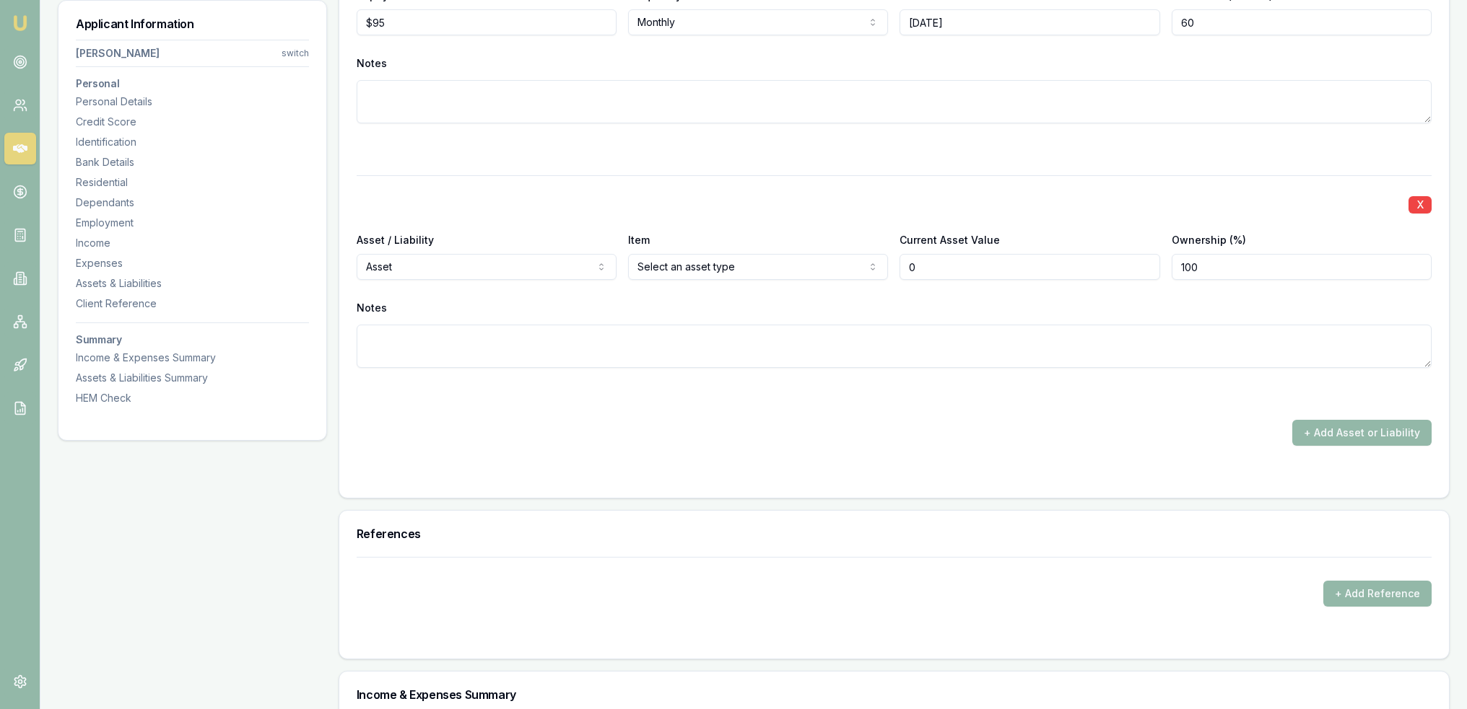
type input "$0"
select select "LIABILITY"
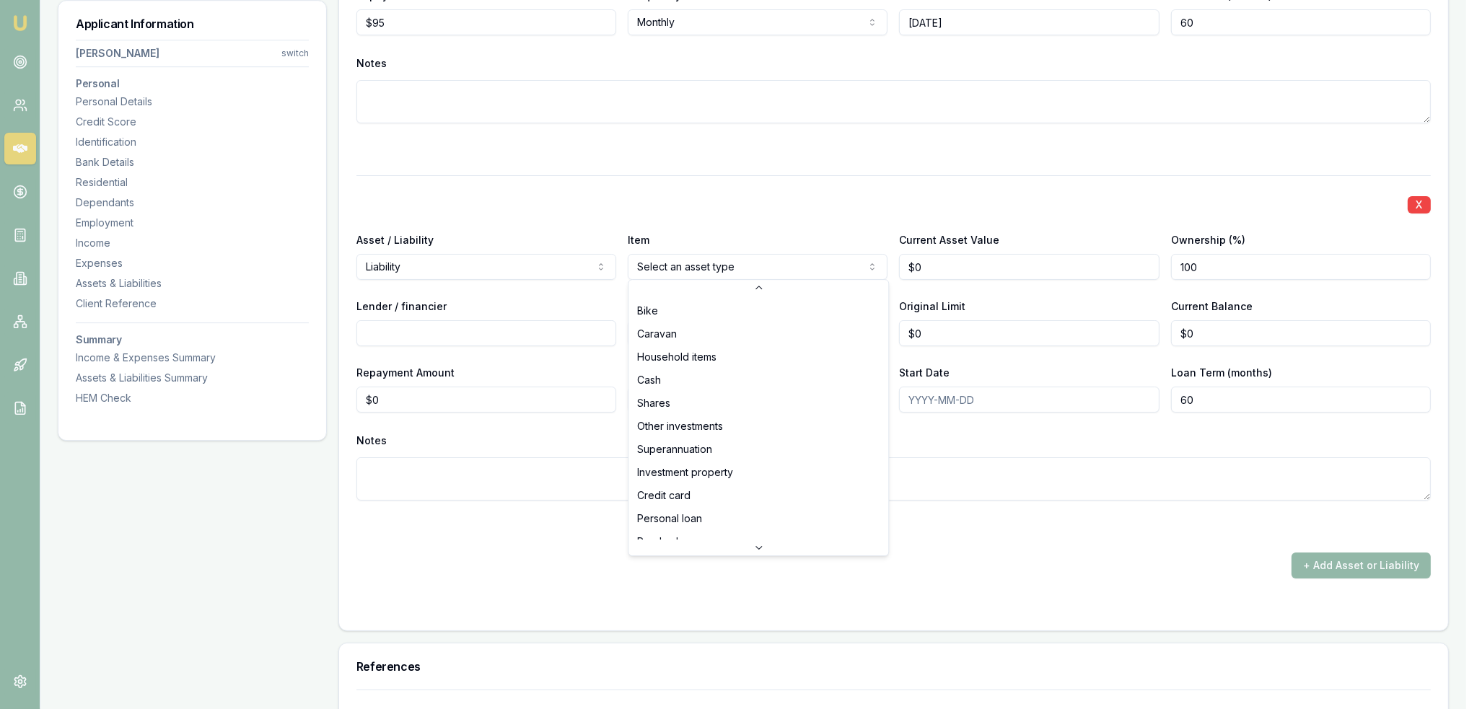
scroll to position [92, 0]
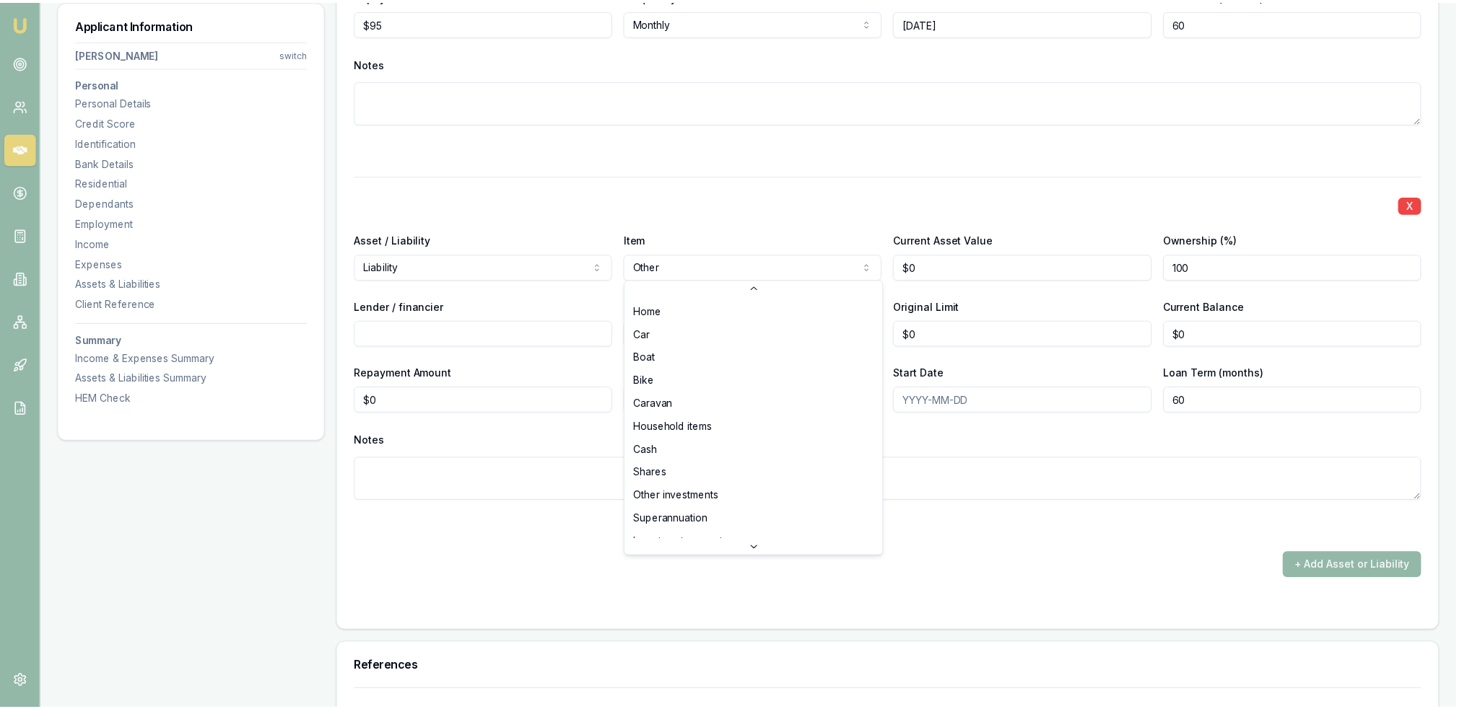
scroll to position [107, 0]
select select "CREDIT_CARD"
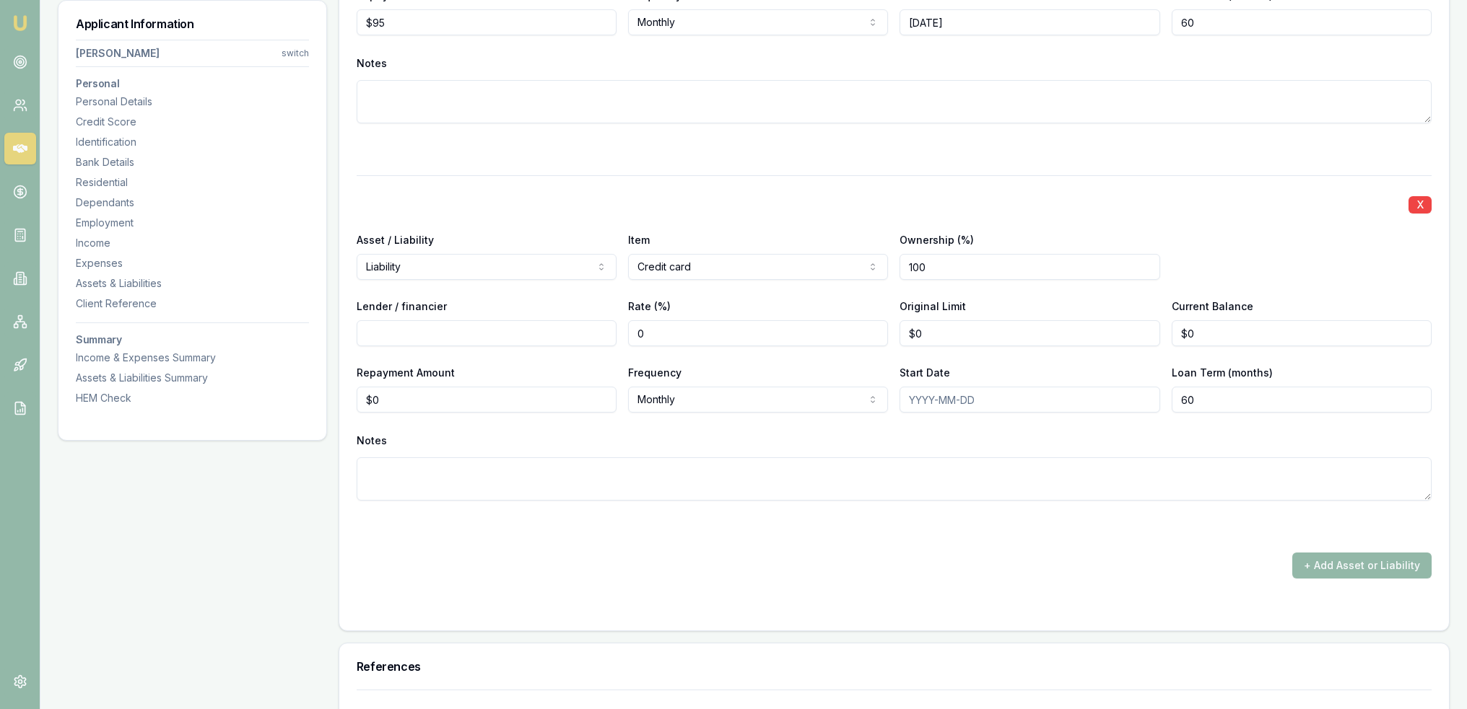
click at [490, 326] on input "Lender / financier" at bounding box center [487, 333] width 260 height 26
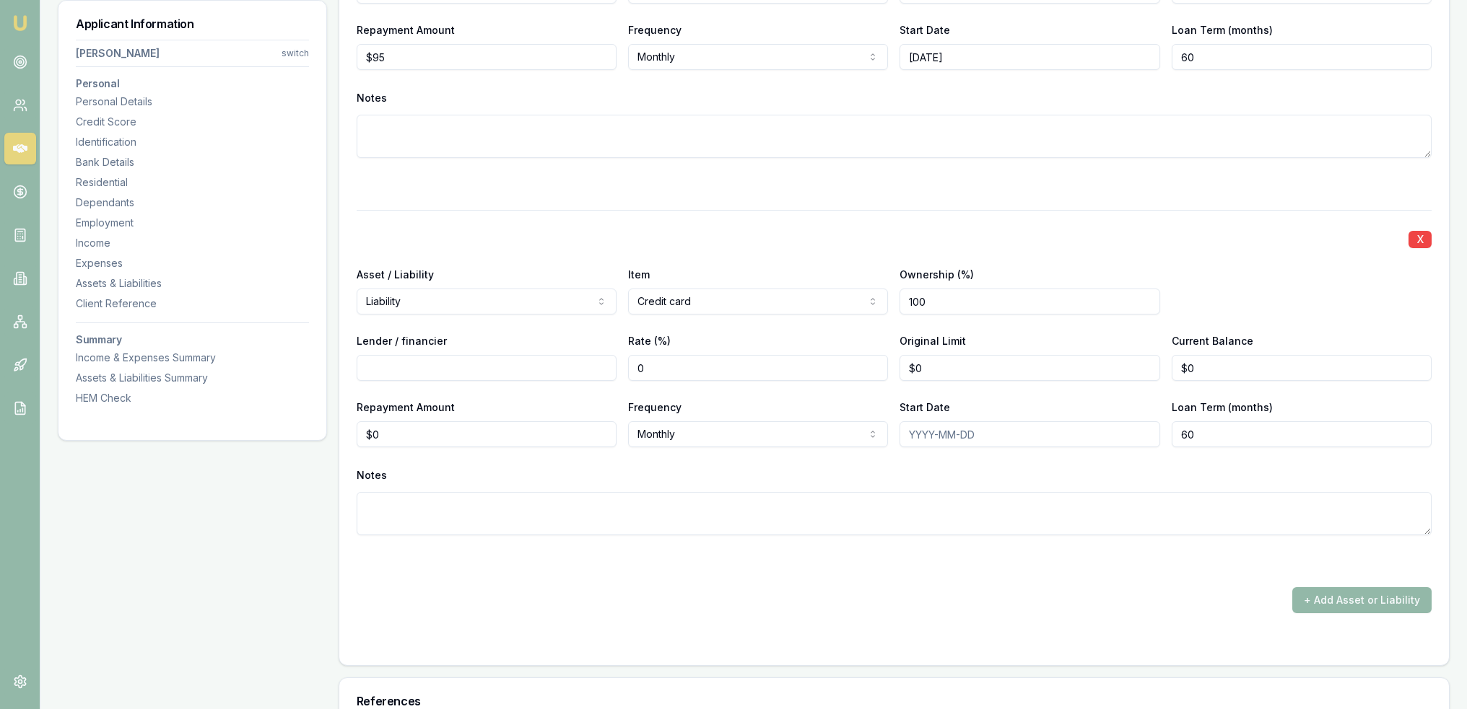
click at [480, 368] on input "Lender / financier" at bounding box center [487, 368] width 260 height 26
type input "Citibank"
type input "0"
type input "$6,000"
type input "$0"
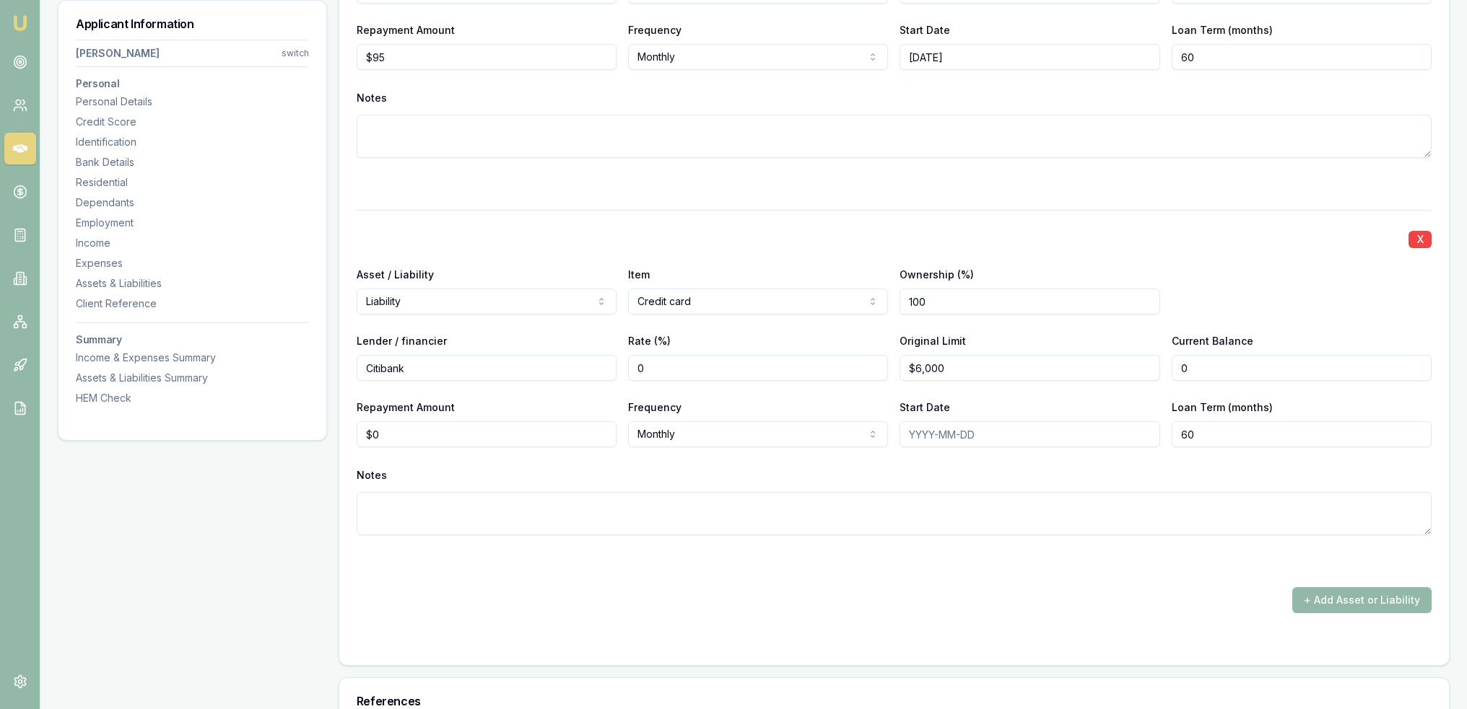
type input "0"
type input "6000"
drag, startPoint x: 442, startPoint y: 424, endPoint x: 297, endPoint y: 432, distance: 145.3
type input "$228"
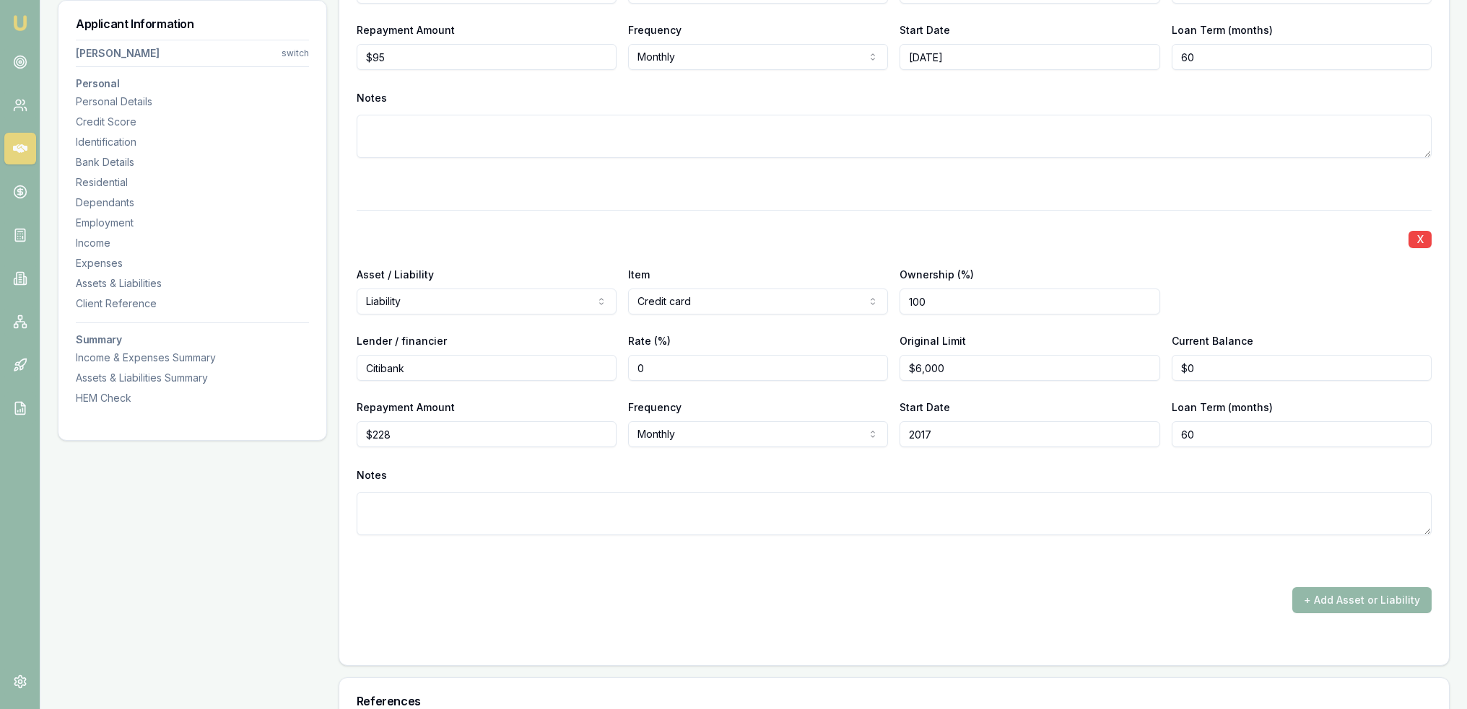
type input "2017"
click at [1324, 603] on button "+ Add Asset or Liability" at bounding box center [1361, 600] width 139 height 26
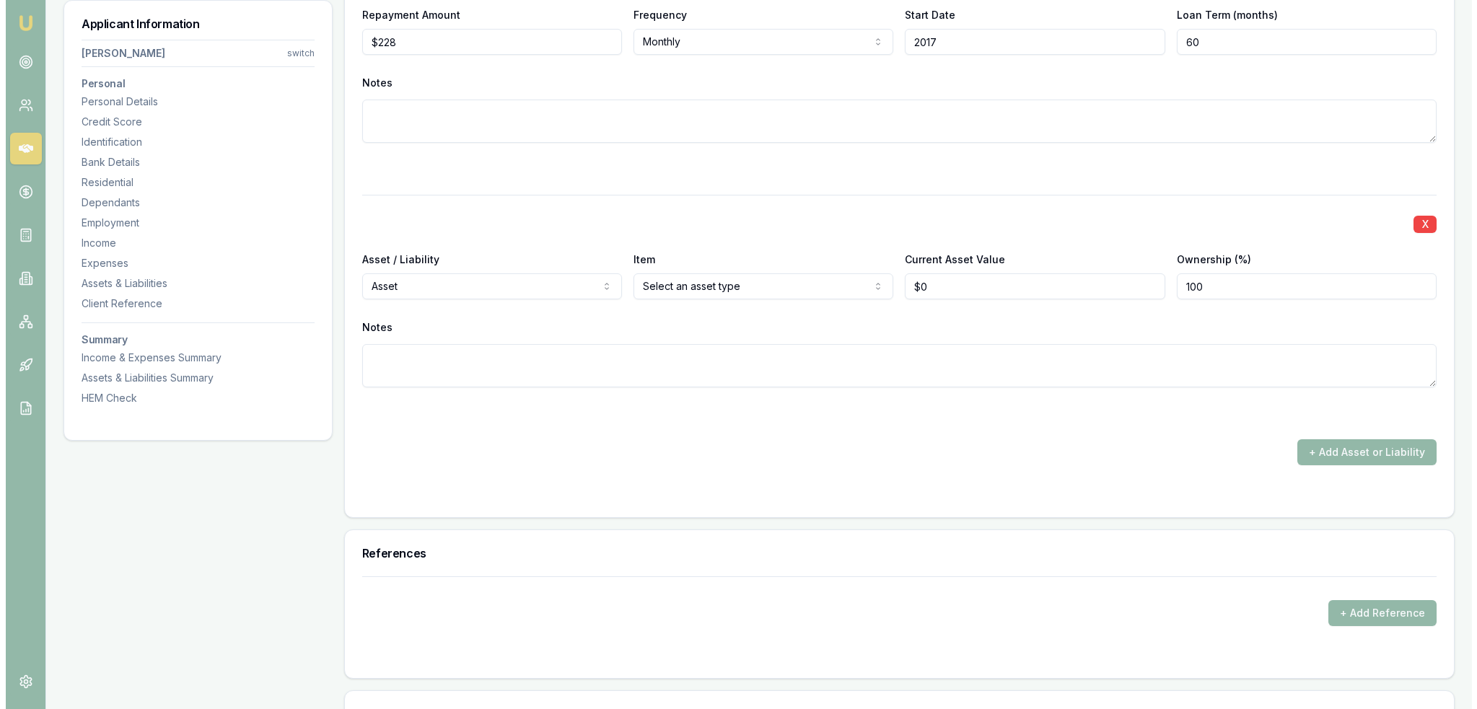
scroll to position [6373, 0]
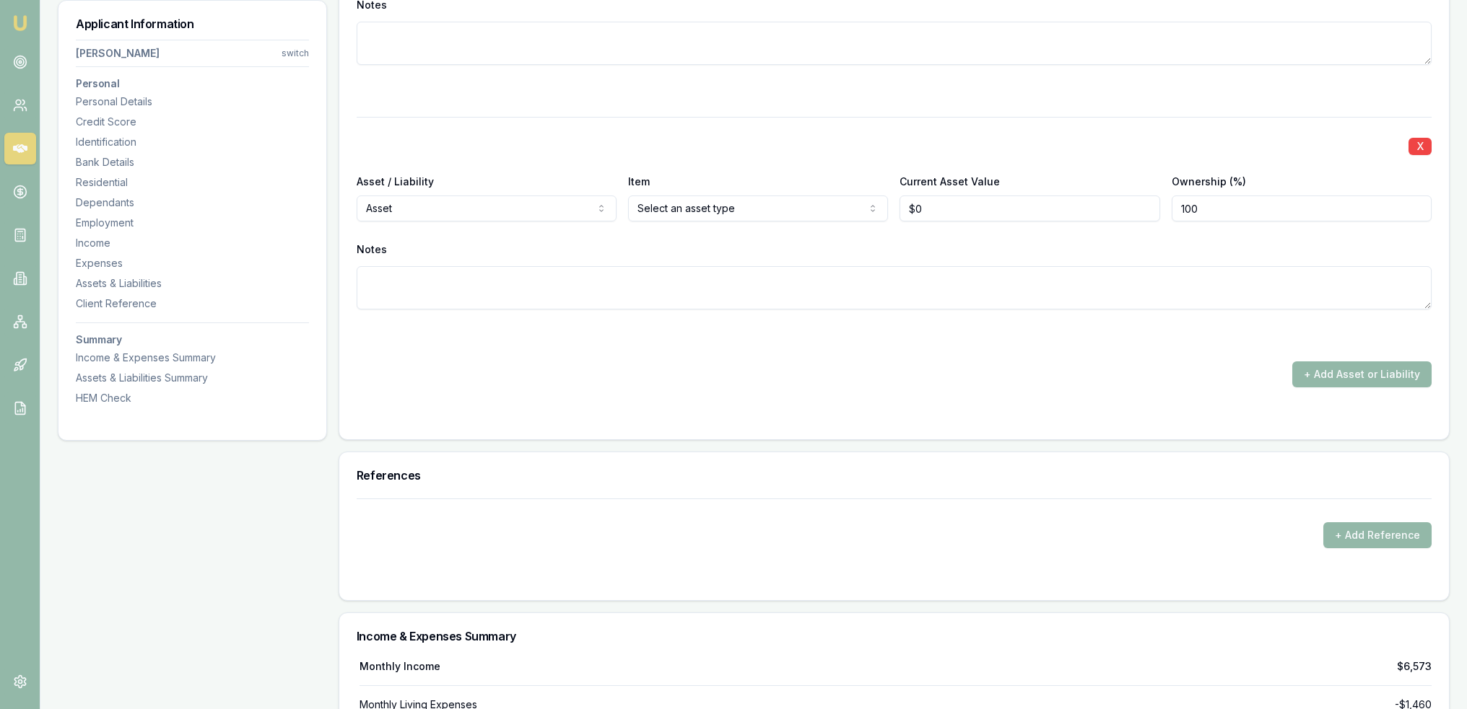
select select "LIABILITY"
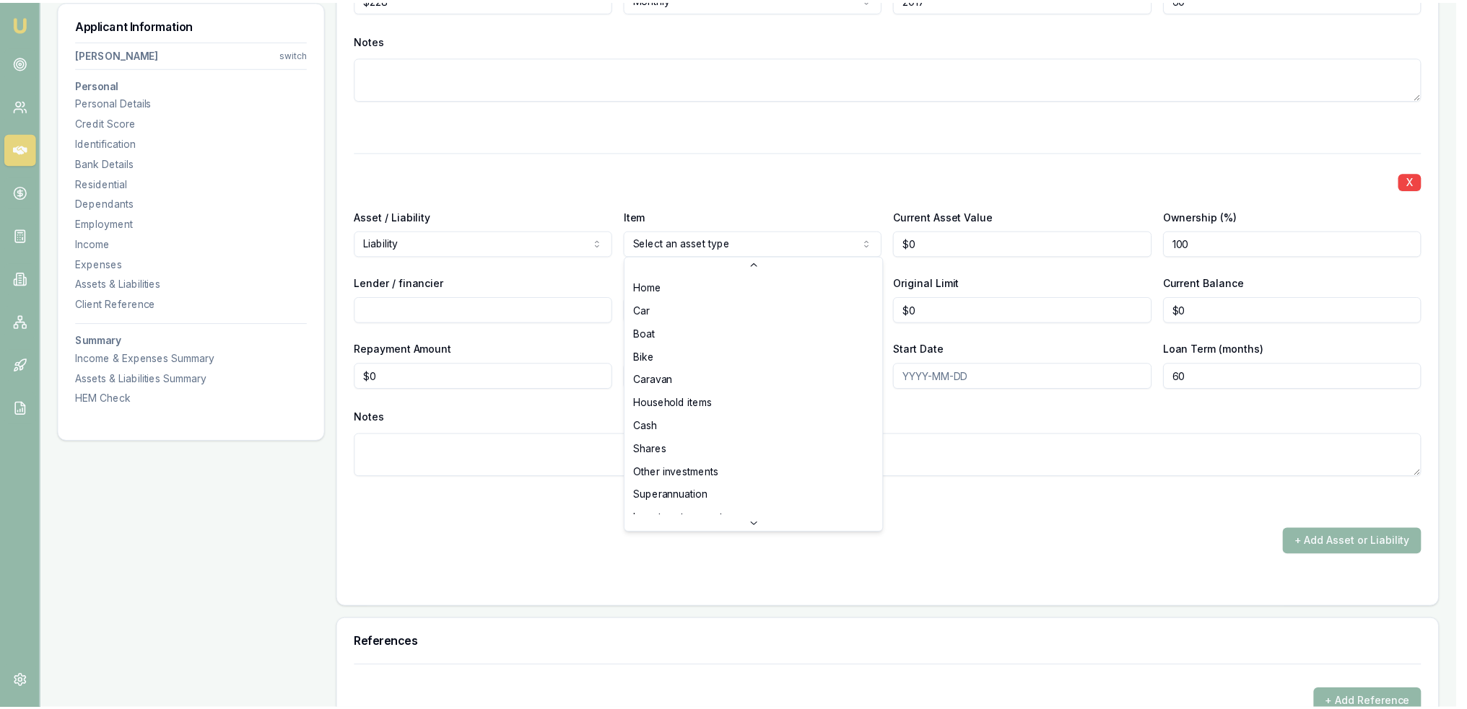
scroll to position [38, 0]
select select "CREDIT_CARD"
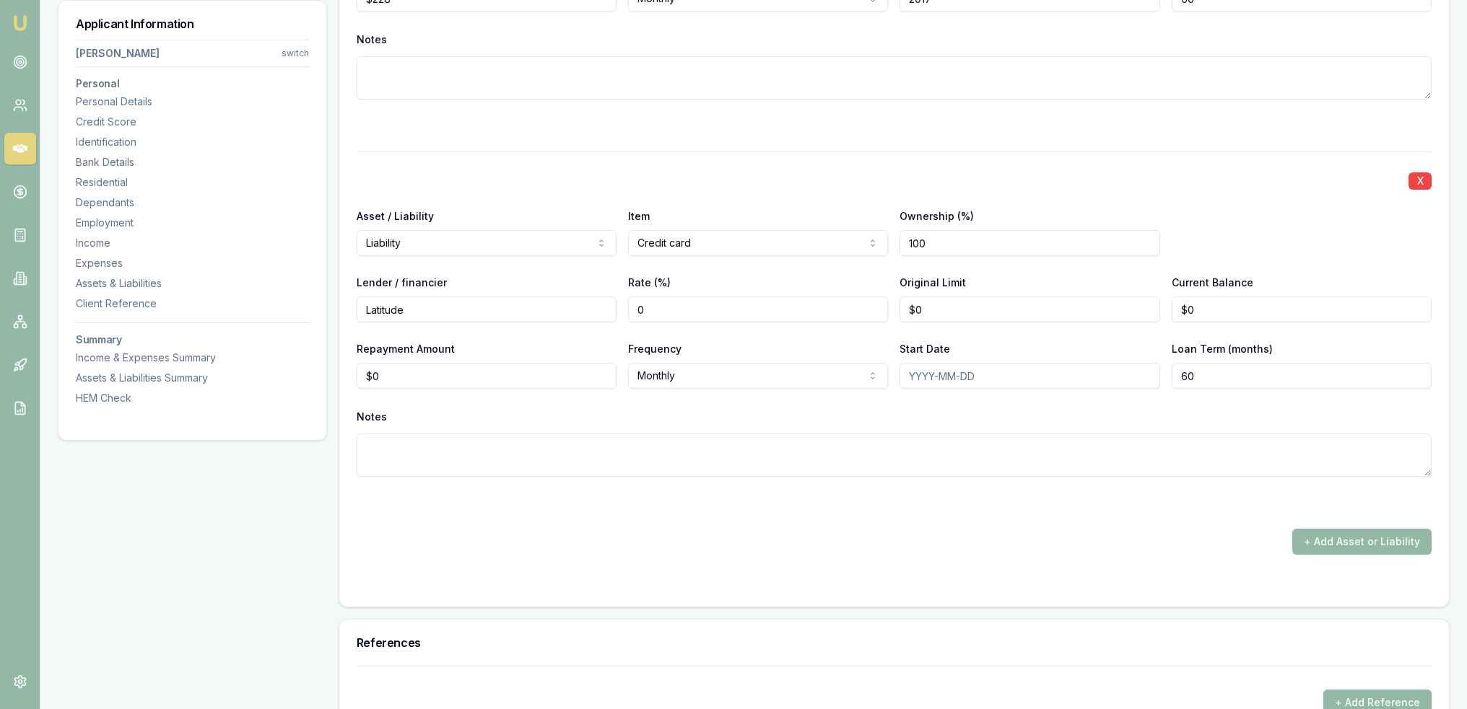
type input "Latitude"
type input "0"
type input "$2,500"
type input "$0"
type input "0"
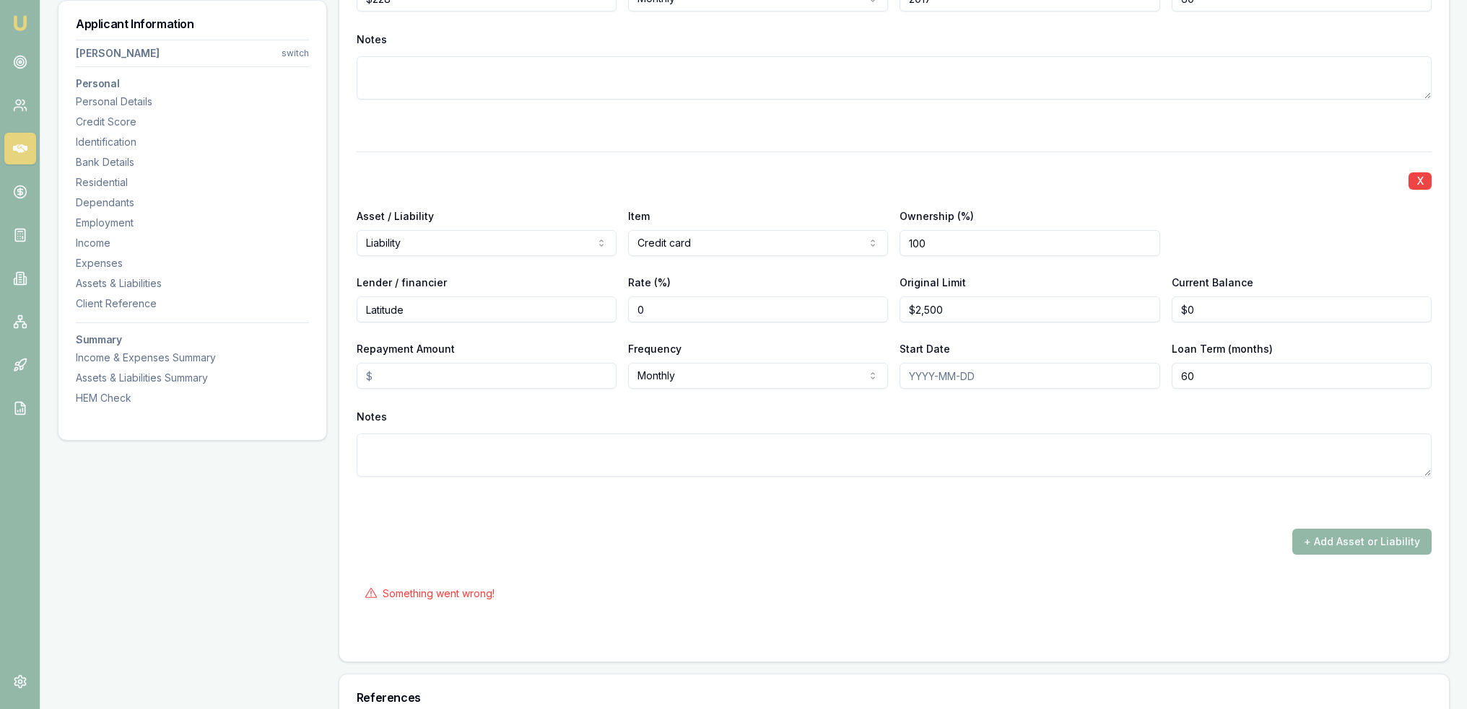
click at [521, 369] on input "Repayment Amount" at bounding box center [487, 376] width 260 height 26
type input "$95"
type input "2018/01/18"
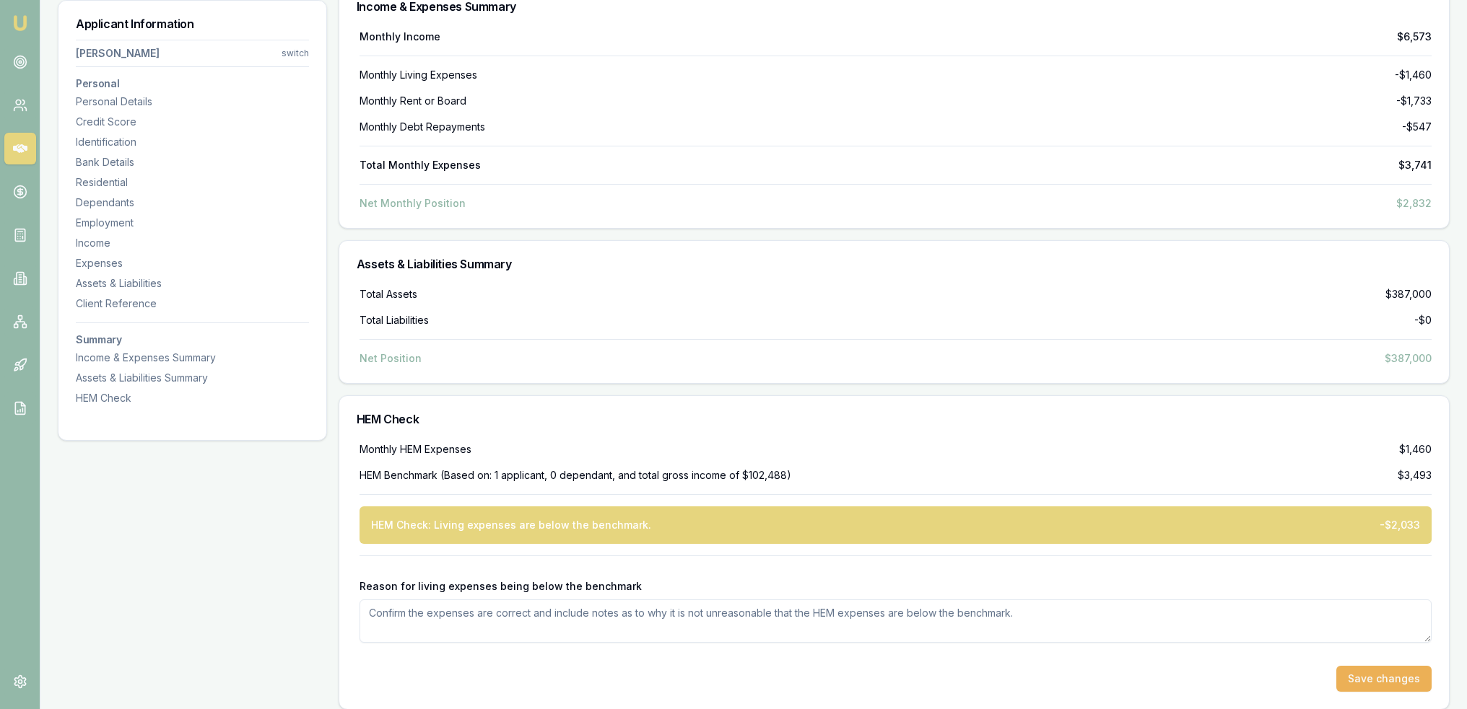
scroll to position [7177, 0]
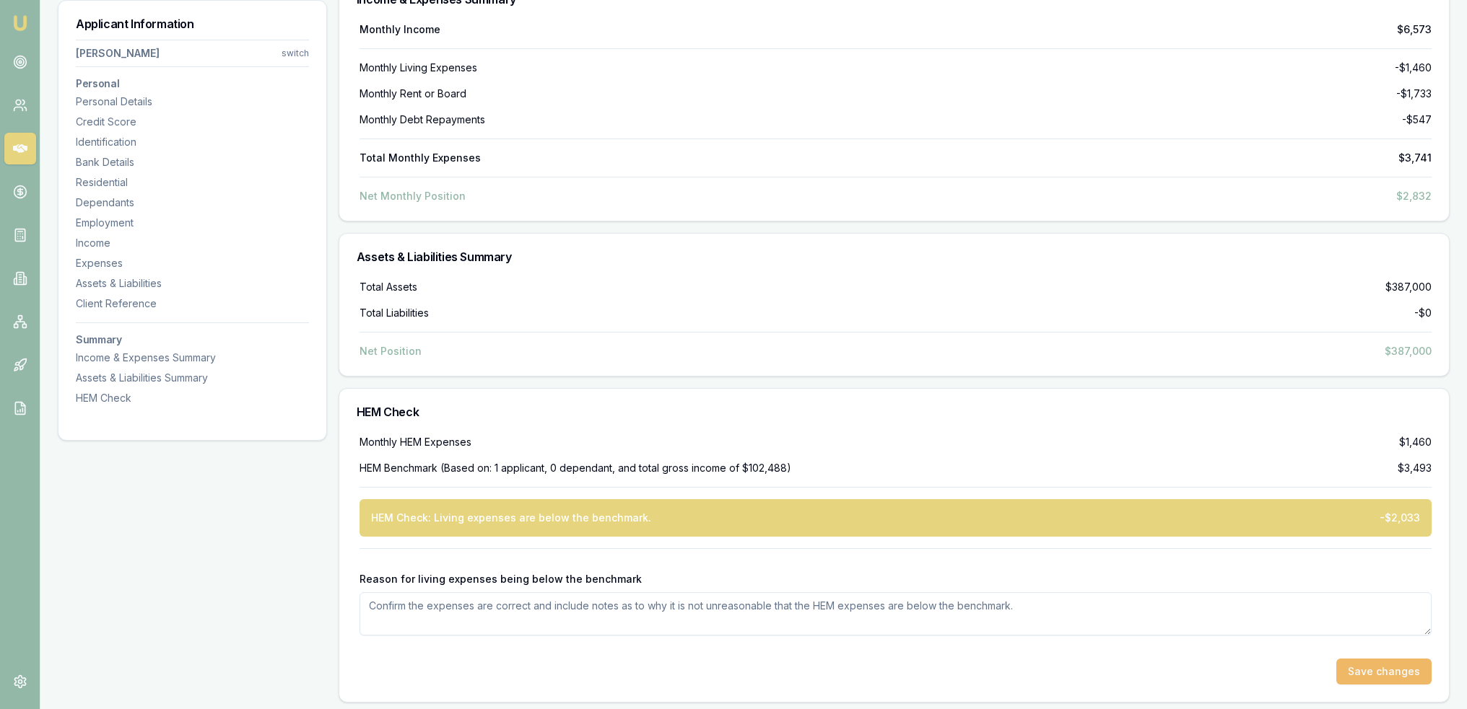
click at [1410, 672] on button "Save changes" at bounding box center [1383, 672] width 95 height 26
click at [866, 608] on textarea "Reason for living expenses being below the benchmark" at bounding box center [895, 614] width 1072 height 43
type textarea "L"
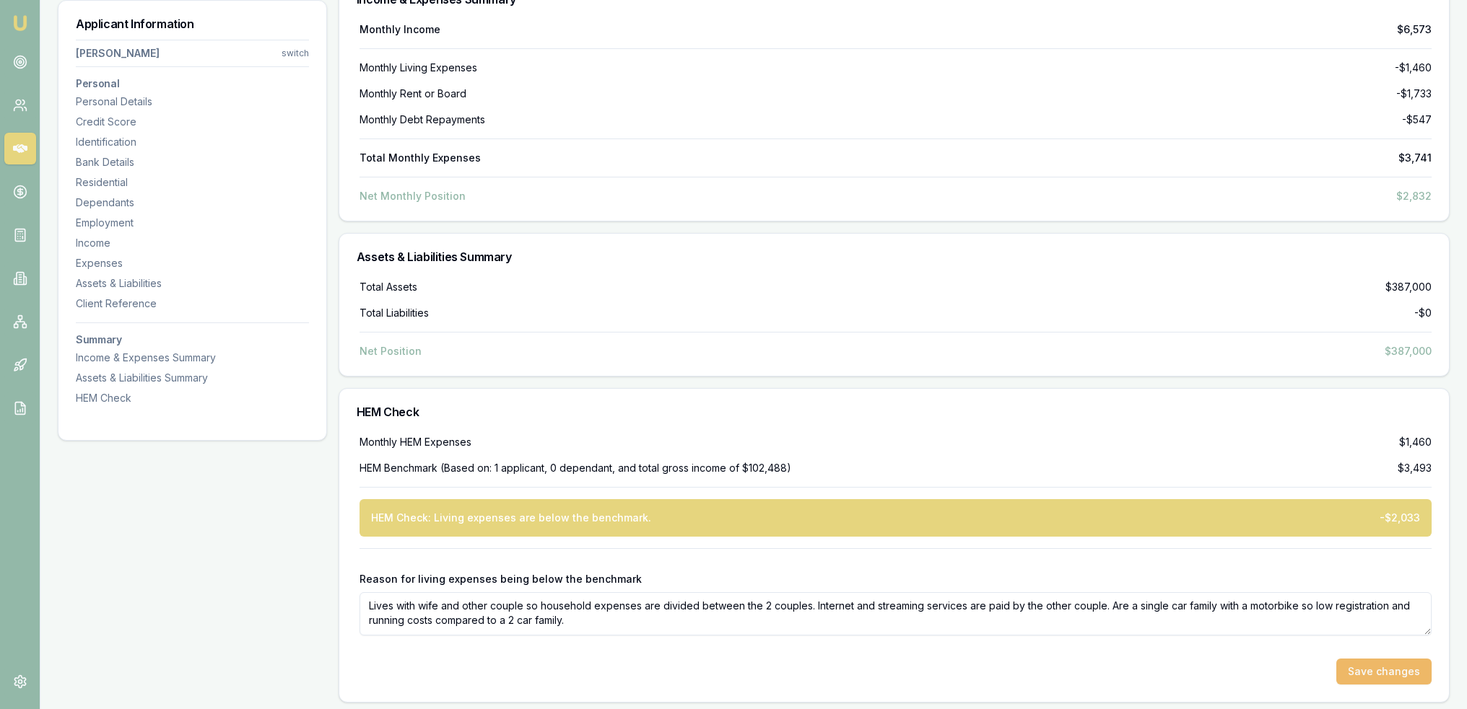
type textarea "Lives with wife and other couple so household expenses are divided between the …"
click at [1412, 669] on button "Save changes" at bounding box center [1383, 672] width 95 height 26
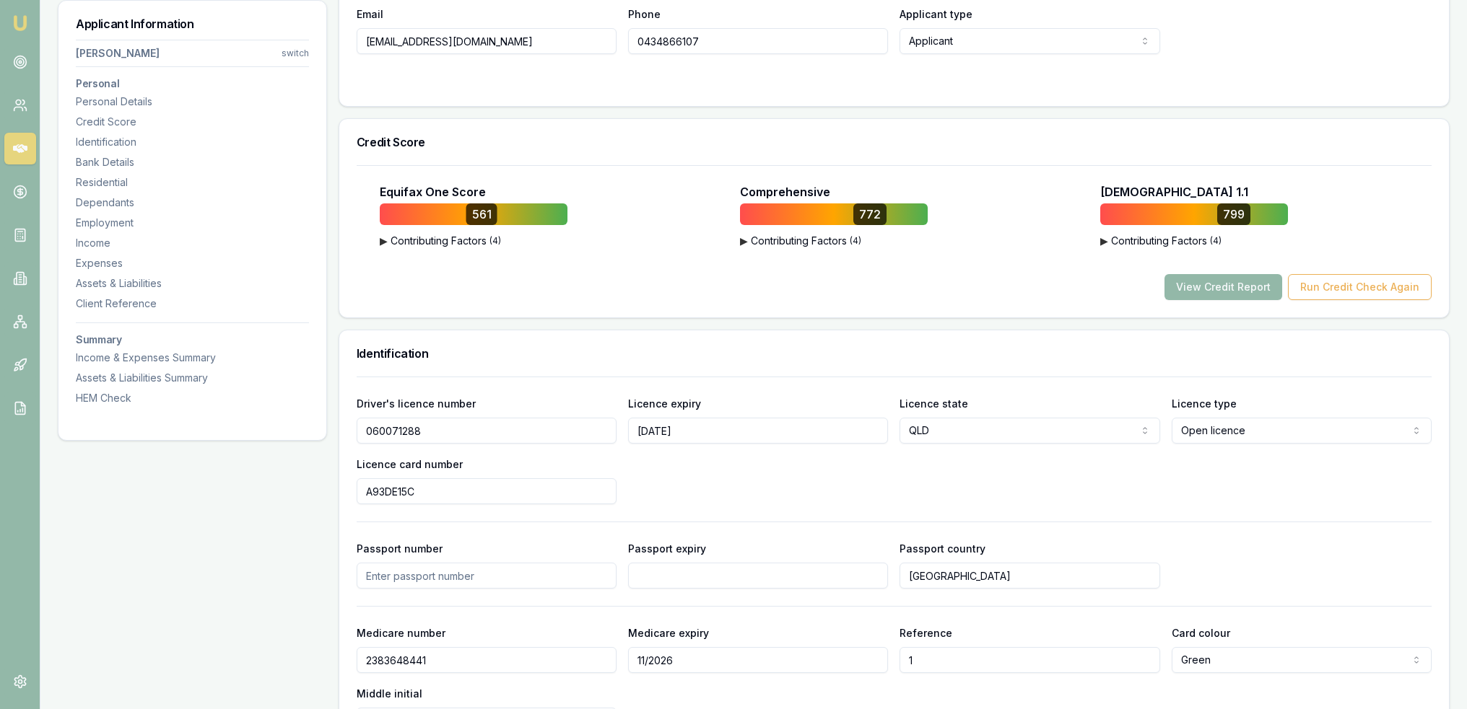
scroll to position [182, 0]
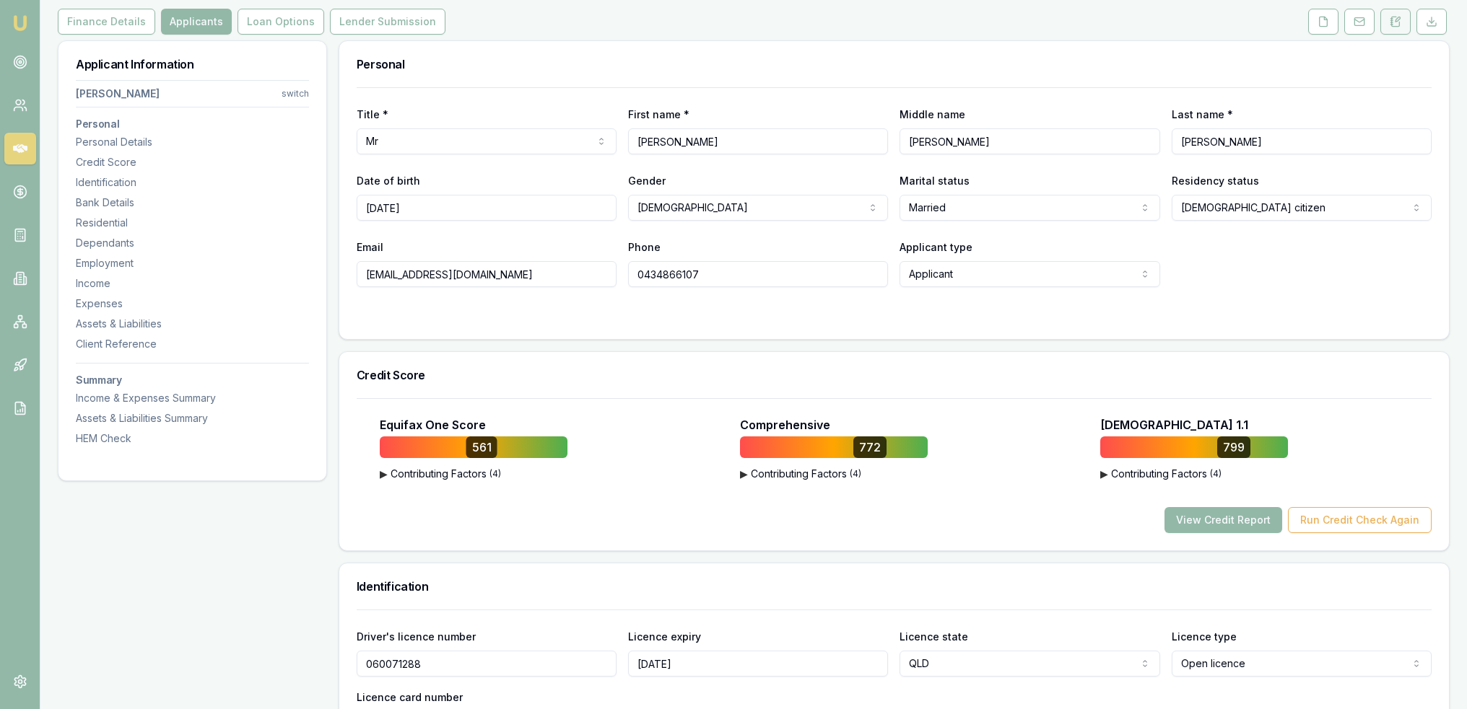
click at [1397, 22] on icon at bounding box center [1395, 22] width 12 height 12
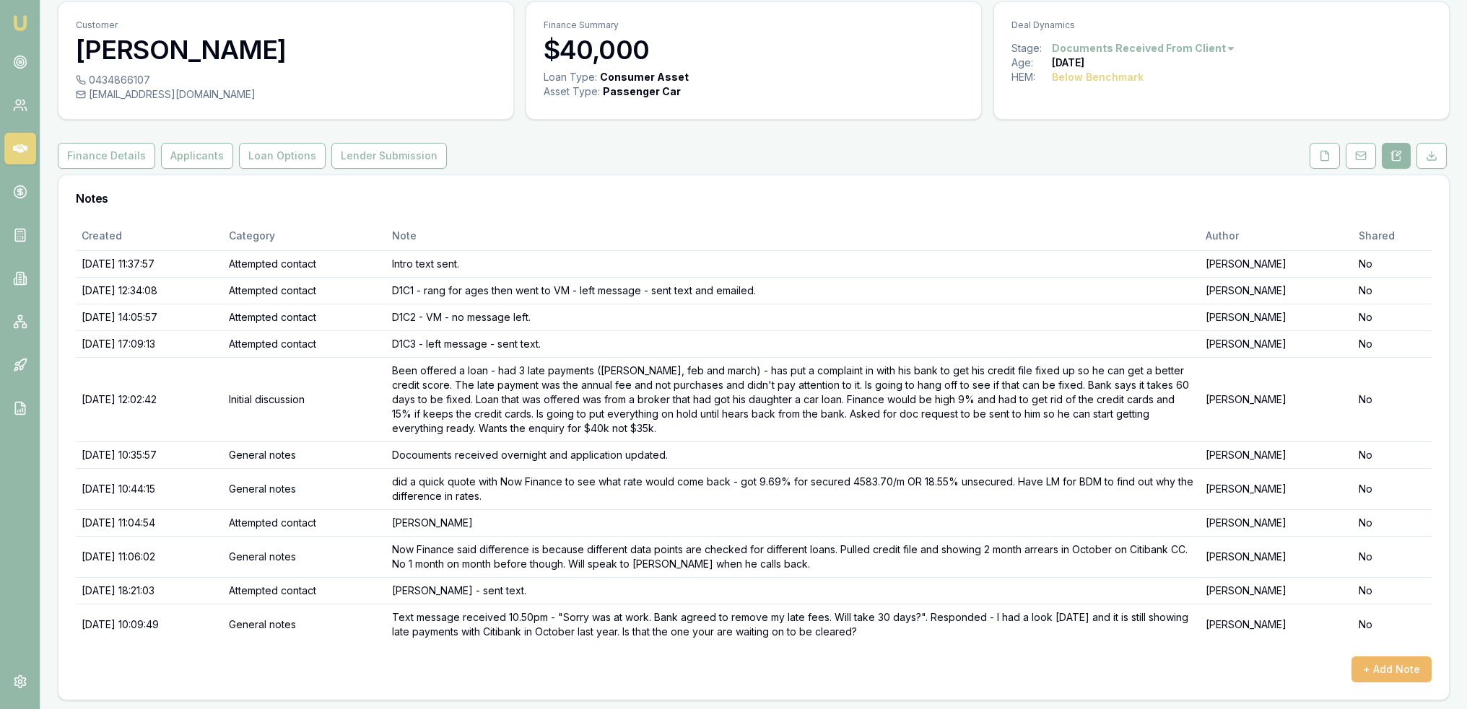
click at [1389, 663] on button "+ Add Note" at bounding box center [1391, 670] width 80 height 26
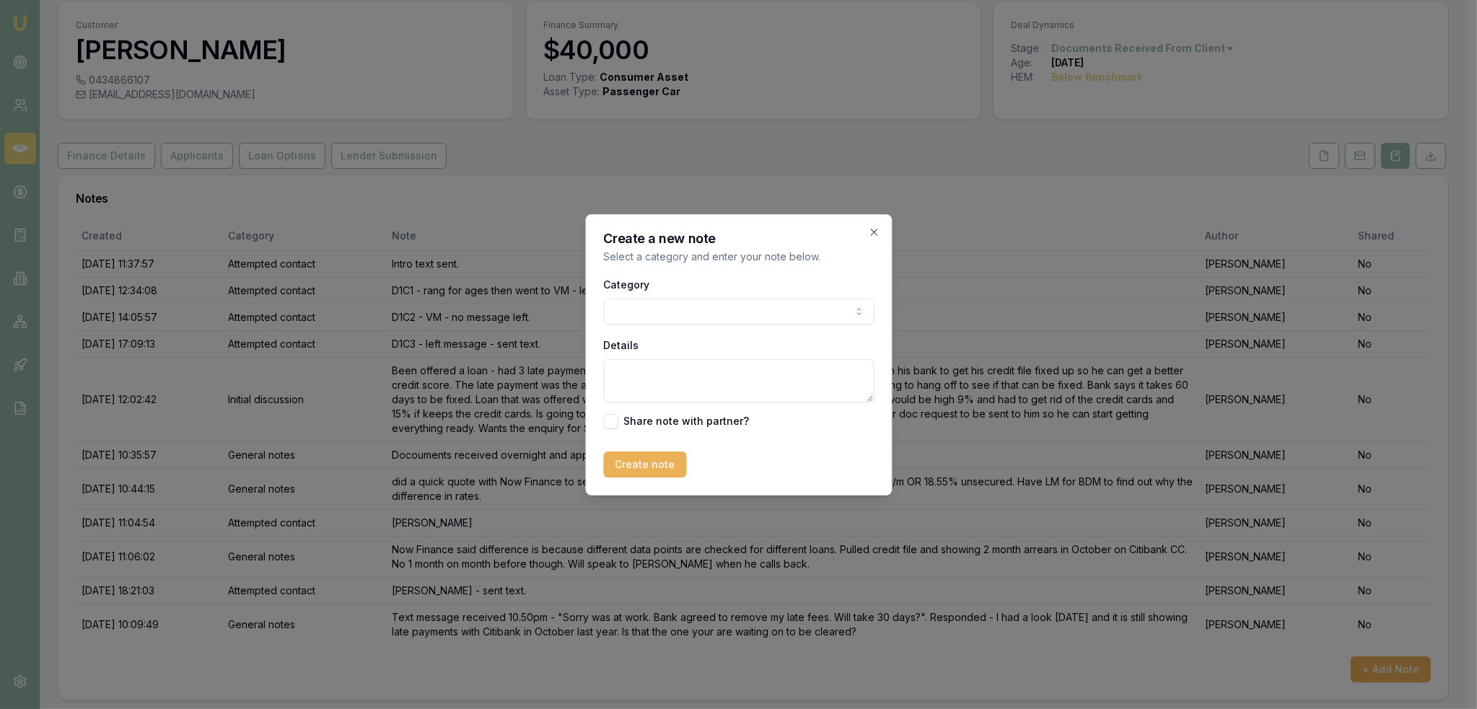
click at [640, 305] on body "Emu Broker Deals View D-GDS64VODQX Robyn Adams Toggle Menu Customer Cornelius O…" at bounding box center [733, 306] width 1467 height 709
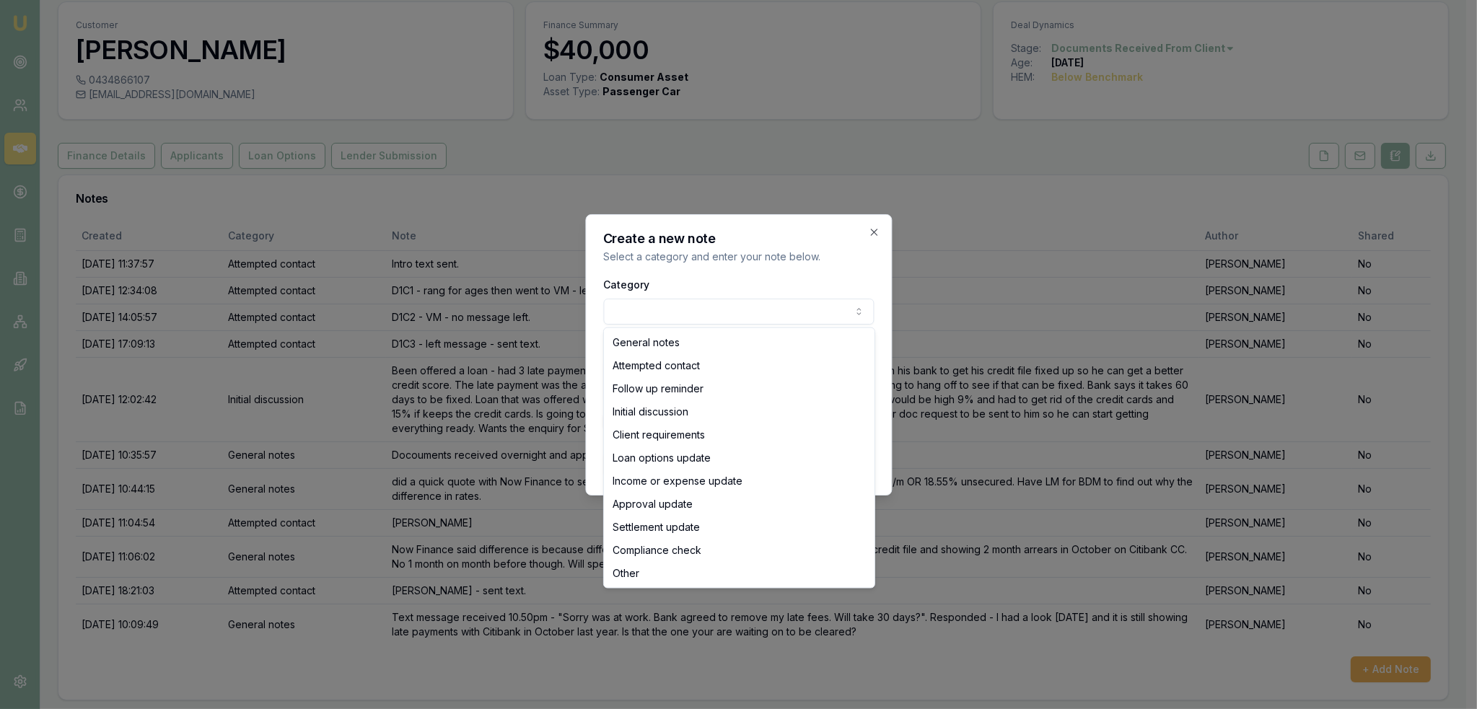
select select "INCOME_OR_EXPENSE_UPDATE"
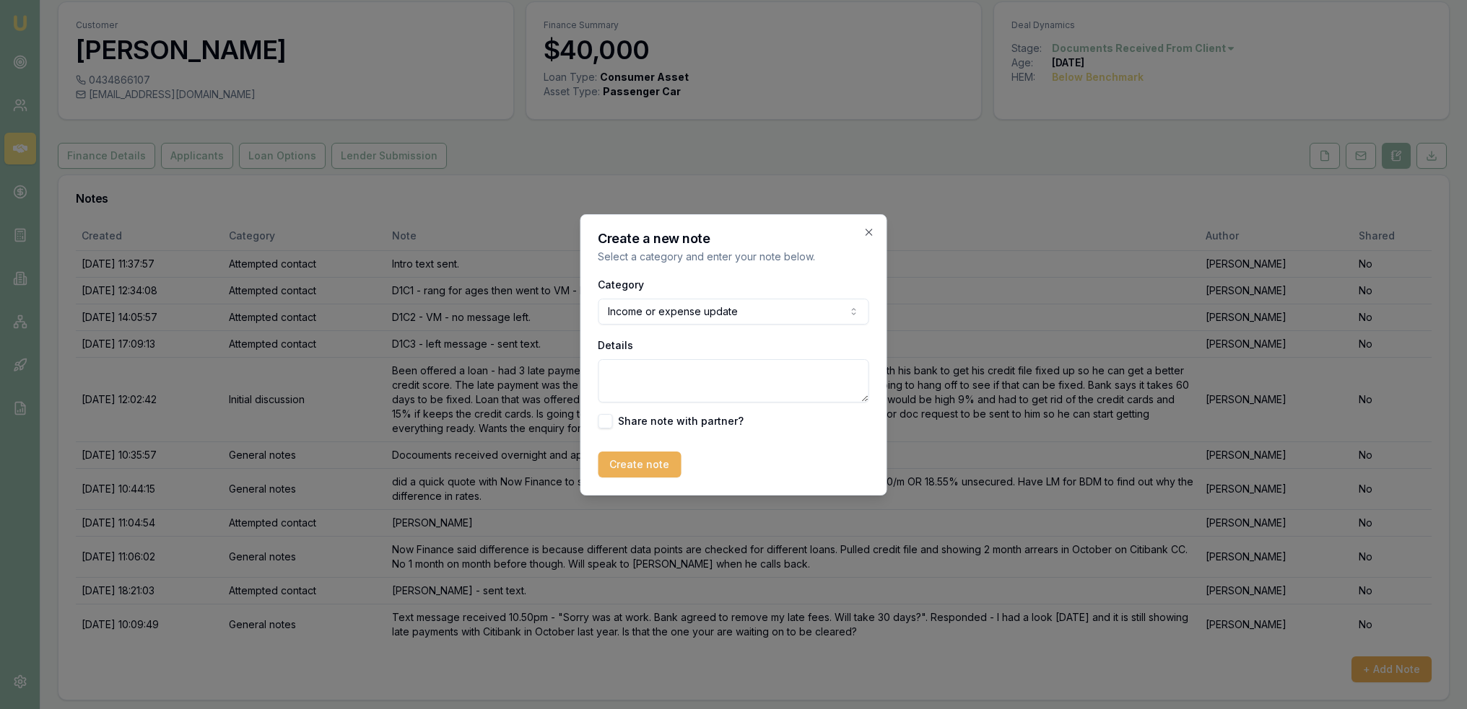
click at [663, 371] on textarea "Details" at bounding box center [733, 380] width 271 height 43
type textarea "Completed the rest of the application and went through expenses. Lower than HEM…"
click at [647, 452] on button "Create note" at bounding box center [639, 465] width 83 height 26
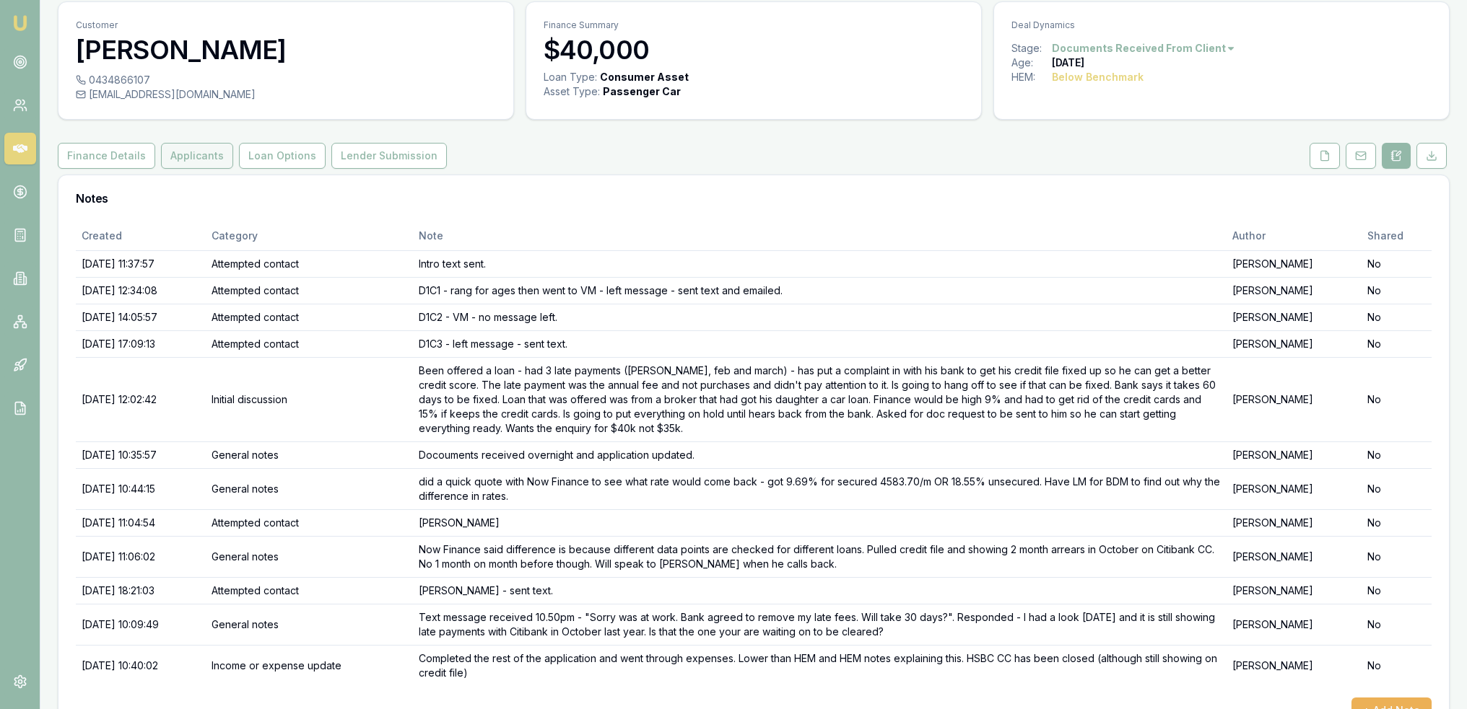
click at [170, 158] on button "Applicants" at bounding box center [197, 156] width 72 height 26
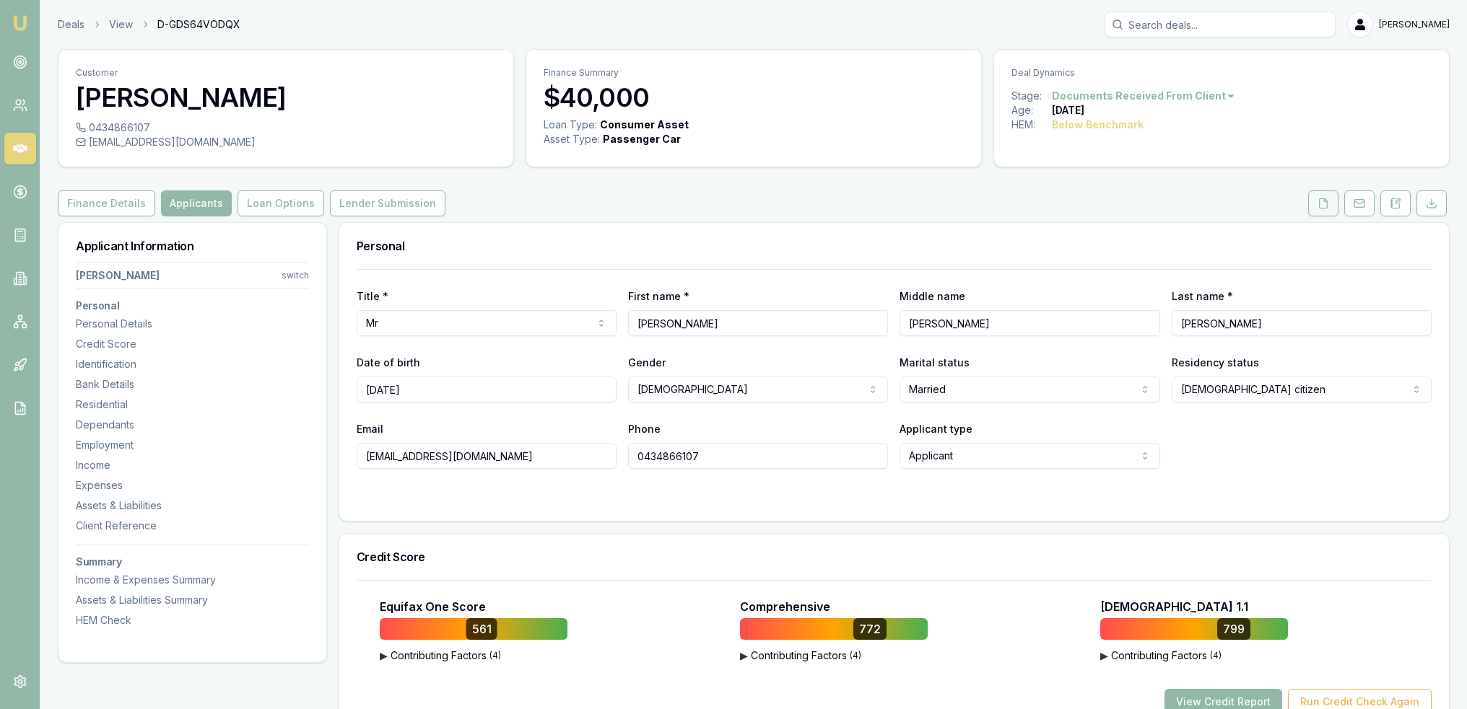
click at [1322, 199] on icon at bounding box center [1323, 204] width 12 height 12
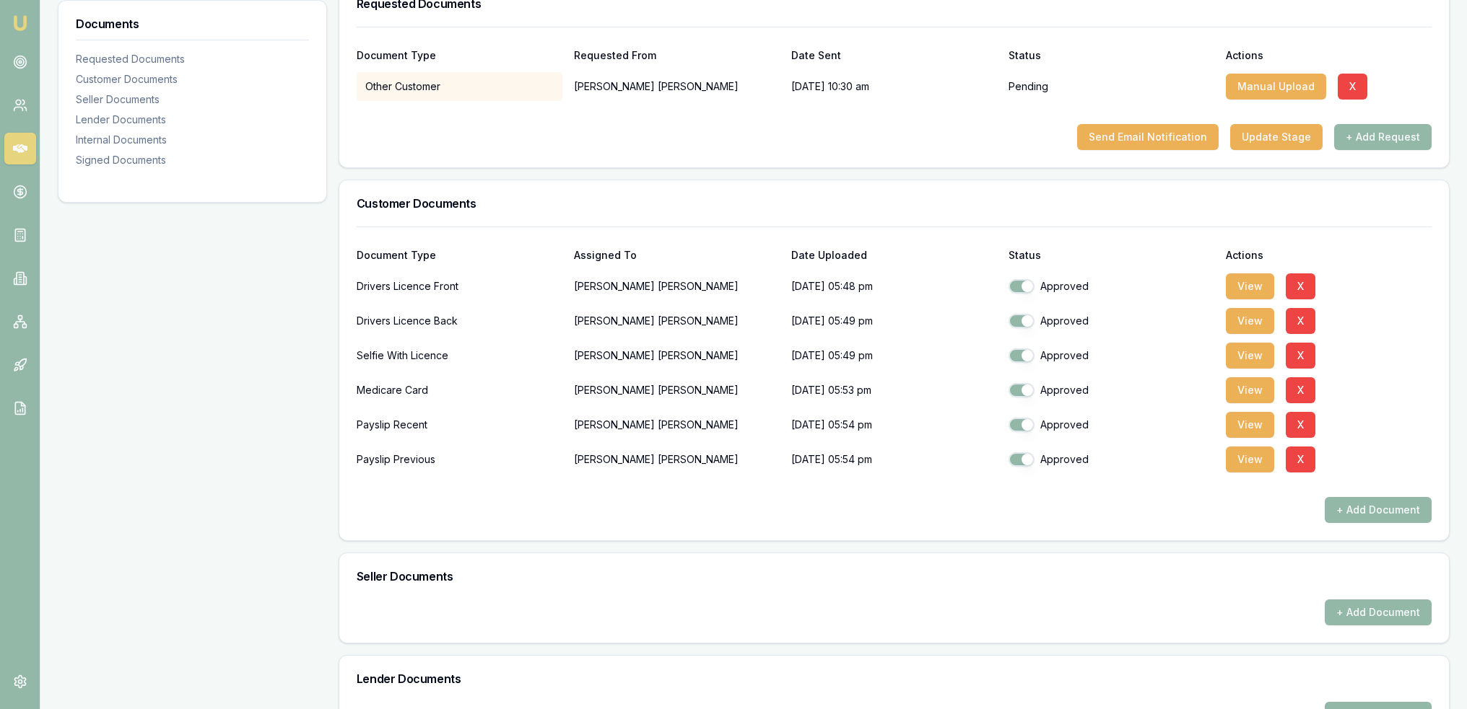
scroll to position [245, 0]
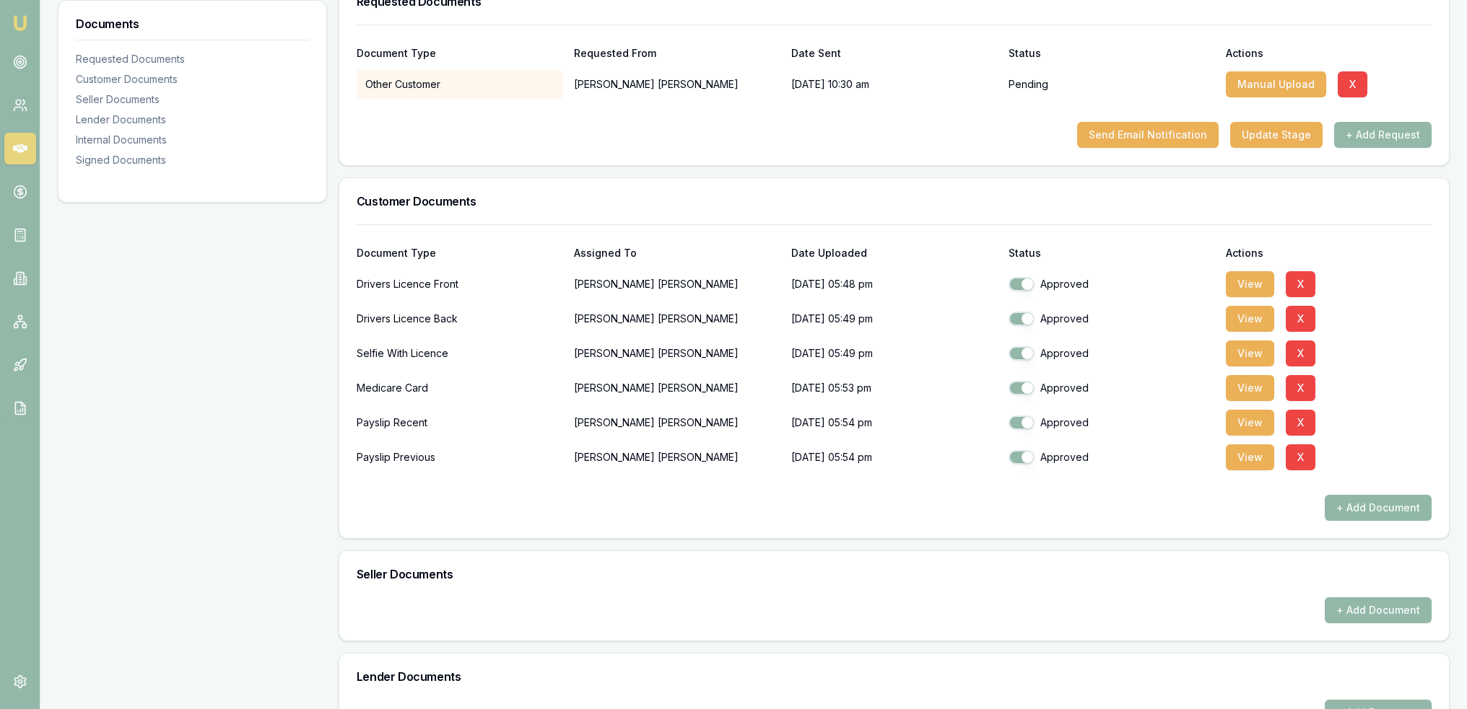
click at [1365, 503] on button "+ Add Document" at bounding box center [1377, 508] width 107 height 26
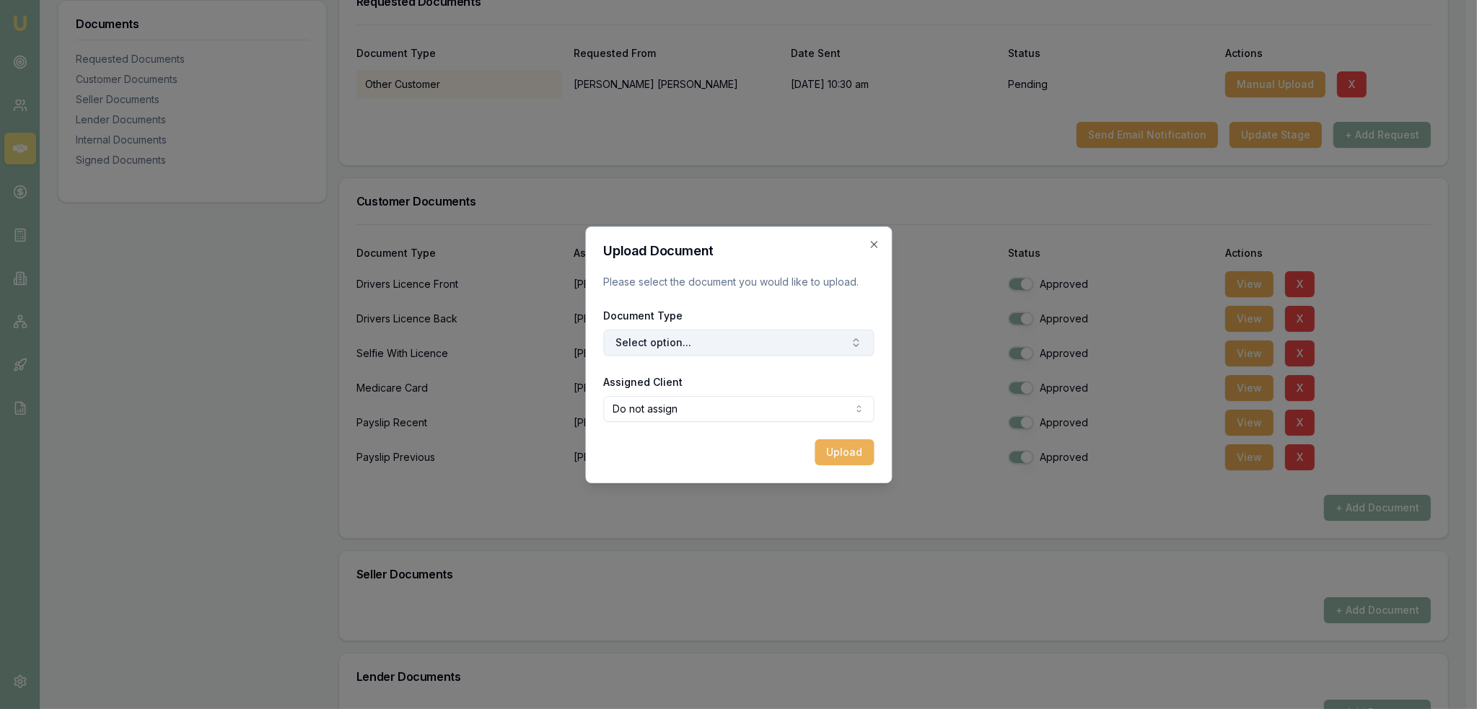
click at [643, 351] on button "Select option..." at bounding box center [738, 343] width 271 height 26
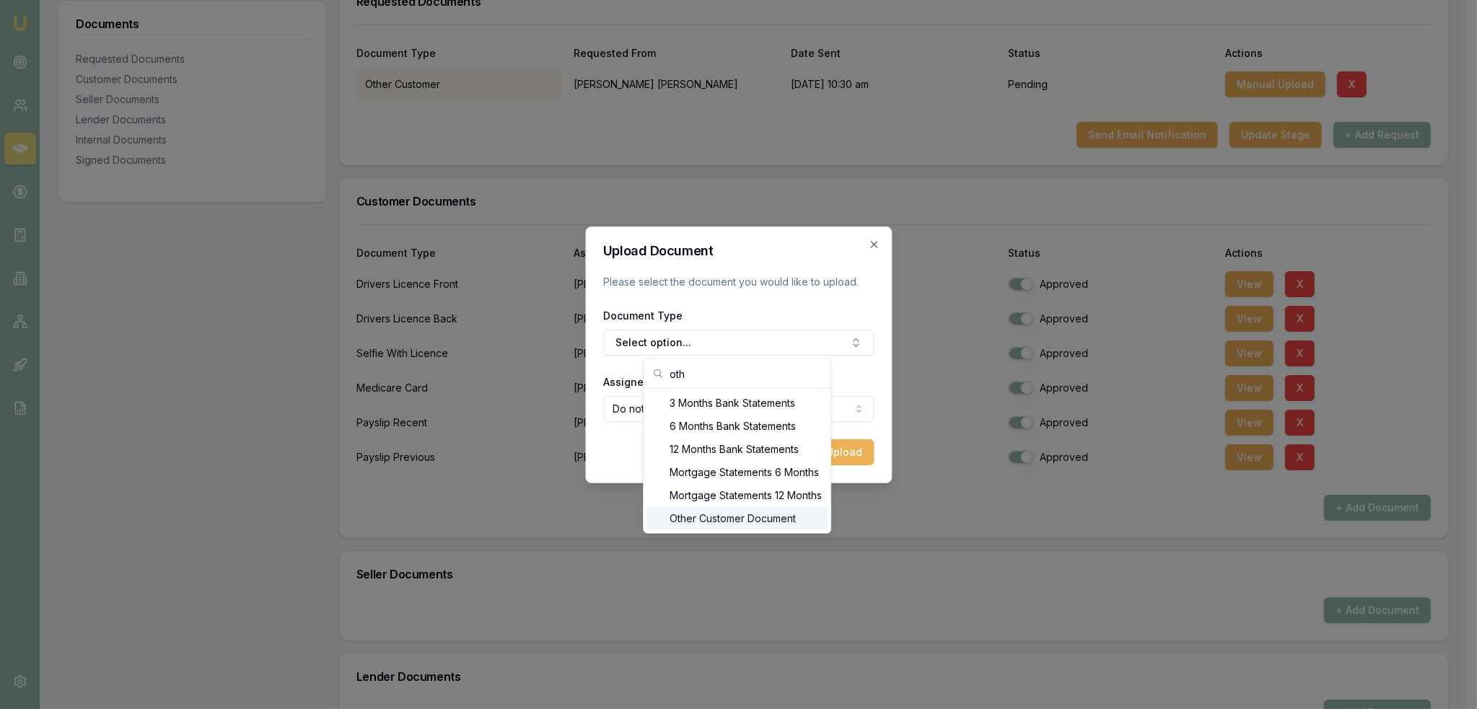
type input "oth"
click at [740, 528] on div "Other Customer Document" at bounding box center [737, 518] width 181 height 23
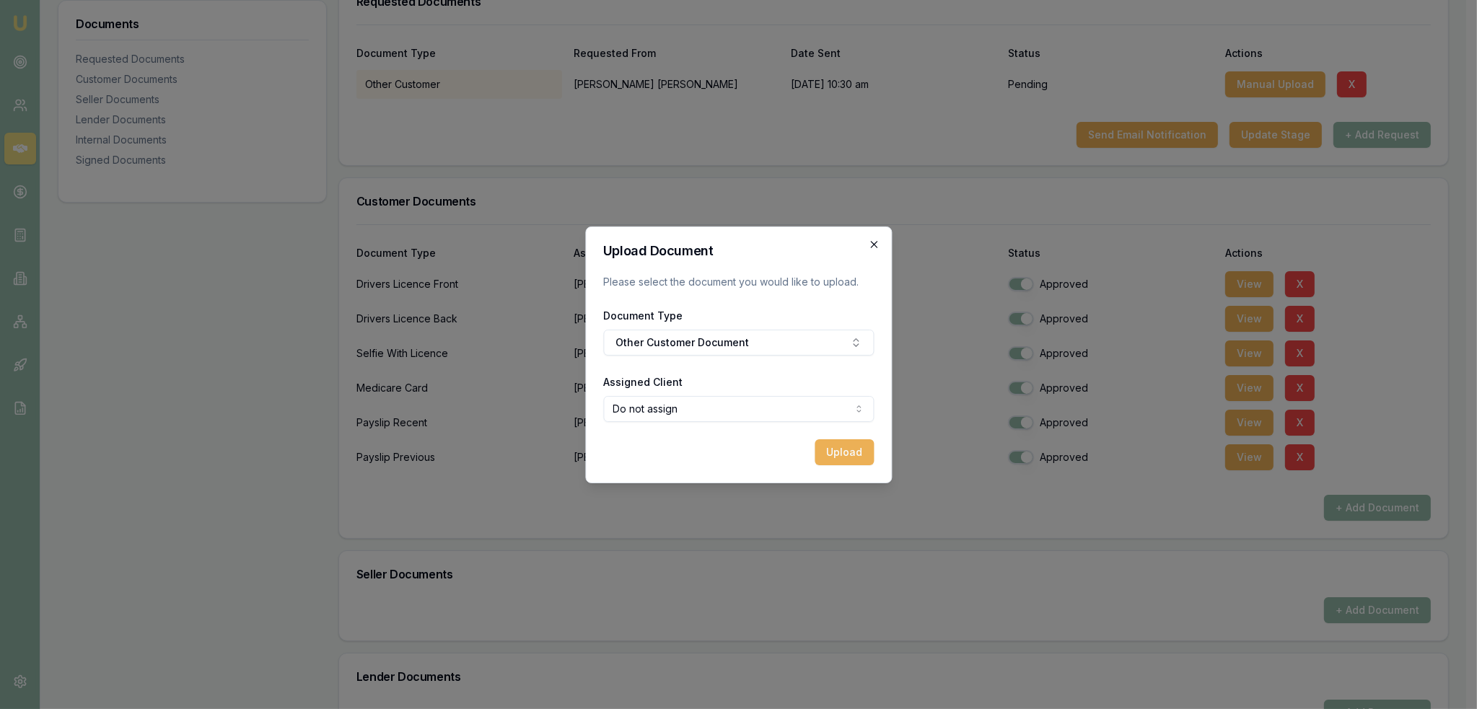
click at [868, 248] on icon "button" at bounding box center [874, 245] width 12 height 12
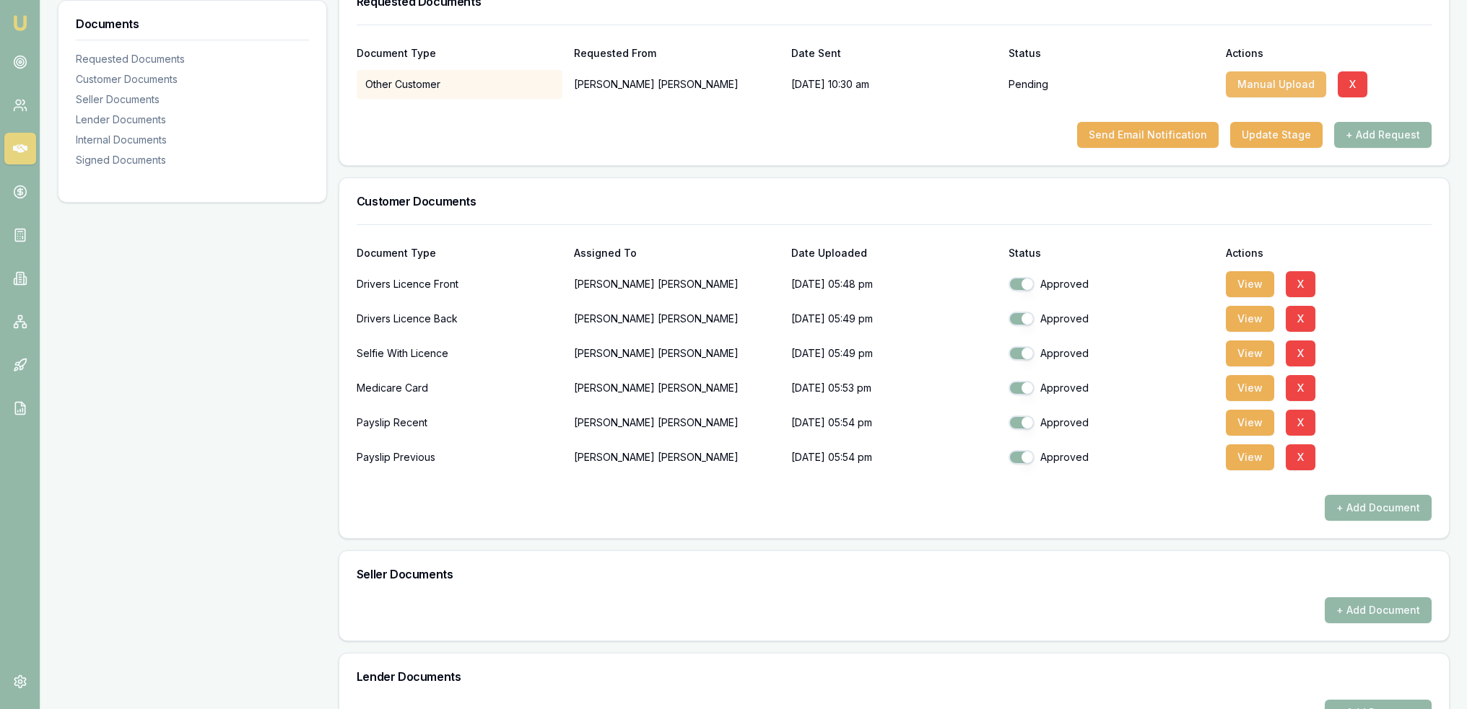
click at [1272, 78] on button "Manual Upload" at bounding box center [1275, 84] width 100 height 26
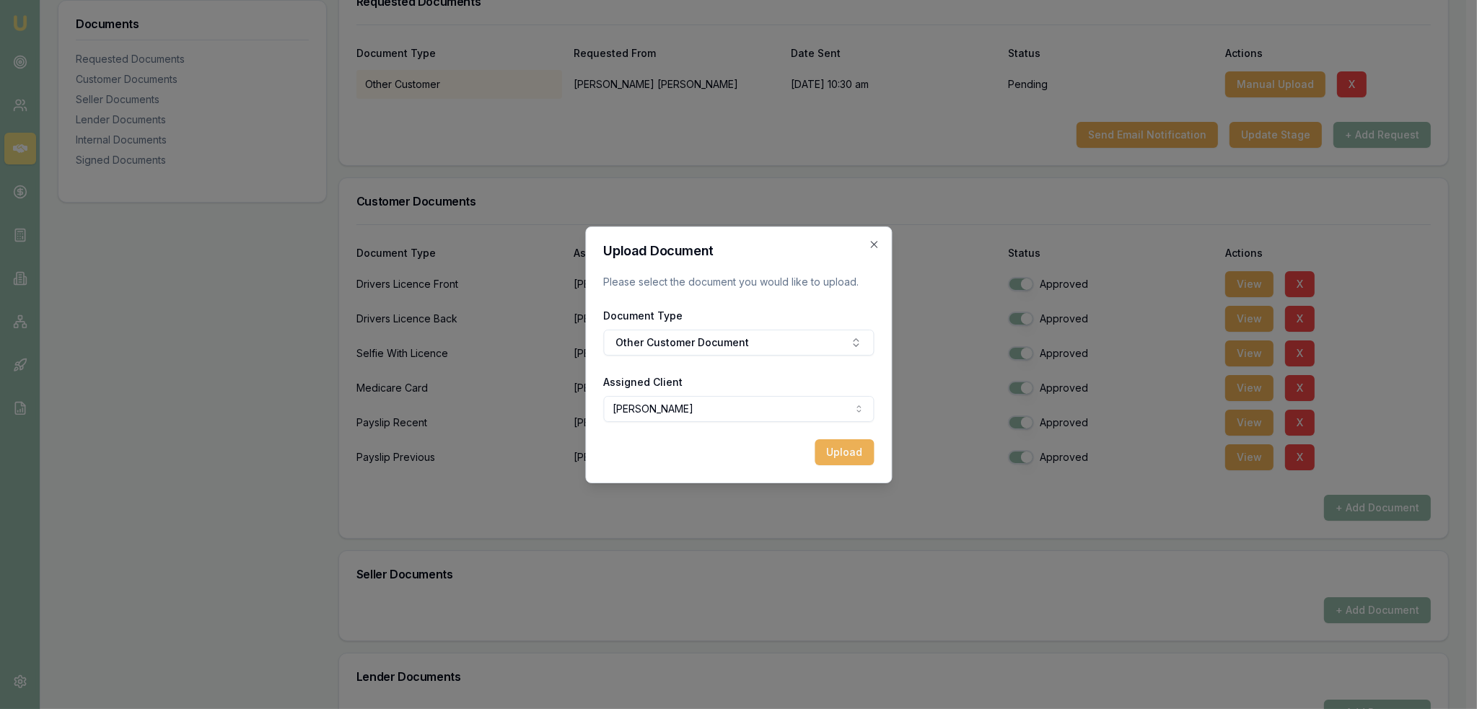
click at [835, 453] on button "Upload" at bounding box center [844, 453] width 59 height 26
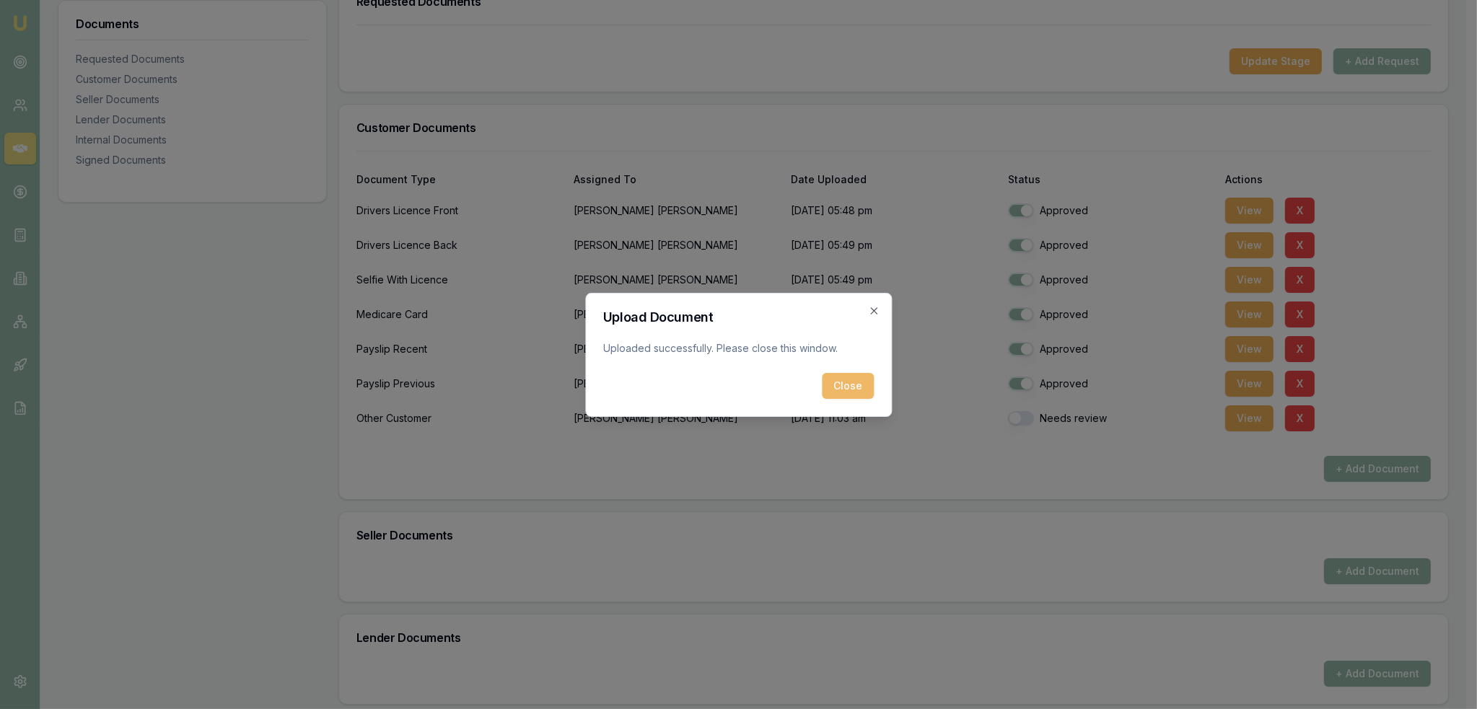
click at [845, 380] on button "Close" at bounding box center [848, 386] width 52 height 26
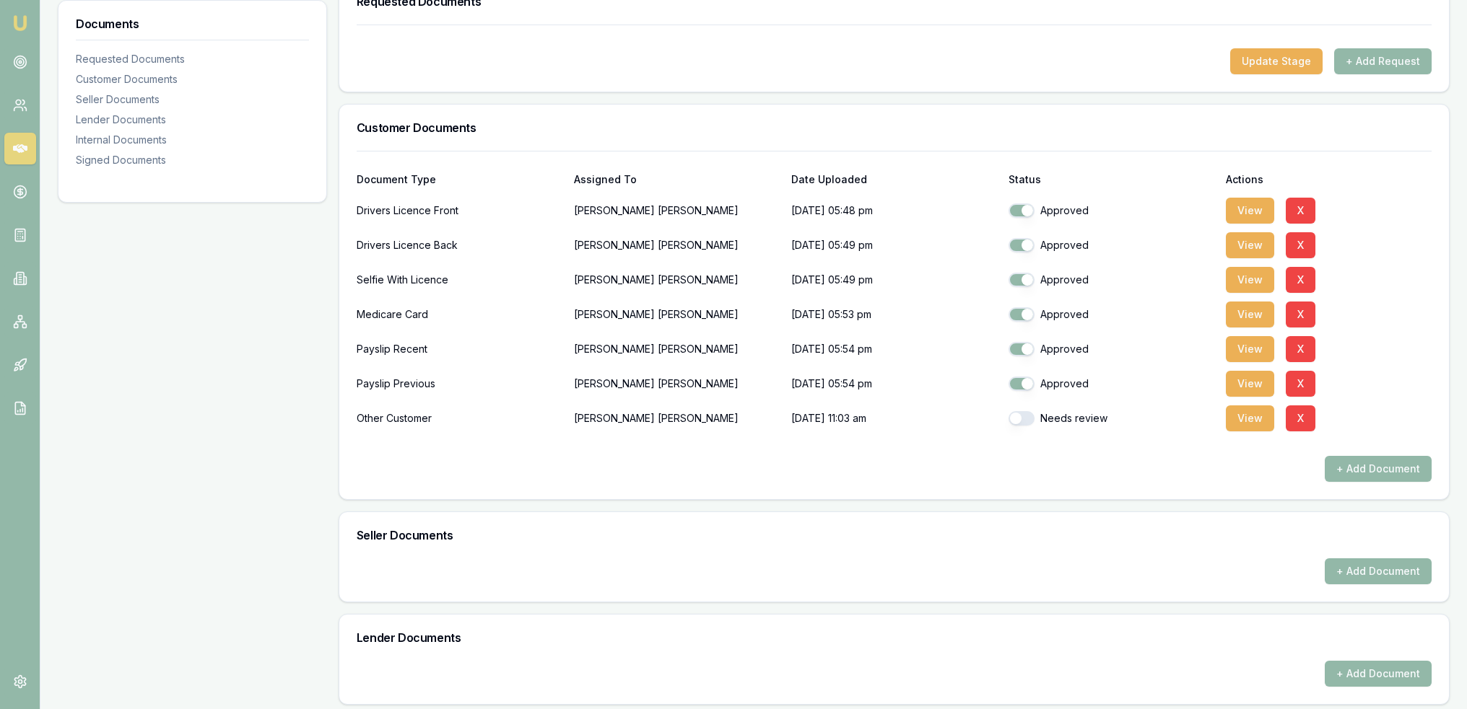
drag, startPoint x: 1019, startPoint y: 417, endPoint x: 940, endPoint y: 501, distance: 114.9
click at [1018, 418] on button "button" at bounding box center [1021, 418] width 26 height 14
checkbox input "true"
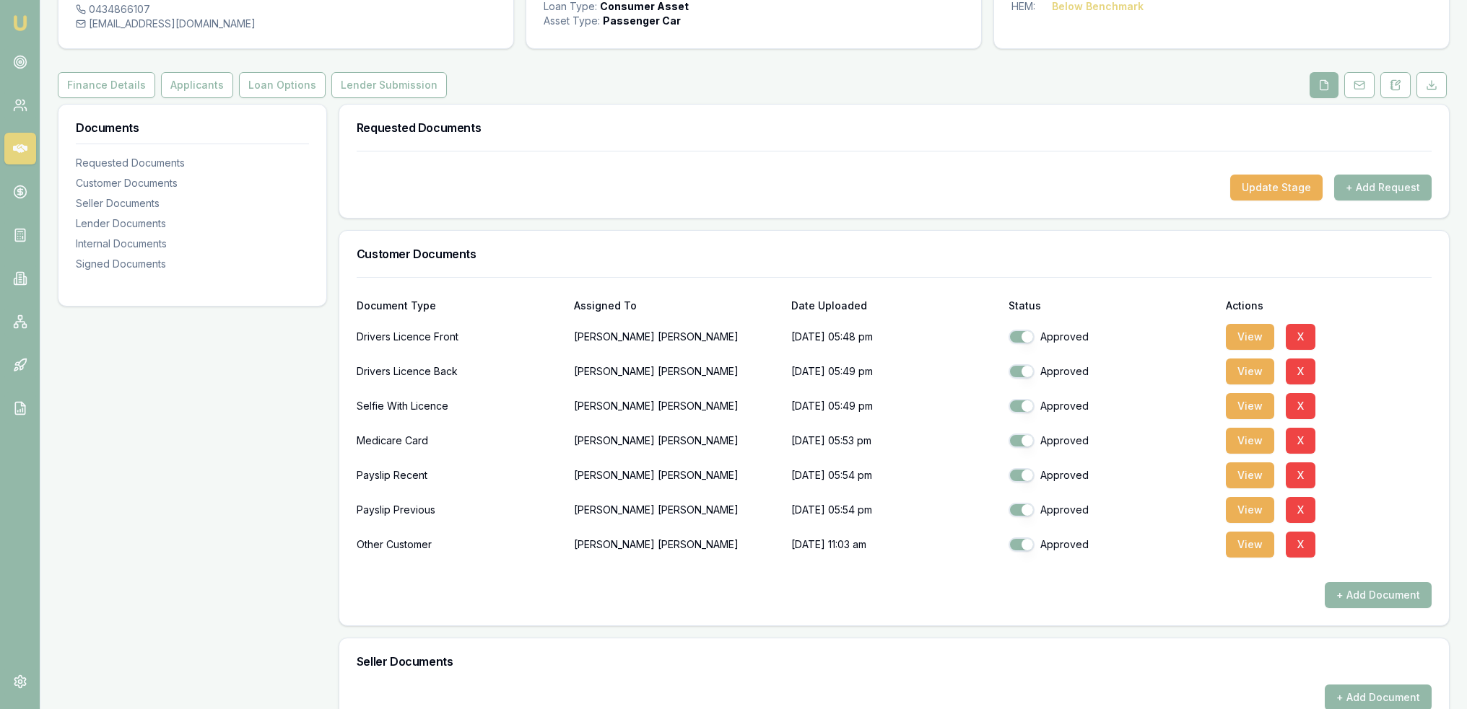
scroll to position [107, 0]
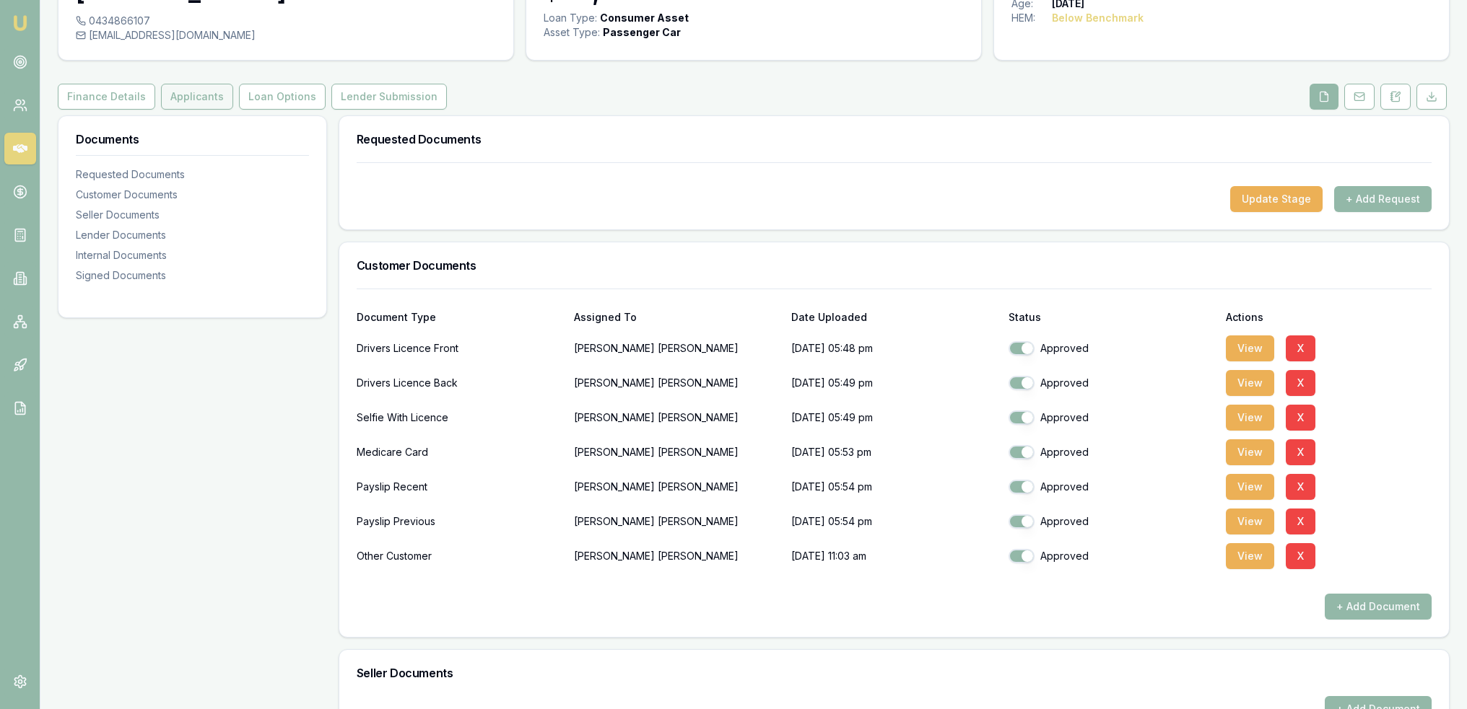
click at [173, 100] on button "Applicants" at bounding box center [197, 97] width 72 height 26
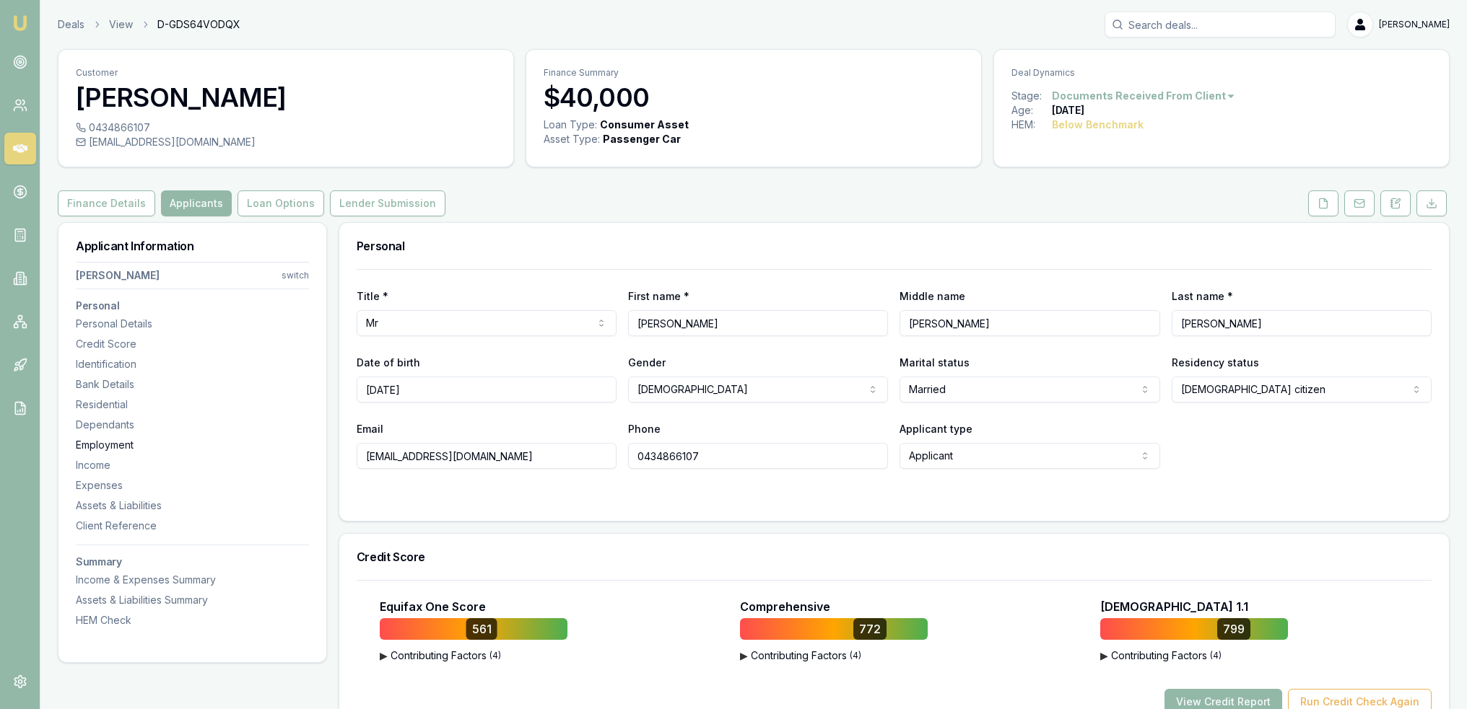
click at [95, 440] on div "Employment" at bounding box center [192, 445] width 233 height 14
click at [1329, 198] on icon at bounding box center [1323, 204] width 12 height 12
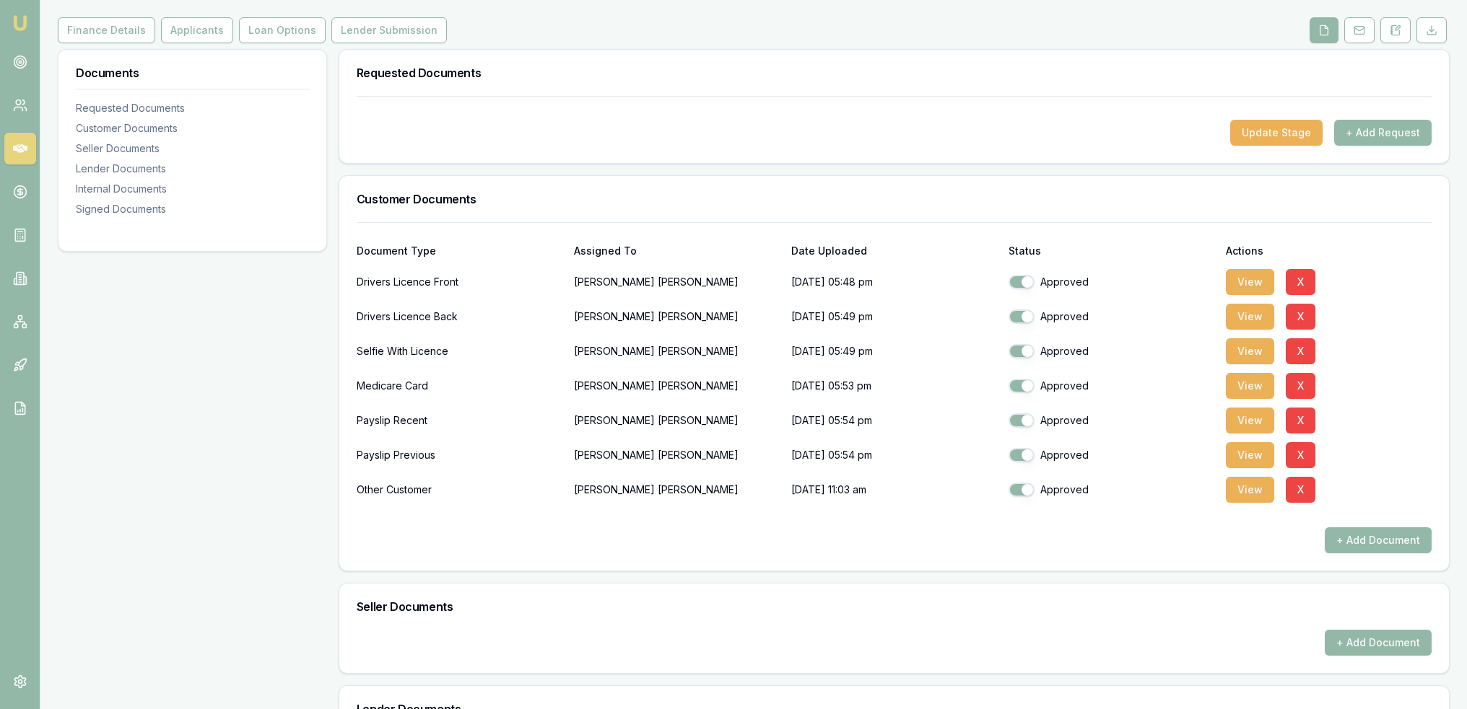
scroll to position [176, 0]
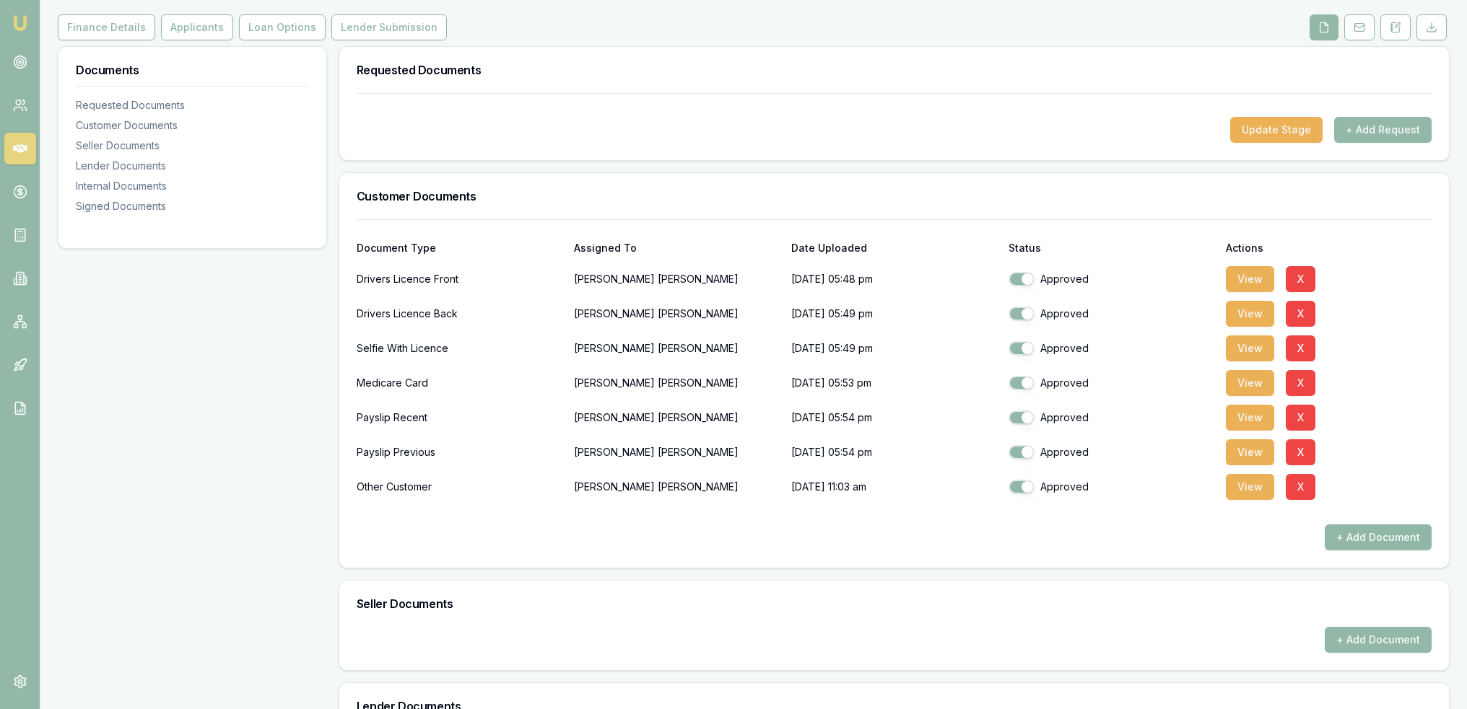
click at [1358, 533] on button "+ Add Document" at bounding box center [1377, 538] width 107 height 26
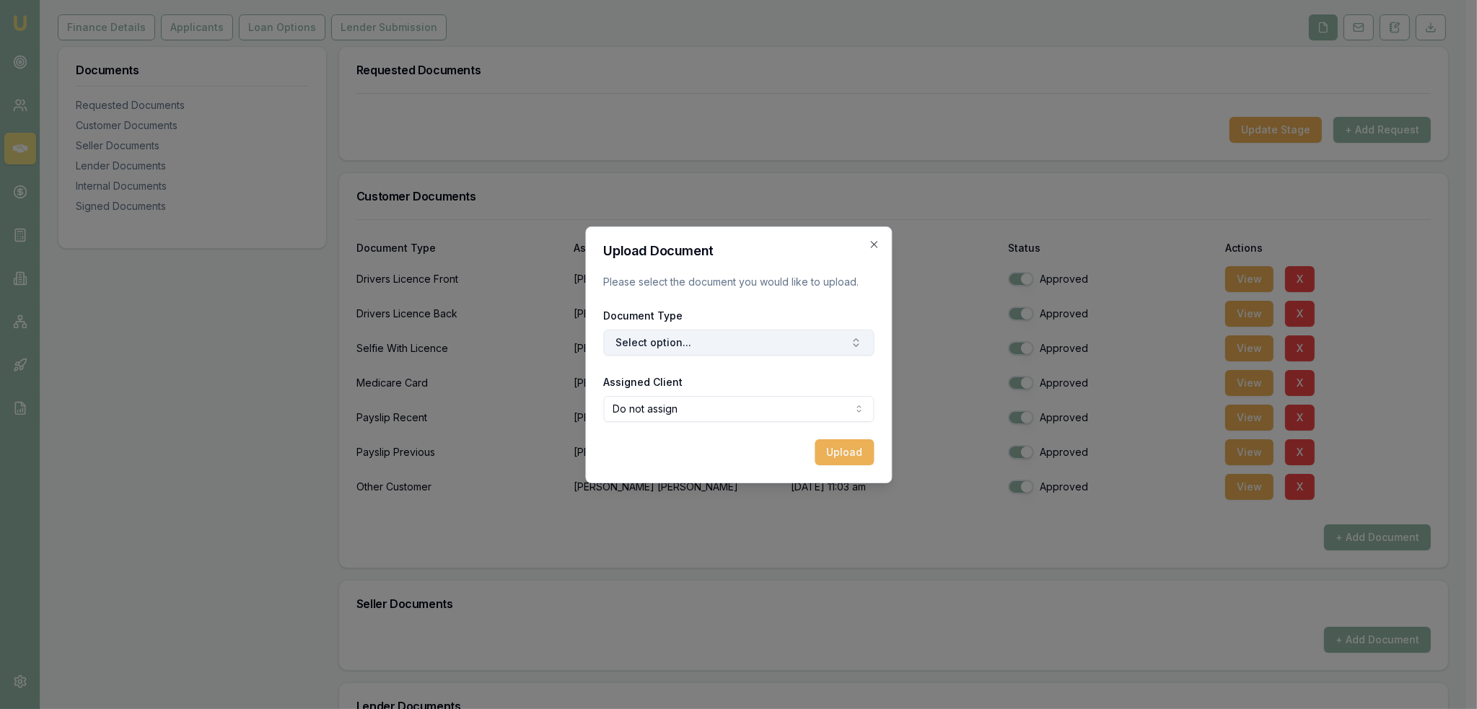
click at [710, 345] on button "Select option..." at bounding box center [738, 343] width 271 height 26
type input "other"
click at [708, 396] on div "Other Customer Document" at bounding box center [745, 403] width 180 height 23
click at [858, 447] on button "Upload" at bounding box center [844, 453] width 59 height 26
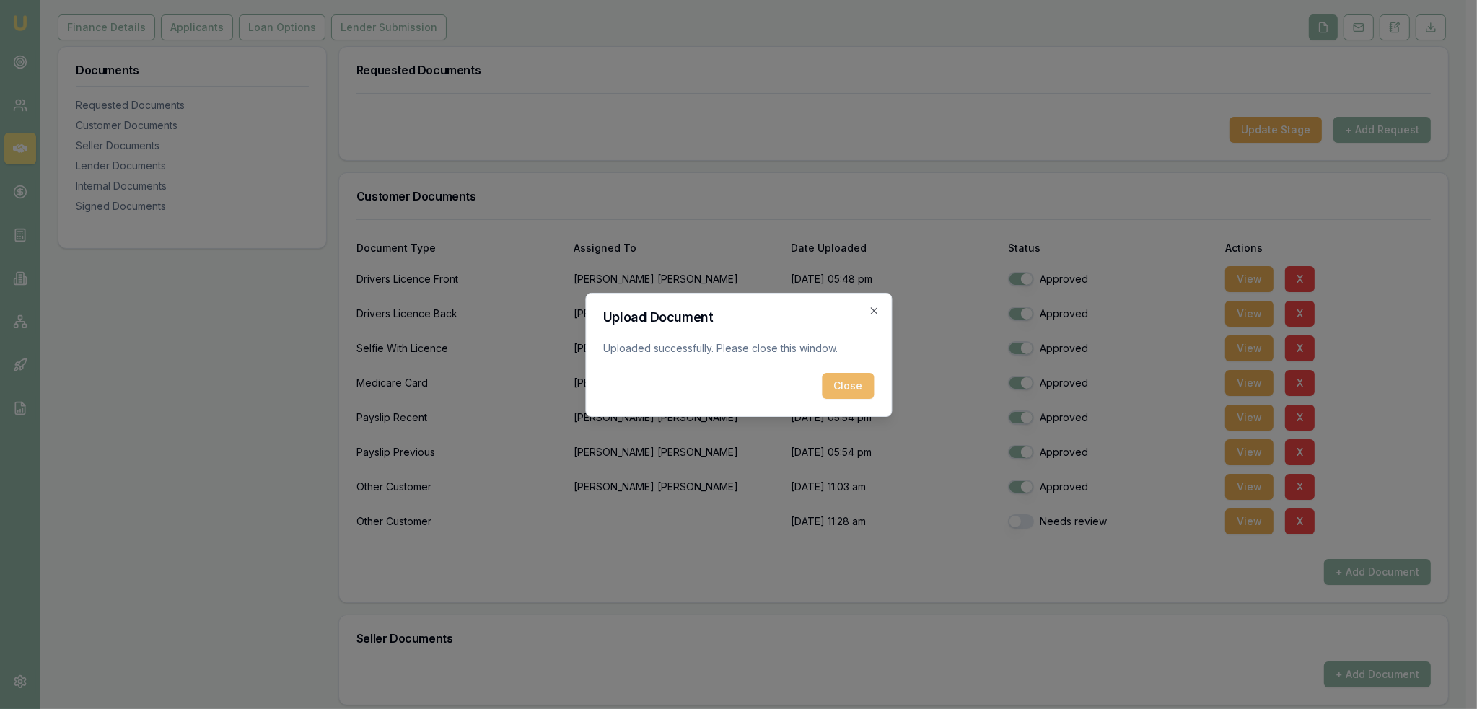
click at [846, 386] on button "Close" at bounding box center [848, 386] width 52 height 26
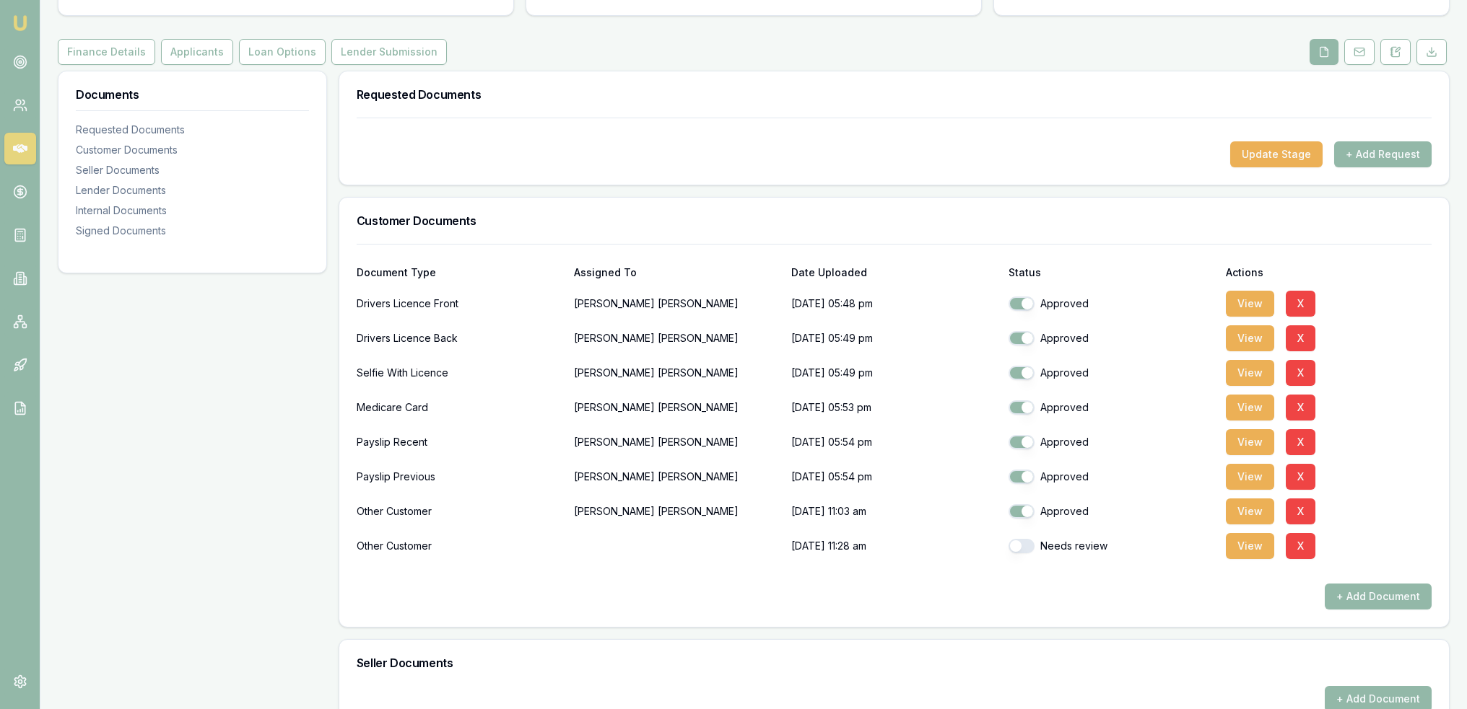
scroll to position [144, 0]
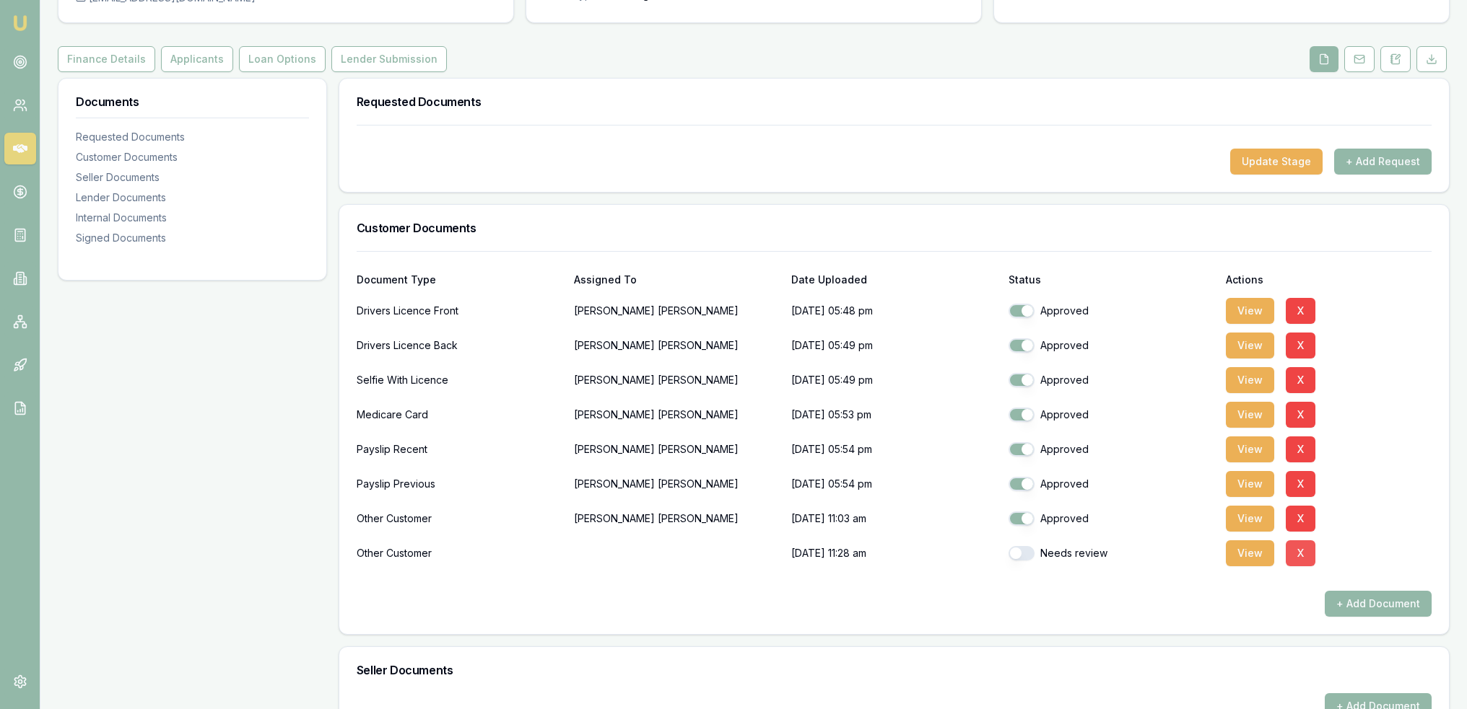
click at [1304, 551] on button "X" at bounding box center [1300, 554] width 30 height 26
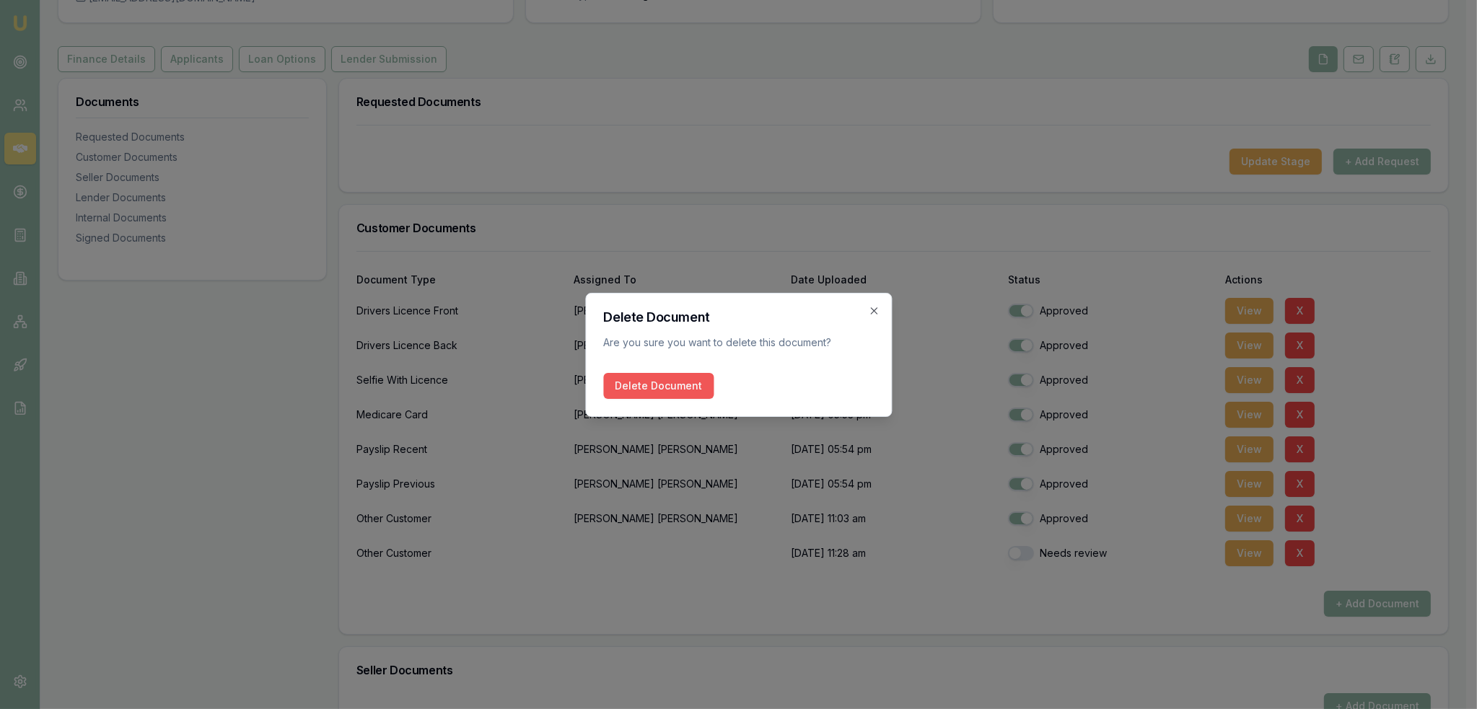
click at [634, 383] on button "Delete Document" at bounding box center [658, 386] width 110 height 26
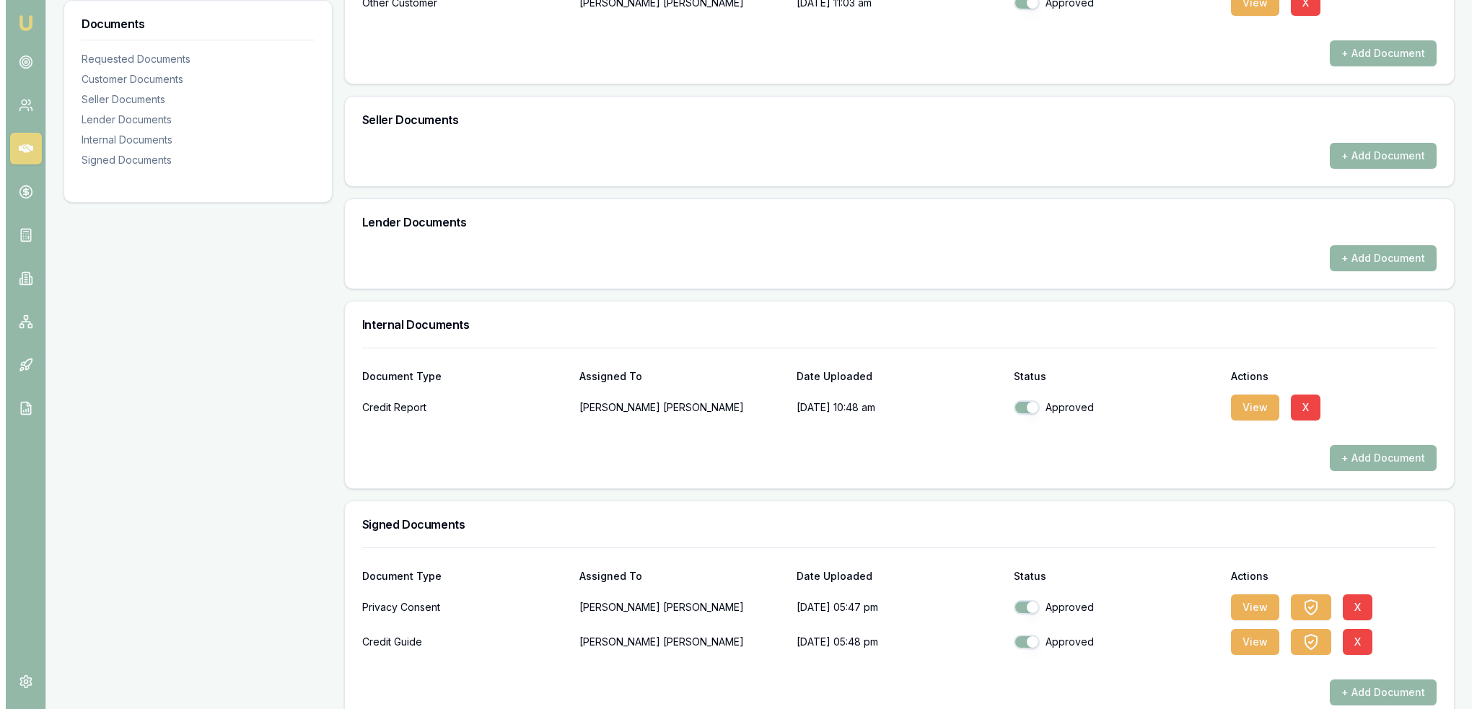
scroll to position [665, 0]
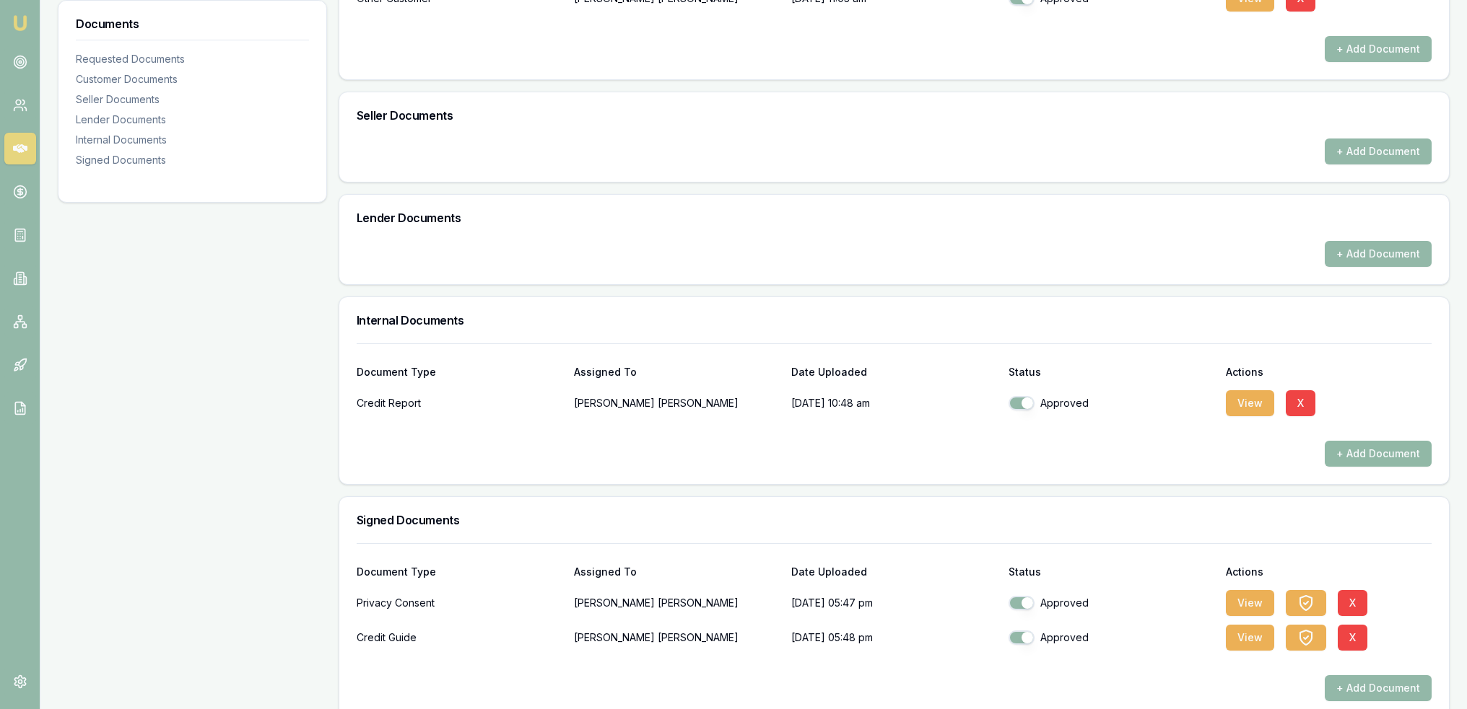
click at [1365, 451] on button "+ Add Document" at bounding box center [1377, 454] width 107 height 26
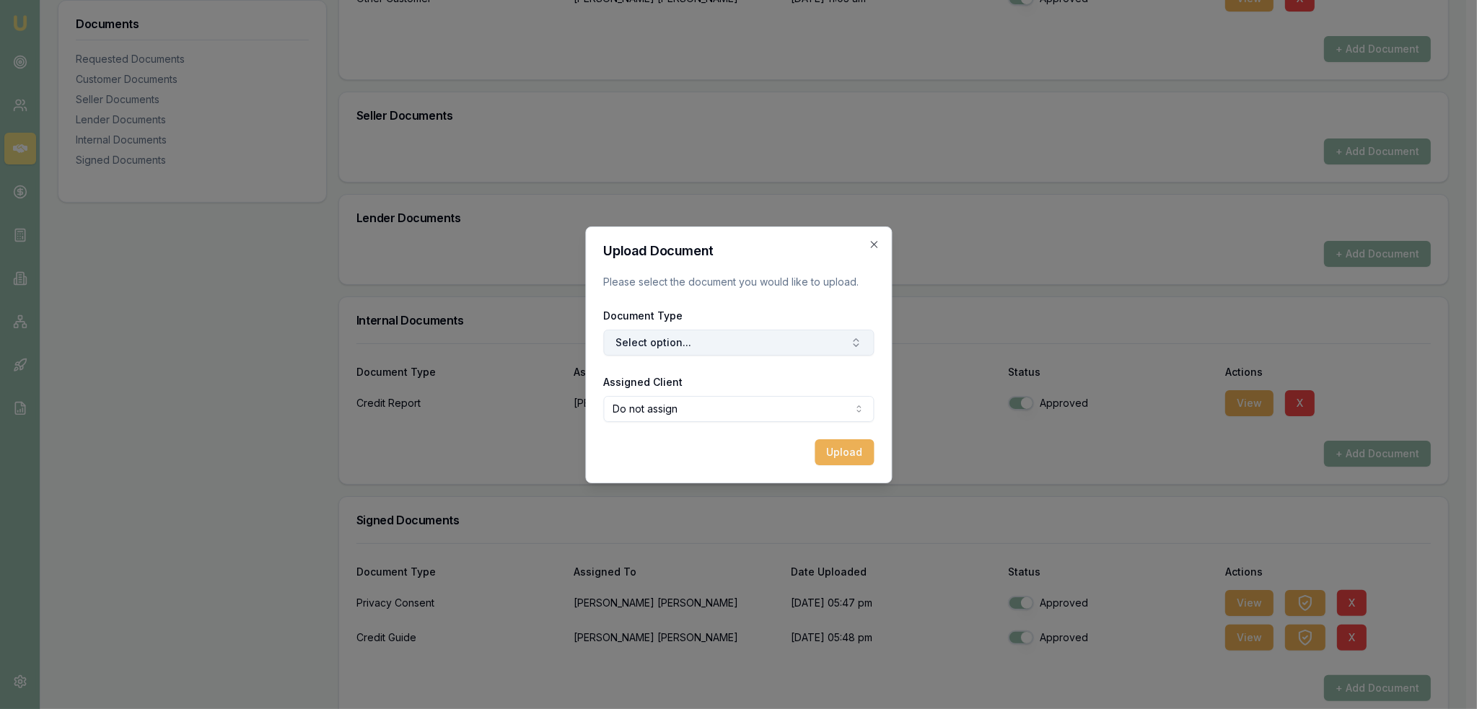
click at [738, 336] on button "Select option..." at bounding box center [738, 343] width 271 height 26
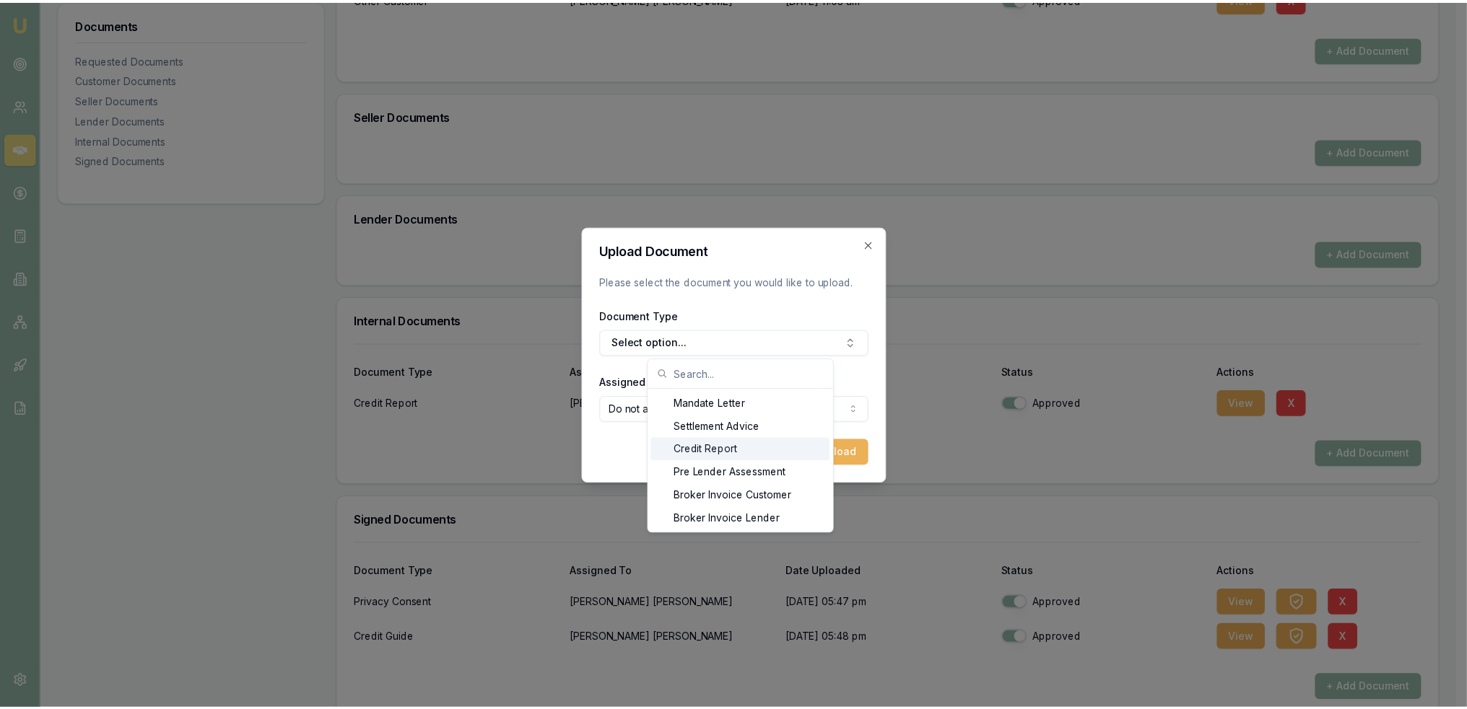
scroll to position [23, 0]
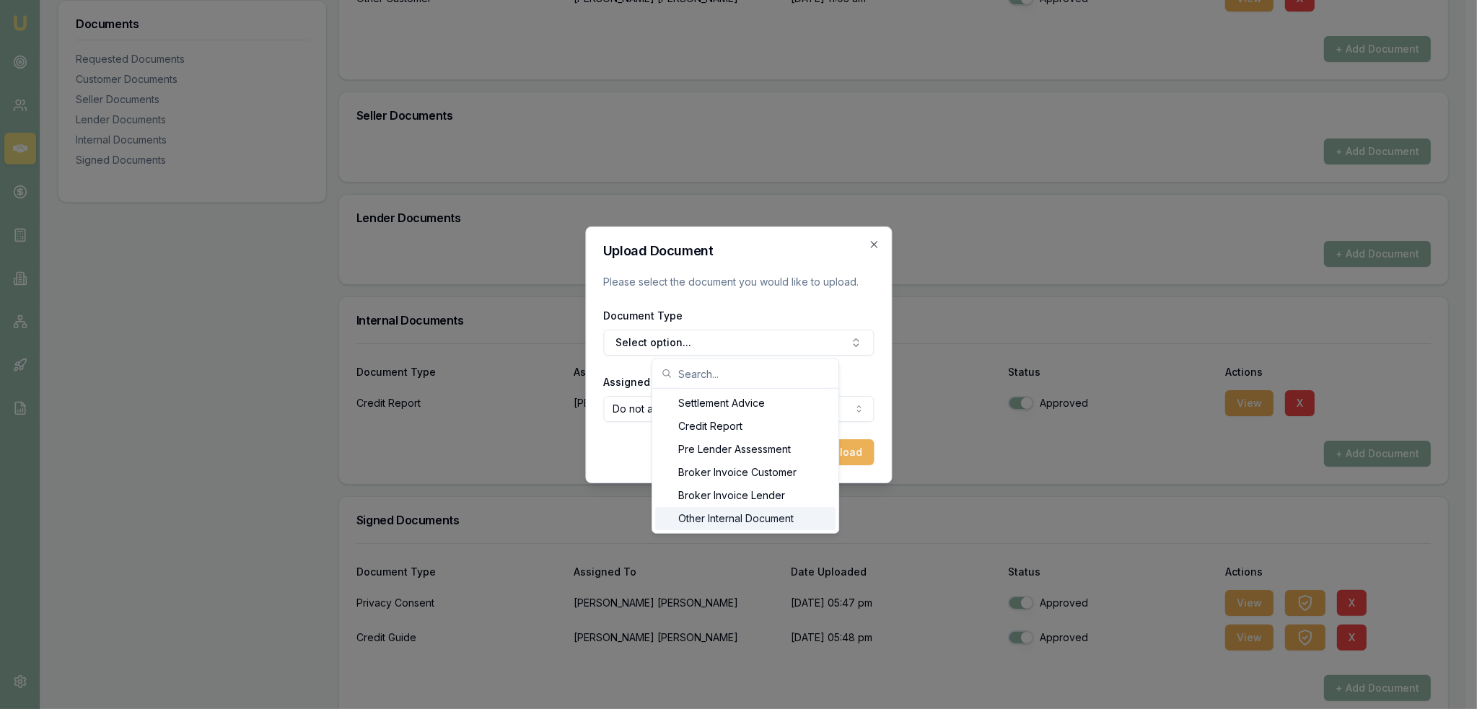
click at [751, 524] on div "Other Internal Document" at bounding box center [745, 518] width 180 height 23
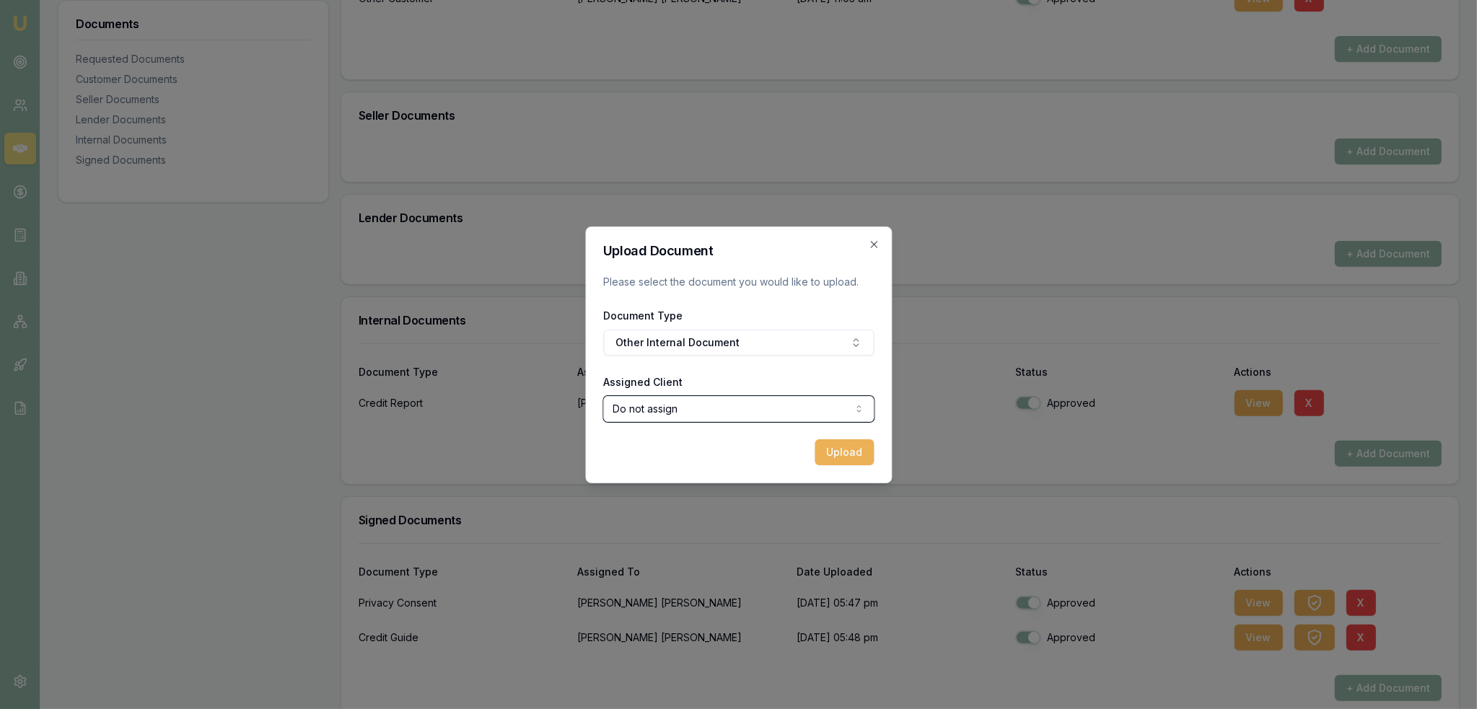
click at [834, 450] on button "Upload" at bounding box center [839, 453] width 59 height 26
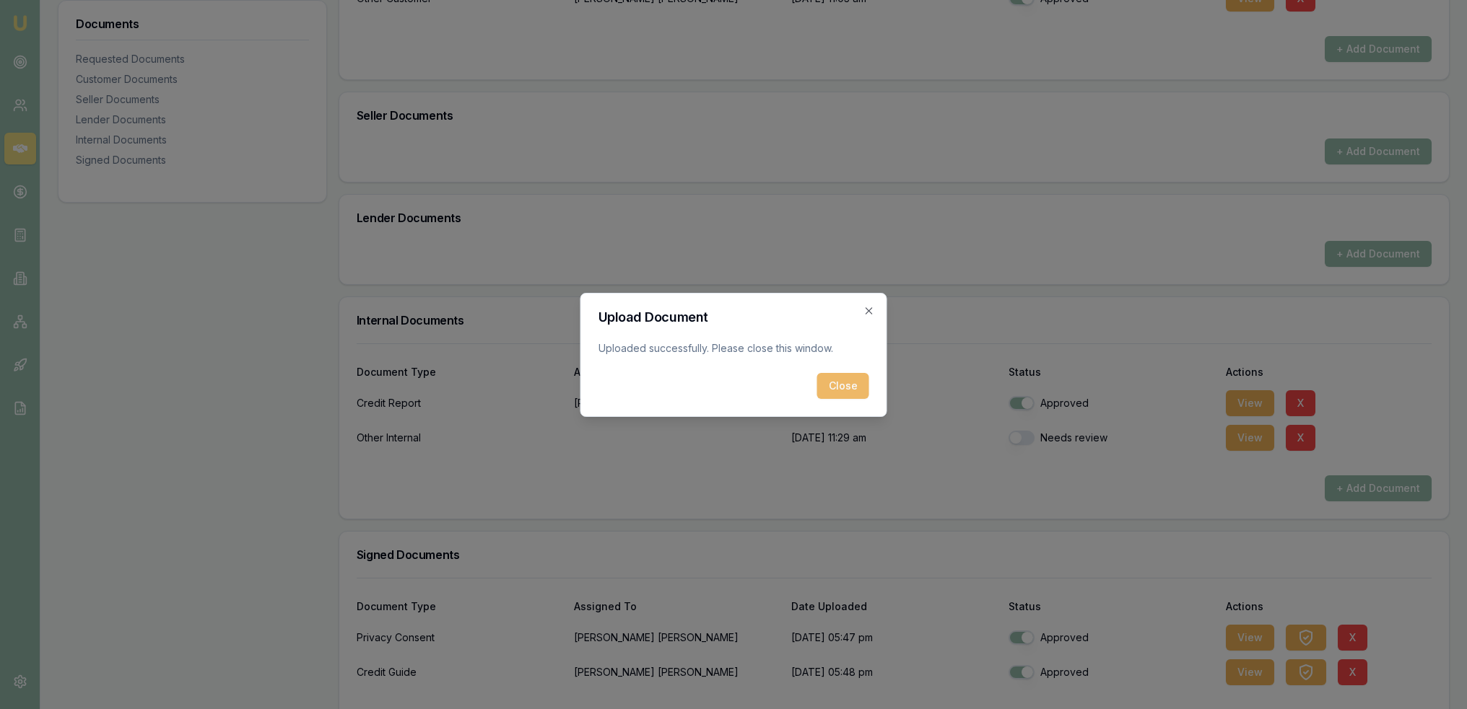
click at [823, 383] on button "Close" at bounding box center [843, 386] width 52 height 26
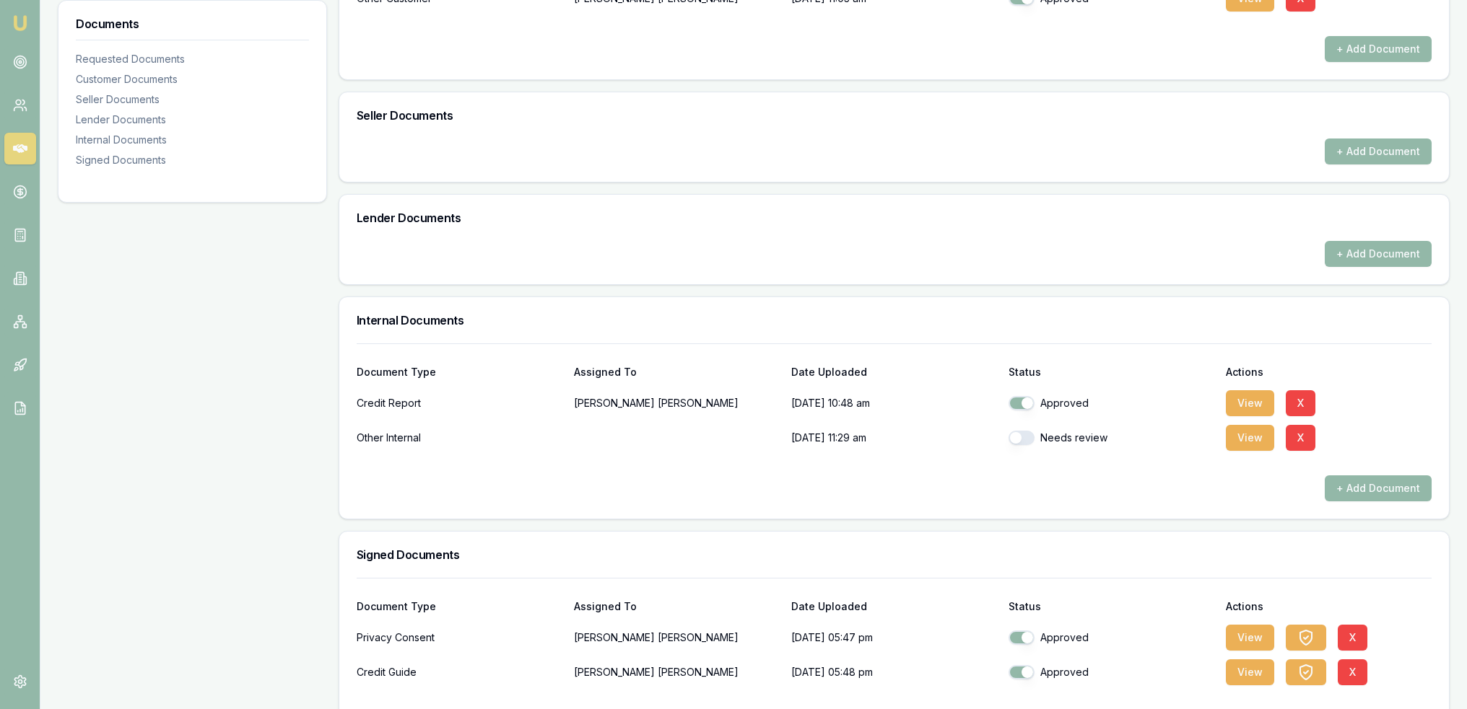
drag, startPoint x: 1021, startPoint y: 434, endPoint x: 1036, endPoint y: 447, distance: 18.9
click at [1022, 434] on button "button" at bounding box center [1021, 438] width 26 height 14
checkbox input "true"
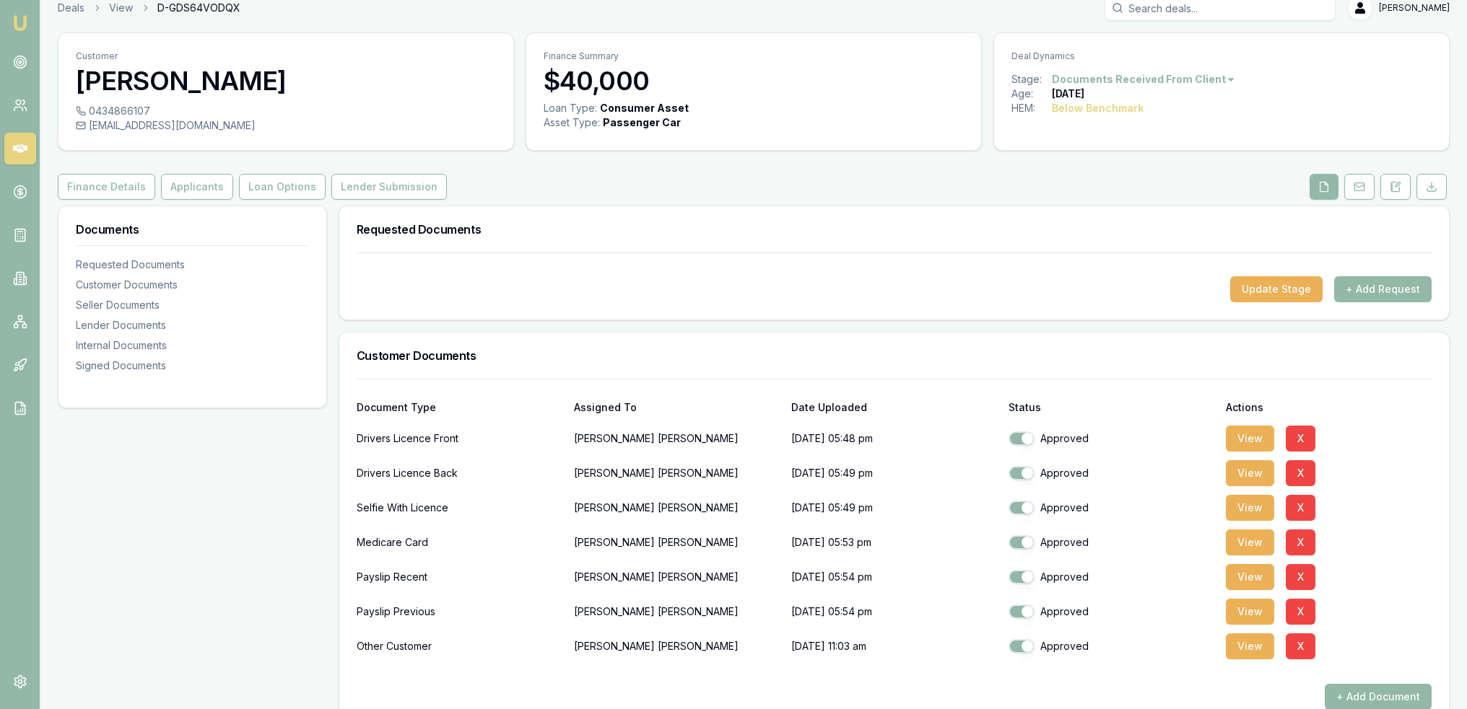
scroll to position [0, 0]
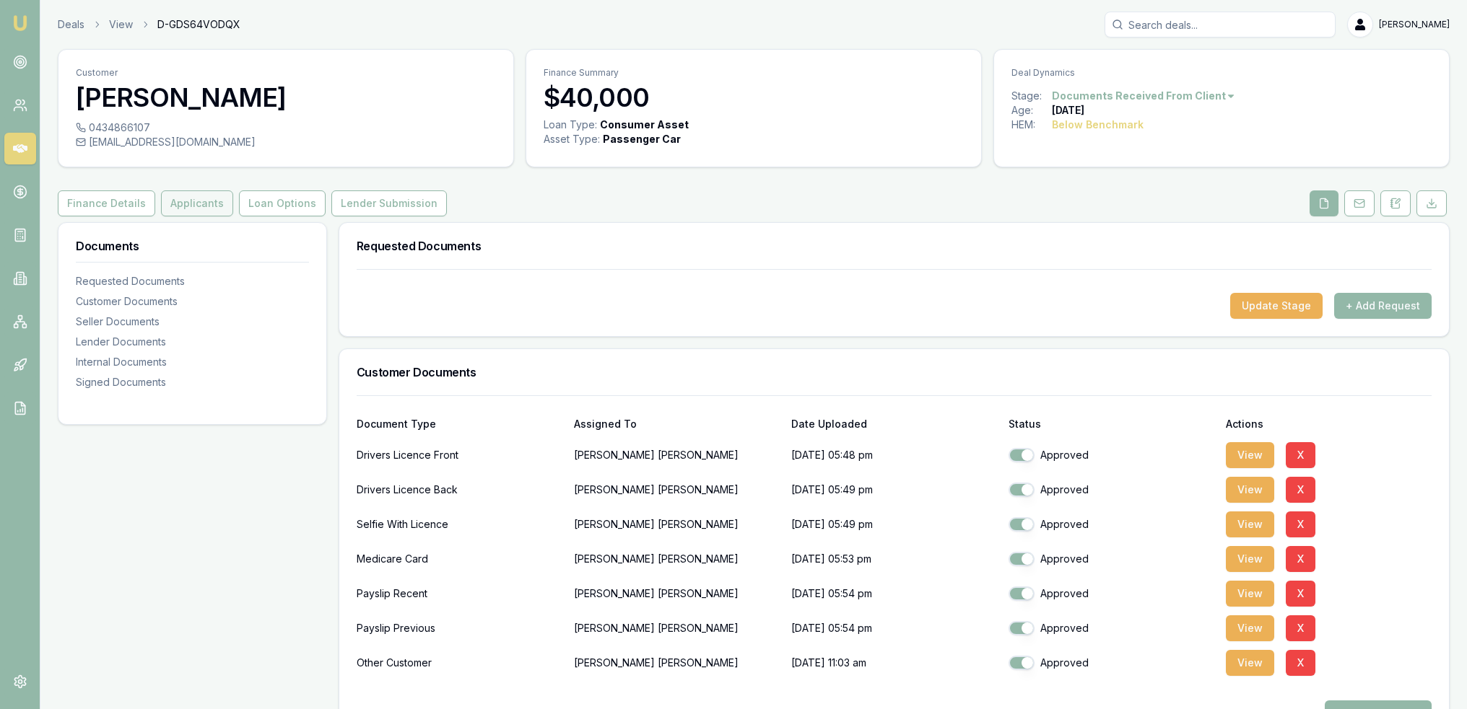
click at [193, 209] on button "Applicants" at bounding box center [197, 204] width 72 height 26
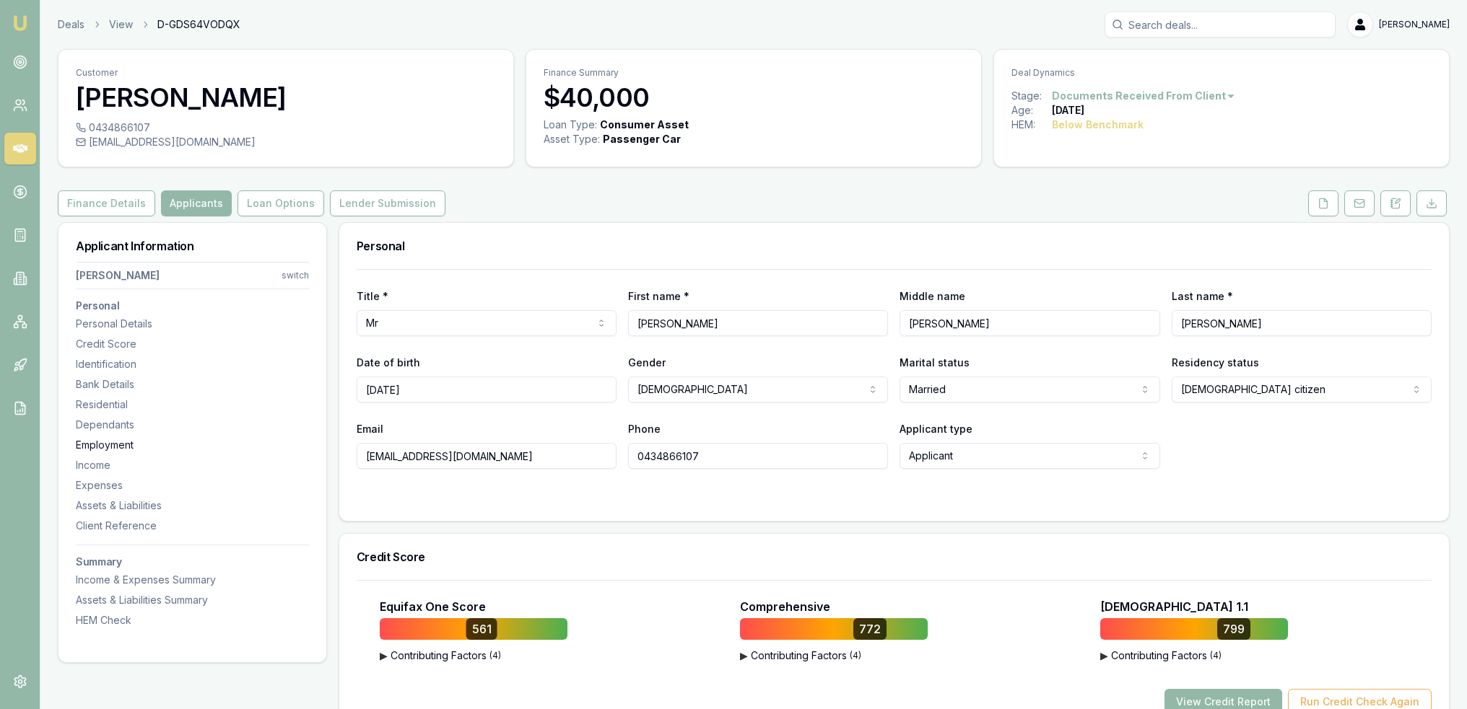
click at [114, 446] on div "Employment" at bounding box center [192, 445] width 233 height 14
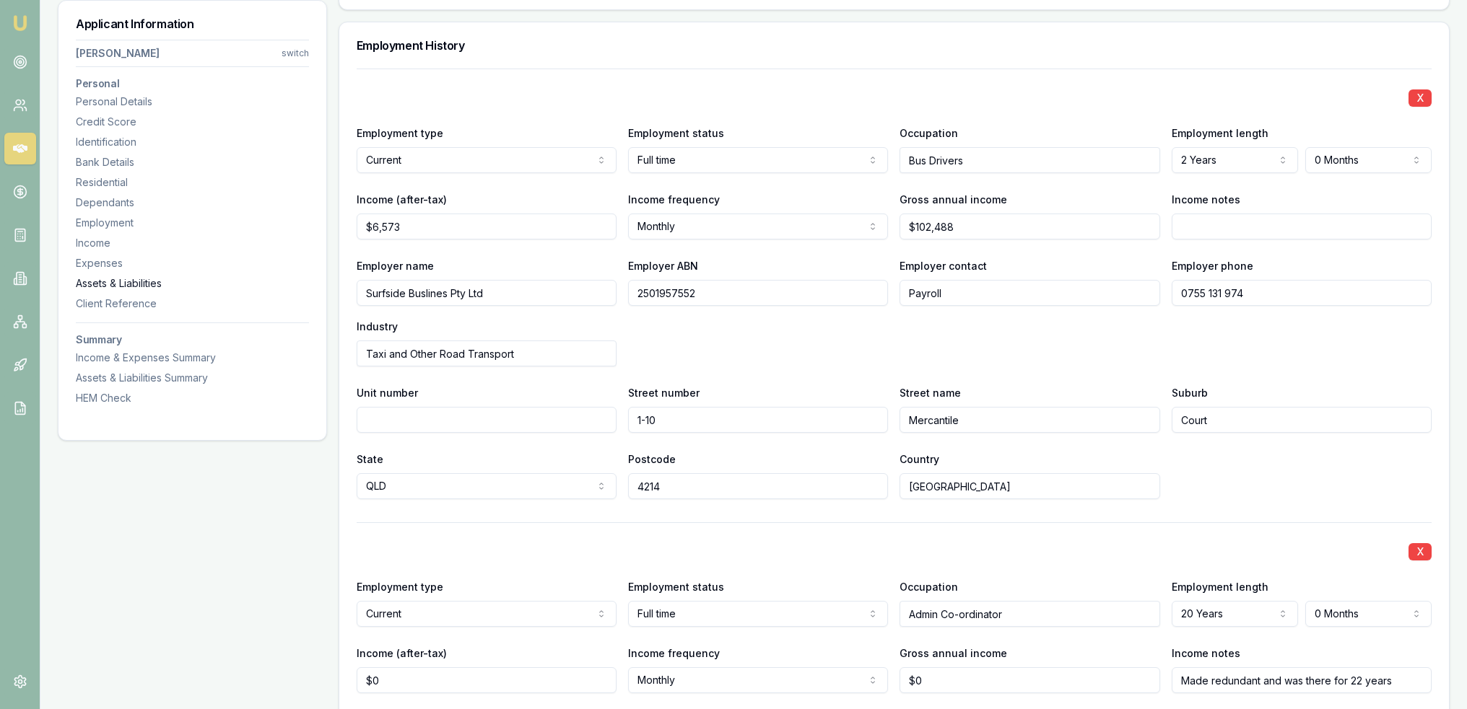
scroll to position [1936, 0]
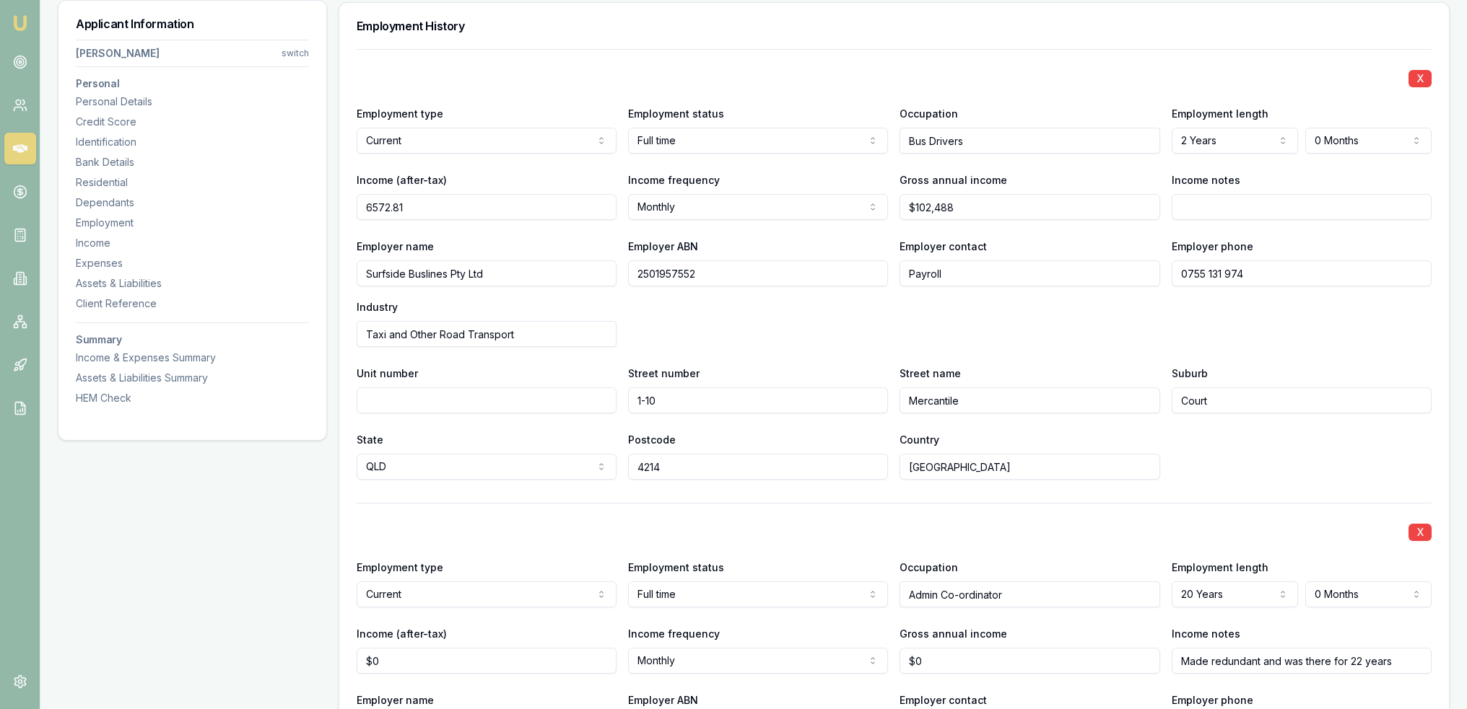
drag, startPoint x: 489, startPoint y: 204, endPoint x: 404, endPoint y: 204, distance: 84.4
click at [488, 204] on input "6572.81" at bounding box center [487, 207] width 260 height 26
drag, startPoint x: 403, startPoint y: 204, endPoint x: 331, endPoint y: 204, distance: 71.4
click at [1019, 209] on input "$102,488" at bounding box center [1029, 207] width 260 height 26
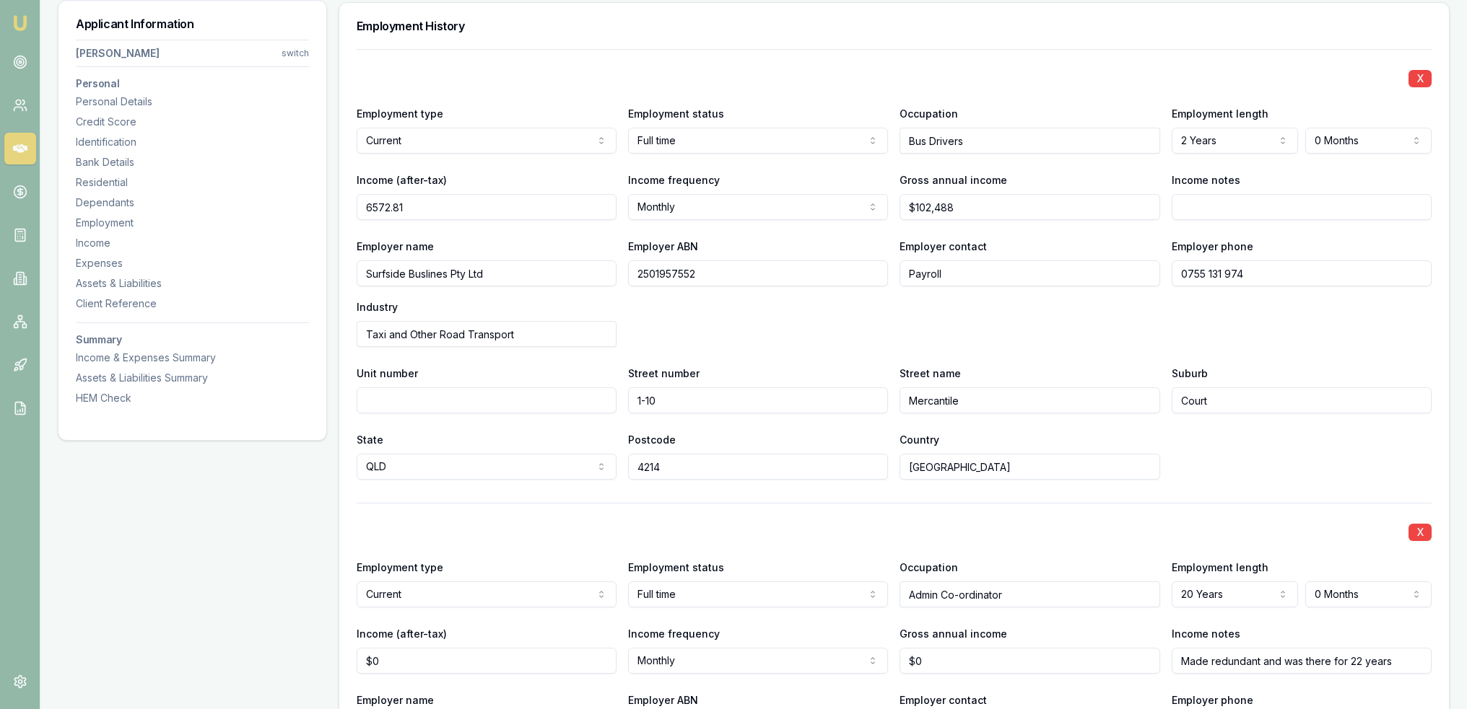
type input "$6,573"
click at [984, 204] on input "102488" at bounding box center [1029, 207] width 260 height 26
type input "$102,491"
click at [1059, 380] on div "Street name Mercantile" at bounding box center [1029, 388] width 260 height 49
click at [702, 317] on div "Employer name Surfside Buslines Pty Ltd Employer ABN 2501957552 Employer contac…" at bounding box center [894, 292] width 1075 height 110
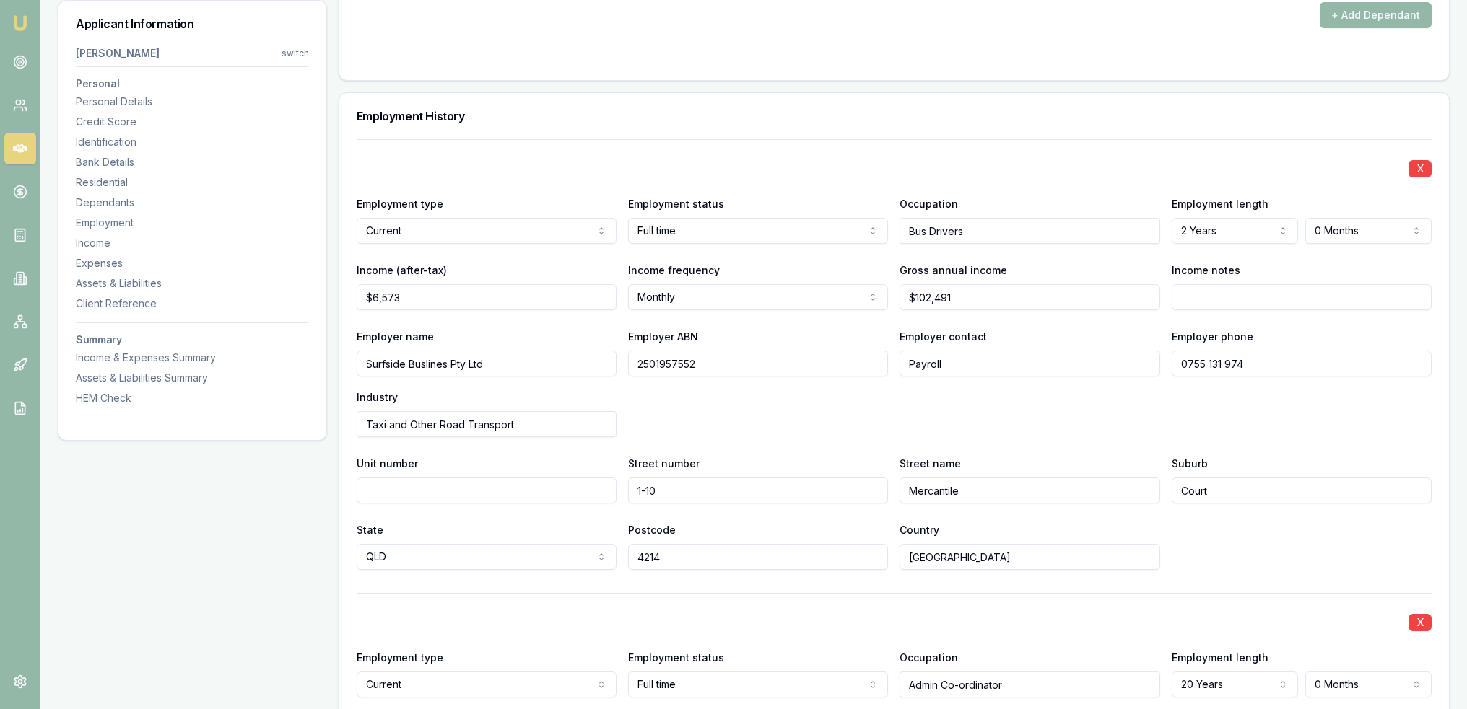
scroll to position [1920, 0]
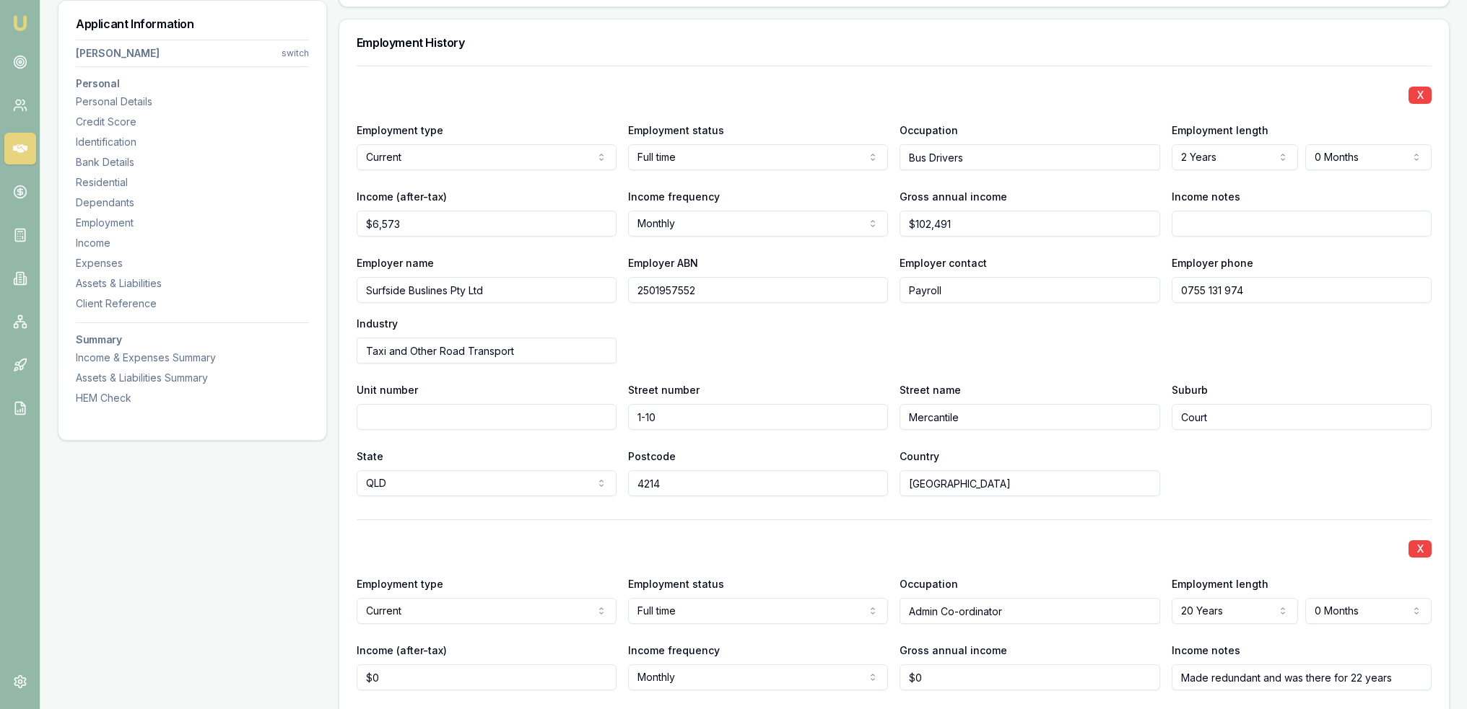
click at [1298, 223] on input "Income notes" at bounding box center [1301, 224] width 260 height 26
type input "Calc using CRM calc"
click at [1338, 258] on div "Employer phone 0755 131 974" at bounding box center [1301, 278] width 260 height 49
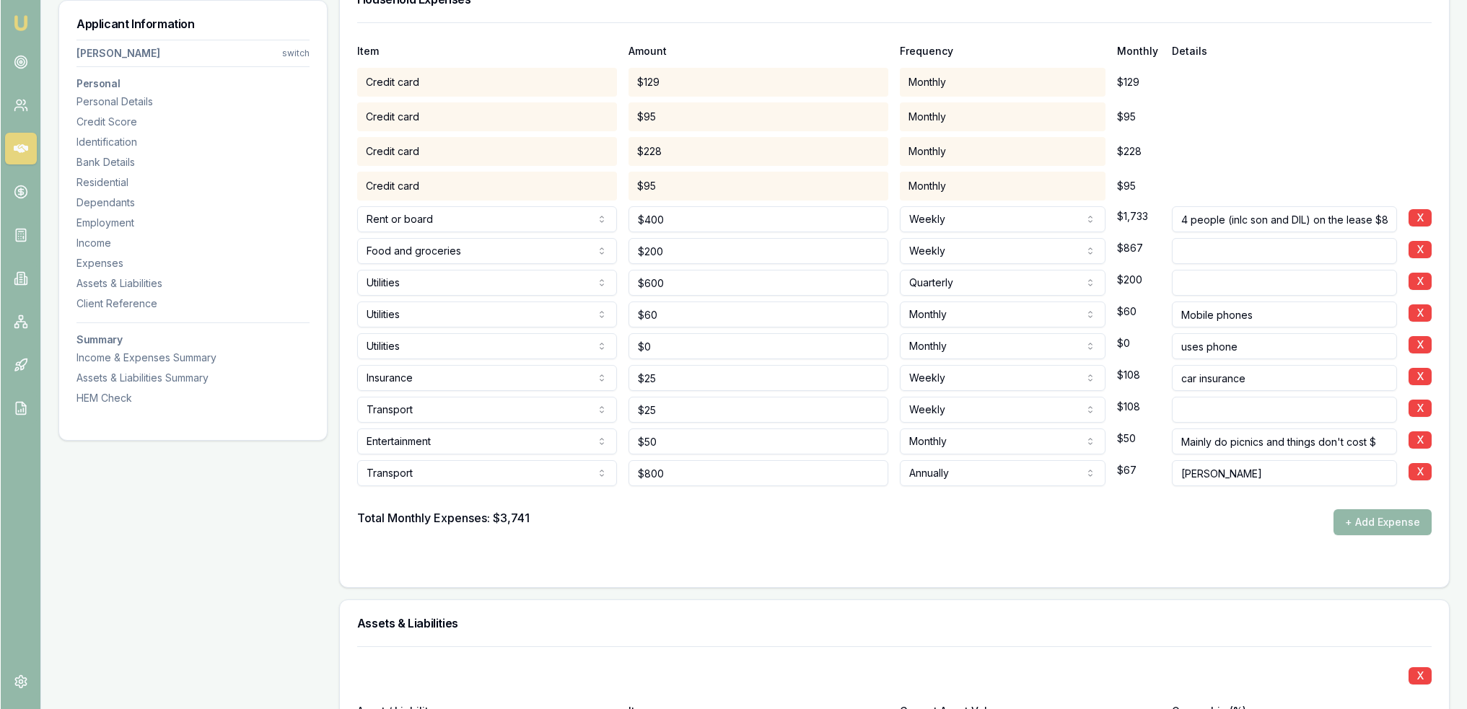
scroll to position [3271, 0]
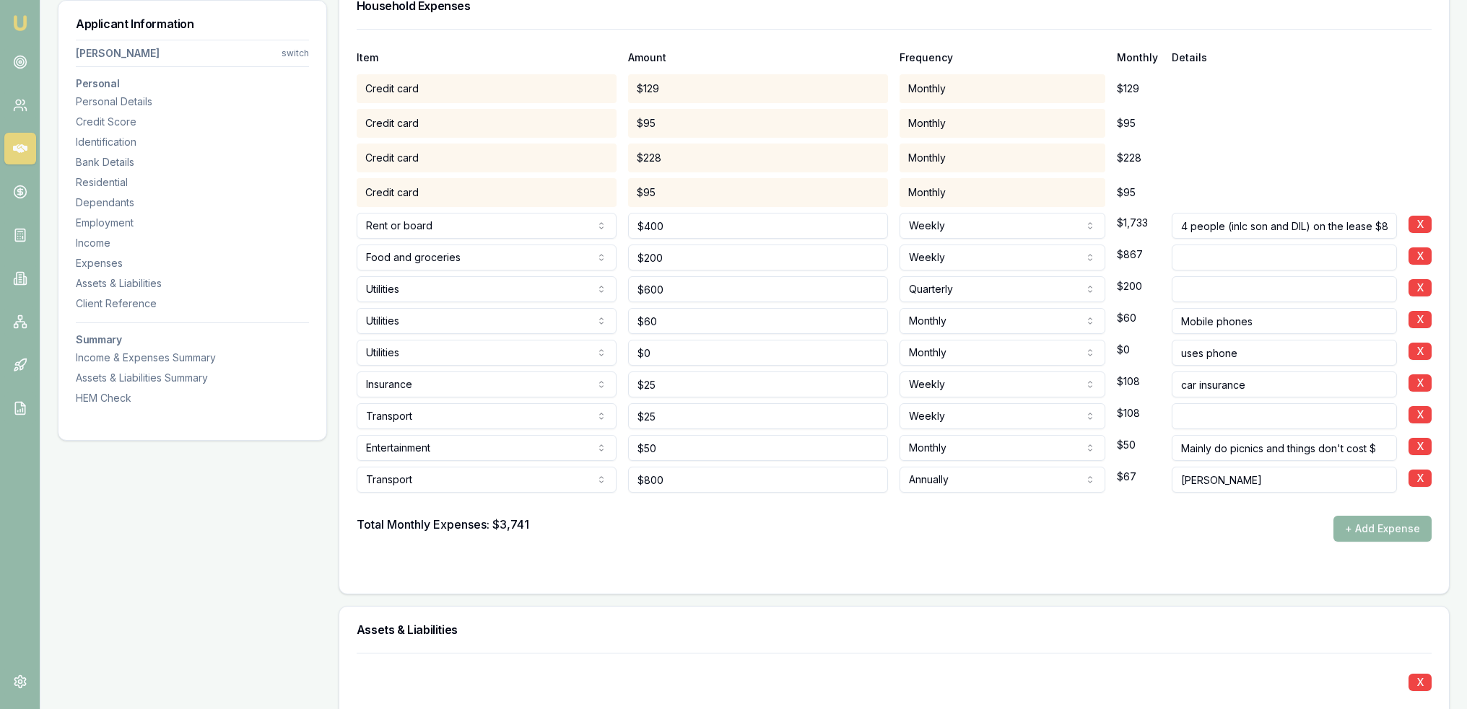
click at [1365, 534] on button "+ Add Expense" at bounding box center [1382, 529] width 98 height 26
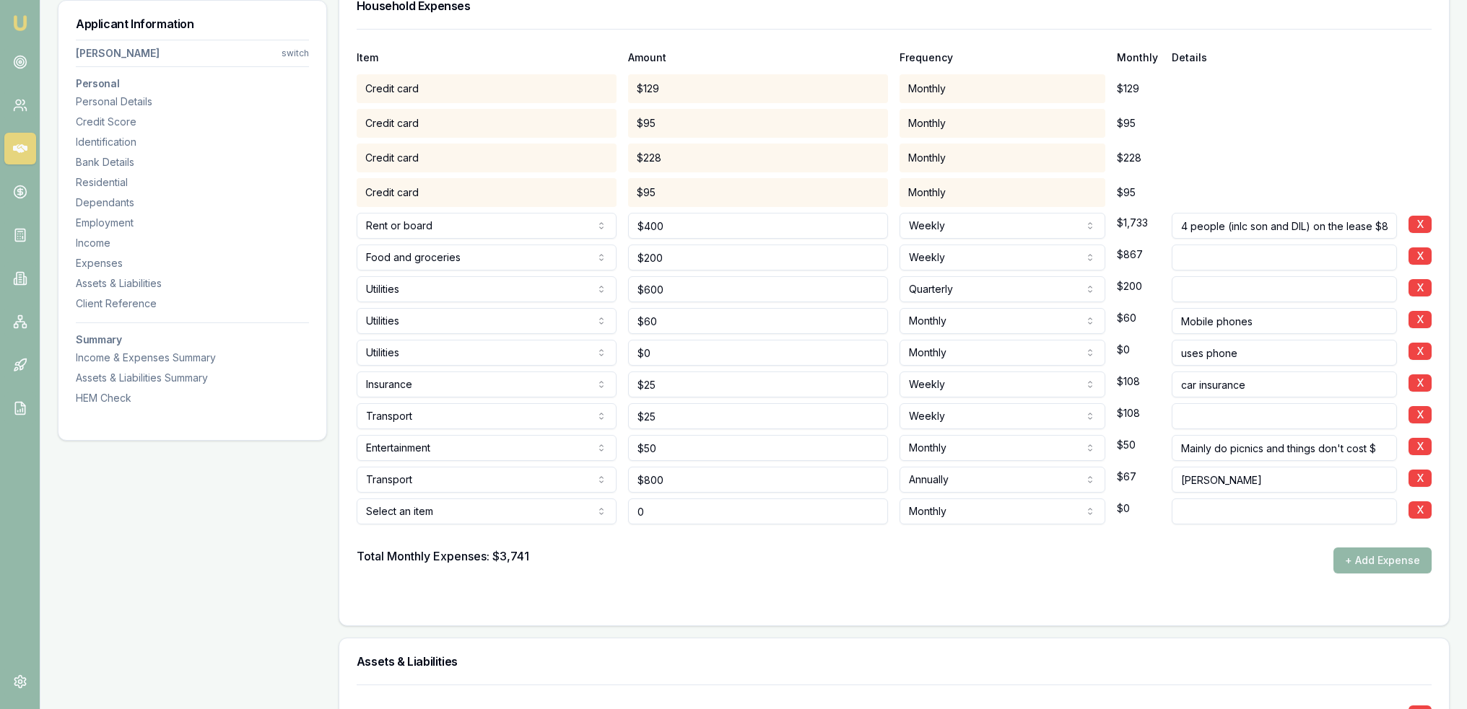
type input "$0"
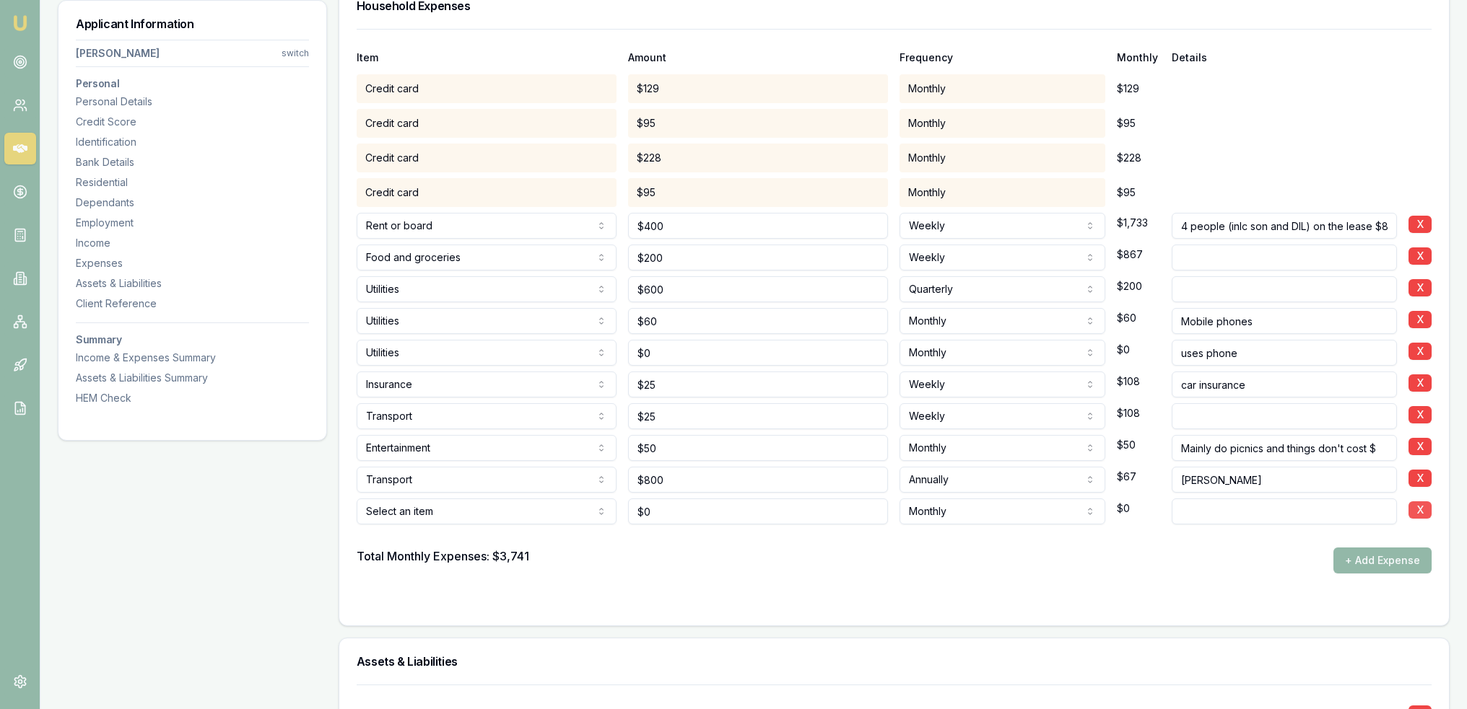
click at [1415, 504] on button "X" at bounding box center [1419, 510] width 23 height 17
drag, startPoint x: 1418, startPoint y: 510, endPoint x: 1398, endPoint y: 510, distance: 20.2
click at [1418, 510] on button "X" at bounding box center [1420, 510] width 23 height 17
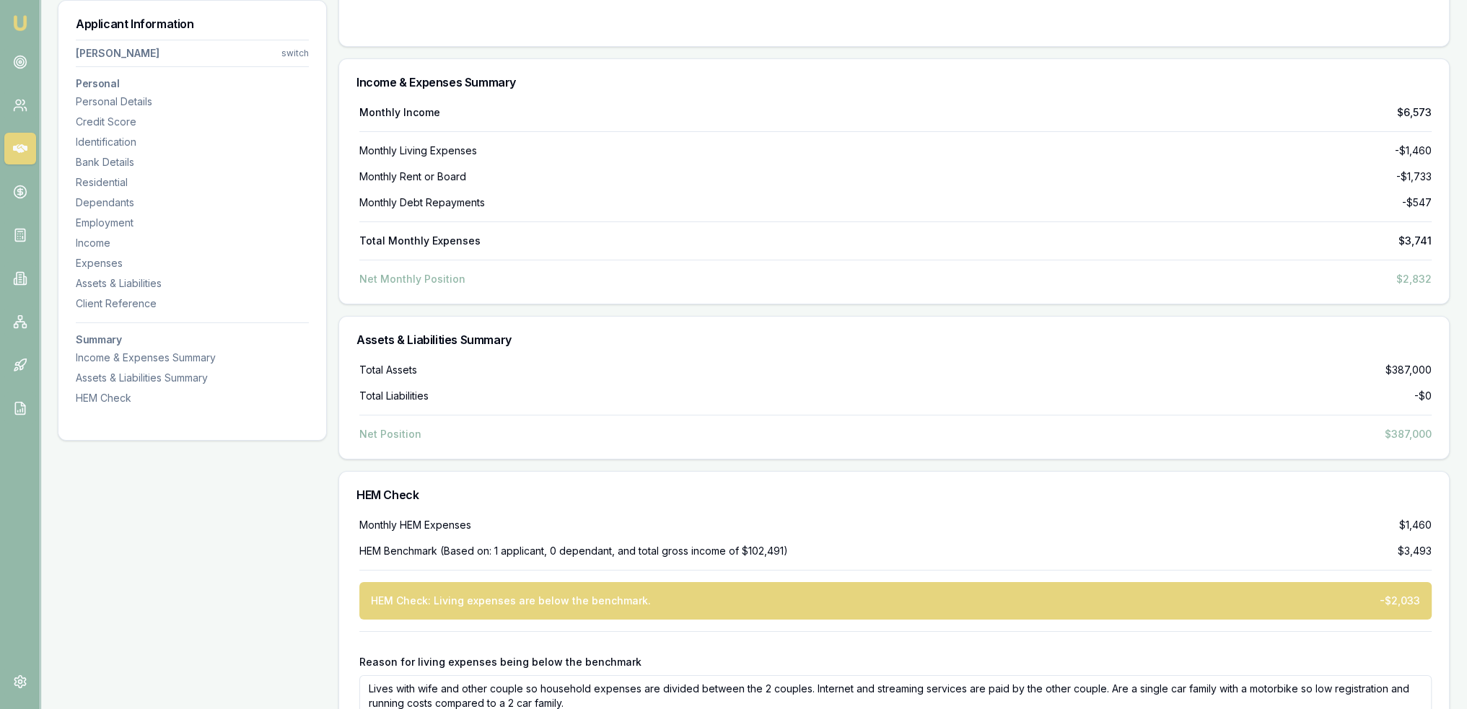
scroll to position [7177, 0]
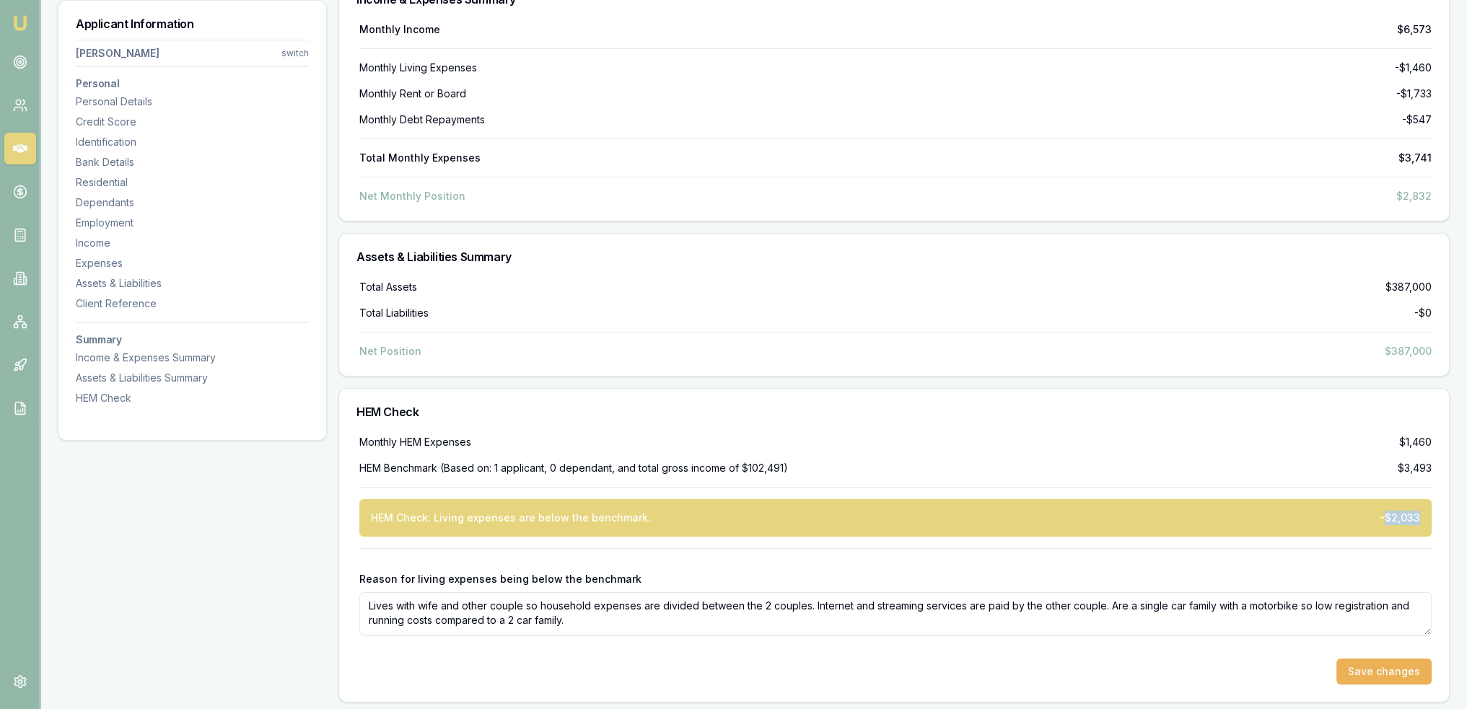
drag, startPoint x: 1389, startPoint y: 514, endPoint x: 1417, endPoint y: 513, distance: 28.9
click at [1417, 513] on div "-$2,033" at bounding box center [1400, 518] width 40 height 14
drag, startPoint x: 1401, startPoint y: 187, endPoint x: 1435, endPoint y: 190, distance: 34.0
click at [1435, 190] on div "Monthly Income $6,573 Monthly Living Expenses -$1,460 Monthly Rent or Board -$1…" at bounding box center [894, 121] width 1110 height 198
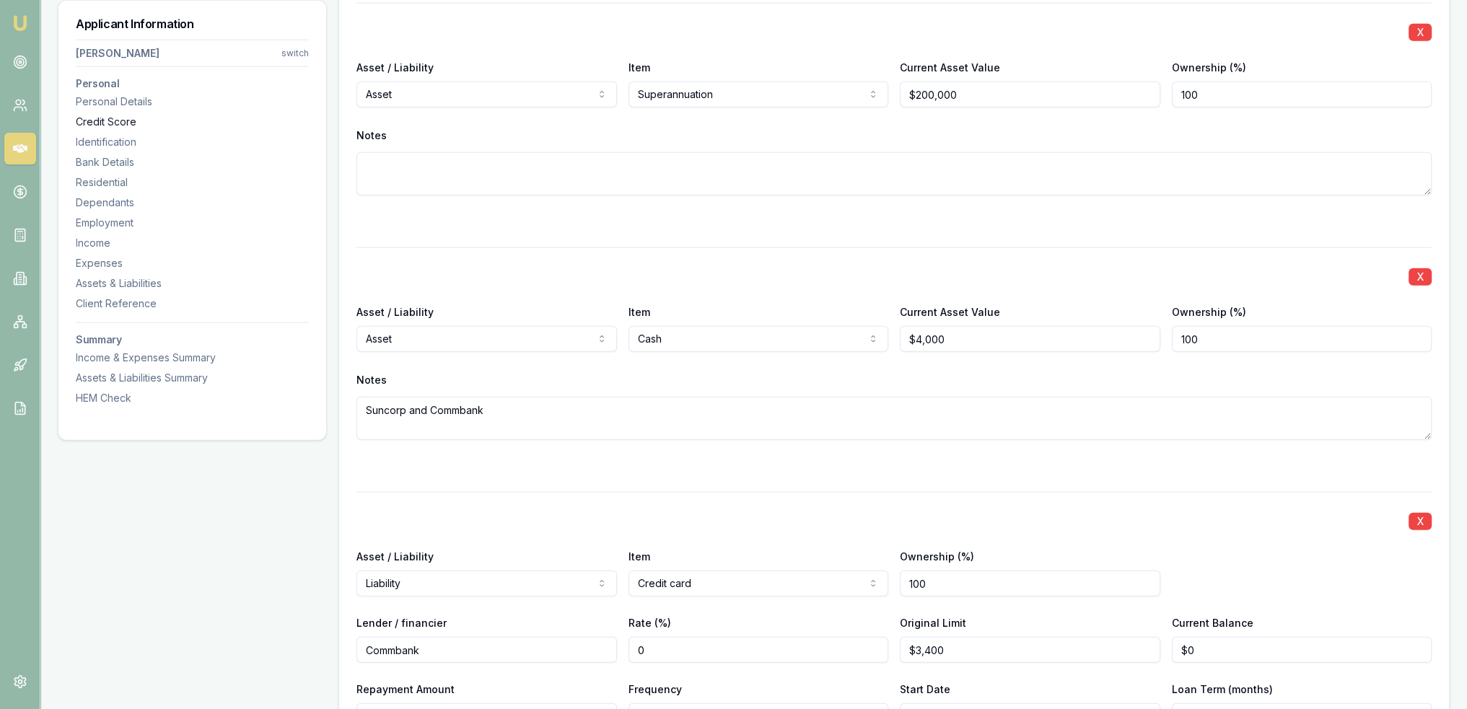
click at [109, 123] on div "Credit Score" at bounding box center [192, 122] width 233 height 14
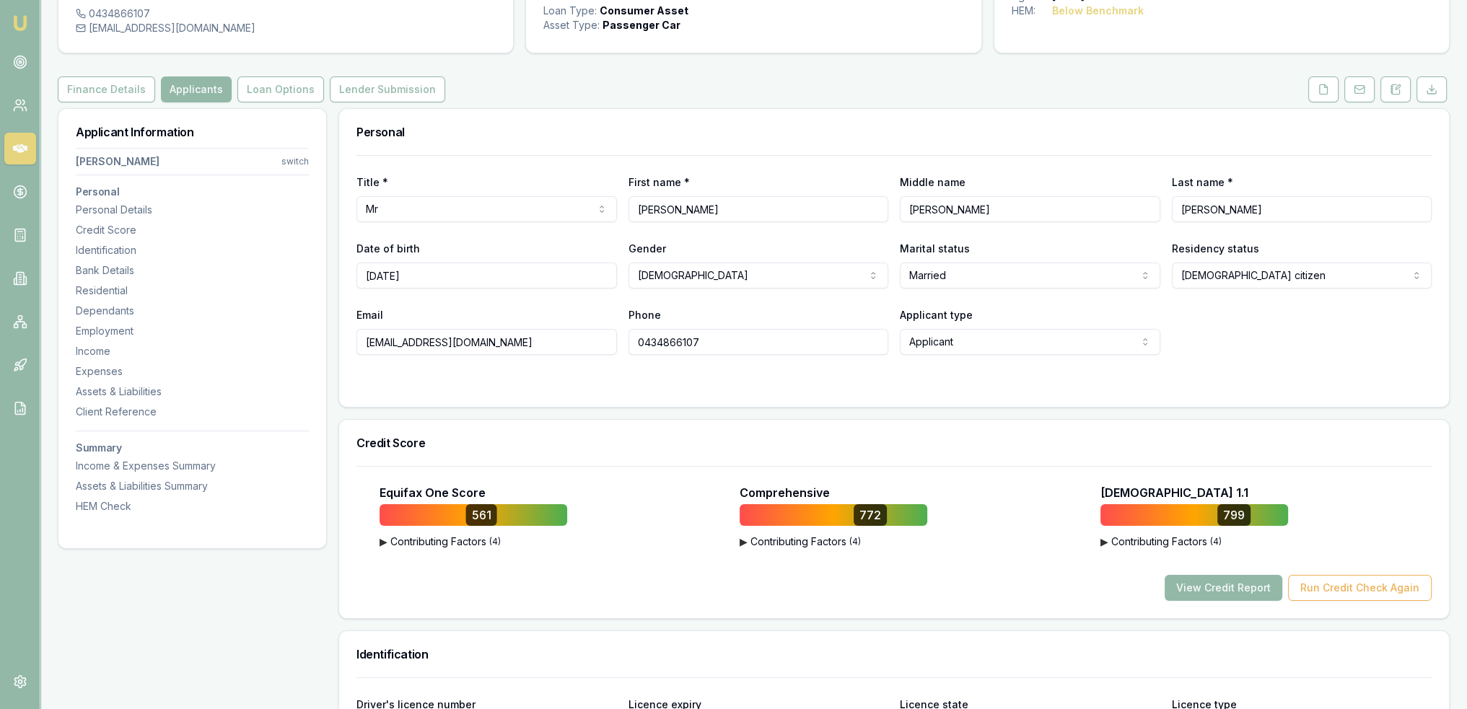
scroll to position [0, 0]
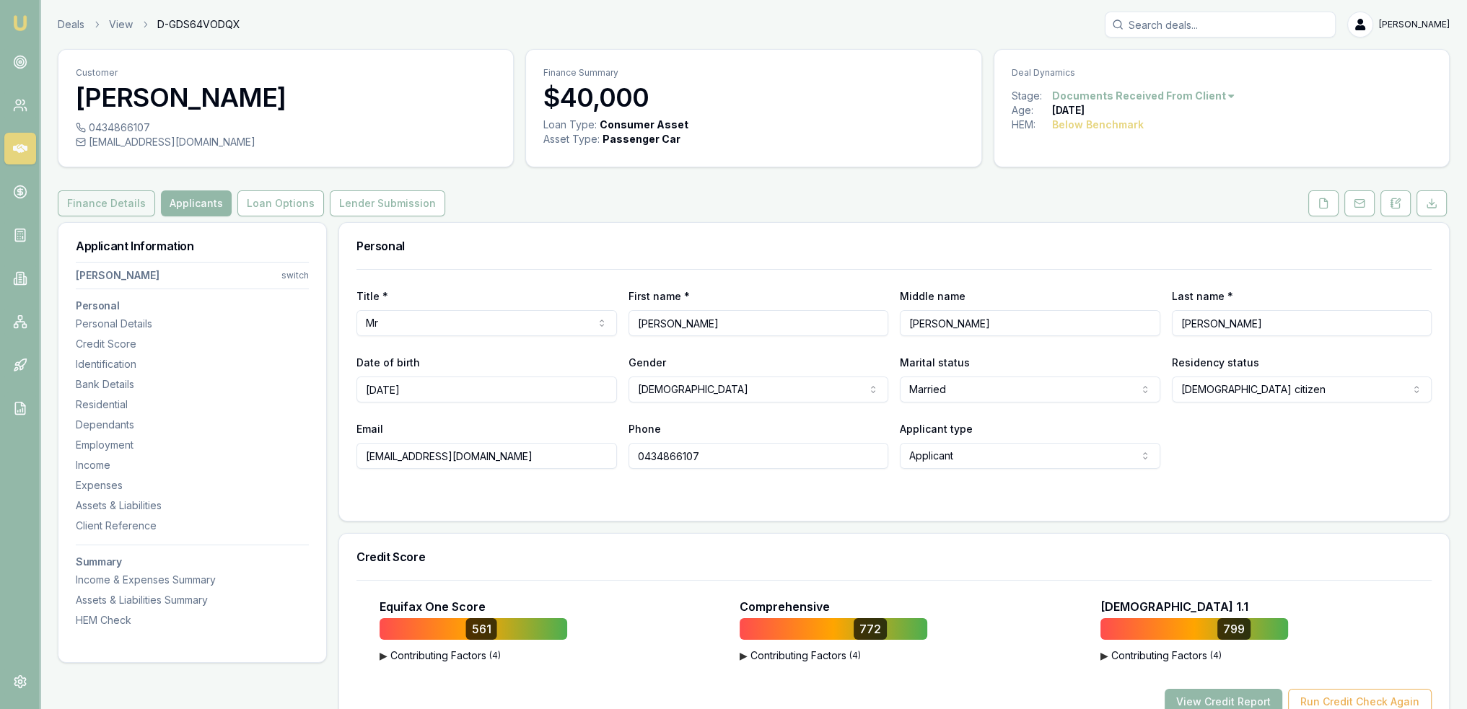
click at [102, 203] on button "Finance Details" at bounding box center [106, 204] width 97 height 26
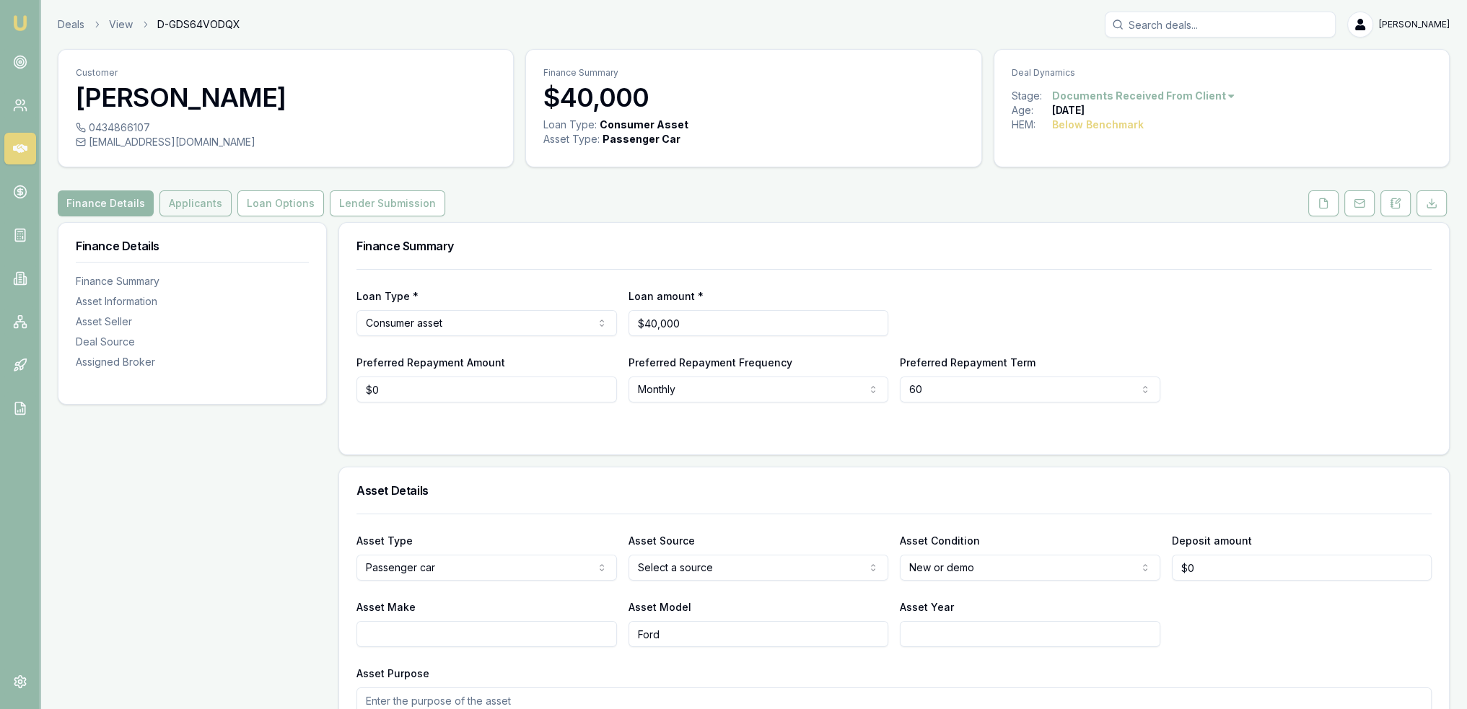
click at [196, 197] on button "Applicants" at bounding box center [195, 204] width 72 height 26
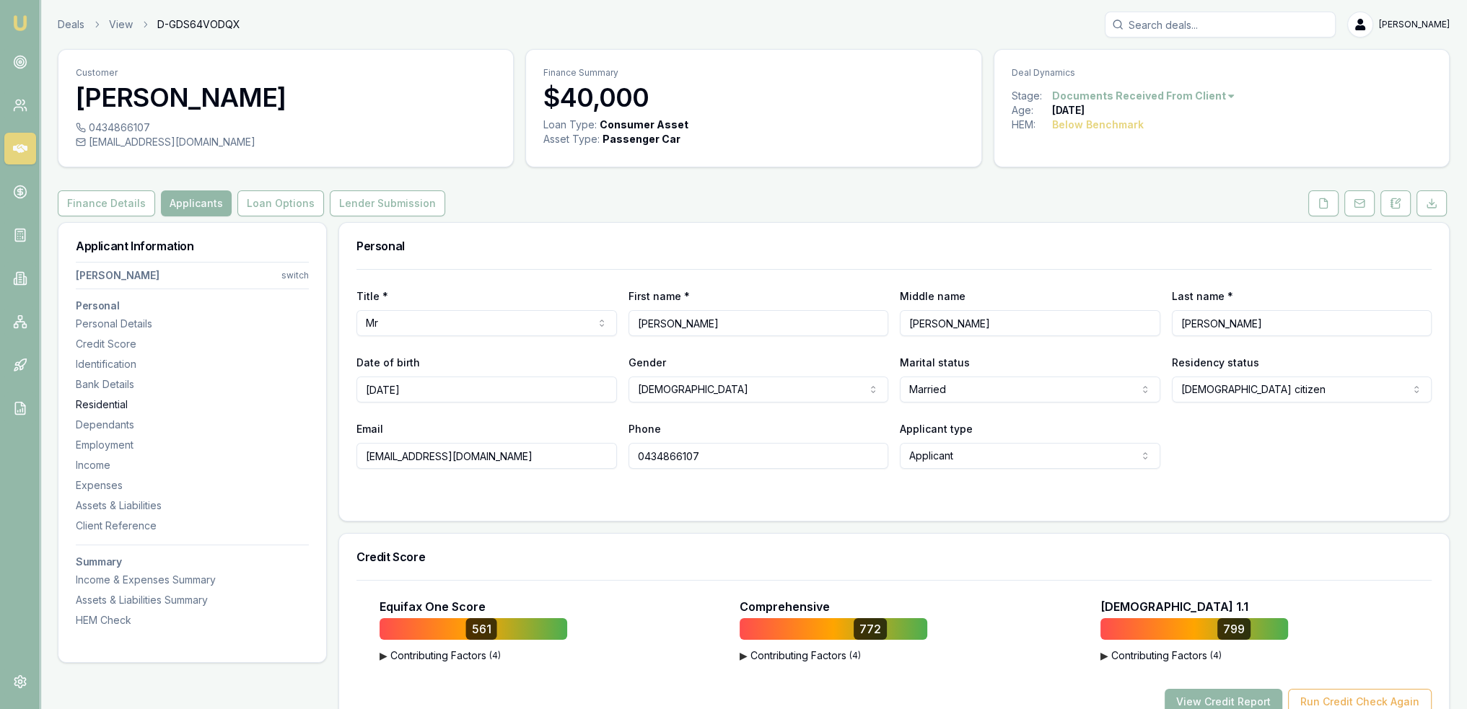
click at [95, 404] on div "Residential" at bounding box center [192, 405] width 233 height 14
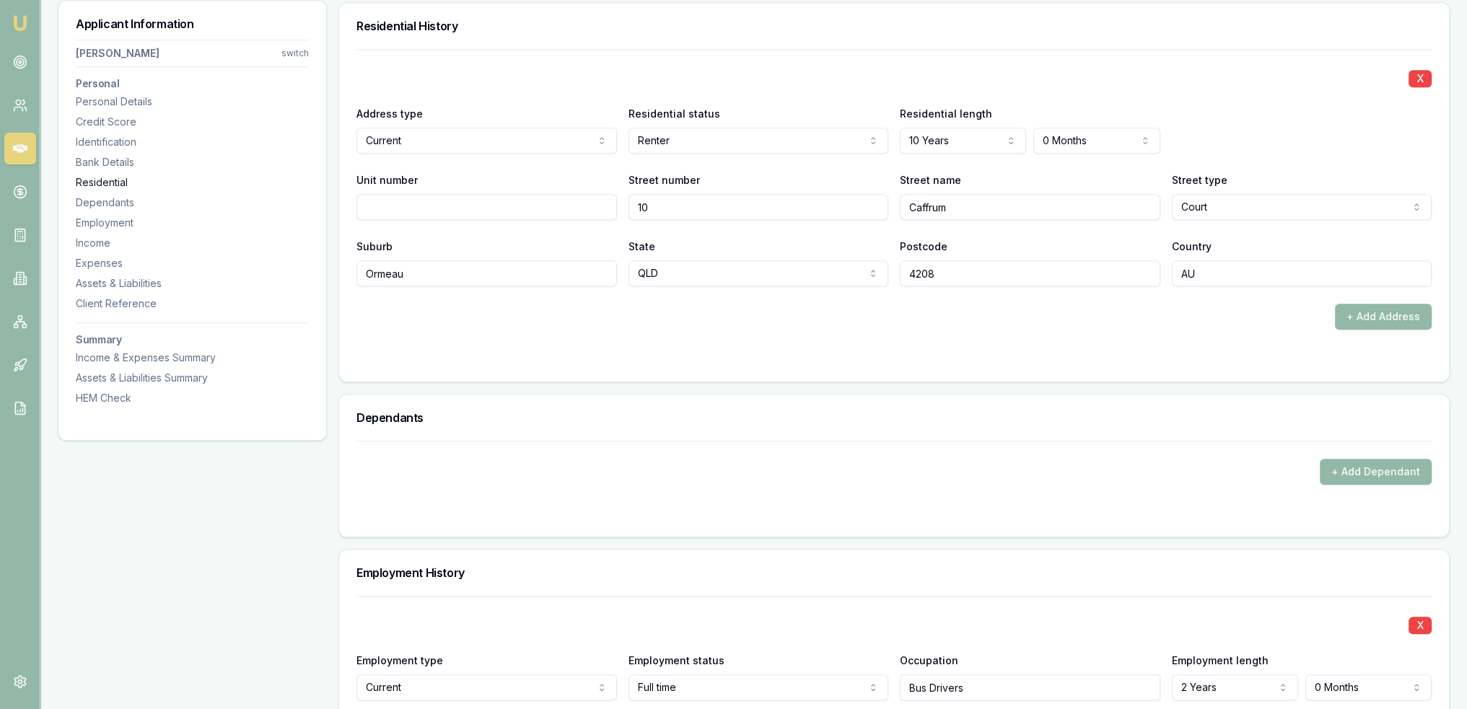
scroll to position [1390, 0]
click at [92, 121] on div "Credit Score" at bounding box center [192, 122] width 233 height 14
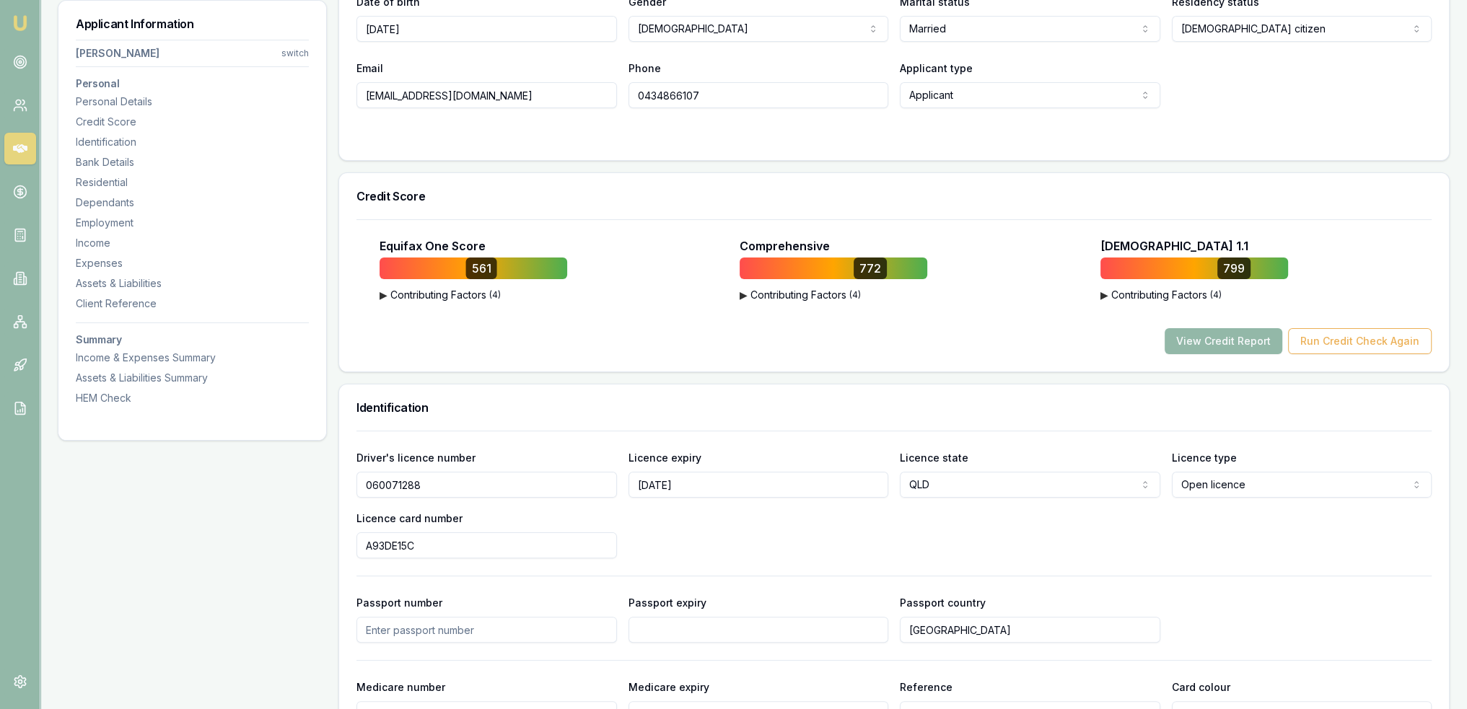
scroll to position [0, 0]
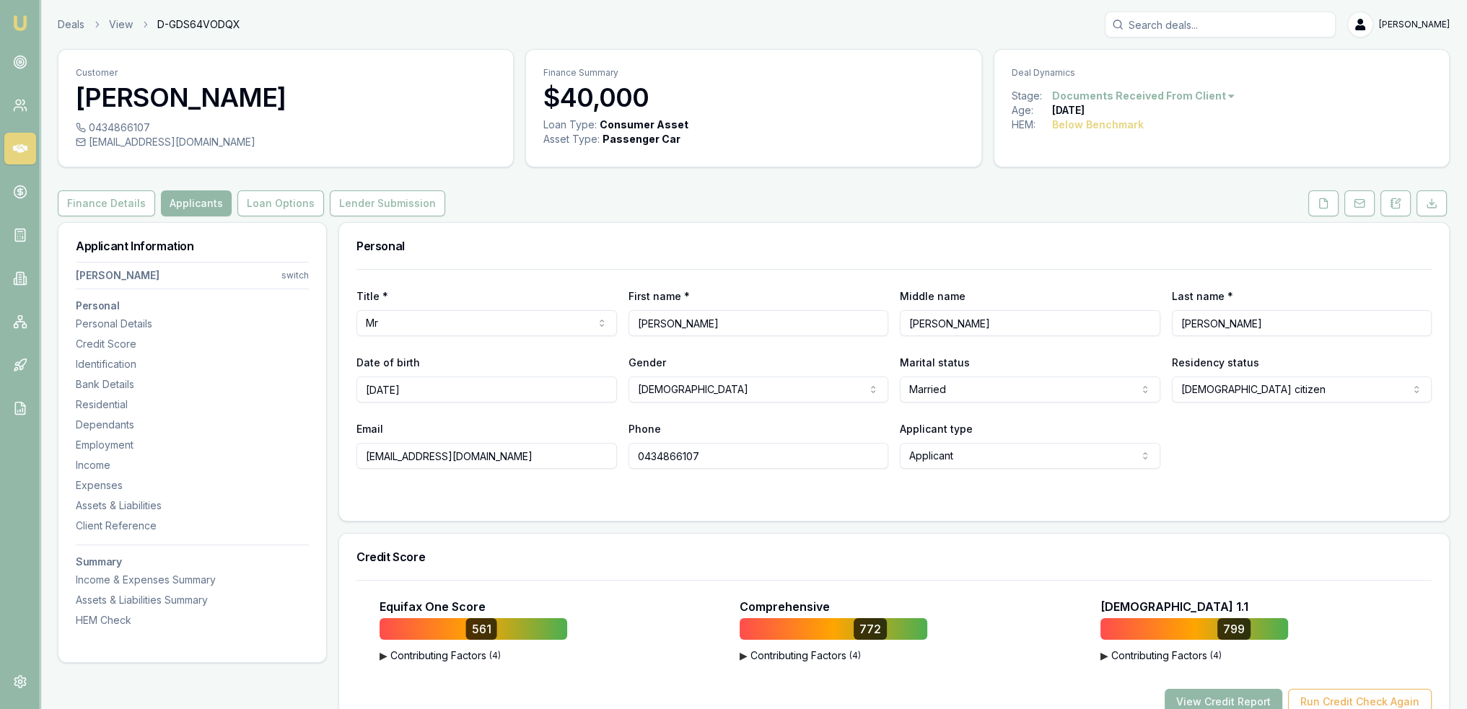
drag, startPoint x: 720, startPoint y: 459, endPoint x: 621, endPoint y: 450, distance: 100.0
click at [621, 450] on div "Email conodonnel@gmail.com Phone 0434866107 Applicant type Applicant Applicant …" at bounding box center [894, 444] width 1075 height 49
drag, startPoint x: 508, startPoint y: 453, endPoint x: 351, endPoint y: 455, distance: 156.6
click at [351, 455] on div "Title * Mr Mr Mrs Miss Ms Dr Prof First name * Cornelius Middle name John Last …" at bounding box center [894, 395] width 1110 height 252
click at [1058, 499] on div at bounding box center [894, 498] width 1075 height 12
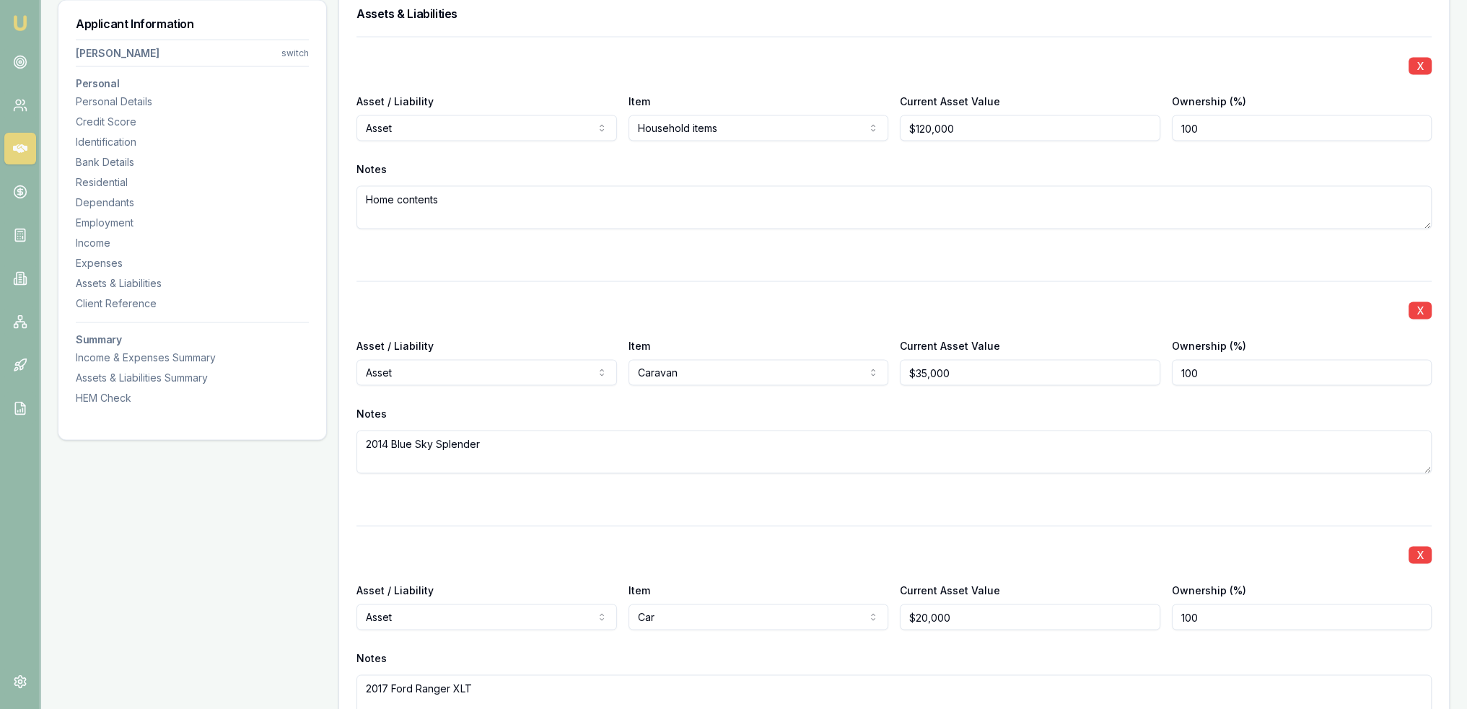
scroll to position [3820, 0]
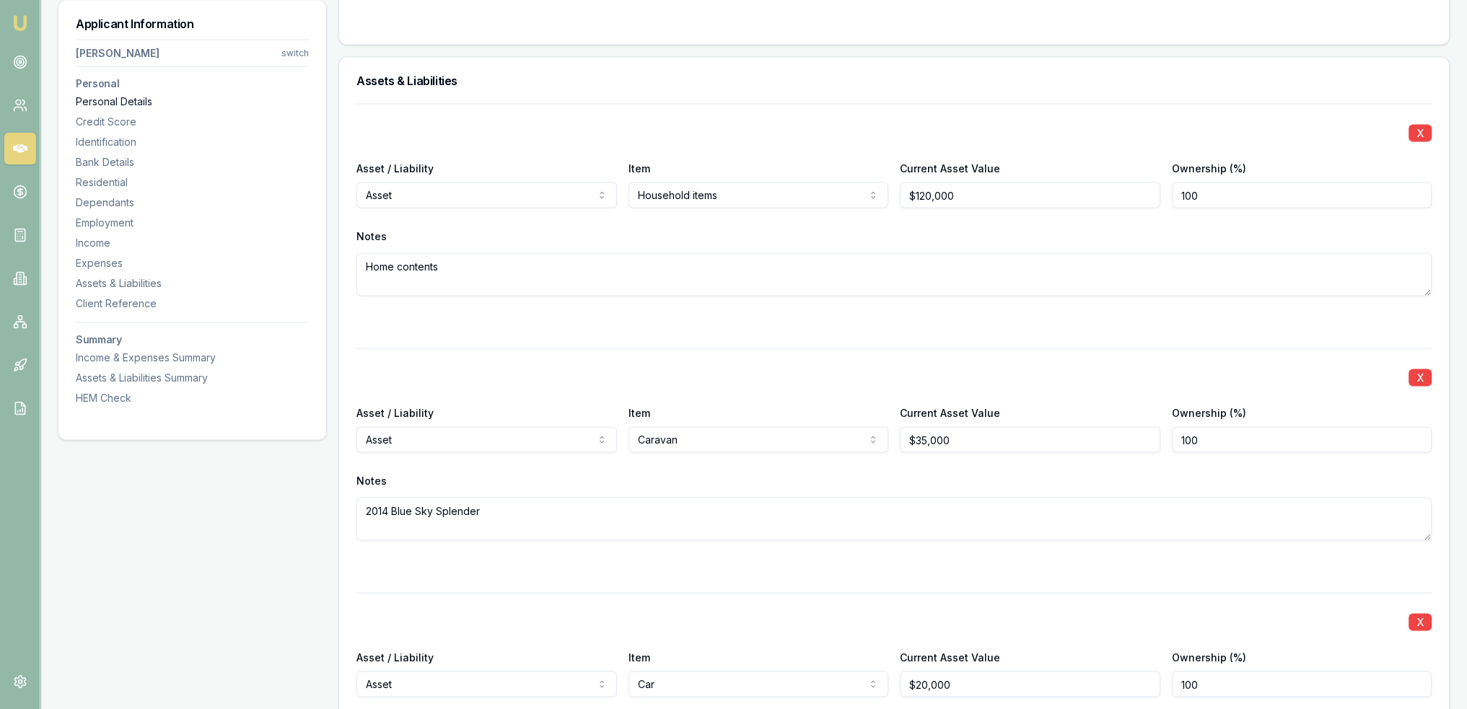
click at [125, 102] on div "Personal Details" at bounding box center [192, 102] width 233 height 14
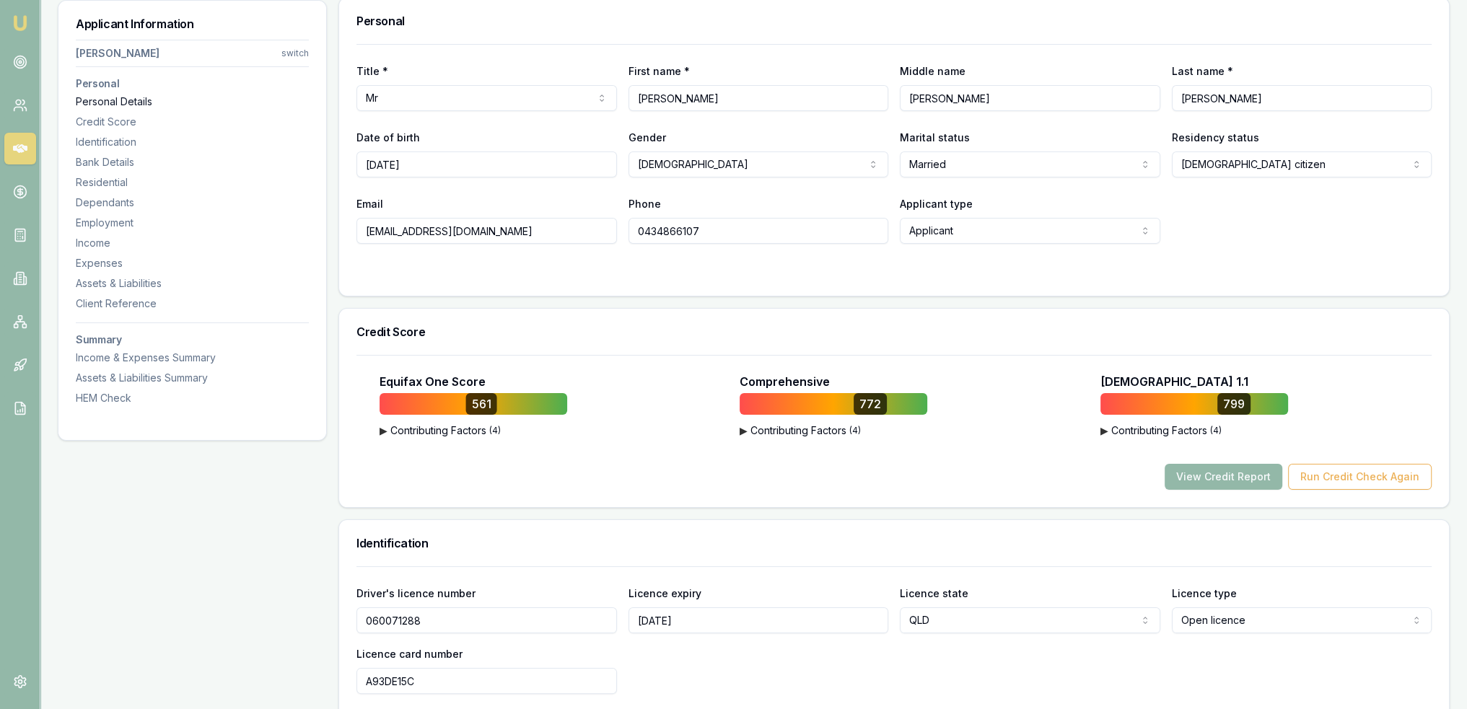
scroll to position [222, 0]
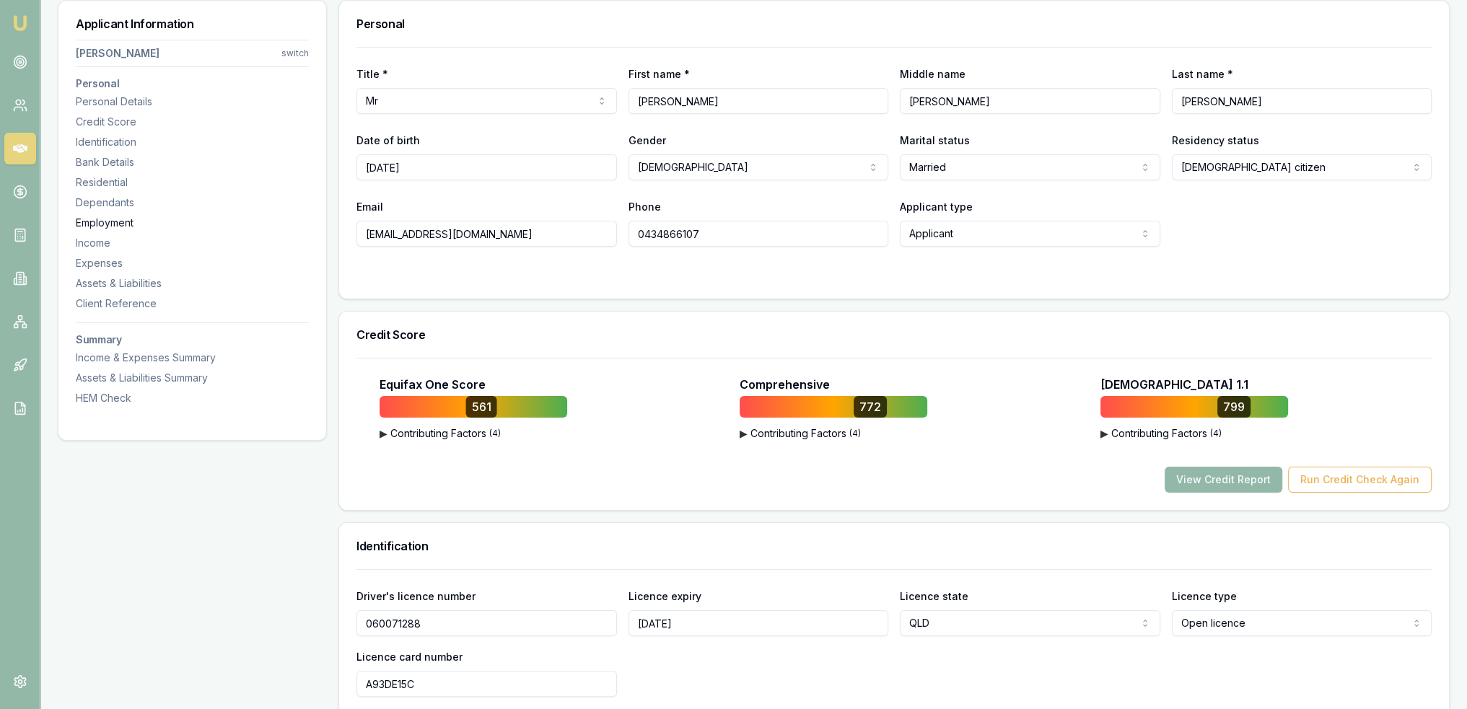
click at [84, 221] on div "Employment" at bounding box center [192, 223] width 233 height 14
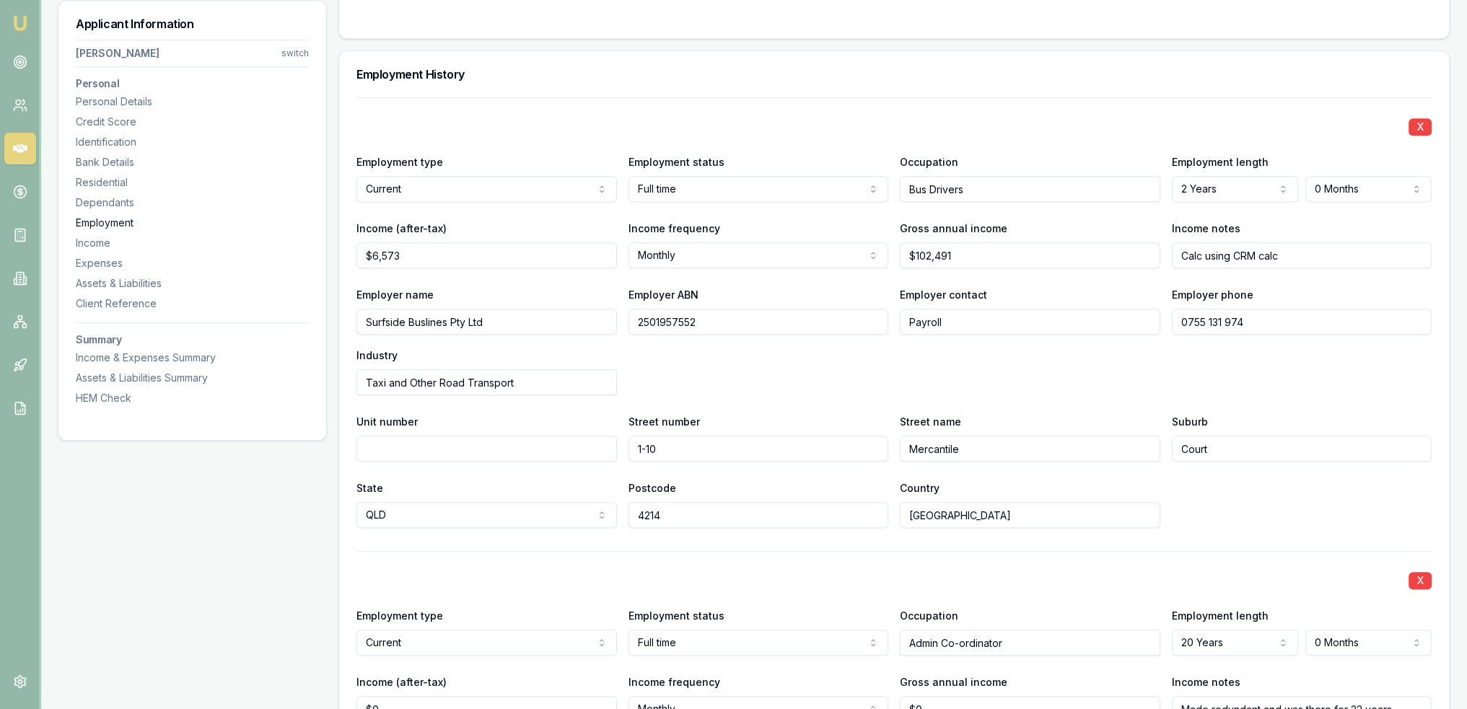
scroll to position [1936, 0]
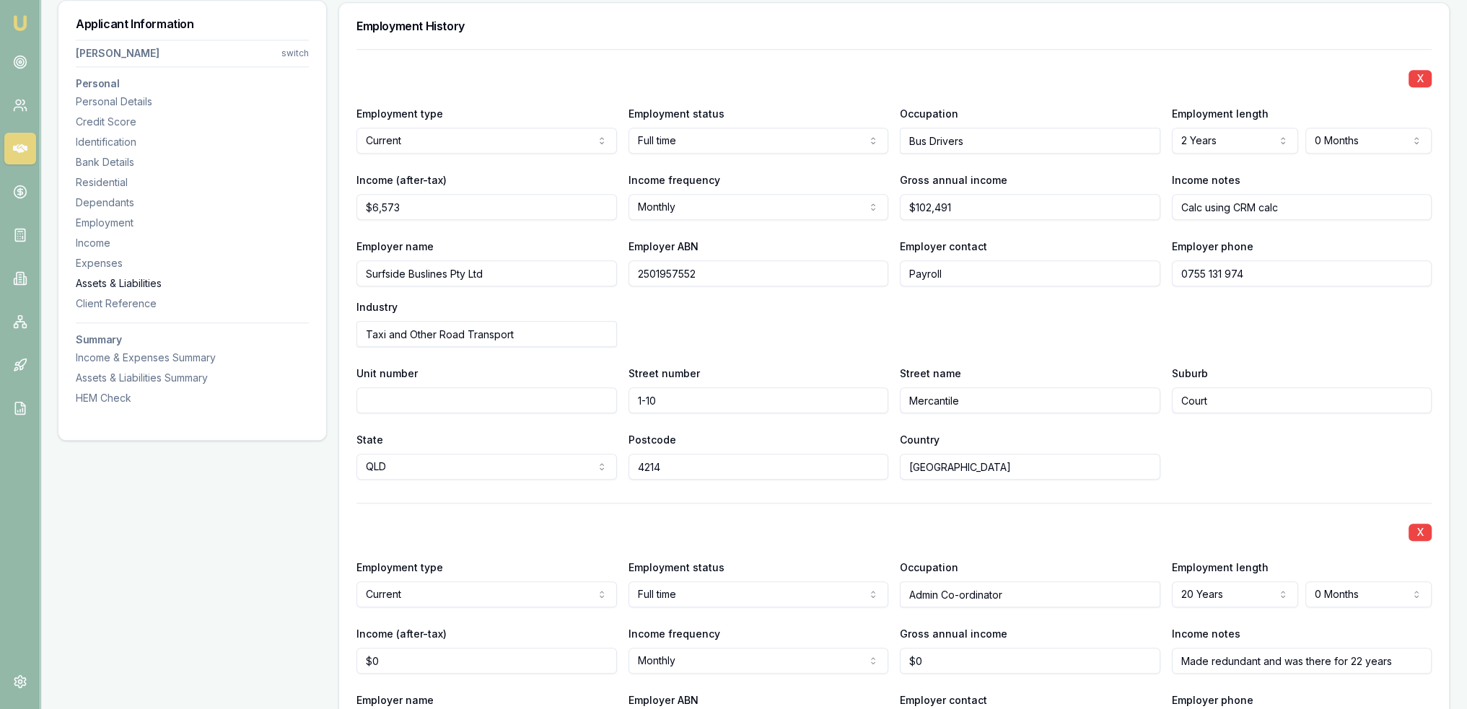
click at [97, 282] on div "Assets & Liabilities" at bounding box center [192, 283] width 233 height 14
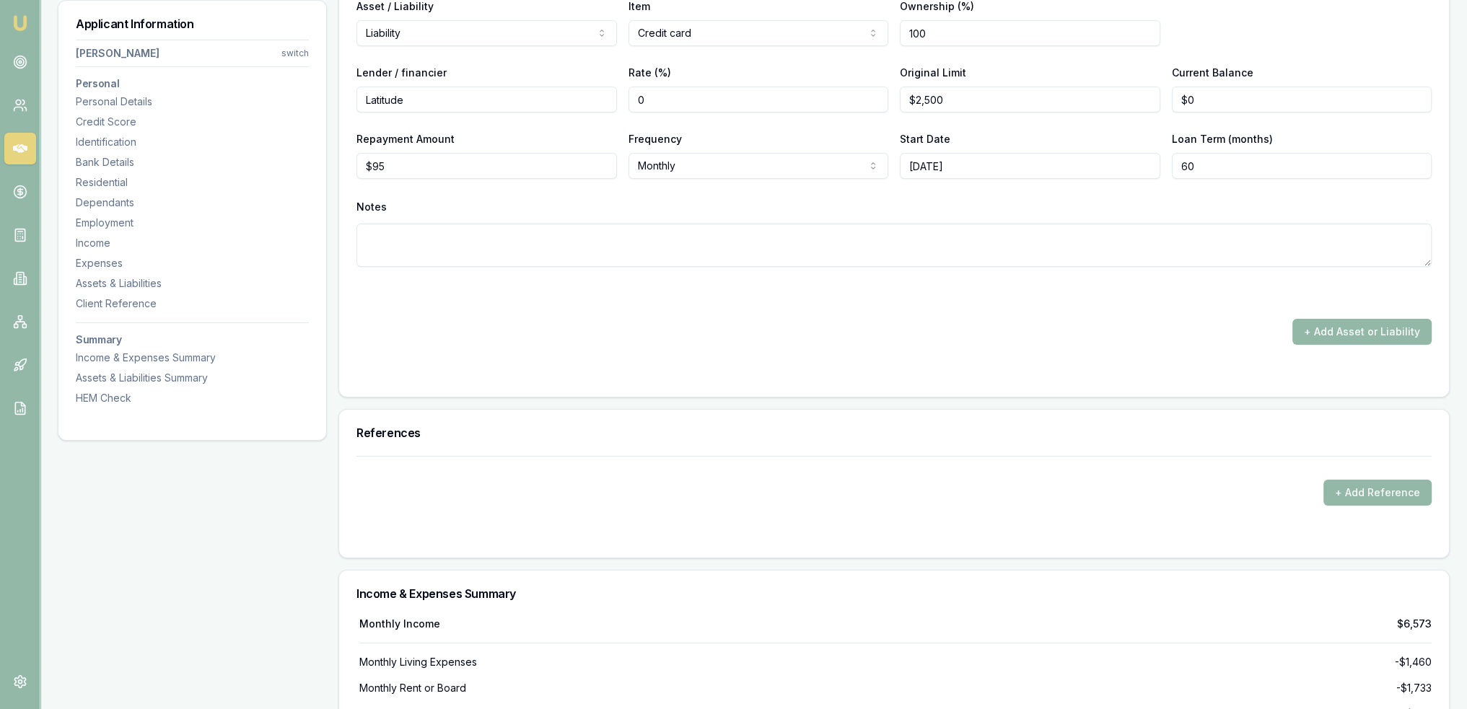
scroll to position [6609, 0]
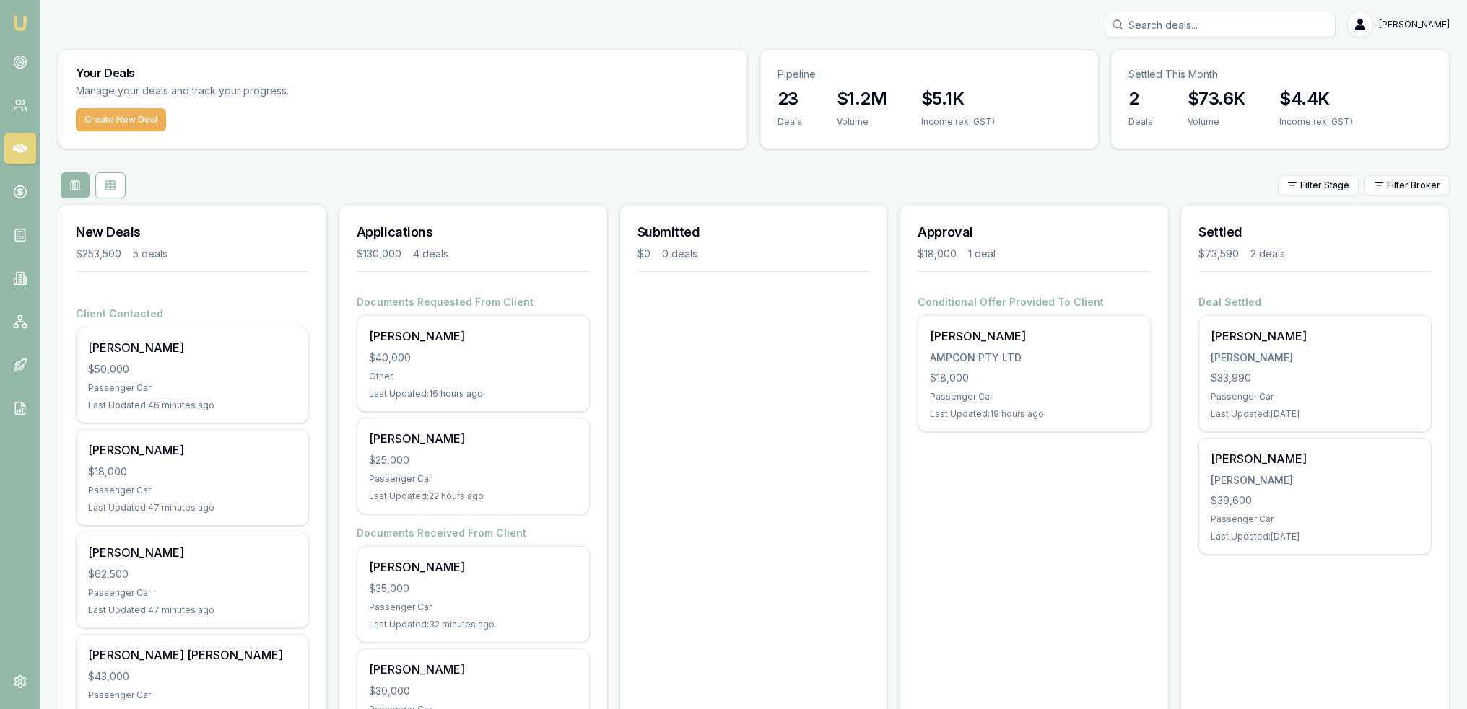
click at [1192, 25] on input "Search deals" at bounding box center [1219, 25] width 231 height 26
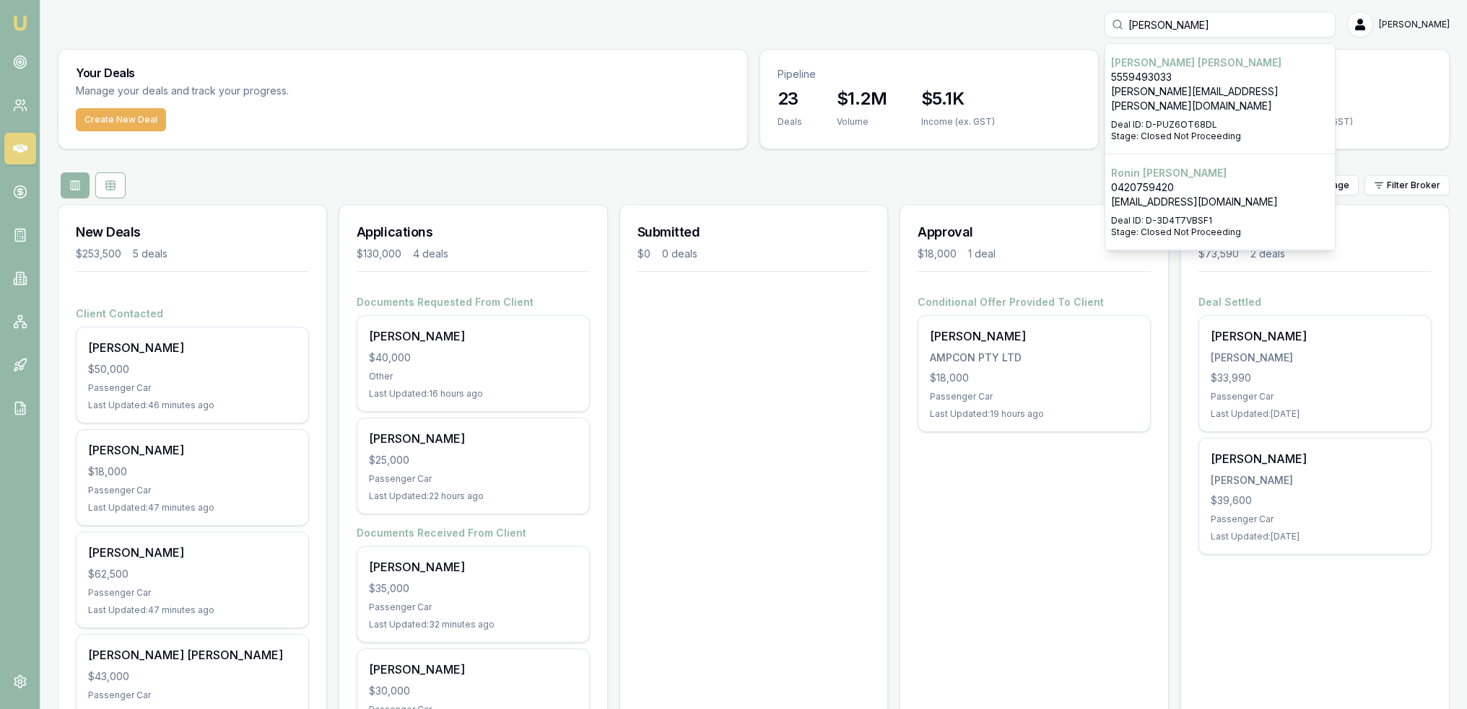
type input "[PERSON_NAME]"
click at [1181, 180] on p "0420759420" at bounding box center [1220, 187] width 218 height 14
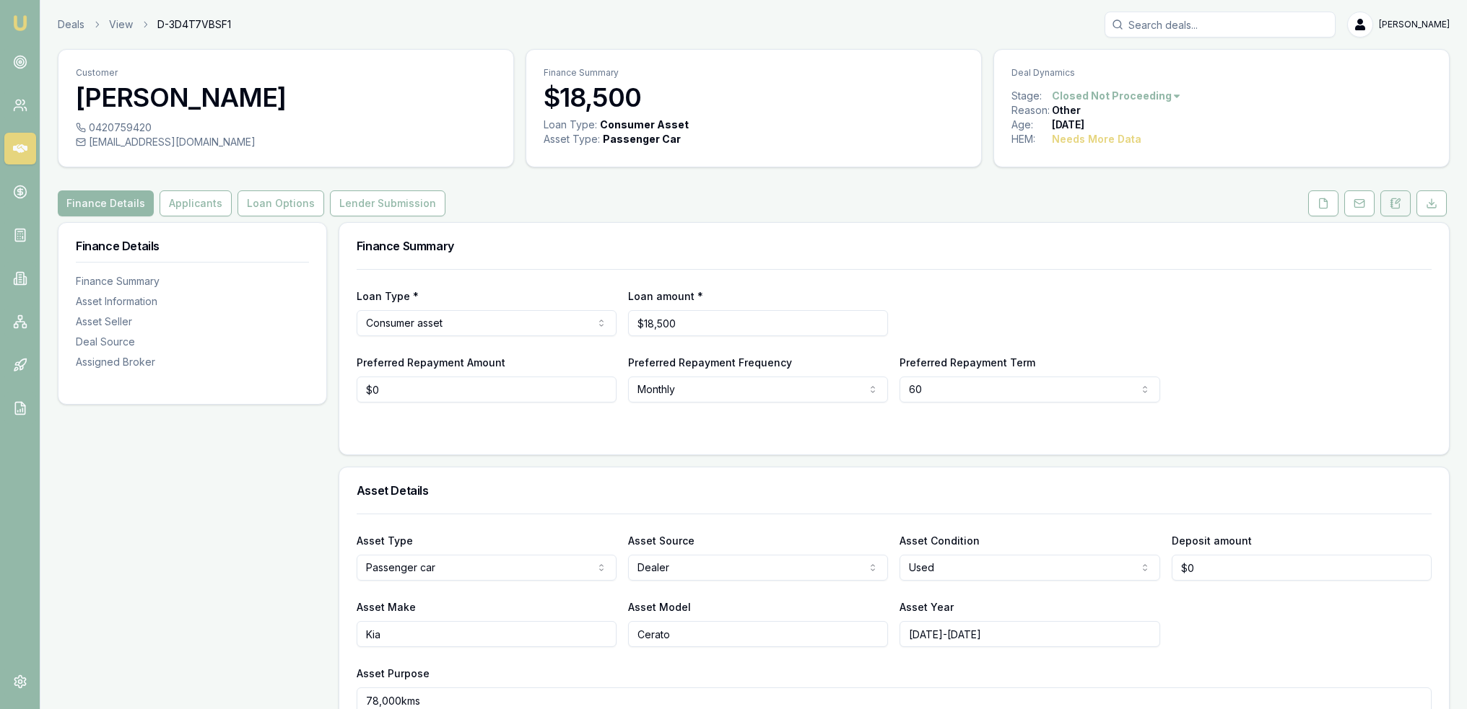
click at [1397, 194] on button at bounding box center [1395, 204] width 30 height 26
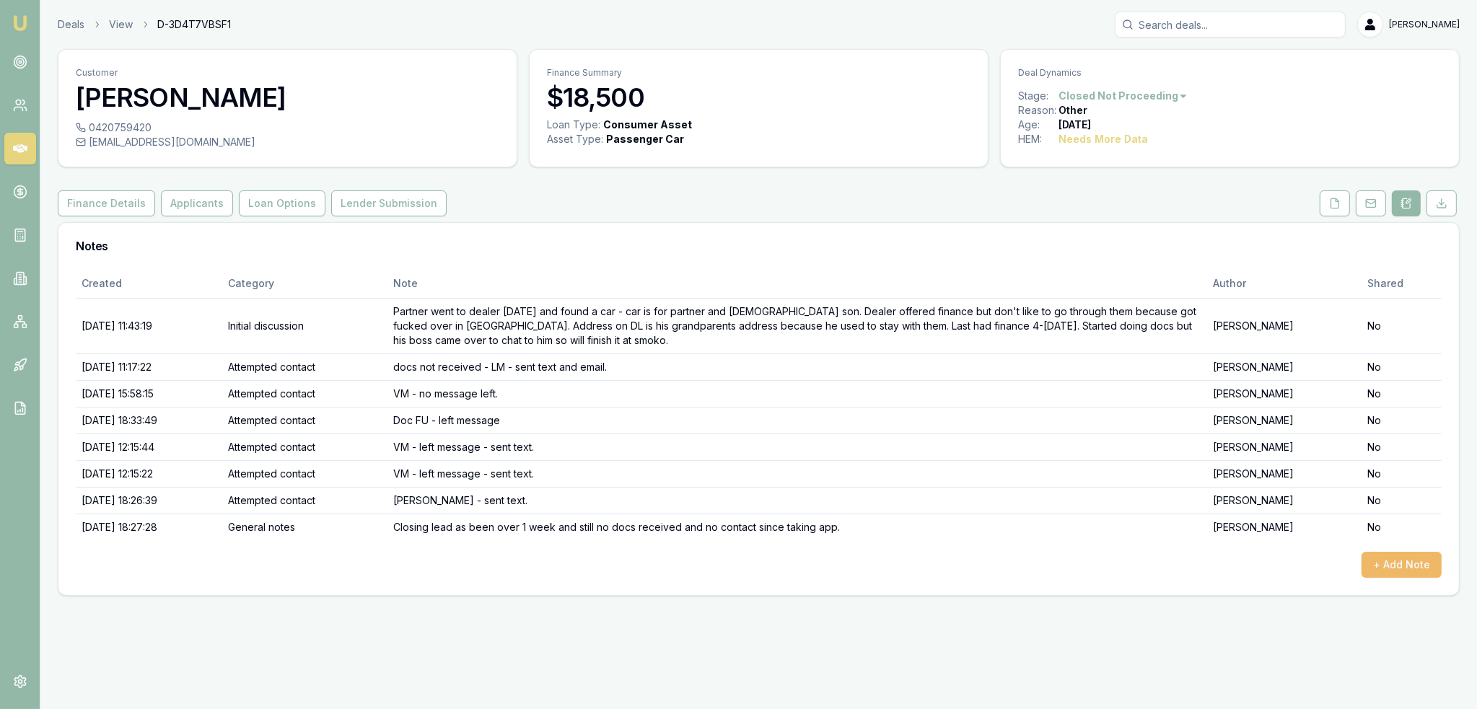
click at [1411, 570] on button "+ Add Note" at bounding box center [1402, 565] width 80 height 26
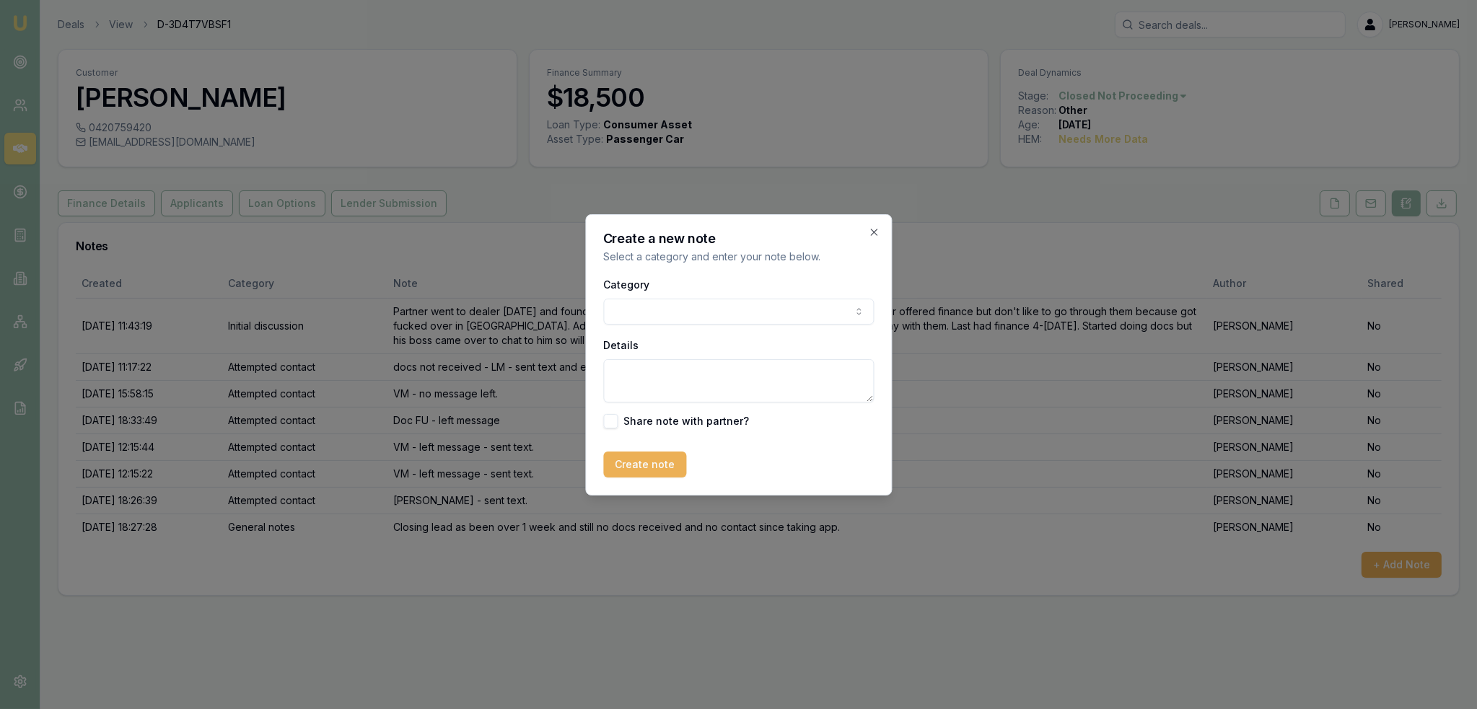
click at [705, 310] on body "Emu Broker Deals View D-3D4T7VBSF1 Robyn Adams Toggle Menu Customer Ronin Adams…" at bounding box center [738, 354] width 1477 height 709
click at [652, 375] on textarea "Details" at bounding box center [738, 380] width 271 height 43
type textarea "Text message received requesting enquiry be closed."
click at [638, 467] on button "Create note" at bounding box center [644, 465] width 83 height 26
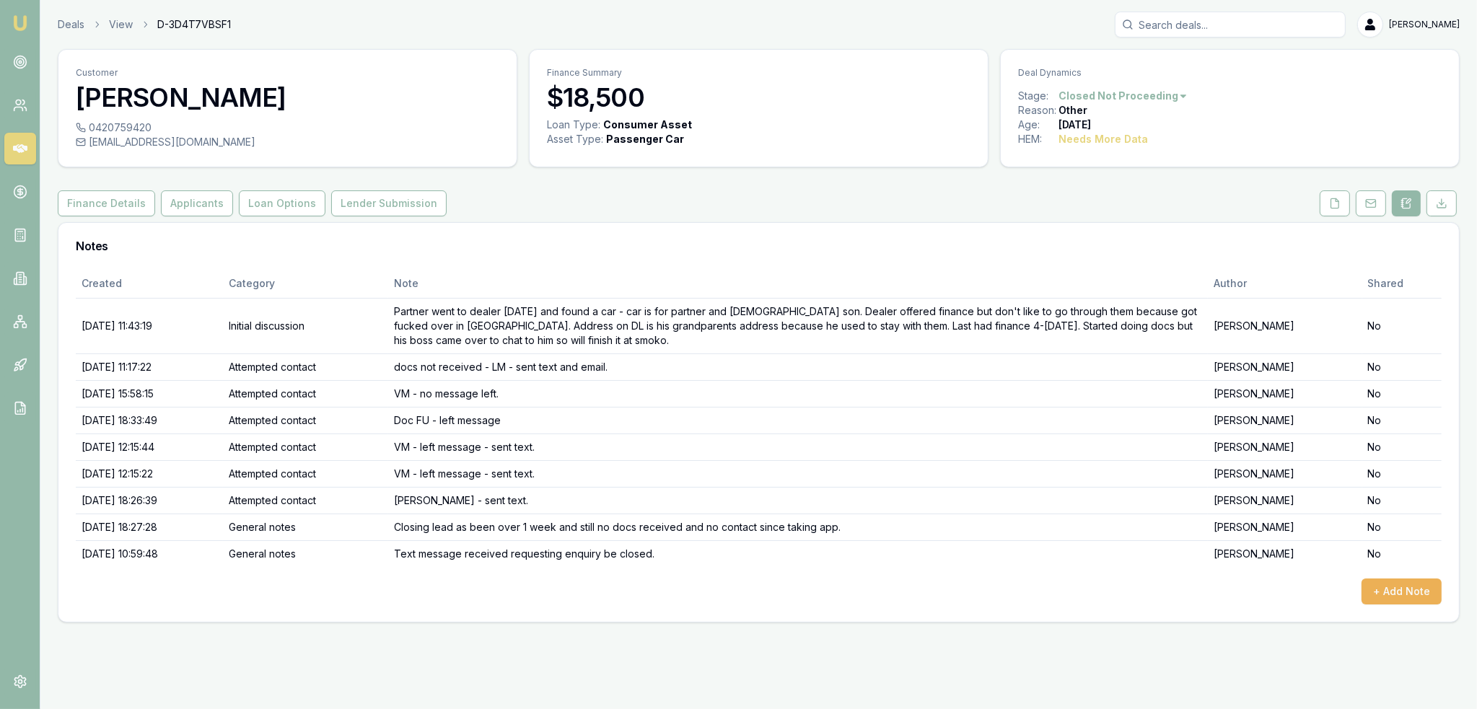
click at [17, 20] on img at bounding box center [20, 22] width 17 height 17
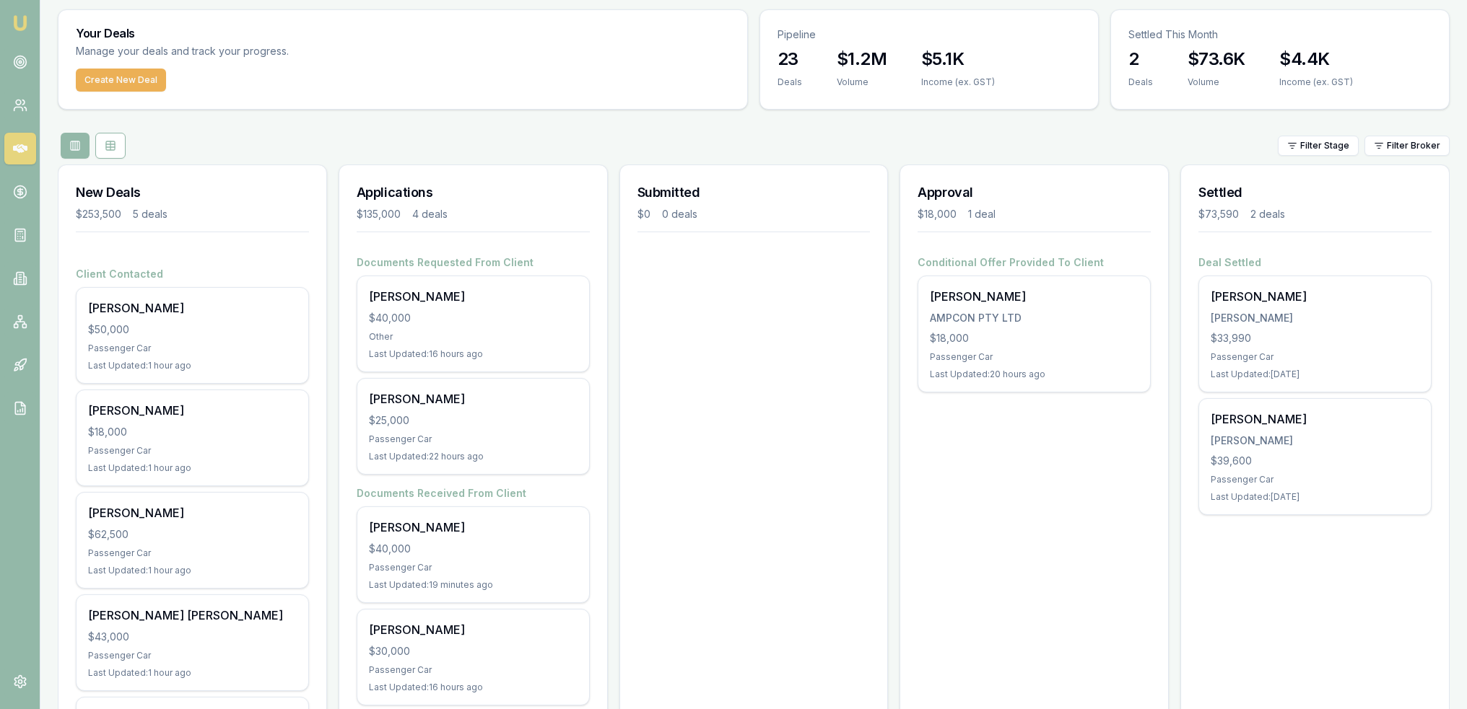
scroll to position [72, 0]
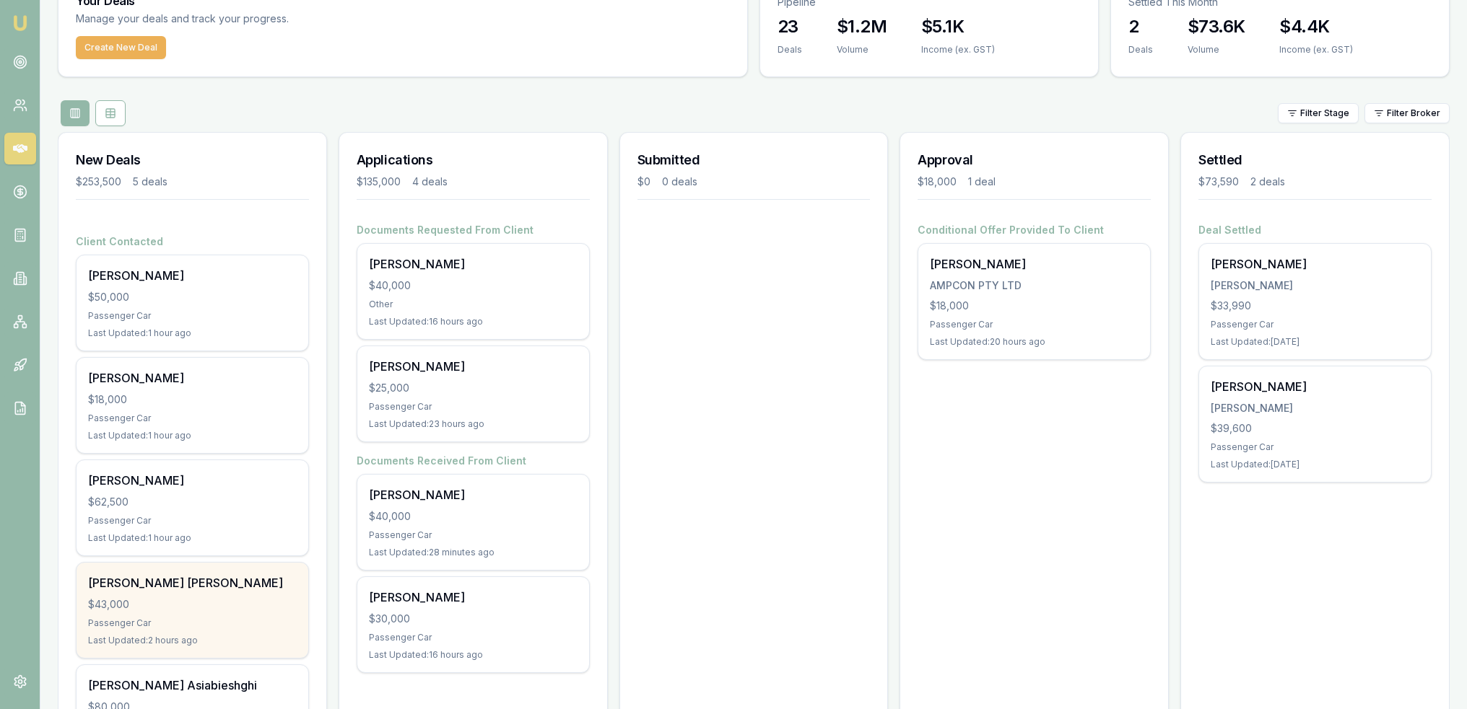
click at [141, 590] on div "[PERSON_NAME] [PERSON_NAME]" at bounding box center [192, 582] width 209 height 17
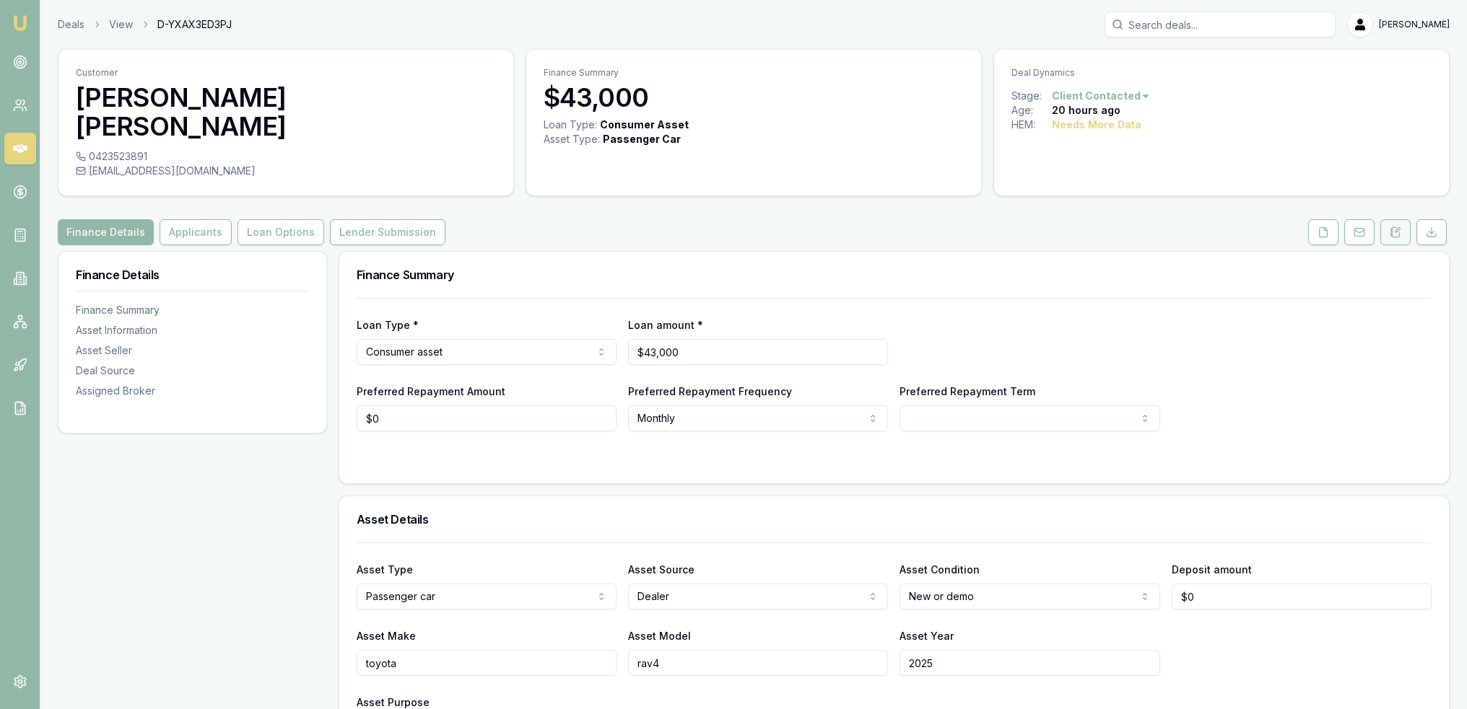
click at [1386, 219] on button at bounding box center [1395, 232] width 30 height 26
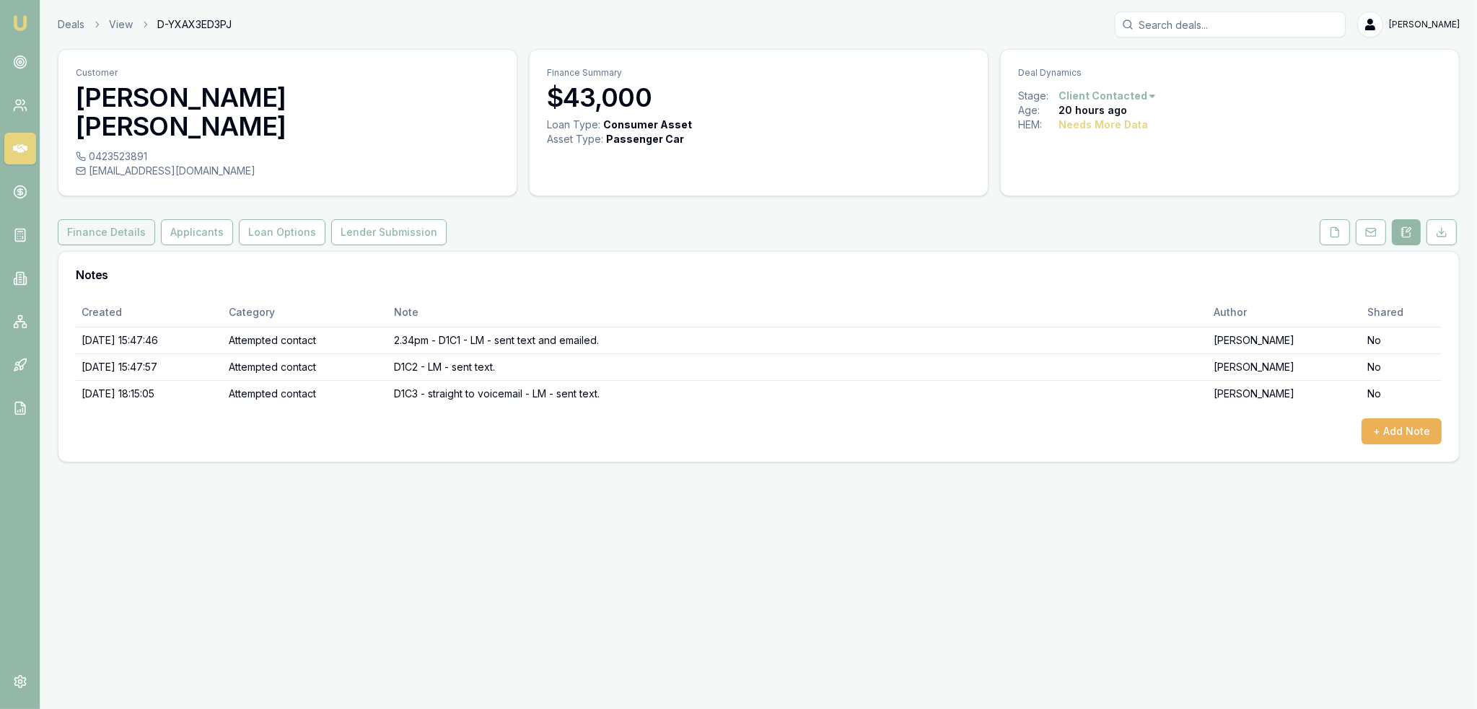
click at [106, 219] on button "Finance Details" at bounding box center [106, 232] width 97 height 26
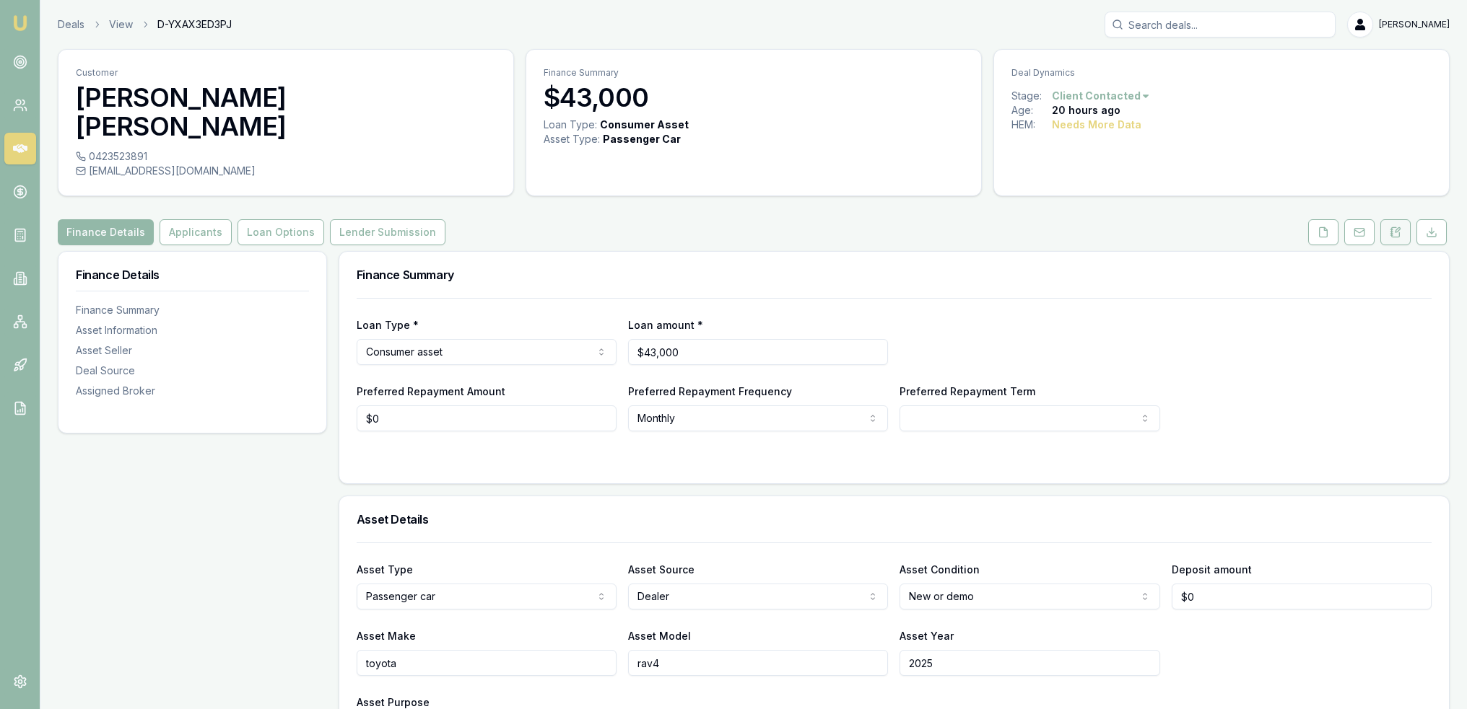
drag, startPoint x: 1391, startPoint y: 196, endPoint x: 1386, endPoint y: 206, distance: 12.3
click at [1391, 219] on button at bounding box center [1395, 232] width 30 height 26
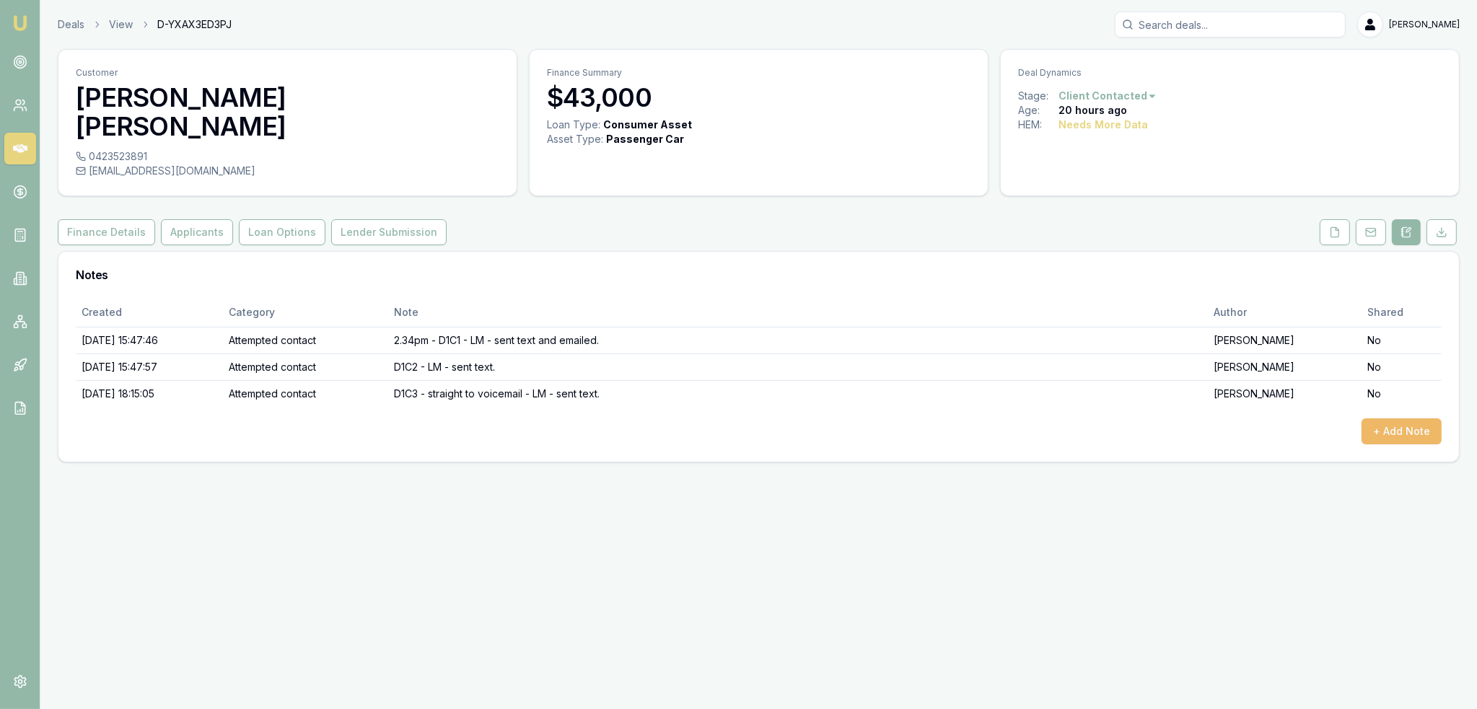
click at [1392, 419] on button "+ Add Note" at bounding box center [1402, 432] width 80 height 26
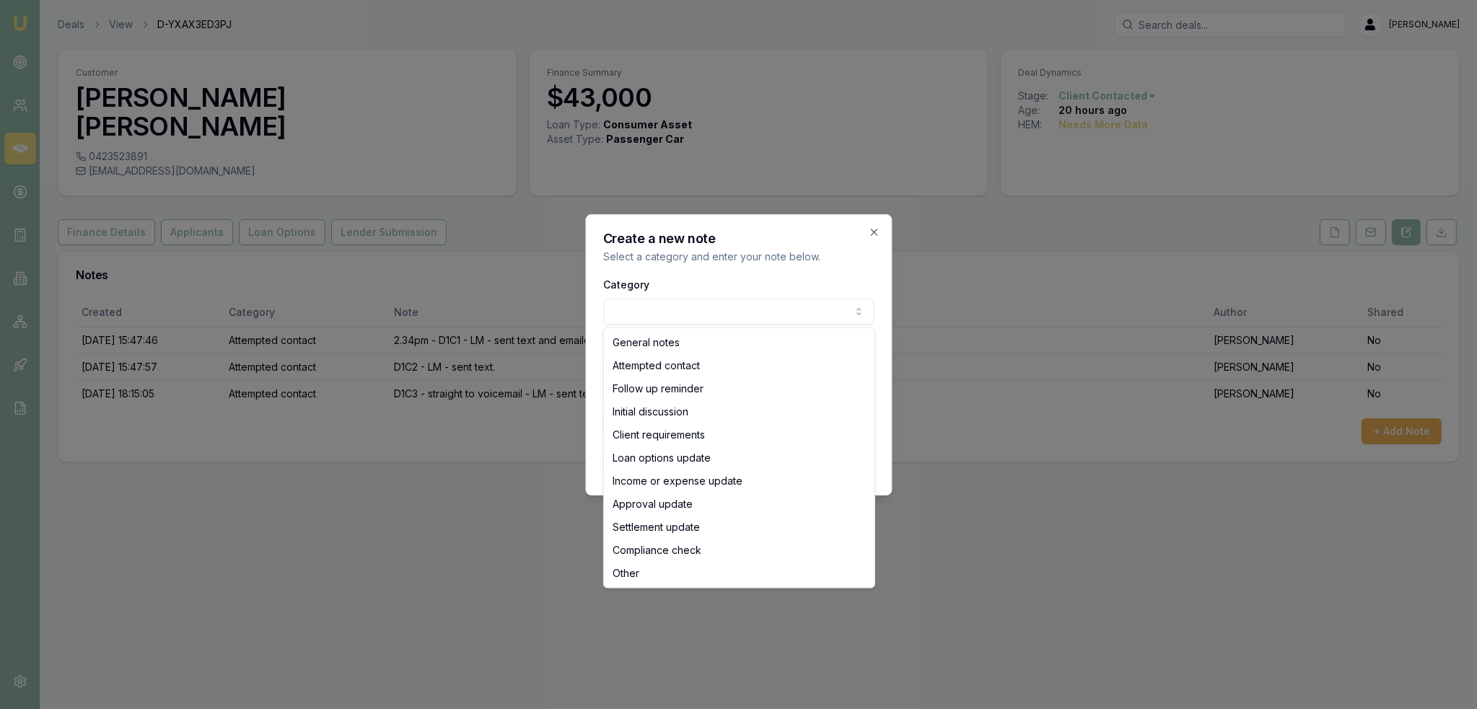
click at [700, 312] on body "Emu Broker Deals View D-YXAX3ED3PJ Robyn Adams Toggle Menu Customer Mohammad Sh…" at bounding box center [738, 354] width 1477 height 709
select select "ATTEMPTED_CONTACT"
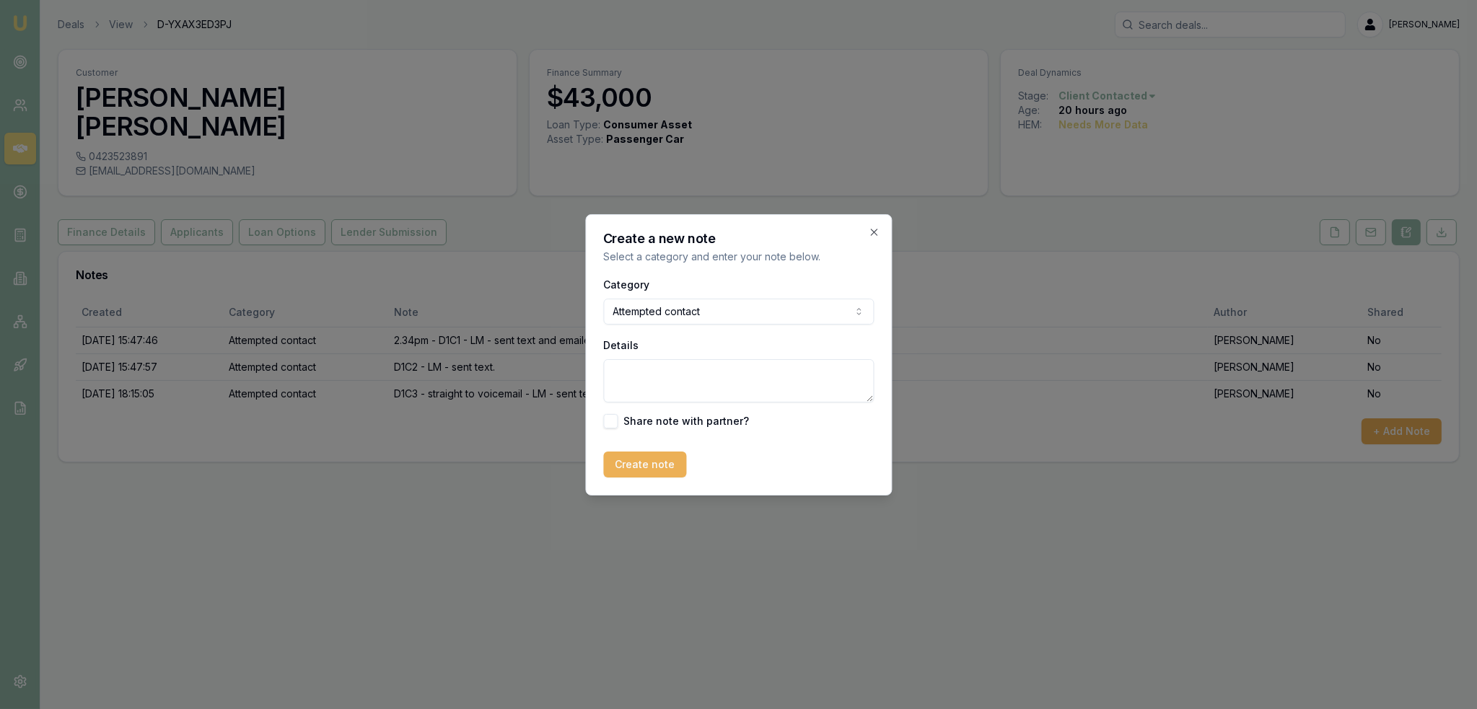
click at [678, 372] on textarea "Details" at bounding box center [738, 380] width 271 height 43
type textarea "D2C1- VM - LM - sent text and emailed."
click at [646, 461] on button "Create note" at bounding box center [644, 465] width 83 height 26
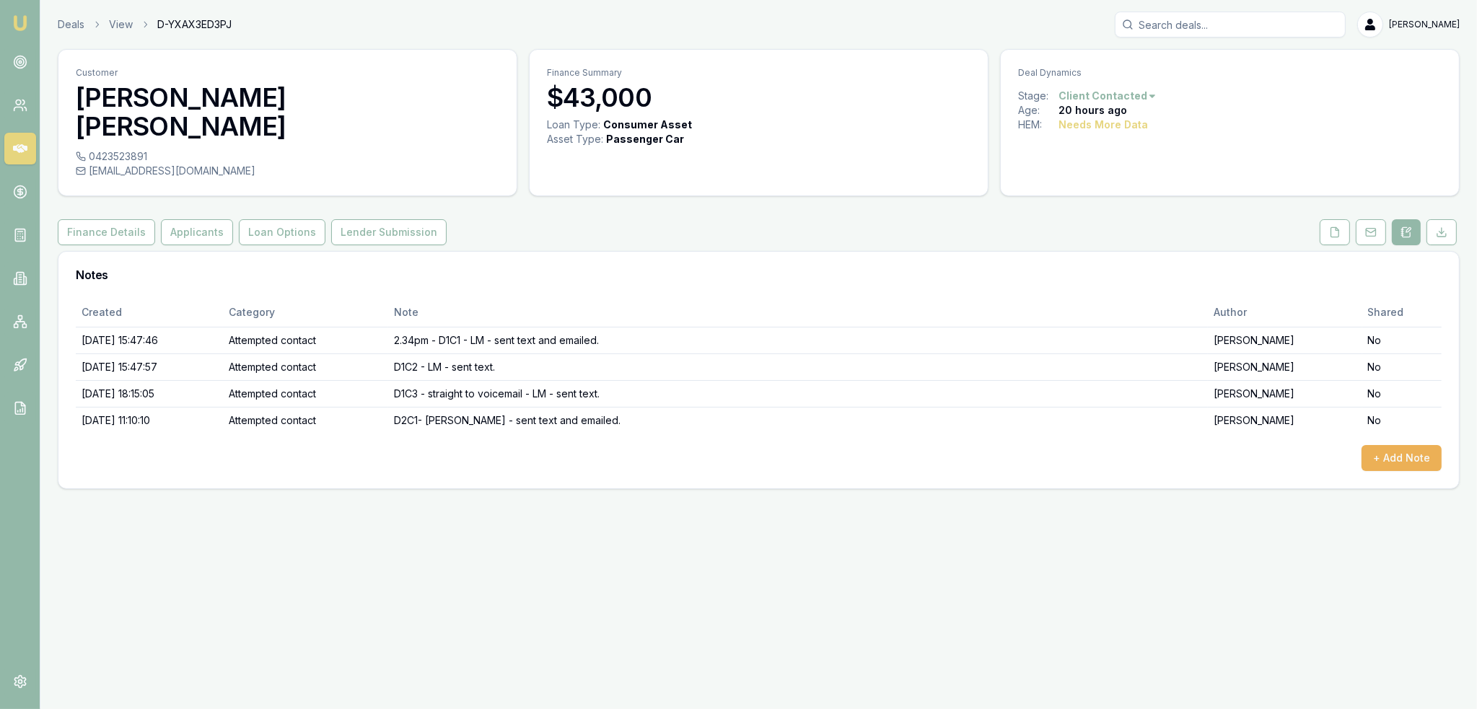
click at [15, 22] on img at bounding box center [20, 22] width 17 height 17
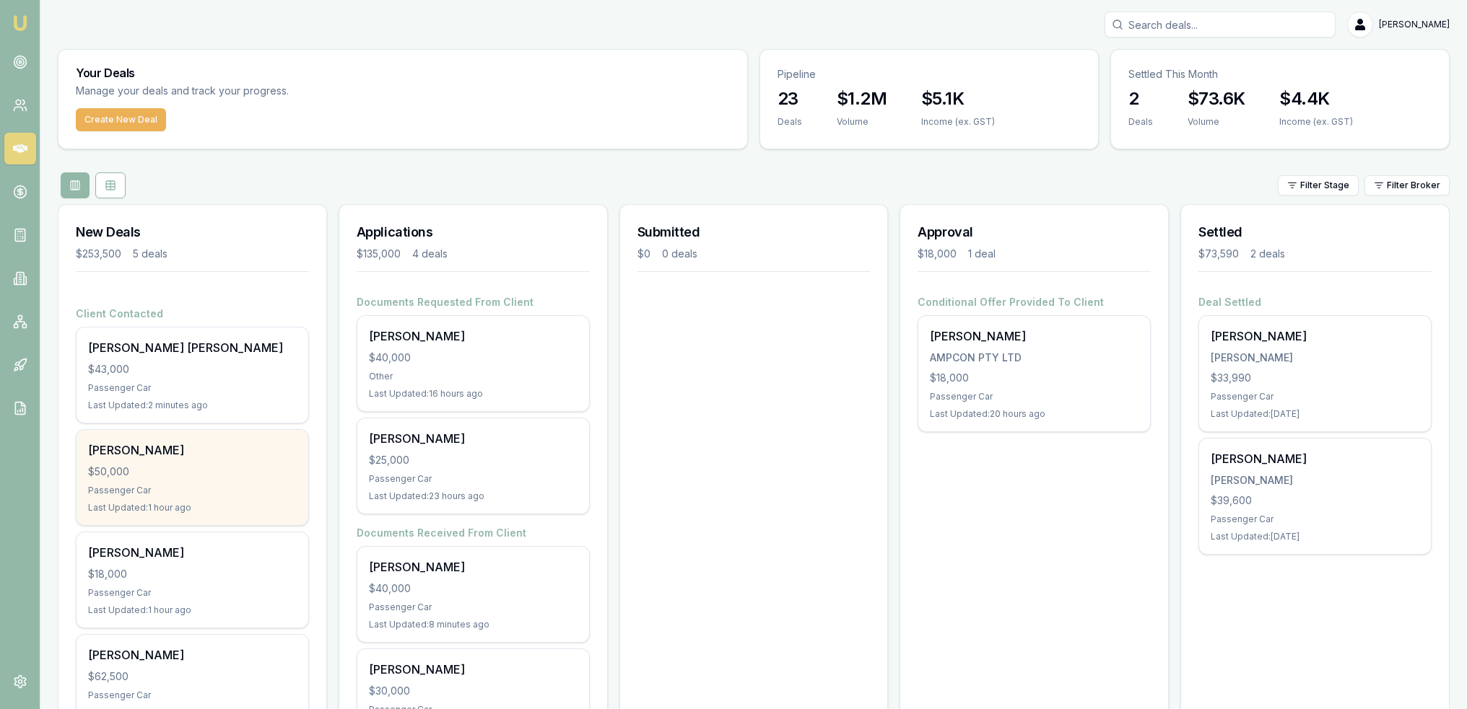
click at [133, 456] on div "[PERSON_NAME]" at bounding box center [192, 450] width 209 height 17
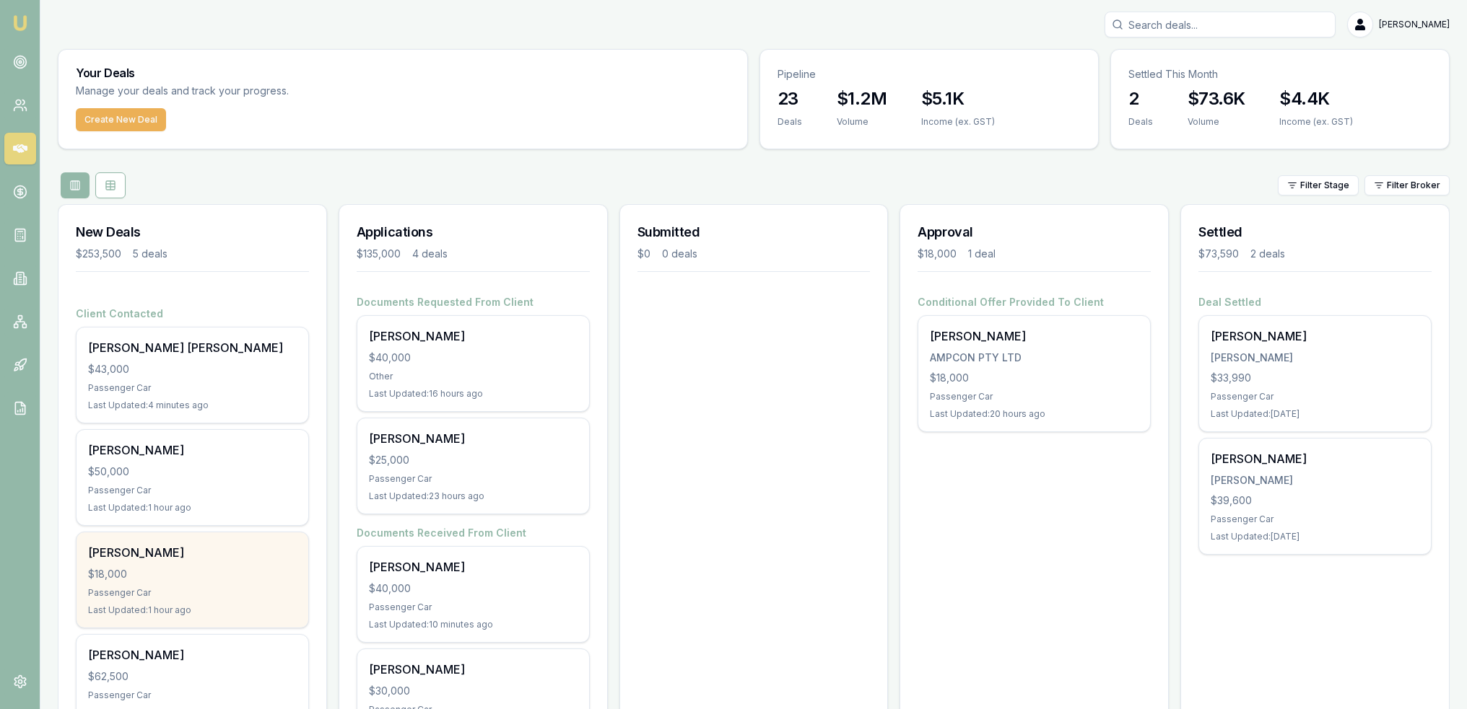
click at [238, 553] on div "Steve Gawler" at bounding box center [192, 552] width 209 height 17
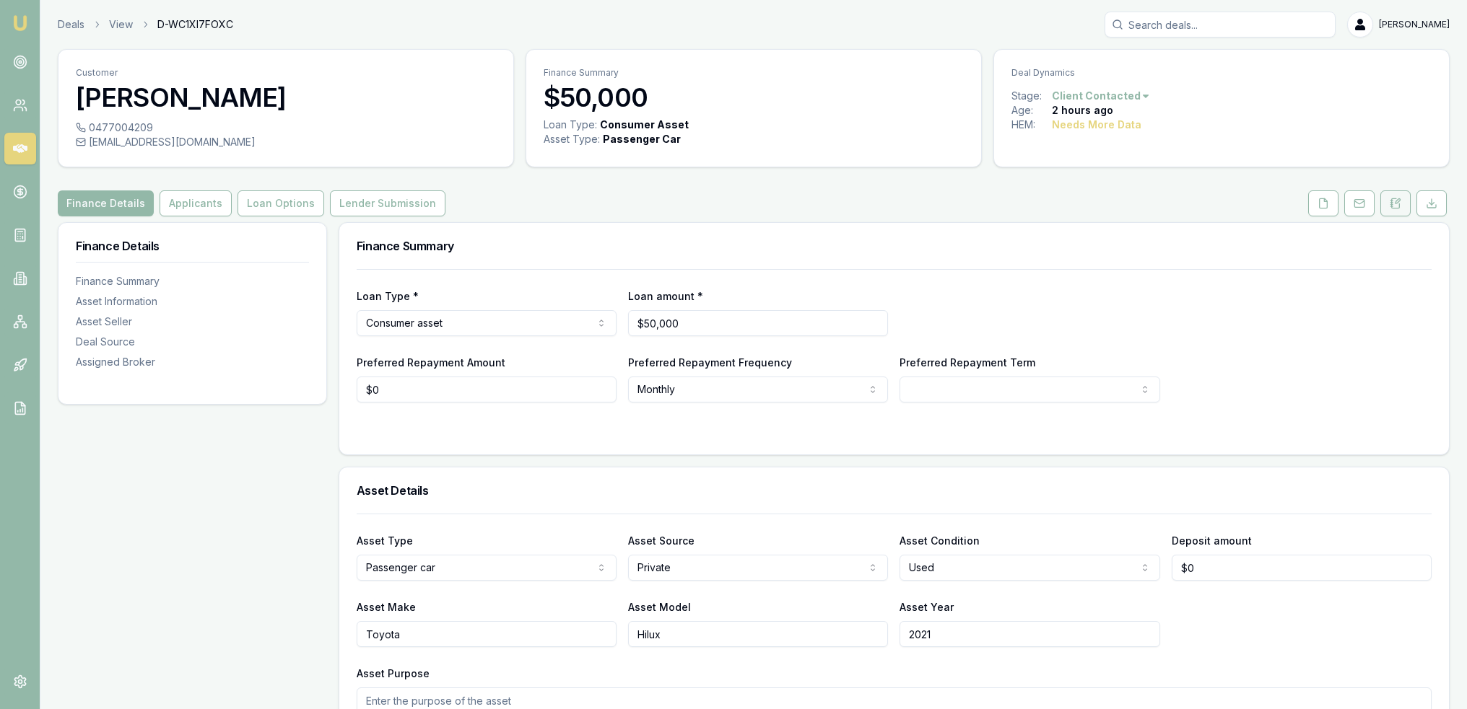
click at [1404, 201] on button at bounding box center [1395, 204] width 30 height 26
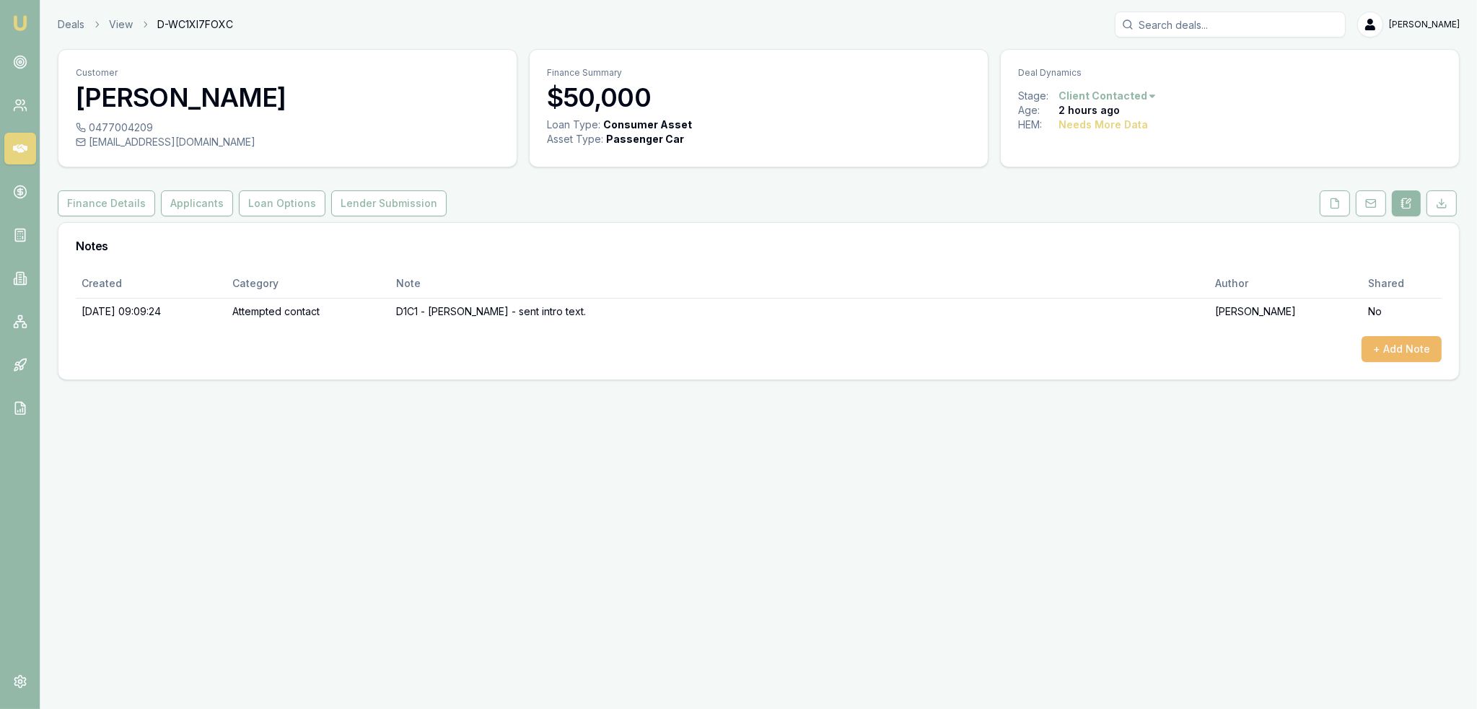
click at [1393, 346] on button "+ Add Note" at bounding box center [1402, 349] width 80 height 26
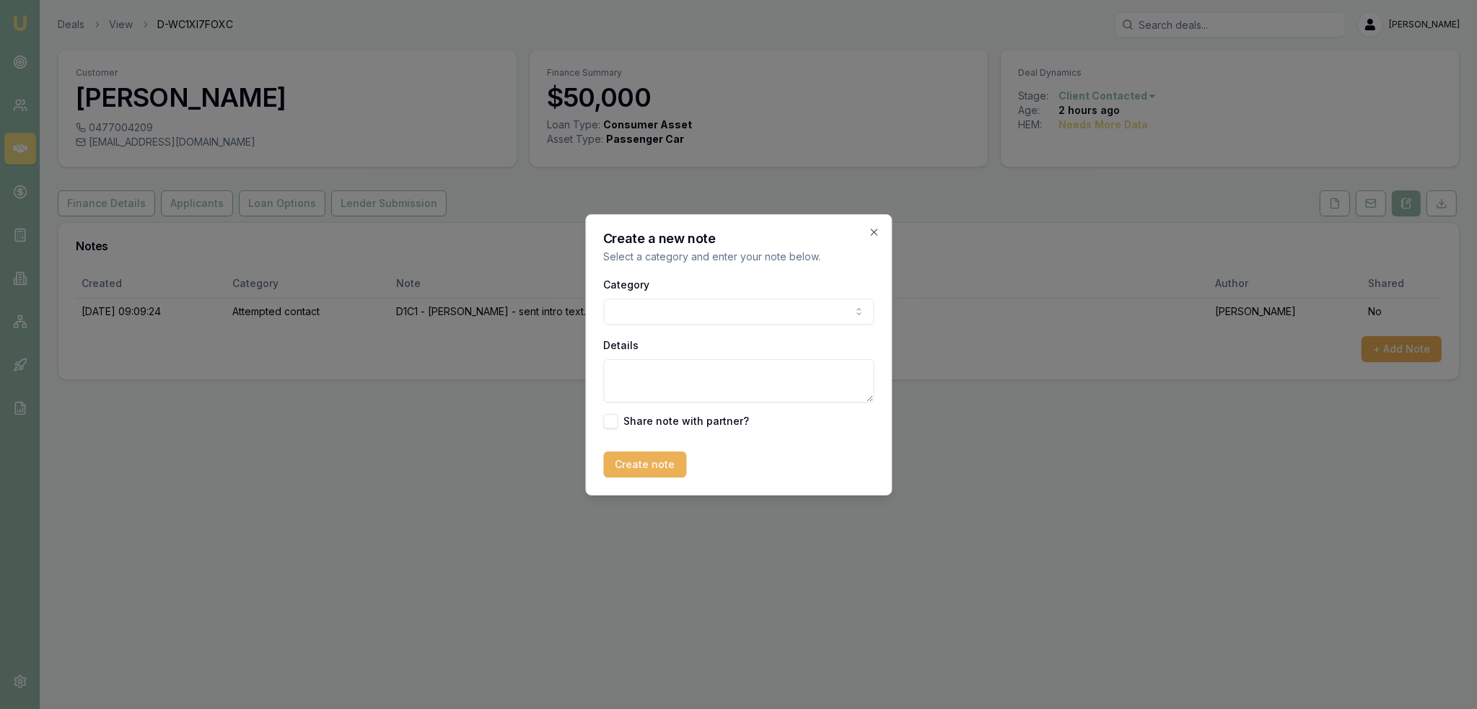
click at [816, 311] on body "Emu Broker Deals View D-WC1XI7FOXC [PERSON_NAME] Toggle Menu Customer [PERSON_N…" at bounding box center [738, 354] width 1477 height 709
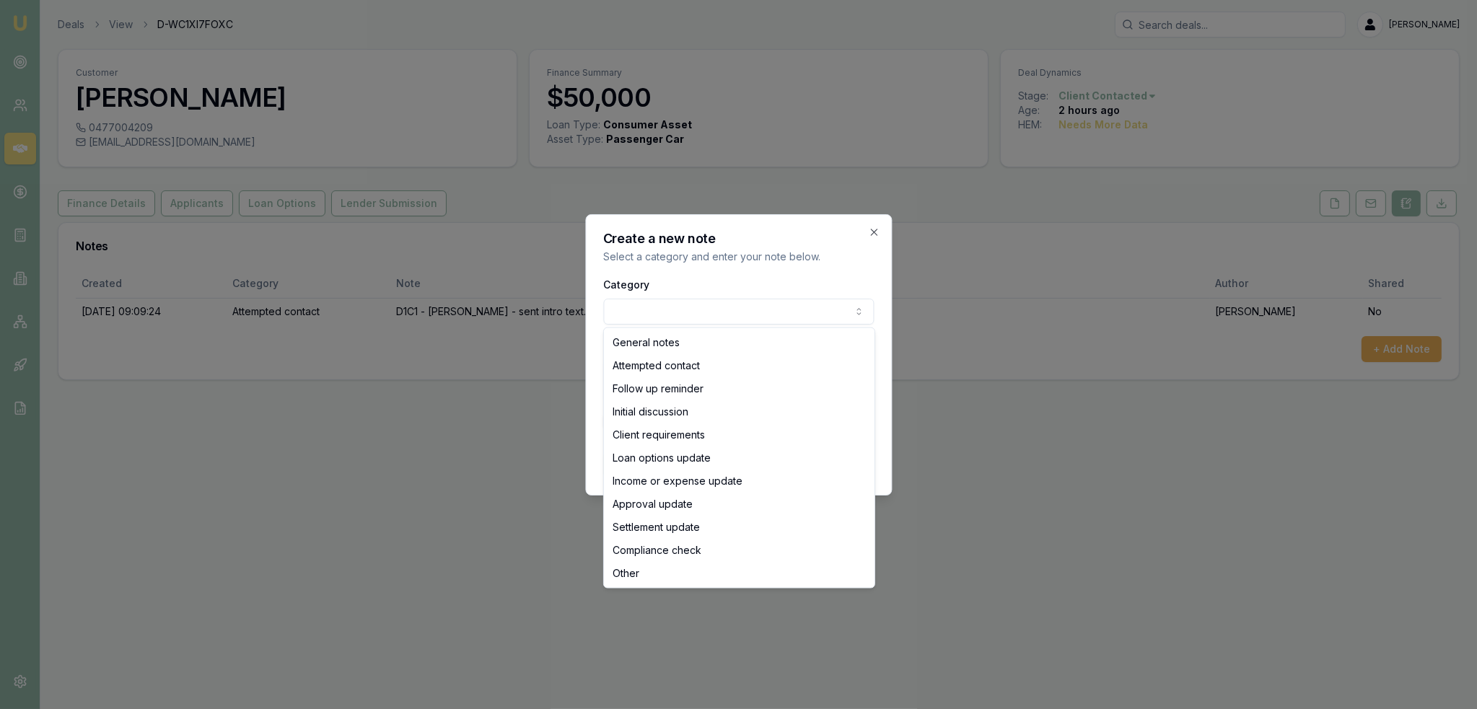
select select "ATTEMPTED_CONTACT"
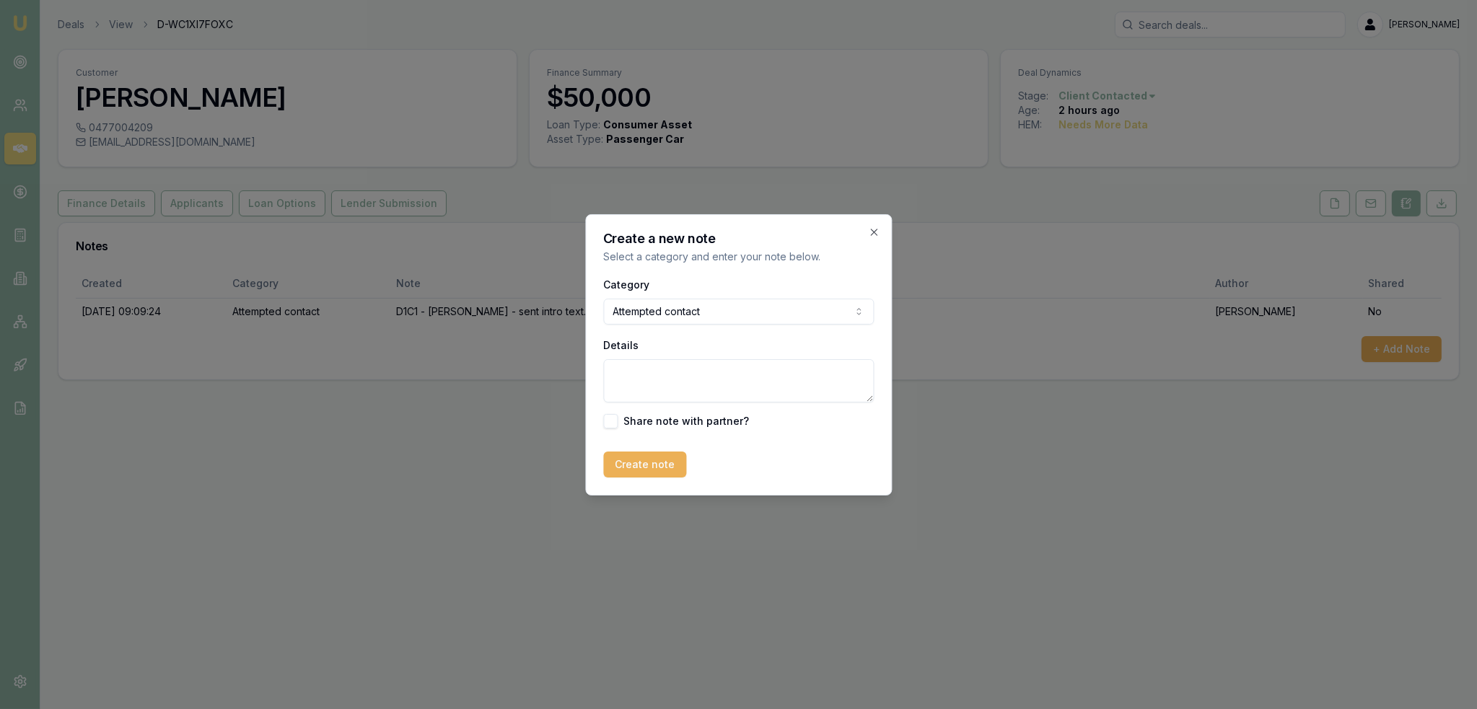
click at [666, 372] on textarea "Details" at bounding box center [738, 380] width 271 height 43
type textarea "D1C2 - VM - no message left."
click at [657, 460] on button "Create note" at bounding box center [644, 465] width 83 height 26
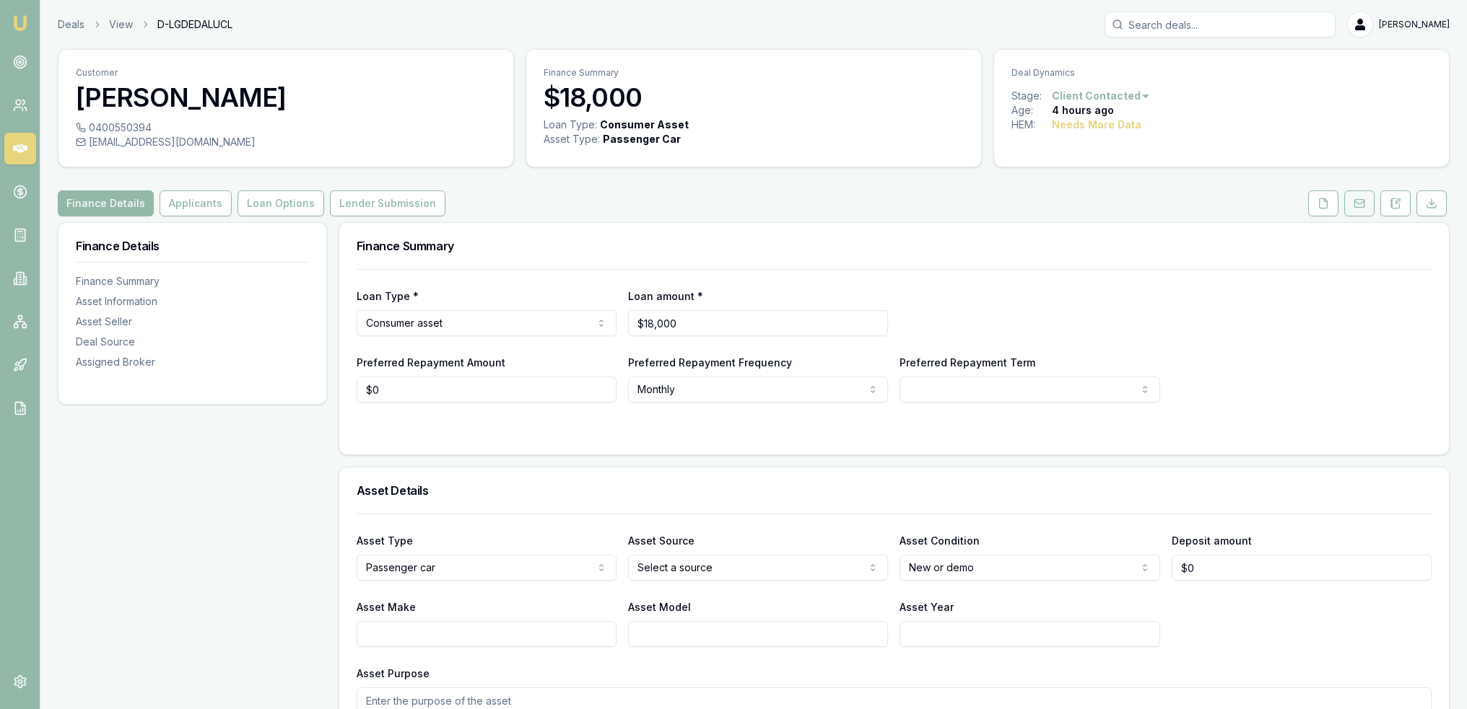
drag, startPoint x: 1396, startPoint y: 198, endPoint x: 1373, endPoint y: 215, distance: 28.4
click at [1396, 198] on icon at bounding box center [1395, 204] width 12 height 12
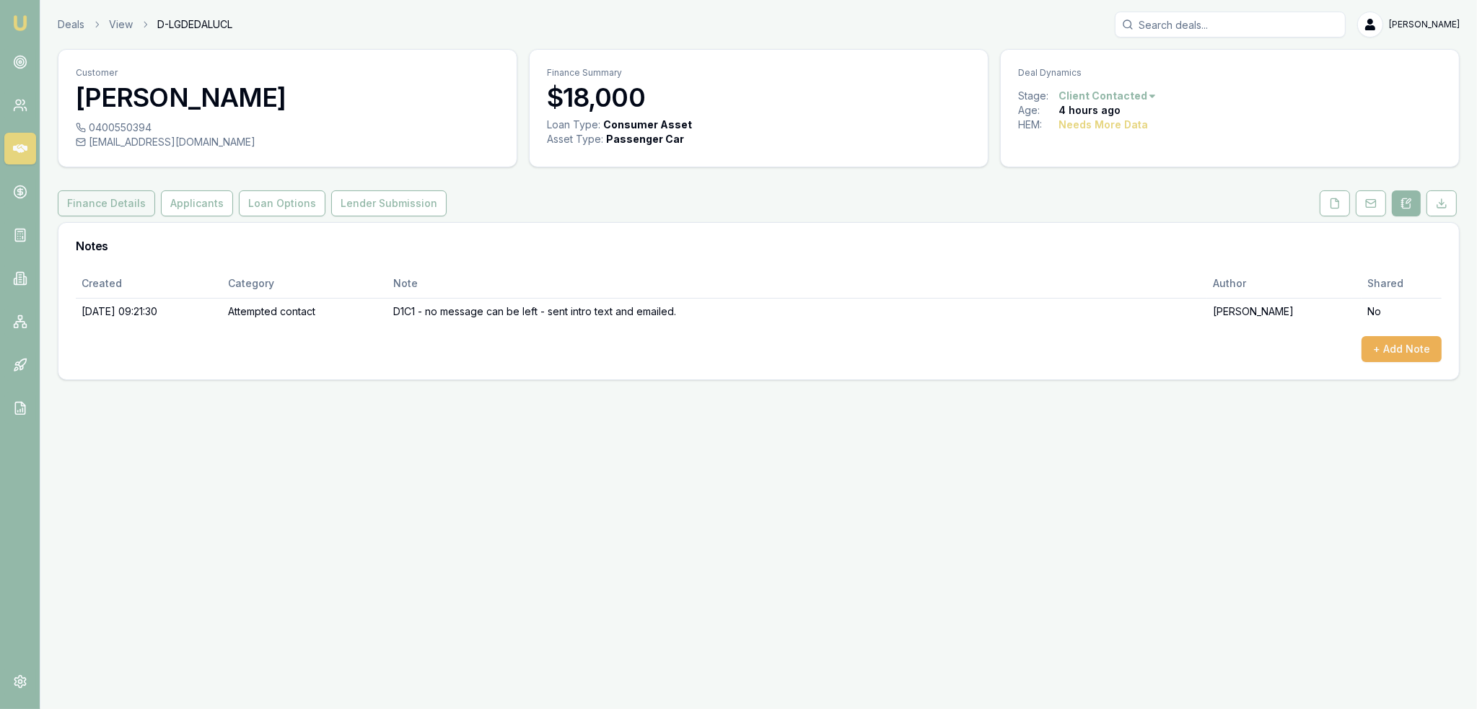
click at [102, 207] on button "Finance Details" at bounding box center [106, 204] width 97 height 26
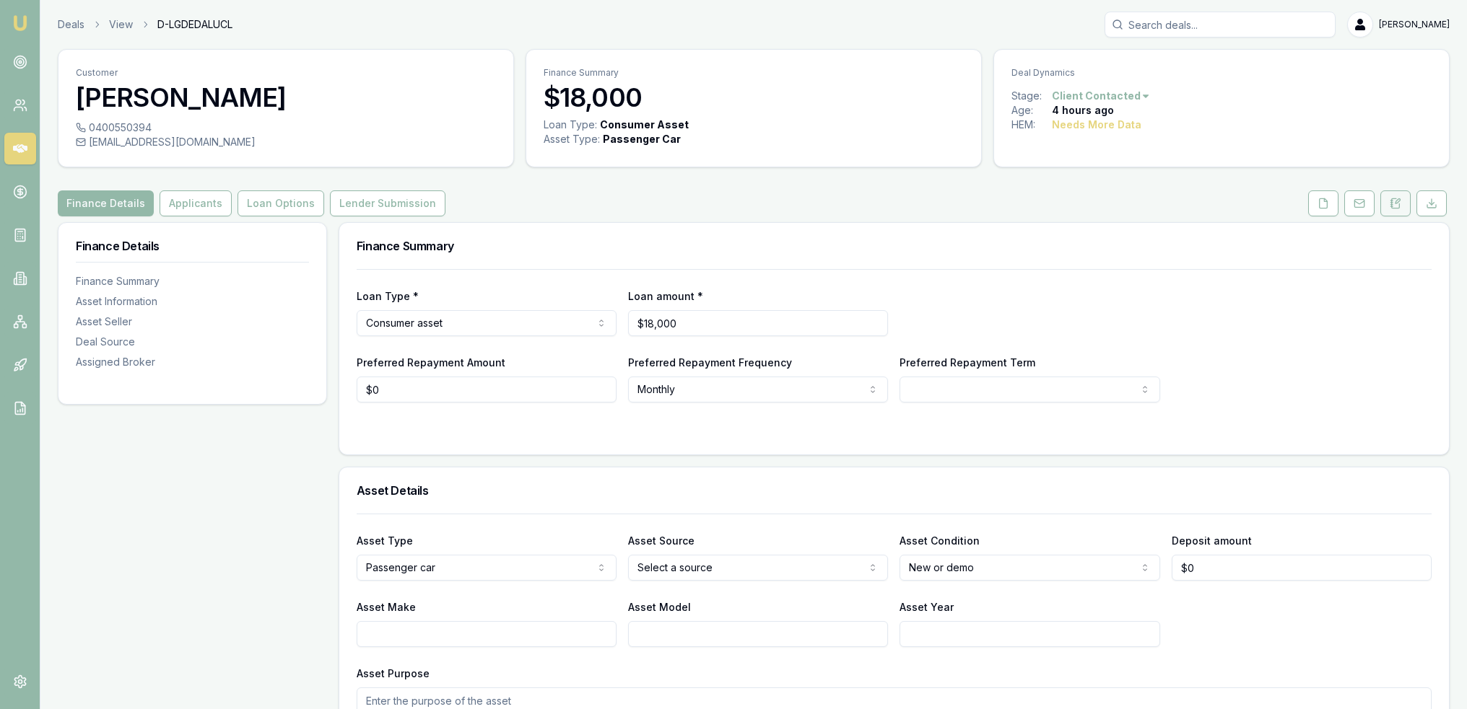
click at [1396, 200] on icon at bounding box center [1395, 204] width 12 height 12
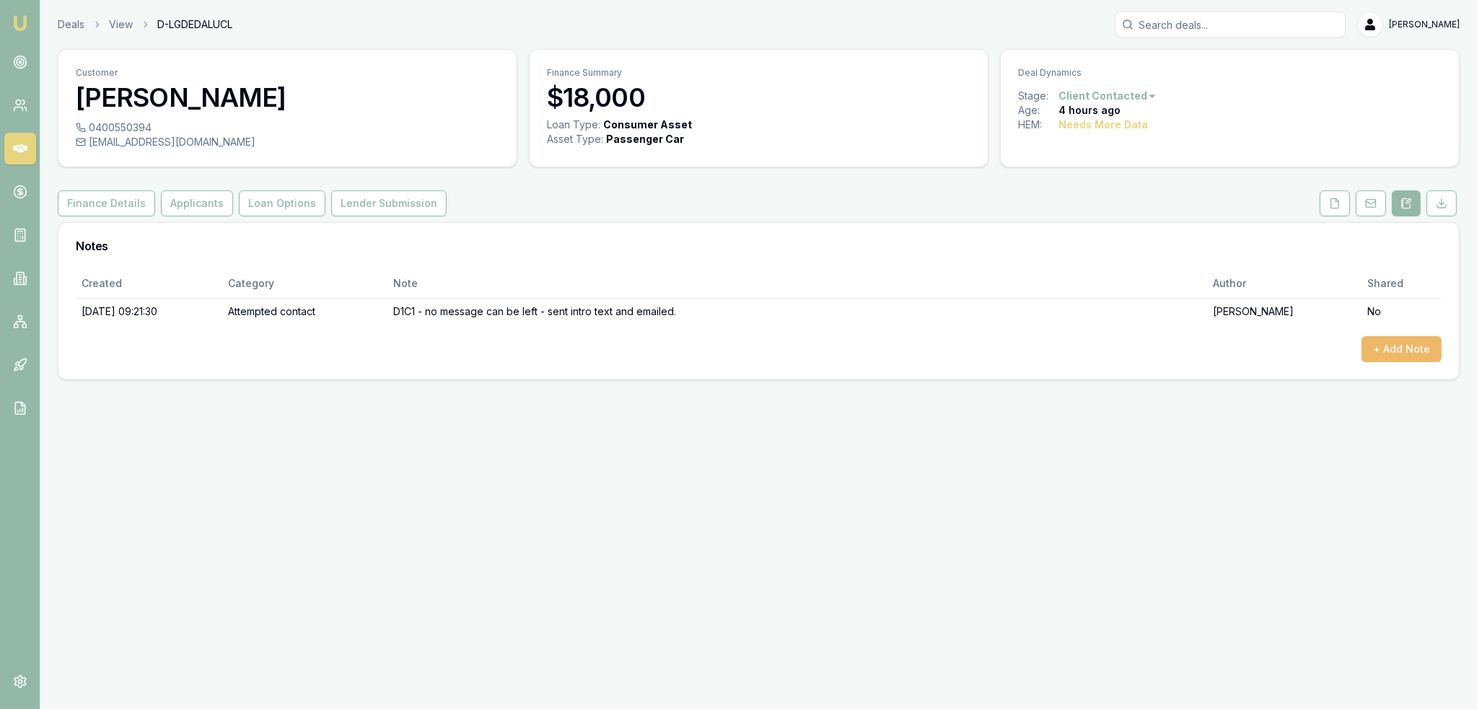
click at [1405, 343] on button "+ Add Note" at bounding box center [1402, 349] width 80 height 26
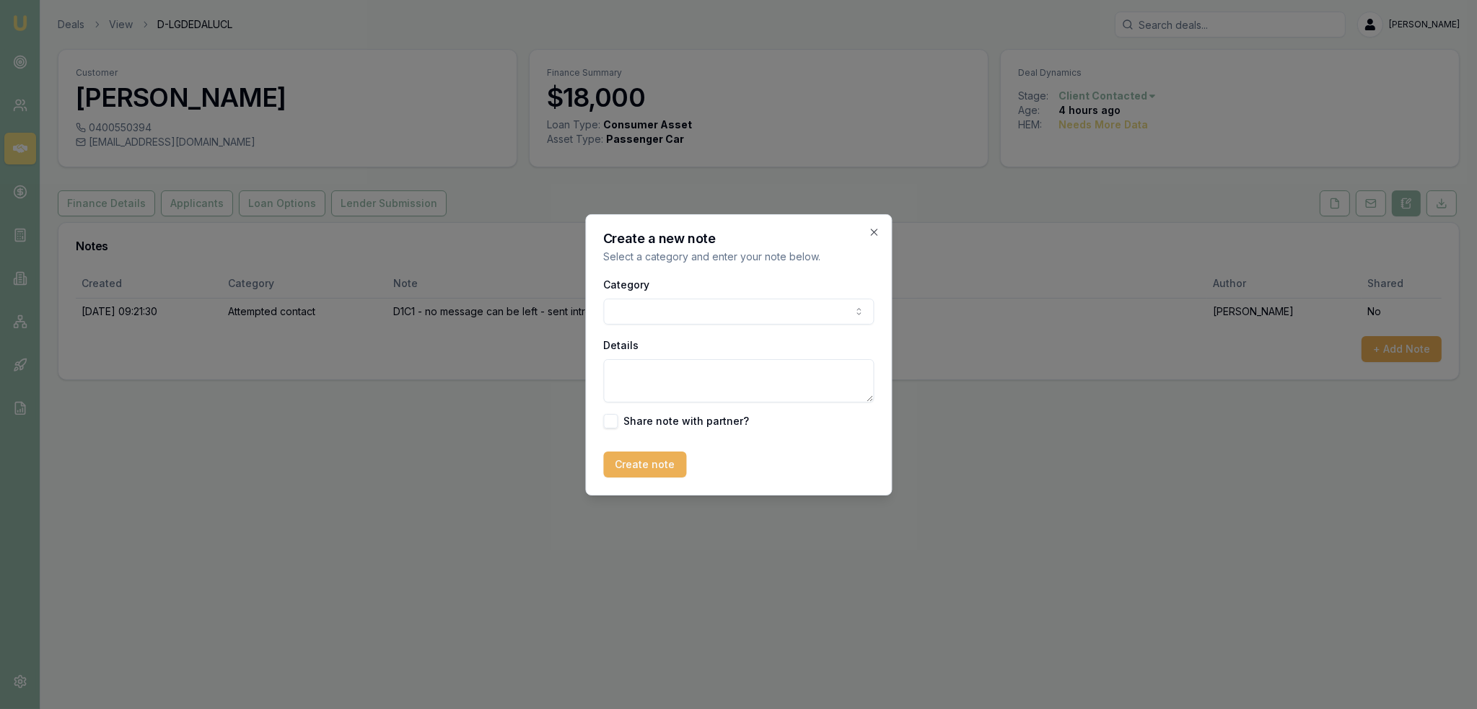
click at [709, 310] on body "Emu Broker Deals View D-LGDEDALUCL [PERSON_NAME] Toggle Menu Customer [PERSON_N…" at bounding box center [738, 354] width 1477 height 709
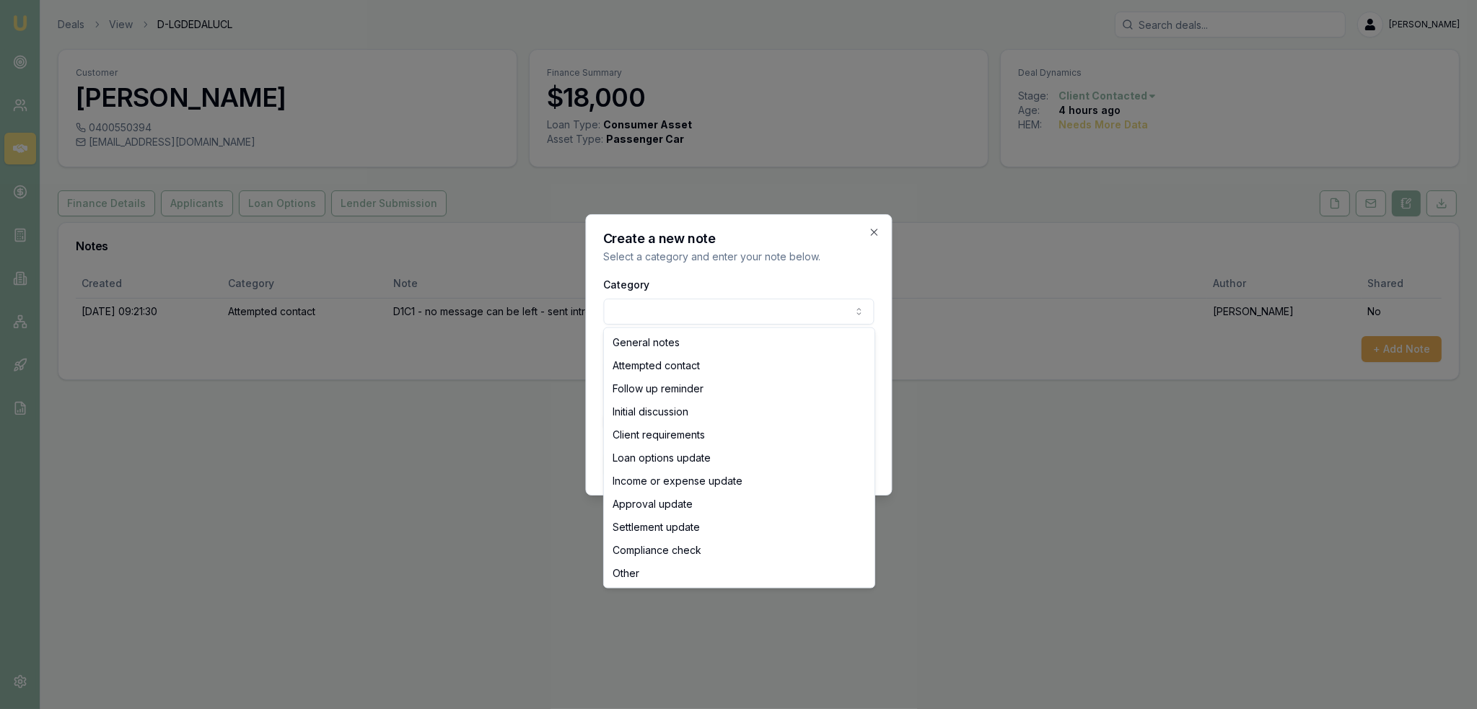
select select "ATTEMPTED_CONTACT"
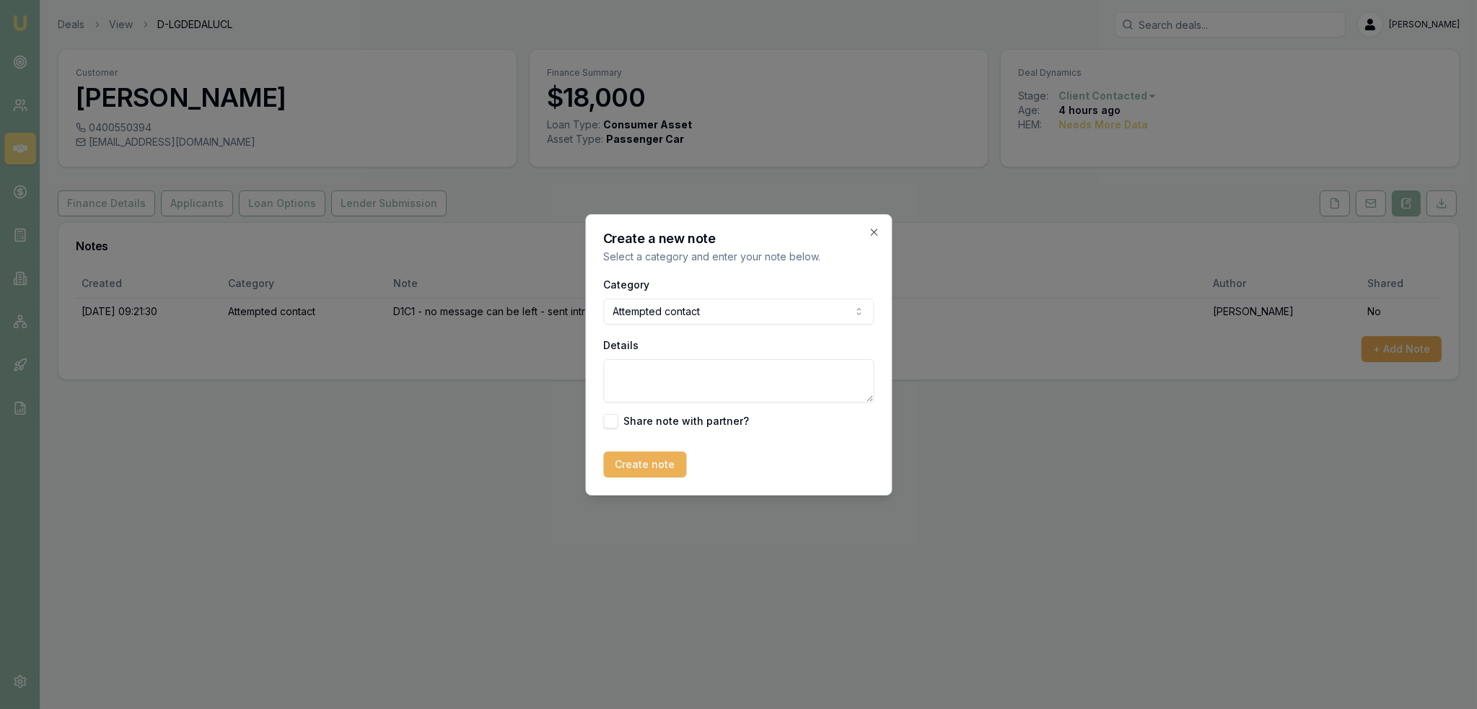
click at [662, 376] on textarea "Details" at bounding box center [738, 380] width 271 height 43
type textarea "D1C2 - no message can be left."
click at [657, 464] on button "Create note" at bounding box center [644, 465] width 83 height 26
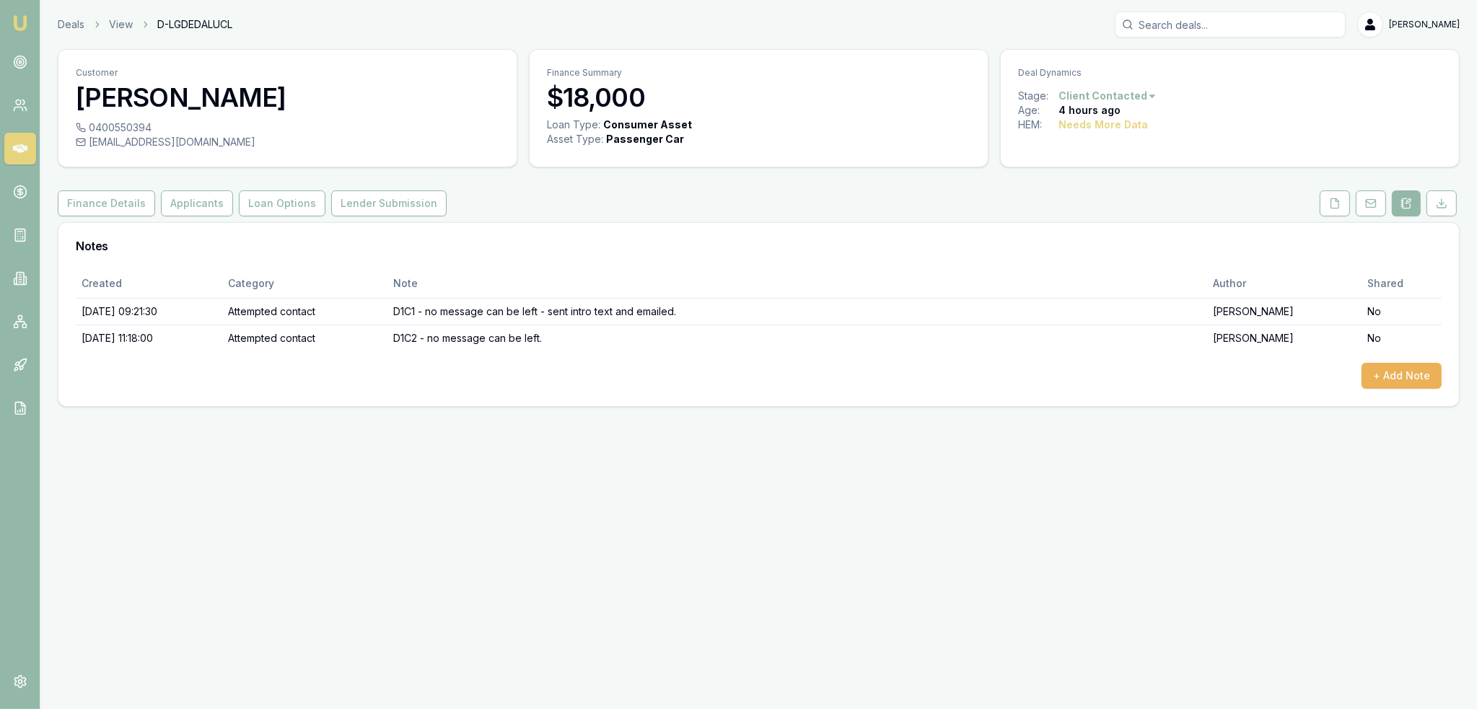
drag, startPoint x: 12, startPoint y: 21, endPoint x: 78, endPoint y: 1, distance: 69.2
click at [12, 20] on img at bounding box center [20, 22] width 17 height 17
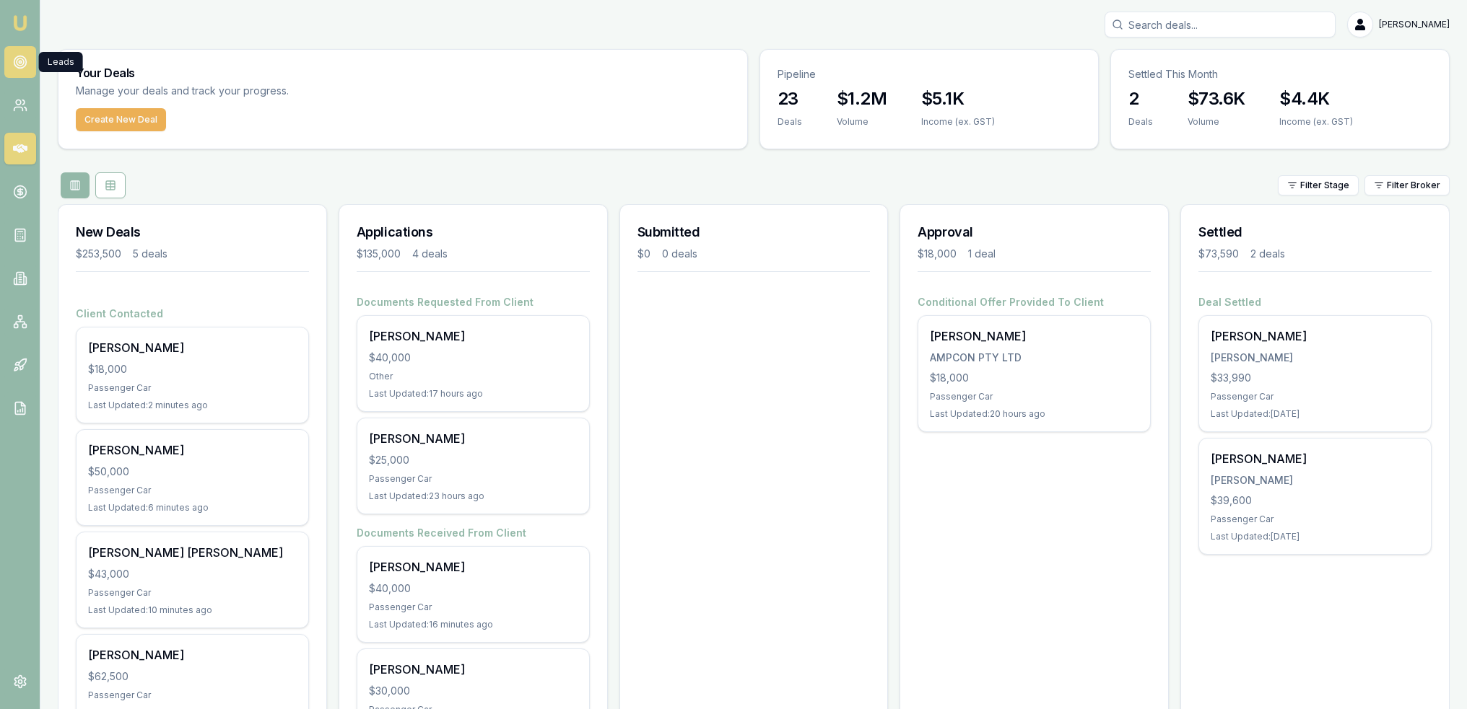
click at [21, 67] on circle at bounding box center [20, 62] width 12 height 12
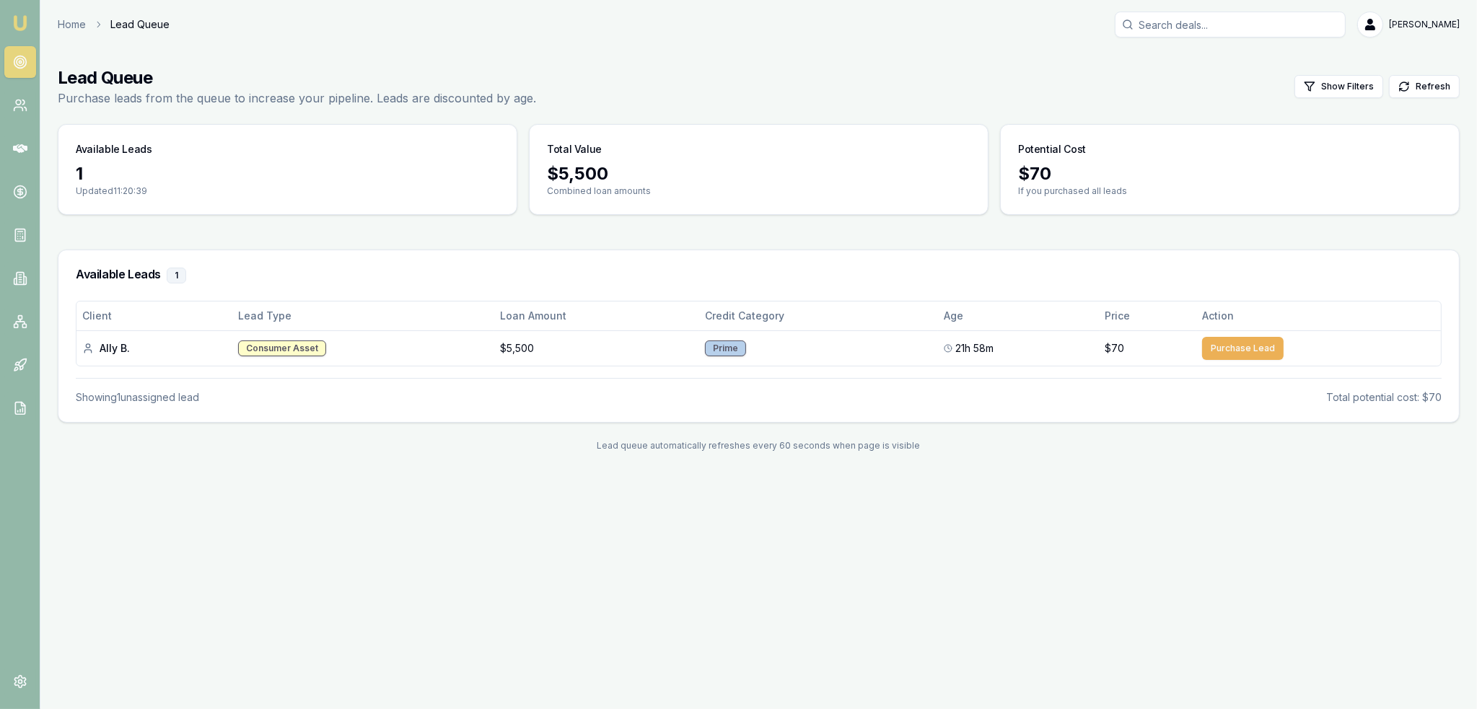
click at [18, 22] on img at bounding box center [20, 22] width 17 height 17
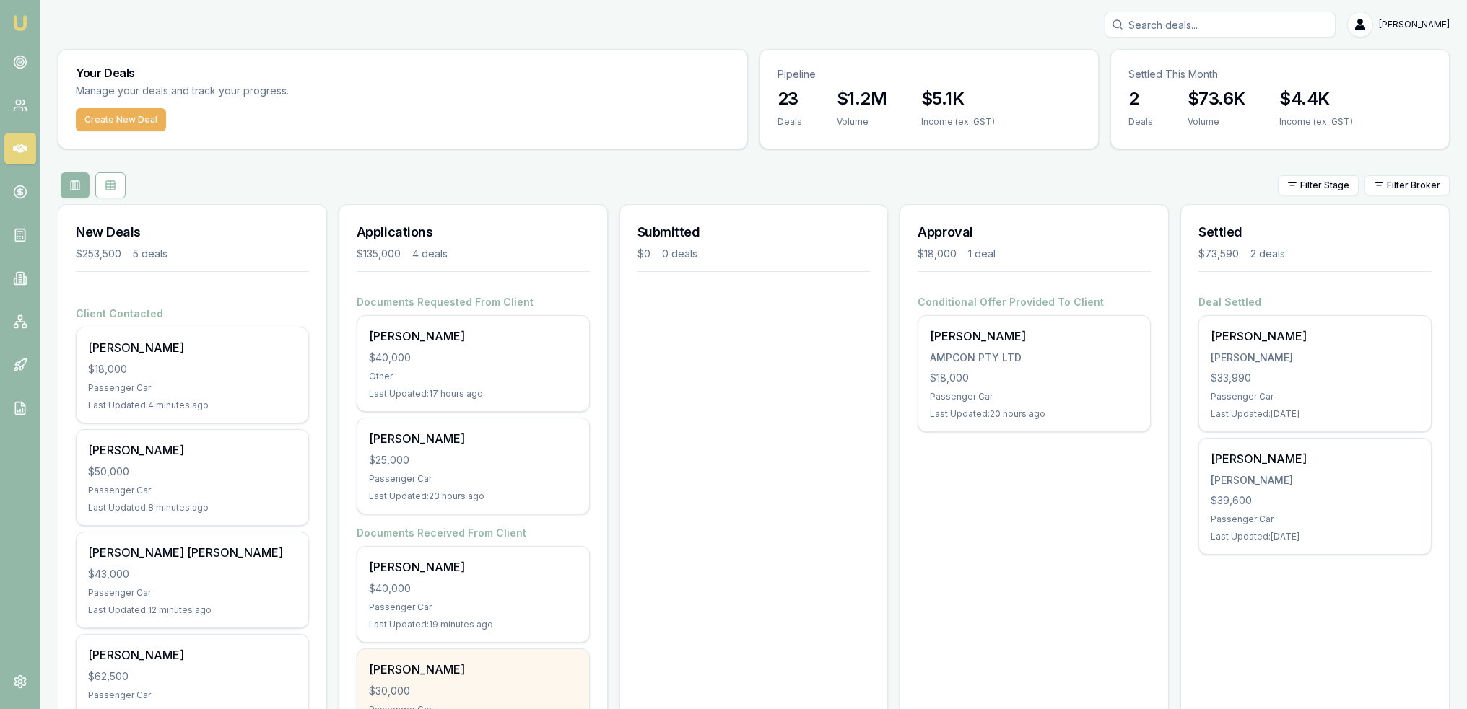
click at [450, 670] on div "Victor Dixon" at bounding box center [473, 669] width 209 height 17
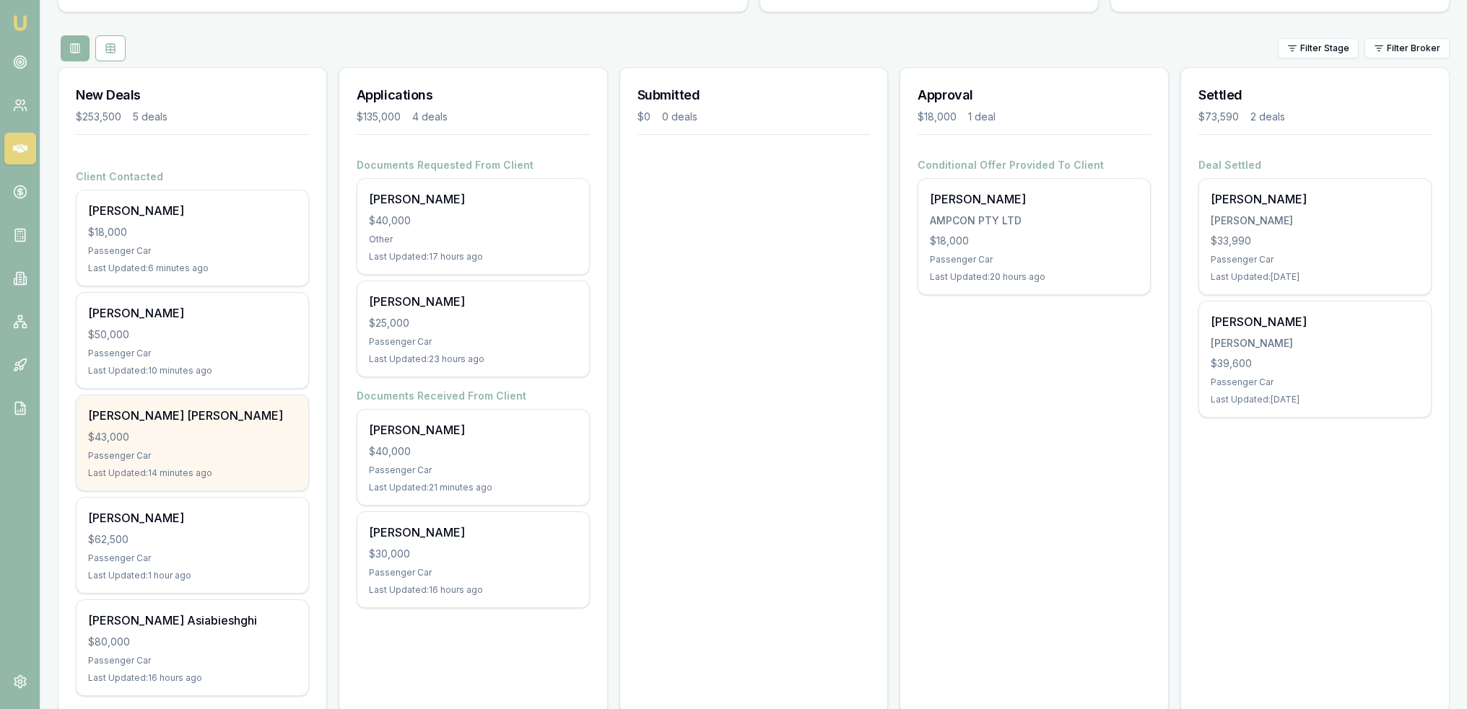
scroll to position [162, 0]
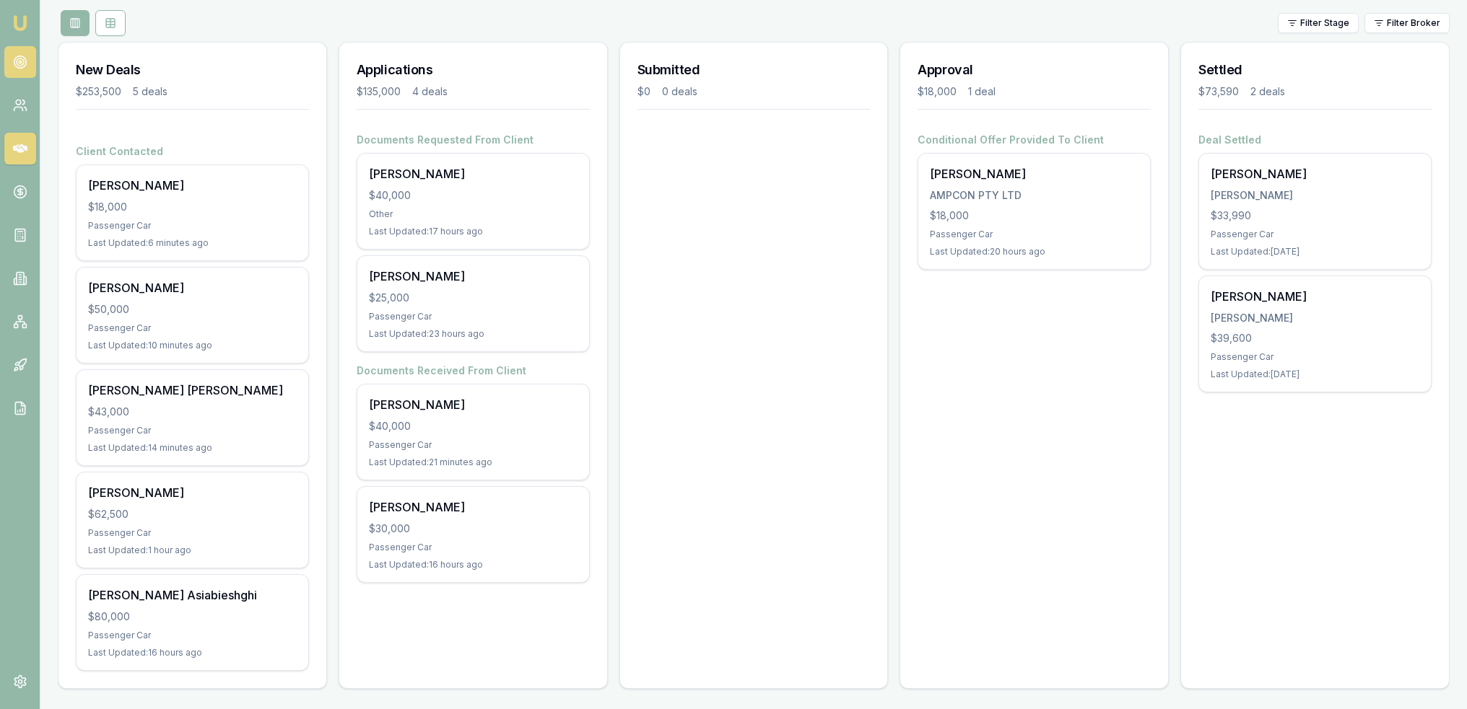
click at [20, 61] on circle at bounding box center [20, 62] width 2 height 2
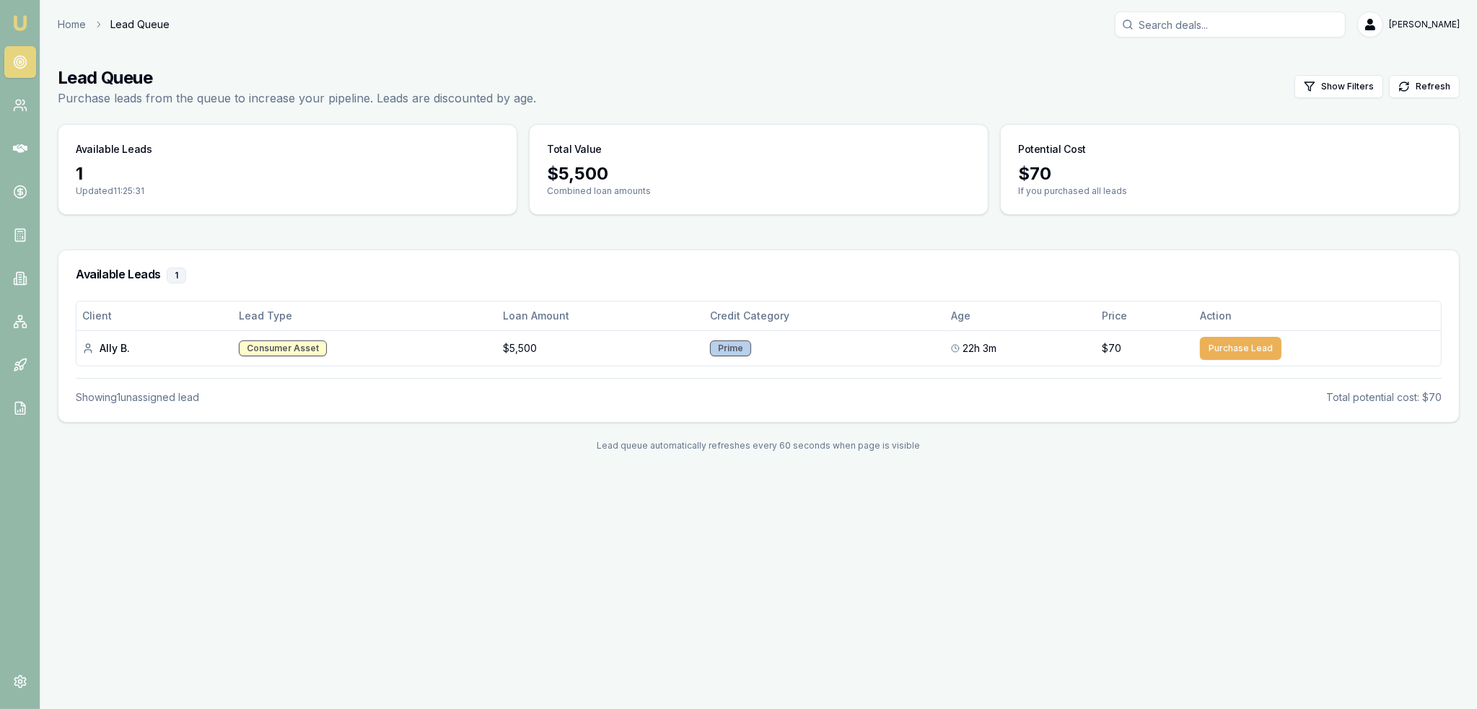
click at [19, 28] on img at bounding box center [20, 22] width 17 height 17
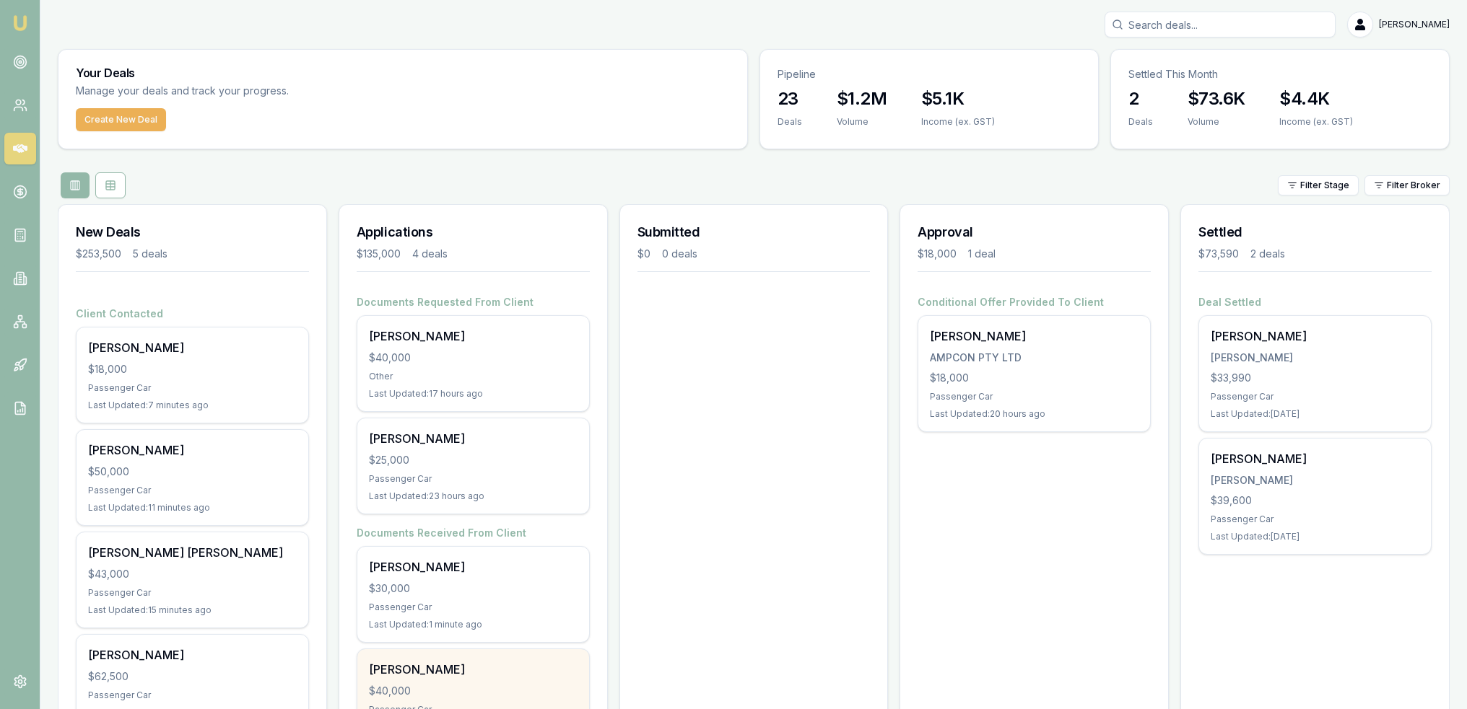
click at [433, 666] on div "[PERSON_NAME]" at bounding box center [473, 669] width 209 height 17
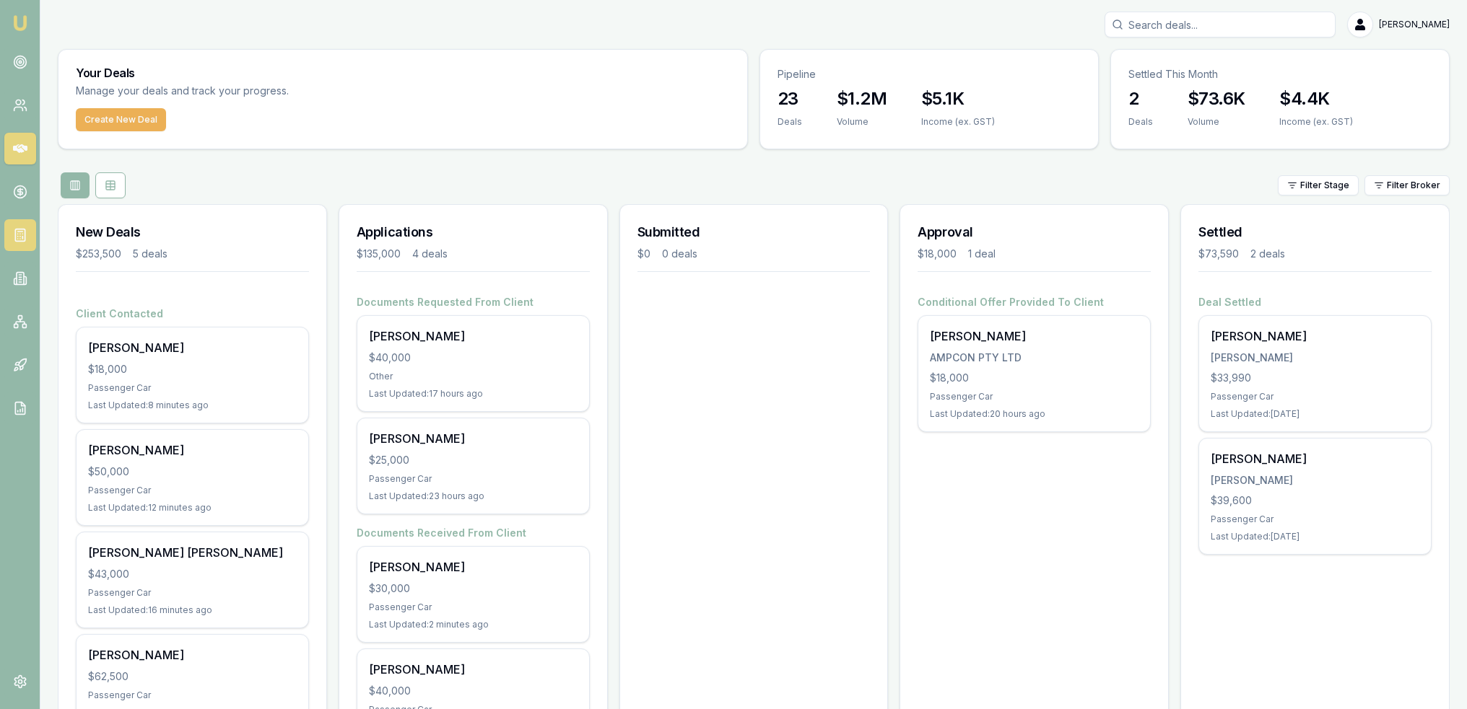
click at [14, 227] on link at bounding box center [20, 235] width 32 height 32
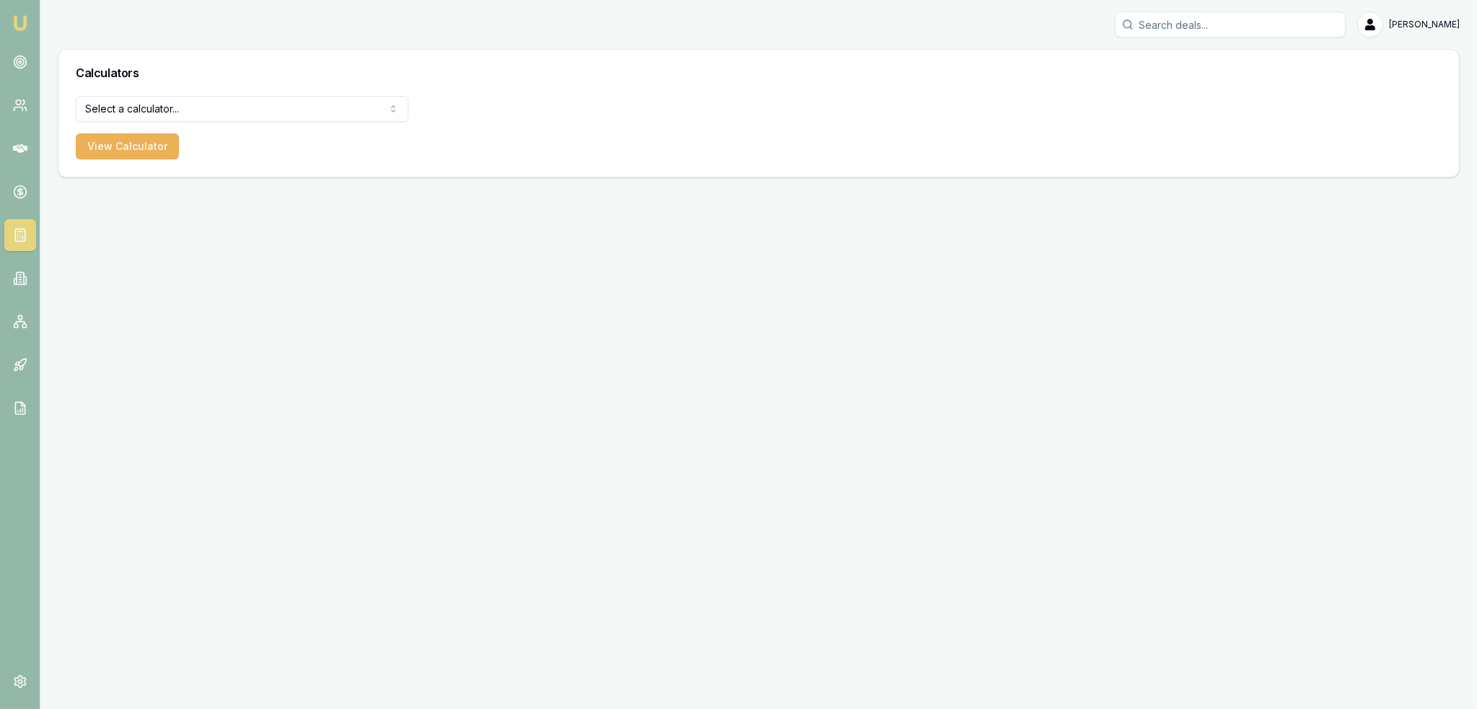
click at [139, 107] on html "Emu Broker Robyn Adams Toggle Menu Calculators Select a calculator... Finance Q…" at bounding box center [738, 354] width 1477 height 709
select select "payslip-calculator"
click at [121, 146] on button "View Calculator" at bounding box center [127, 147] width 103 height 26
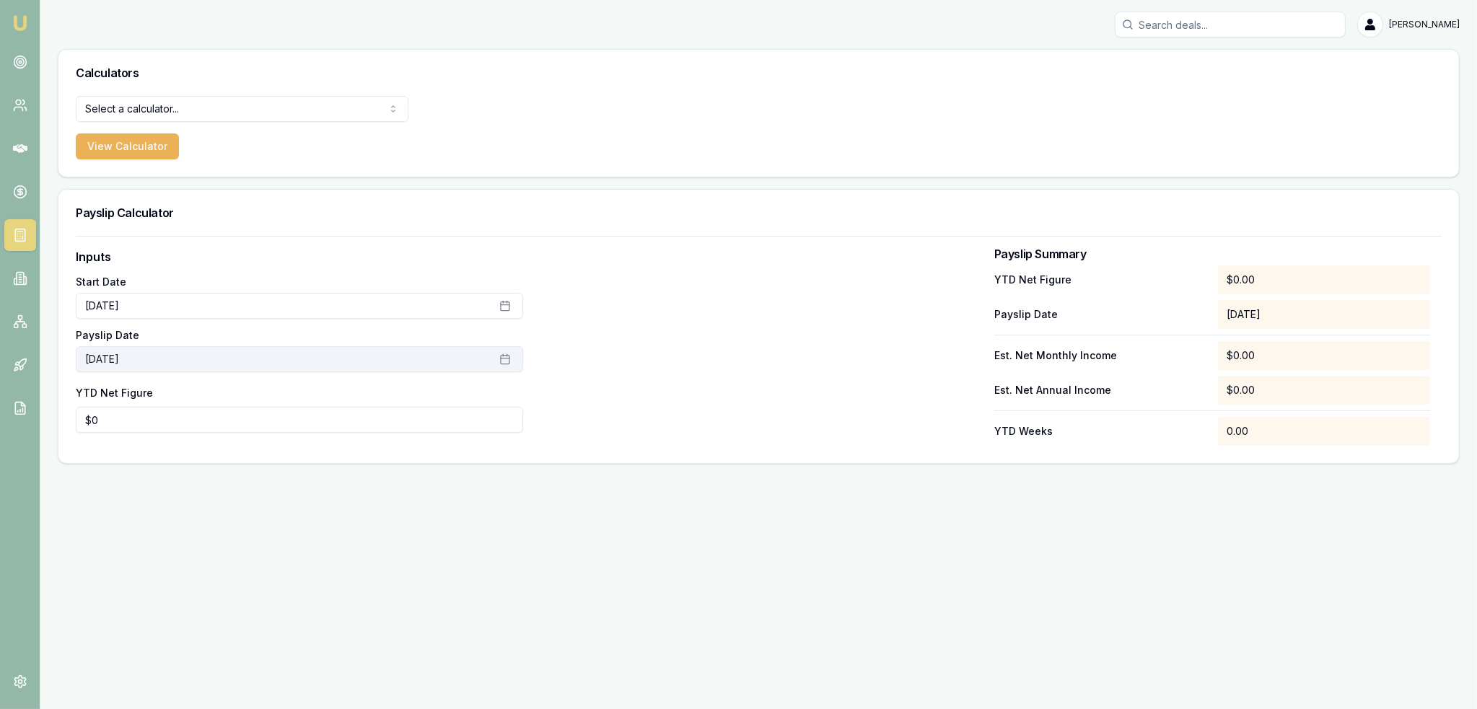
click at [133, 361] on button "August 21st, 2025" at bounding box center [299, 359] width 447 height 26
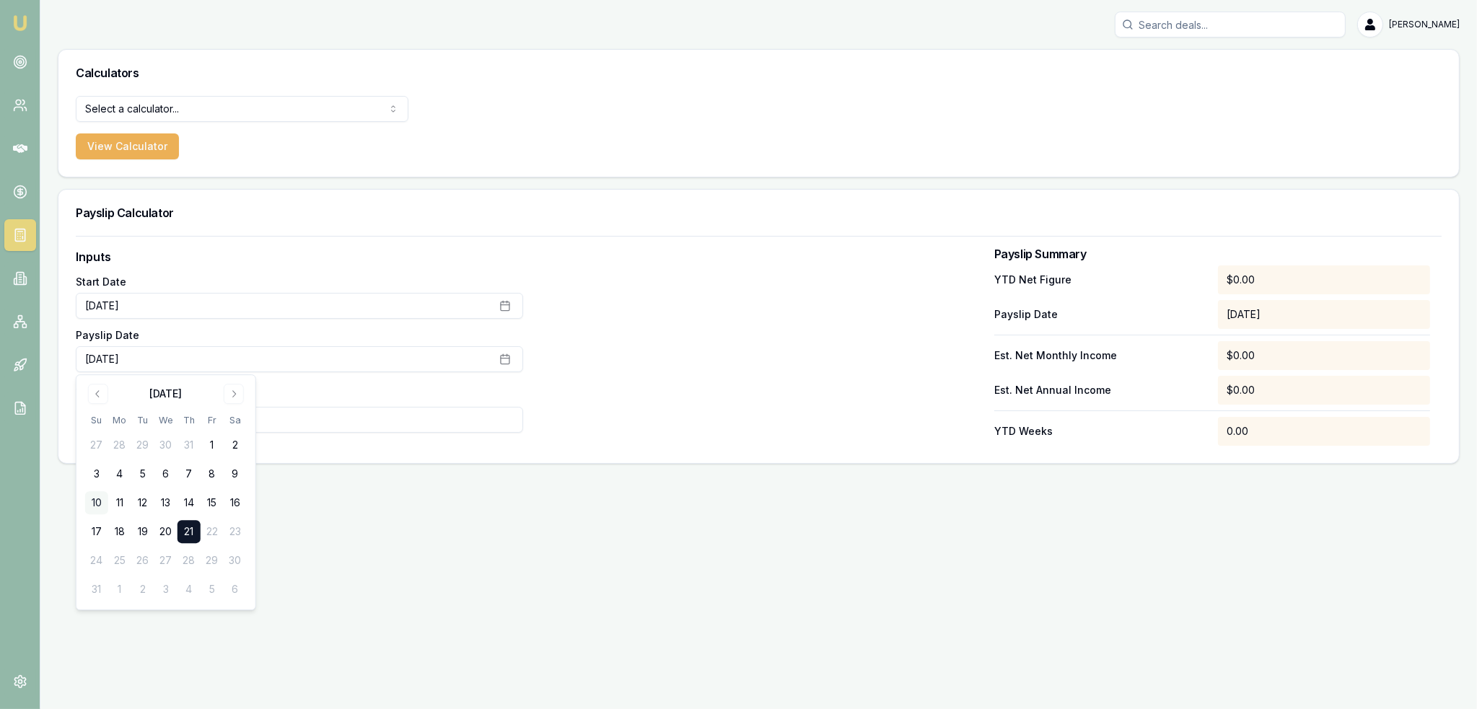
click at [92, 504] on button "10" at bounding box center [96, 502] width 23 height 23
click at [285, 419] on input "0" at bounding box center [299, 420] width 447 height 26
click at [69, 416] on div "Inputs Start Date July 1st, 2025 Payslip Date August 10th, 2025 YTD Net Figure …" at bounding box center [758, 349] width 1401 height 227
drag, startPoint x: 139, startPoint y: 416, endPoint x: 58, endPoint y: 427, distance: 80.8
click at [58, 427] on div "Inputs Start Date July 1st, 2025 Payslip Date August 10th, 2025 YTD Net Figure …" at bounding box center [758, 349] width 1401 height 227
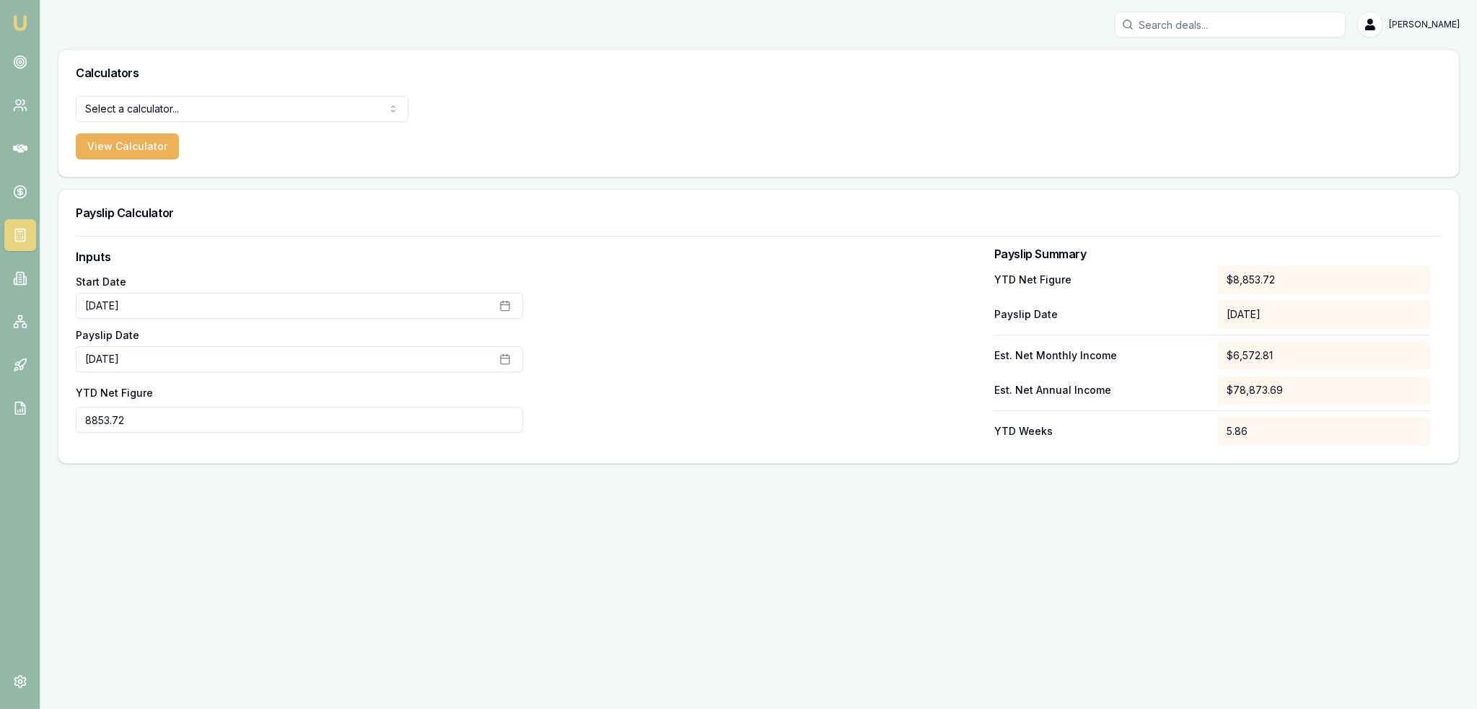
type input "$8,854"
click at [798, 353] on div at bounding box center [758, 347] width 447 height 198
click at [938, 99] on div "Select a calculator... Finance Quote Lender Match Payslip Calculator View Calcu…" at bounding box center [758, 136] width 1401 height 81
click at [14, 26] on img at bounding box center [20, 22] width 17 height 17
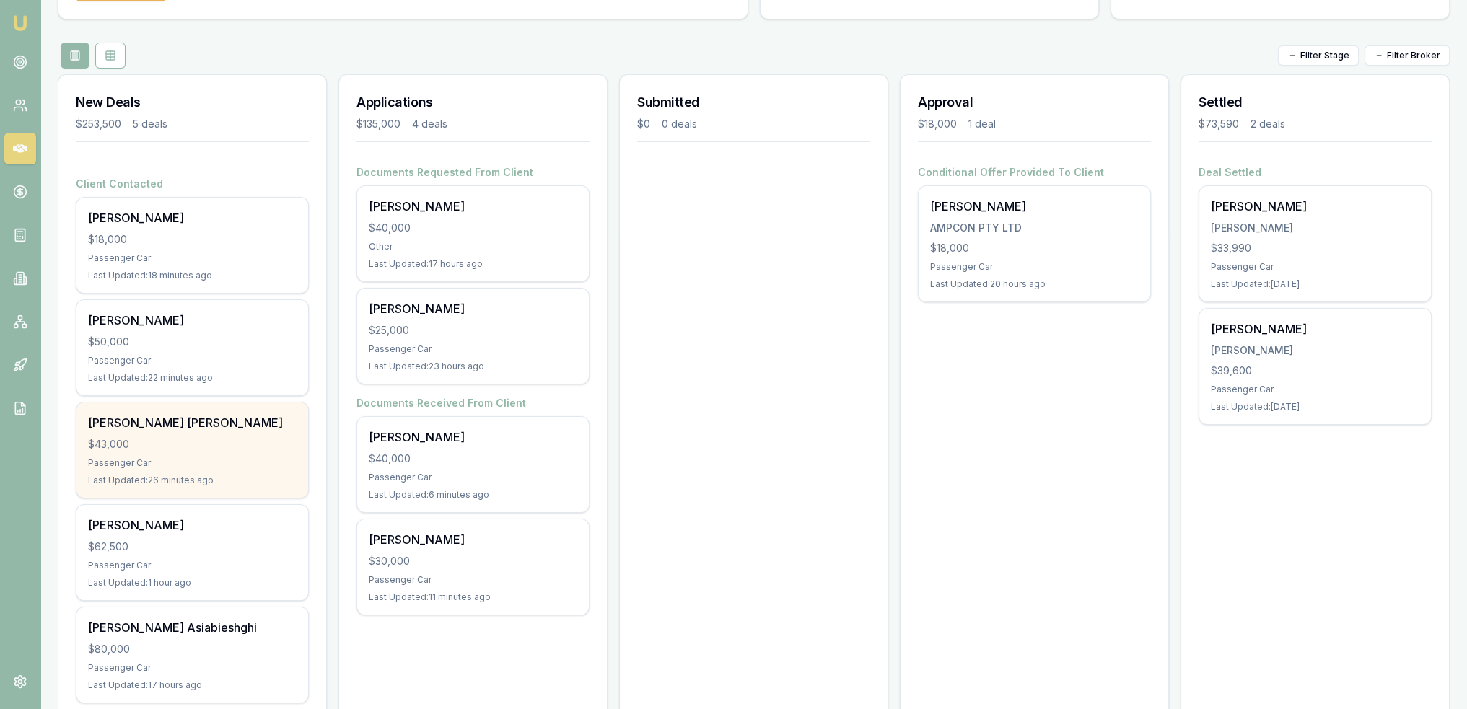
scroll to position [162, 0]
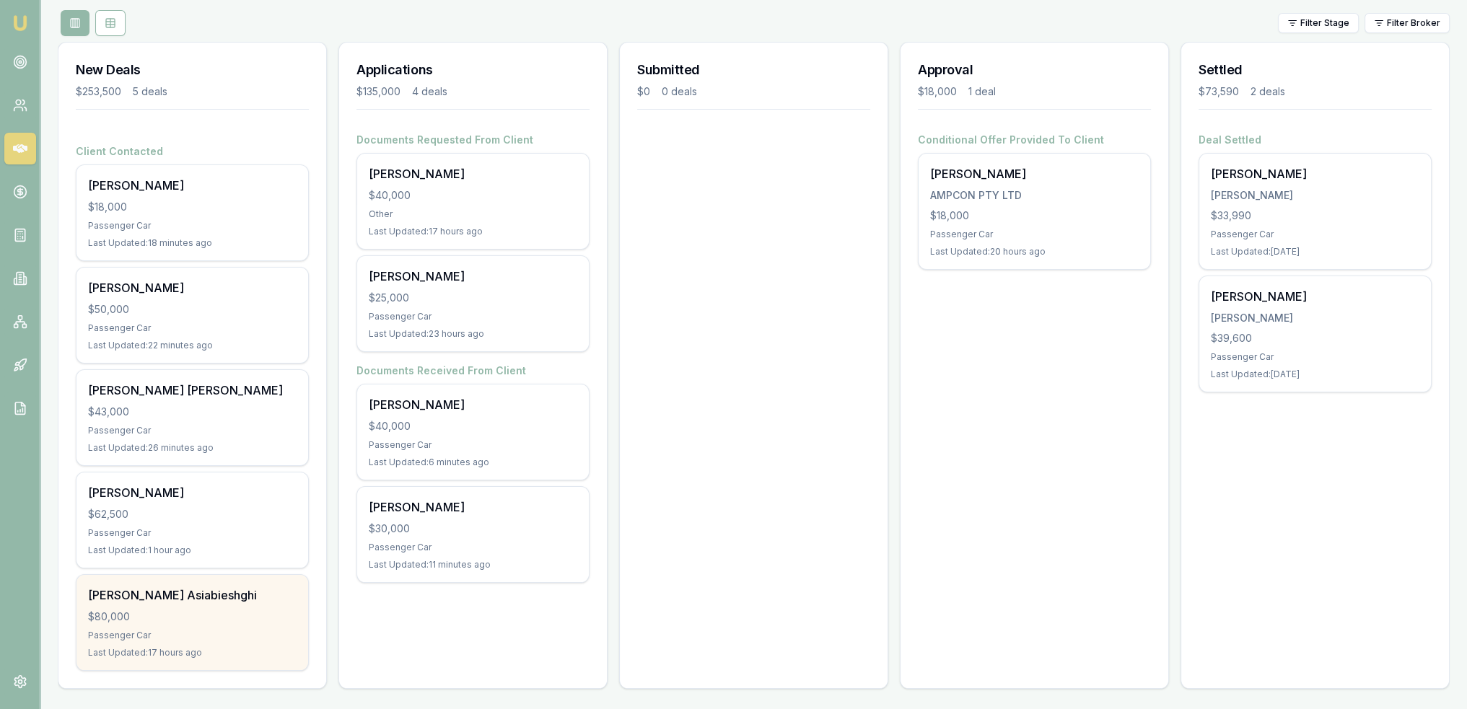
click at [187, 618] on div "$80,000" at bounding box center [192, 617] width 209 height 14
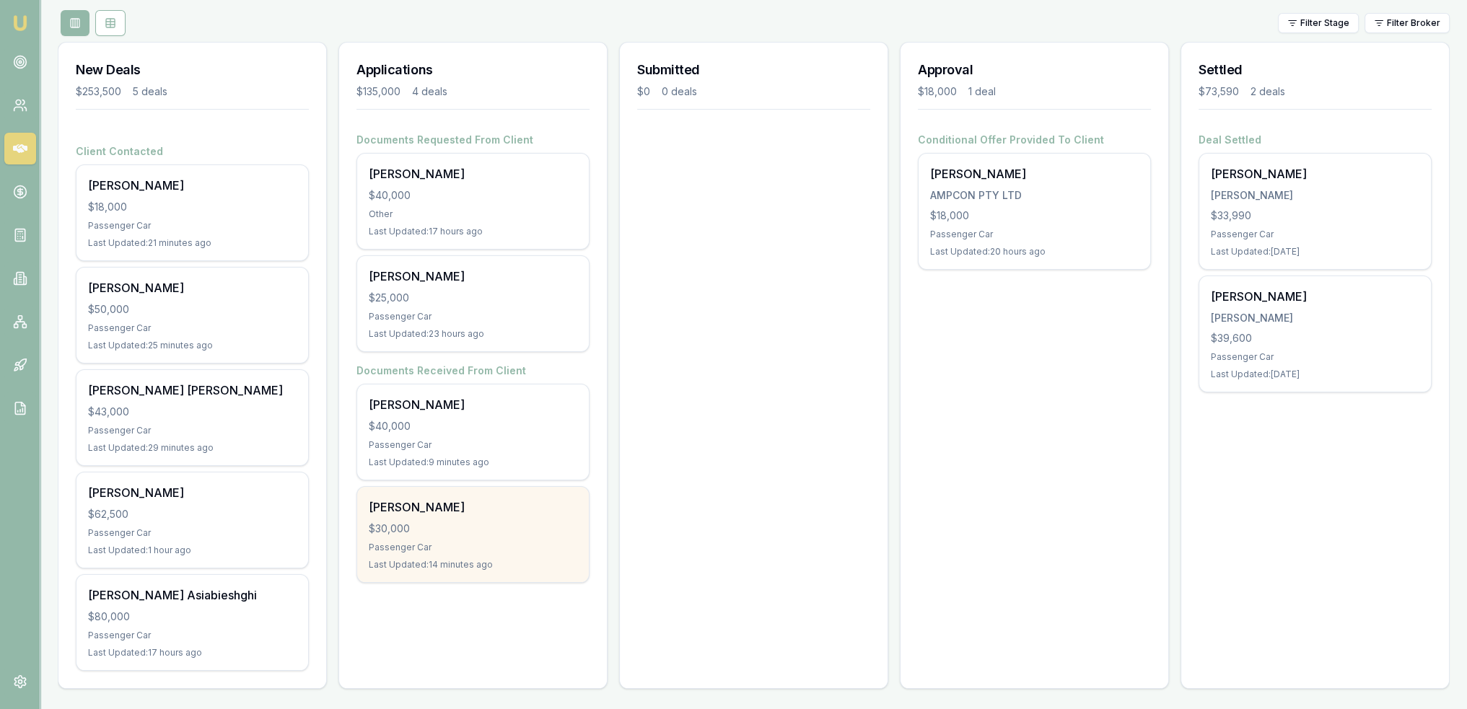
click at [455, 499] on div "[PERSON_NAME]" at bounding box center [473, 507] width 209 height 17
click at [527, 530] on div "$30,000" at bounding box center [473, 529] width 209 height 14
click at [504, 510] on div "[PERSON_NAME]" at bounding box center [473, 507] width 209 height 17
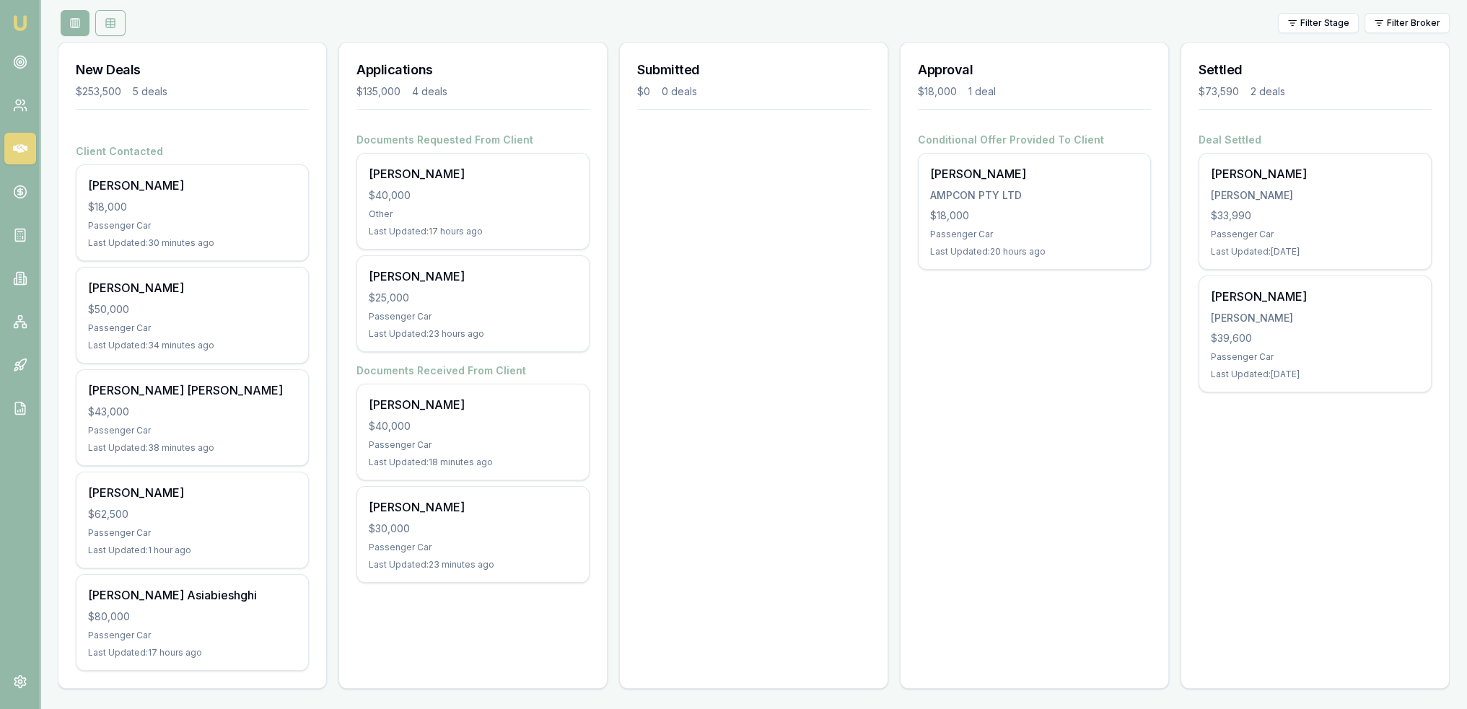
click at [108, 22] on icon at bounding box center [111, 23] width 12 height 12
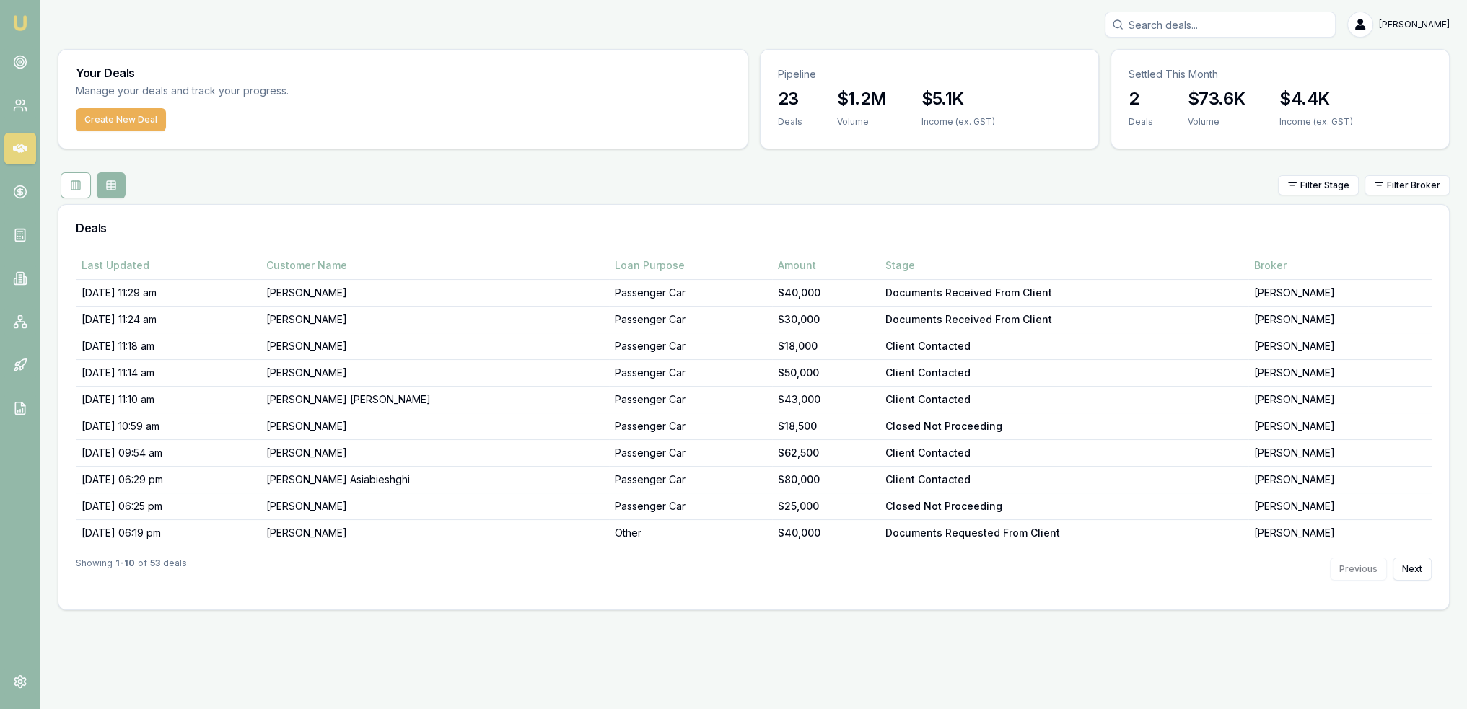
scroll to position [0, 0]
click at [70, 182] on icon at bounding box center [76, 186] width 12 height 12
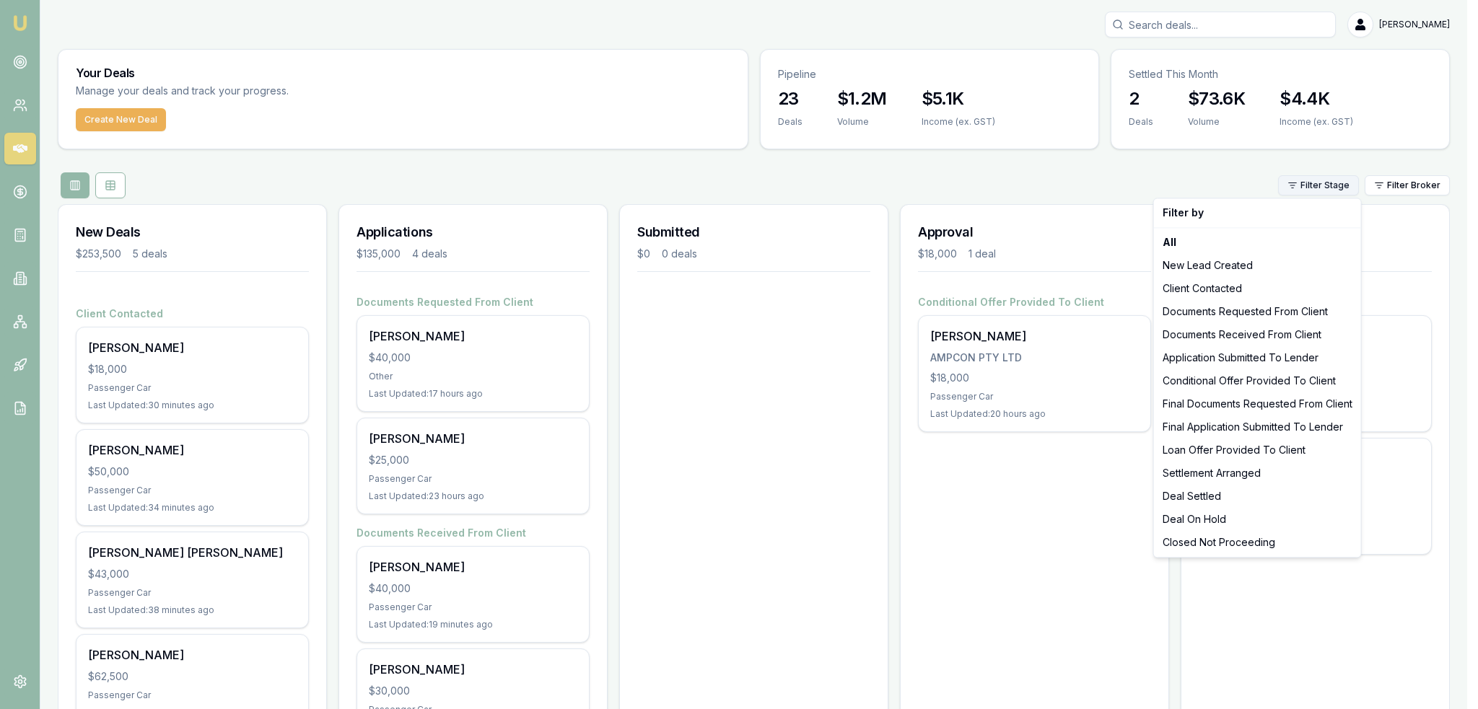
click at [1331, 176] on html "Emu Broker Robyn Adams Toggle Menu Your Deals Manage your deals and track your …" at bounding box center [739, 354] width 1478 height 709
click at [1207, 522] on div "Deal On Hold" at bounding box center [1257, 519] width 201 height 23
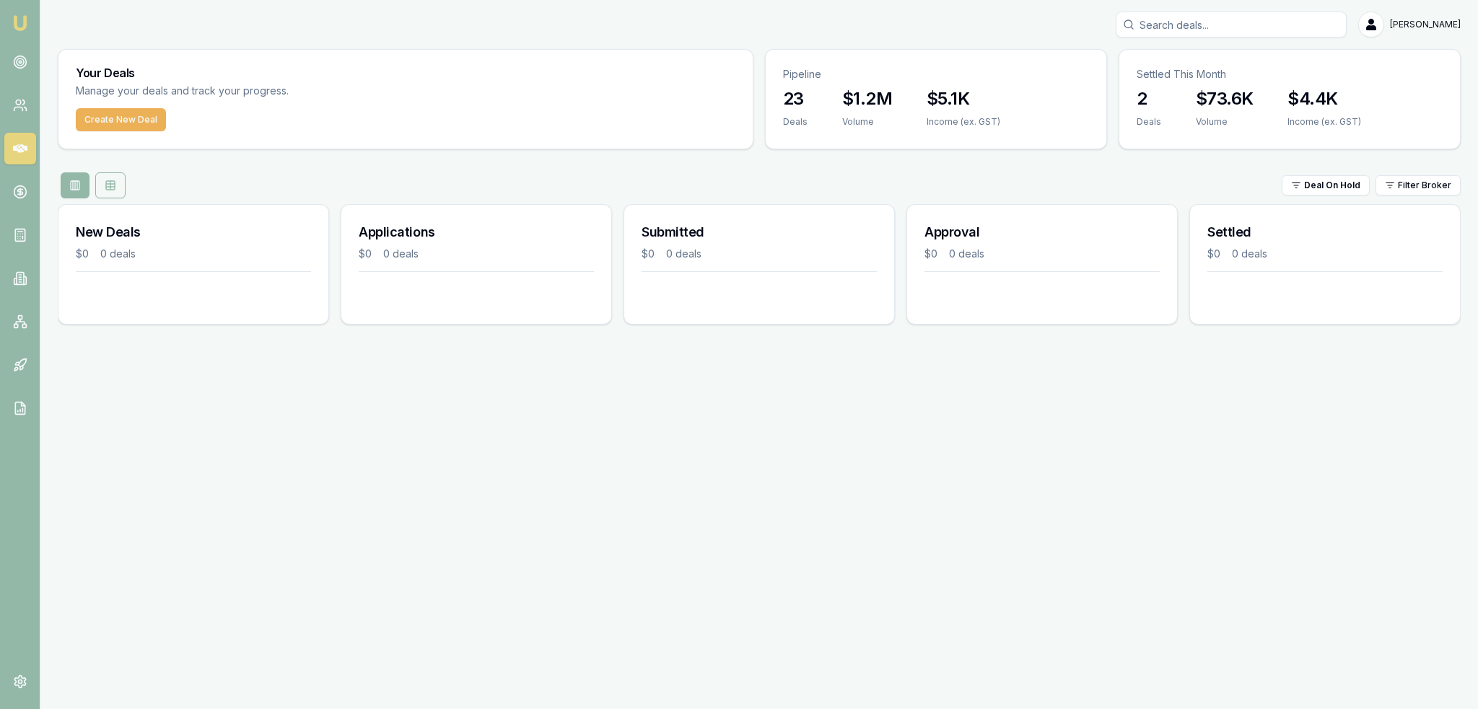
click at [101, 183] on button at bounding box center [110, 185] width 30 height 26
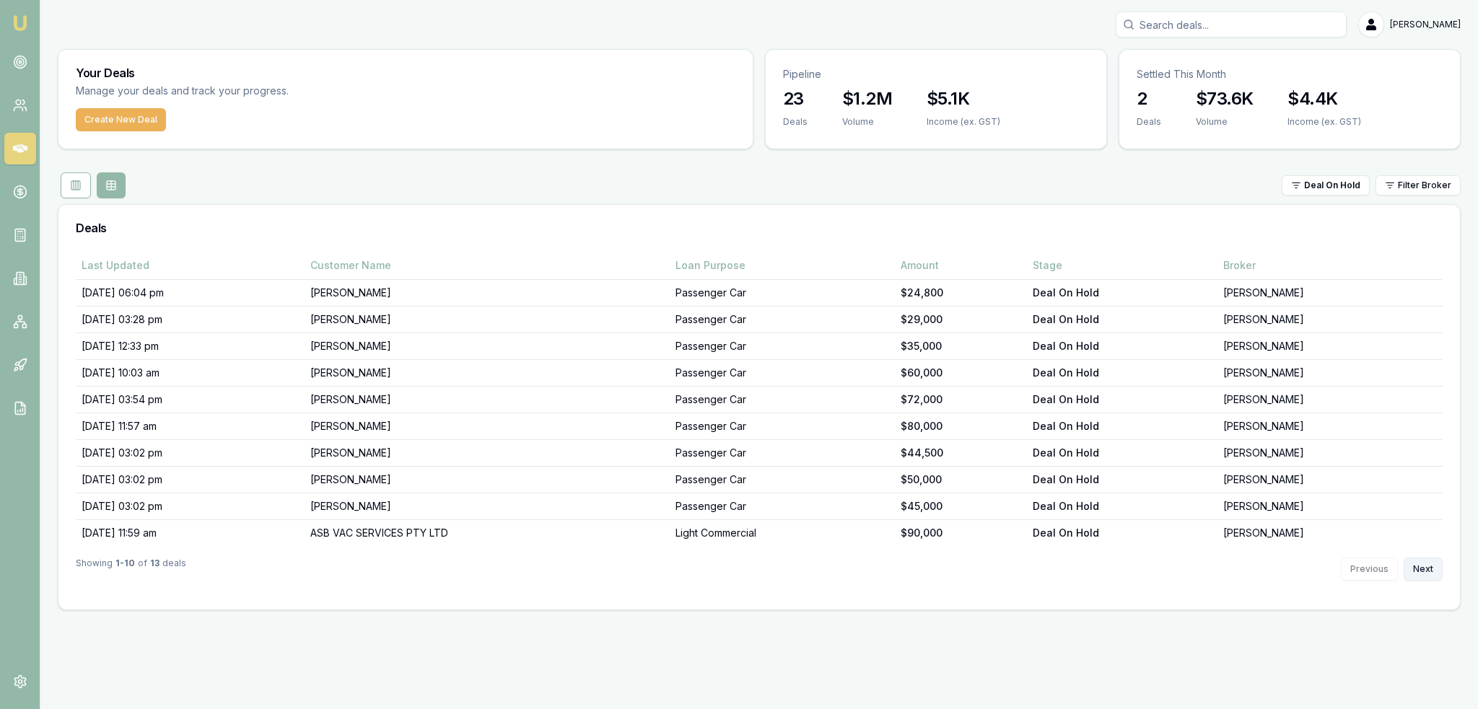
click at [1427, 565] on button "Next" at bounding box center [1423, 569] width 39 height 23
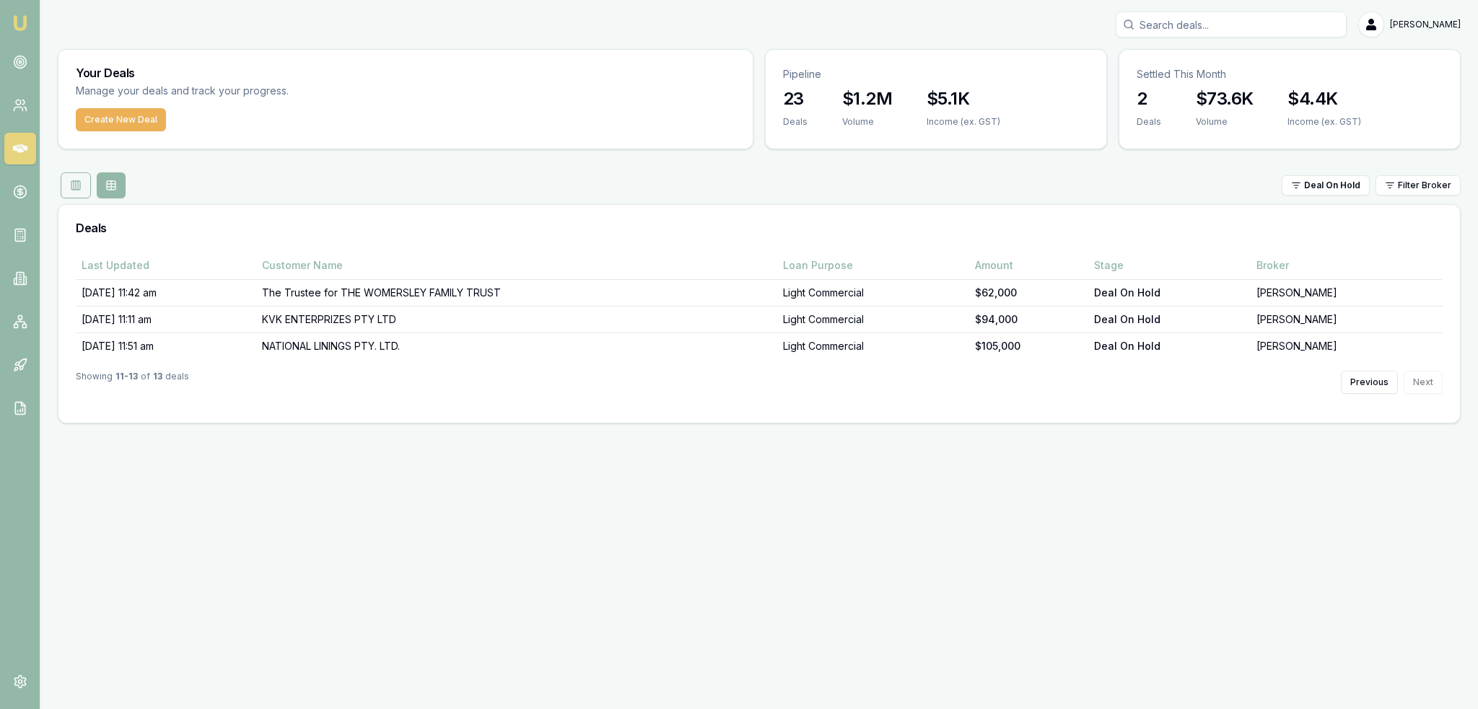
click at [78, 185] on icon at bounding box center [76, 186] width 12 height 12
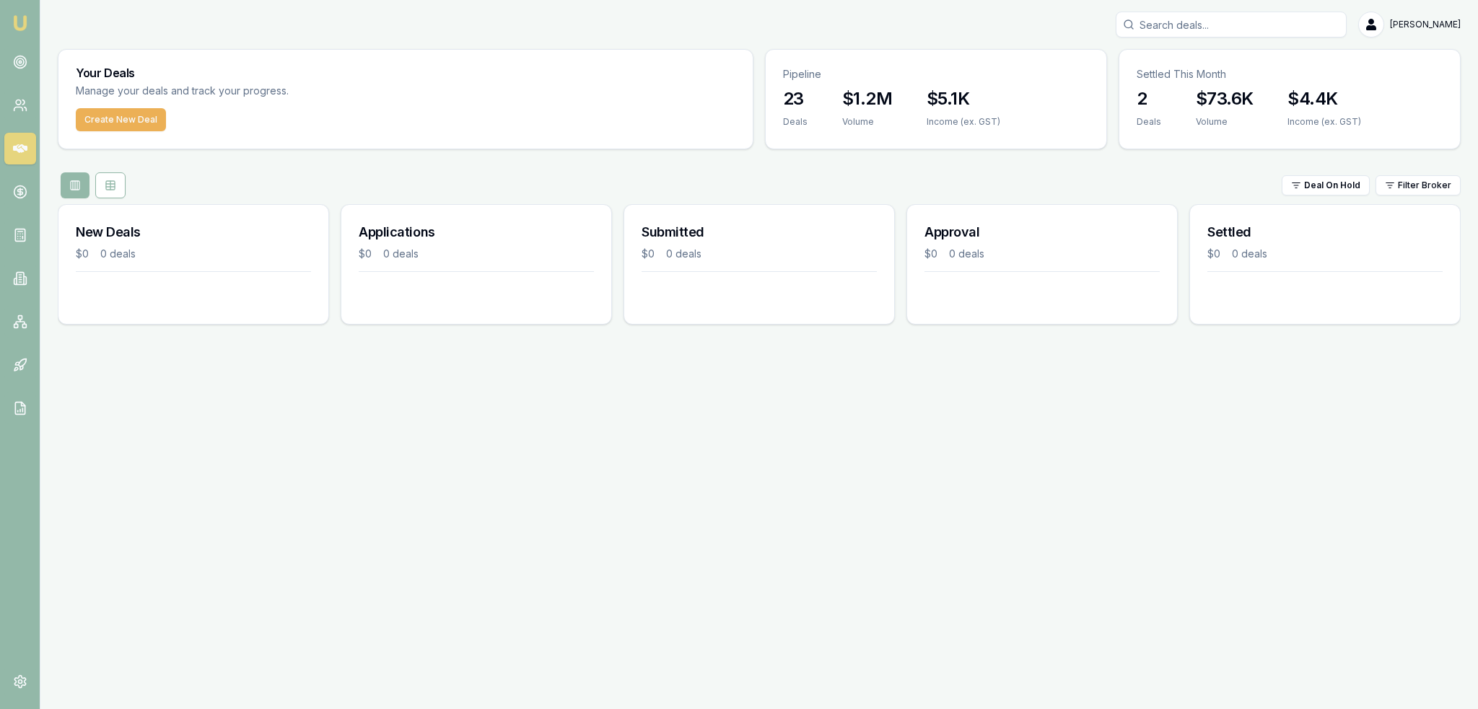
click at [16, 30] on img at bounding box center [20, 22] width 17 height 17
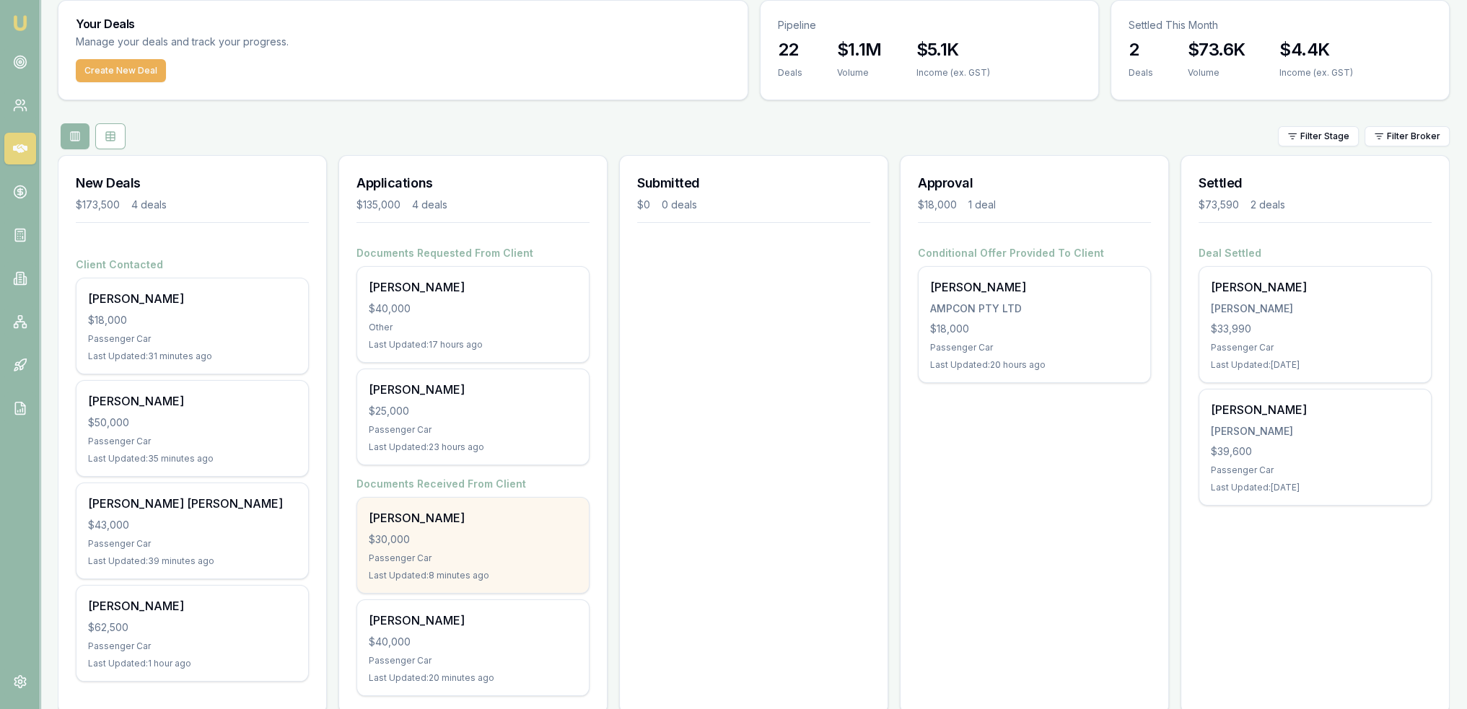
scroll to position [72, 0]
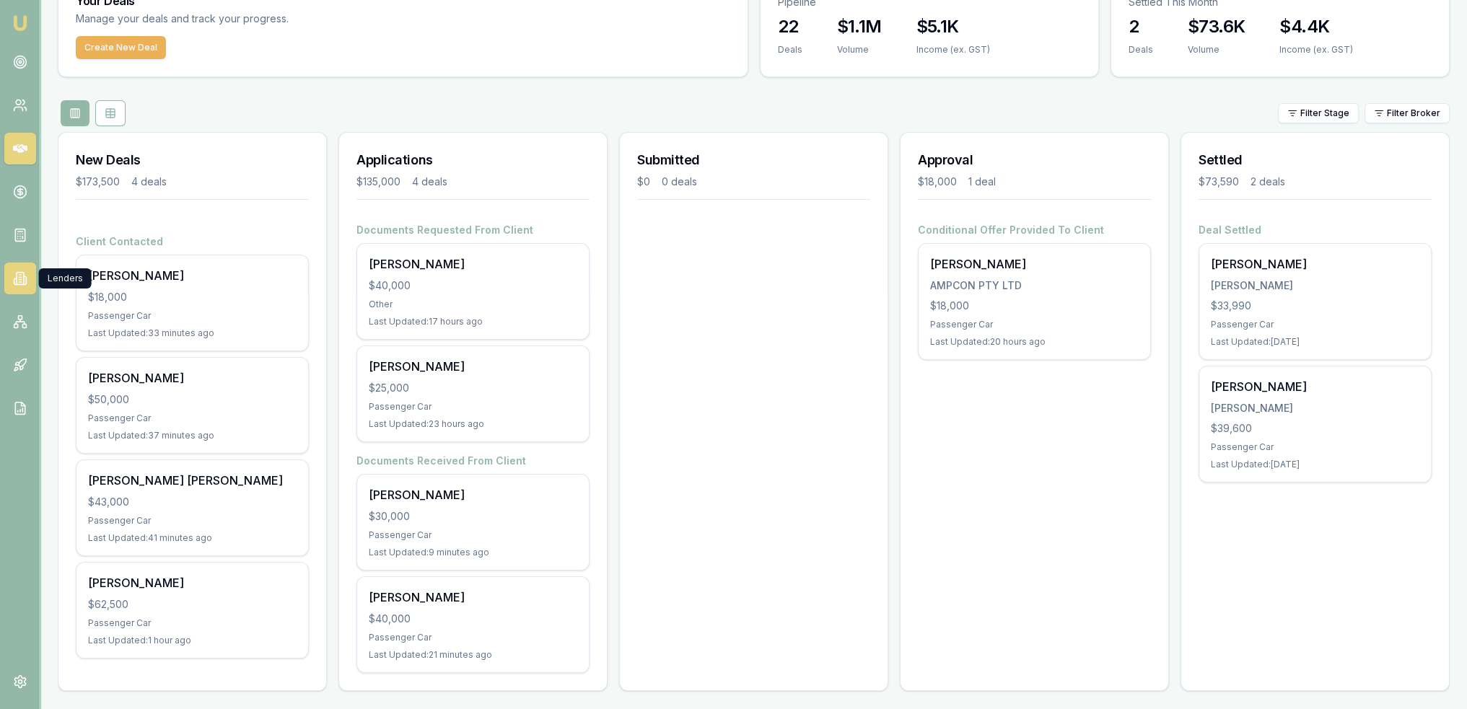
click at [21, 281] on icon at bounding box center [20, 278] width 14 height 14
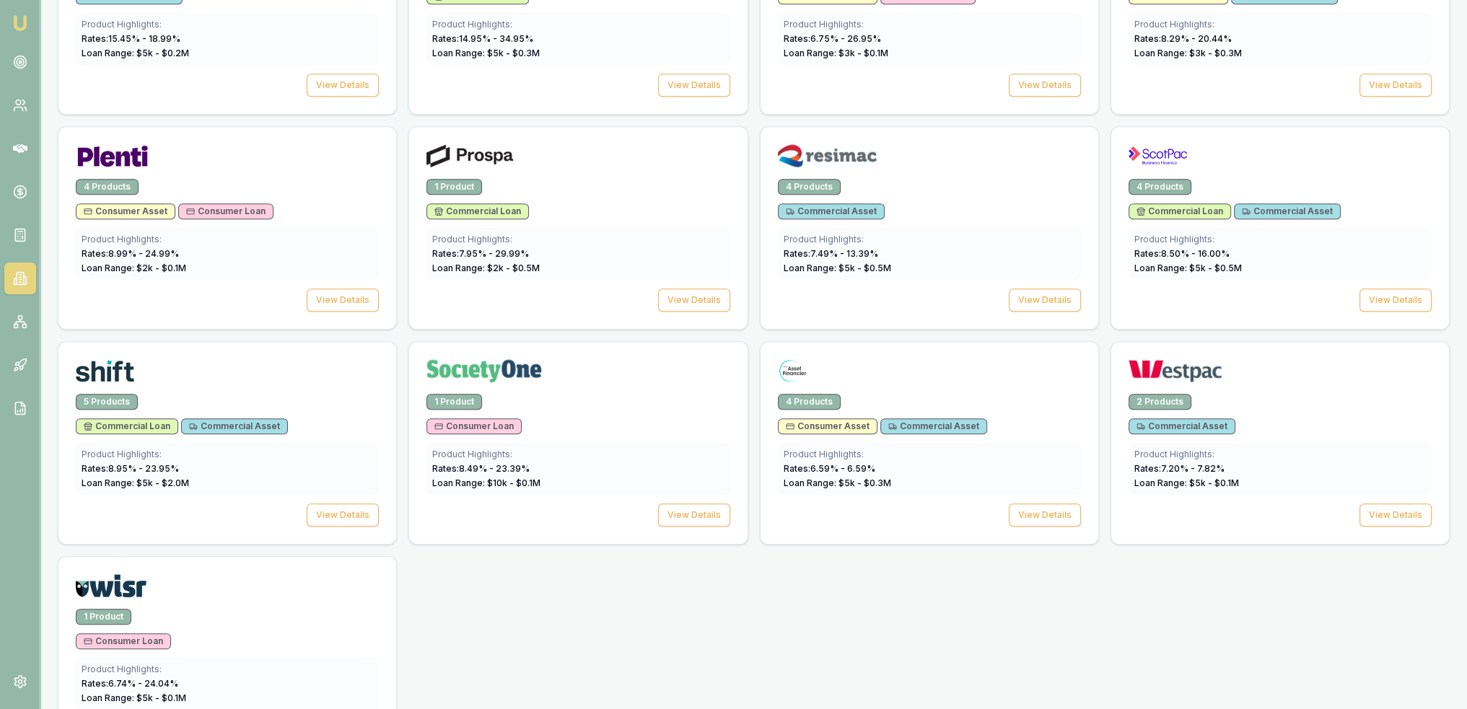
scroll to position [1931, 0]
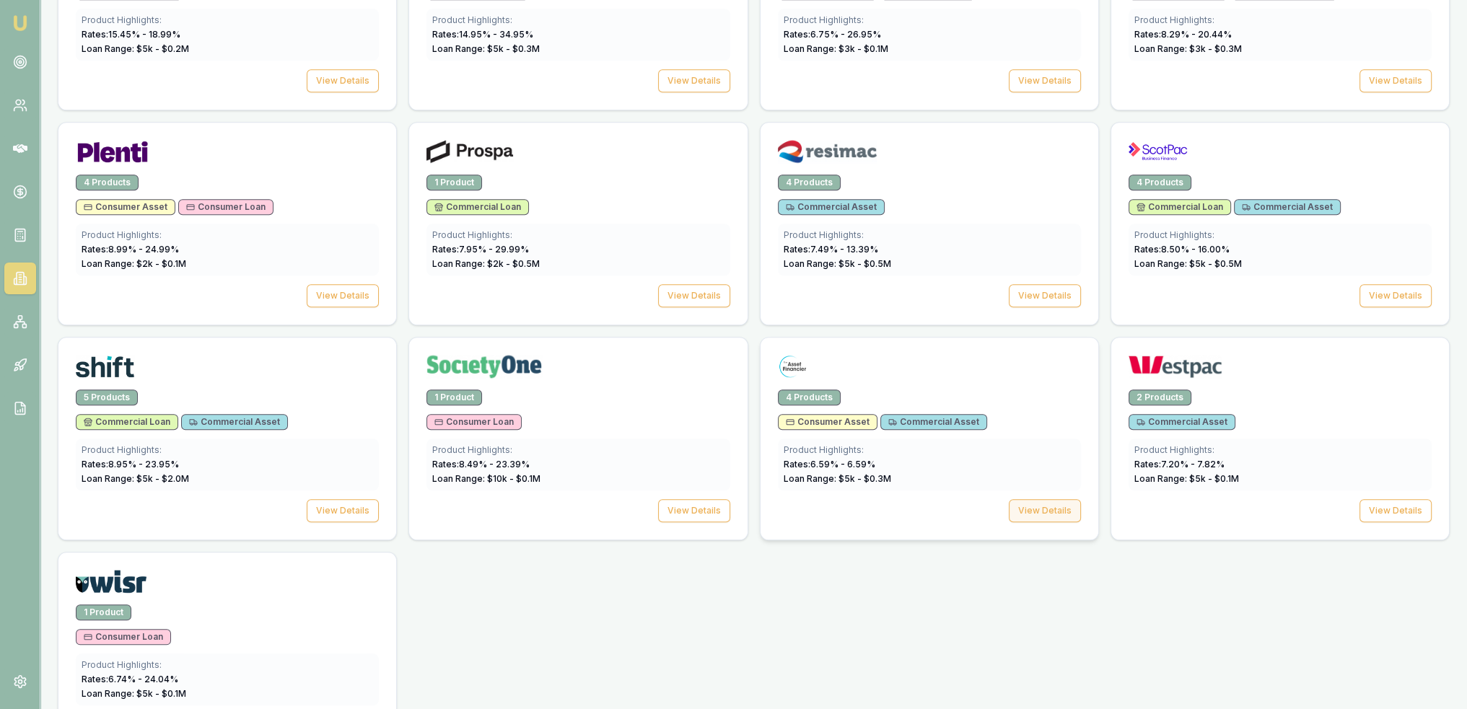
click at [1039, 499] on button "View Details" at bounding box center [1045, 510] width 72 height 23
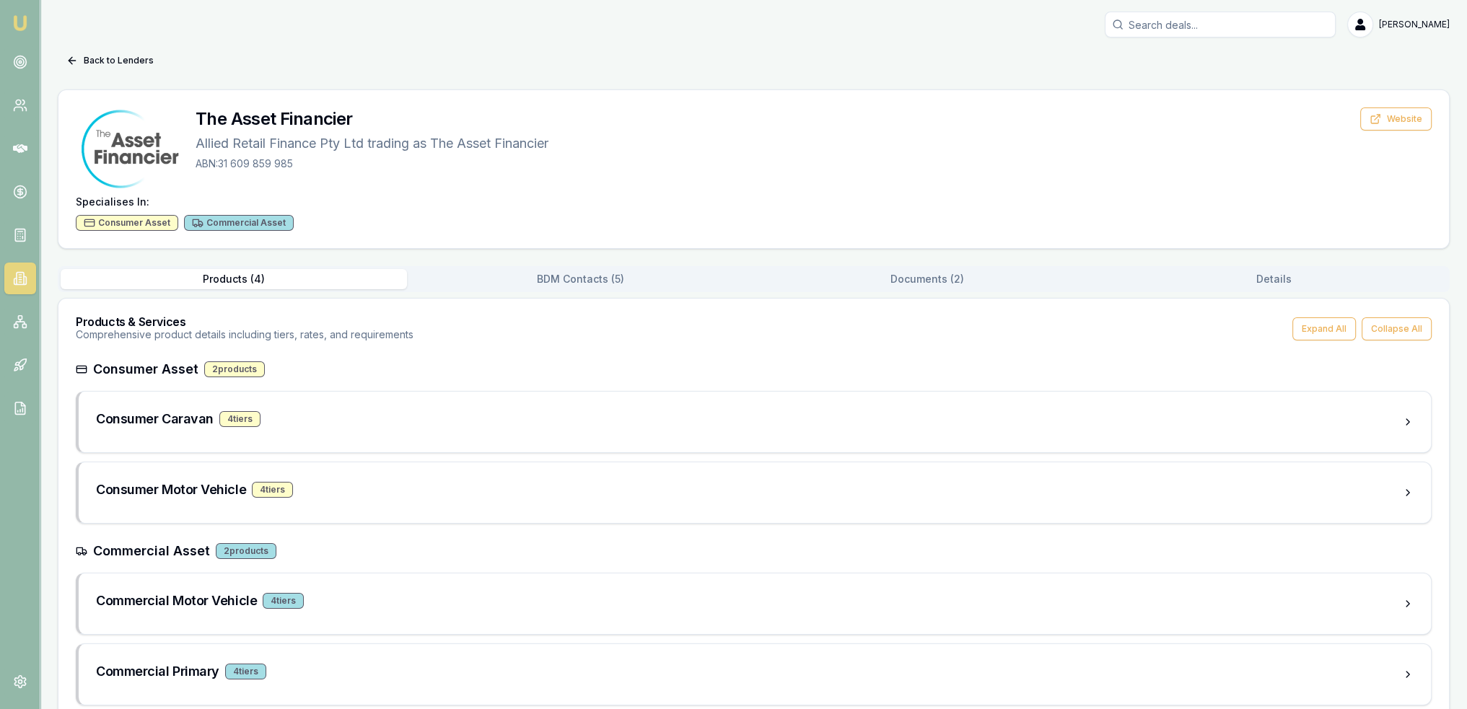
click at [927, 274] on button "Documents ( 2 )" at bounding box center [927, 279] width 346 height 20
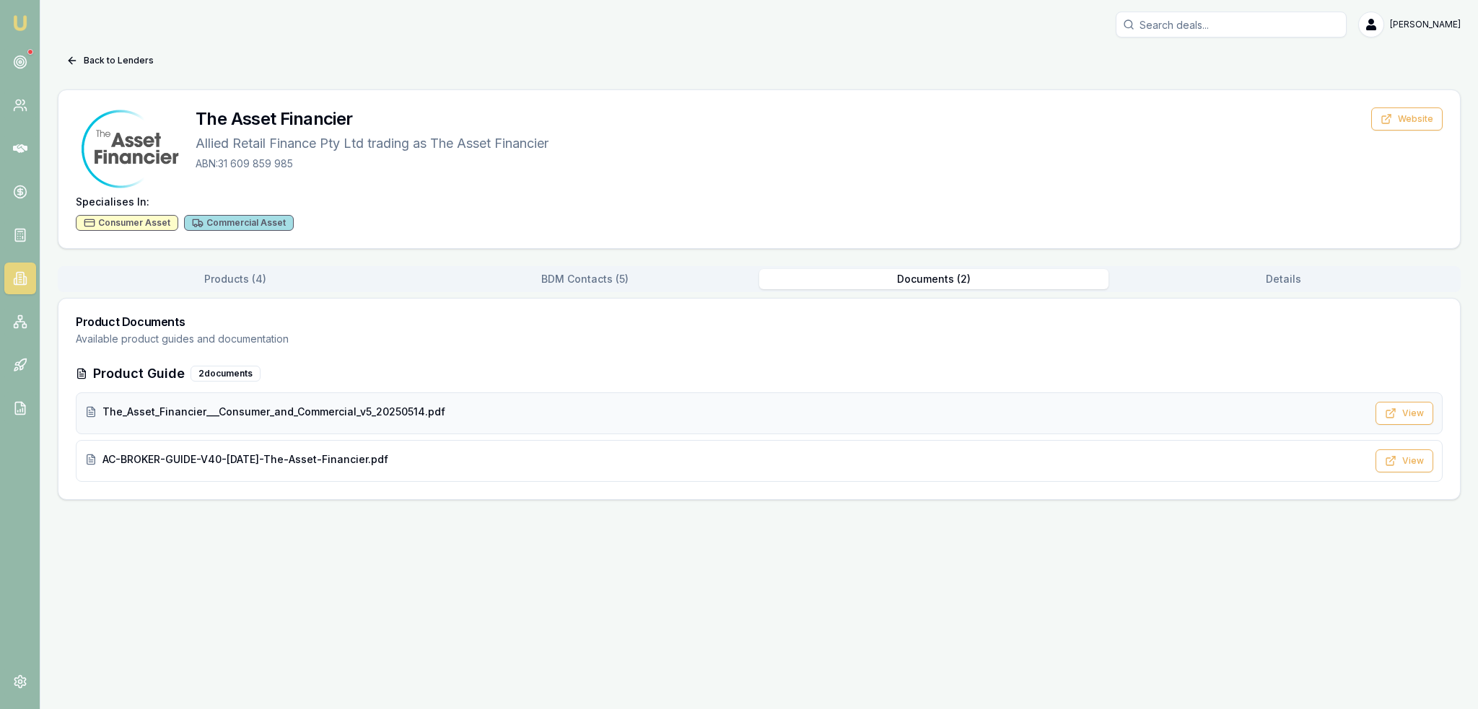
click at [291, 414] on span "The_Asset_Financier___Consumer_and_Commercial_v5_20250514.pdf" at bounding box center [273, 412] width 343 height 14
click at [93, 61] on button "Back to Lenders" at bounding box center [110, 60] width 105 height 23
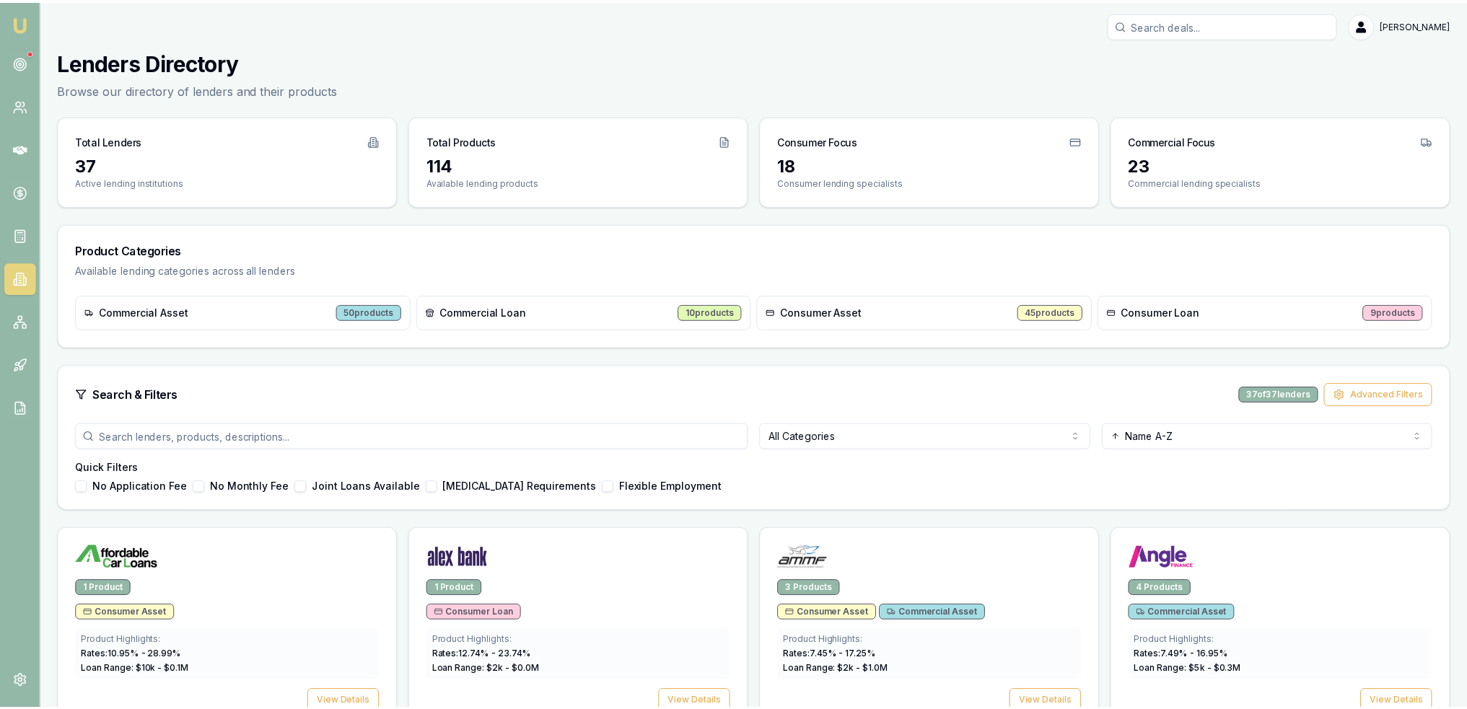
scroll to position [1931, 0]
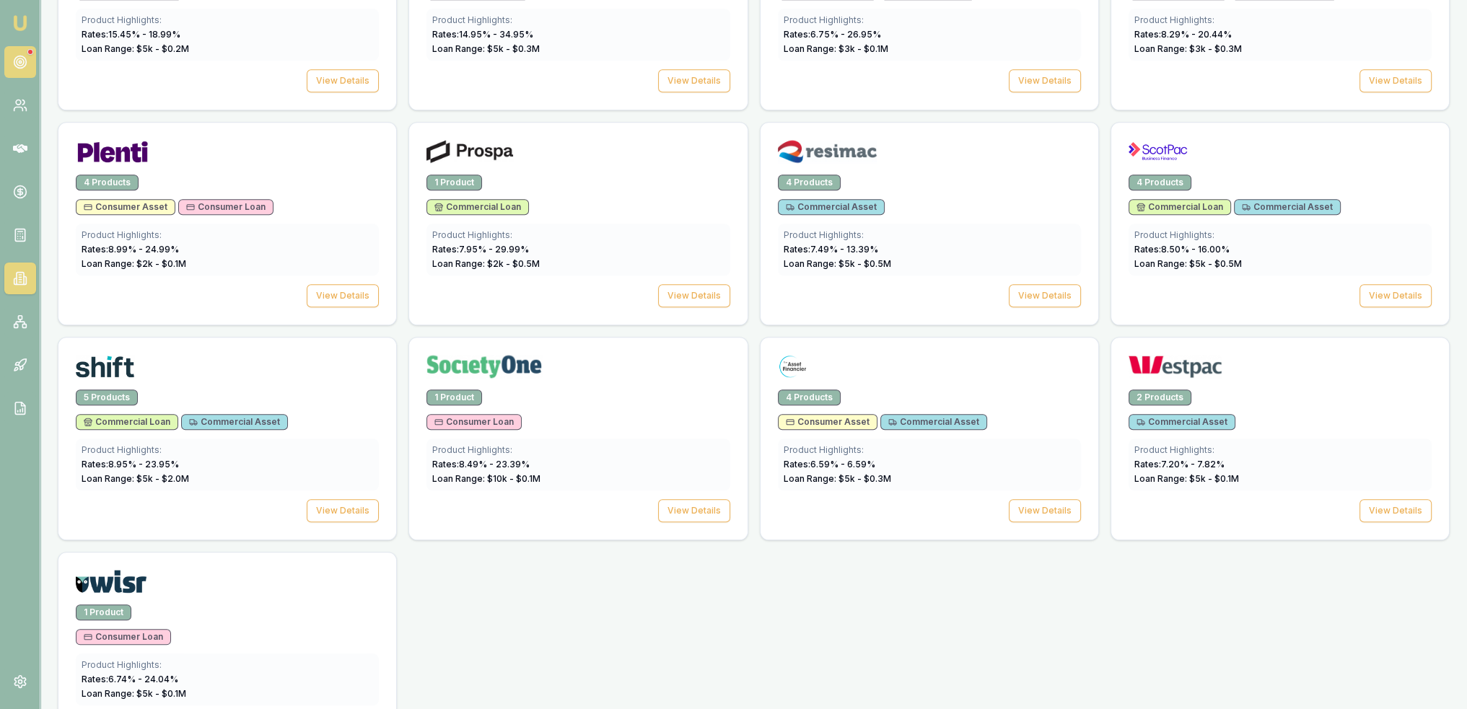
click at [26, 58] on icon at bounding box center [20, 62] width 14 height 14
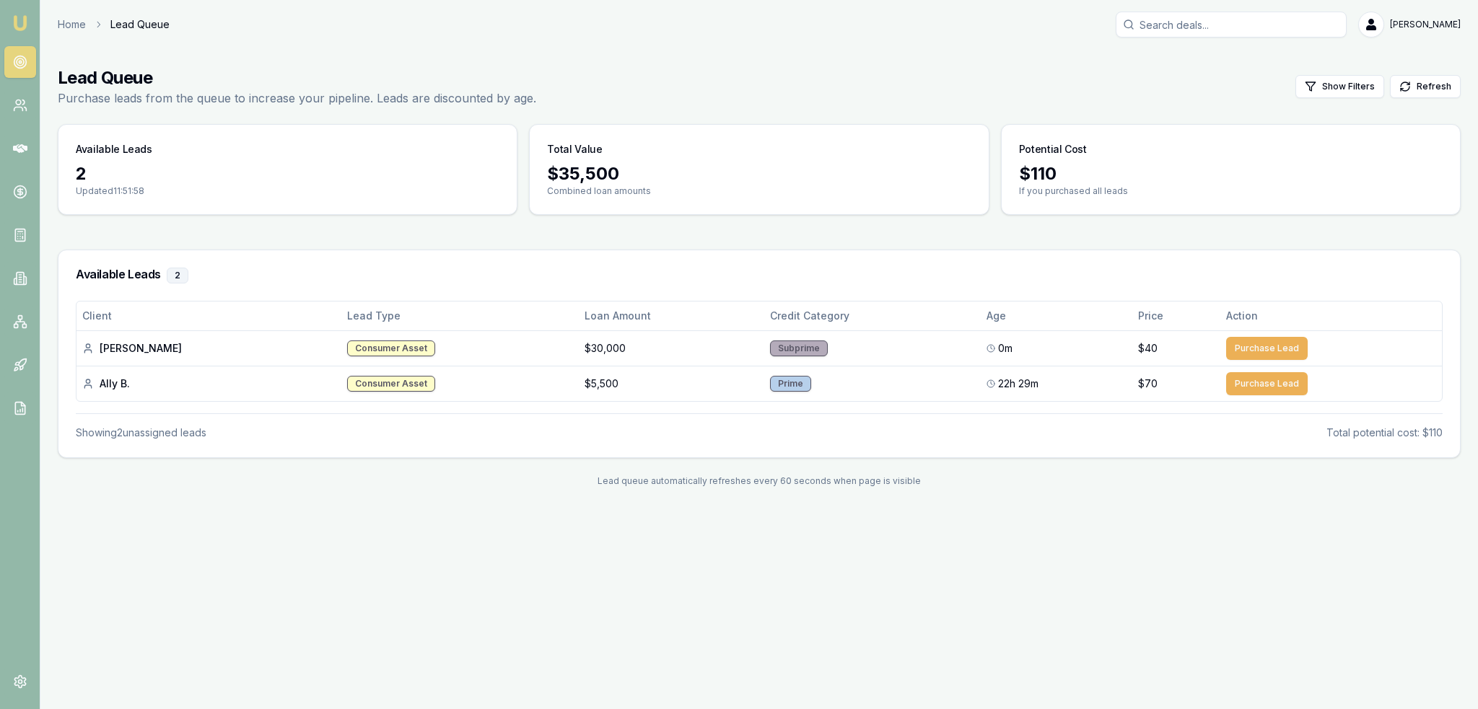
click at [14, 19] on img at bounding box center [20, 22] width 17 height 17
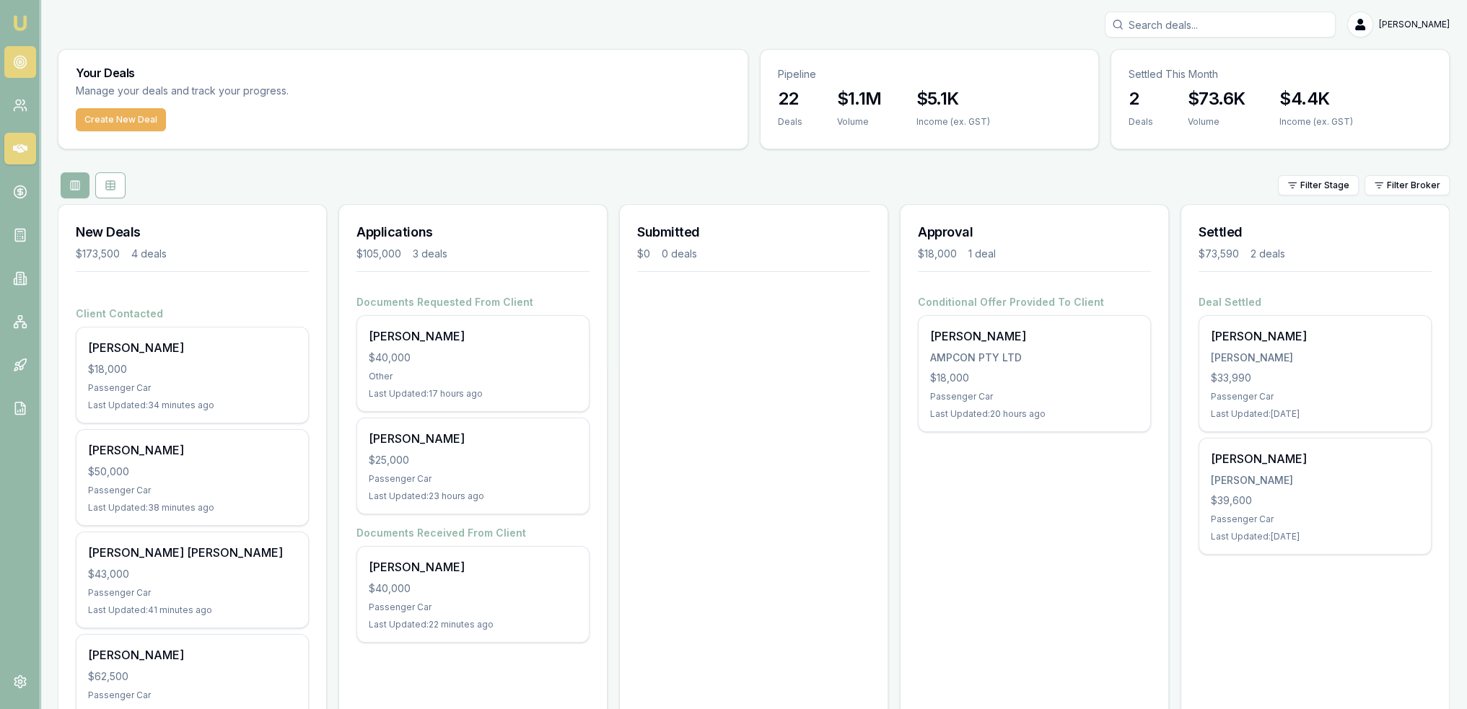
click at [17, 65] on circle at bounding box center [20, 61] width 7 height 7
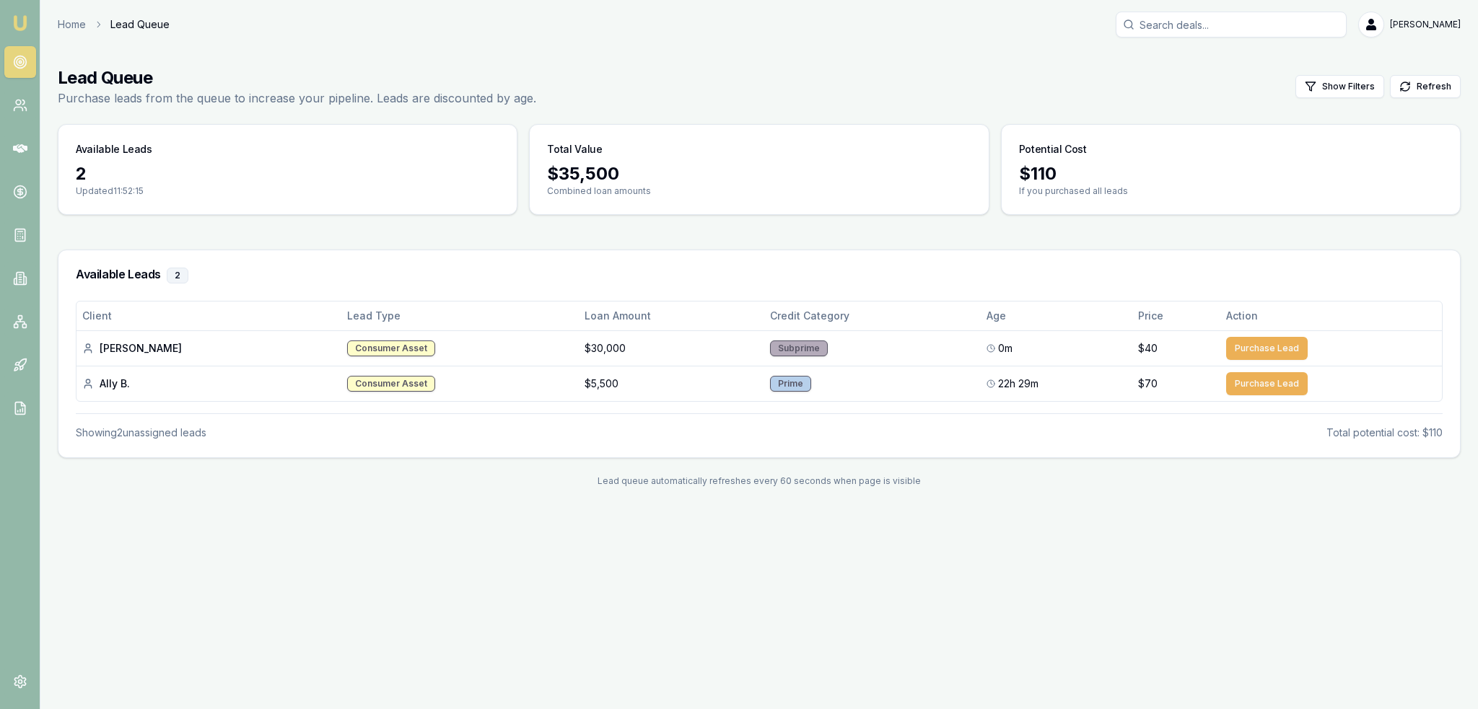
click at [20, 17] on img at bounding box center [20, 22] width 17 height 17
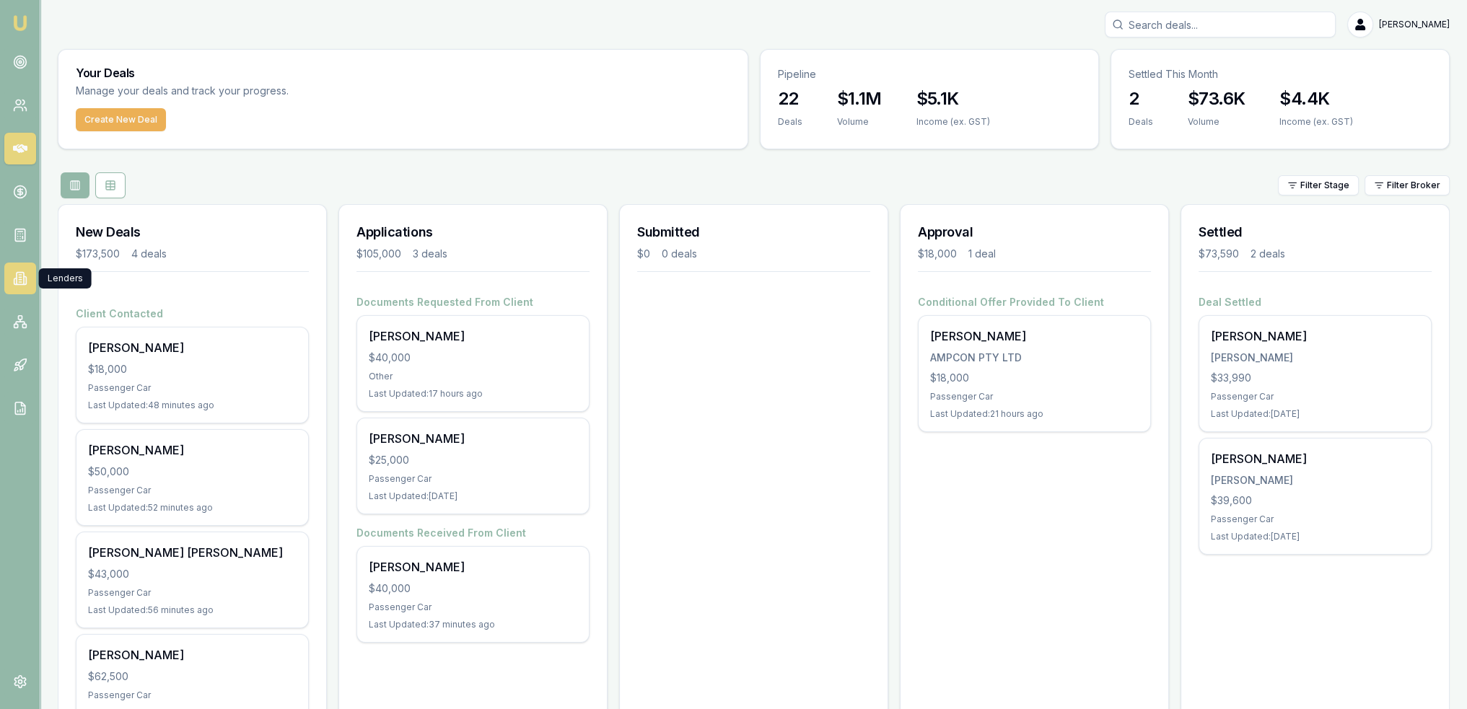
click at [19, 274] on icon at bounding box center [20, 278] width 14 height 14
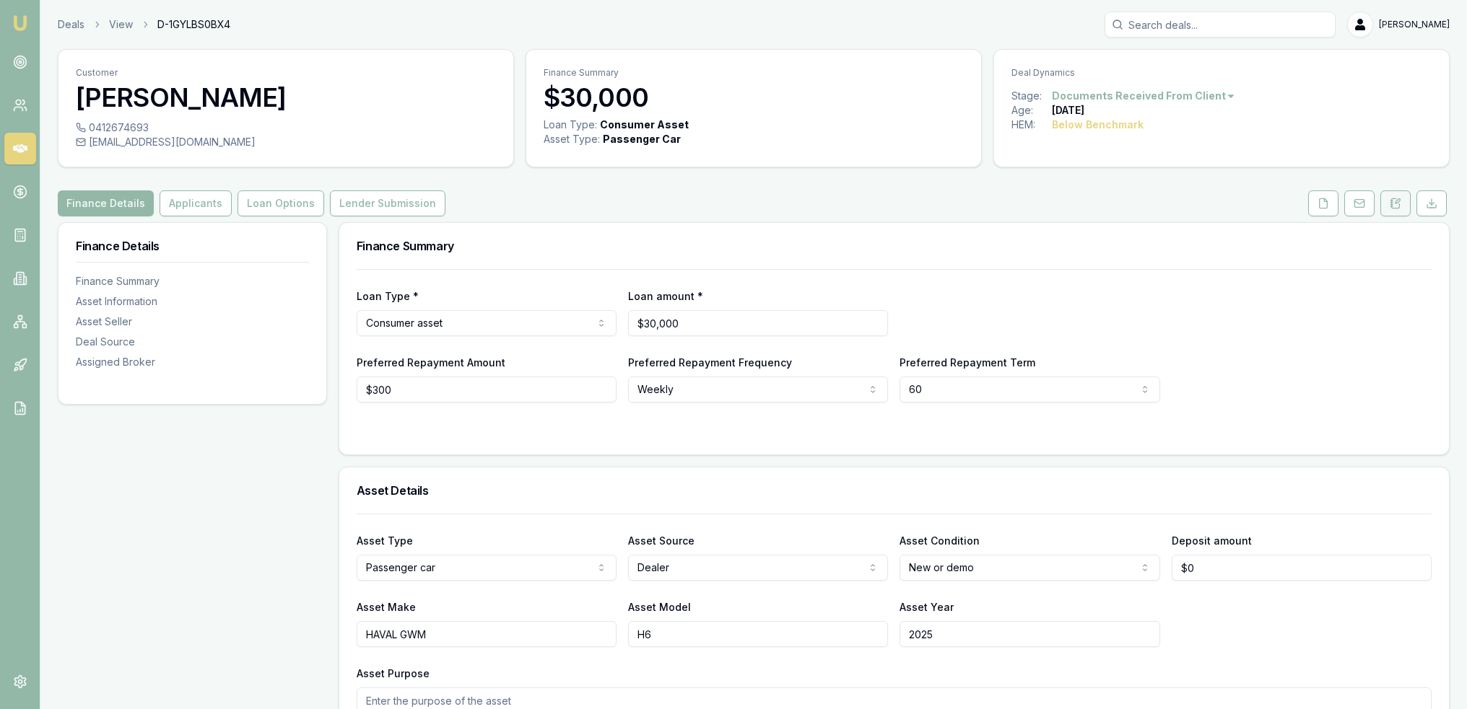
click at [1394, 201] on icon at bounding box center [1395, 204] width 12 height 12
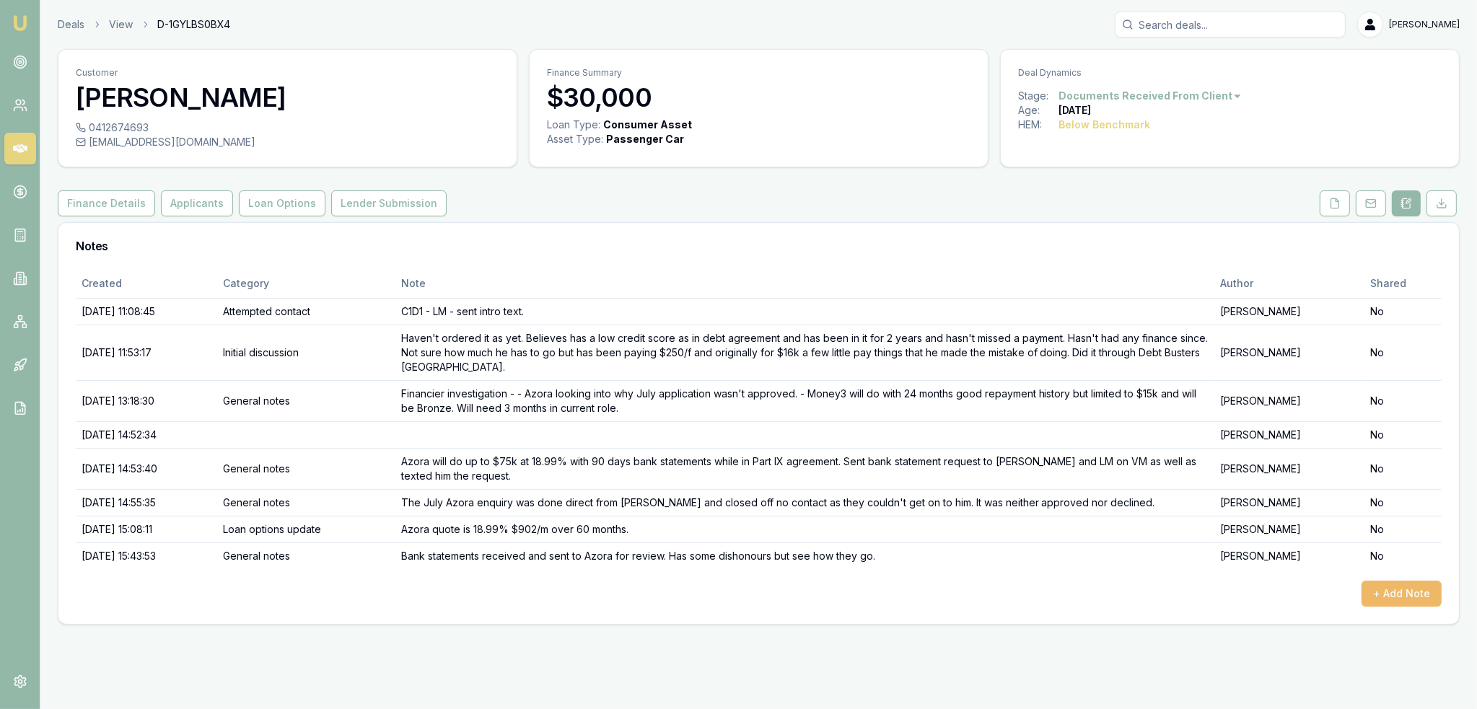
click at [1402, 590] on button "+ Add Note" at bounding box center [1402, 594] width 80 height 26
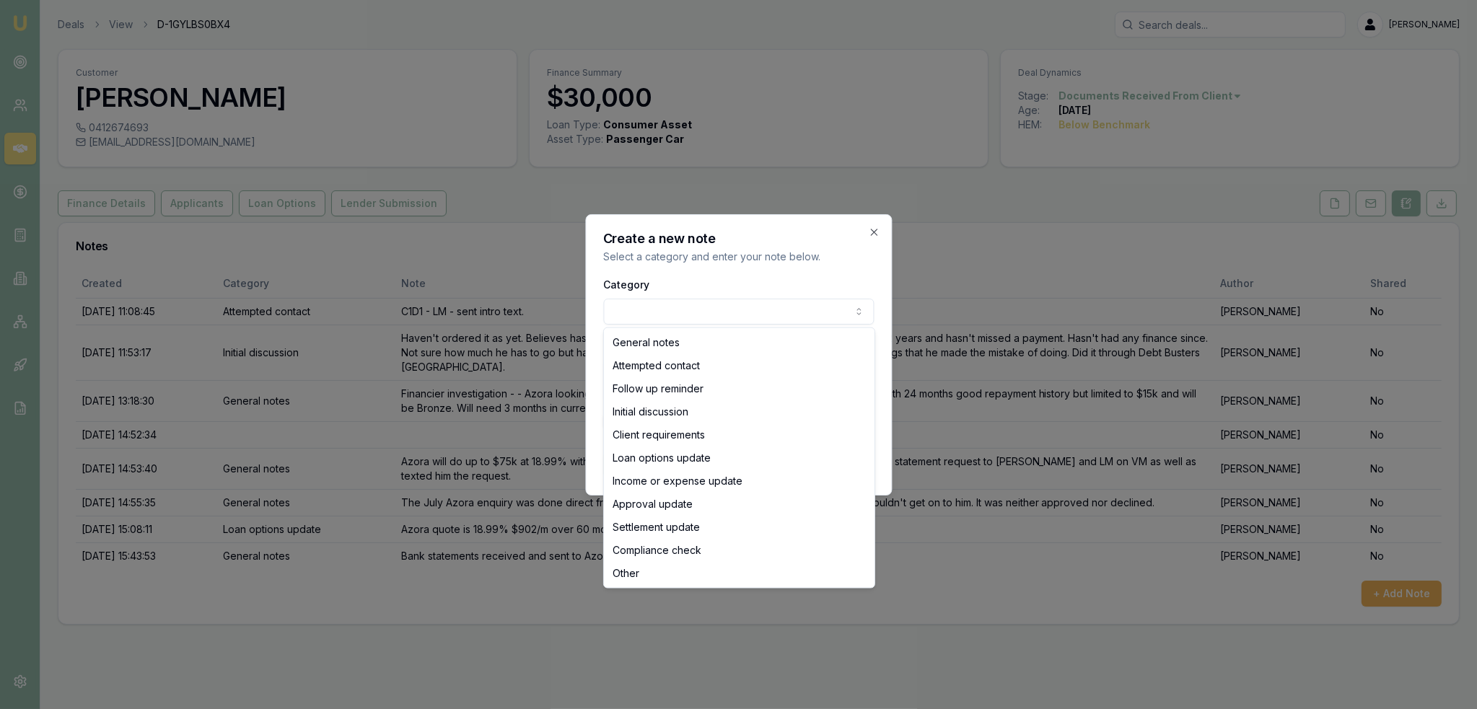
click at [769, 311] on body "Emu Broker Deals View D-1GYLBS0BX4 Robyn Adams Toggle Menu Customer Victor Dixo…" at bounding box center [738, 354] width 1477 height 709
select select "ATTEMPTED_CONTACT"
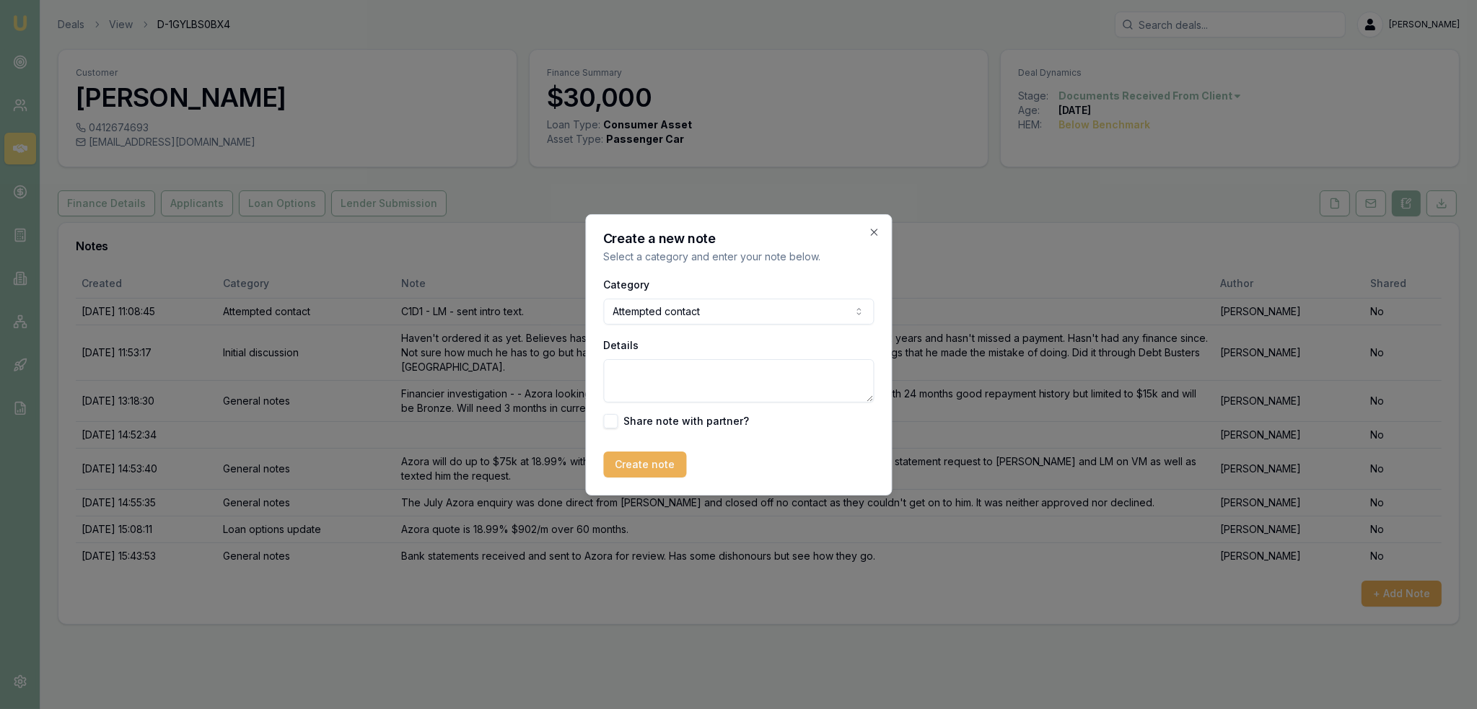
click at [676, 383] on textarea "Details" at bounding box center [738, 380] width 271 height 43
type textarea "Tried to call Victor to discuss Azora option - left message and sent text."
click at [650, 458] on button "Create note" at bounding box center [644, 465] width 83 height 26
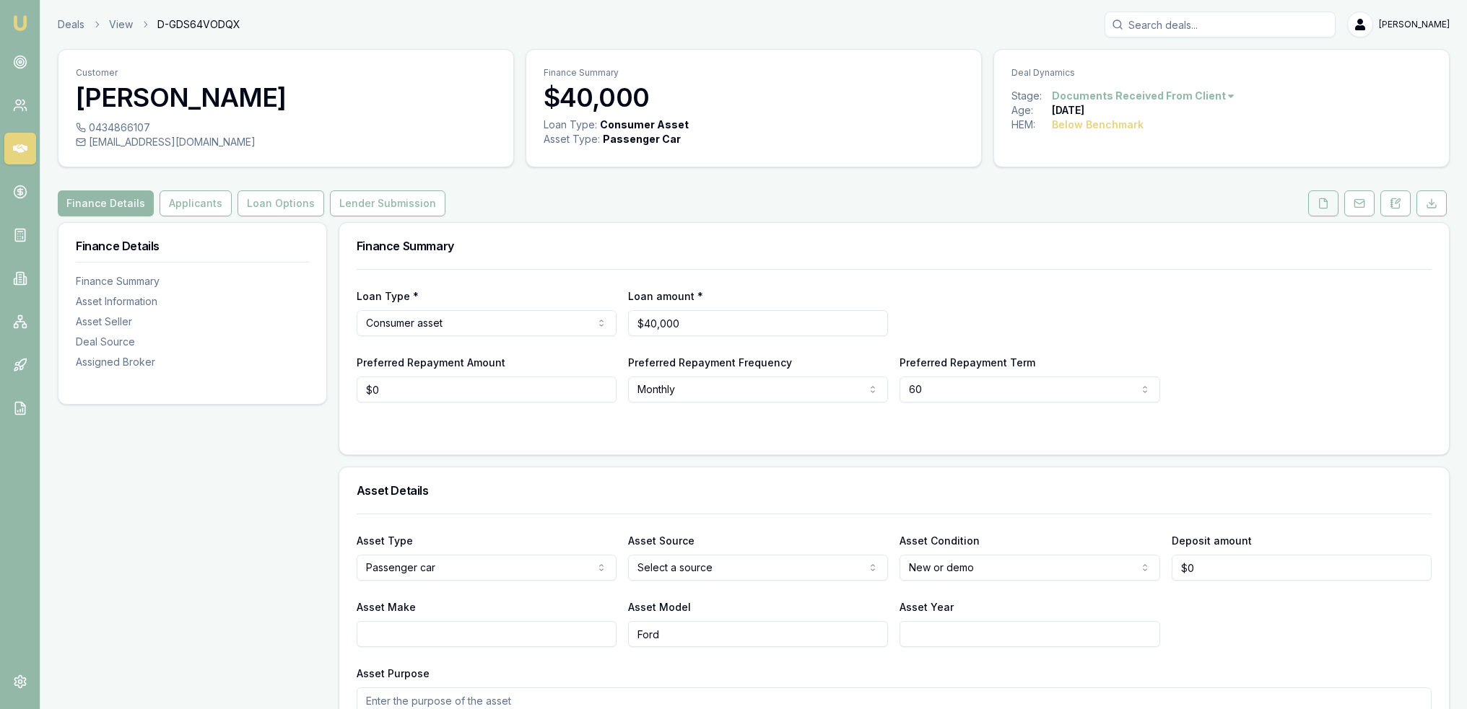
click at [1327, 204] on icon at bounding box center [1323, 202] width 8 height 9
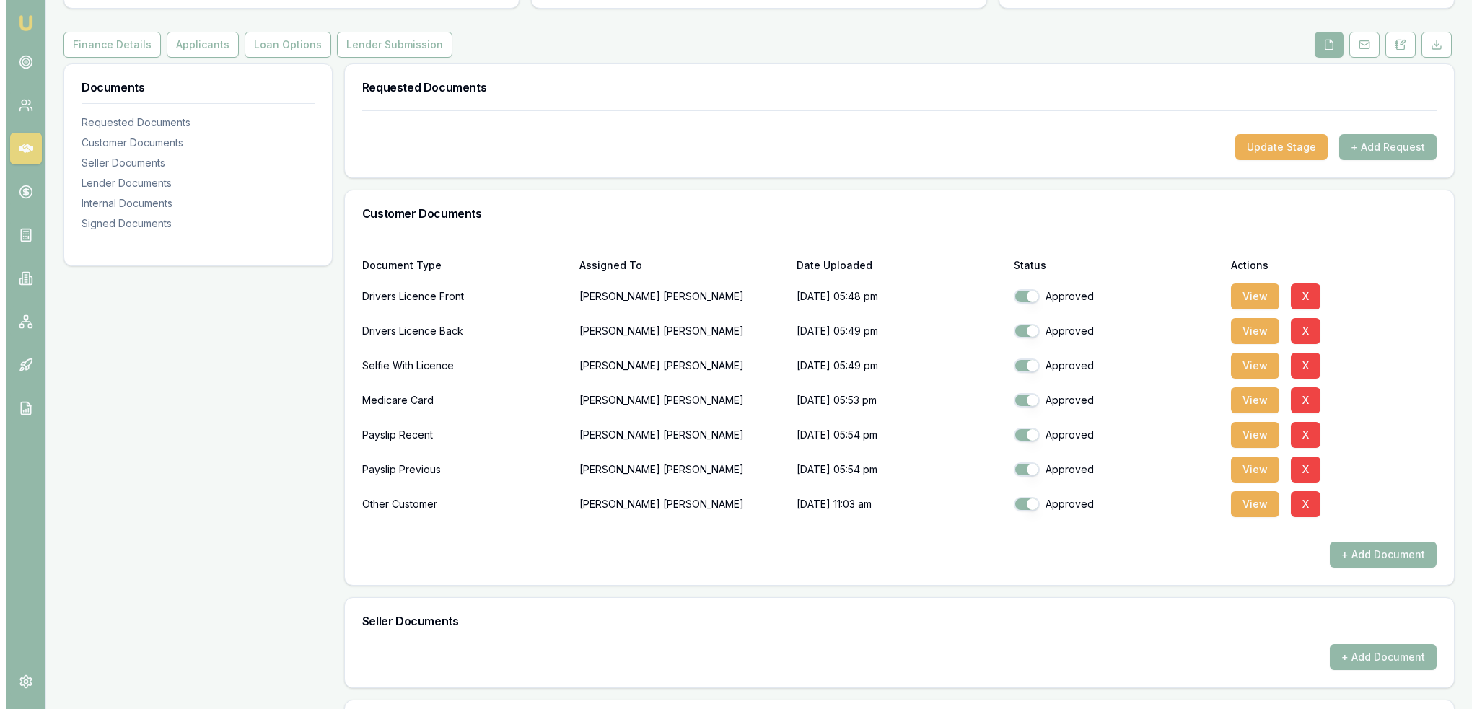
scroll to position [164, 0]
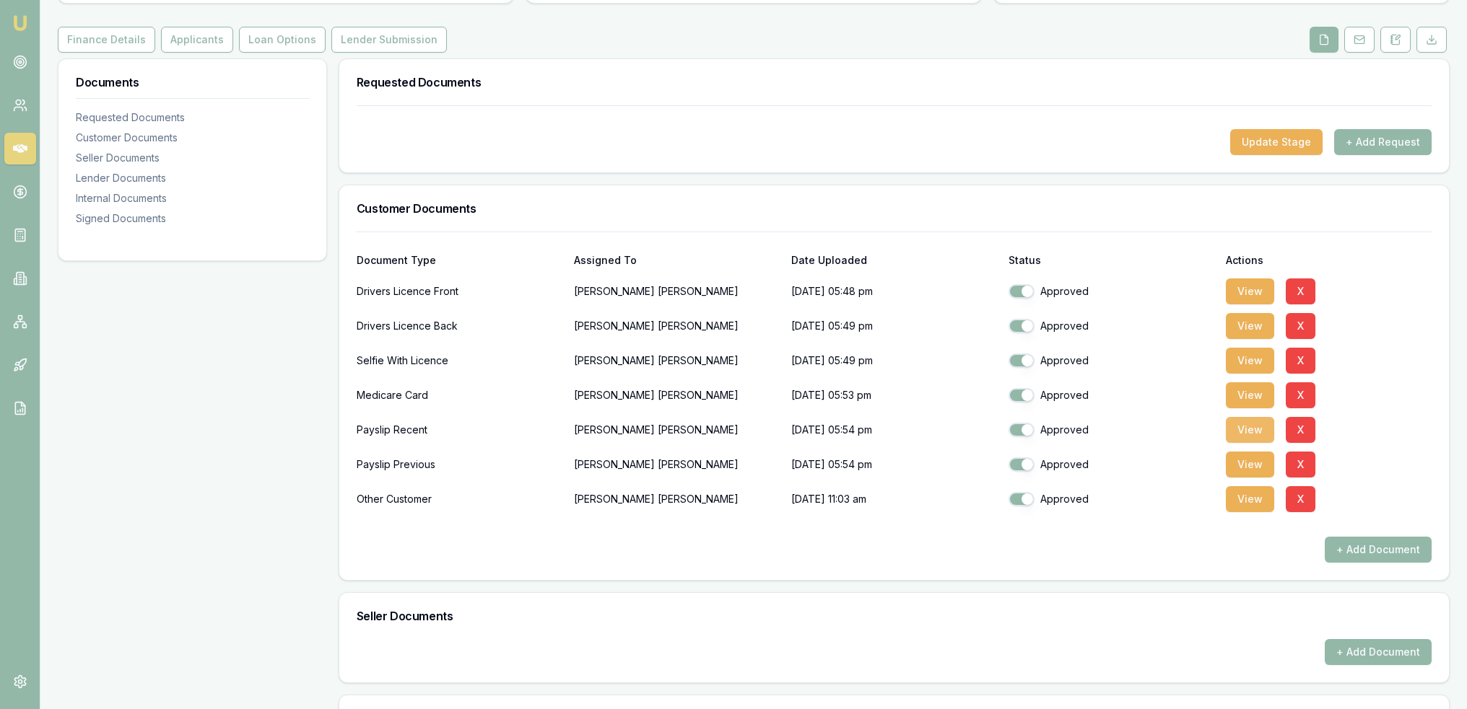
click at [1243, 426] on button "View" at bounding box center [1249, 430] width 48 height 26
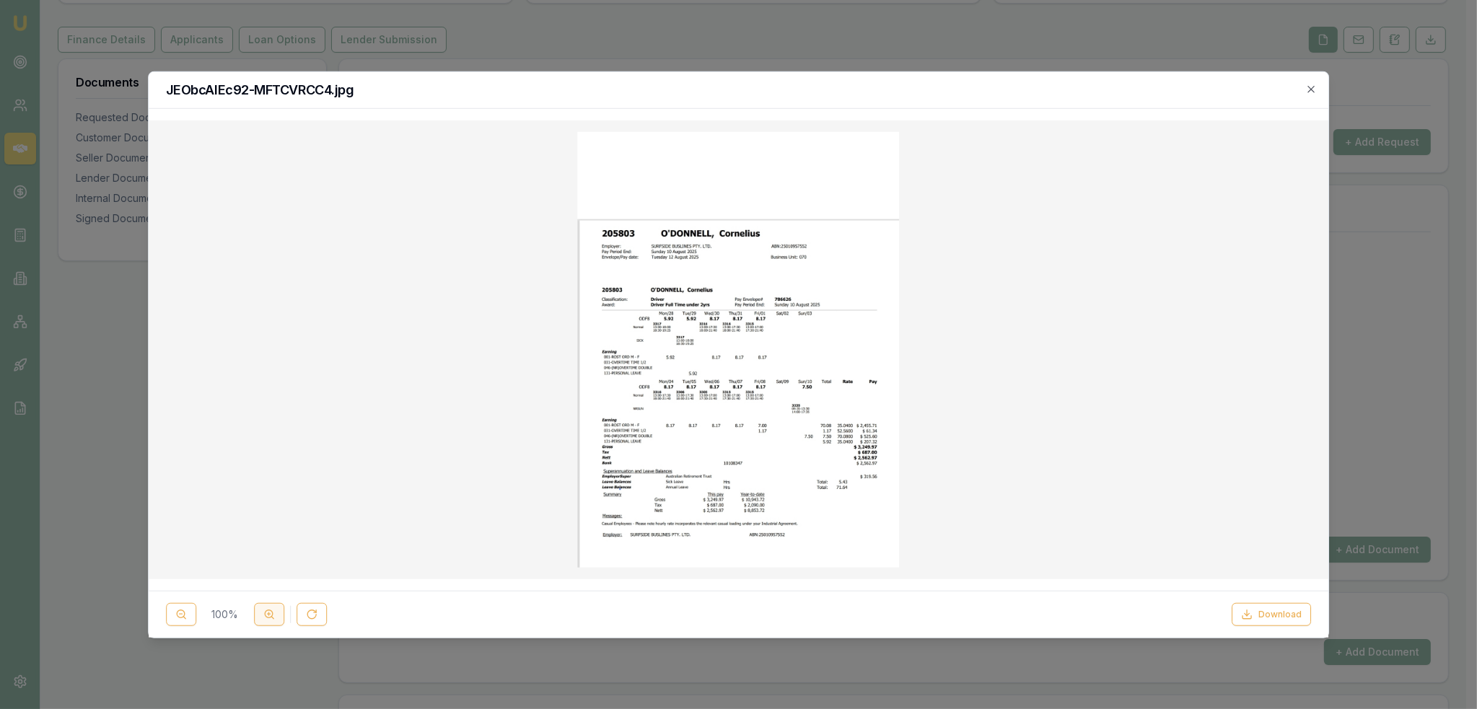
click at [270, 609] on icon at bounding box center [269, 615] width 12 height 12
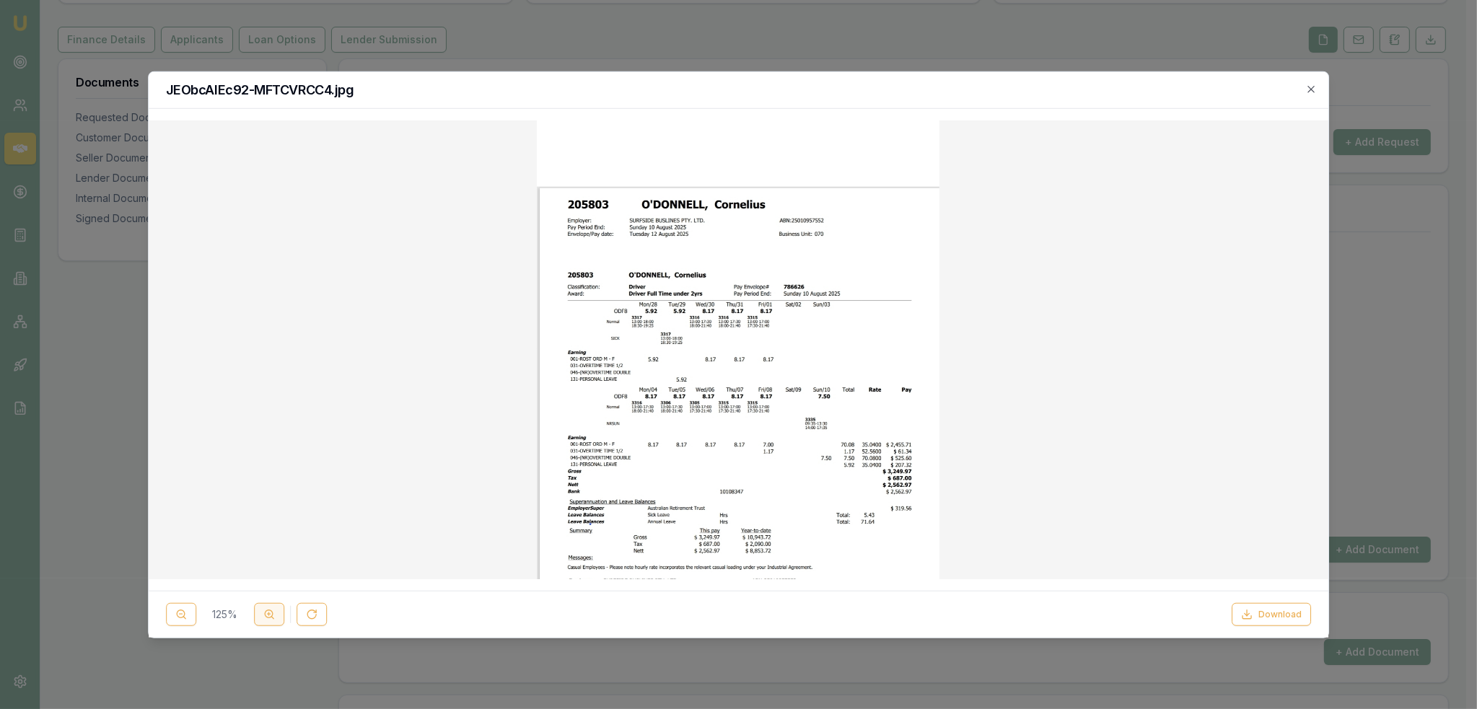
click at [270, 609] on icon at bounding box center [269, 615] width 12 height 12
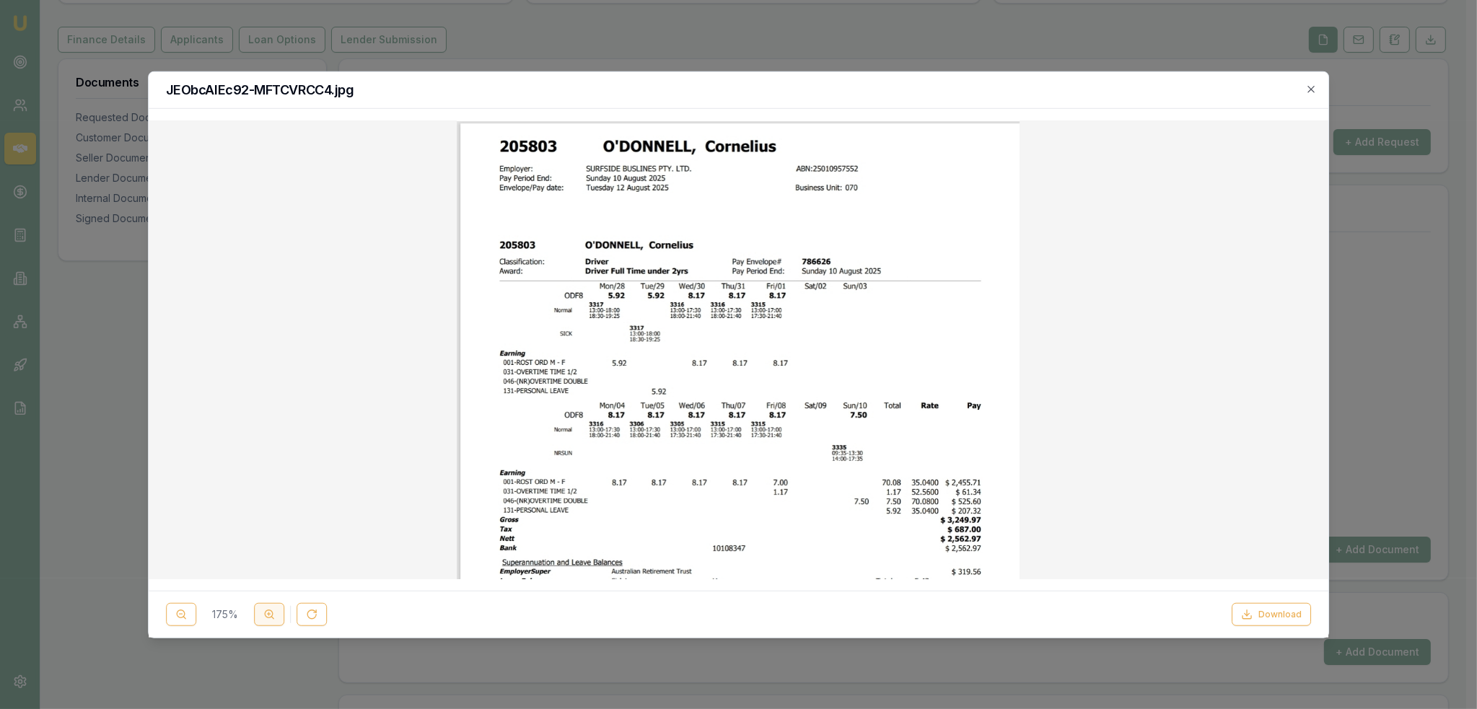
click at [270, 609] on icon at bounding box center [269, 615] width 12 height 12
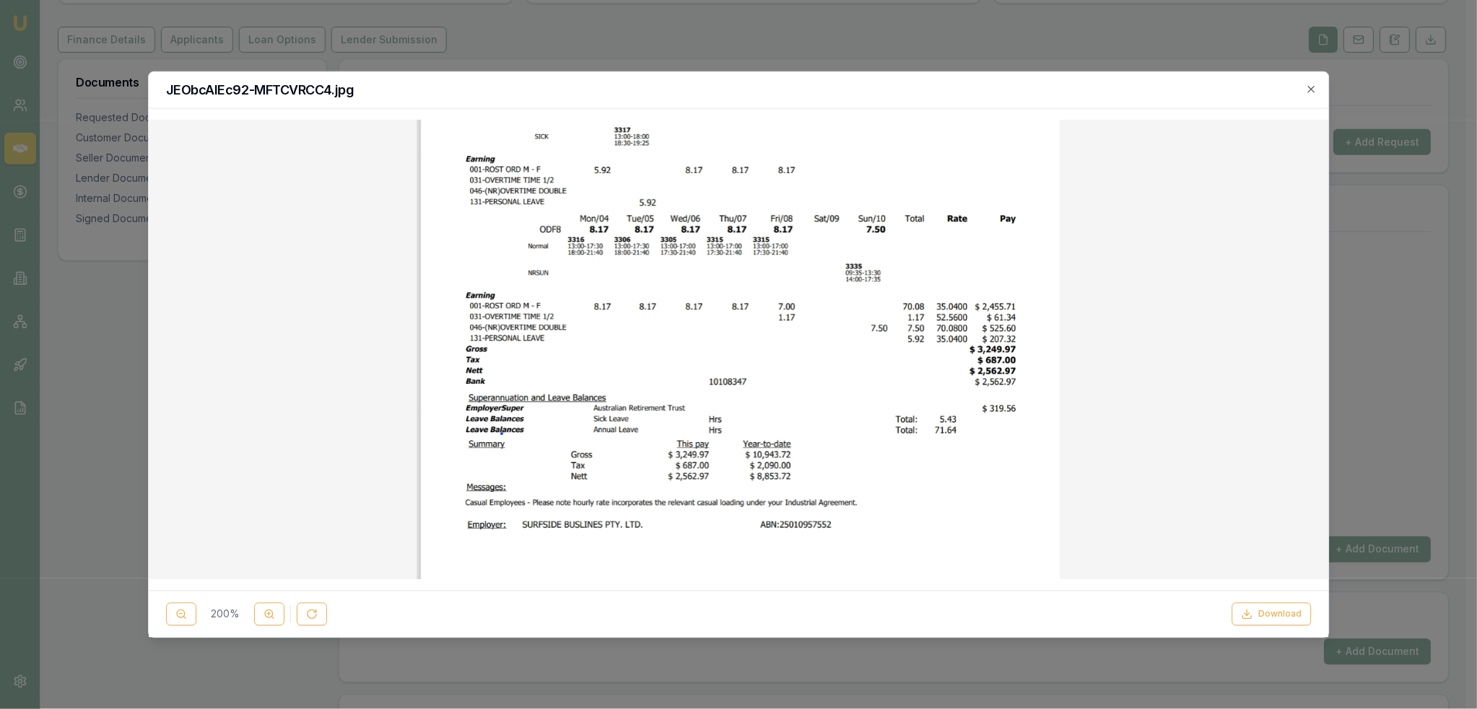
scroll to position [206, 0]
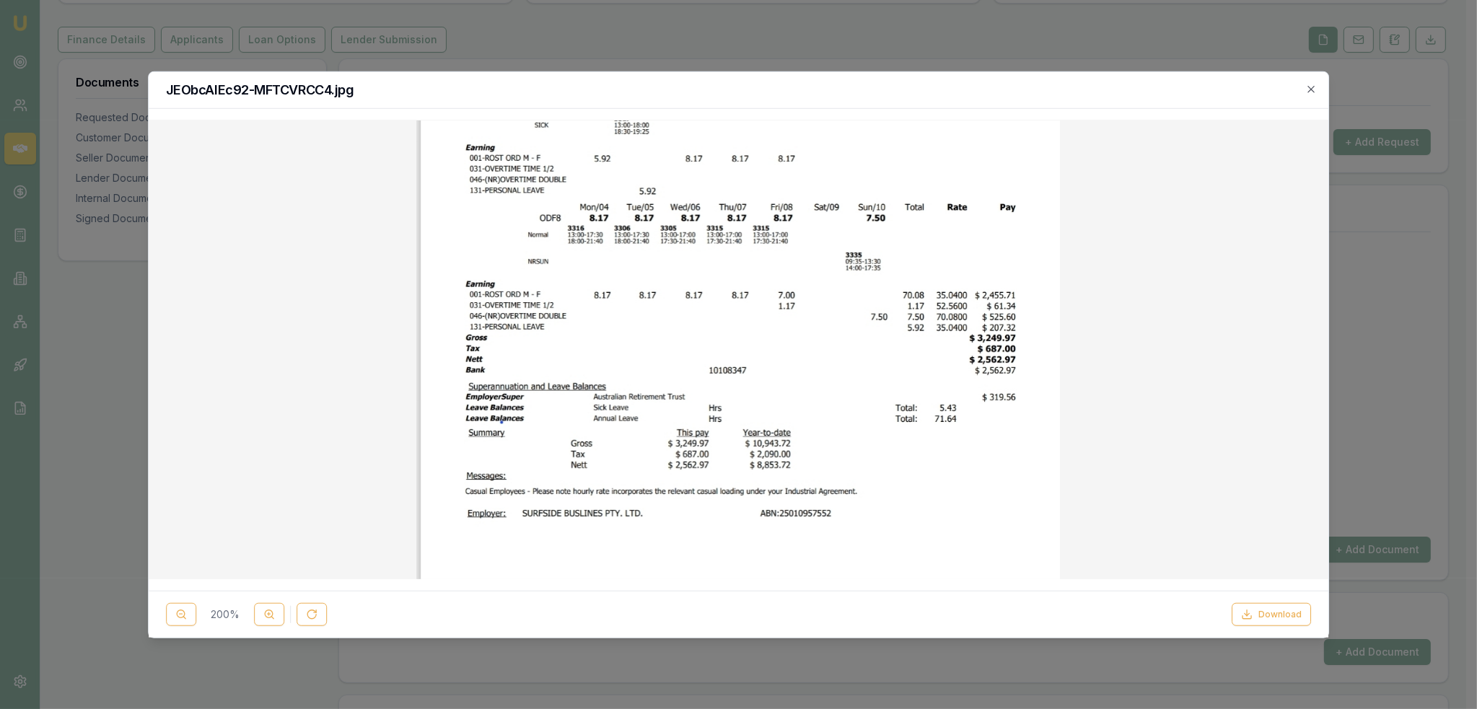
checkbox input "true"
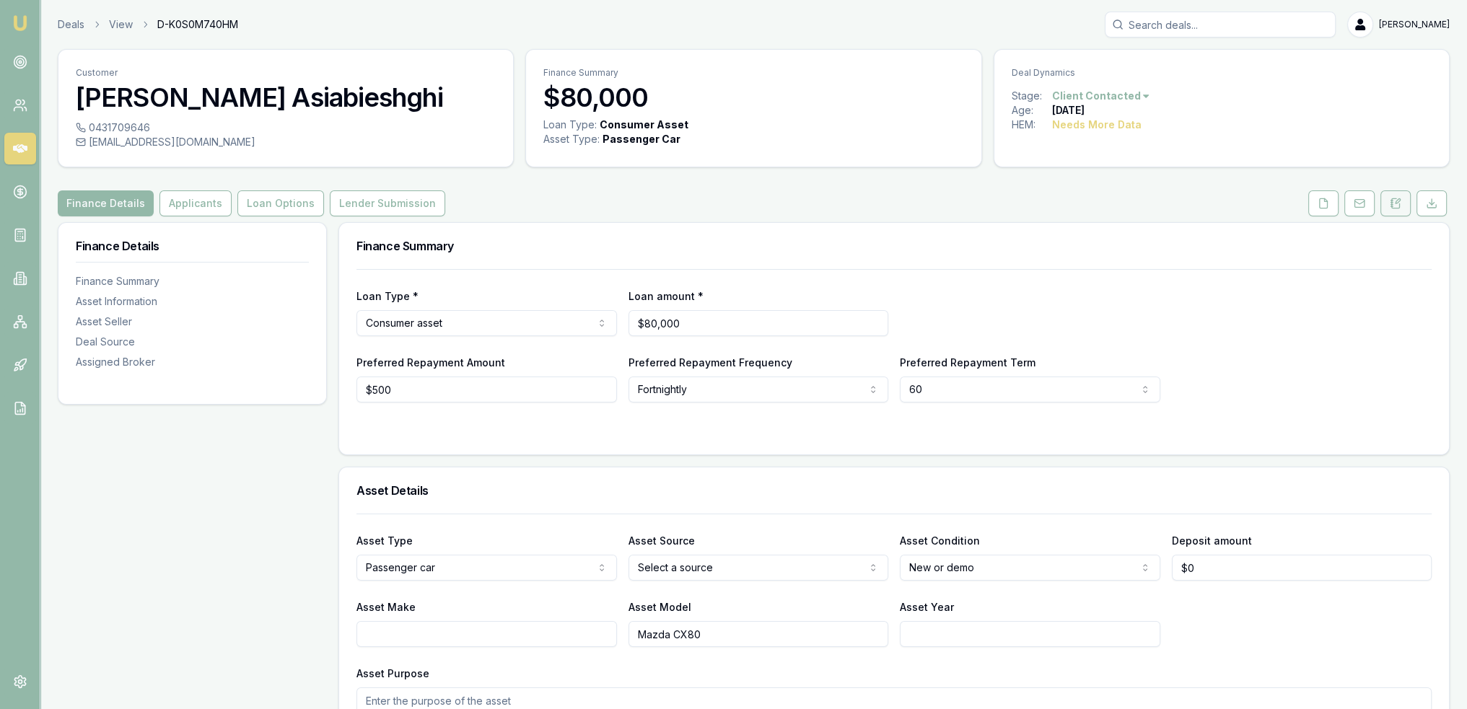
click at [1403, 198] on button at bounding box center [1396, 204] width 30 height 26
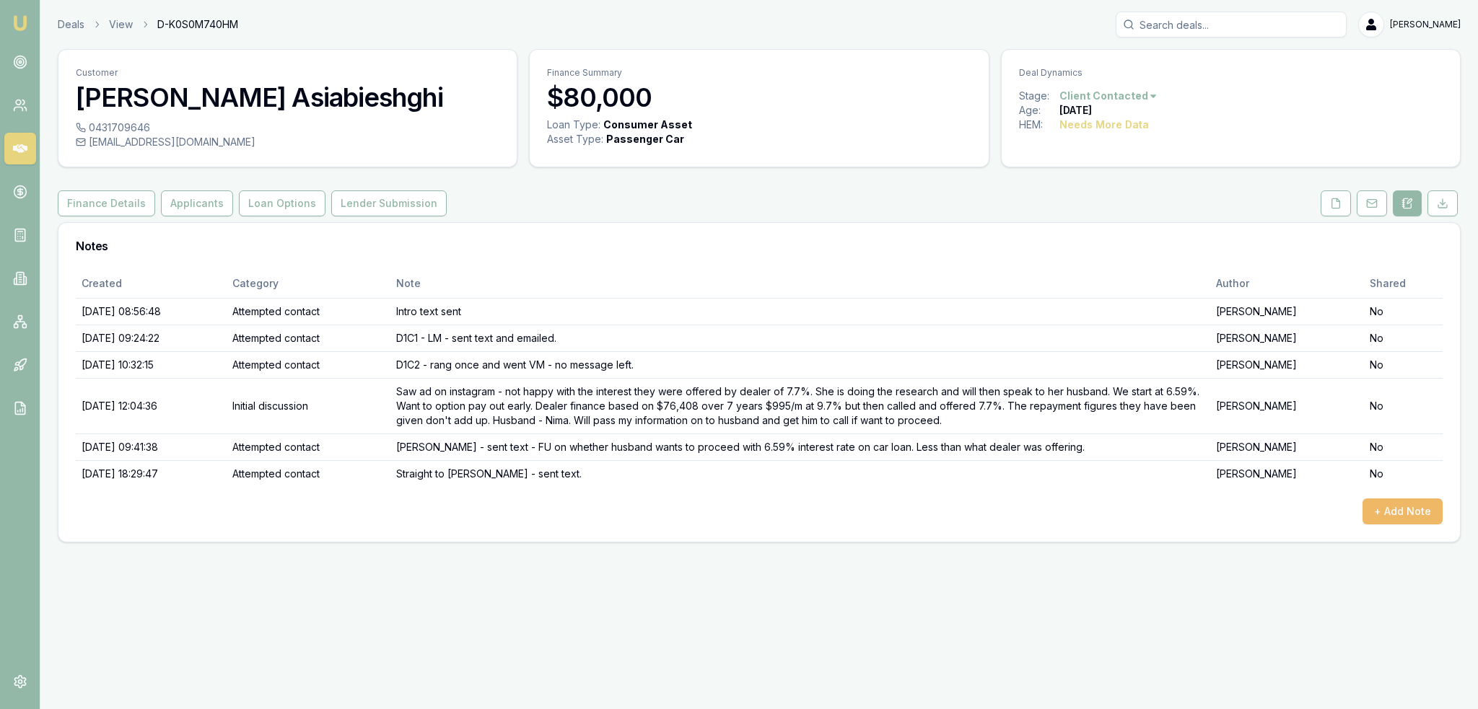
click at [1430, 504] on button "+ Add Note" at bounding box center [1403, 512] width 80 height 26
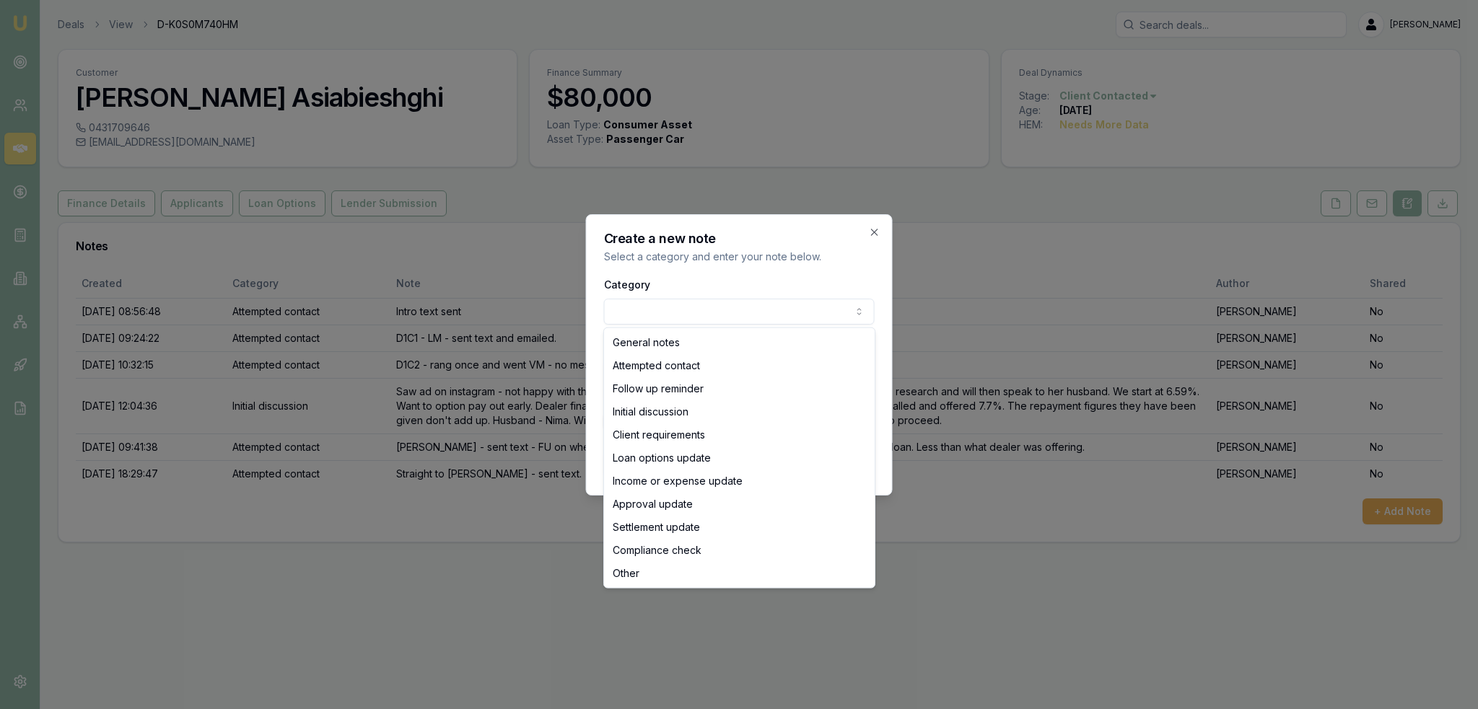
click at [663, 312] on body "Emu Broker Deals View D-K0S0M740HM [PERSON_NAME] Toggle Menu Customer [PERSON_N…" at bounding box center [739, 354] width 1478 height 709
select select "ATTEMPTED_CONTACT"
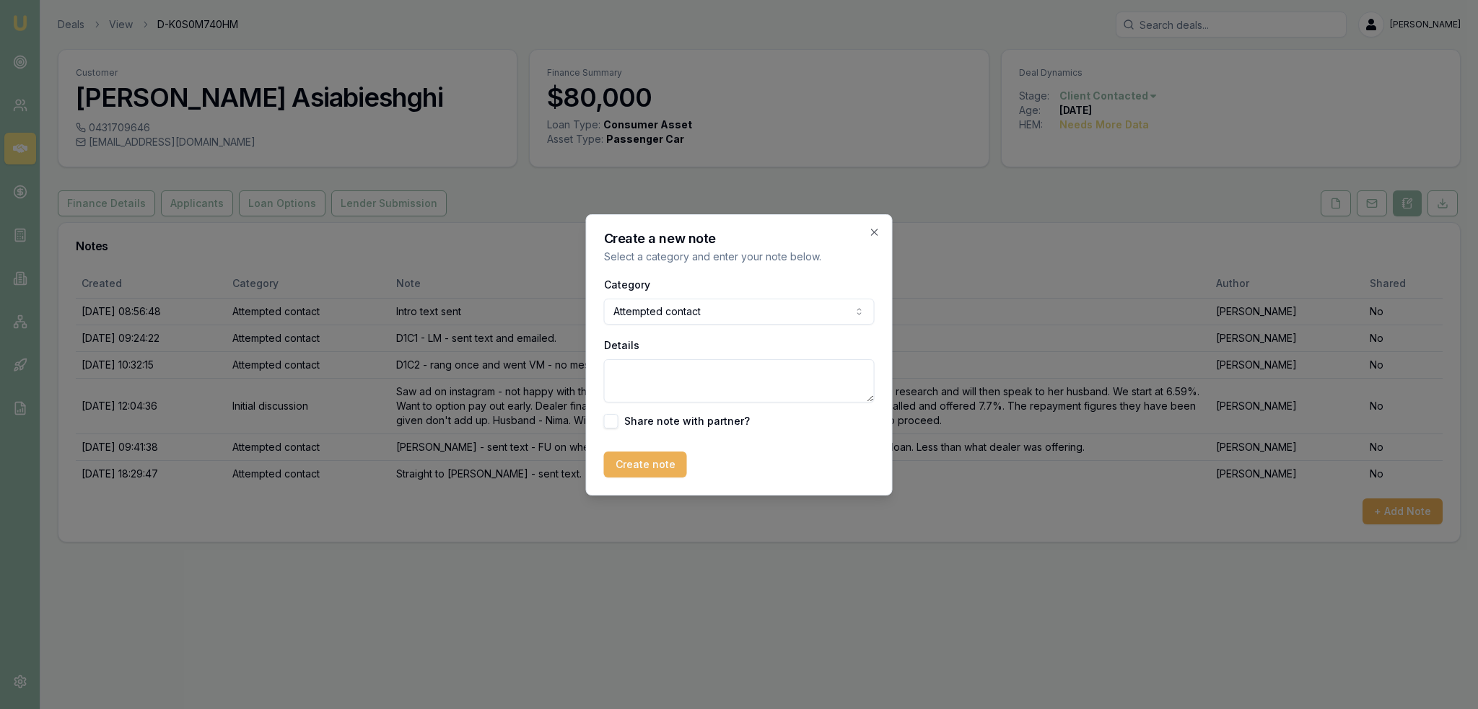
click at [641, 375] on textarea "Details" at bounding box center [739, 380] width 271 height 43
type textarea "S"
type textarea "VM - LM."
click at [647, 467] on button "Create note" at bounding box center [645, 465] width 83 height 26
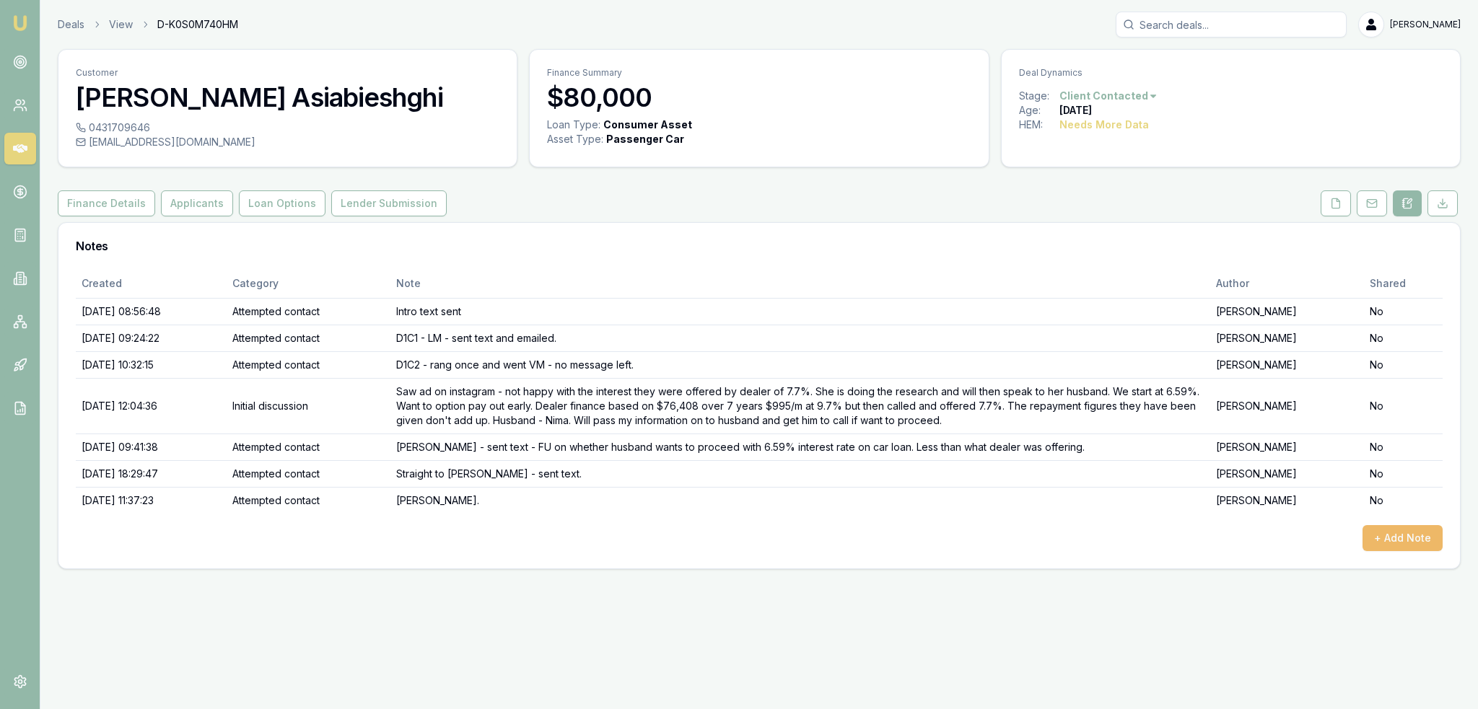
click at [1409, 538] on button "+ Add Note" at bounding box center [1403, 538] width 80 height 26
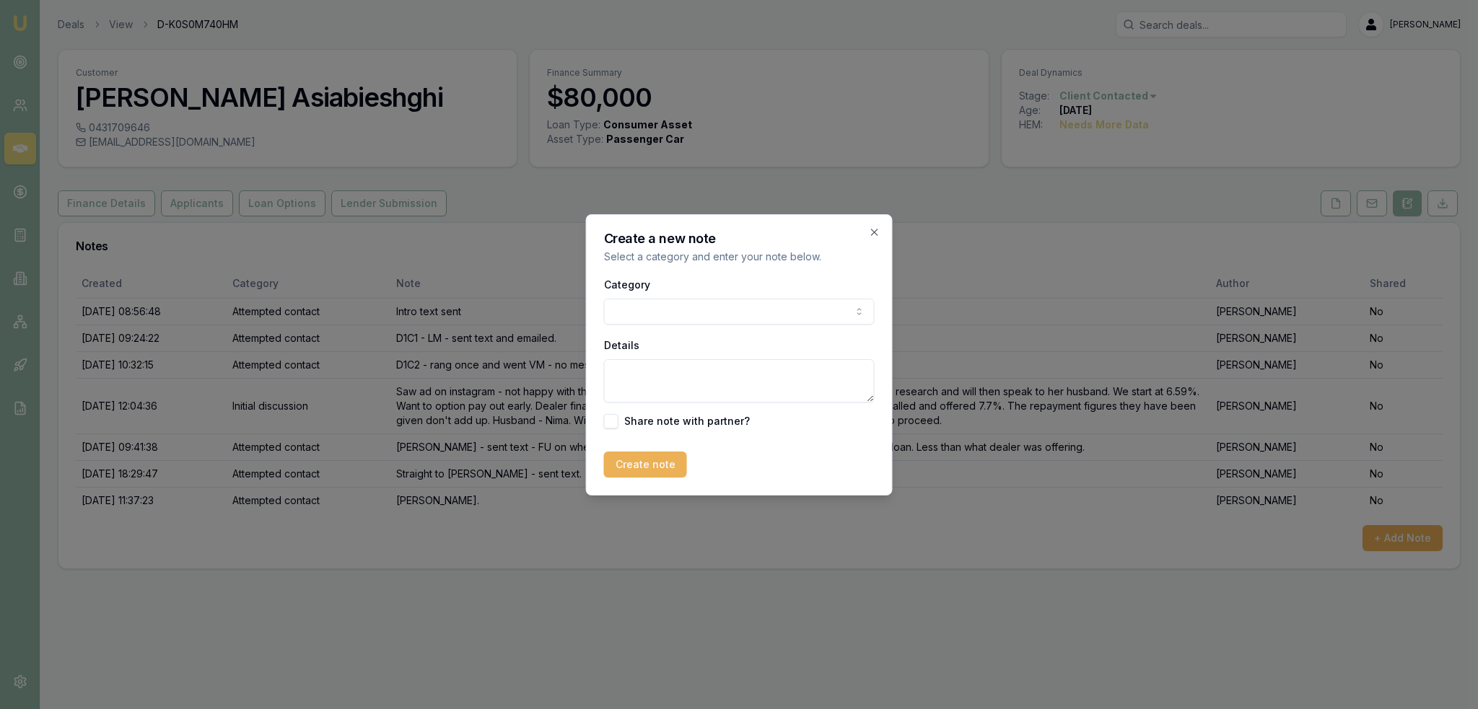
click at [699, 314] on body "Emu Broker Deals View D-K0S0M740HM Robyn Adams Toggle Menu Customer Mehrnaz Asi…" at bounding box center [739, 354] width 1478 height 709
drag, startPoint x: 671, startPoint y: 372, endPoint x: 687, endPoint y: 354, distance: 24.0
click at [672, 372] on textarea "Details" at bounding box center [739, 380] width 271 height 43
type textarea "closing lead as no response from phone calls and text messages in 7 days."
click at [652, 461] on button "Create note" at bounding box center [645, 465] width 83 height 26
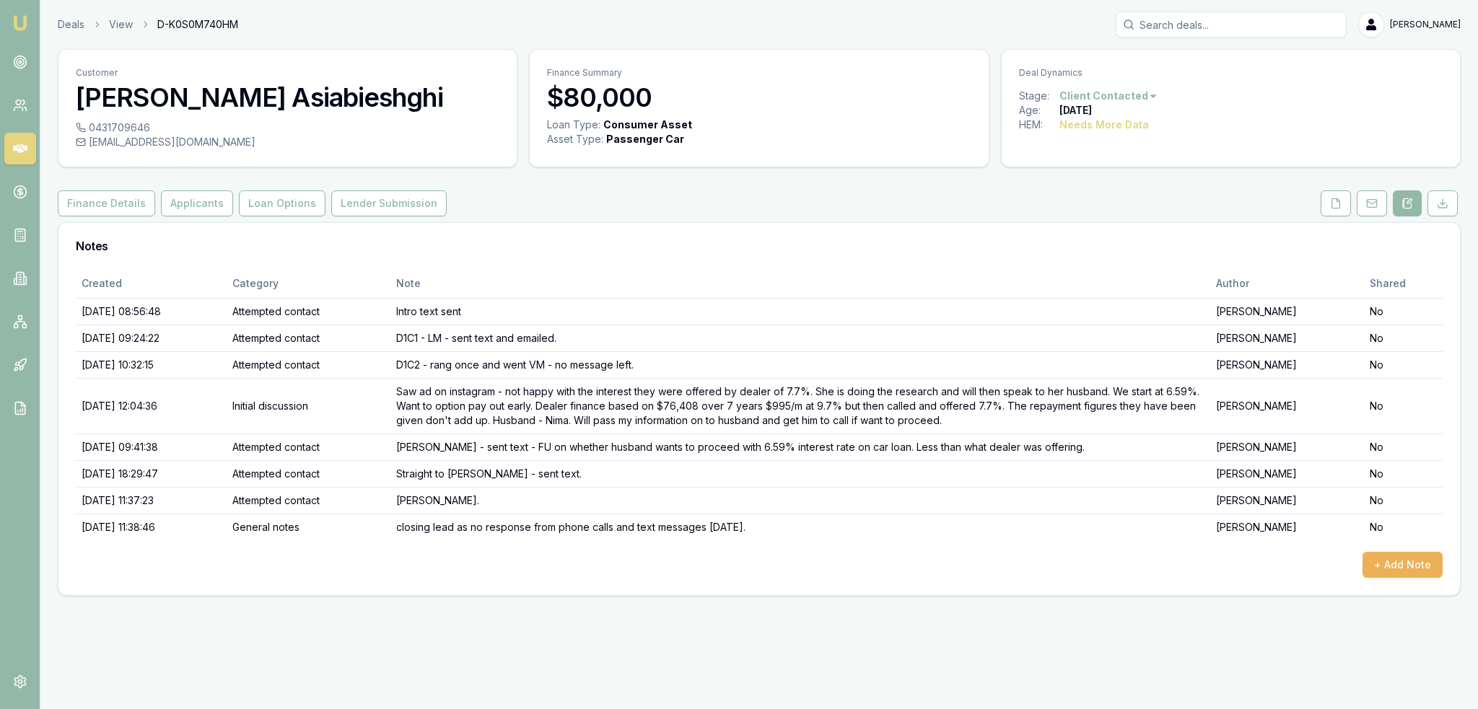
click at [1130, 100] on html "Emu Broker Deals View D-K0S0M740HM Robyn Adams Toggle Menu Customer Mehrnaz Asi…" at bounding box center [739, 354] width 1478 height 709
click at [1091, 253] on div "- No Contact" at bounding box center [1104, 260] width 85 height 23
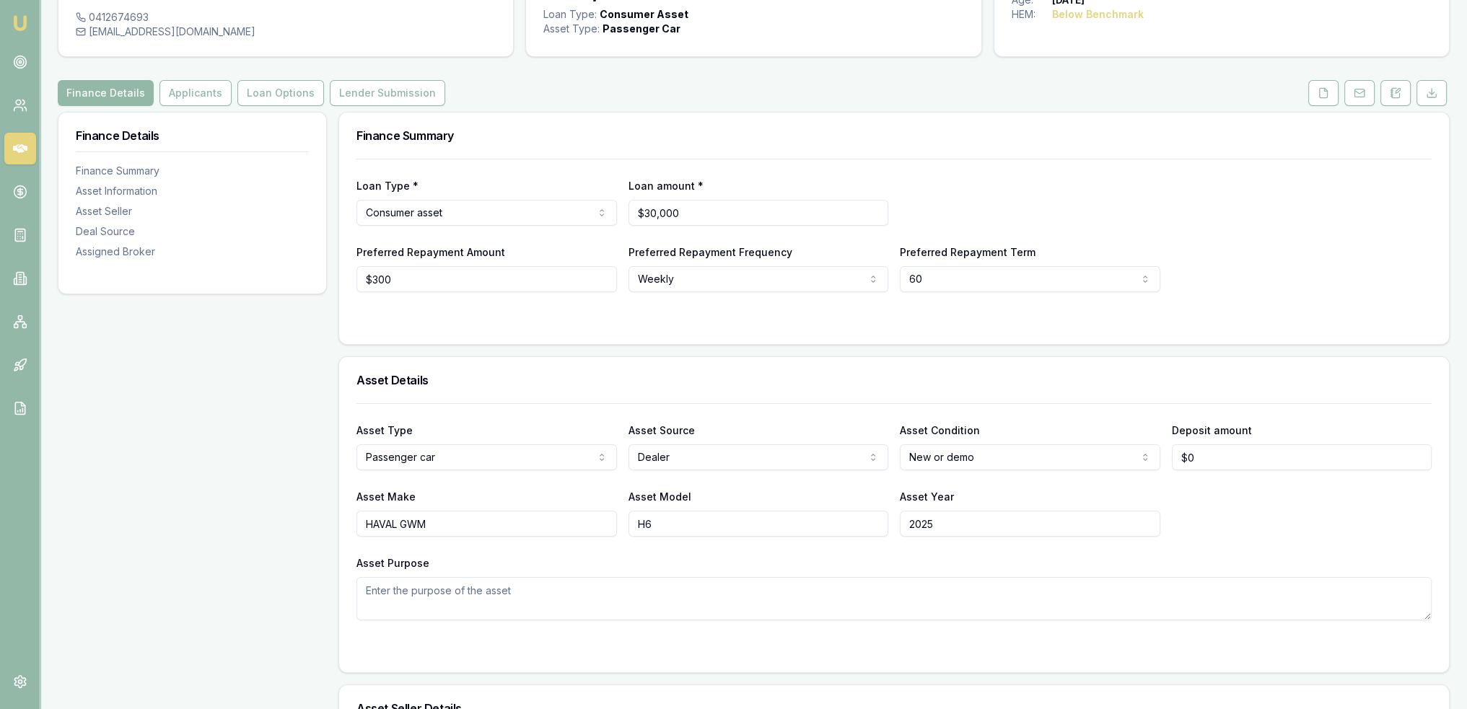
scroll to position [110, 0]
drag, startPoint x: 422, startPoint y: 278, endPoint x: 354, endPoint y: 276, distance: 68.6
click at [354, 276] on div "Loan Type * Consumer asset Consumer loan Consumer asset Commercial loan Commerc…" at bounding box center [894, 251] width 1110 height 185
type input "$300"
drag, startPoint x: 1394, startPoint y: 95, endPoint x: 1392, endPoint y: 112, distance: 17.5
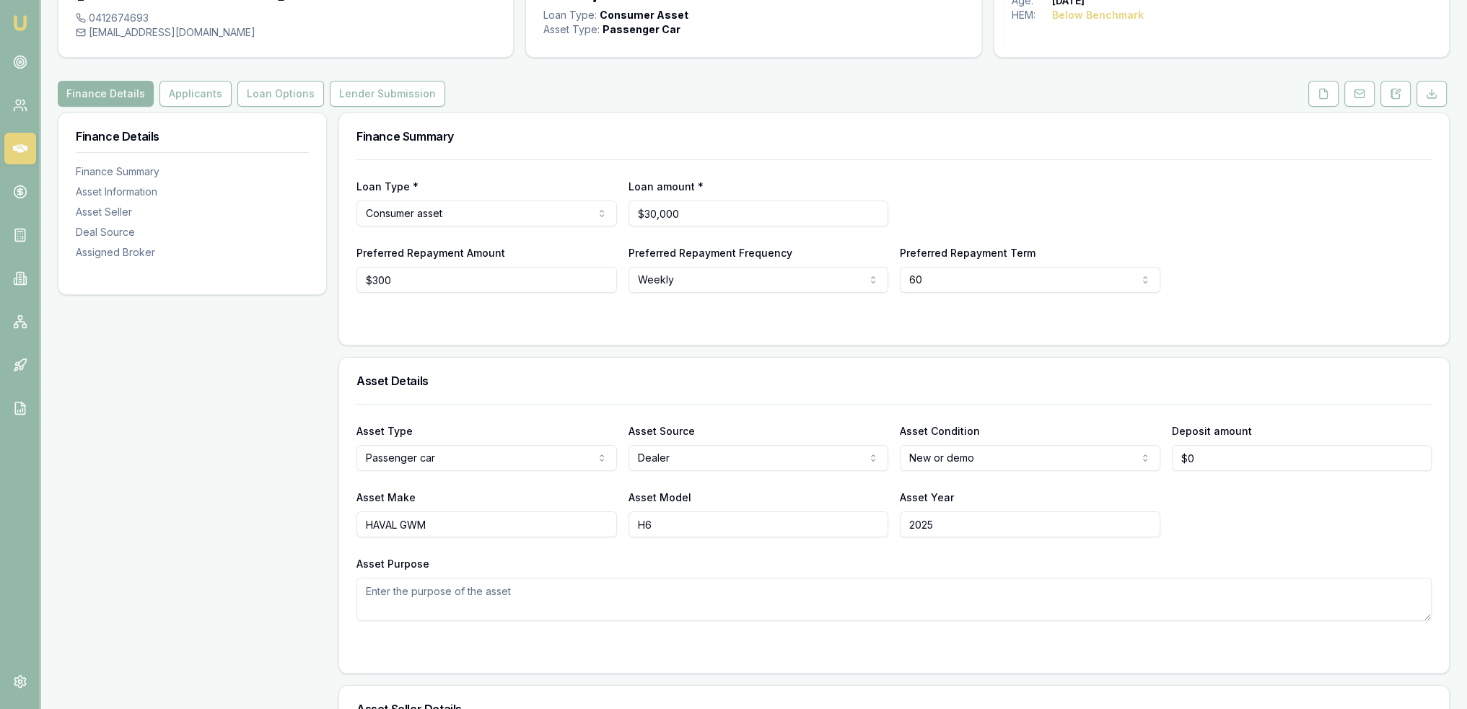
click at [1394, 95] on icon at bounding box center [1396, 94] width 12 height 12
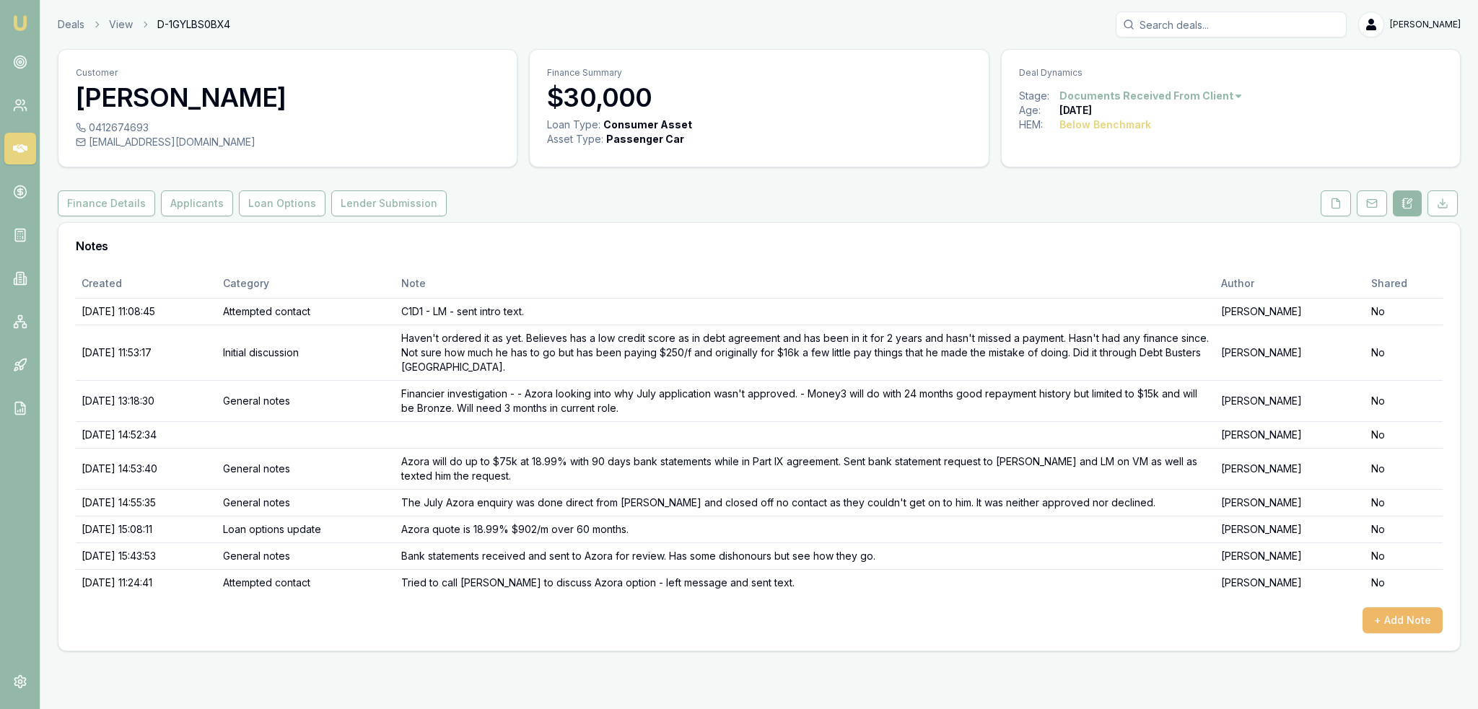
click at [1407, 618] on button "+ Add Note" at bounding box center [1403, 621] width 80 height 26
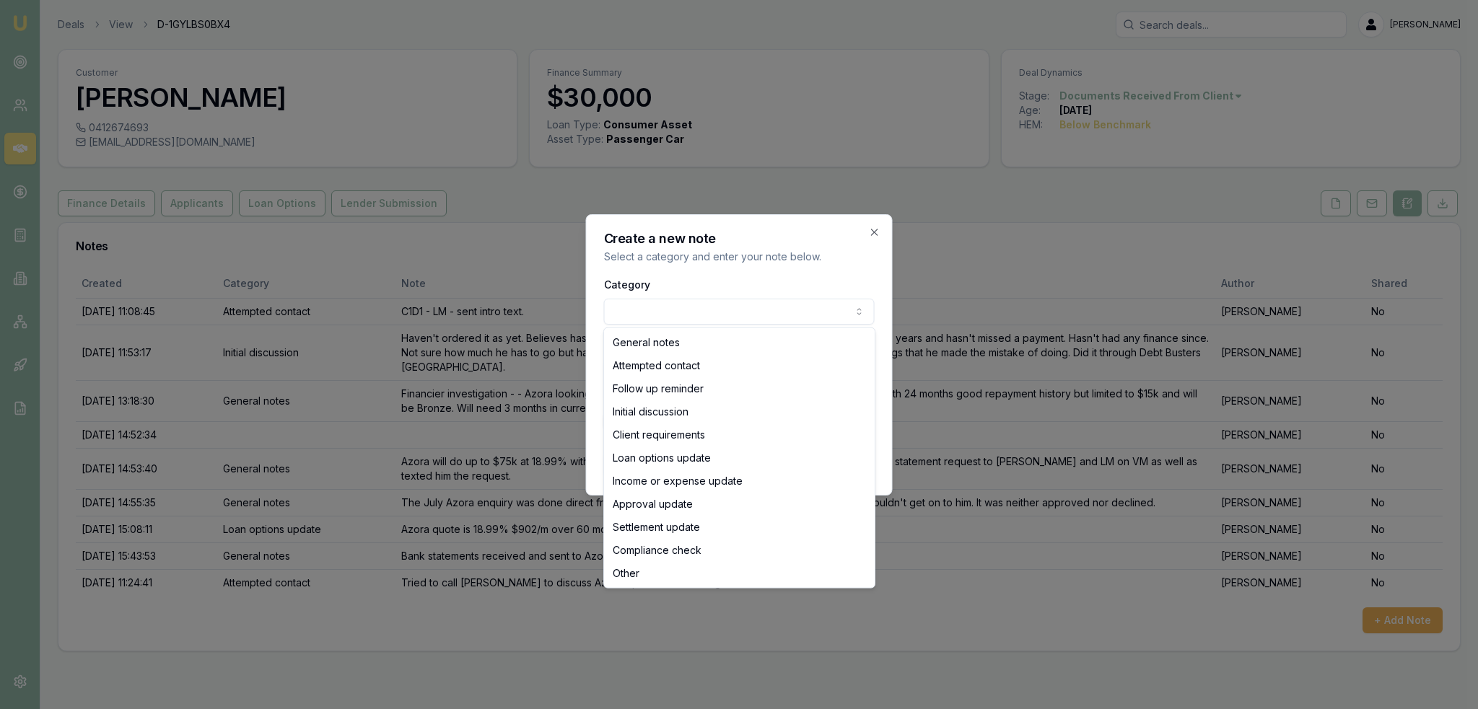
click at [674, 307] on body "Emu Broker Deals View D-1GYLBS0BX4 [PERSON_NAME] Toggle Menu Customer [PERSON_N…" at bounding box center [739, 354] width 1478 height 709
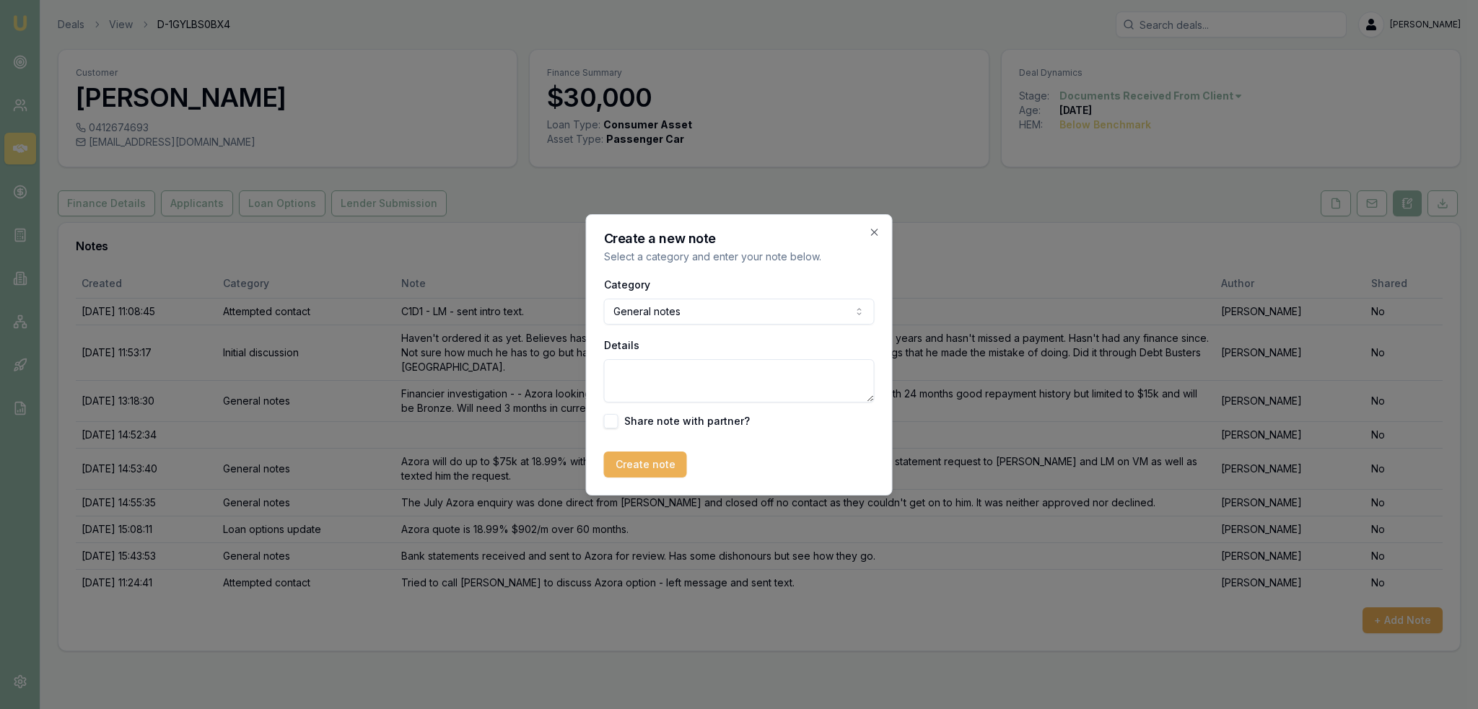
click at [664, 383] on textarea "Details" at bounding box center [739, 380] width 271 height 43
type textarea "[PERSON_NAME] very excited that we have a financier that will lend to him. Unde…"
click at [653, 458] on button "Create note" at bounding box center [645, 465] width 83 height 26
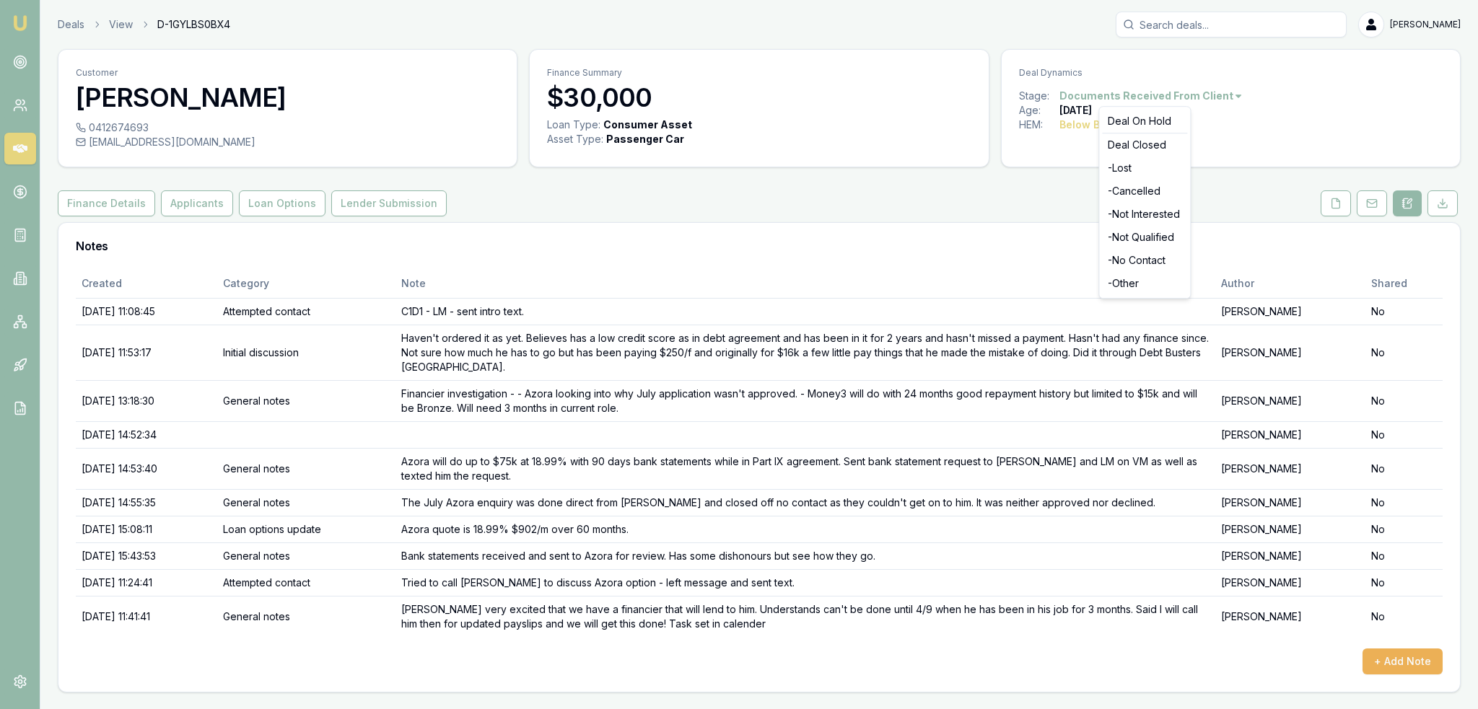
click at [1184, 97] on html "Emu Broker Deals View D-1GYLBS0BX4 [PERSON_NAME] Toggle Menu Customer [PERSON_N…" at bounding box center [739, 354] width 1478 height 709
click at [1162, 122] on div "Deal On Hold" at bounding box center [1144, 121] width 85 height 23
